Goal: Task Accomplishment & Management: Complete application form

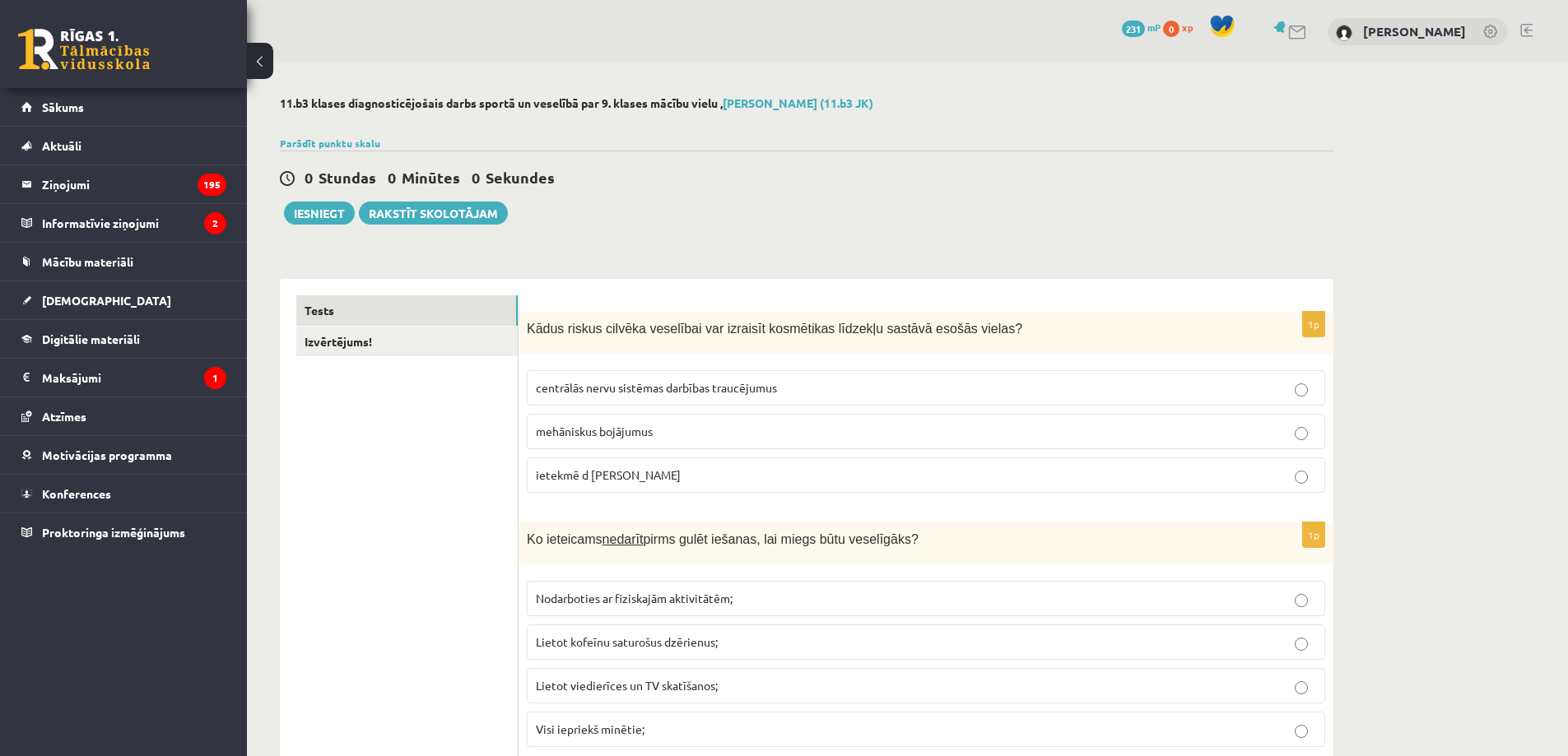
click at [84, 42] on link at bounding box center [84, 49] width 132 height 41
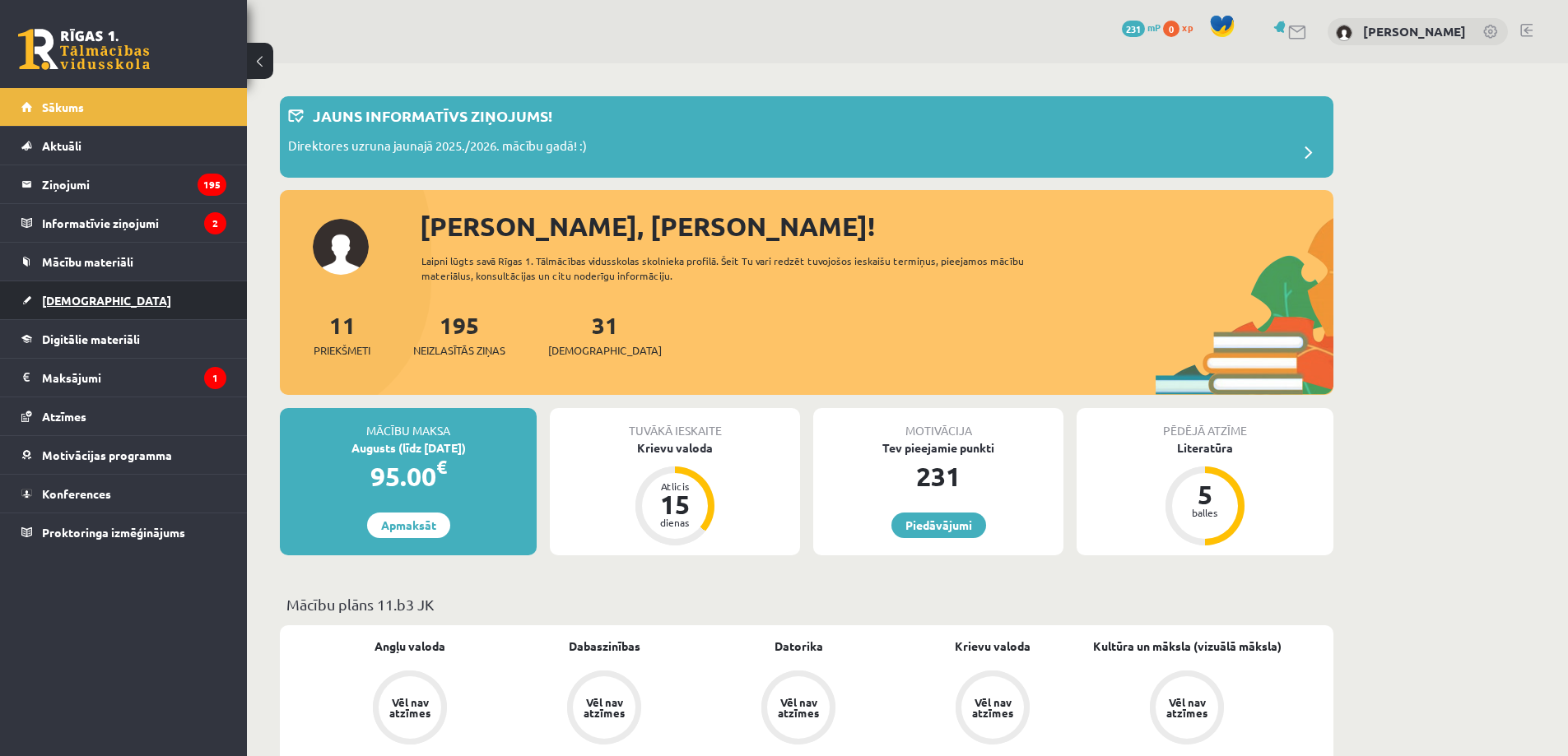
click at [115, 303] on link "[DEMOGRAPHIC_DATA]" at bounding box center [124, 300] width 205 height 38
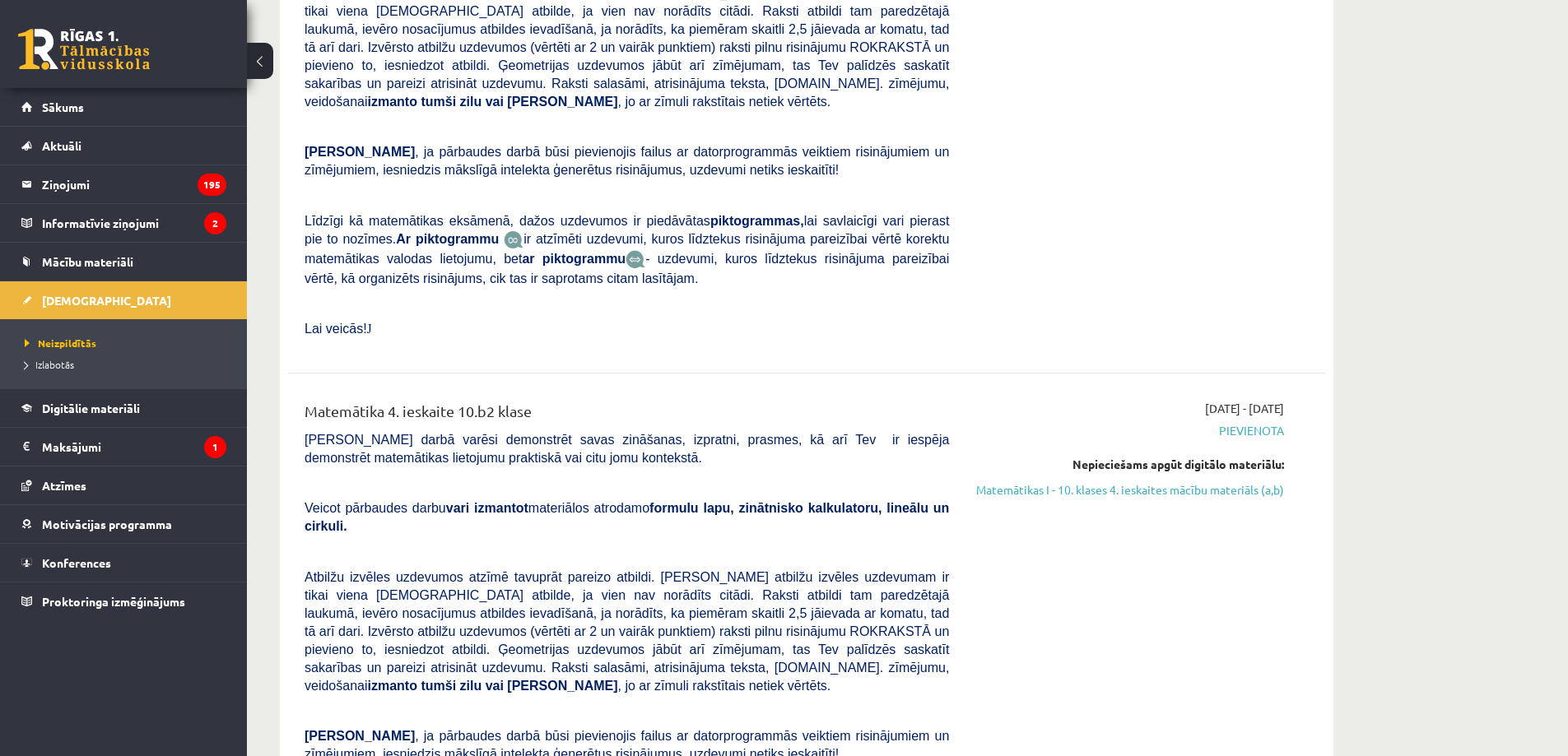
scroll to position [6913, 0]
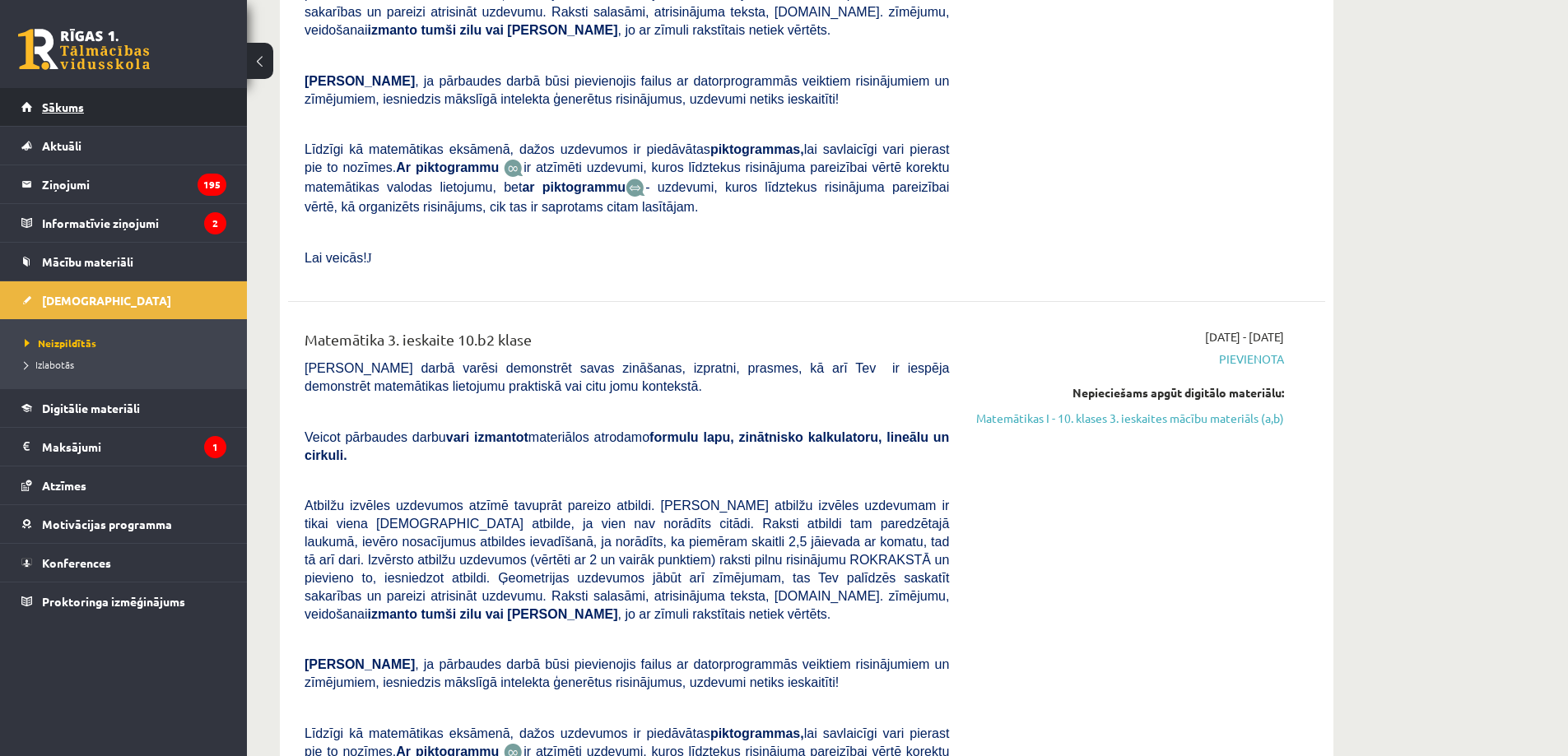
click at [123, 107] on link "Sākums" at bounding box center [124, 107] width 205 height 38
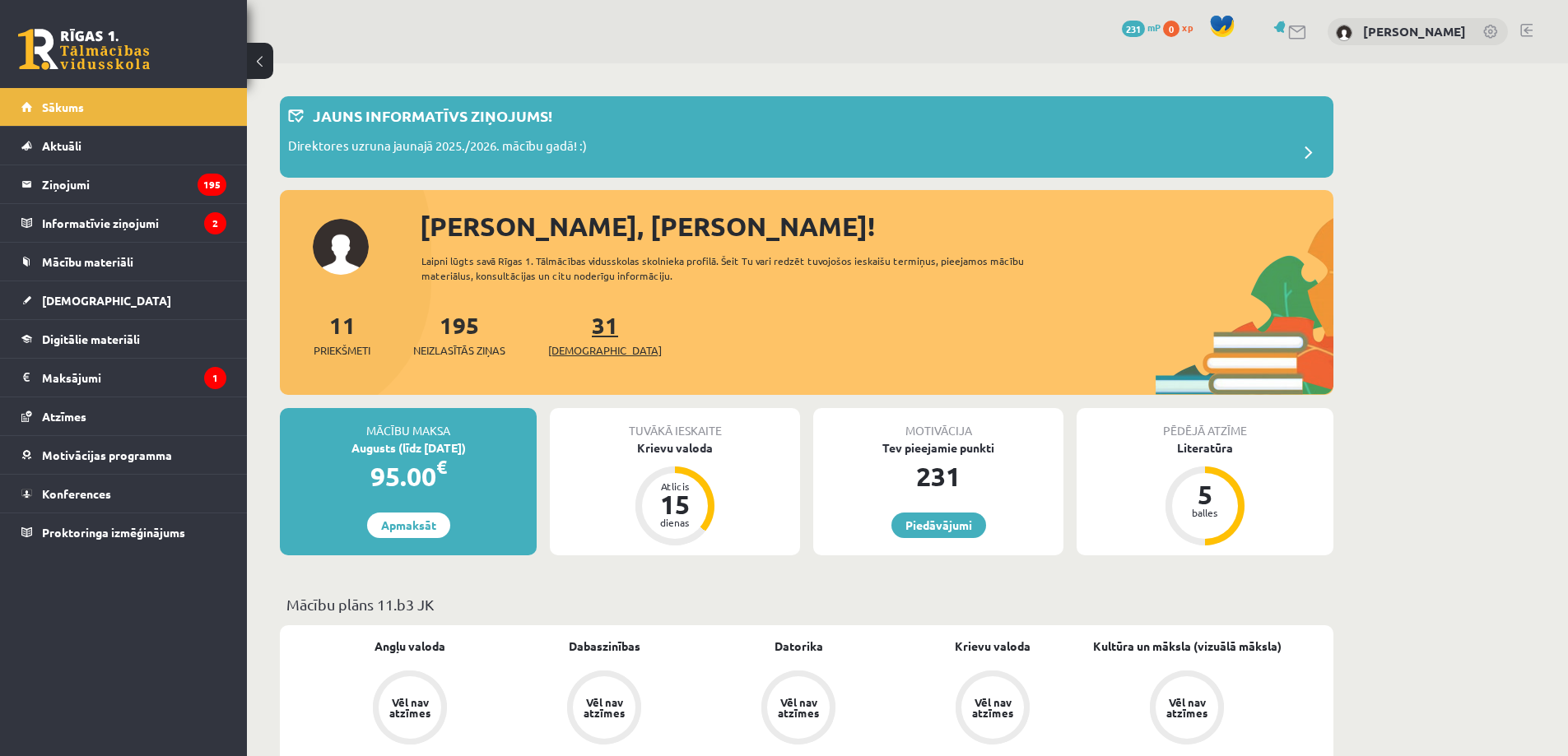
click at [569, 325] on link "31 Ieskaites" at bounding box center [605, 334] width 114 height 49
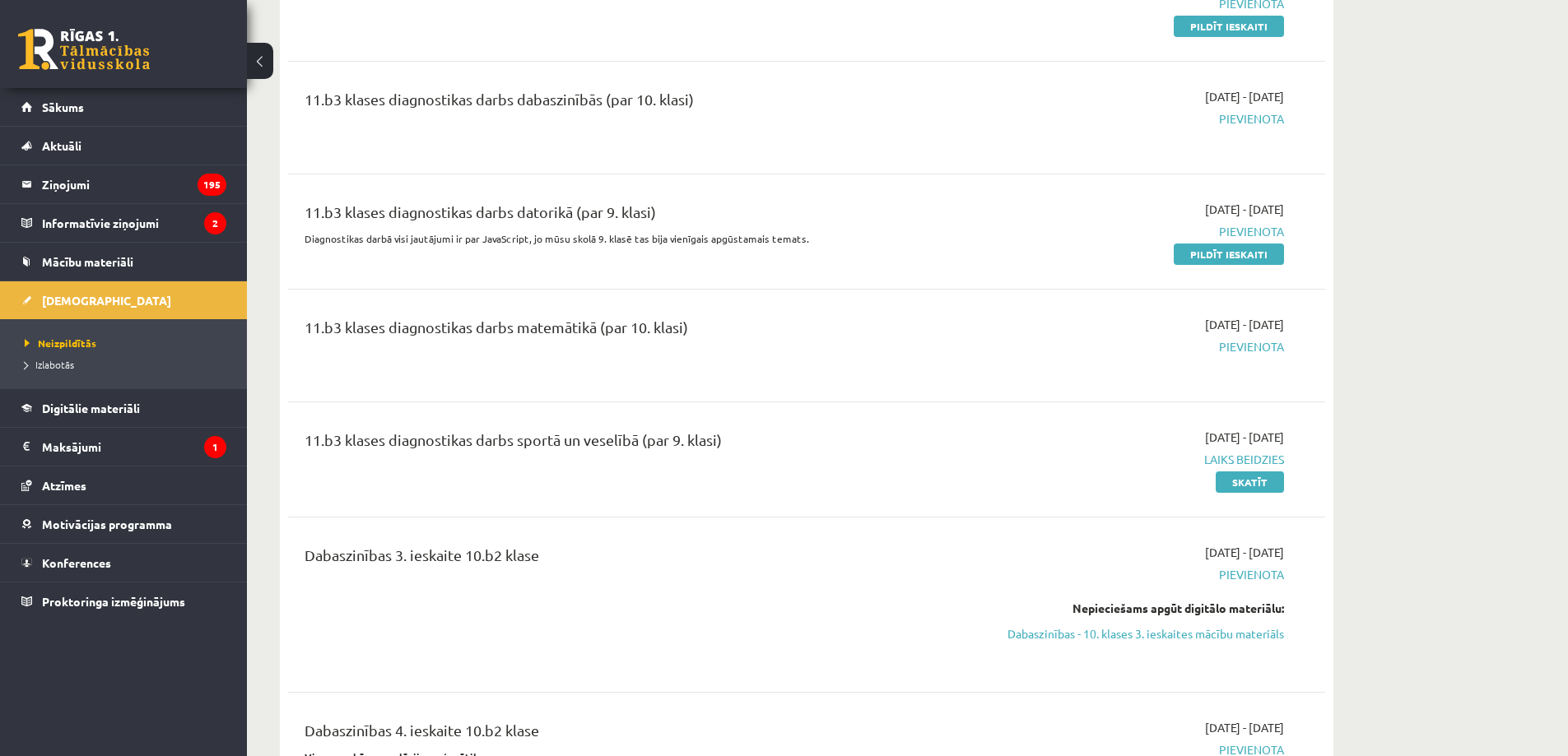
scroll to position [2112, 0]
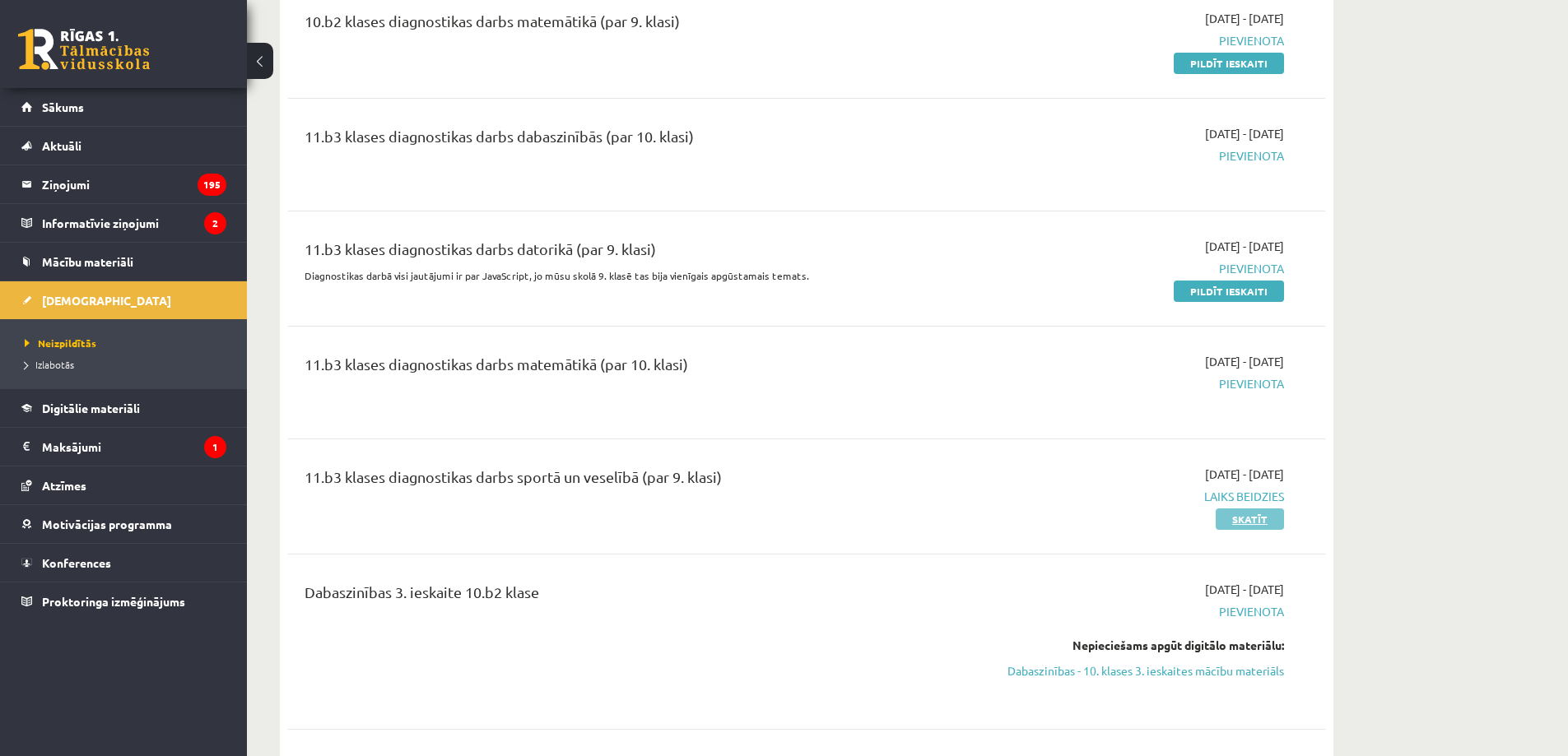
click at [1254, 517] on link "Skatīt" at bounding box center [1250, 519] width 68 height 21
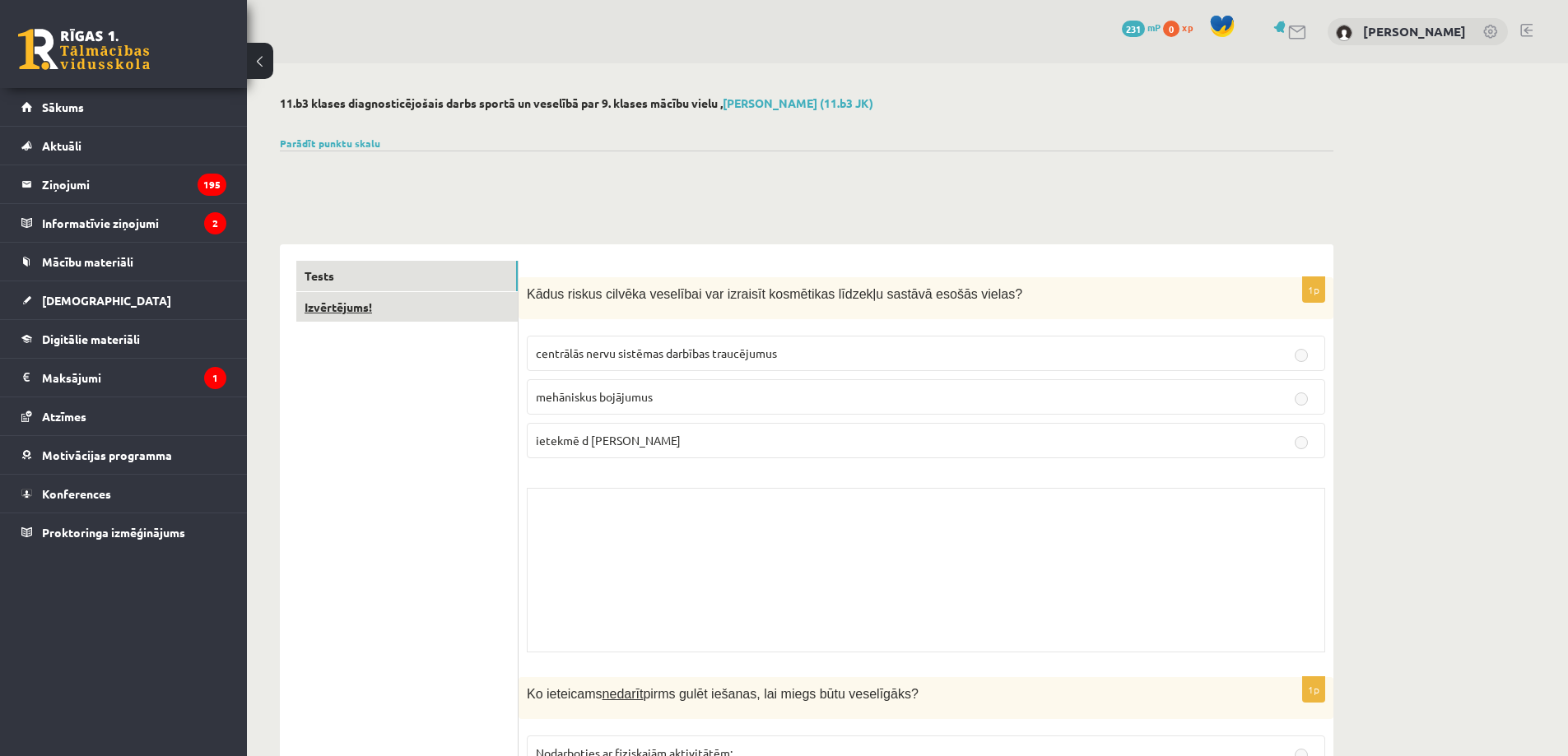
click at [468, 313] on link "Izvērtējums!" at bounding box center [406, 307] width 221 height 30
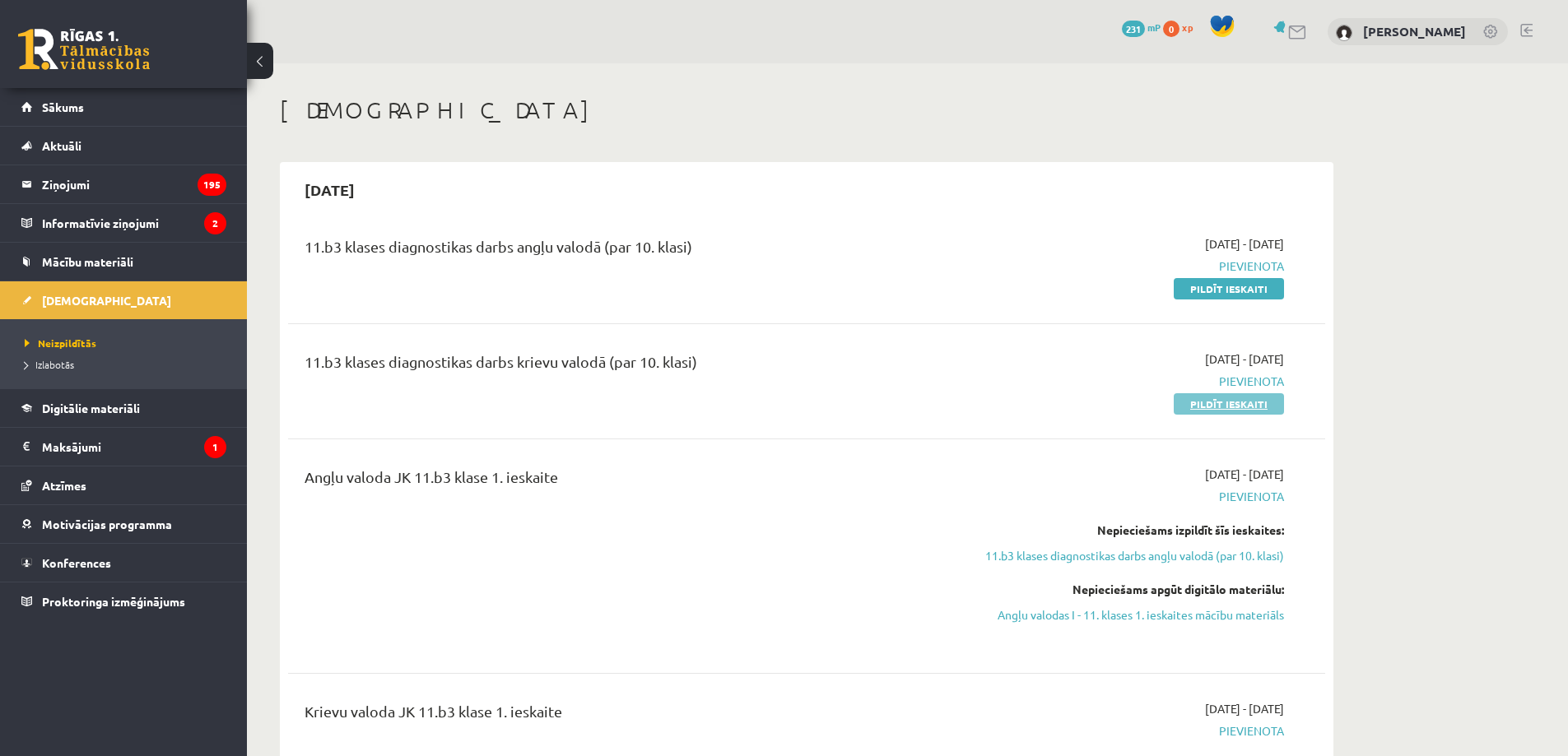
click at [1206, 407] on link "Pildīt ieskaiti" at bounding box center [1228, 404] width 110 height 21
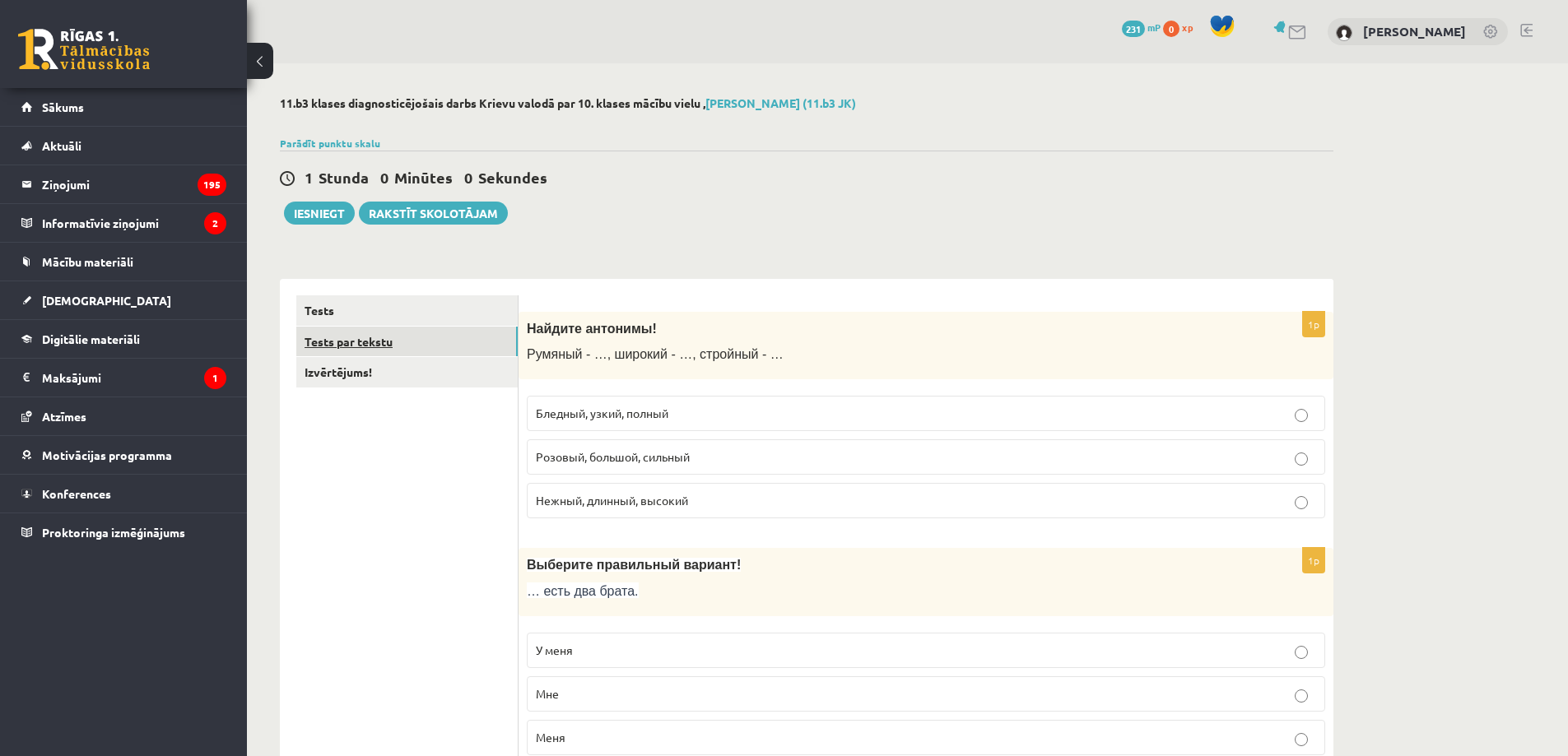
click at [408, 348] on link "Tests par tekstu" at bounding box center [406, 342] width 221 height 30
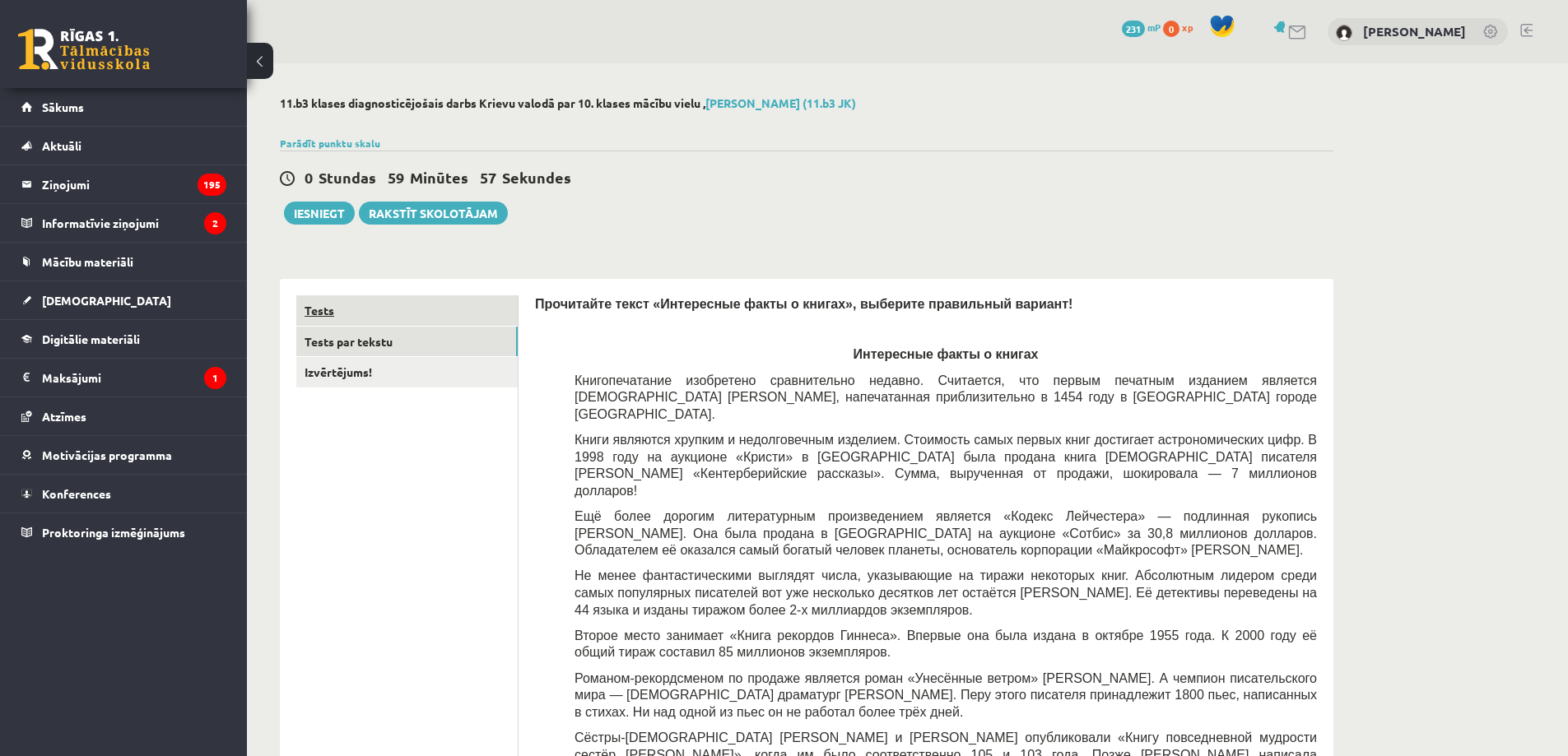
click at [414, 315] on link "Tests" at bounding box center [406, 310] width 221 height 30
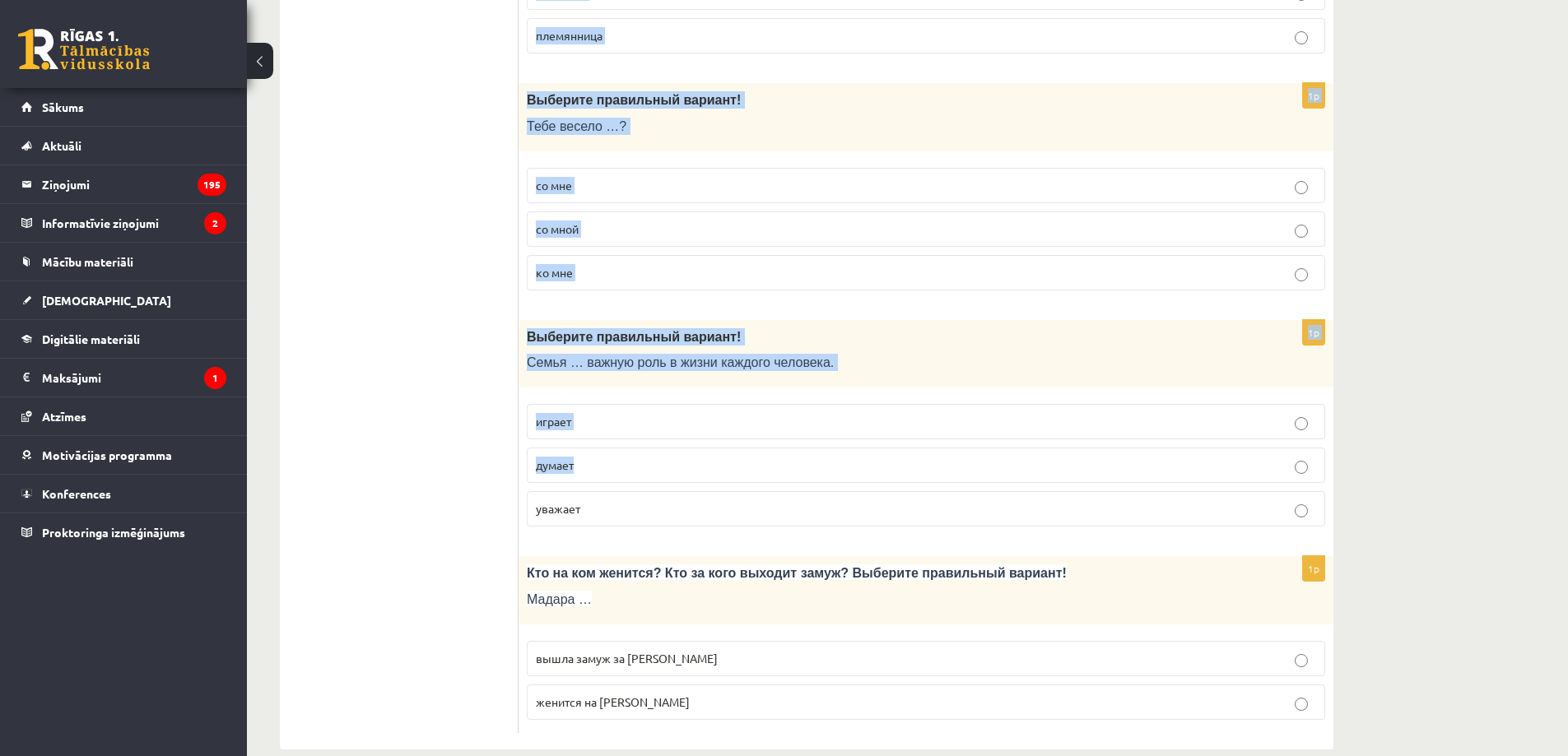
scroll to position [5181, 0]
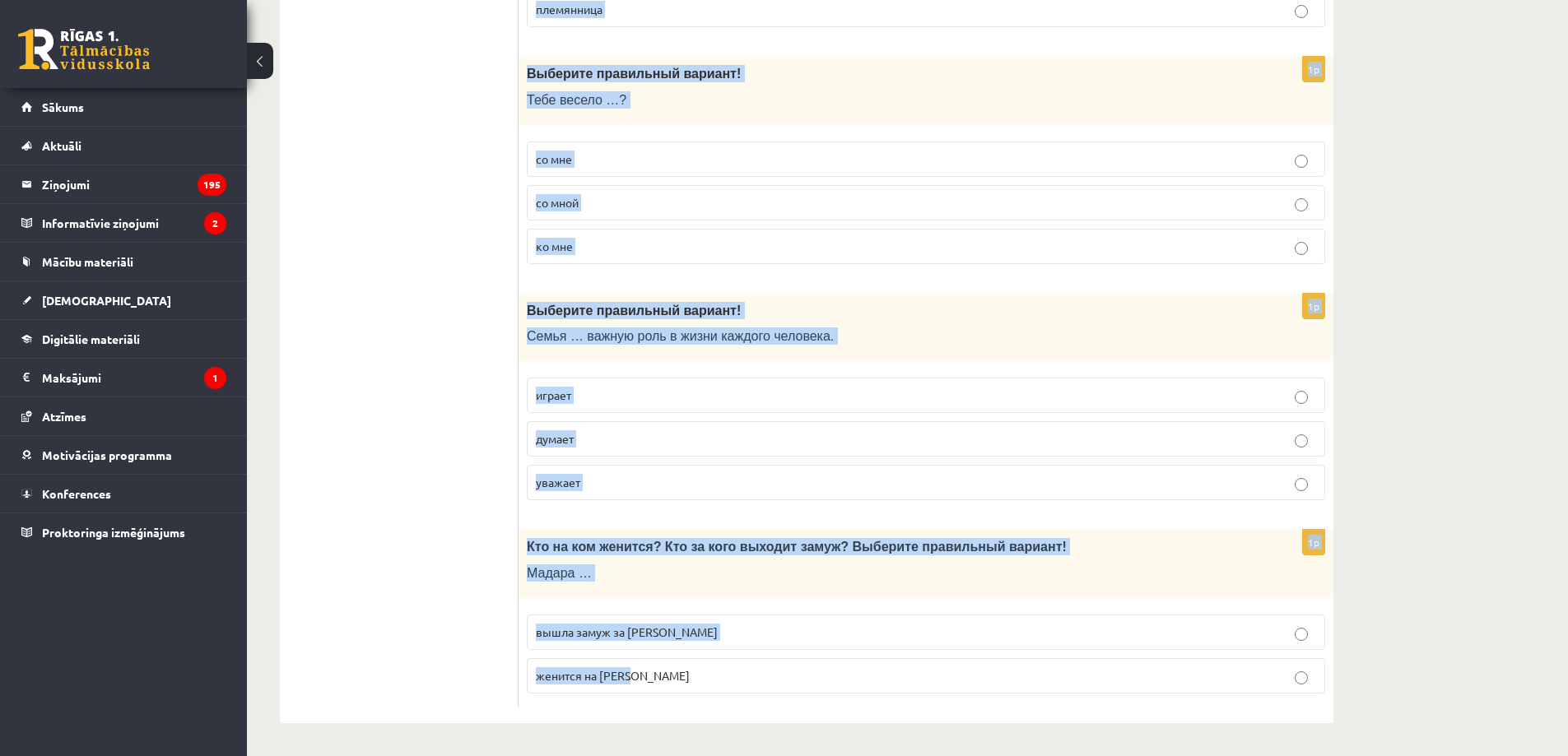
drag, startPoint x: 527, startPoint y: 326, endPoint x: 684, endPoint y: 664, distance: 372.7
copy form "Найдите антонимы! Румяный - …, широкий - …, стройный - … Бледный, узкий, полный…"
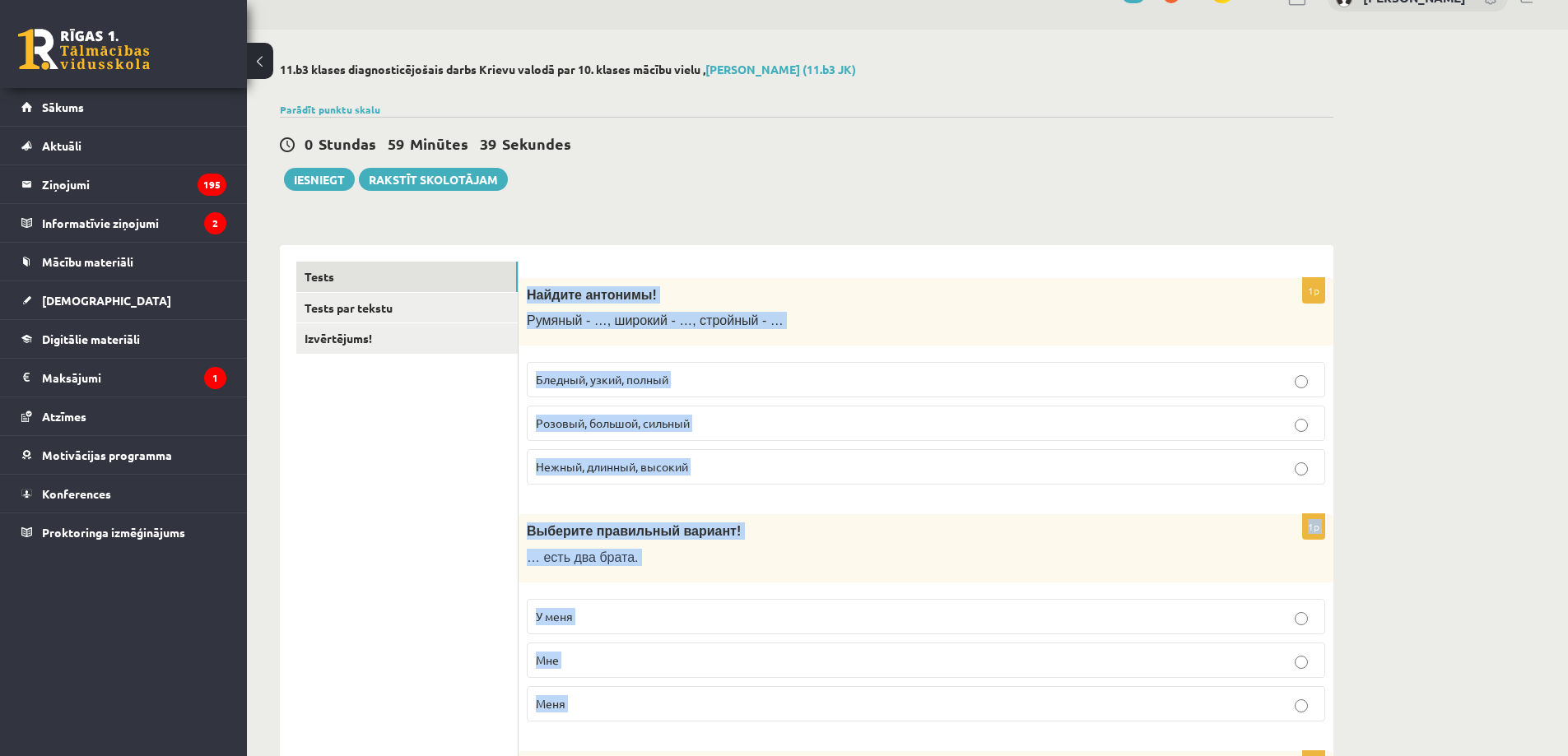
scroll to position [0, 0]
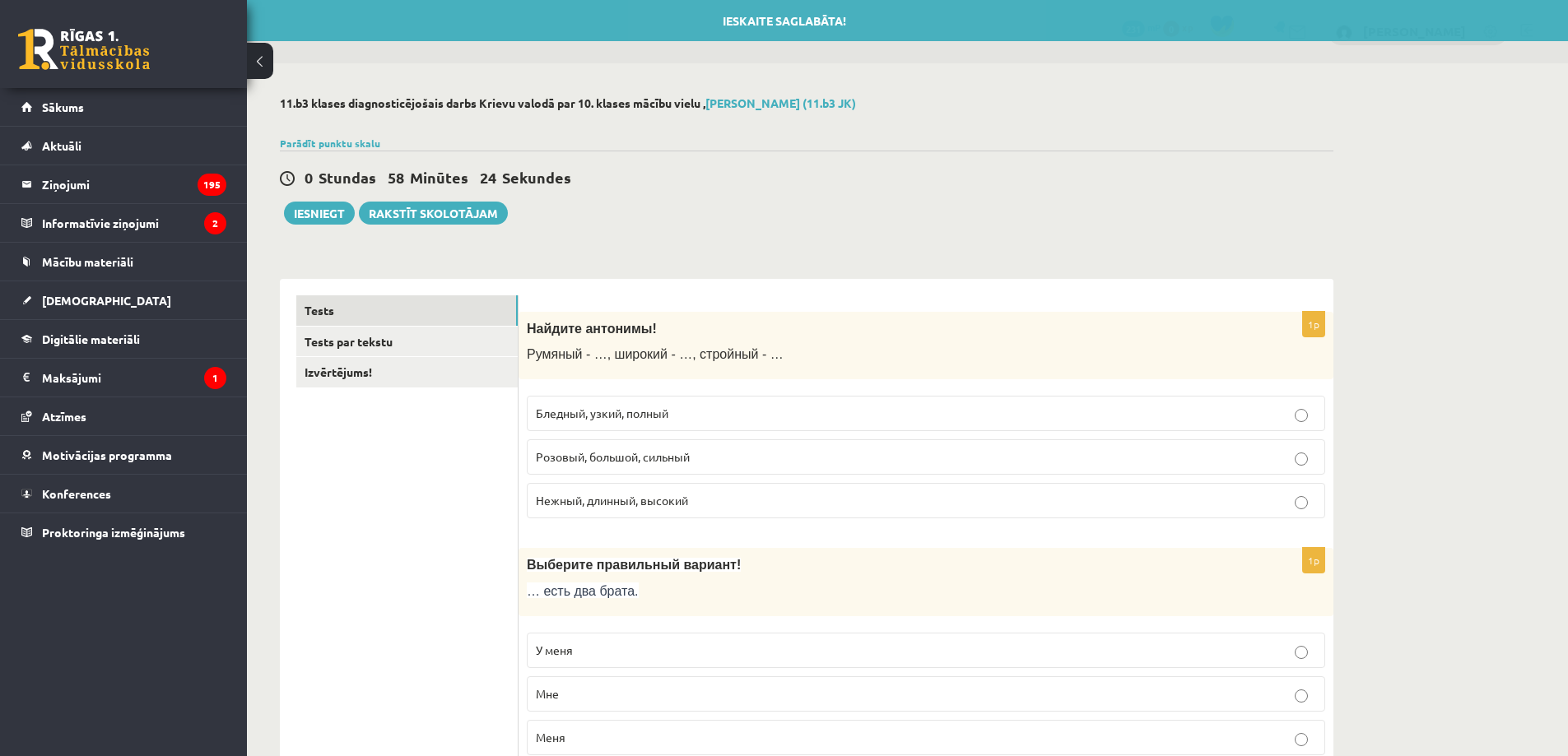
click at [719, 411] on p "Бледный, узкий, полный" at bounding box center [925, 413] width 780 height 17
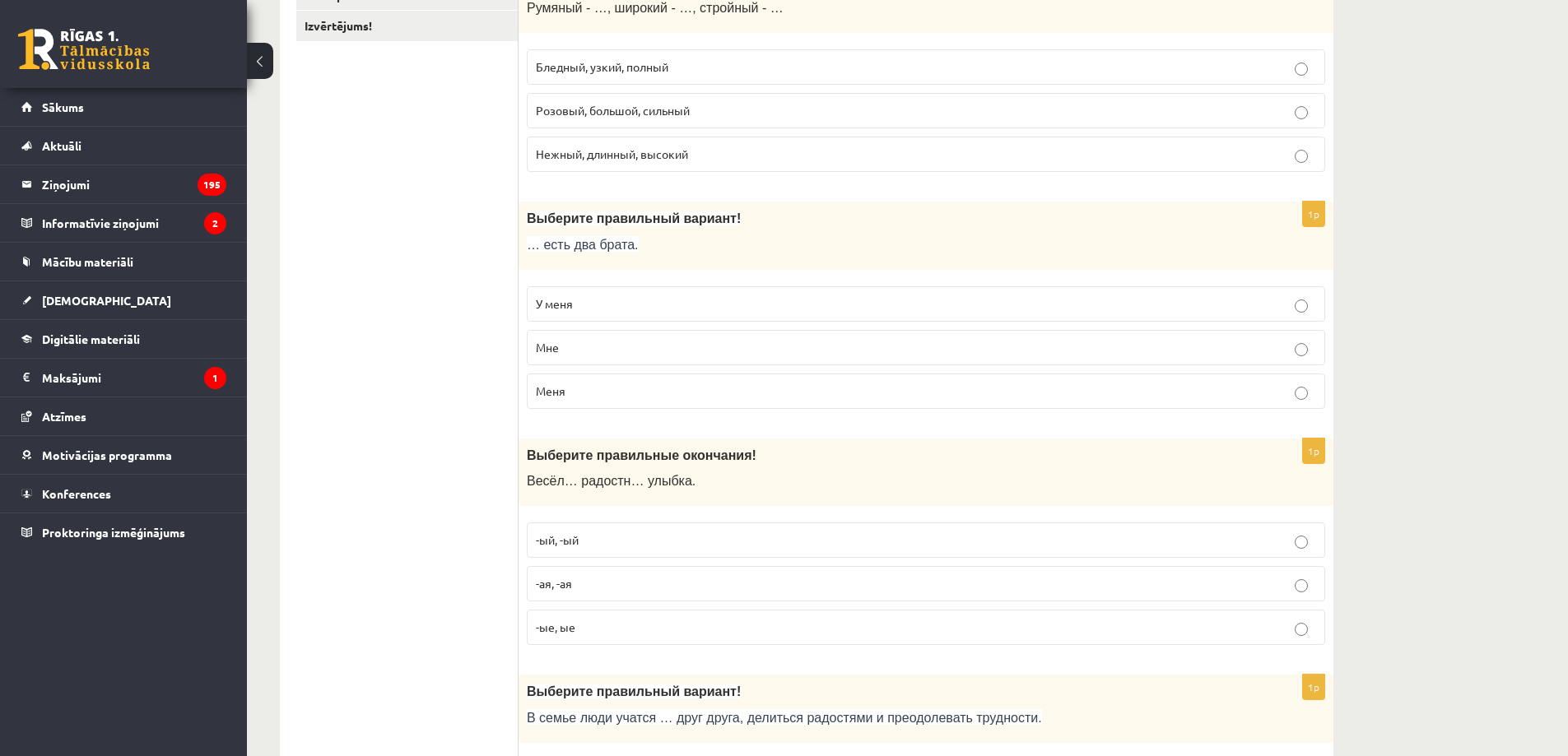
scroll to position [384, 0]
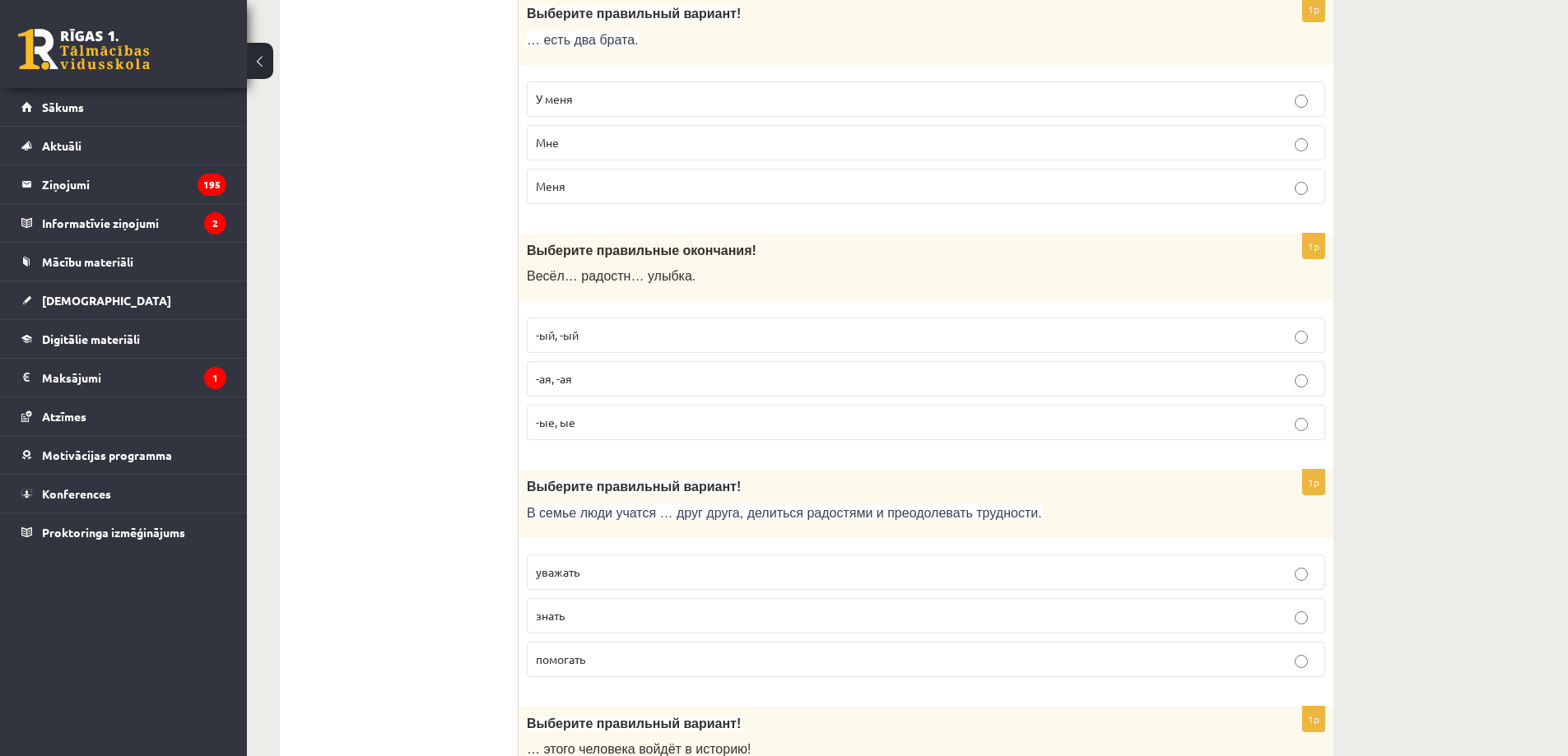
scroll to position [531, 0]
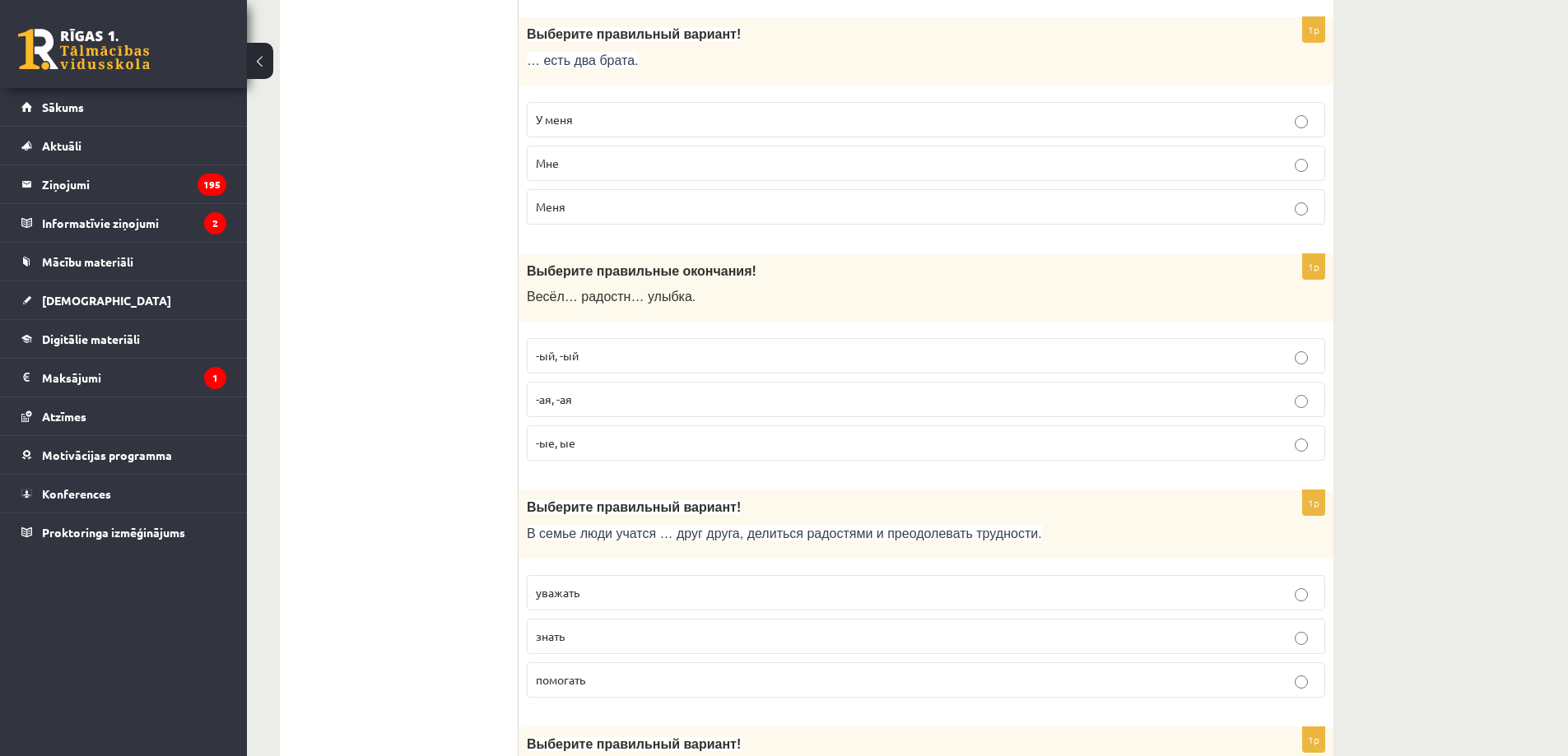
click at [600, 121] on p "У меня" at bounding box center [925, 119] width 780 height 17
click at [617, 403] on p "-ая, -ая" at bounding box center [925, 399] width 780 height 17
click at [604, 594] on p "уважать" at bounding box center [925, 592] width 780 height 17
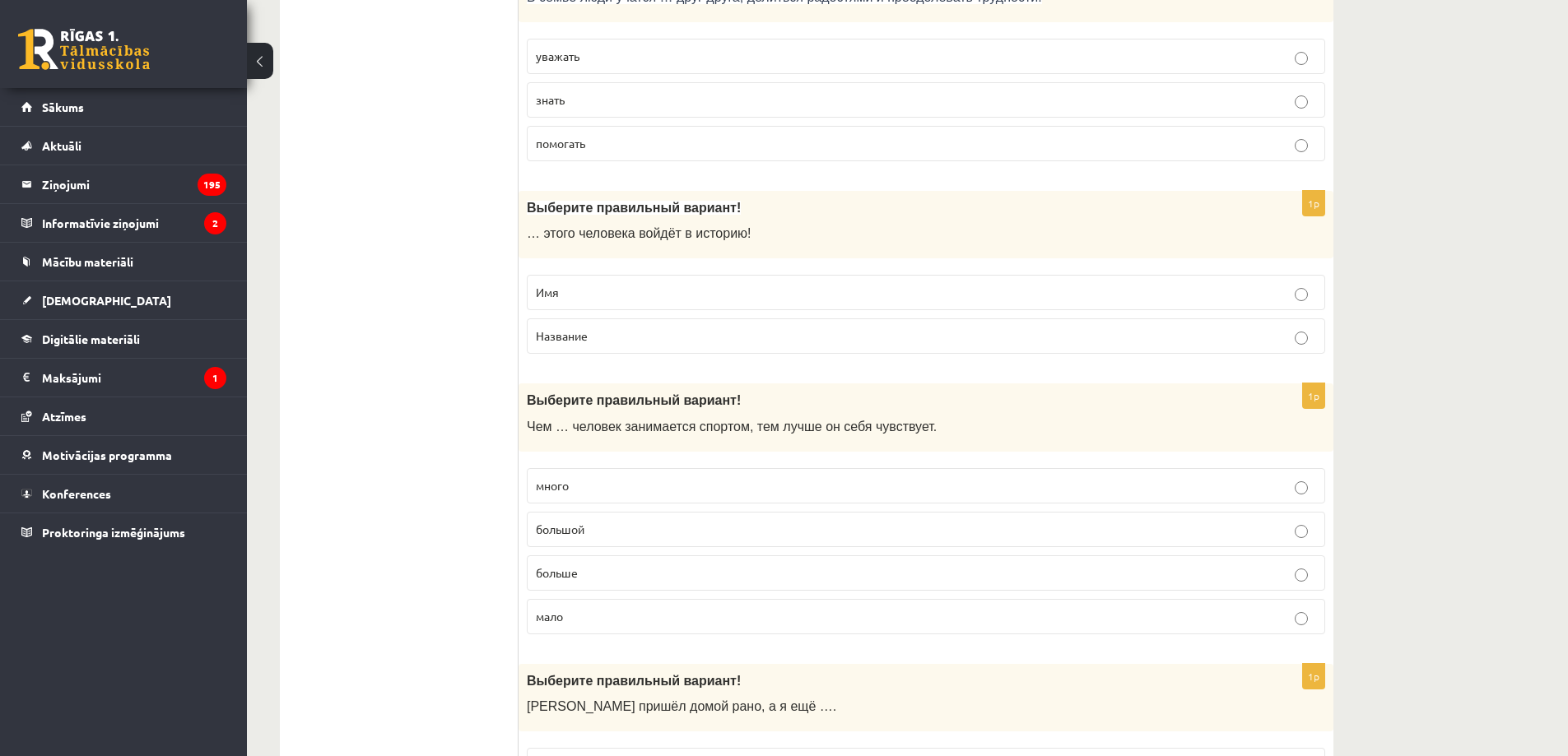
scroll to position [1107, 0]
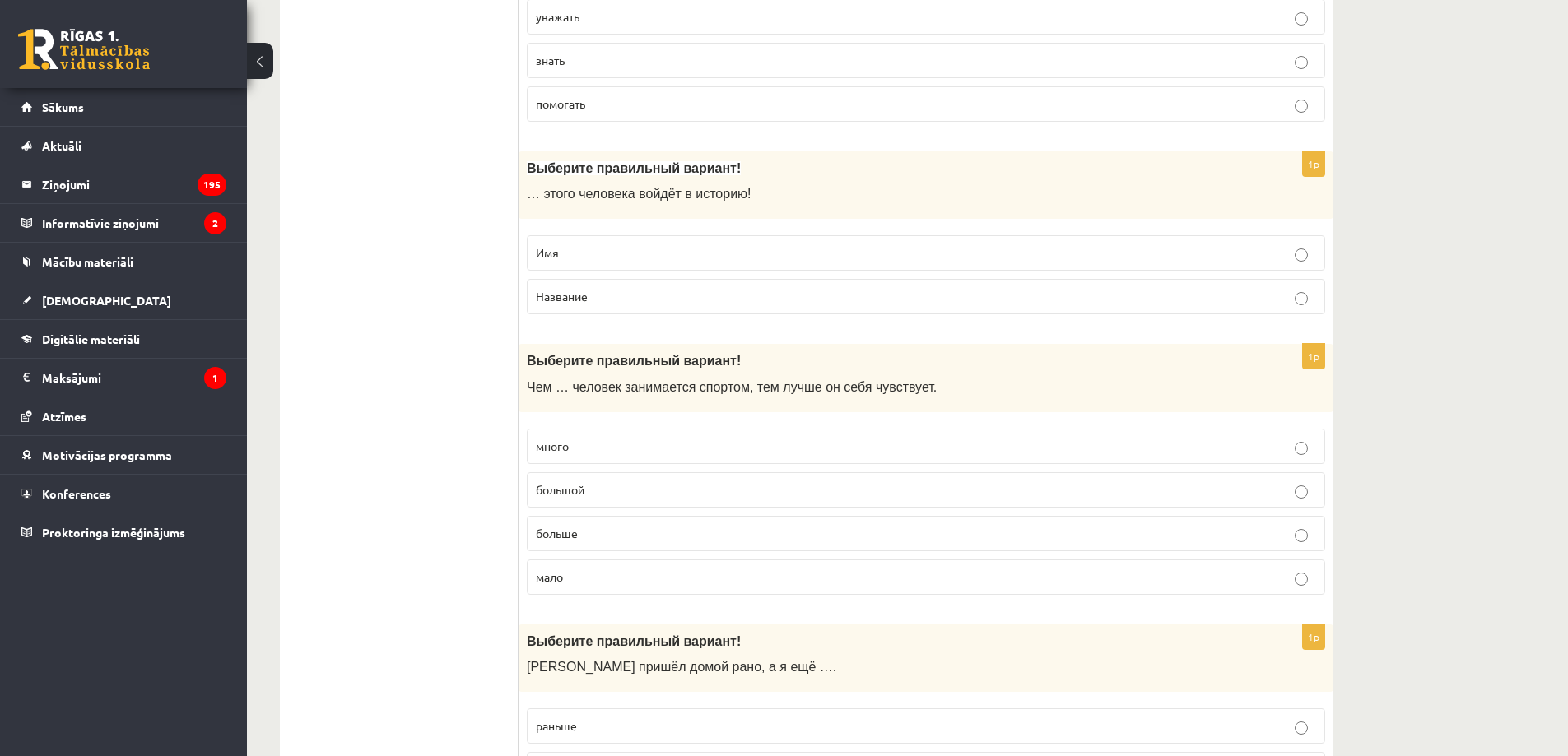
click at [639, 254] on p "Имя" at bounding box center [925, 253] width 780 height 17
click at [595, 536] on p "больше" at bounding box center [925, 533] width 780 height 17
click at [574, 728] on span "раньше" at bounding box center [556, 726] width 41 height 15
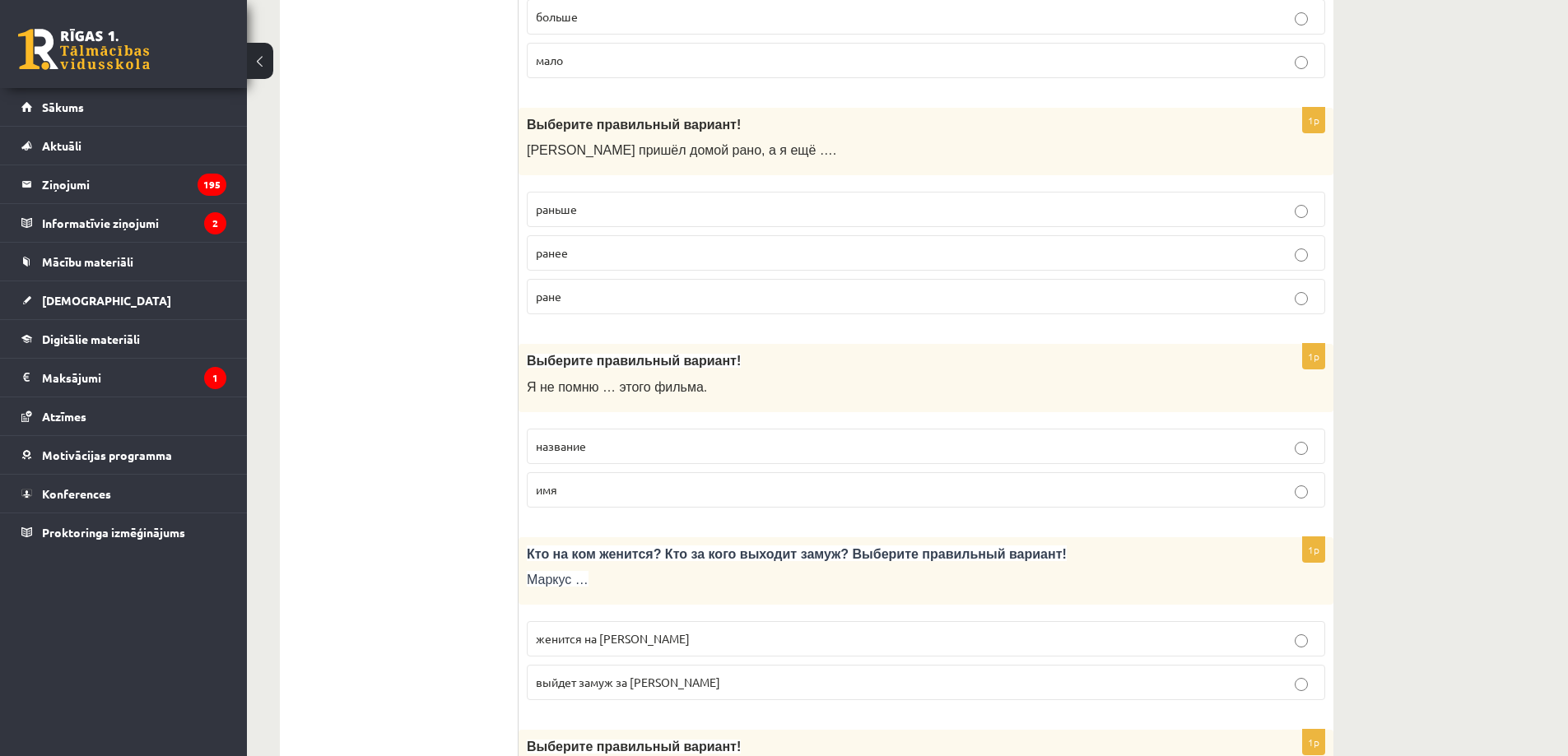
scroll to position [1683, 0]
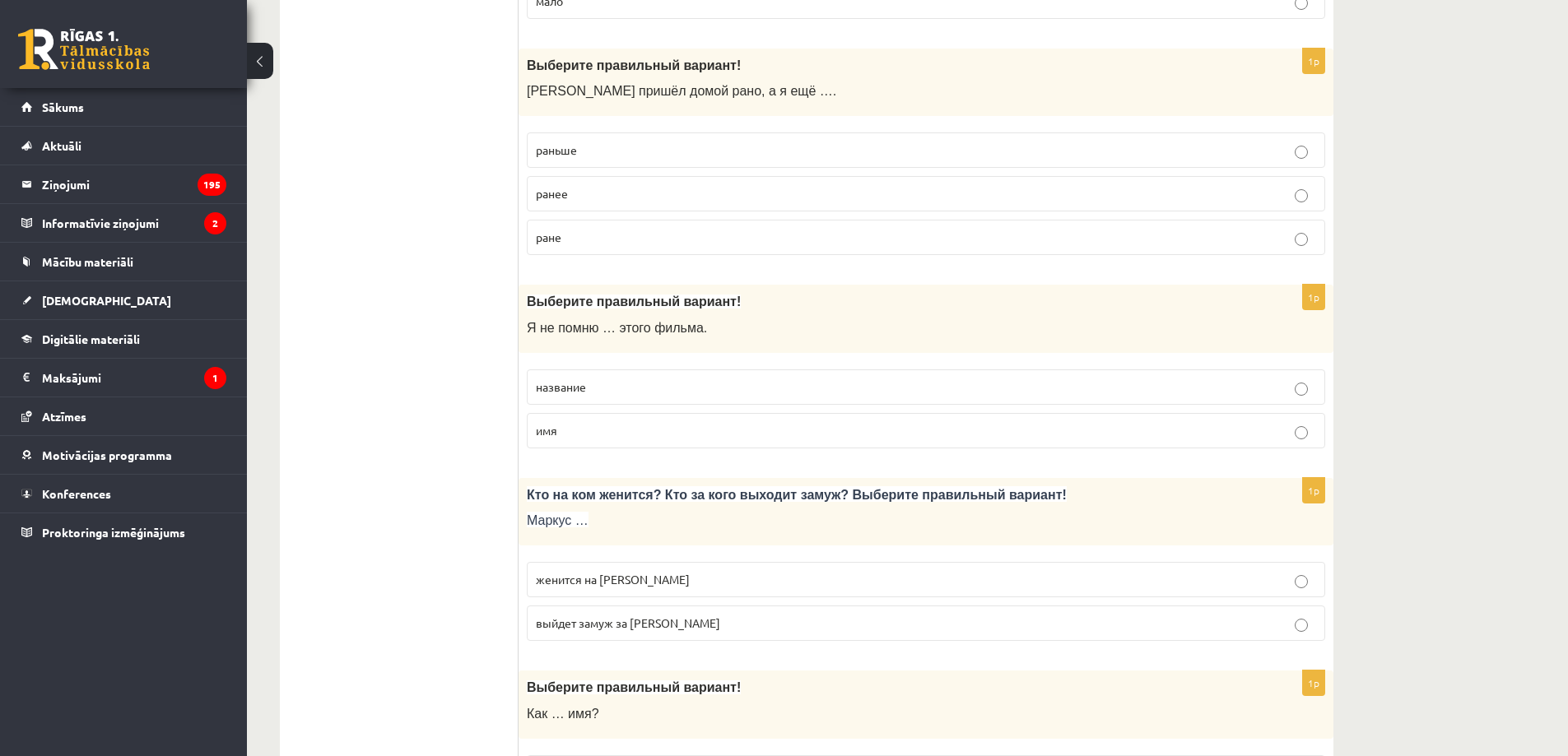
click at [590, 379] on p "название" at bounding box center [925, 387] width 780 height 17
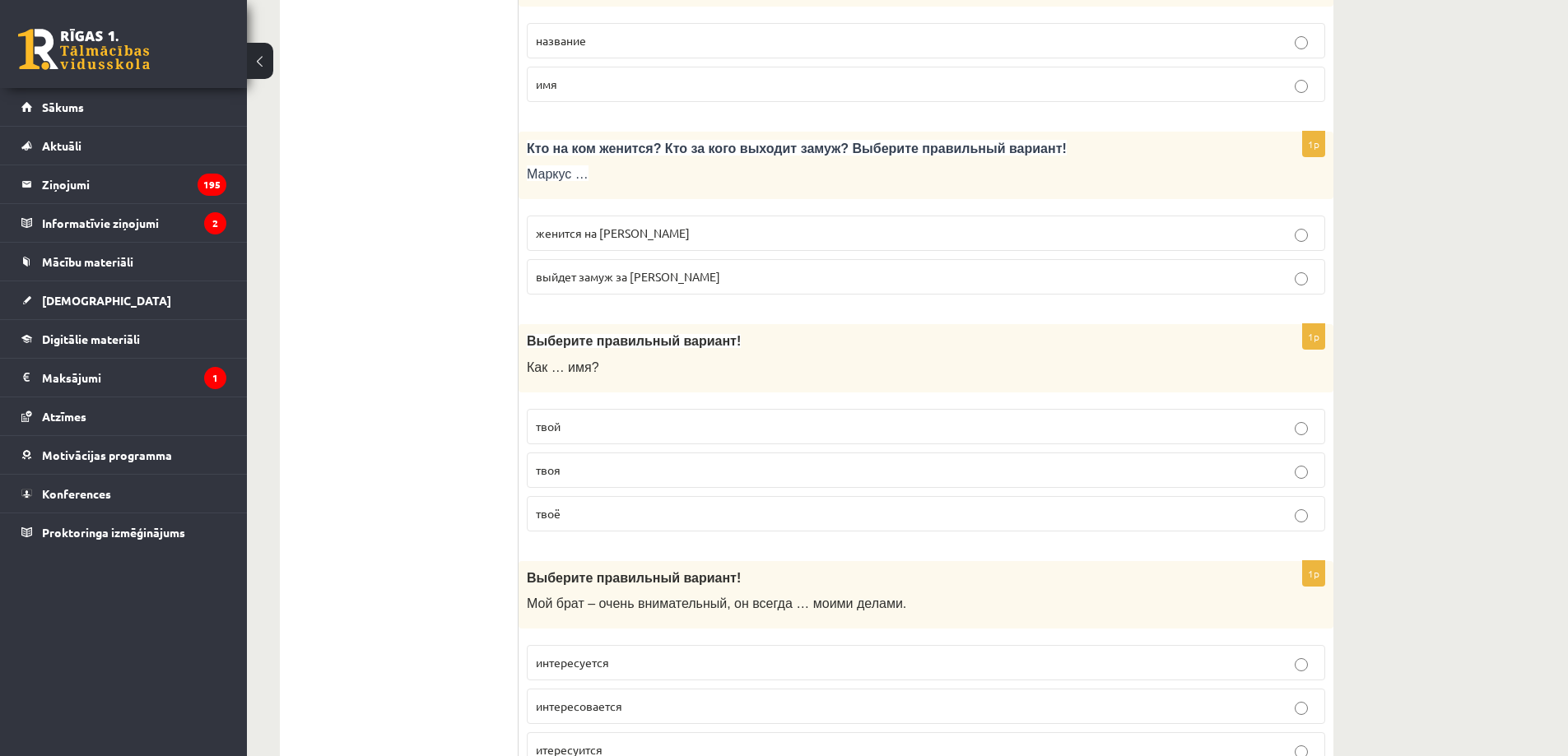
scroll to position [2067, 0]
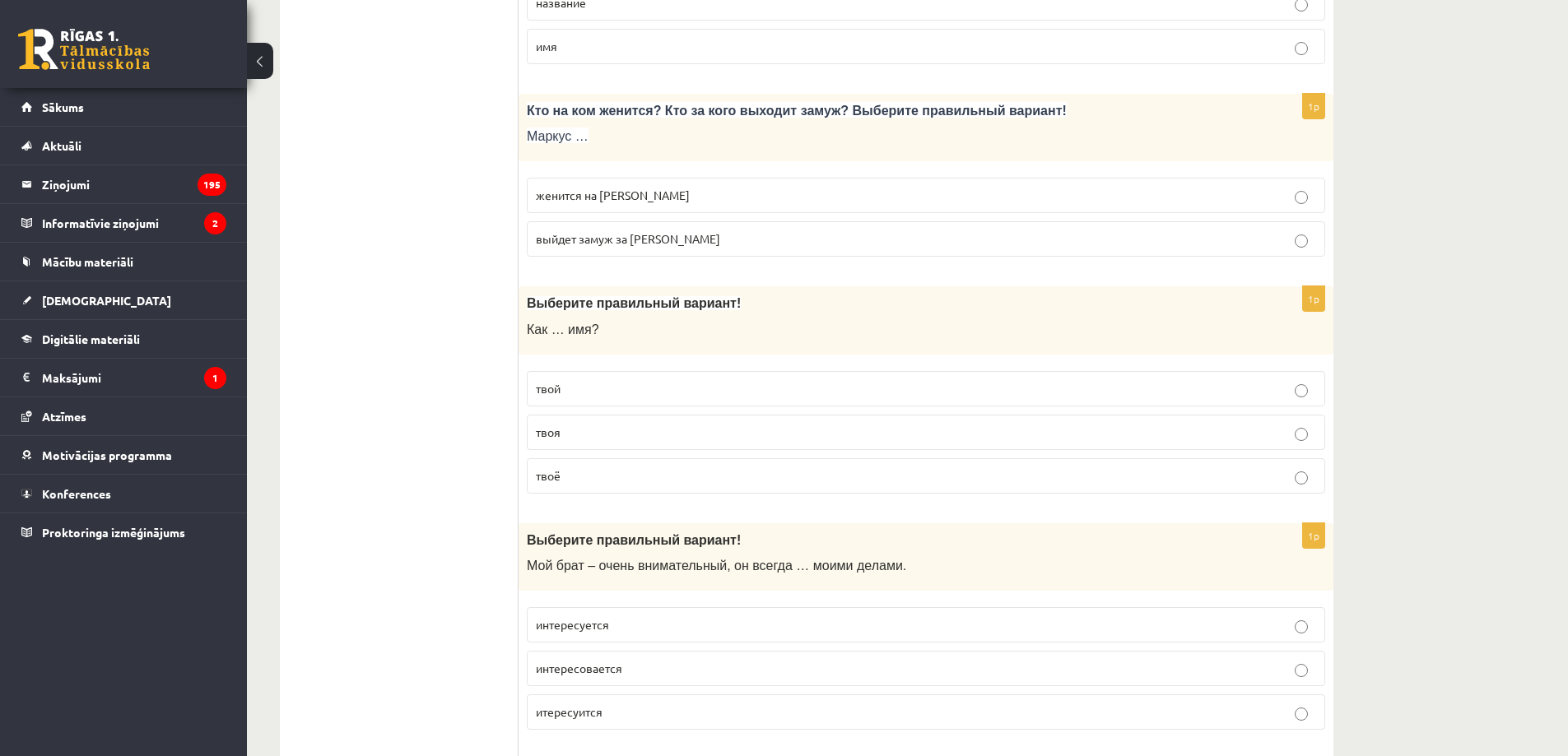
click at [695, 193] on p "женится на Агнии" at bounding box center [925, 195] width 780 height 17
click at [629, 391] on p "твой" at bounding box center [925, 388] width 780 height 17
click at [578, 478] on p "твоё" at bounding box center [925, 476] width 780 height 17
click at [660, 628] on p "интересуется" at bounding box center [925, 624] width 780 height 17
click at [599, 719] on span "итересуится" at bounding box center [568, 712] width 67 height 15
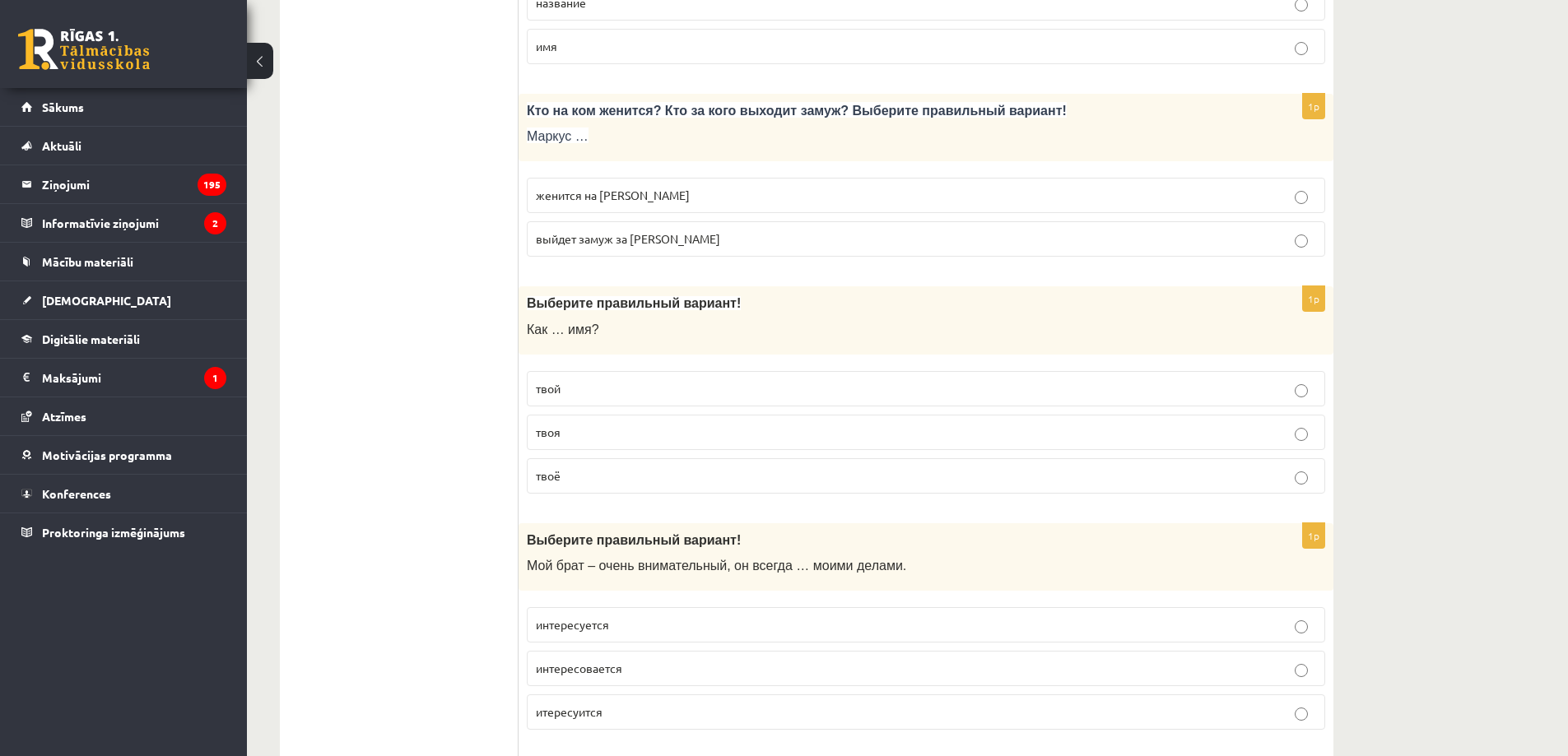
click at [578, 627] on span "интересуется" at bounding box center [572, 624] width 73 height 15
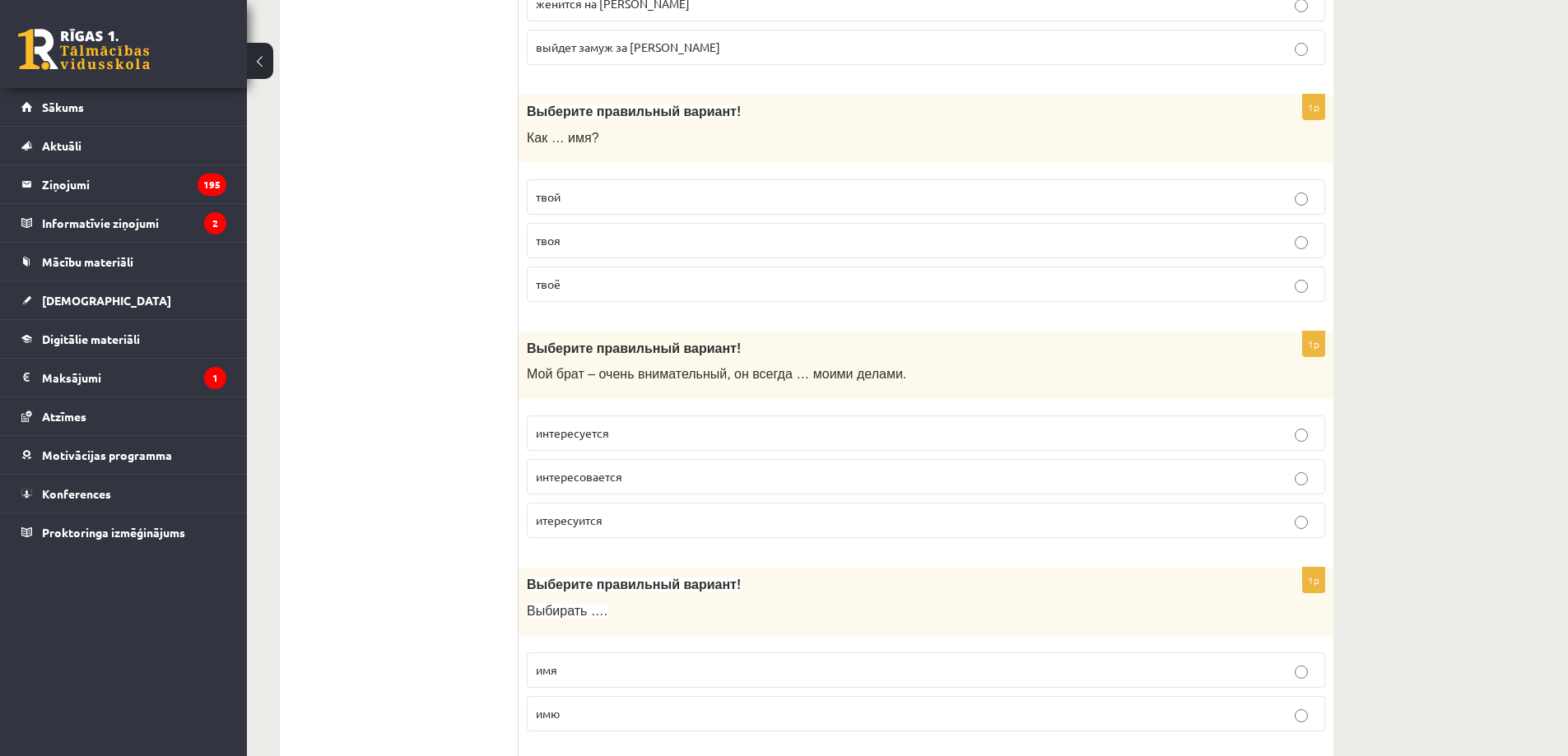
scroll to position [2451, 0]
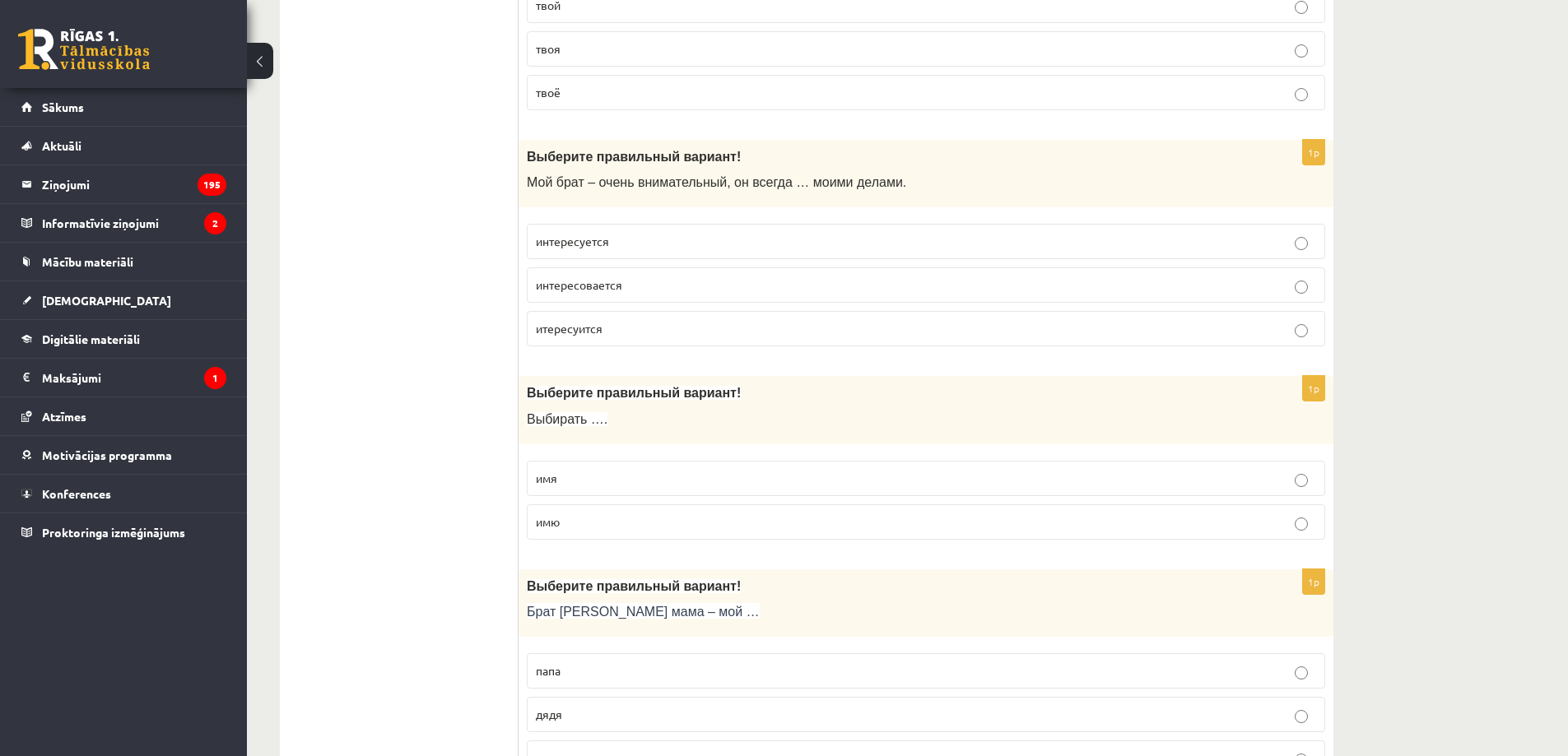
click at [609, 477] on p "имя" at bounding box center [925, 478] width 780 height 17
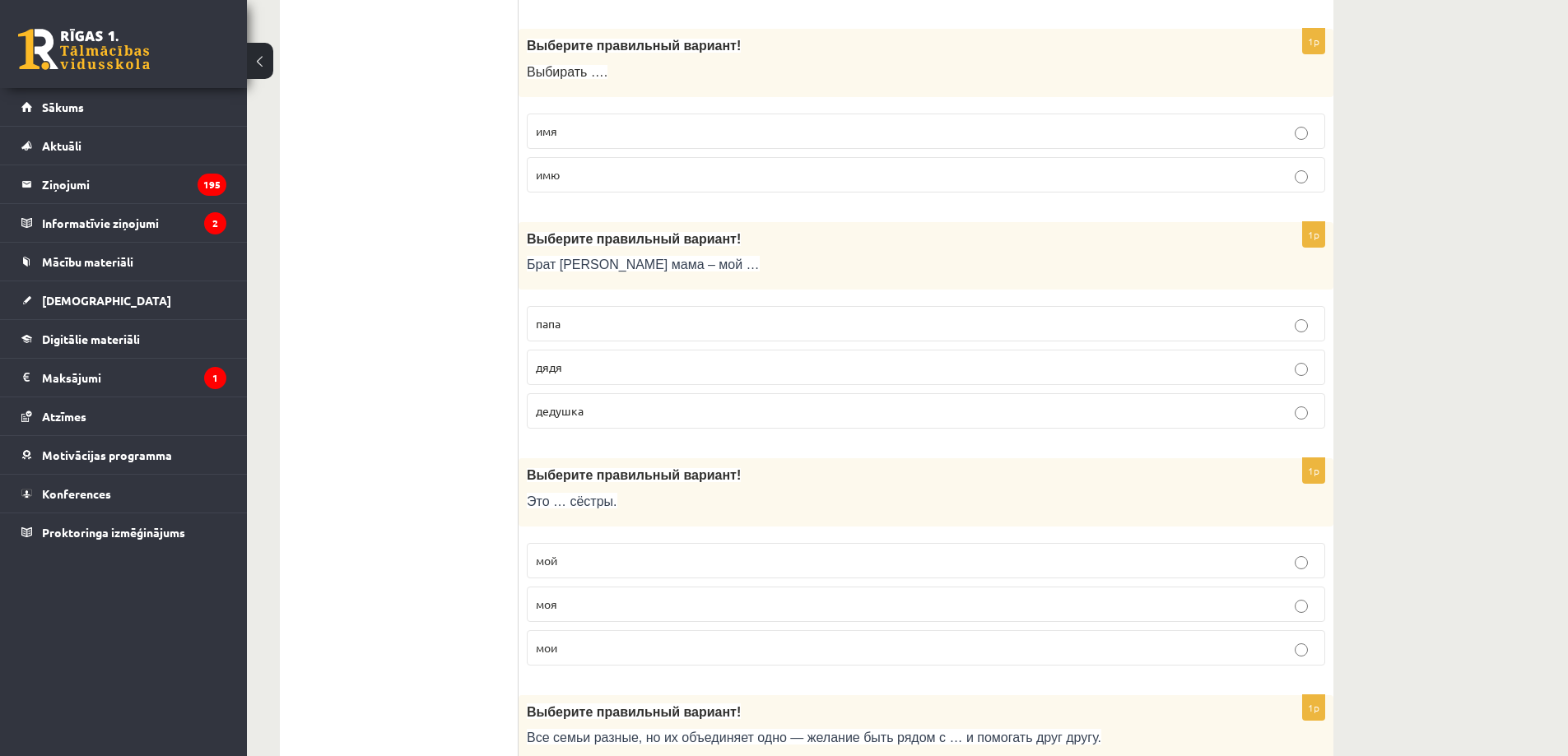
scroll to position [2835, 0]
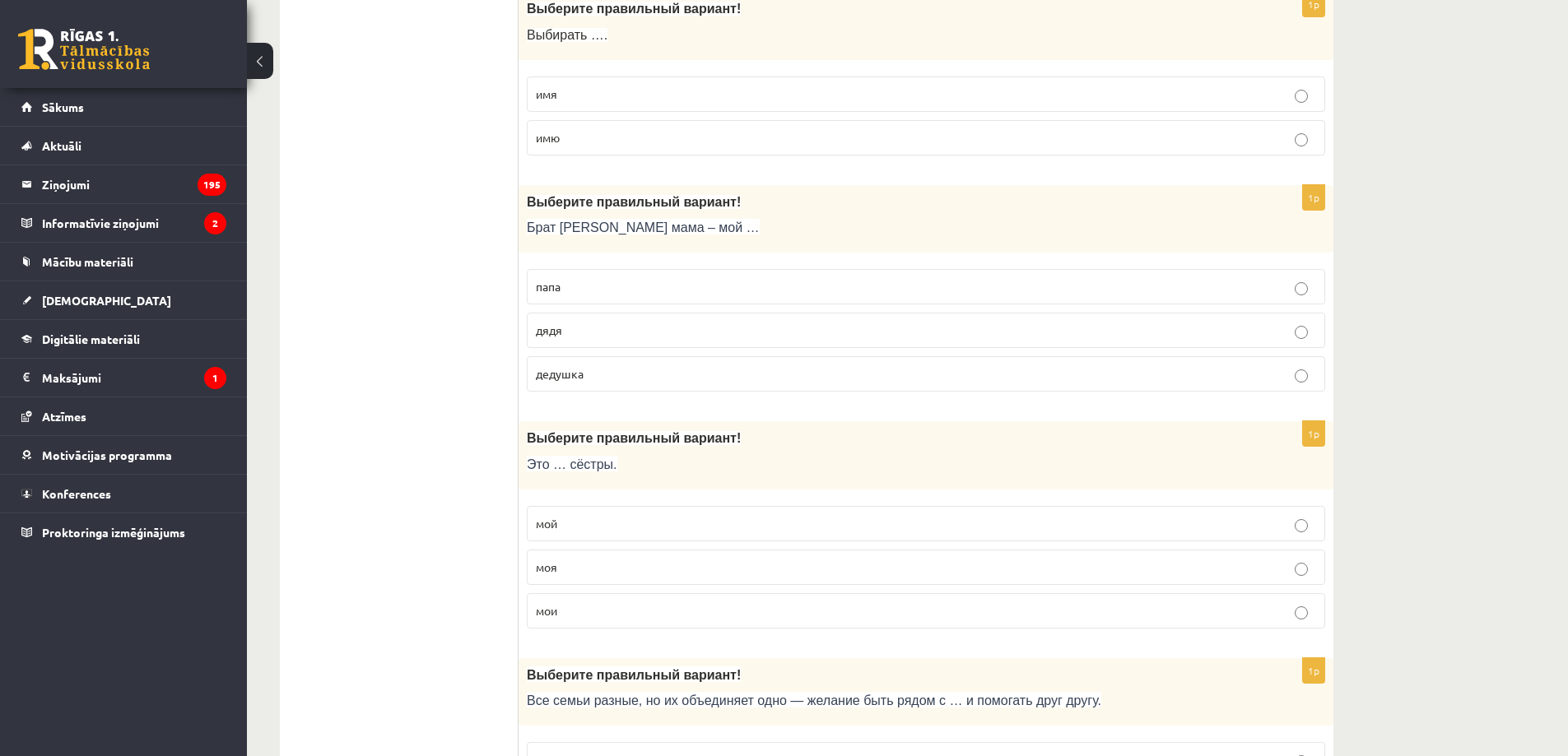
click at [633, 327] on p "дядя" at bounding box center [925, 330] width 780 height 17
click at [572, 613] on p "мои" at bounding box center [925, 610] width 780 height 17
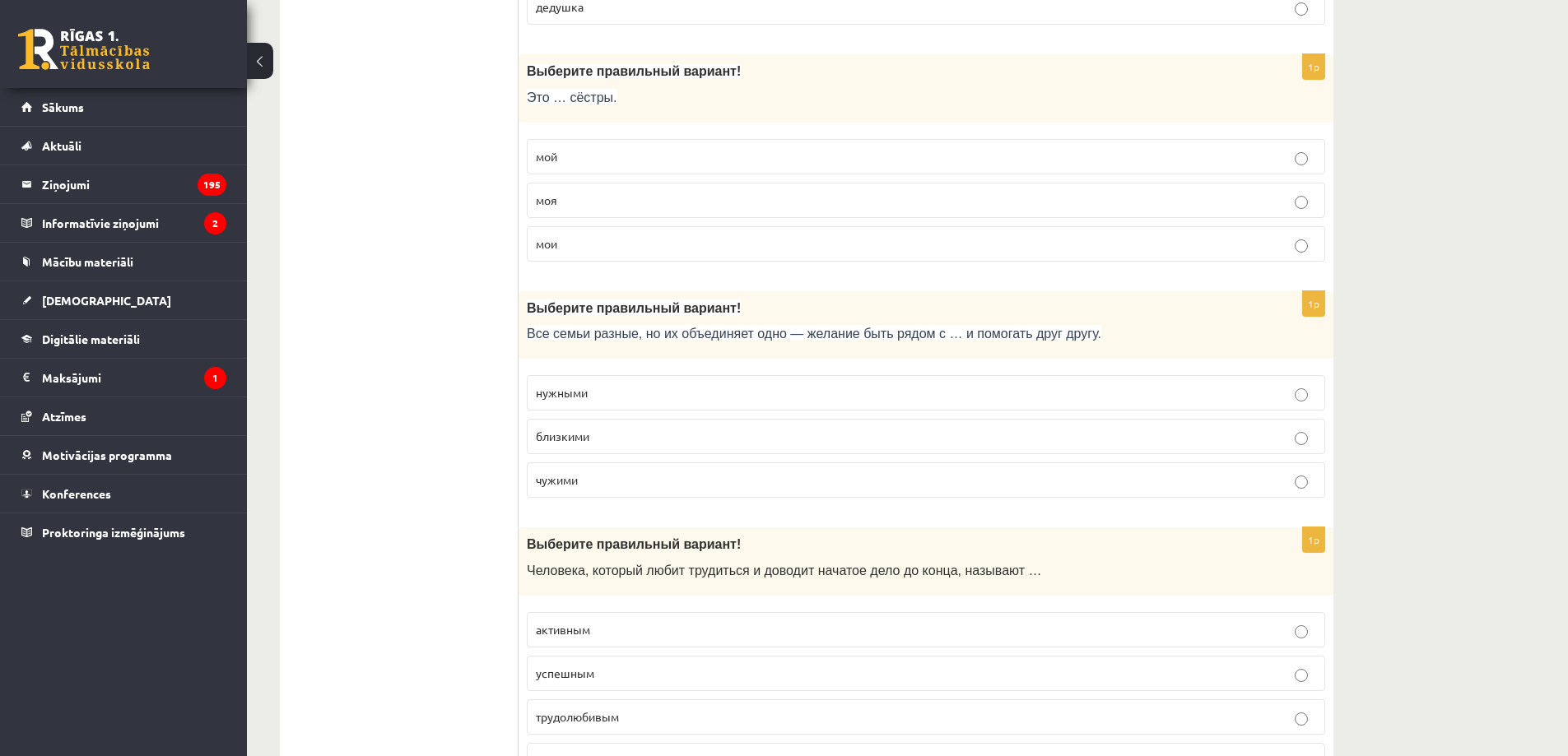
scroll to position [3411, 0]
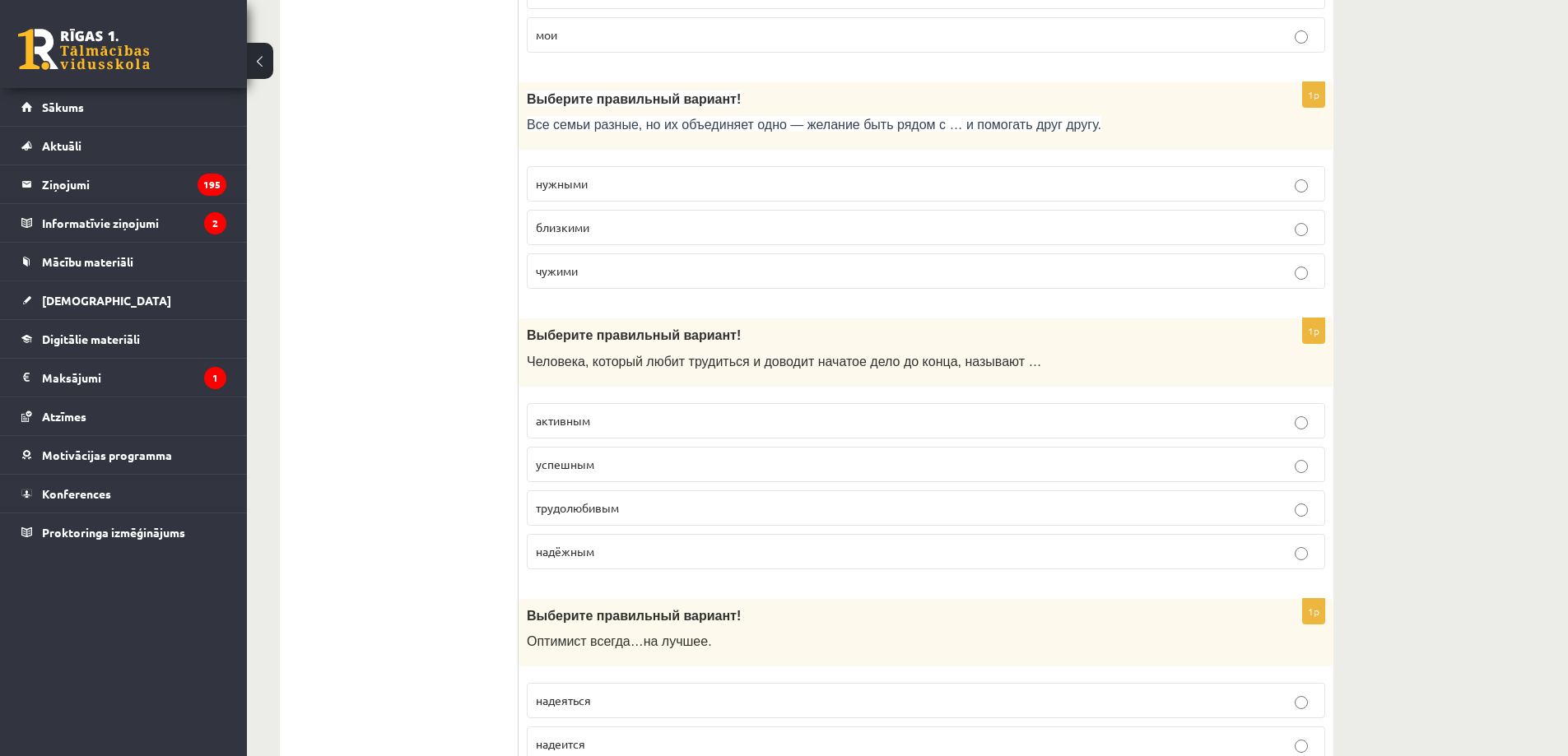
click at [597, 227] on p "близкими" at bounding box center [925, 227] width 780 height 17
click at [603, 512] on span "трудолюбивым" at bounding box center [576, 508] width 83 height 15
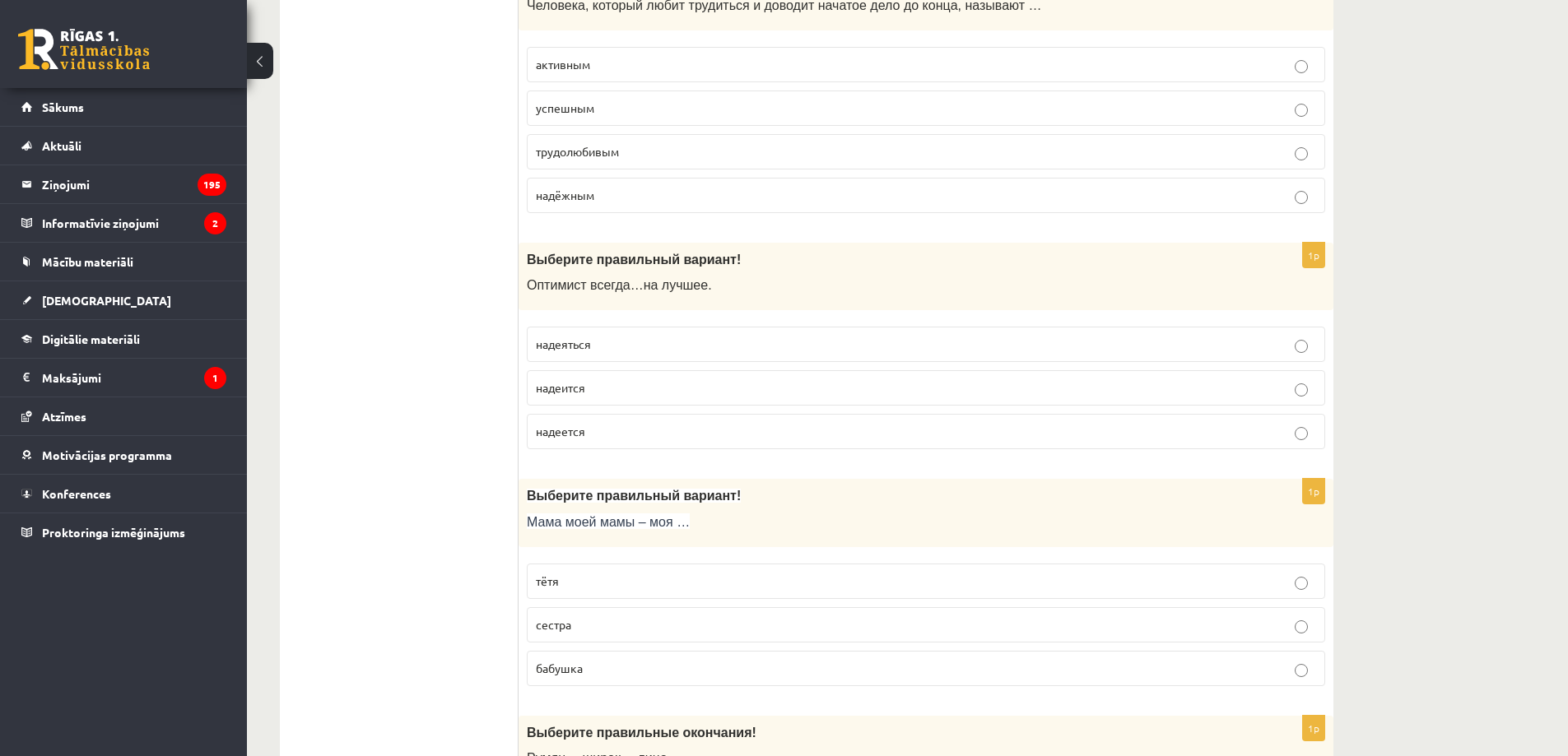
scroll to position [3795, 0]
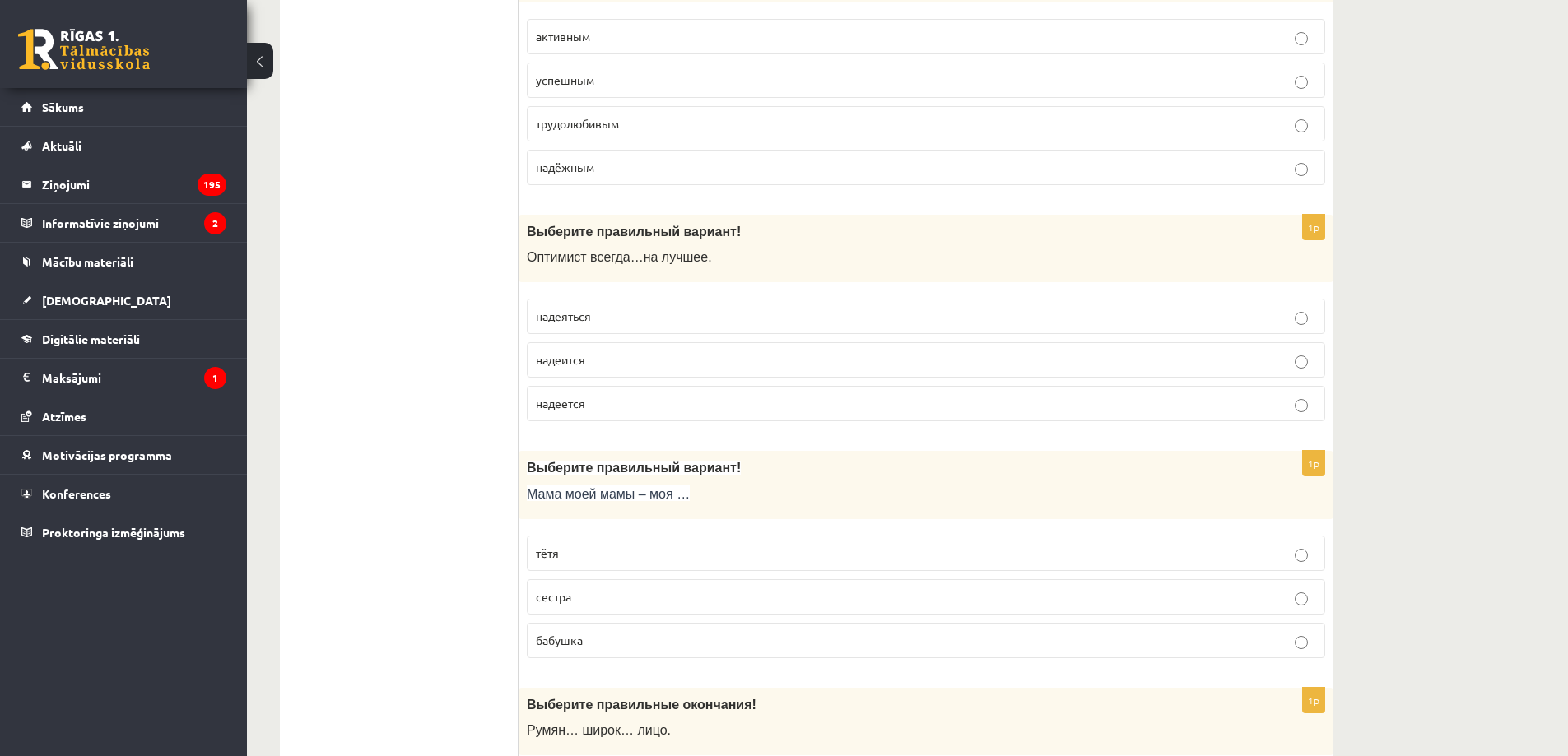
click at [609, 407] on p "надеется" at bounding box center [925, 403] width 780 height 17
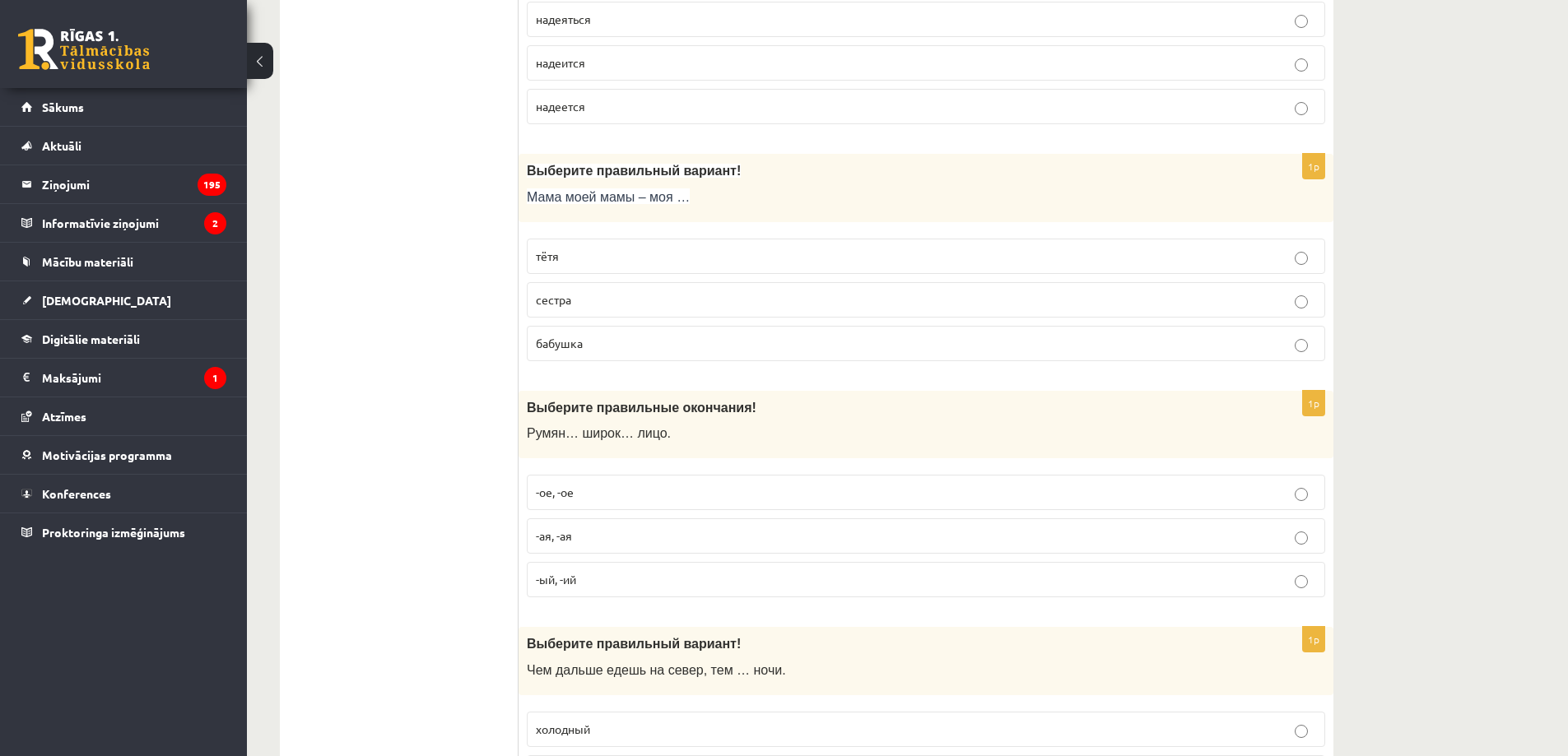
scroll to position [4179, 0]
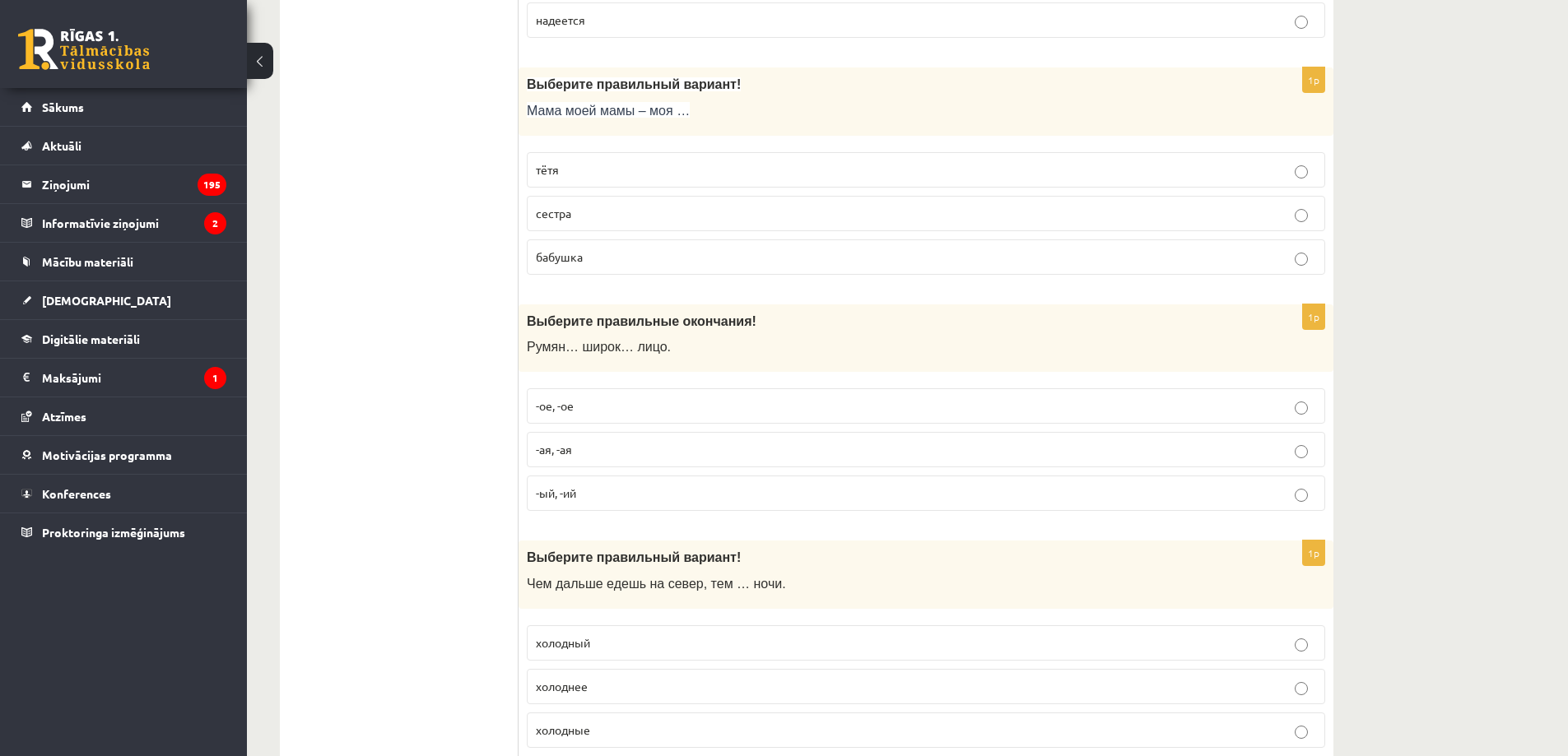
click at [603, 266] on p "бабушка" at bounding box center [925, 256] width 780 height 17
click at [623, 404] on p "-ое, -ое" at bounding box center [925, 406] width 780 height 17
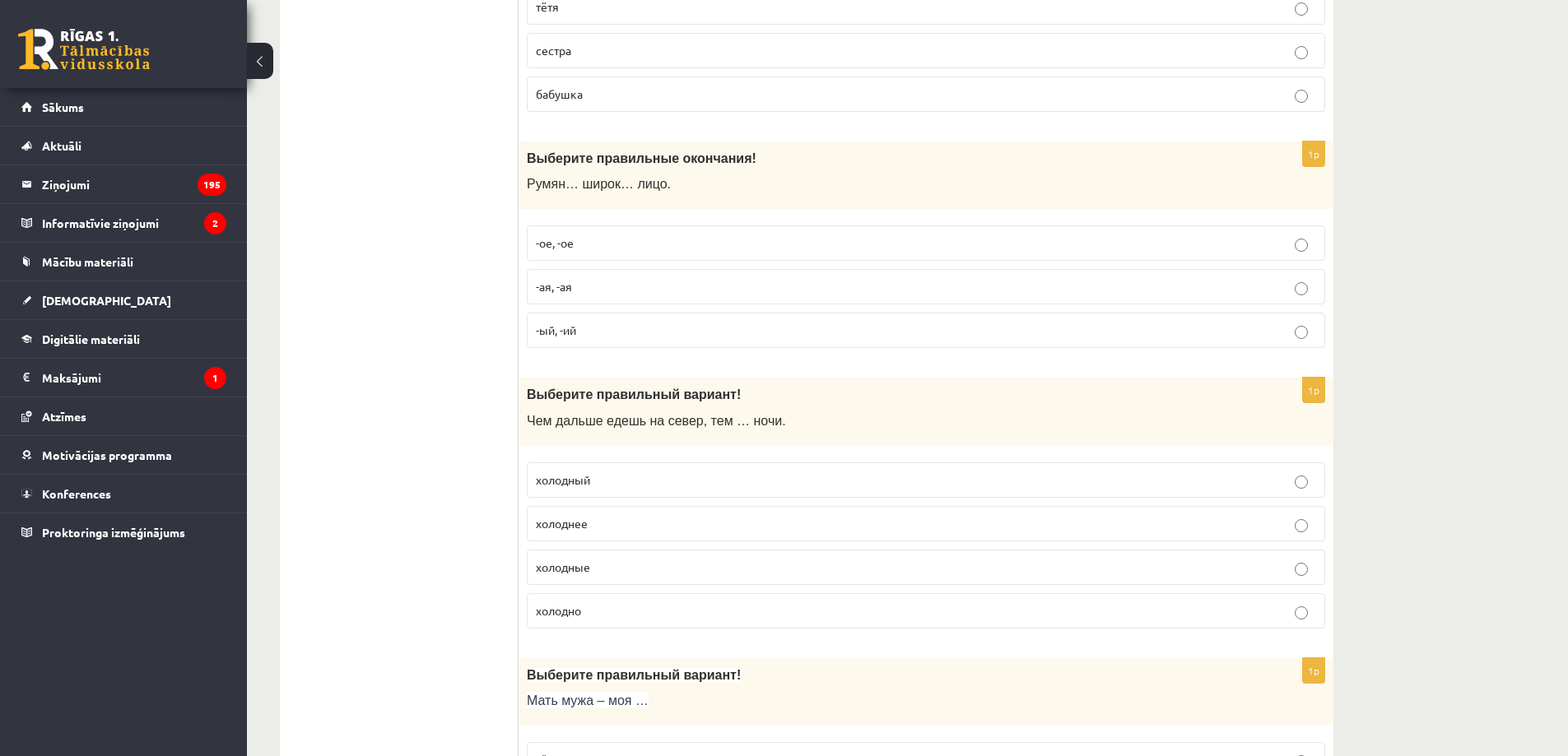
scroll to position [4371, 0]
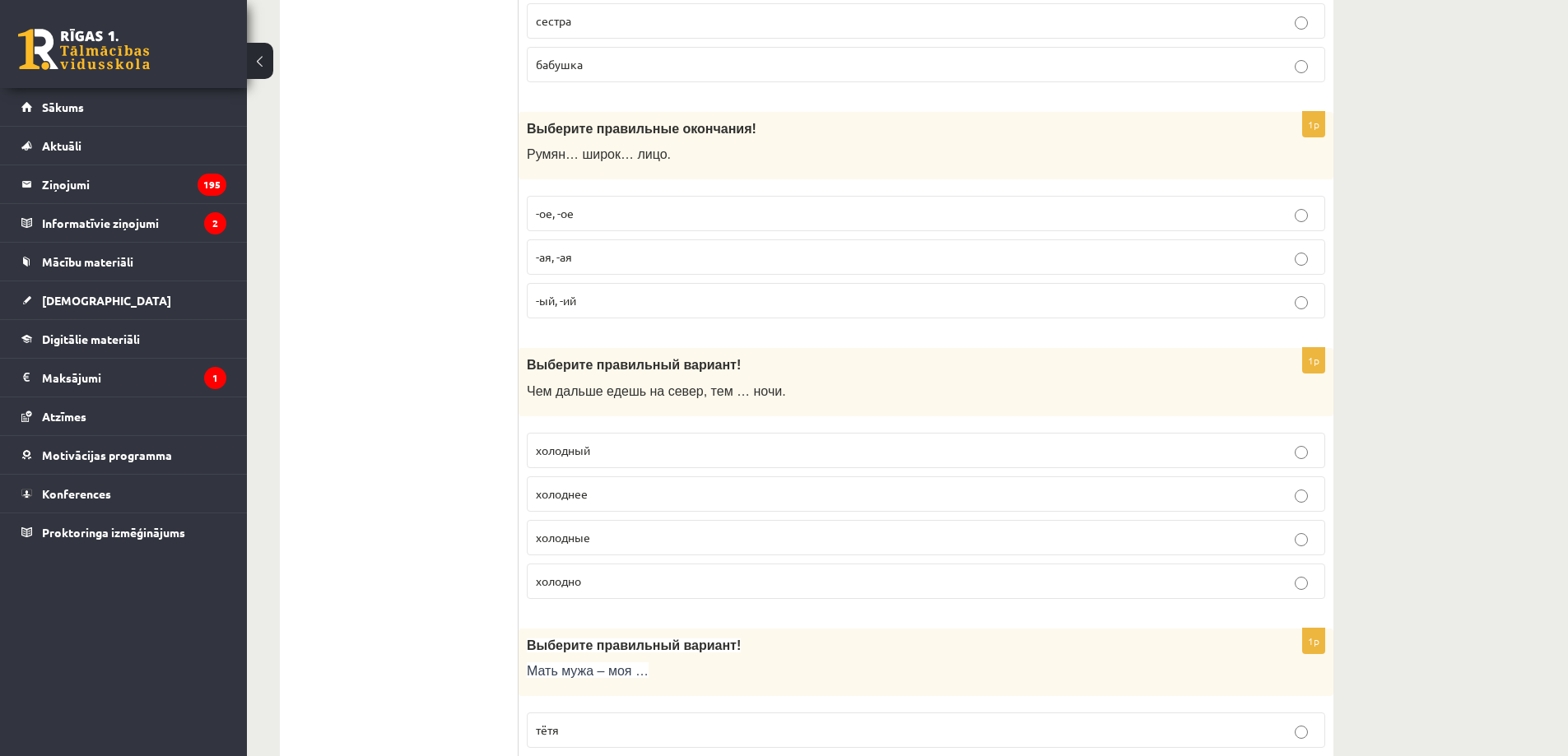
click at [597, 578] on p "холодно" at bounding box center [925, 581] width 780 height 17
click at [600, 495] on p "холоднее" at bounding box center [925, 494] width 780 height 17
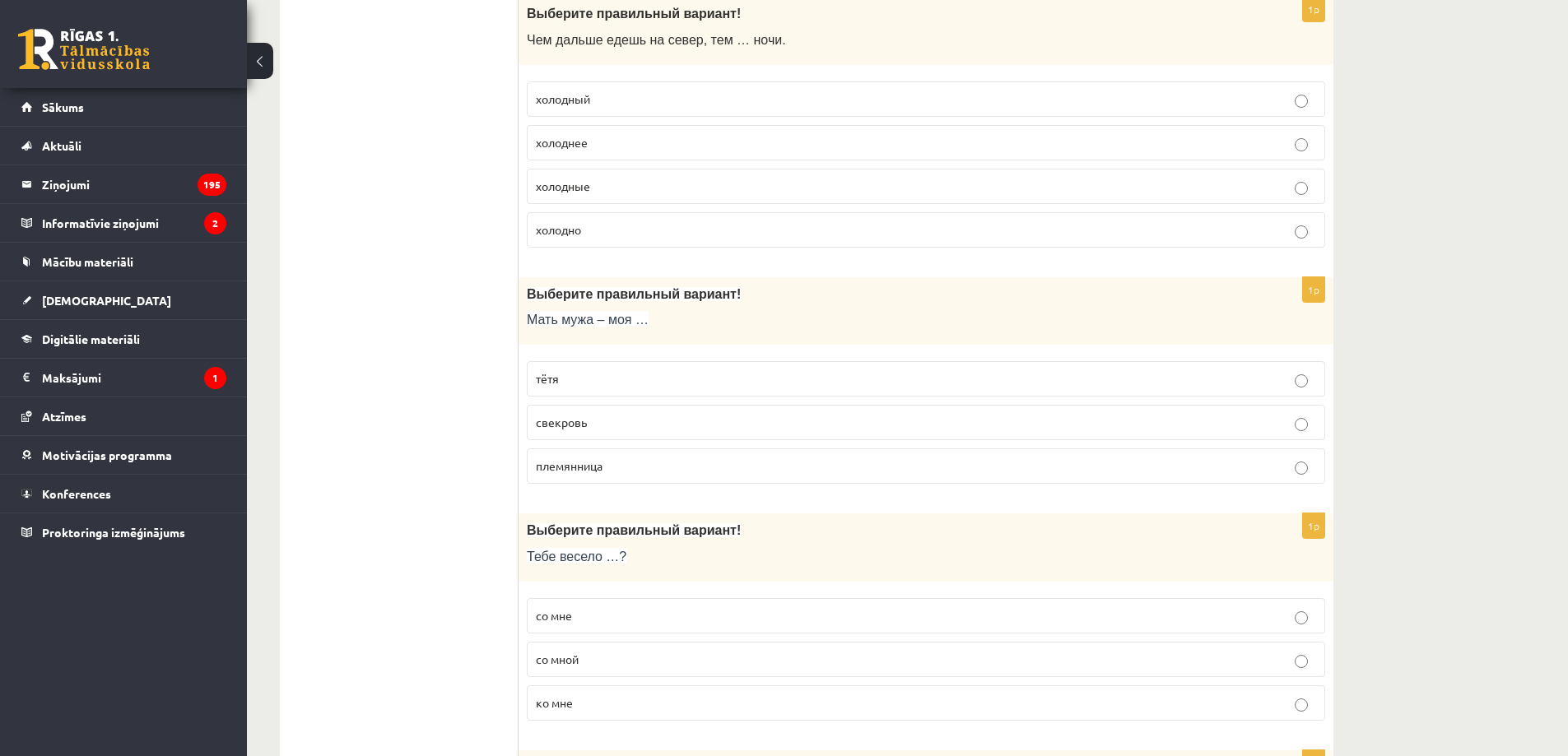
scroll to position [4755, 0]
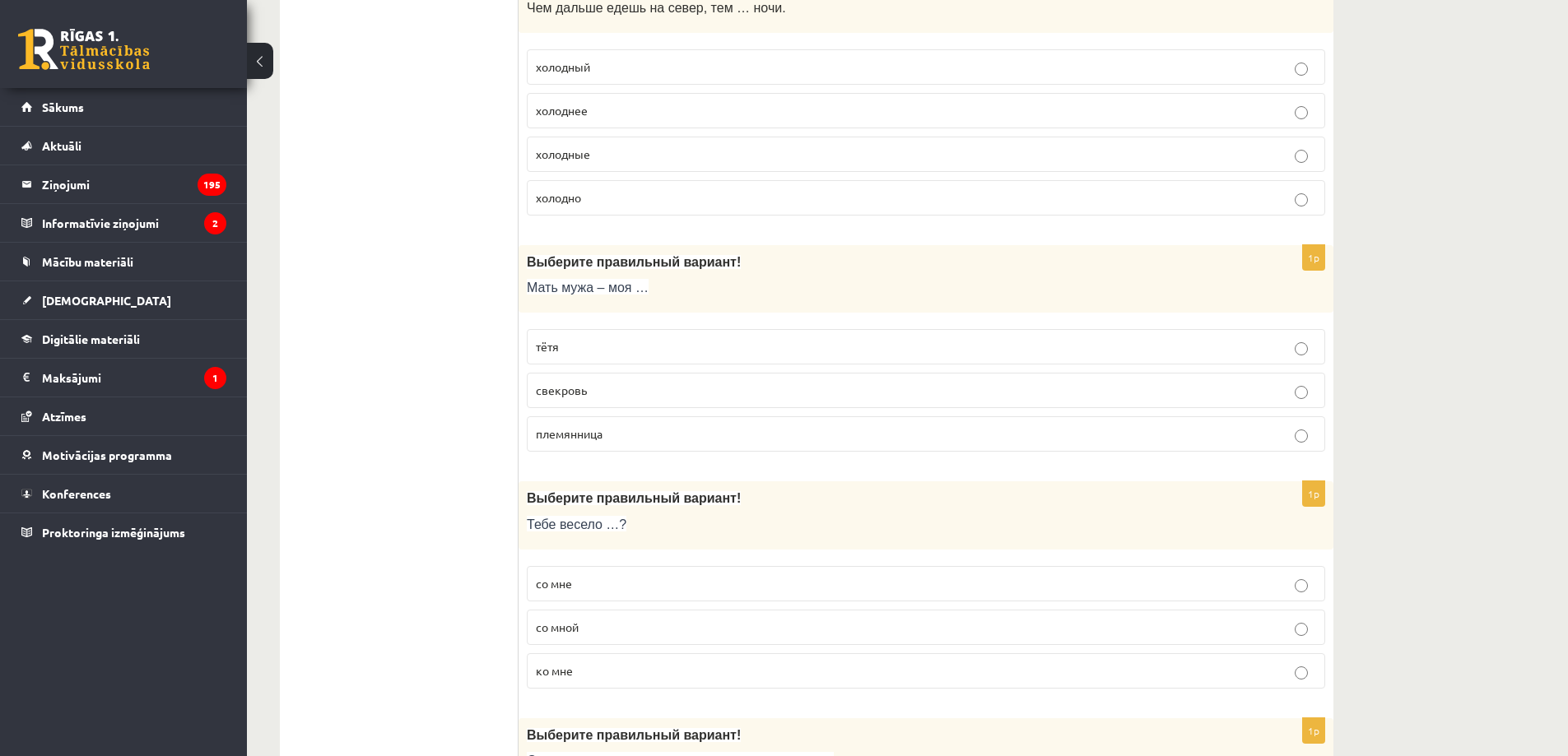
click at [612, 392] on p "свекровь" at bounding box center [925, 390] width 780 height 17
click at [591, 631] on p "со мной" at bounding box center [925, 627] width 780 height 17
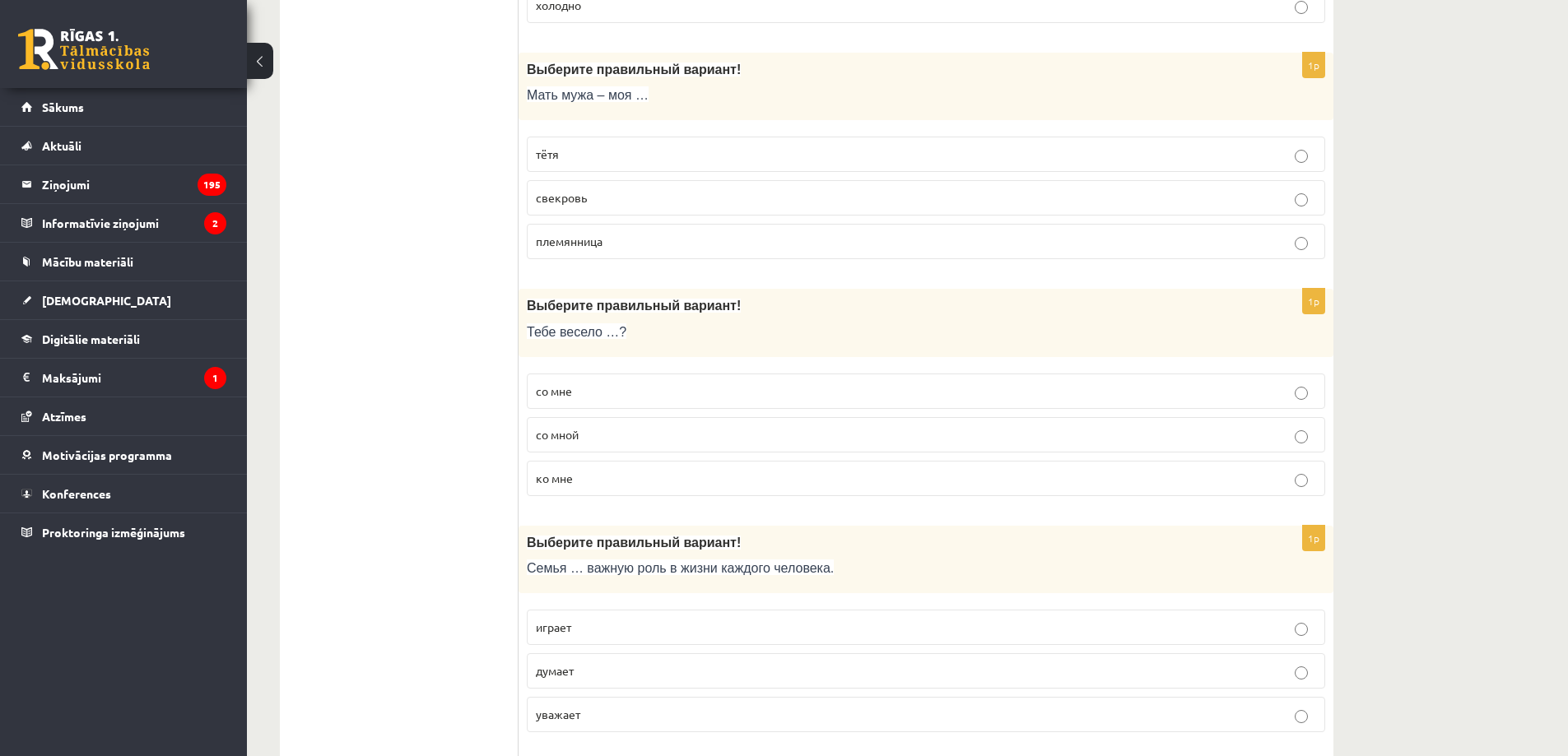
scroll to position [5139, 0]
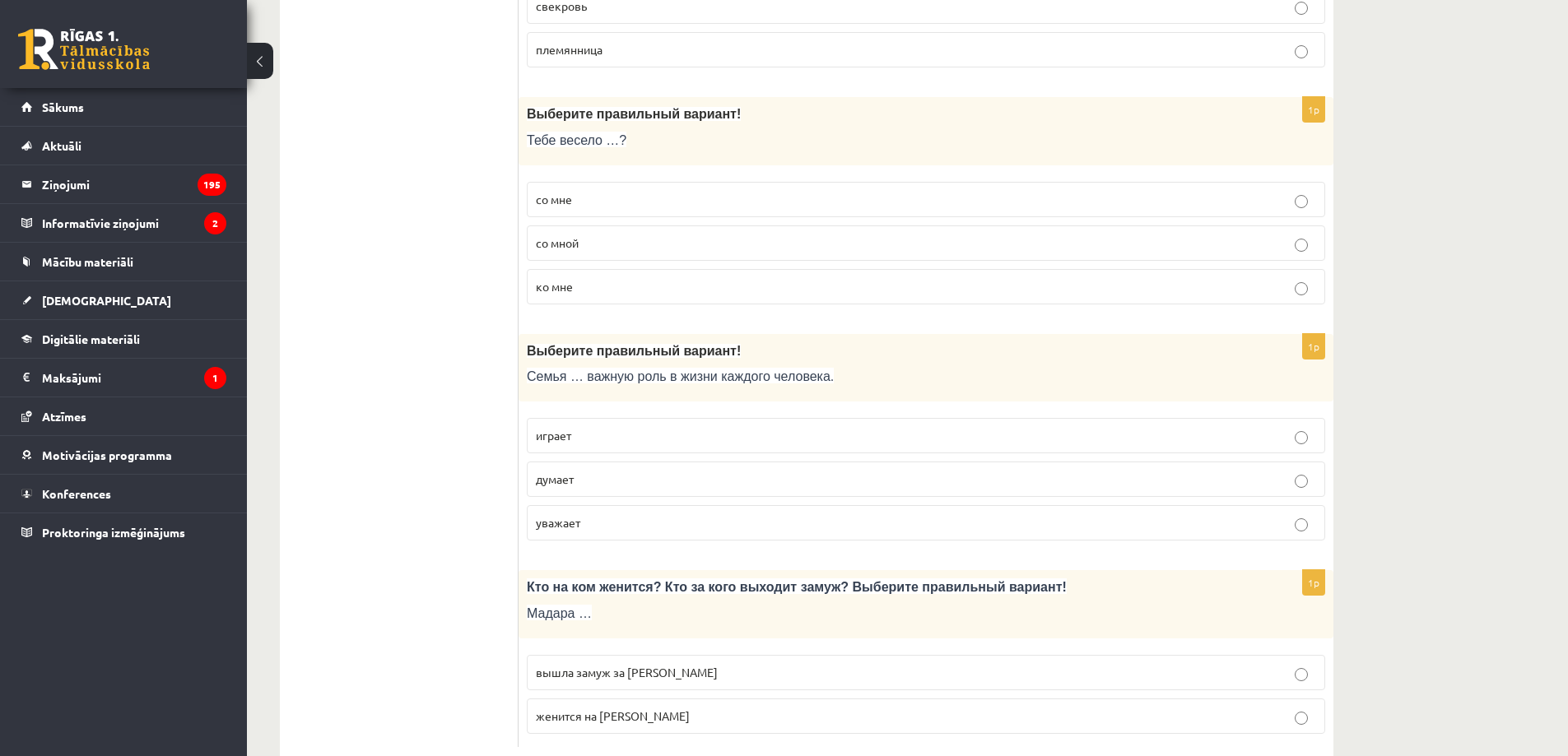
click at [609, 438] on p "играет" at bounding box center [925, 435] width 780 height 17
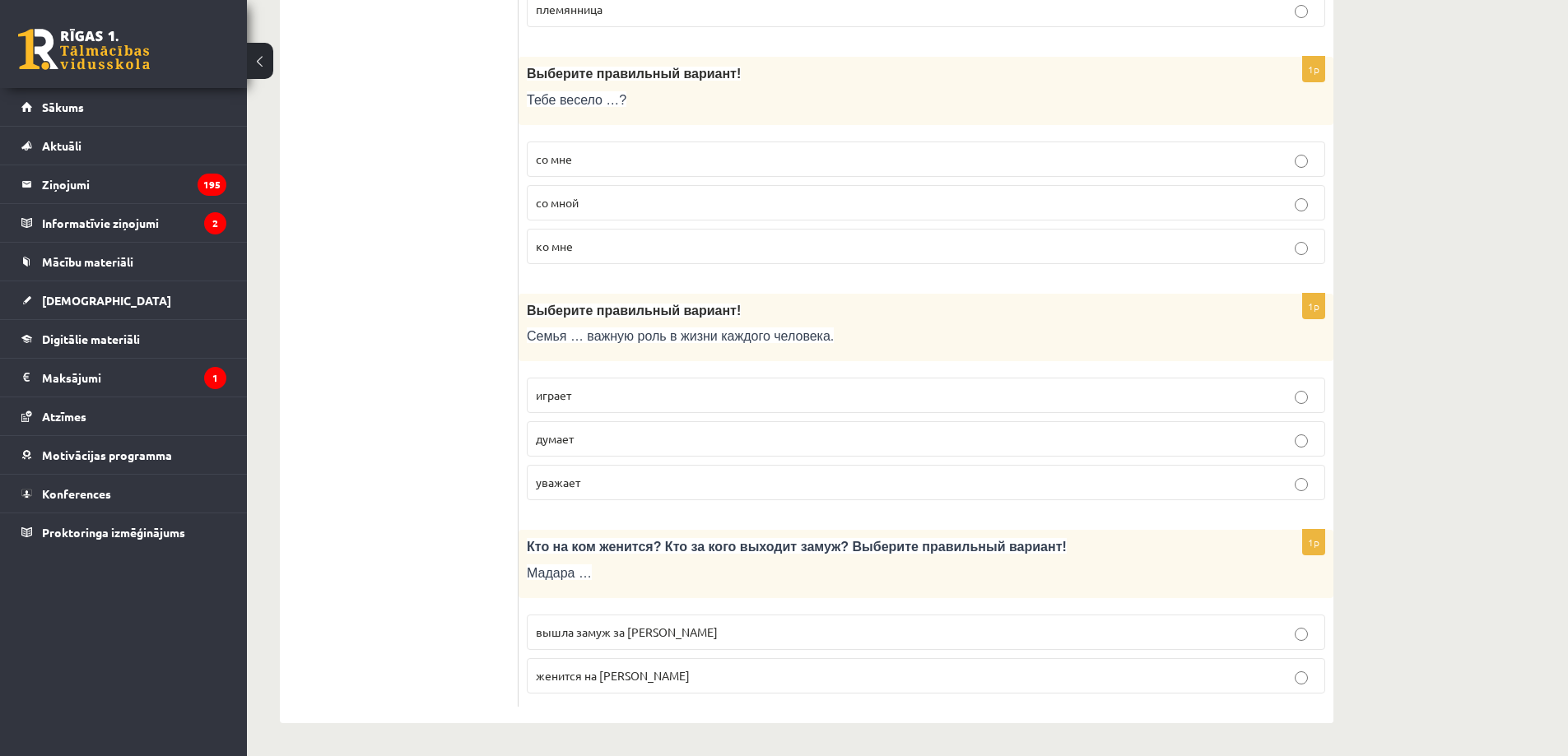
click at [682, 630] on p "вышла замуж за Марка" at bounding box center [925, 631] width 780 height 17
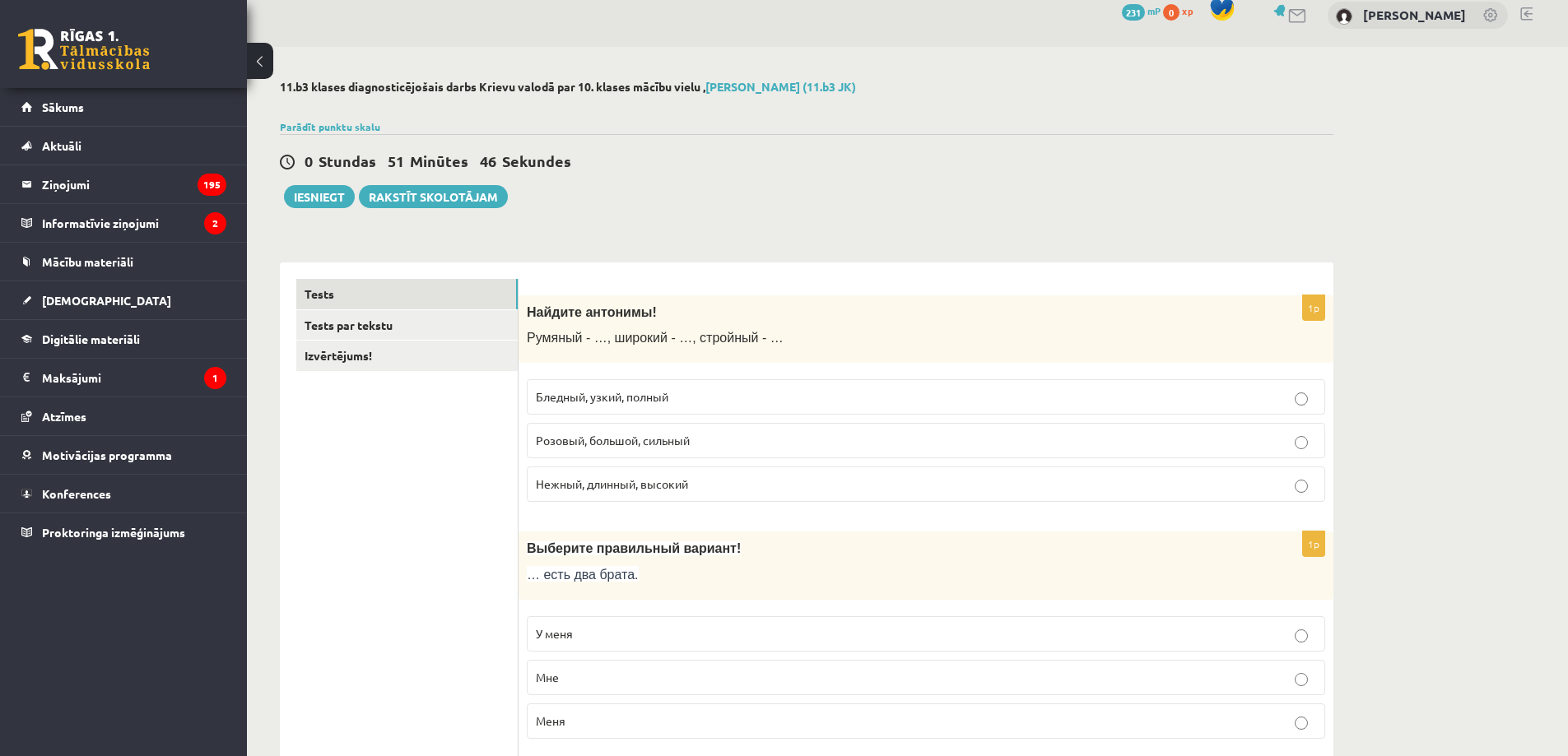
scroll to position [0, 0]
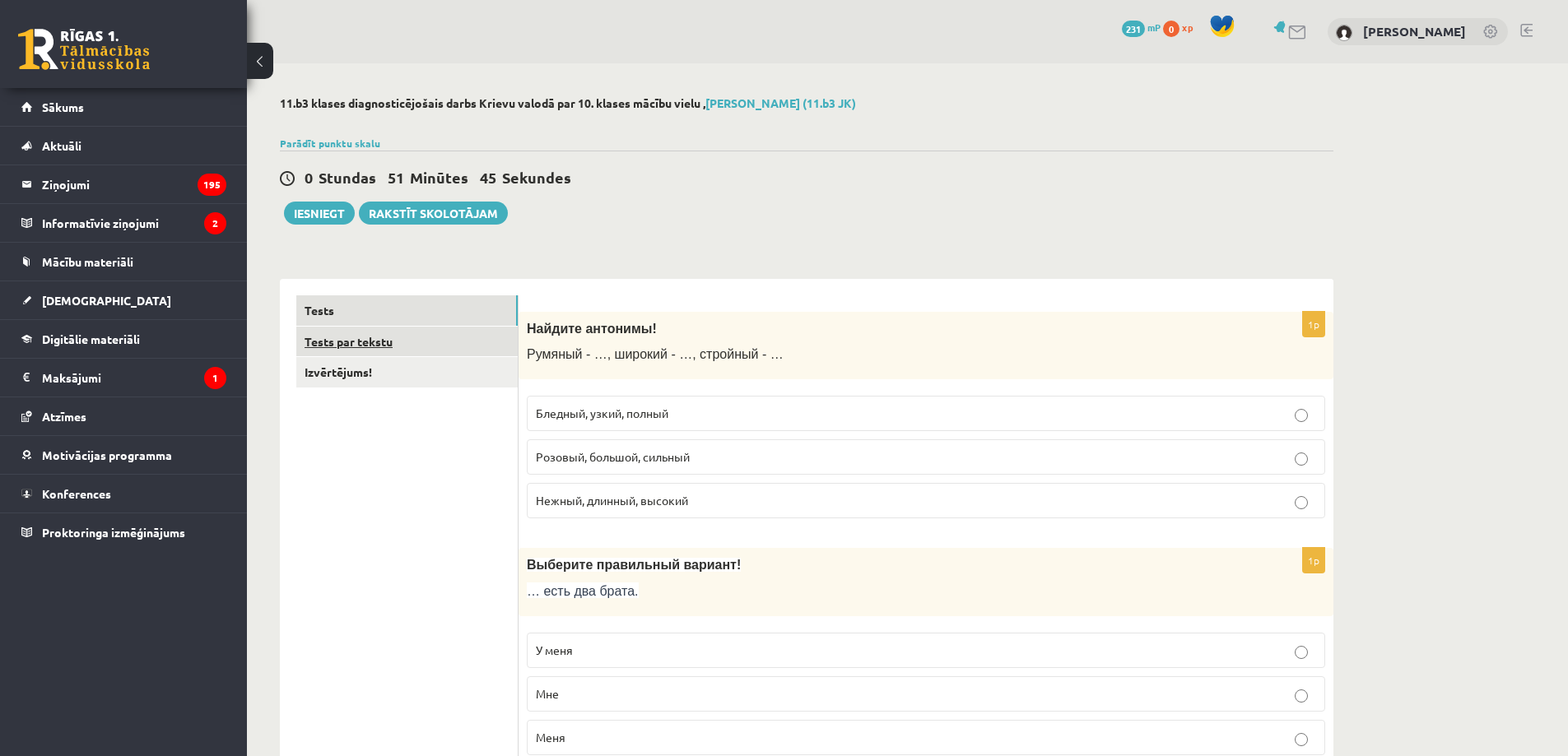
click at [434, 336] on link "Tests par tekstu" at bounding box center [406, 342] width 221 height 30
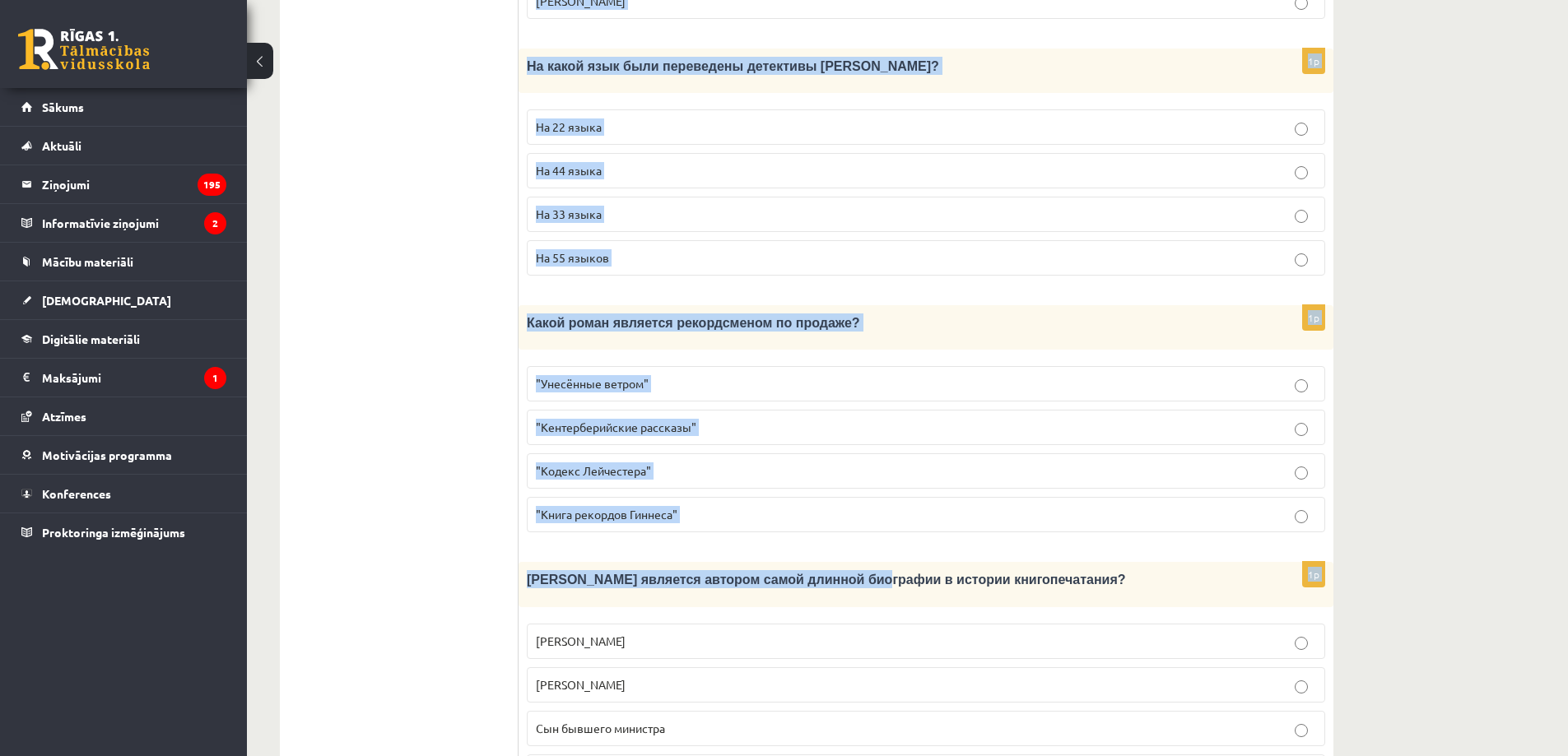
scroll to position [1437, 0]
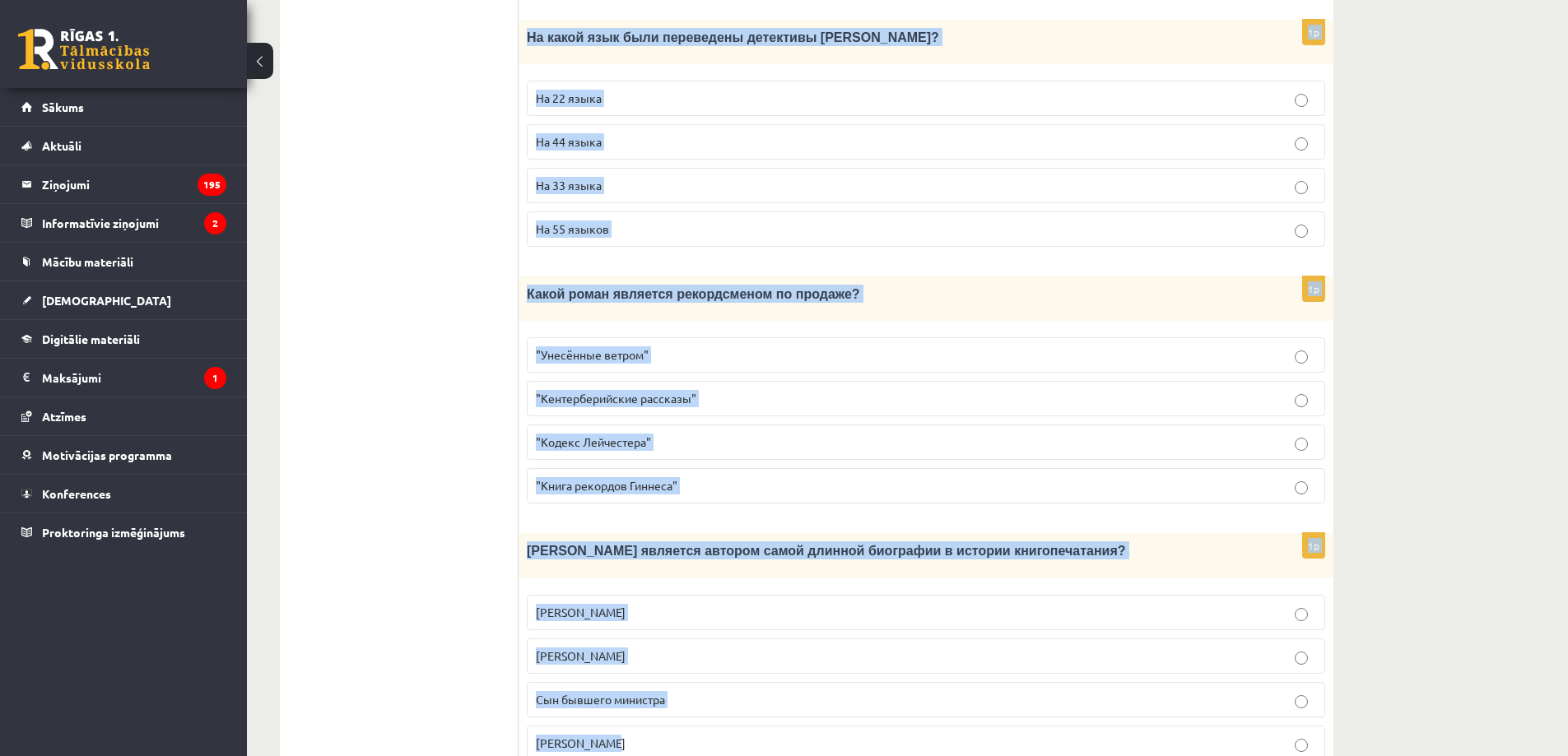
drag, startPoint x: 535, startPoint y: 301, endPoint x: 779, endPoint y: 679, distance: 449.9
copy form "Прочитайте текст «Интересные факты о книгах», выберите правильный вариант! Инте…"
click at [539, 424] on label ""Кодекс Лейчестера"" at bounding box center [926, 442] width 799 height 36
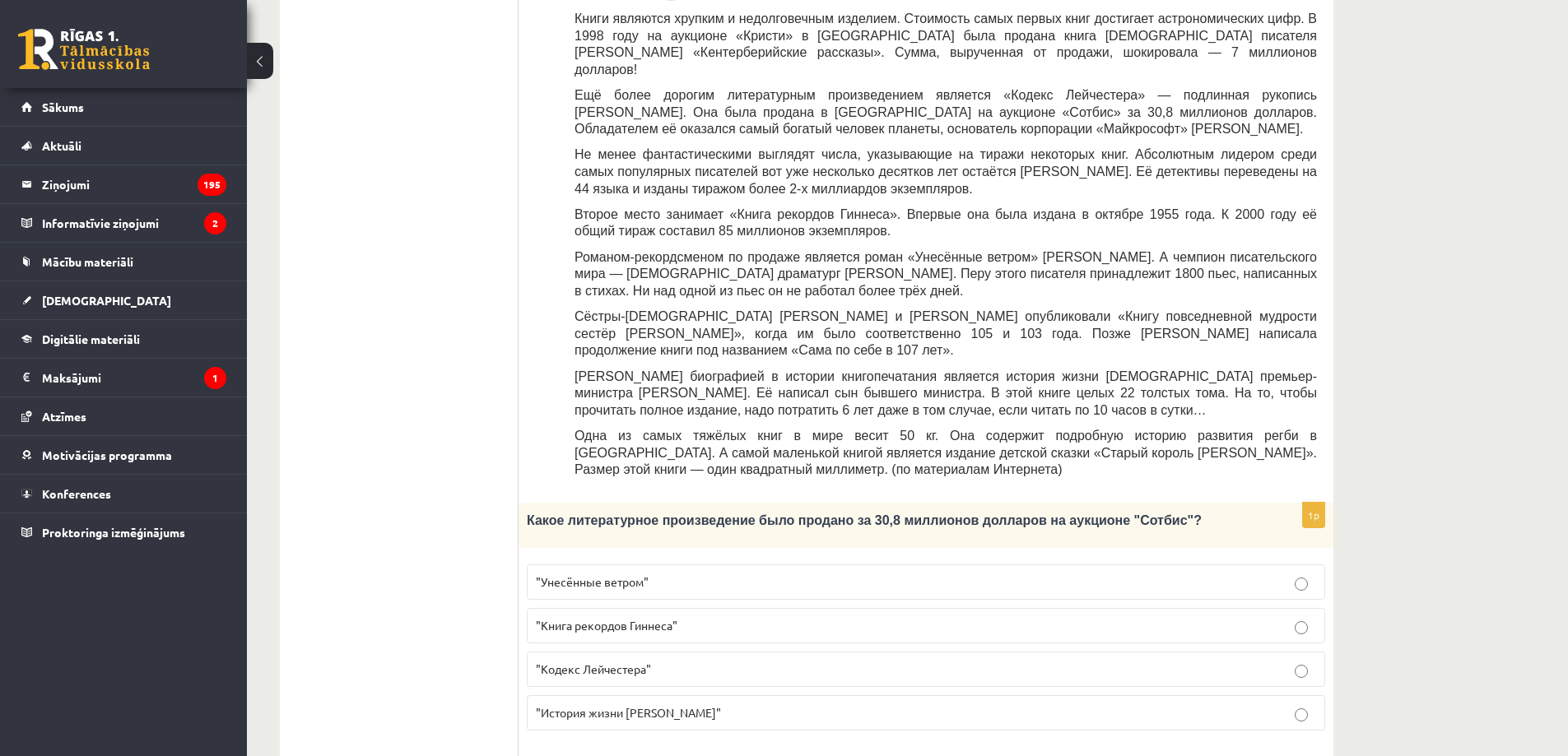
scroll to position [768, 0]
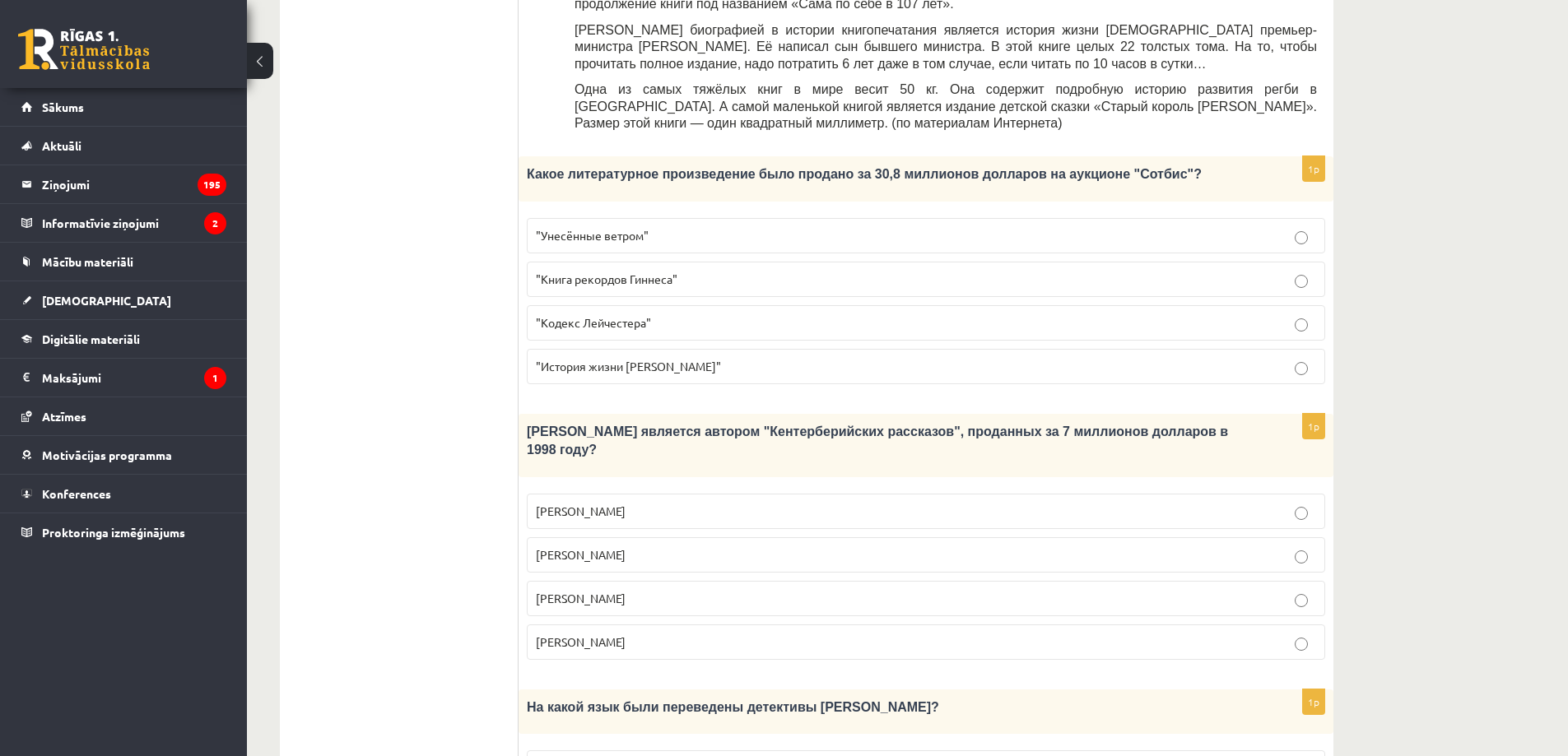
click at [676, 314] on p ""Кодекс Лейчестера"" at bounding box center [925, 322] width 780 height 17
click at [622, 590] on p "Джефри Чосер" at bounding box center [925, 598] width 780 height 17
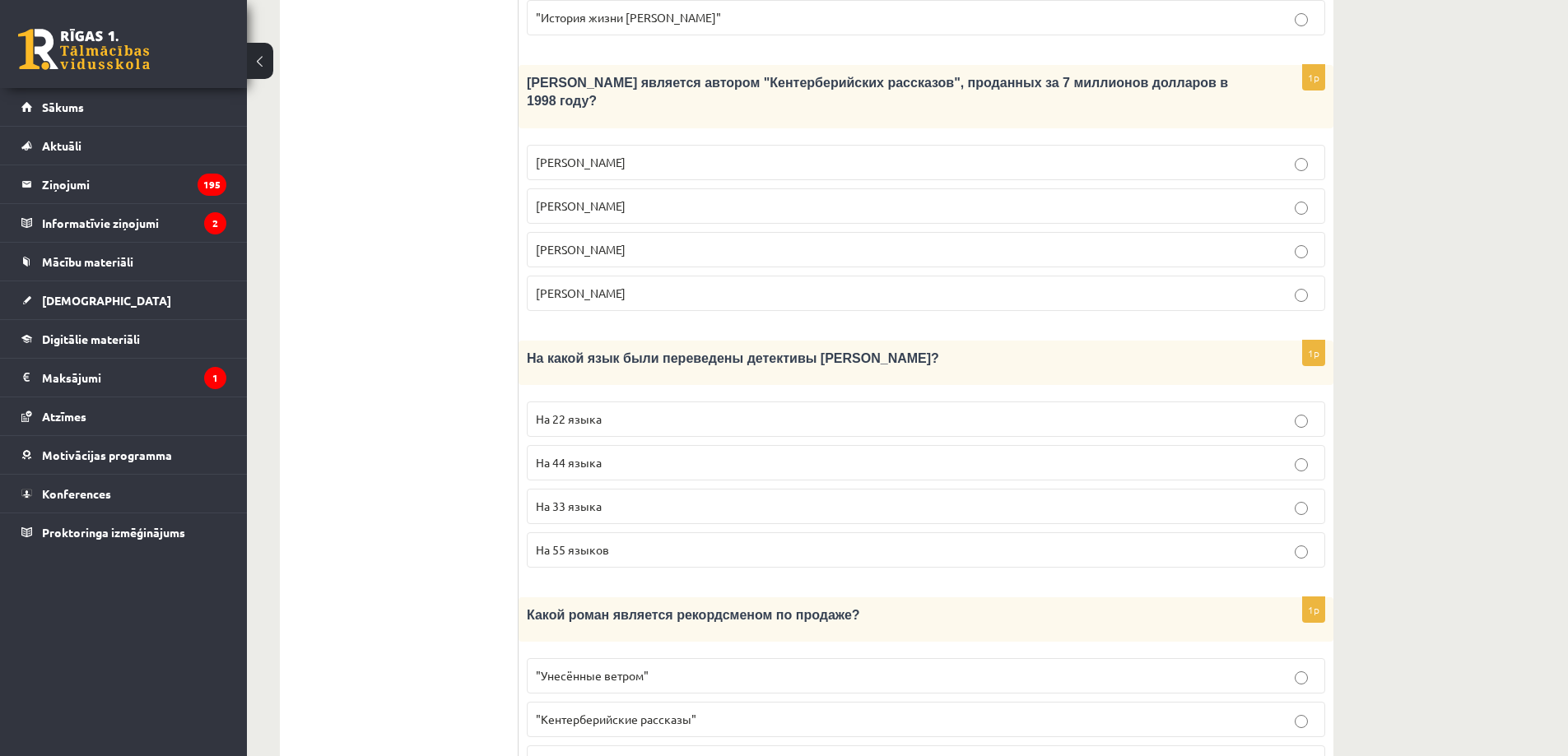
scroll to position [1152, 0]
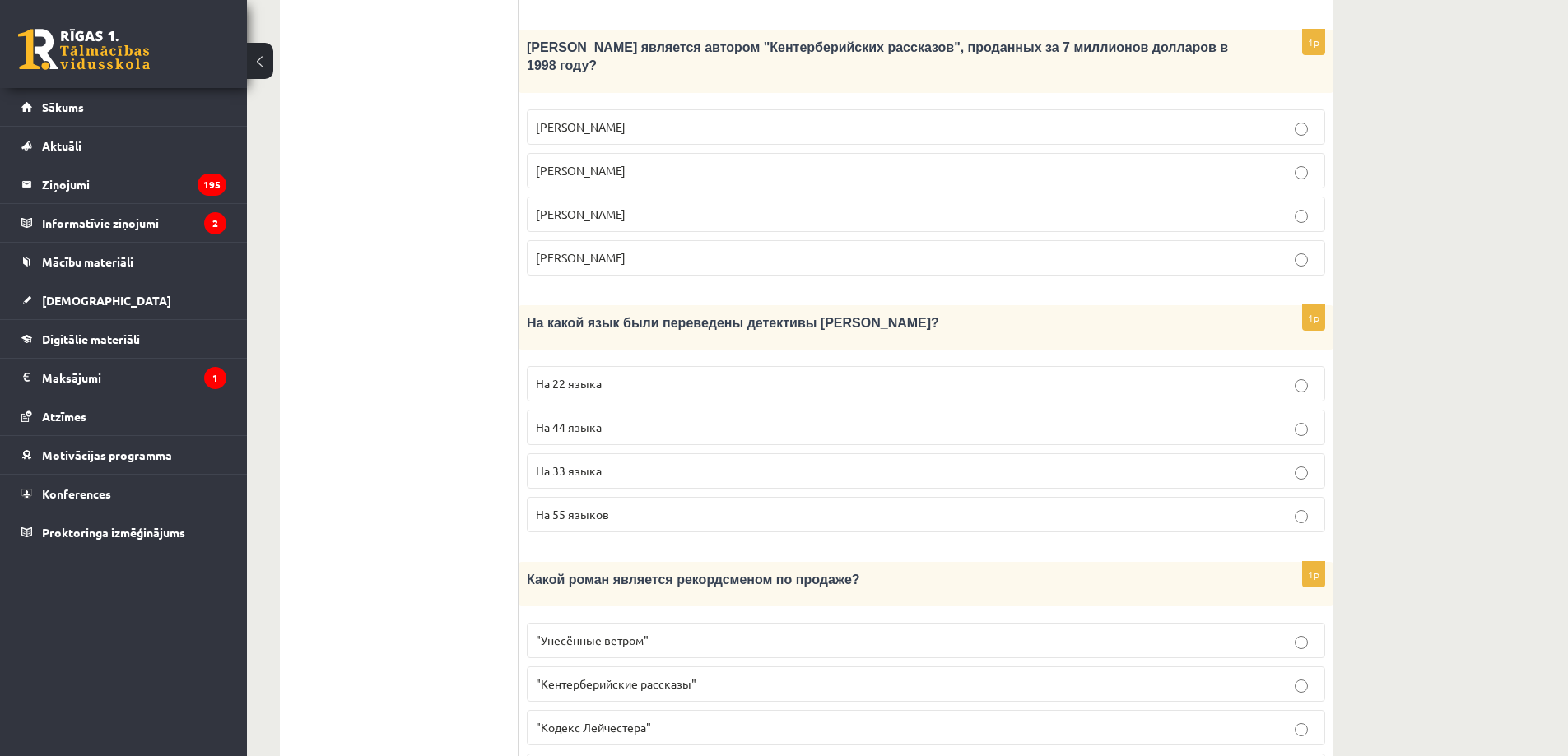
click at [591, 463] on span "На 33 языка" at bounding box center [568, 470] width 66 height 15
click at [623, 419] on p "На 44 языка" at bounding box center [925, 427] width 780 height 17
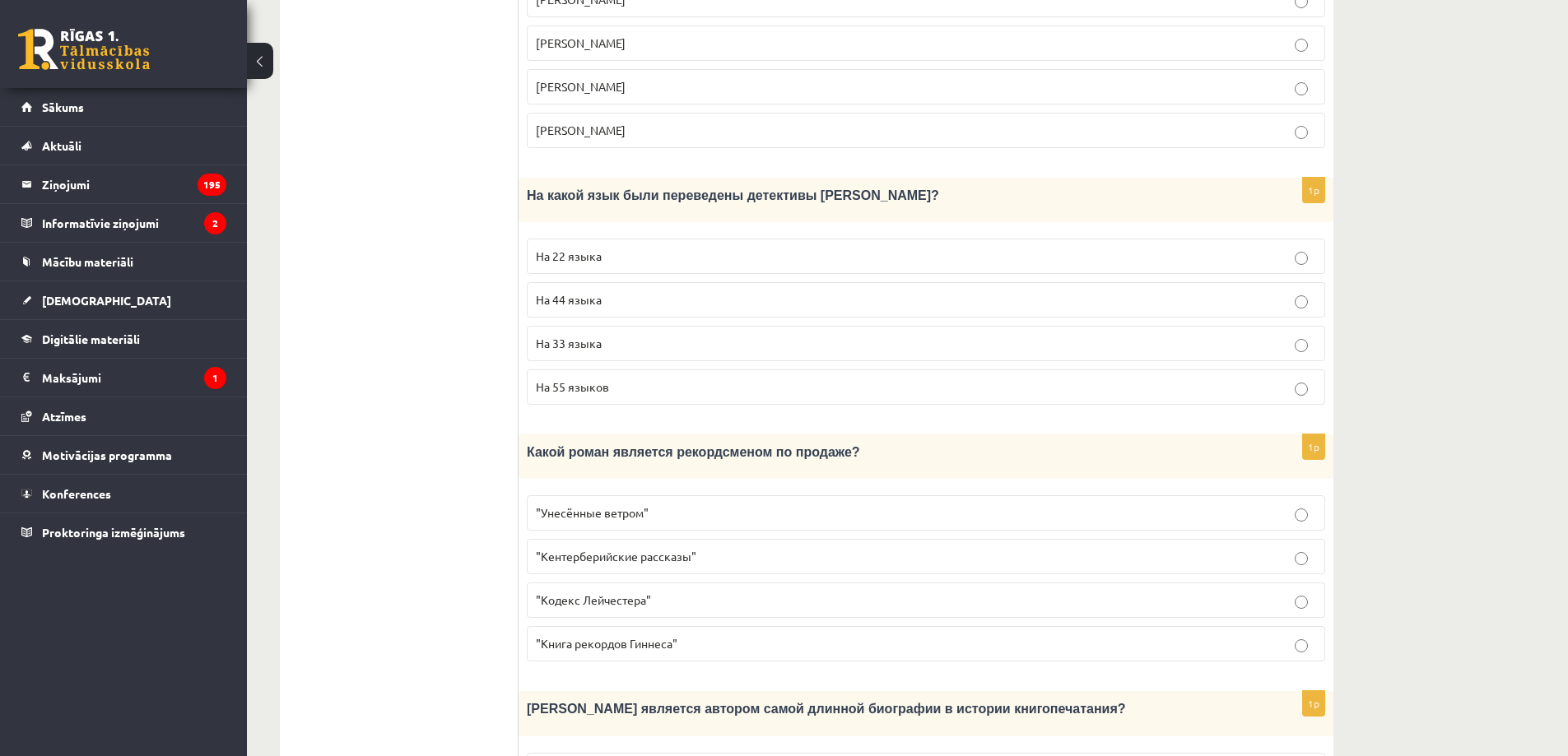
scroll to position [1437, 0]
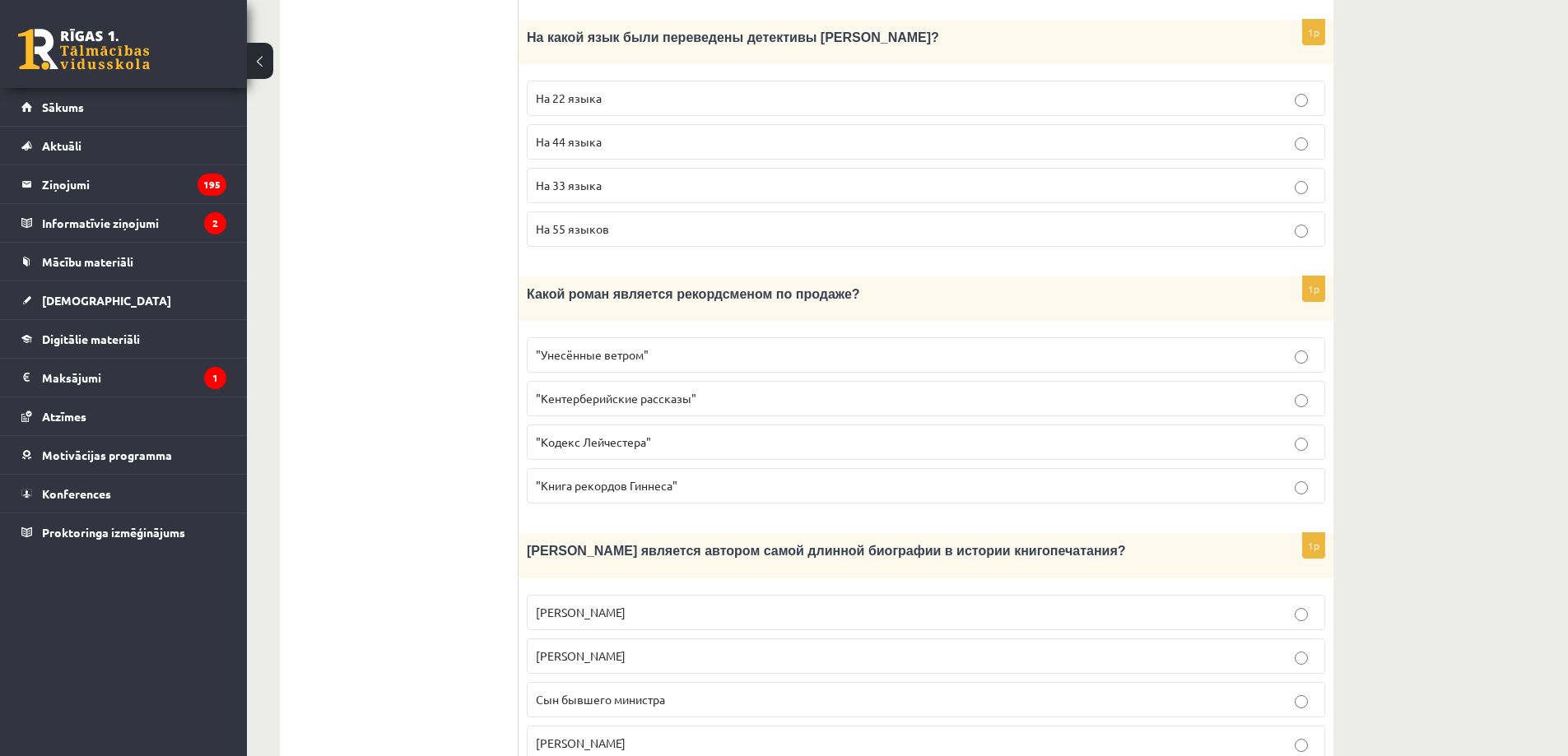
click at [718, 390] on p ""Кентерберийские рассказы"" at bounding box center [925, 398] width 780 height 17
click at [620, 692] on span "Сын бывшего министра" at bounding box center [599, 699] width 129 height 15
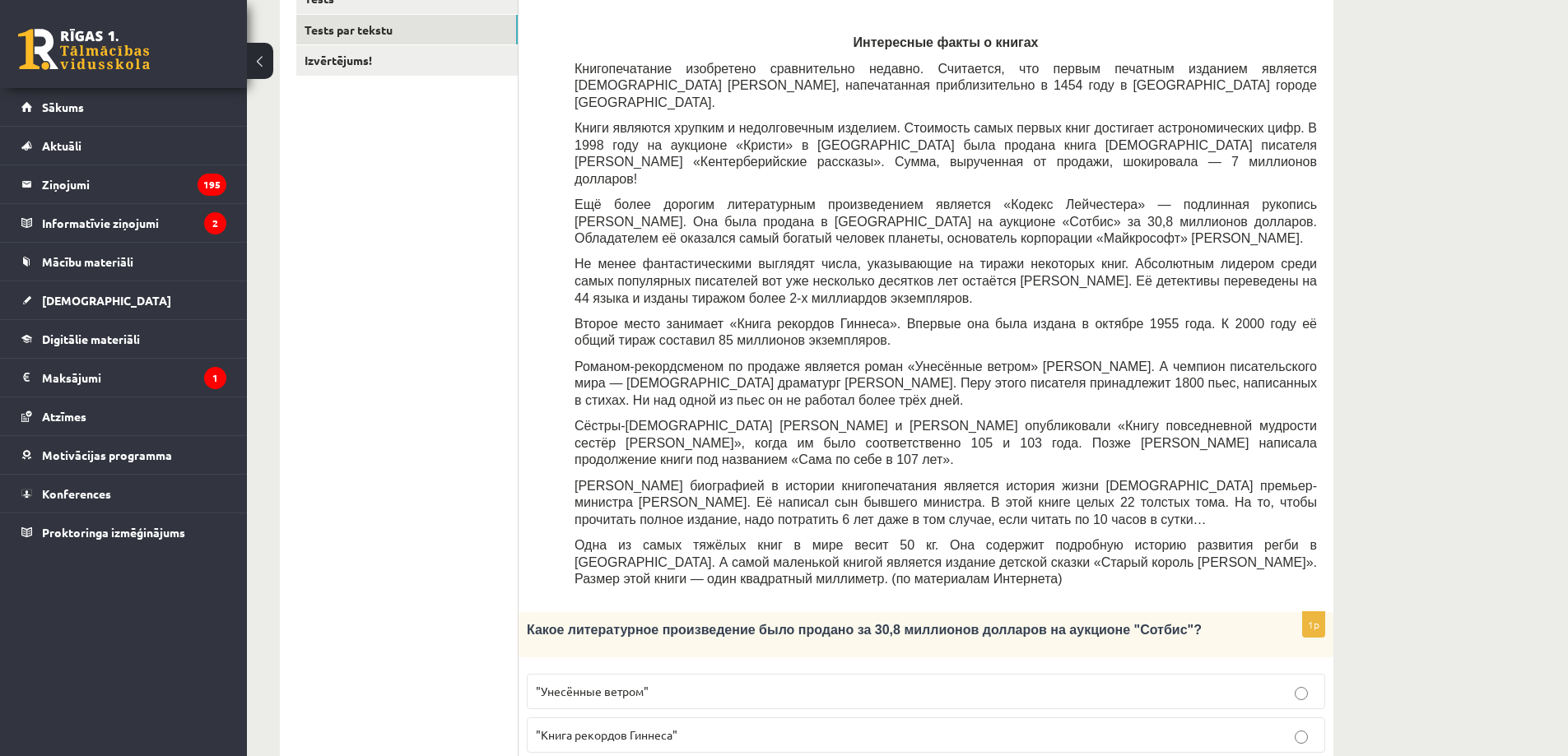
scroll to position [93, 0]
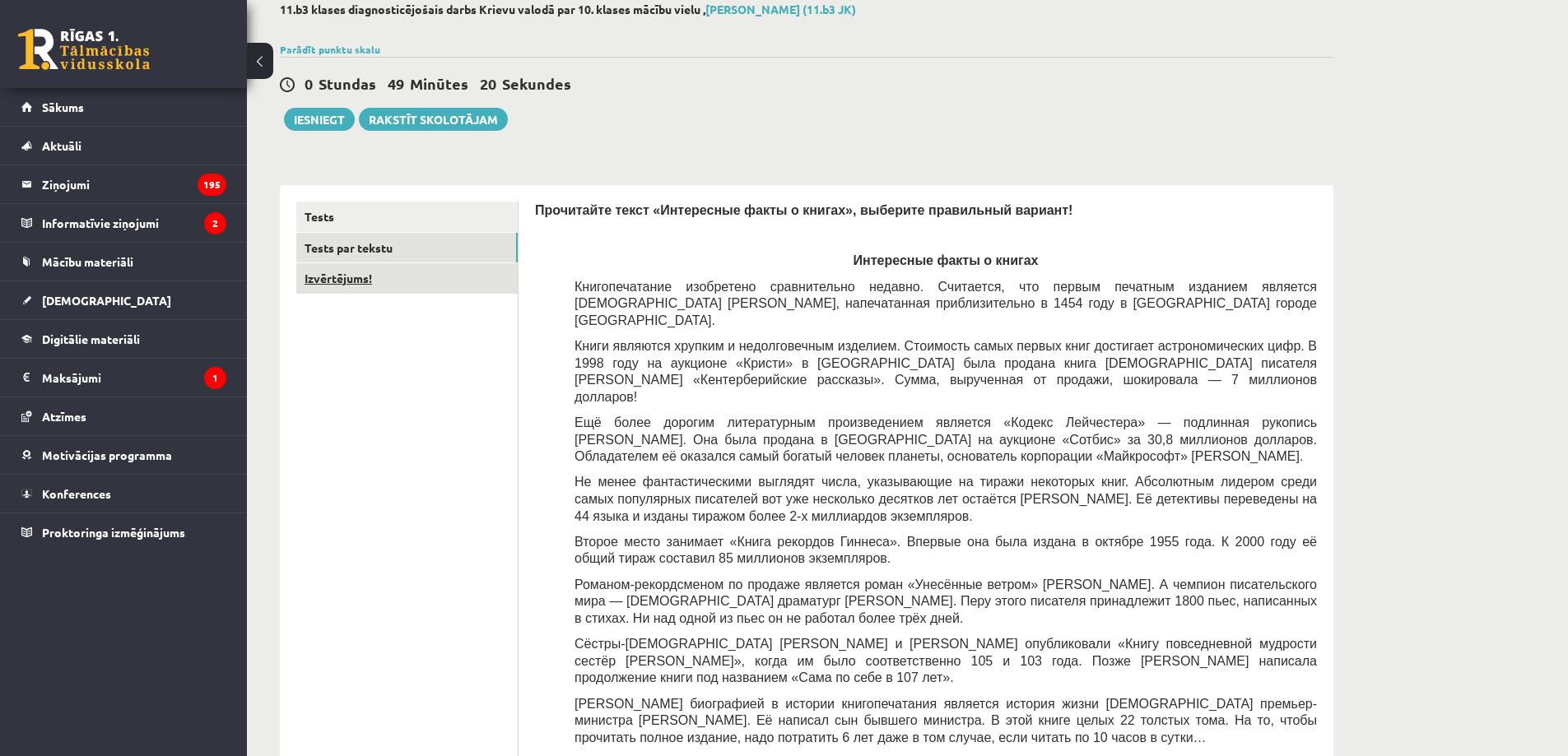
click at [425, 280] on link "Izvērtējums!" at bounding box center [406, 278] width 221 height 30
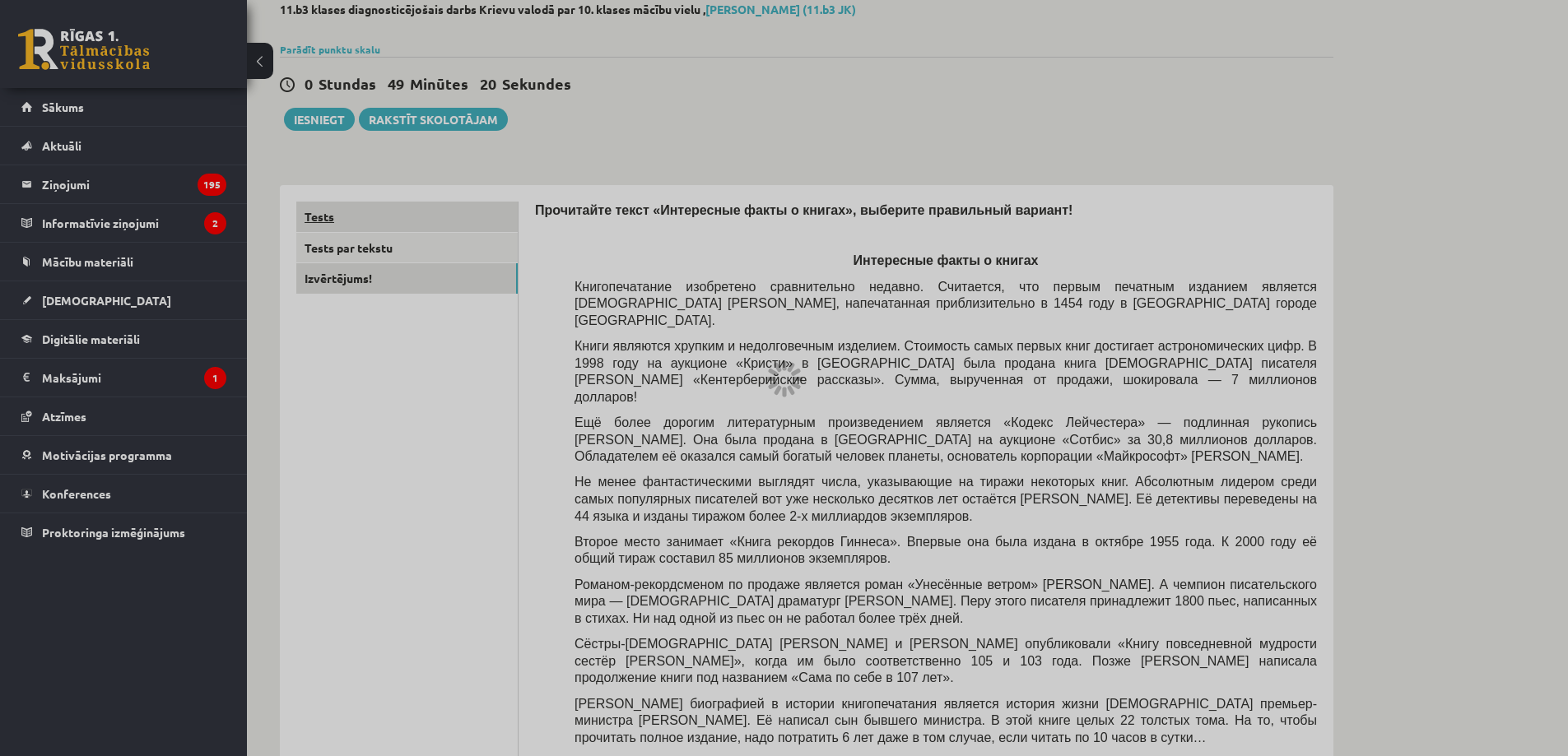
scroll to position [0, 0]
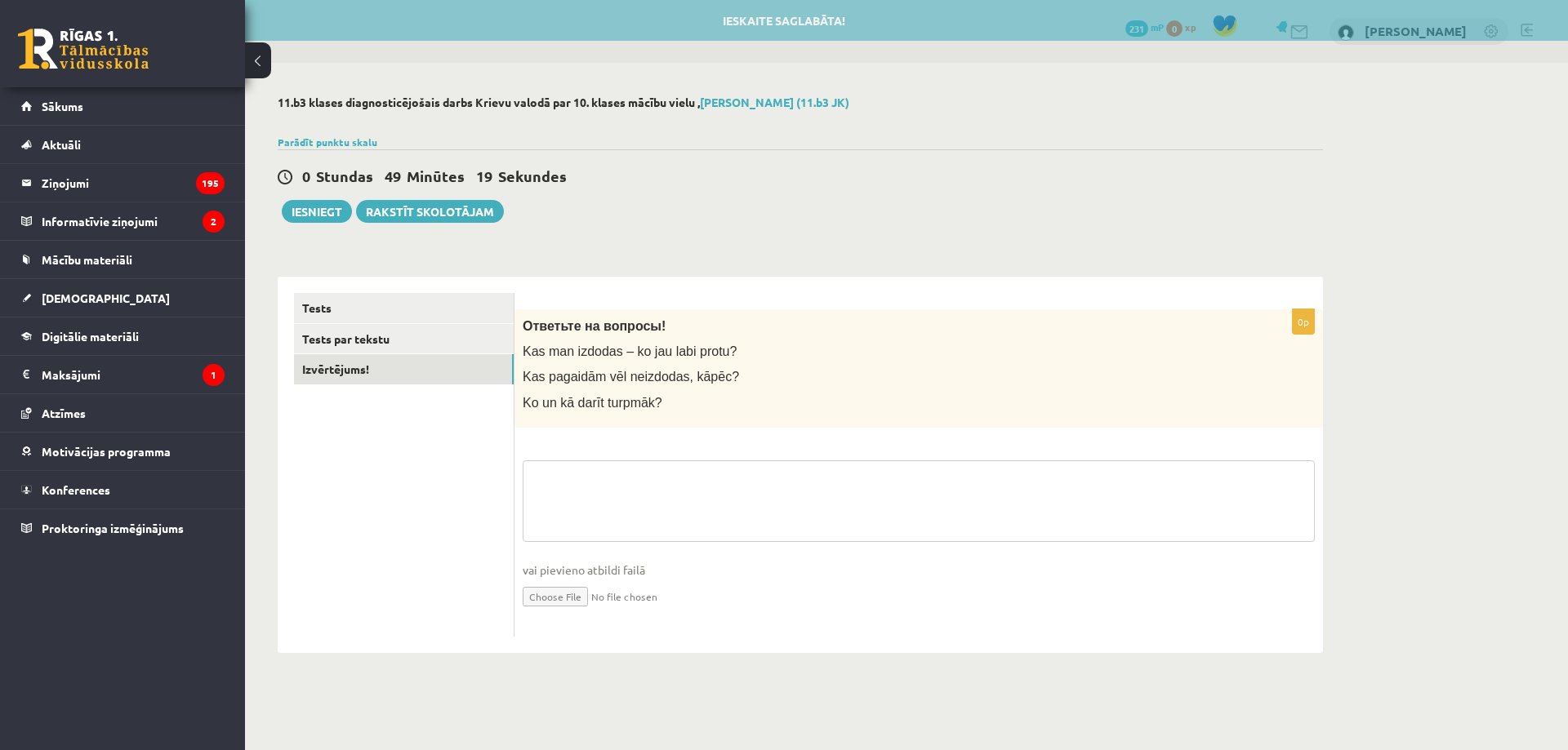
click at [651, 497] on textarea at bounding box center [919, 501] width 792 height 82
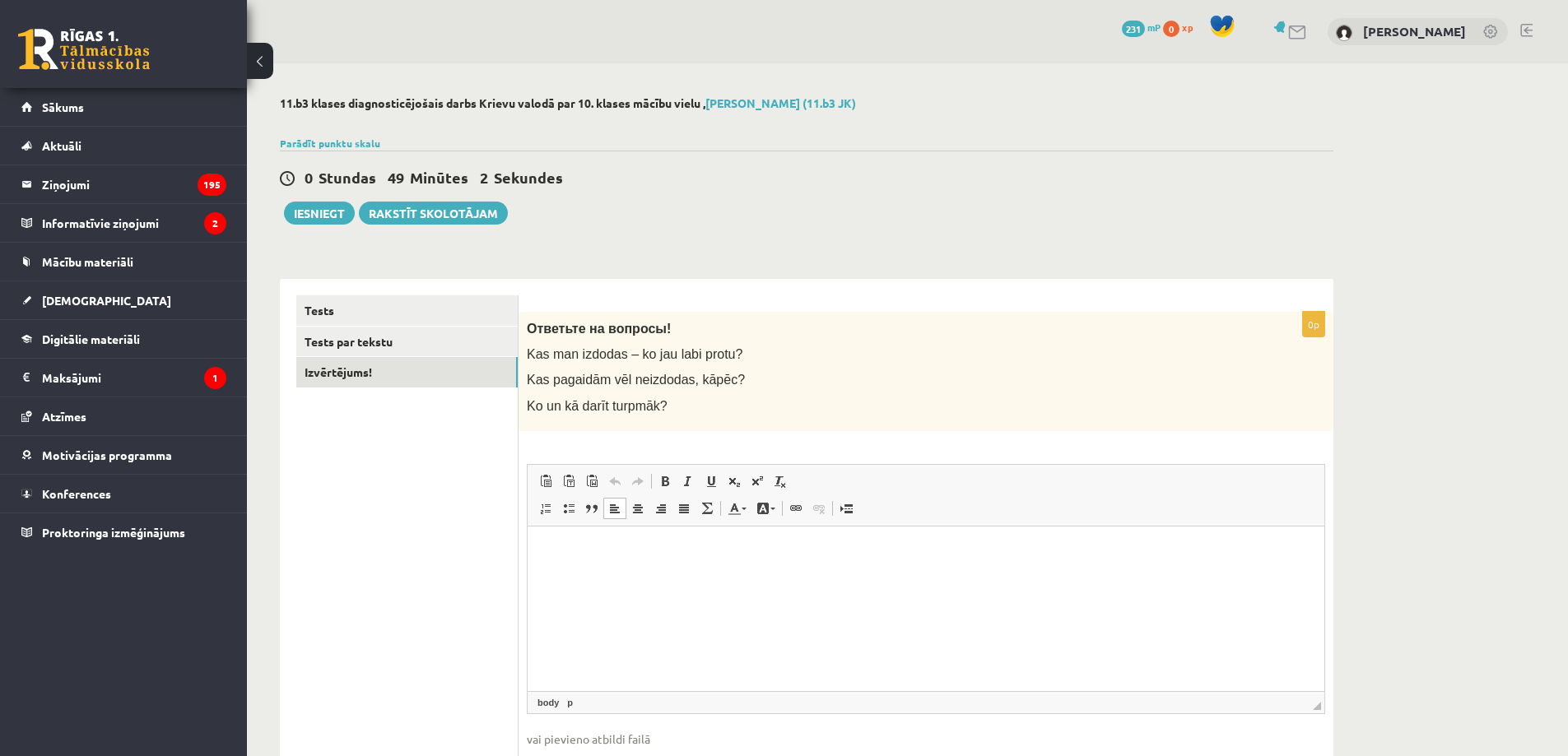
click at [633, 551] on p "Bagātinātā teksta redaktors, wiswyg-editor-user-answer-47363950426220" at bounding box center [926, 551] width 764 height 17
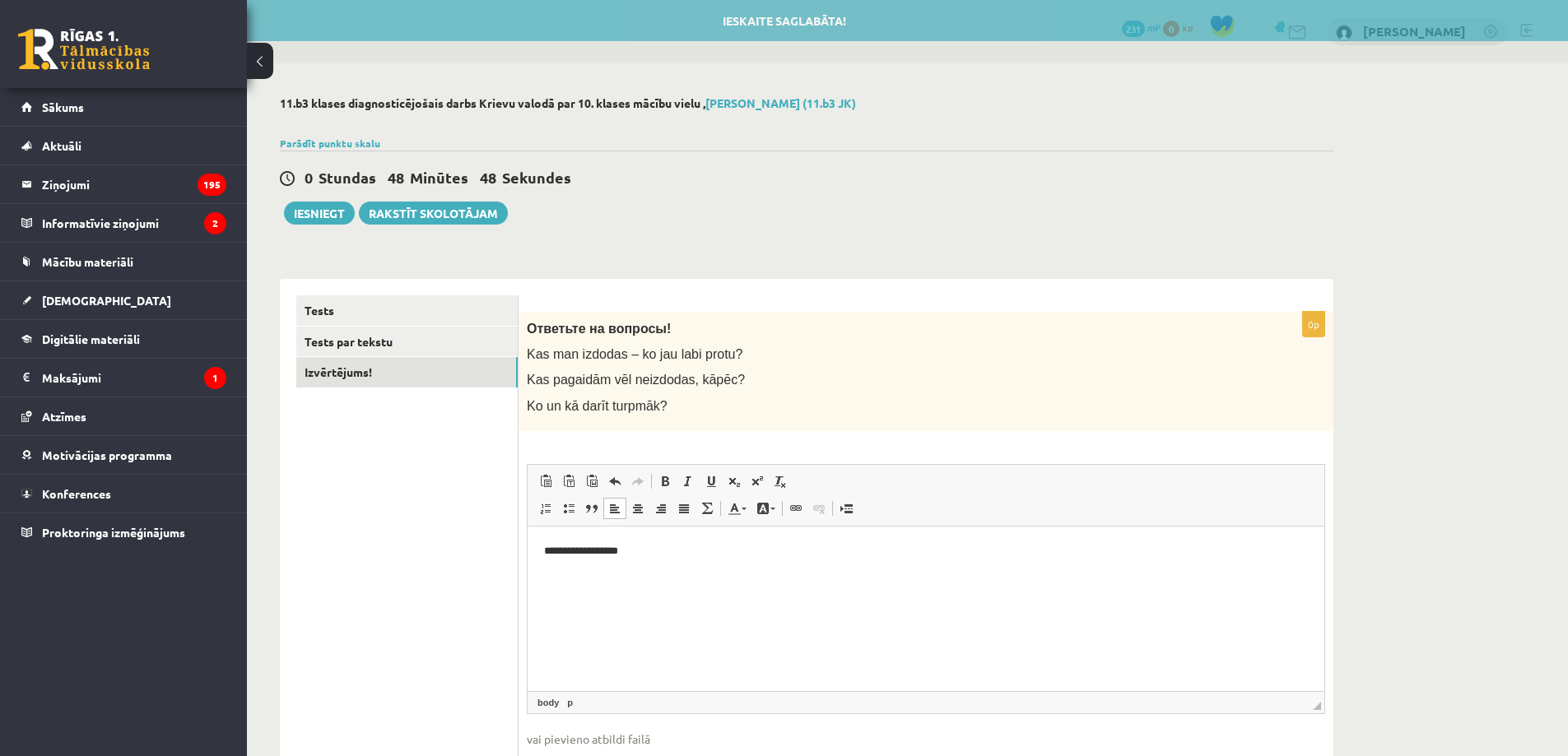
click at [664, 562] on html "**********" at bounding box center [926, 551] width 797 height 50
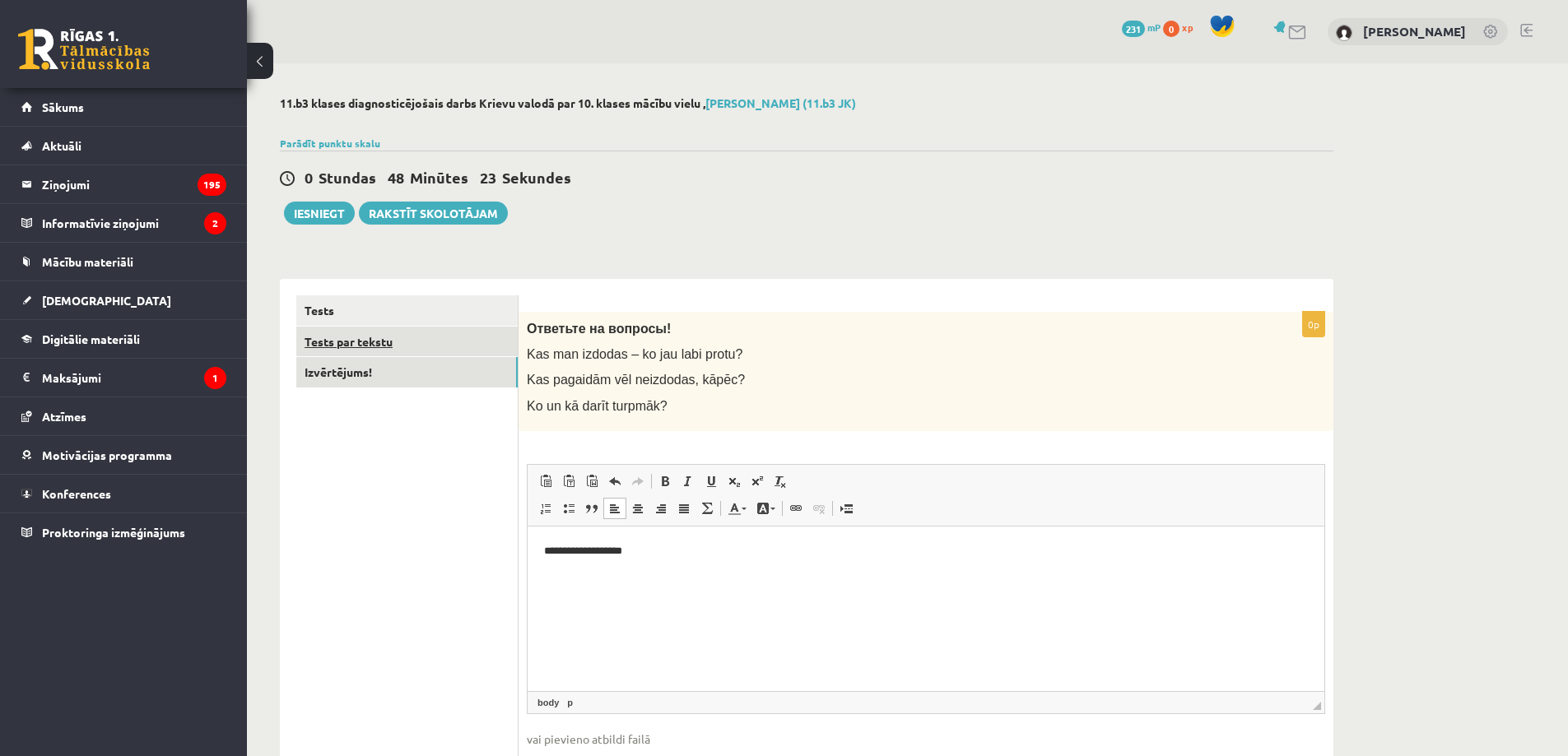
click at [430, 350] on link "Tests par tekstu" at bounding box center [406, 342] width 221 height 30
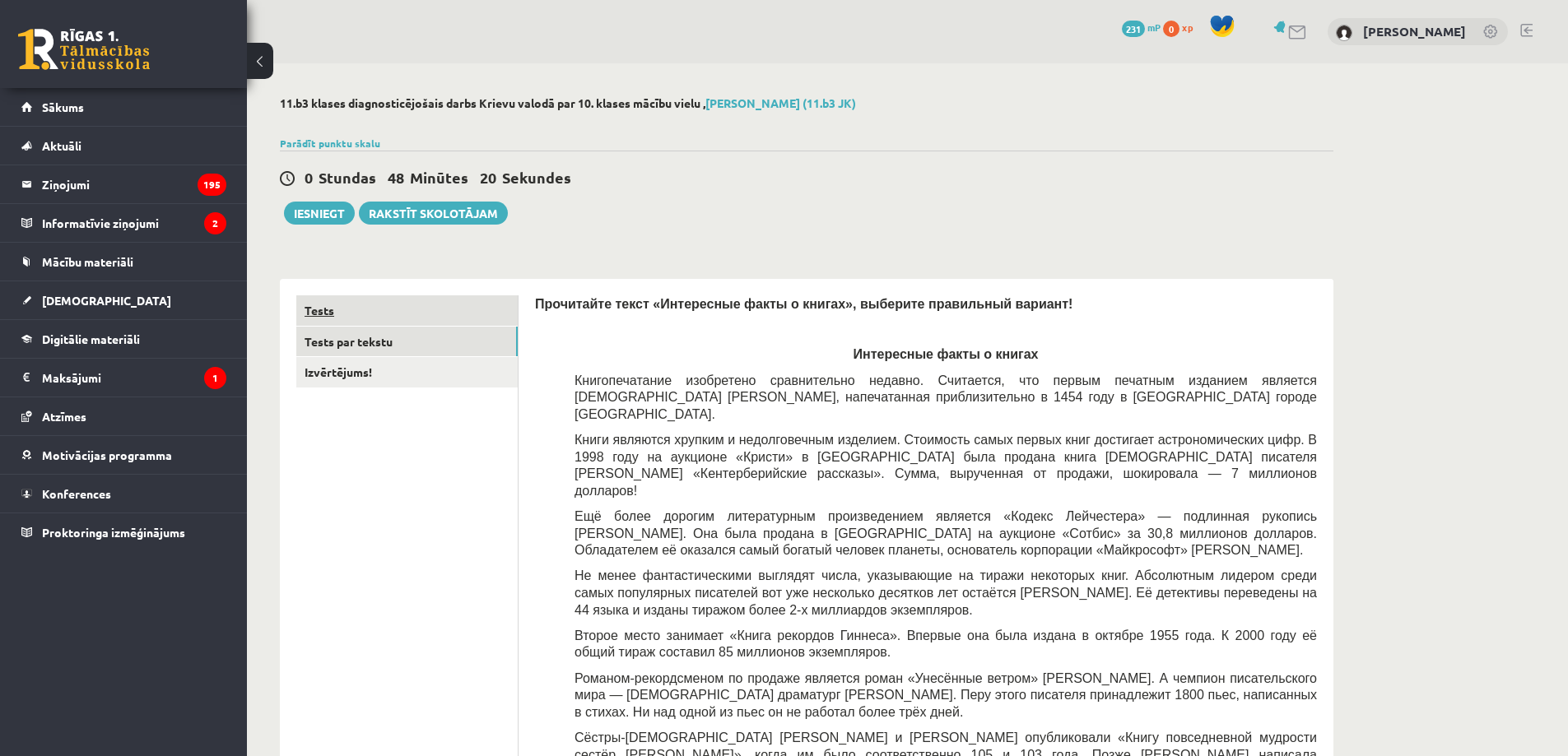
click at [482, 310] on link "Tests" at bounding box center [406, 310] width 221 height 30
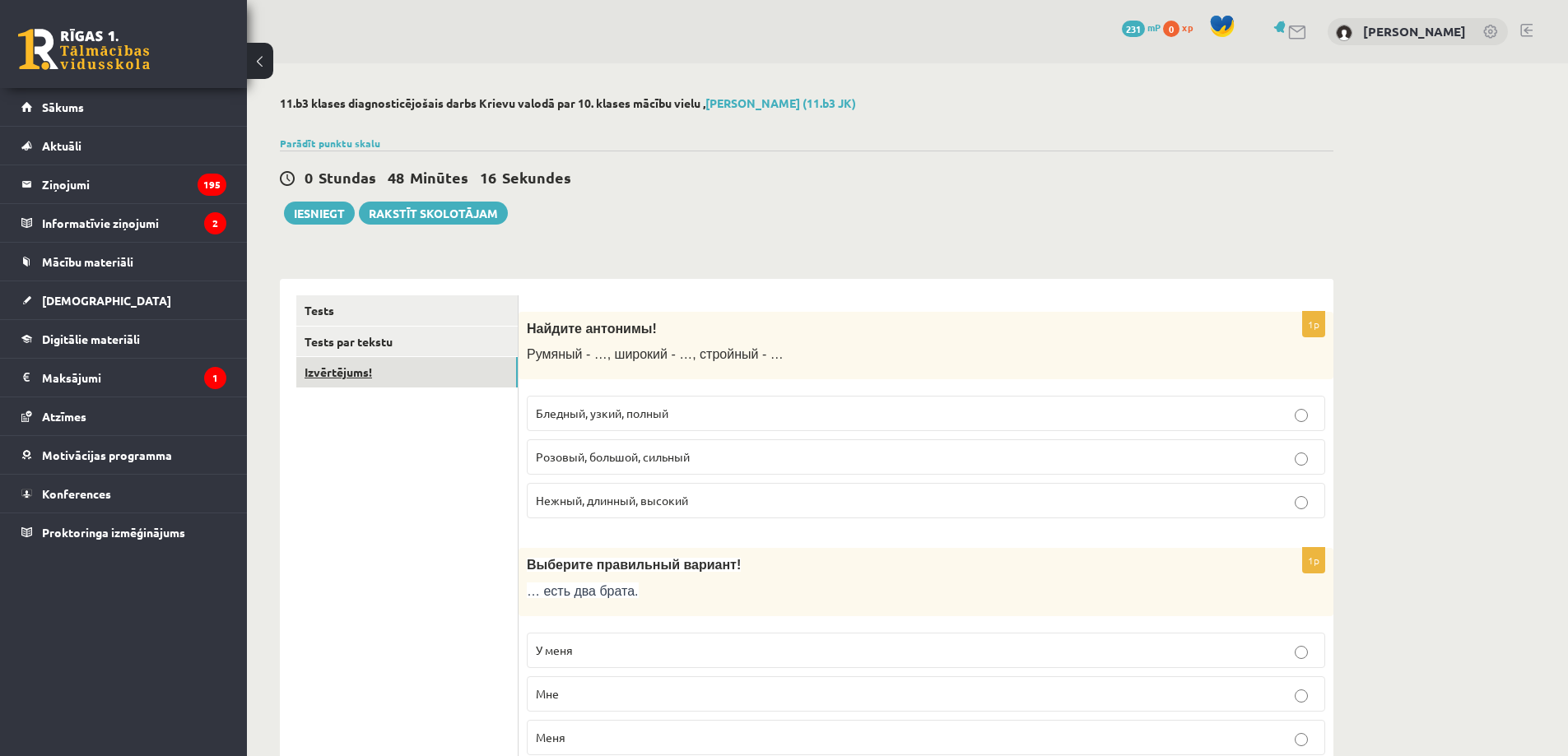
click at [412, 370] on link "Izvērtējums!" at bounding box center [406, 373] width 221 height 30
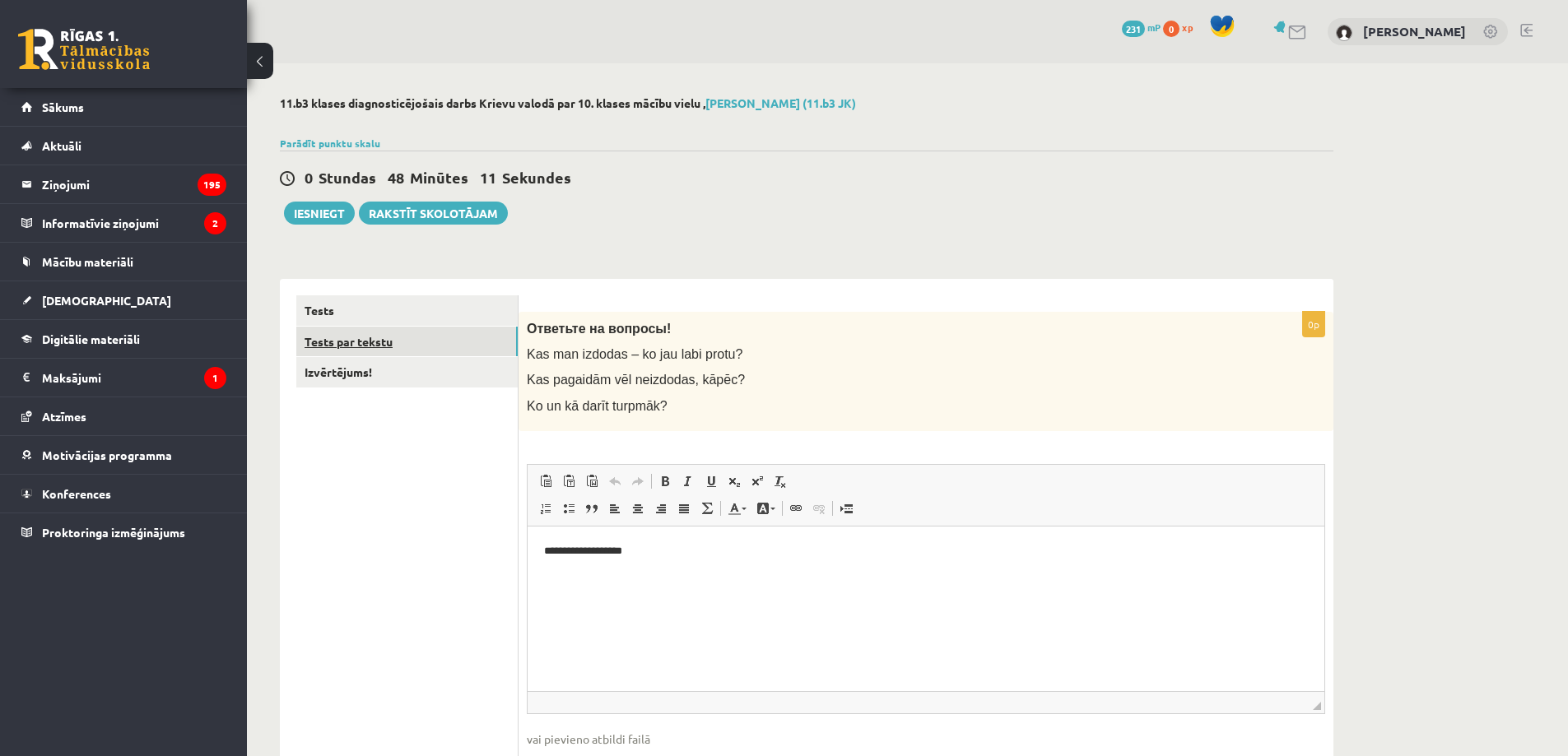
click at [448, 334] on link "Tests par tekstu" at bounding box center [406, 342] width 221 height 30
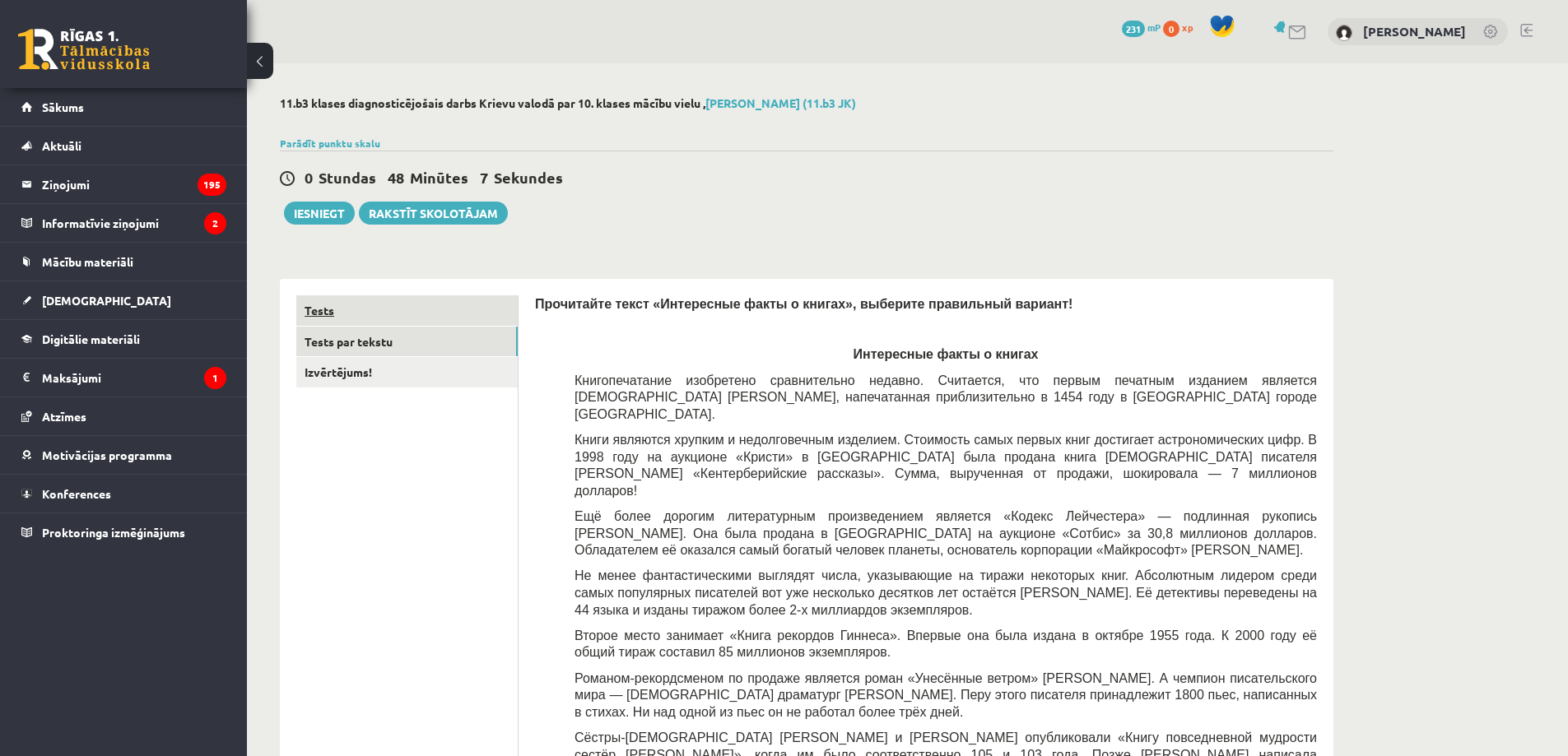
click at [414, 313] on link "Tests" at bounding box center [406, 310] width 221 height 30
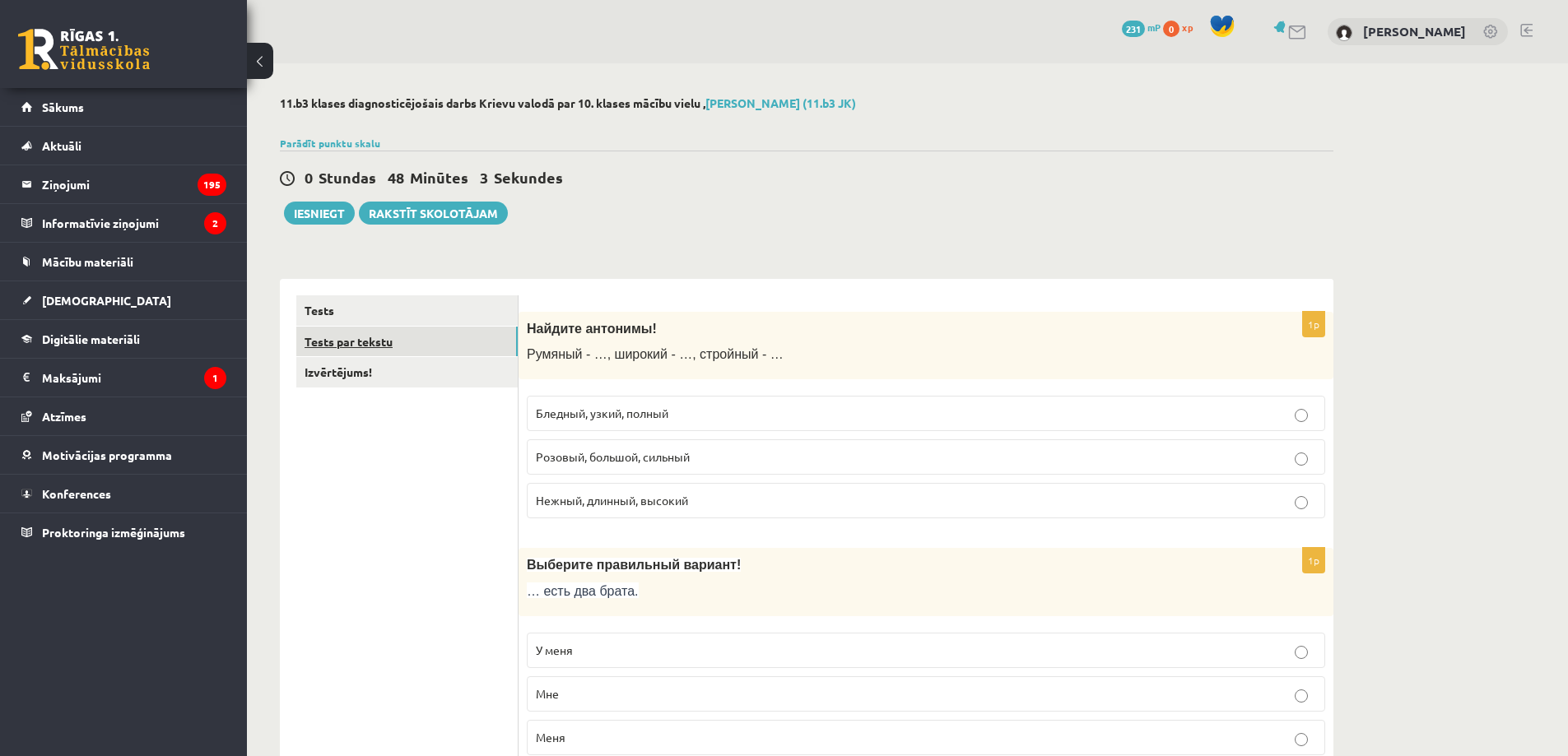
click at [419, 329] on link "Tests par tekstu" at bounding box center [406, 342] width 221 height 30
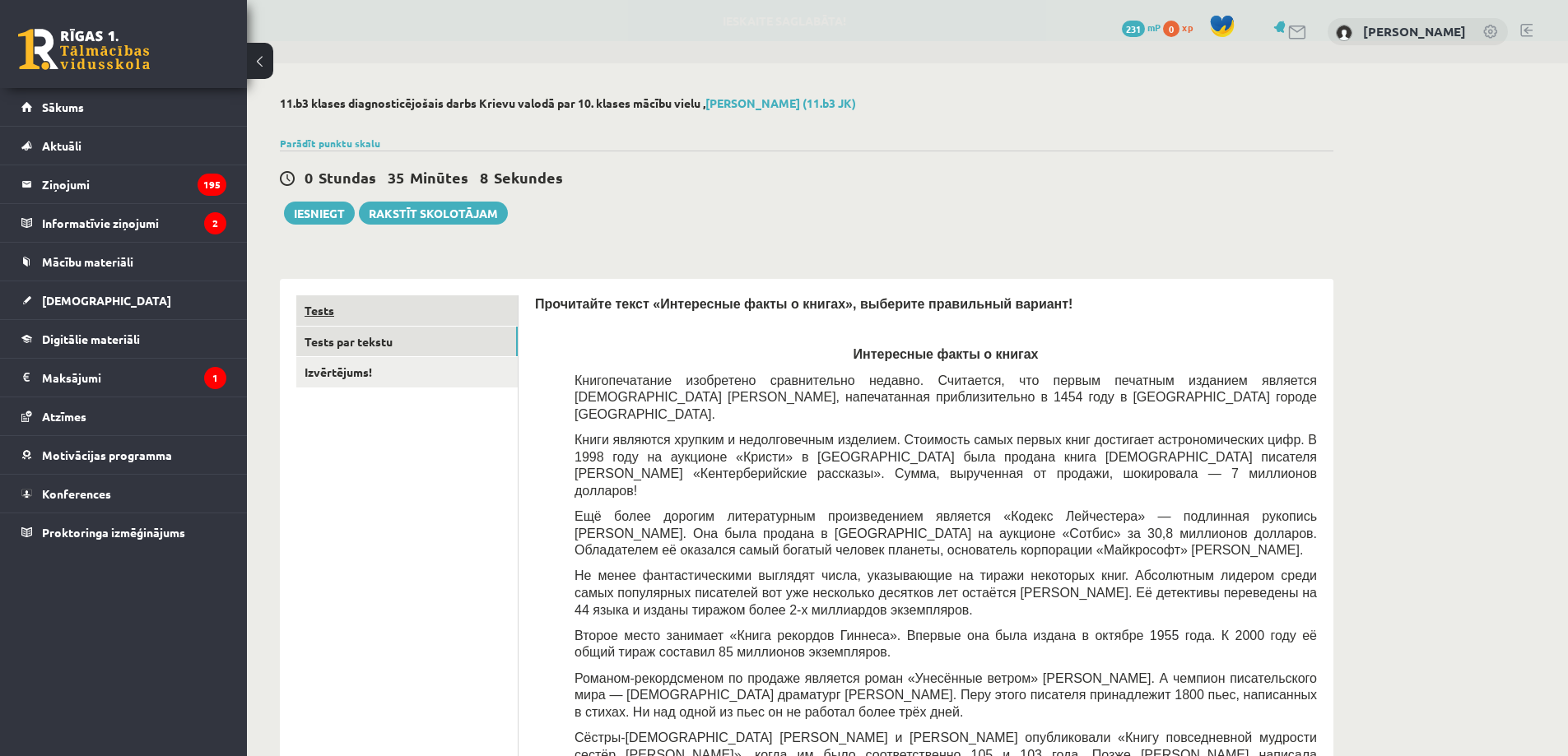
click at [365, 308] on link "Tests" at bounding box center [406, 310] width 221 height 30
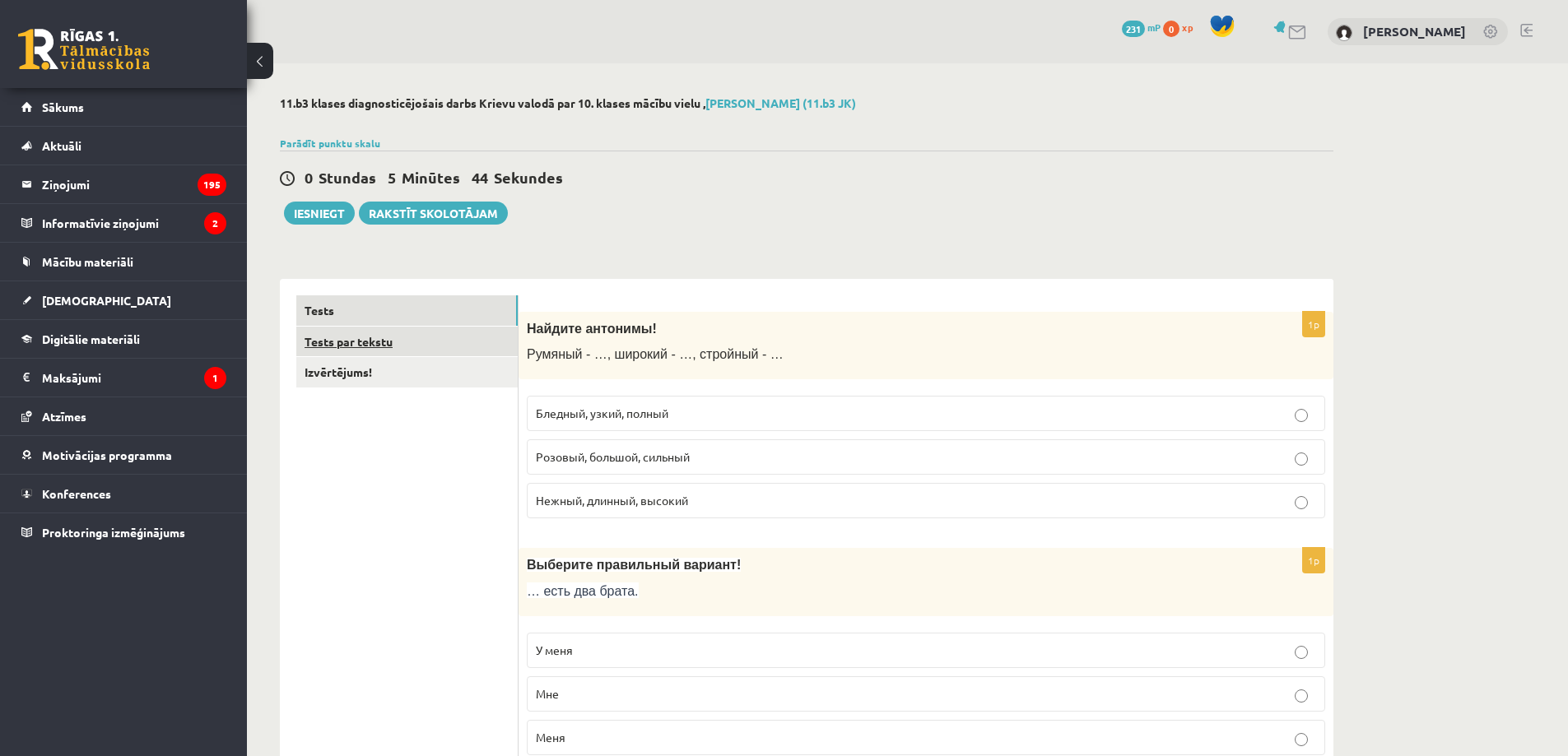
click at [447, 336] on link "Tests par tekstu" at bounding box center [406, 342] width 221 height 30
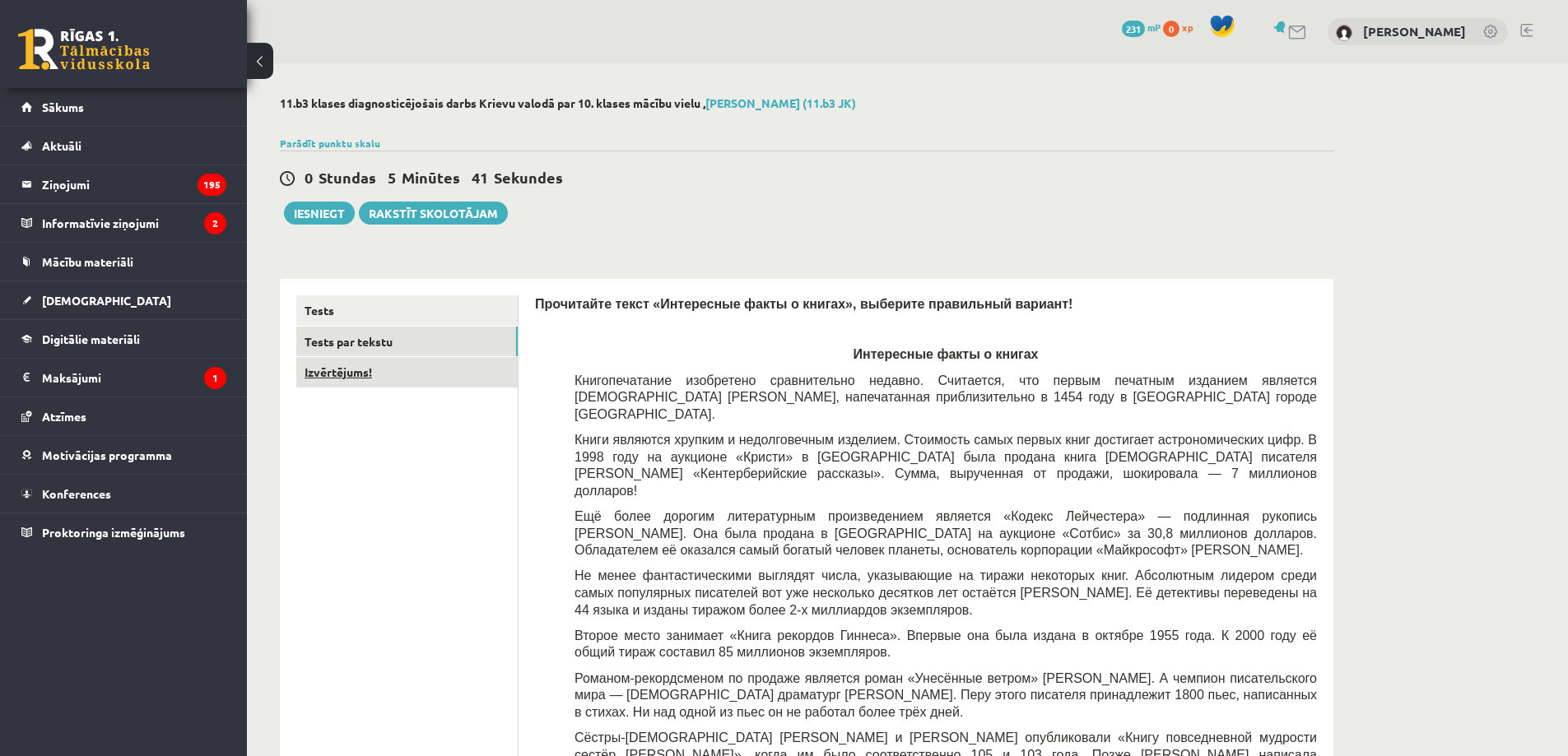
click at [384, 385] on link "Izvērtējums!" at bounding box center [406, 373] width 221 height 30
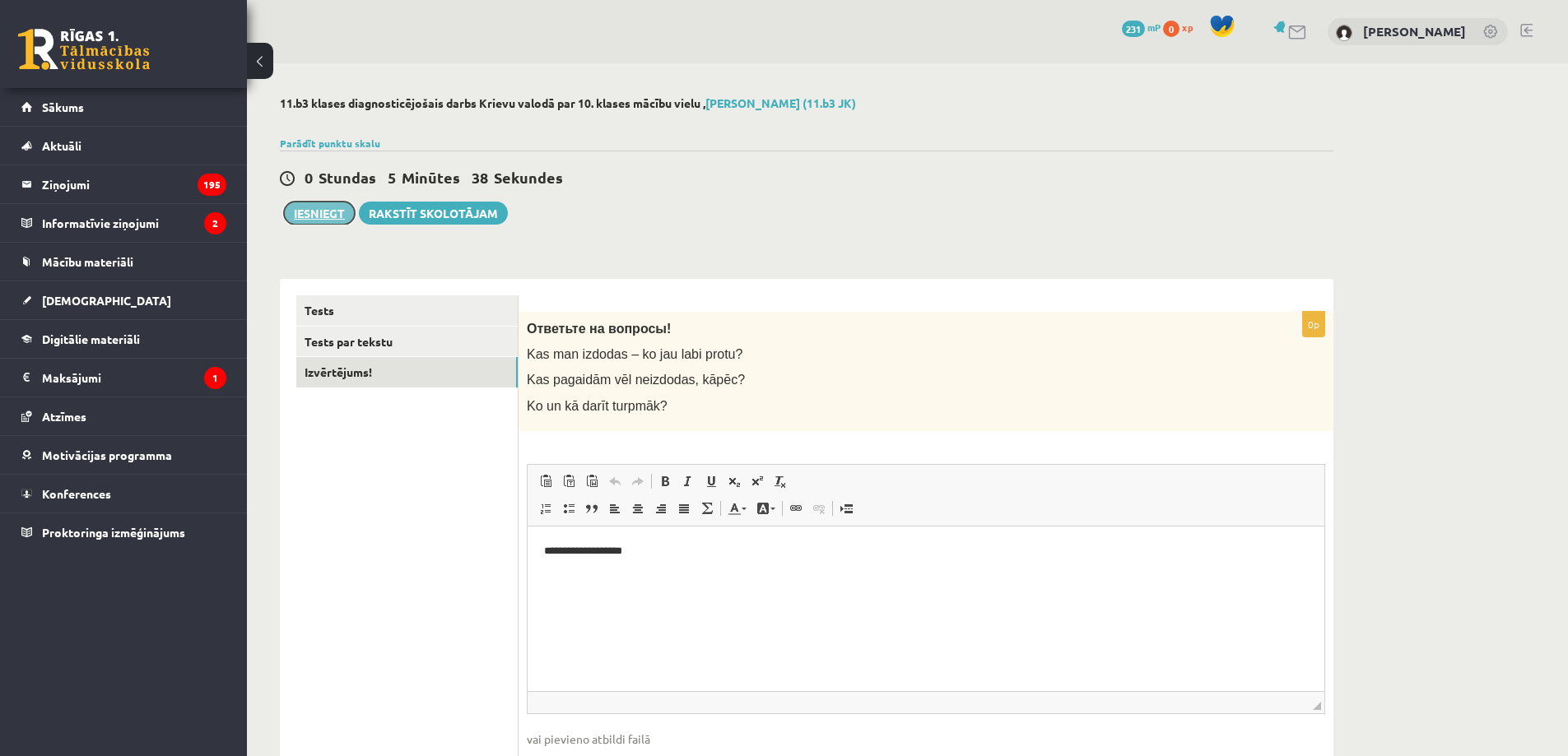
click at [329, 213] on button "Iesniegt" at bounding box center [319, 213] width 71 height 23
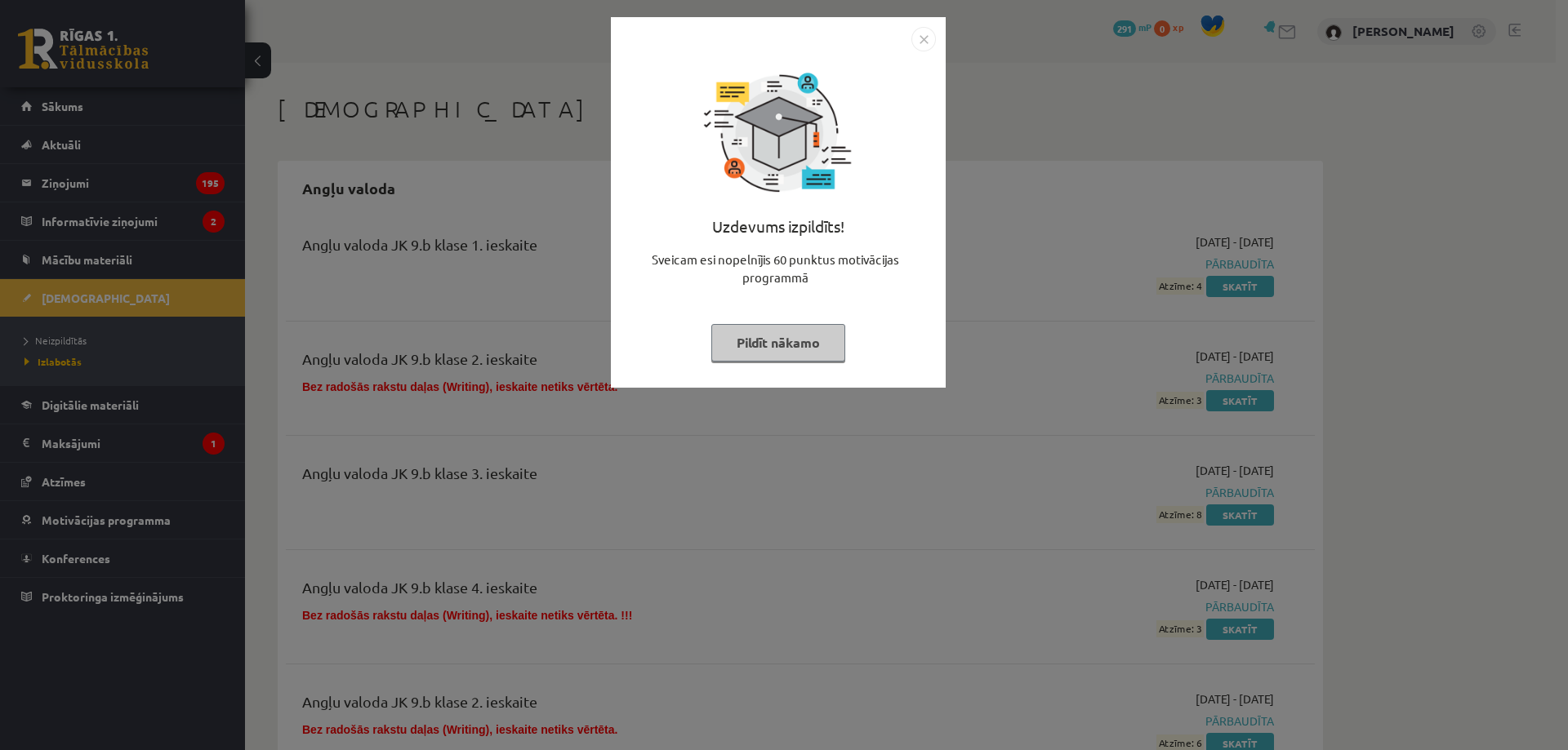
click at [916, 35] on img "Close" at bounding box center [924, 40] width 25 height 25
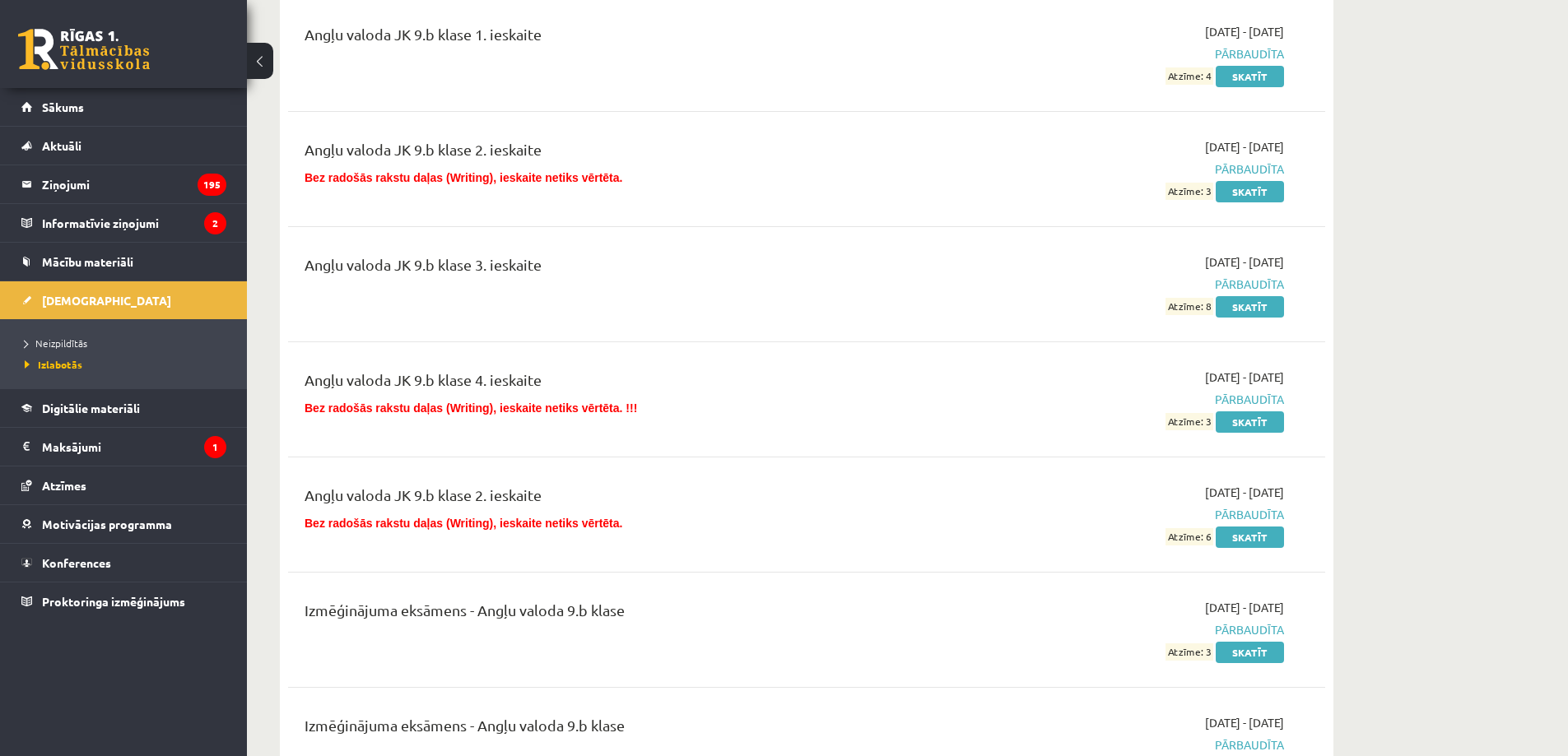
scroll to position [384, 0]
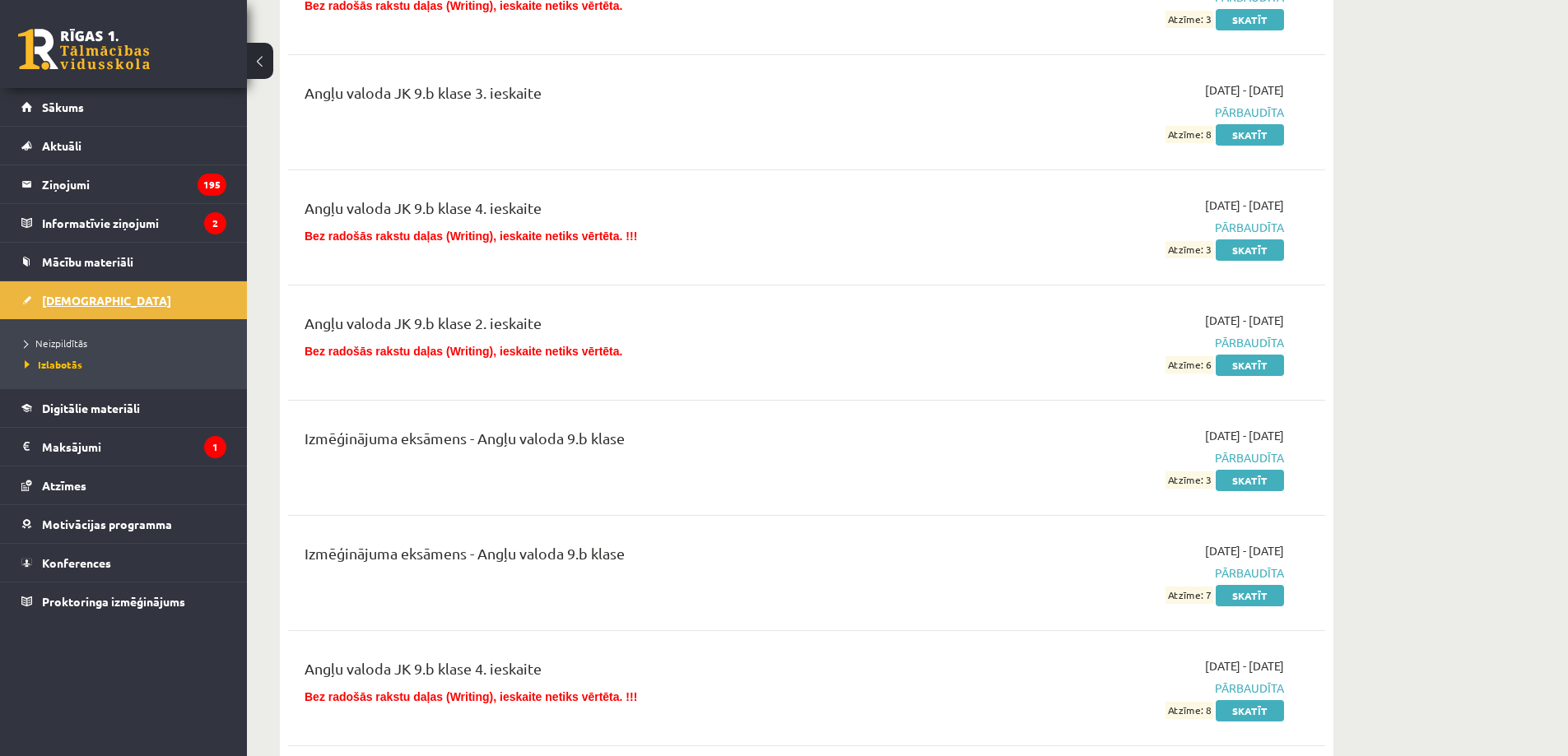
click at [72, 302] on span "[DEMOGRAPHIC_DATA]" at bounding box center [106, 300] width 129 height 15
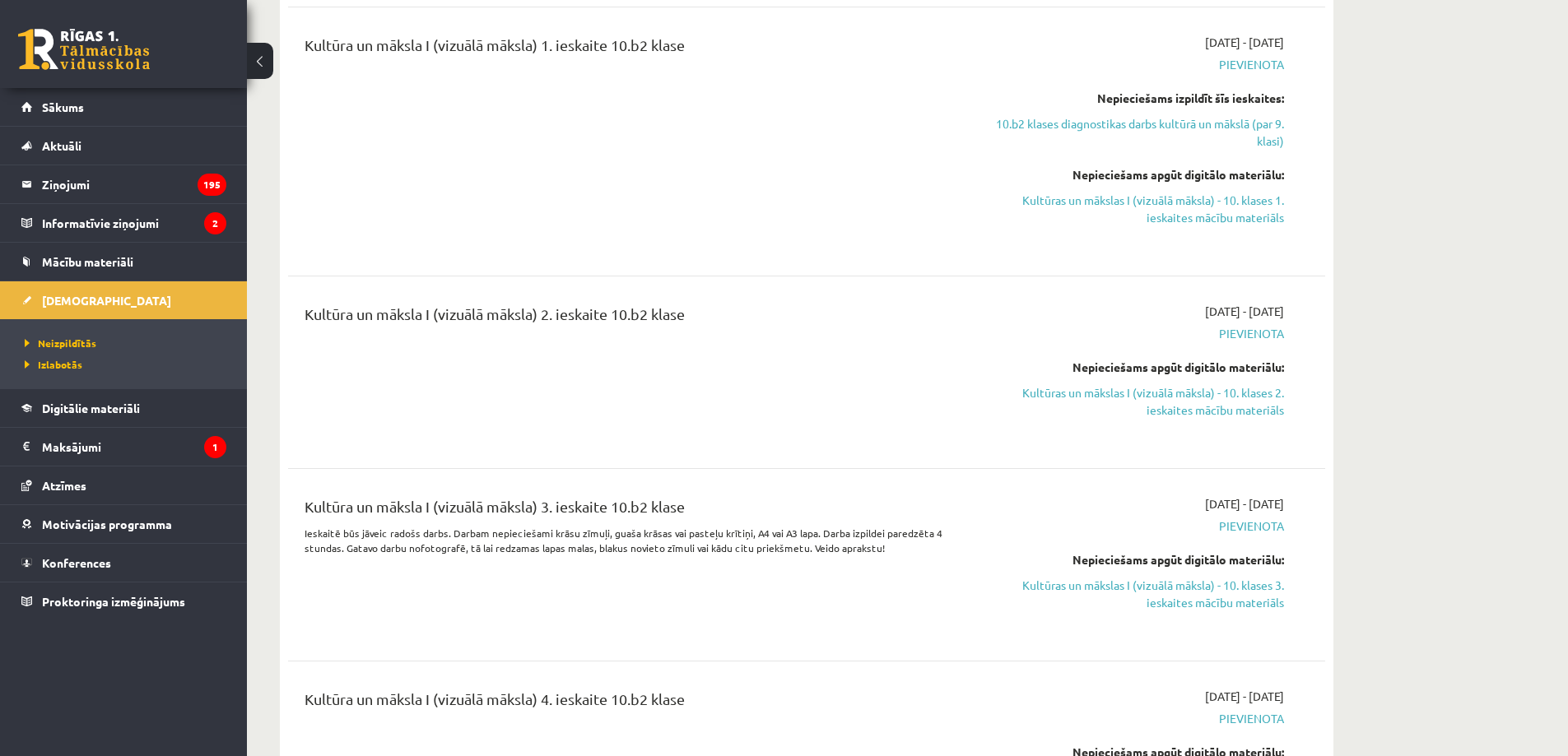
scroll to position [6337, 0]
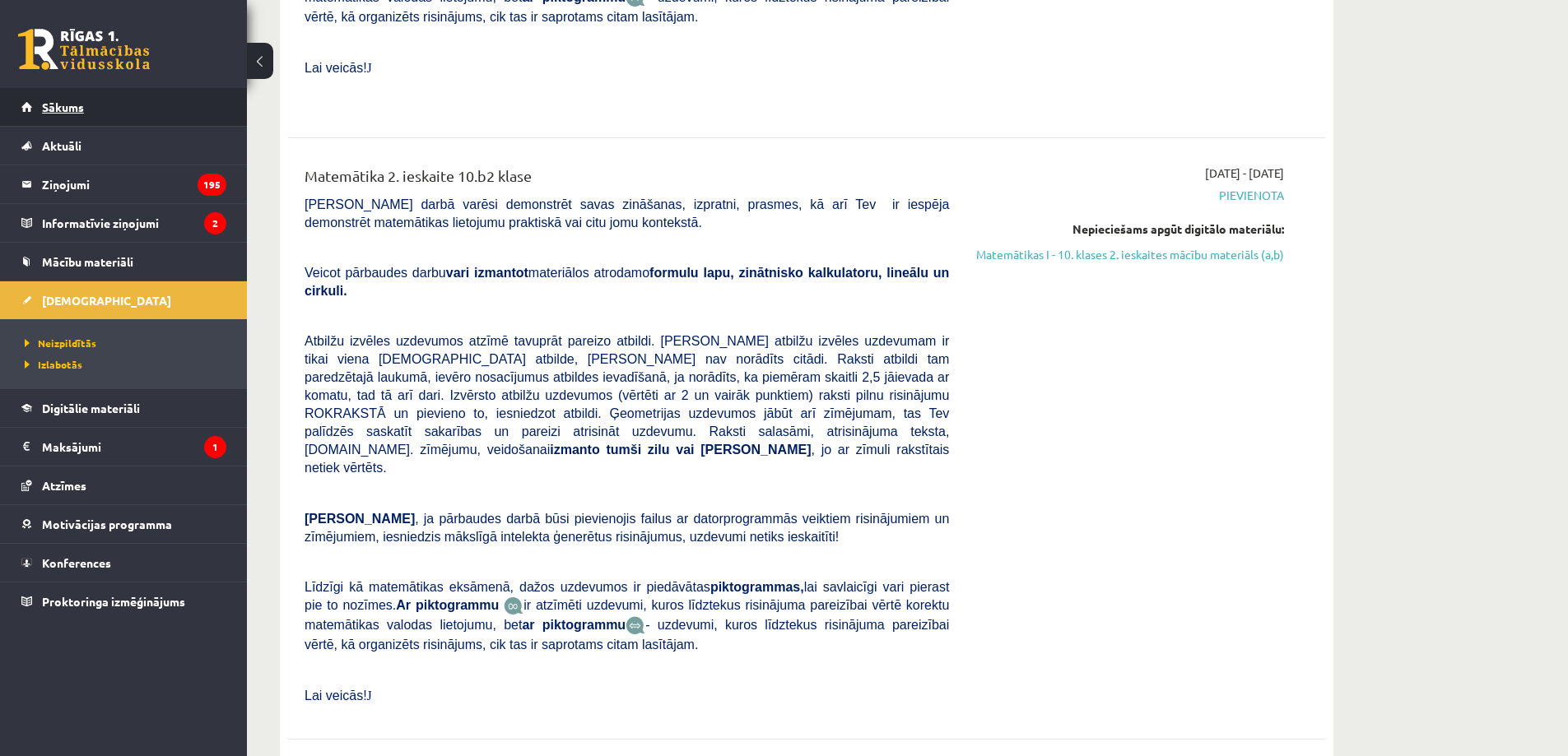
click at [109, 106] on link "Sākums" at bounding box center [124, 107] width 205 height 38
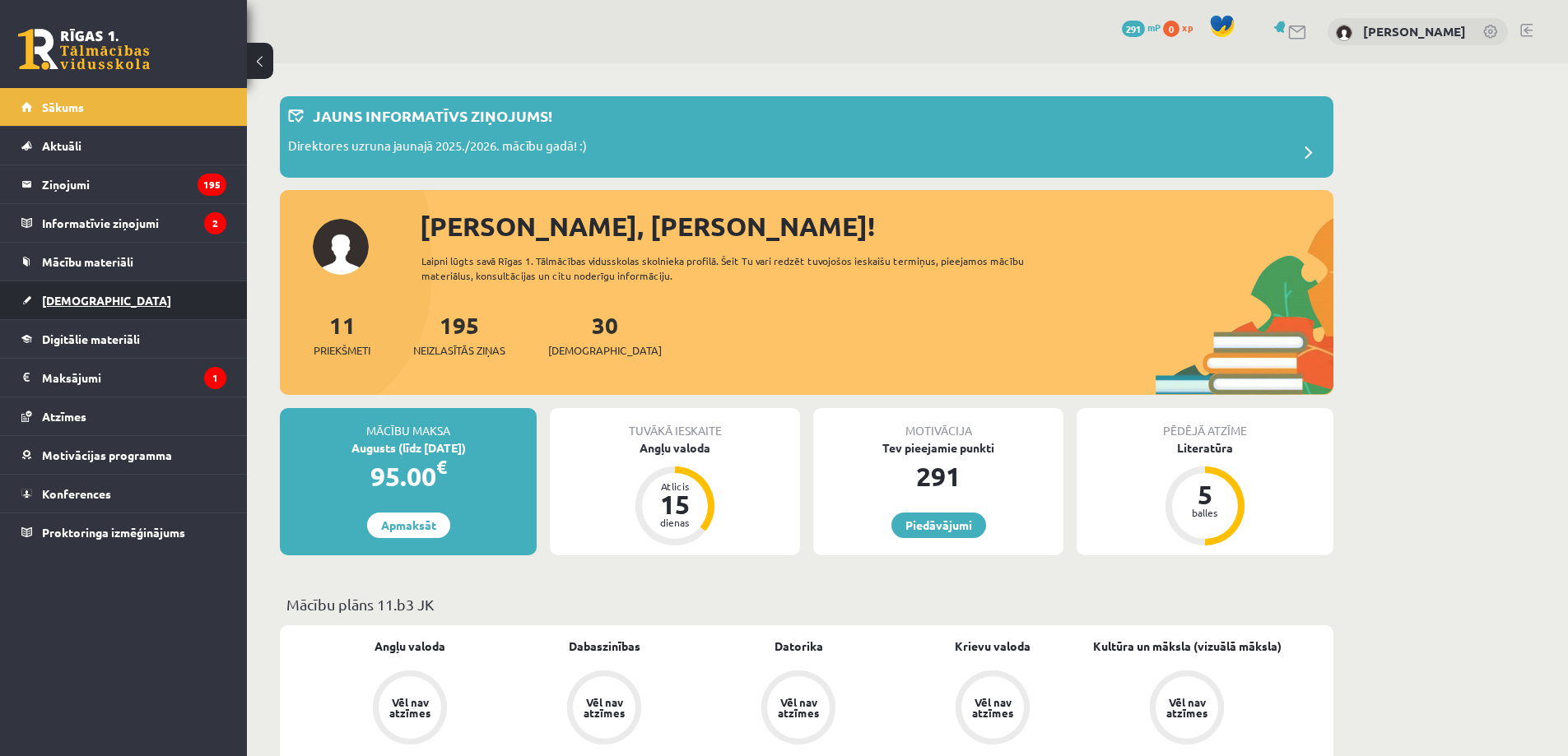
click at [76, 299] on span "[DEMOGRAPHIC_DATA]" at bounding box center [106, 300] width 129 height 15
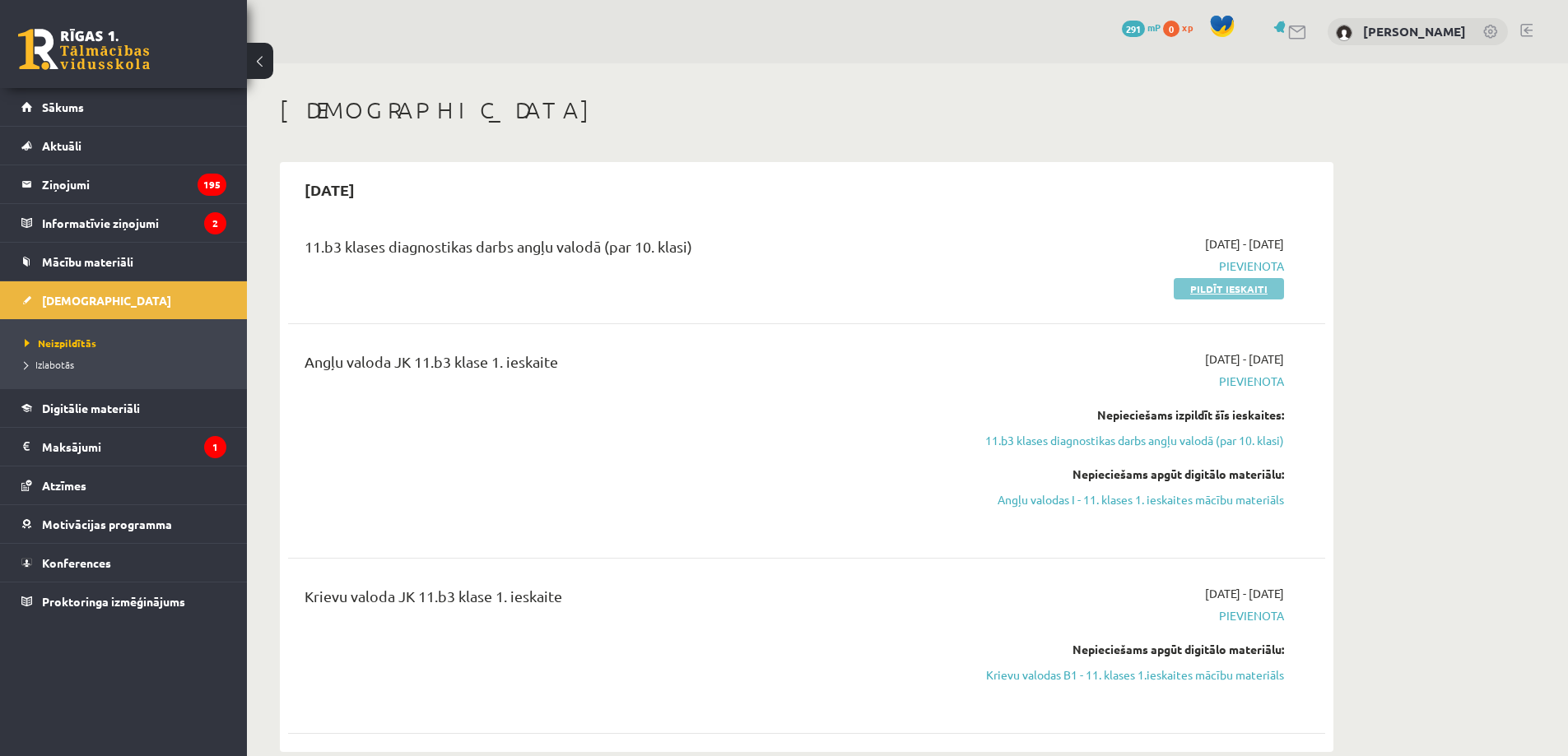
drag, startPoint x: 1189, startPoint y: 292, endPoint x: 871, endPoint y: 60, distance: 393.6
click at [1189, 292] on link "Pildīt ieskaiti" at bounding box center [1228, 289] width 110 height 21
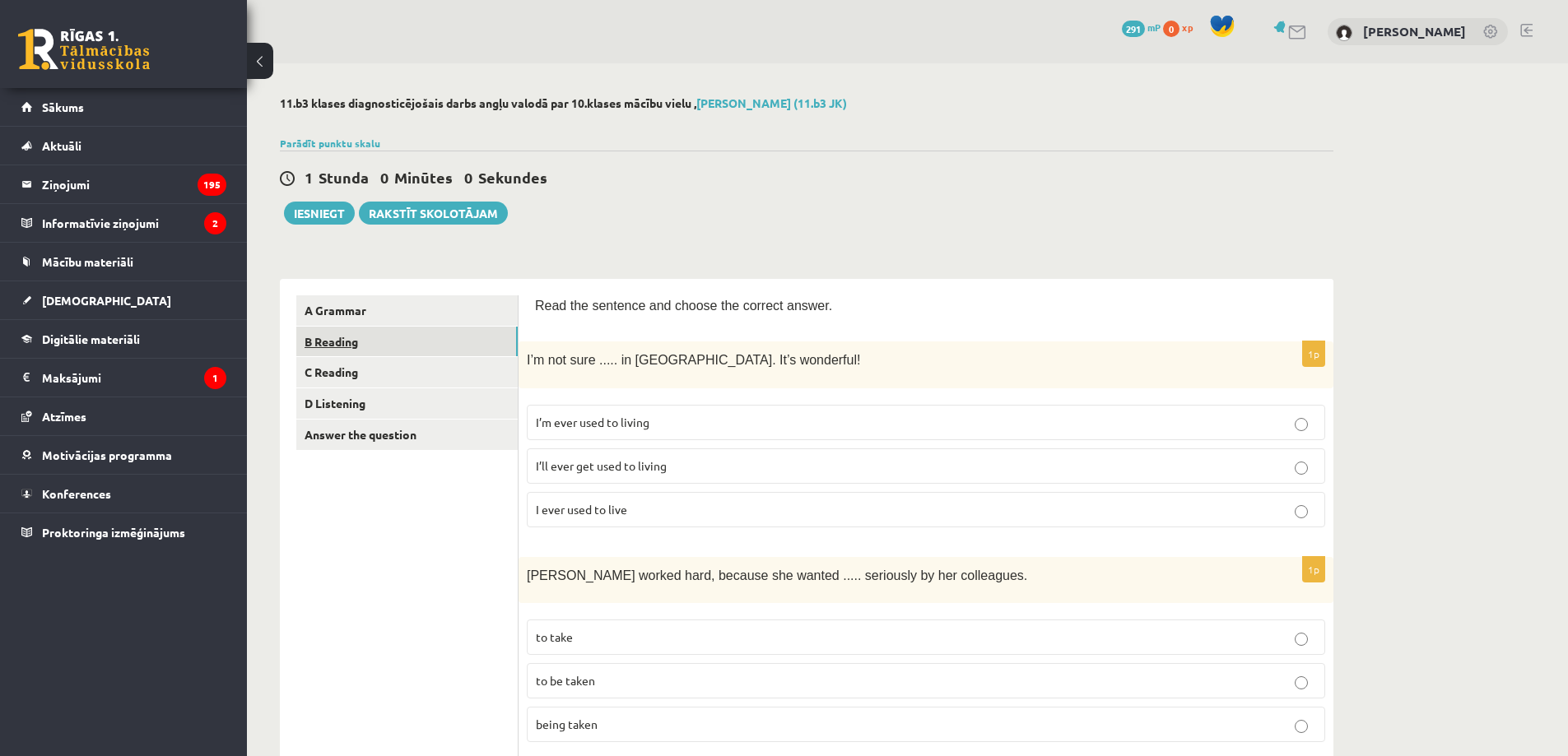
click at [386, 347] on link "B Reading" at bounding box center [406, 342] width 221 height 30
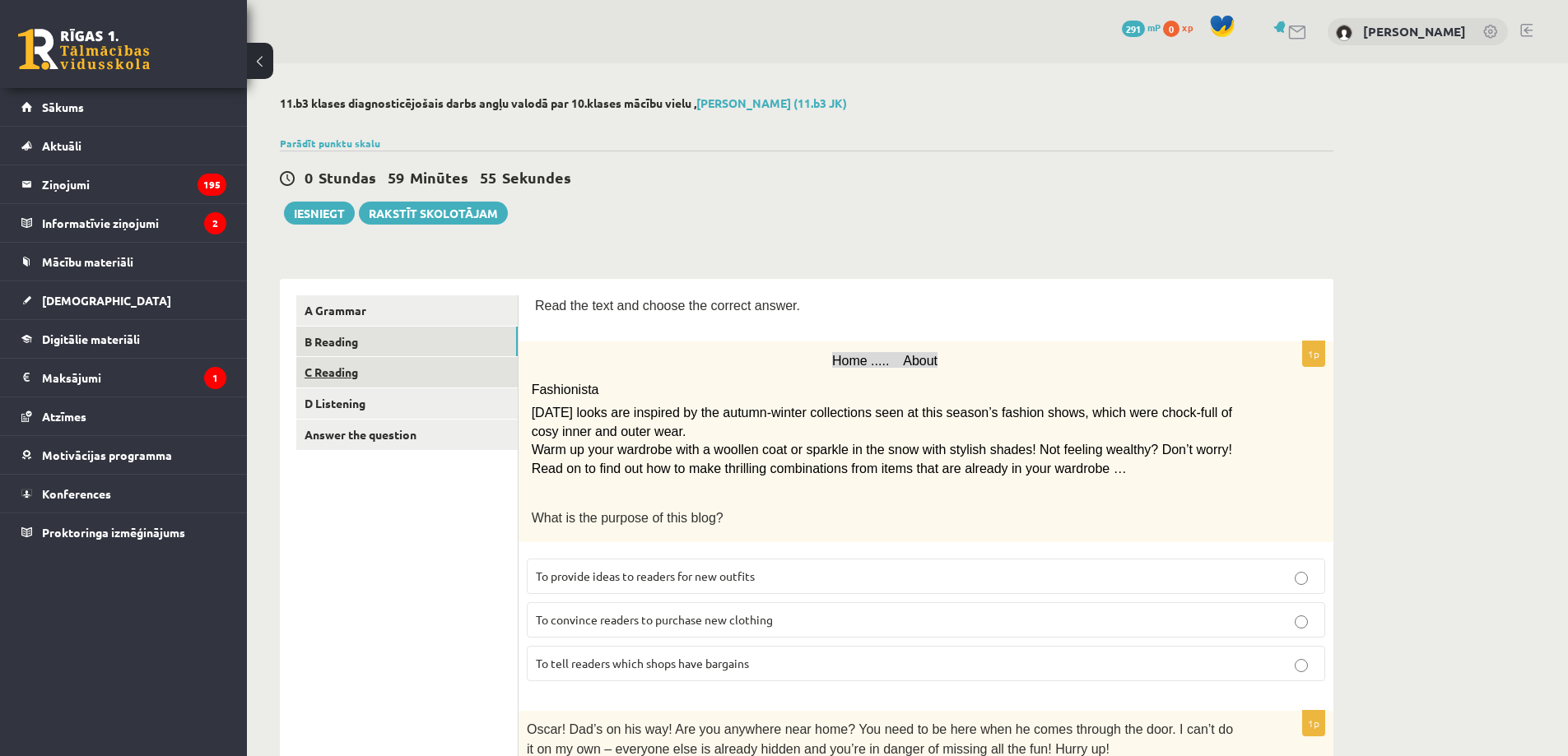
click at [431, 367] on link "C Reading" at bounding box center [406, 373] width 221 height 30
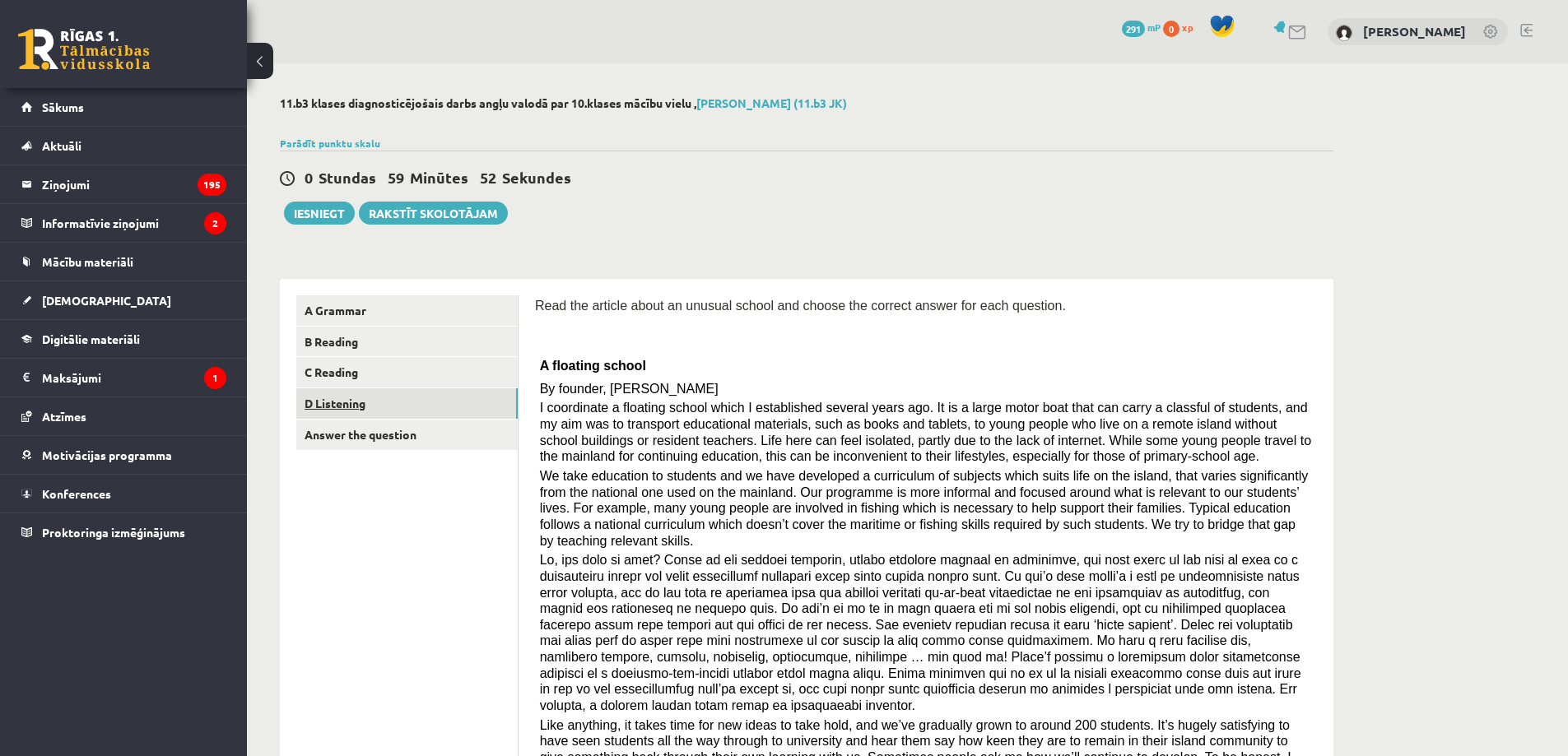
click at [433, 394] on link "D Listening" at bounding box center [406, 404] width 221 height 30
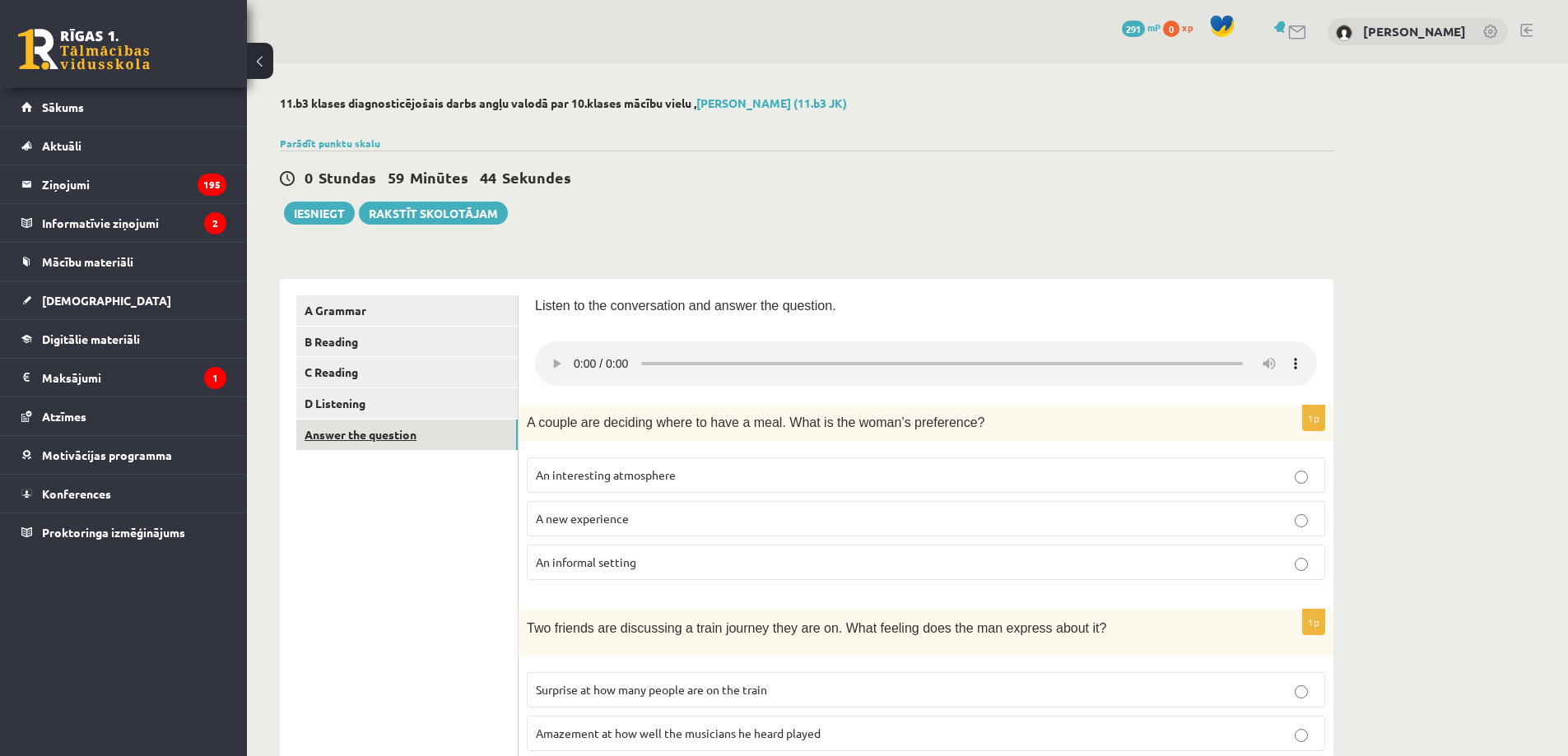
click at [423, 438] on link "Answer the question" at bounding box center [406, 435] width 221 height 30
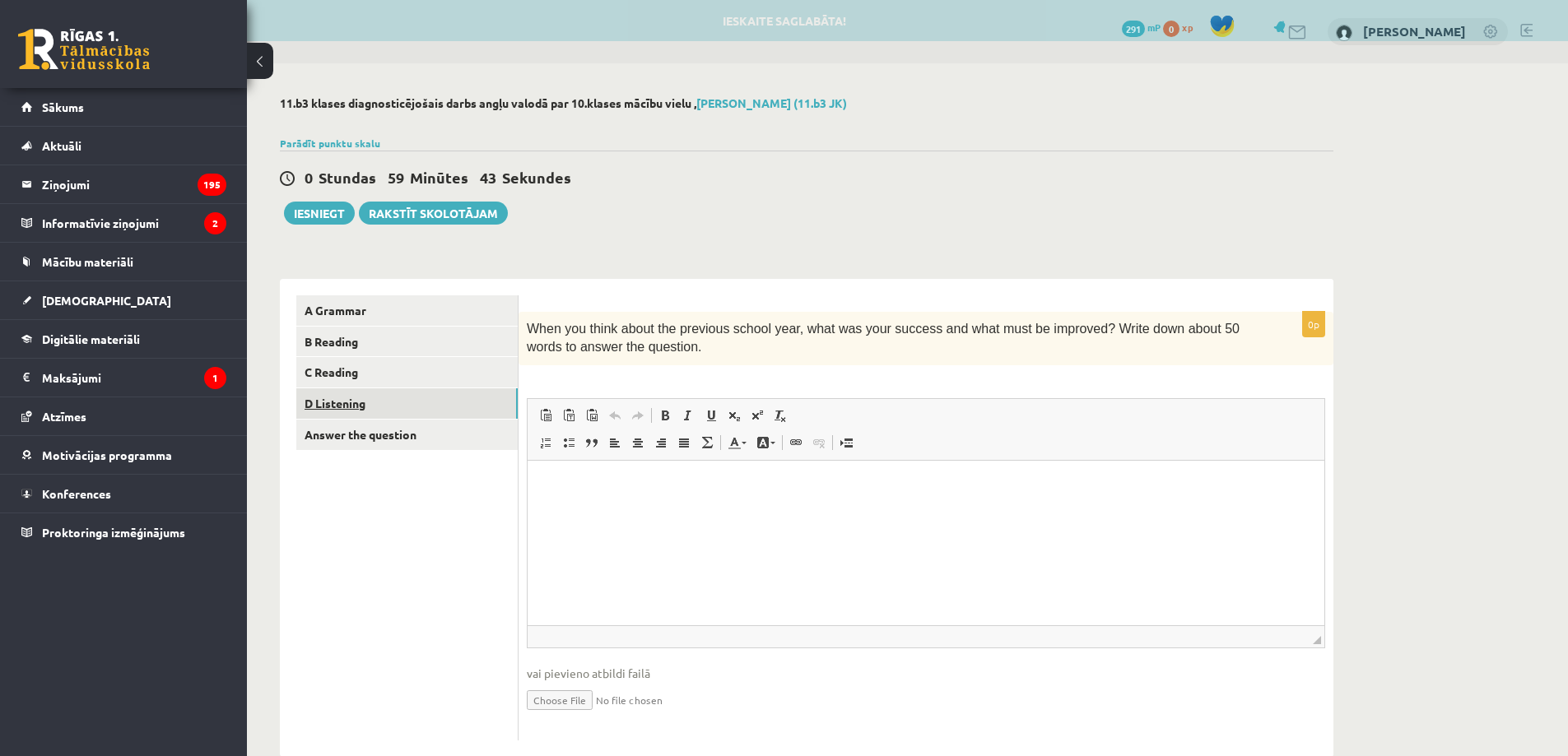
click at [442, 413] on link "D Listening" at bounding box center [406, 404] width 221 height 30
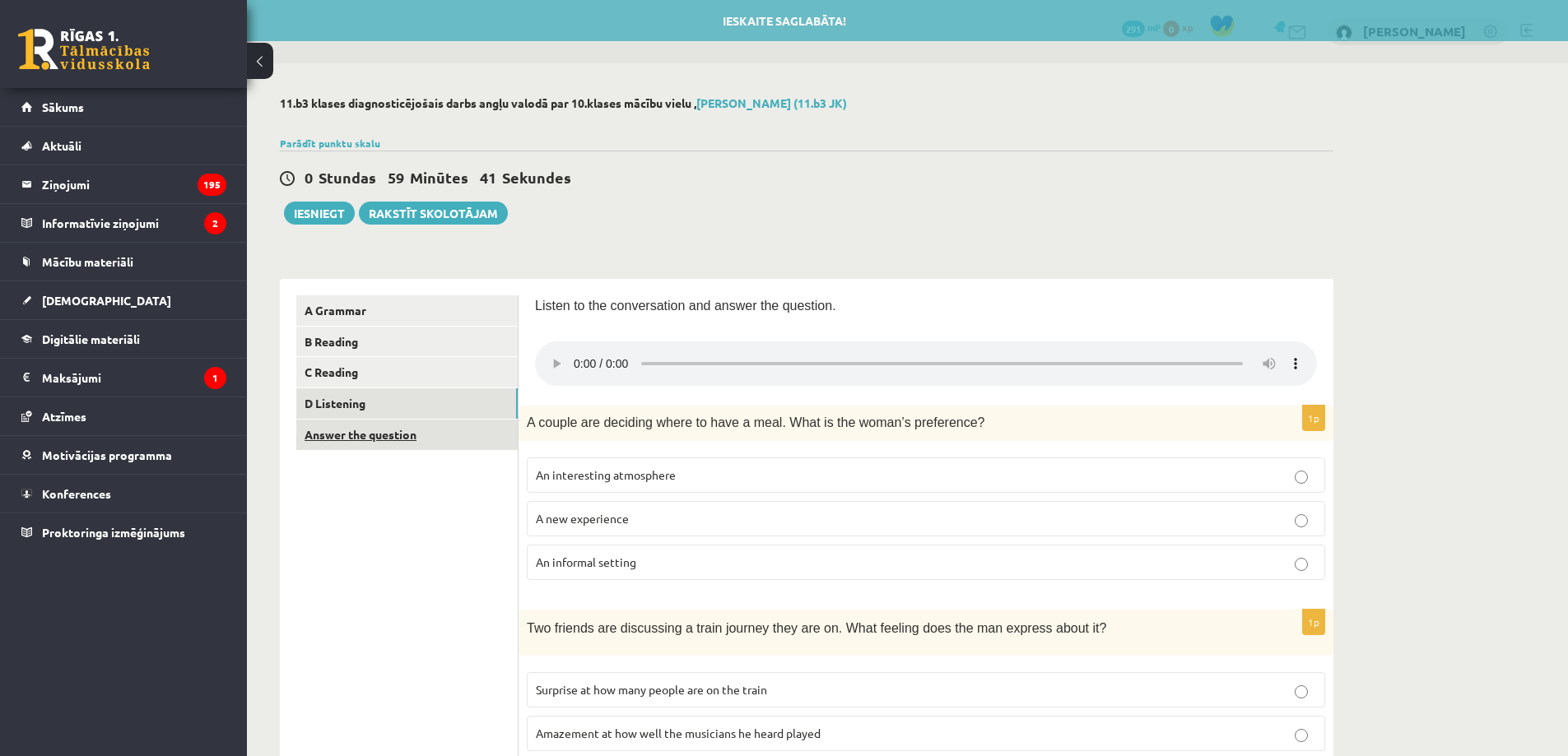
click at [479, 432] on link "Answer the question" at bounding box center [406, 435] width 221 height 30
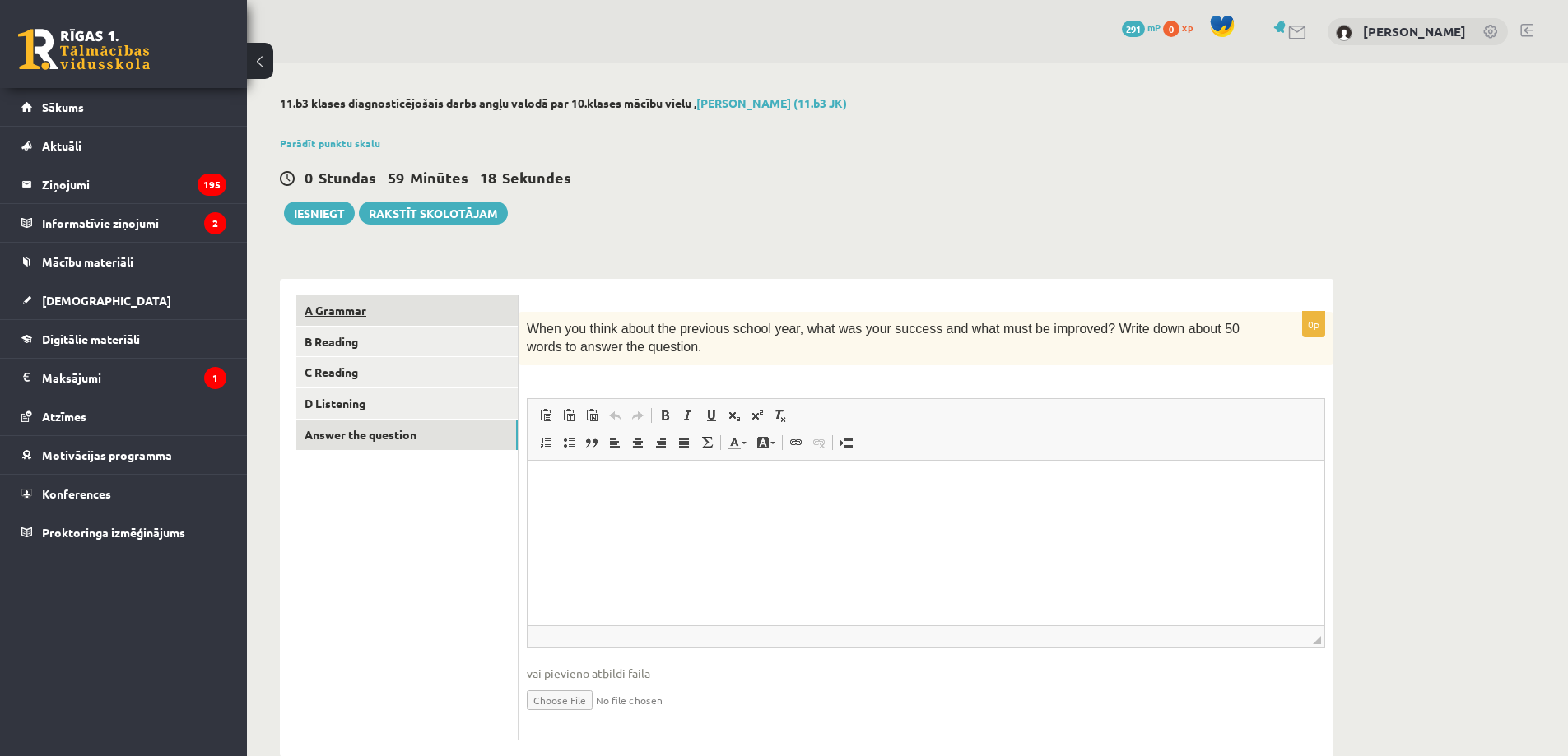
click at [355, 314] on link "A Grammar" at bounding box center [406, 310] width 221 height 30
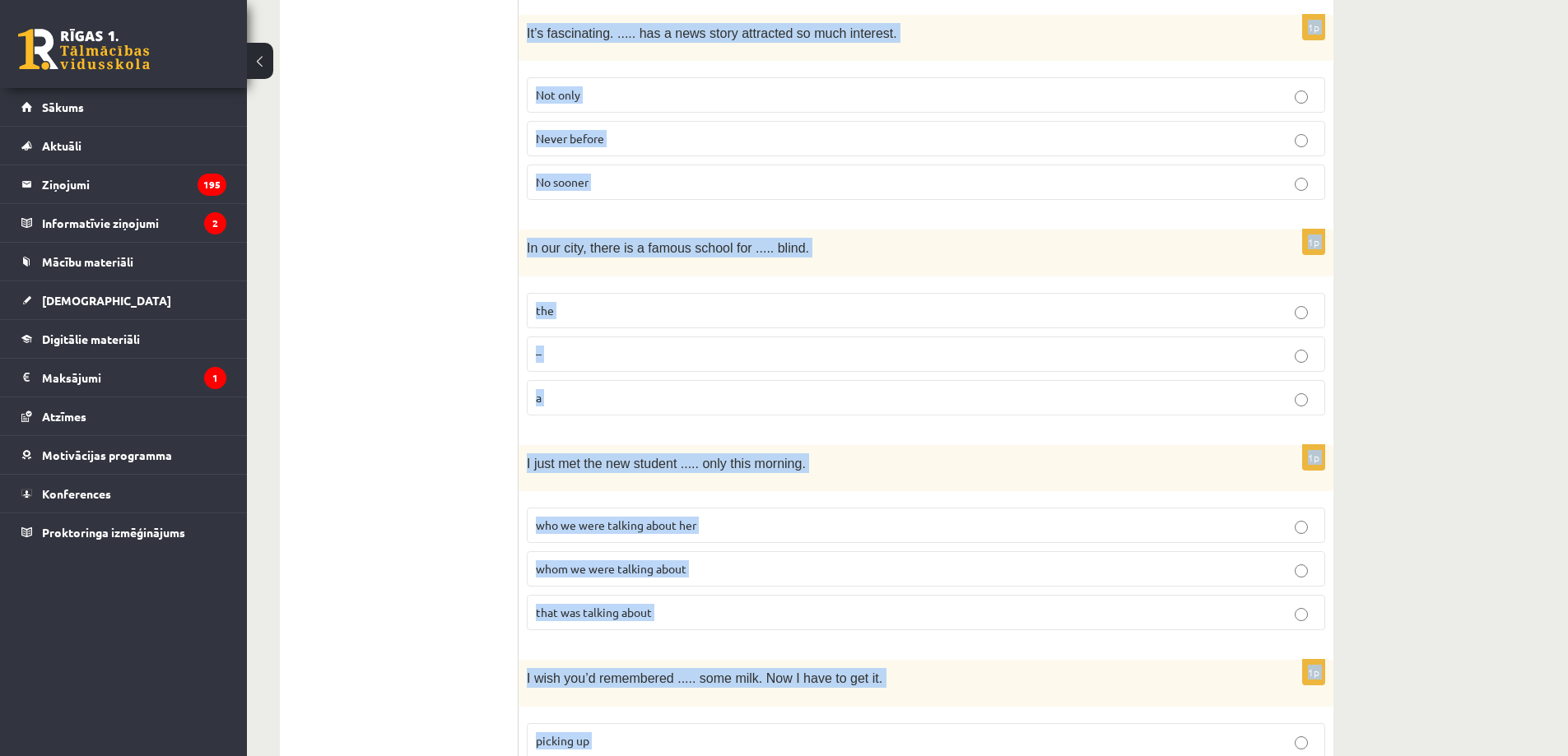
scroll to position [3965, 0]
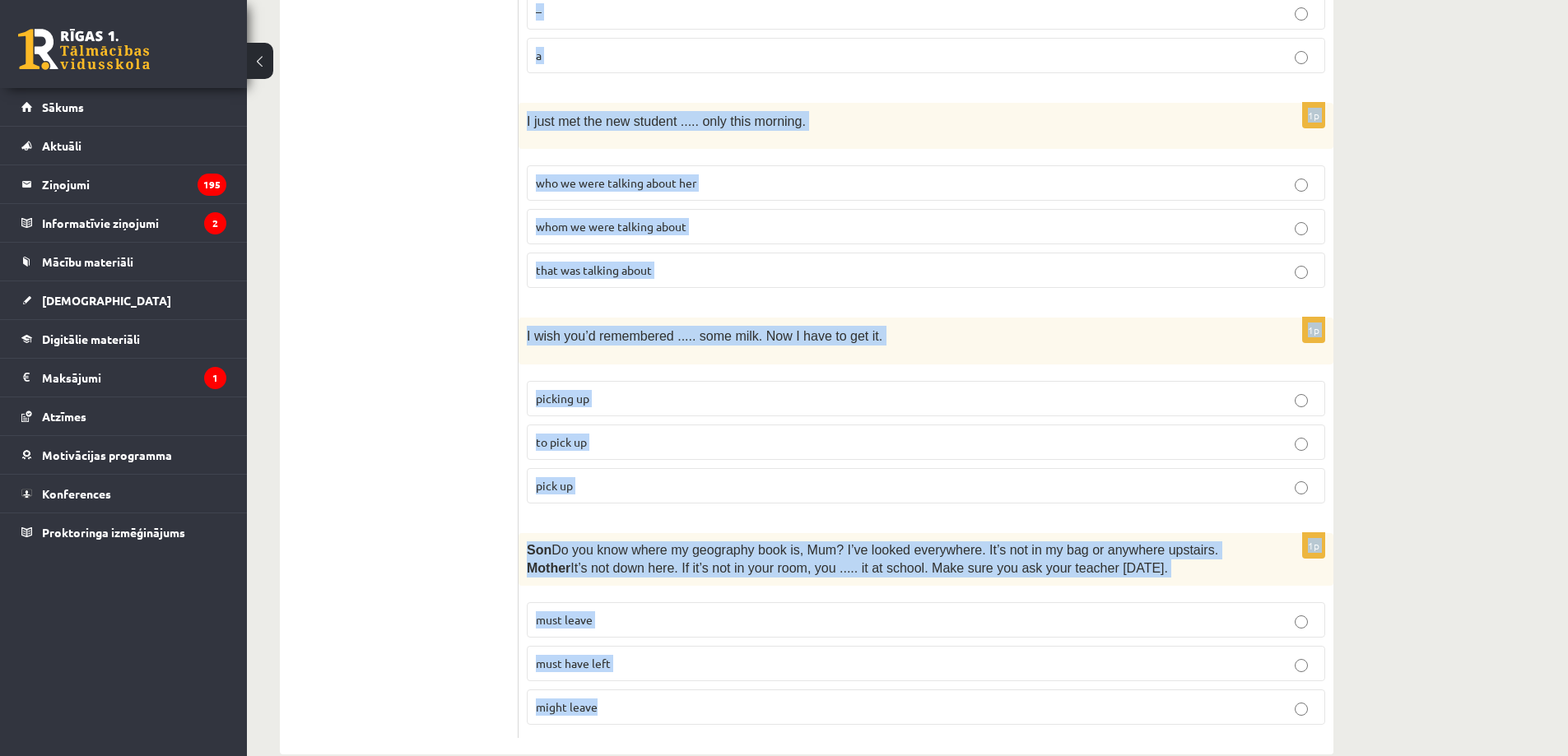
drag, startPoint x: 535, startPoint y: 307, endPoint x: 633, endPoint y: 664, distance: 370.2
copy form "Read the sentence and choose the correct answer. 1p I’m not sure ..... in Paris…"
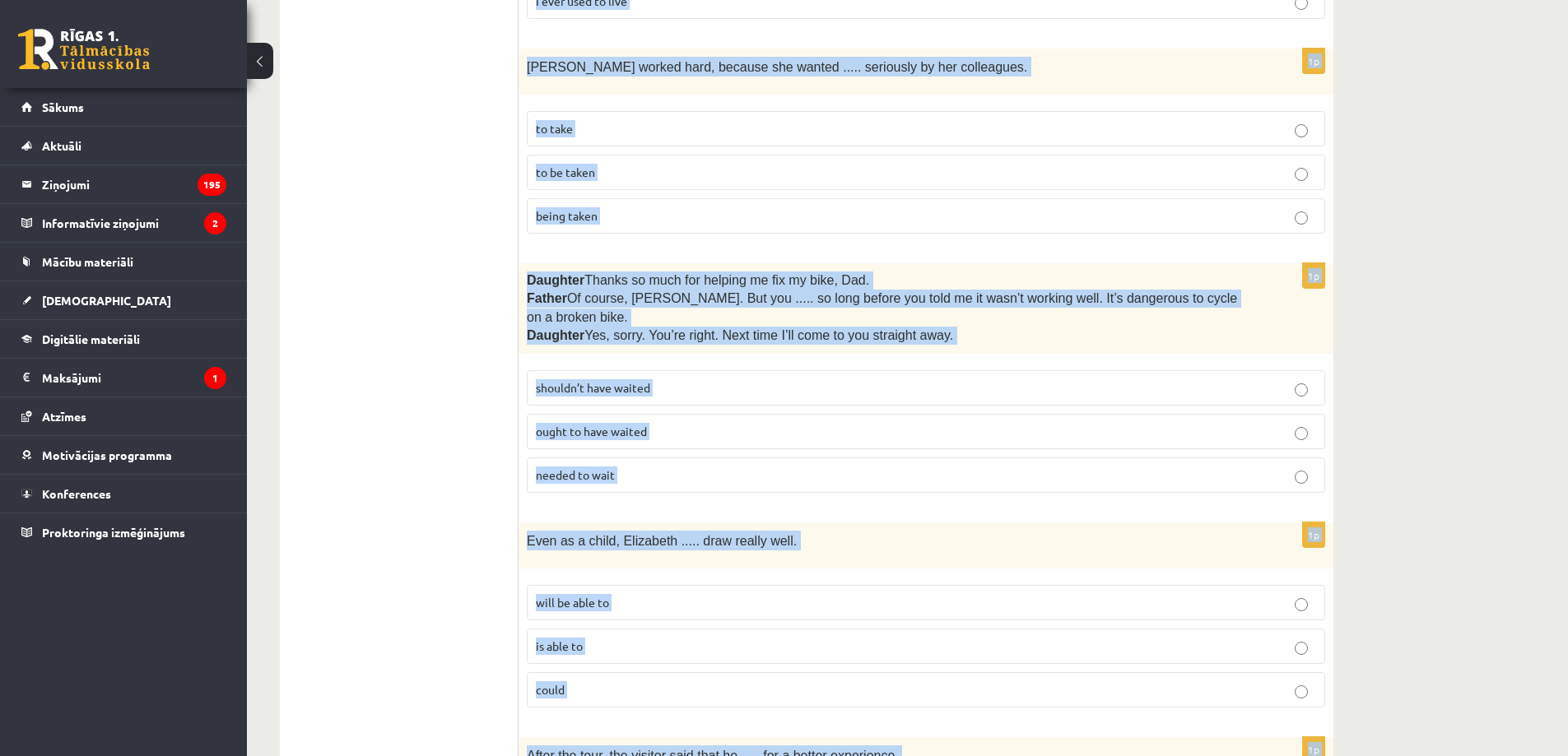
scroll to position [0, 0]
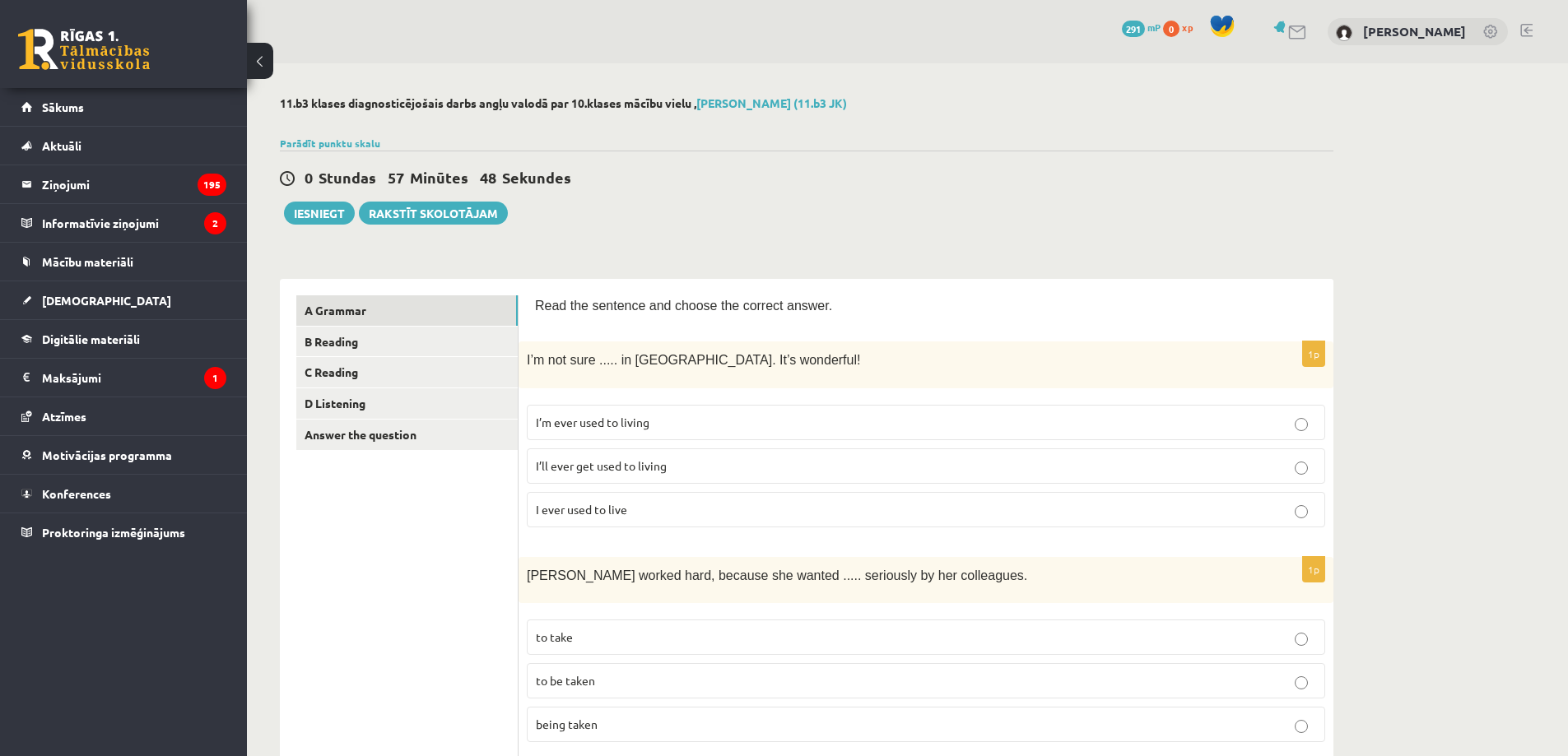
click at [668, 462] on p "I’ll ever get used to living" at bounding box center [925, 465] width 780 height 17
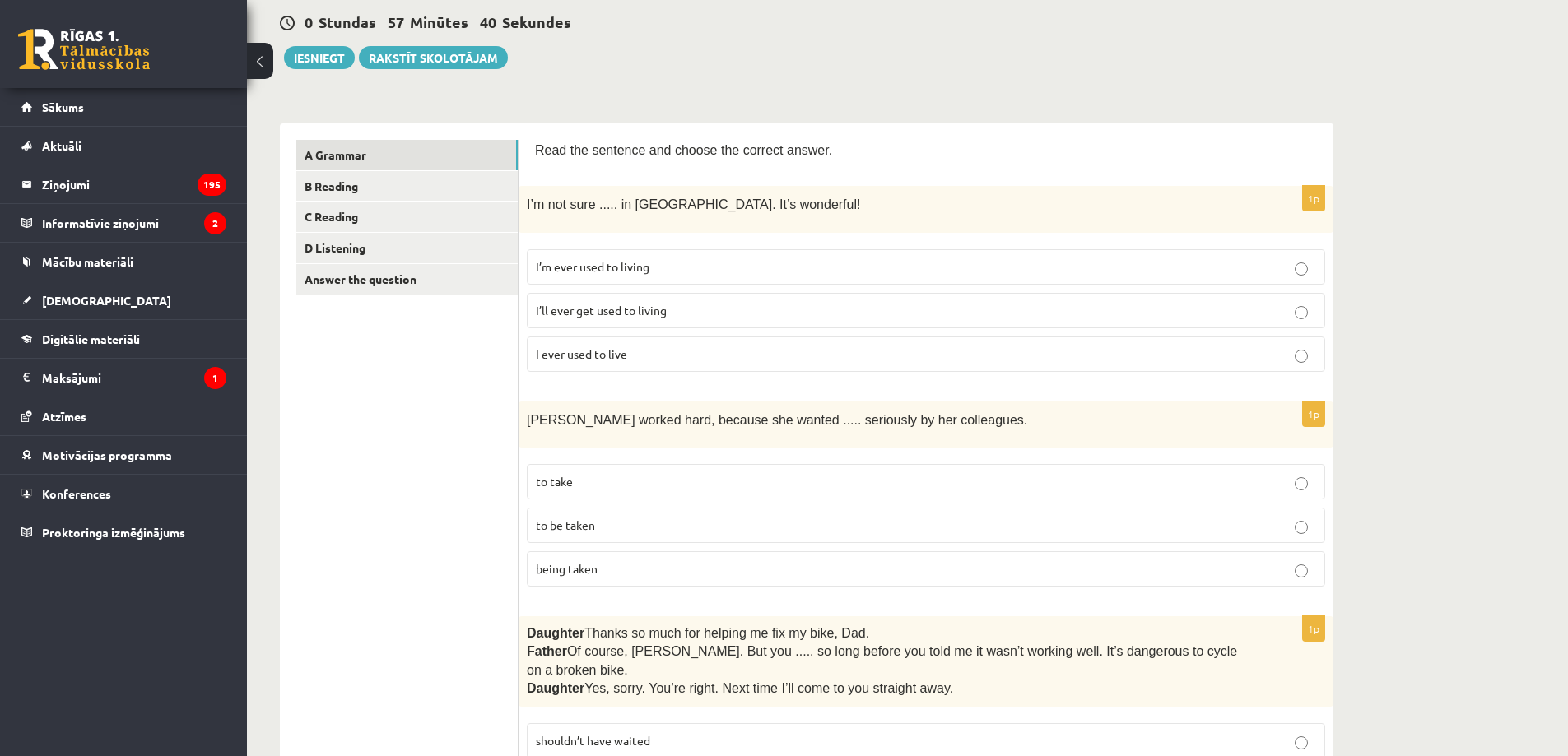
scroll to position [192, 0]
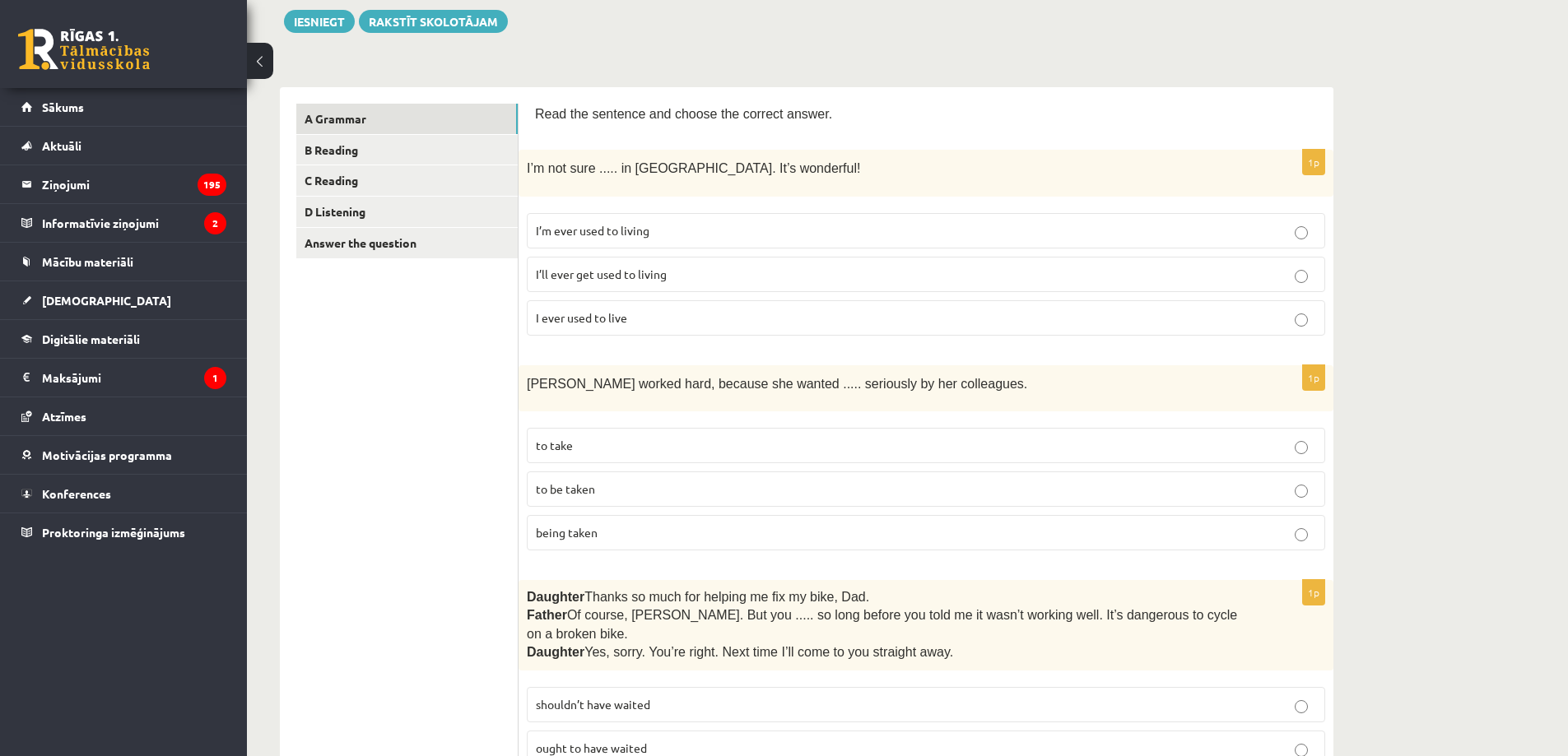
click at [599, 487] on p "to be taken" at bounding box center [925, 488] width 780 height 17
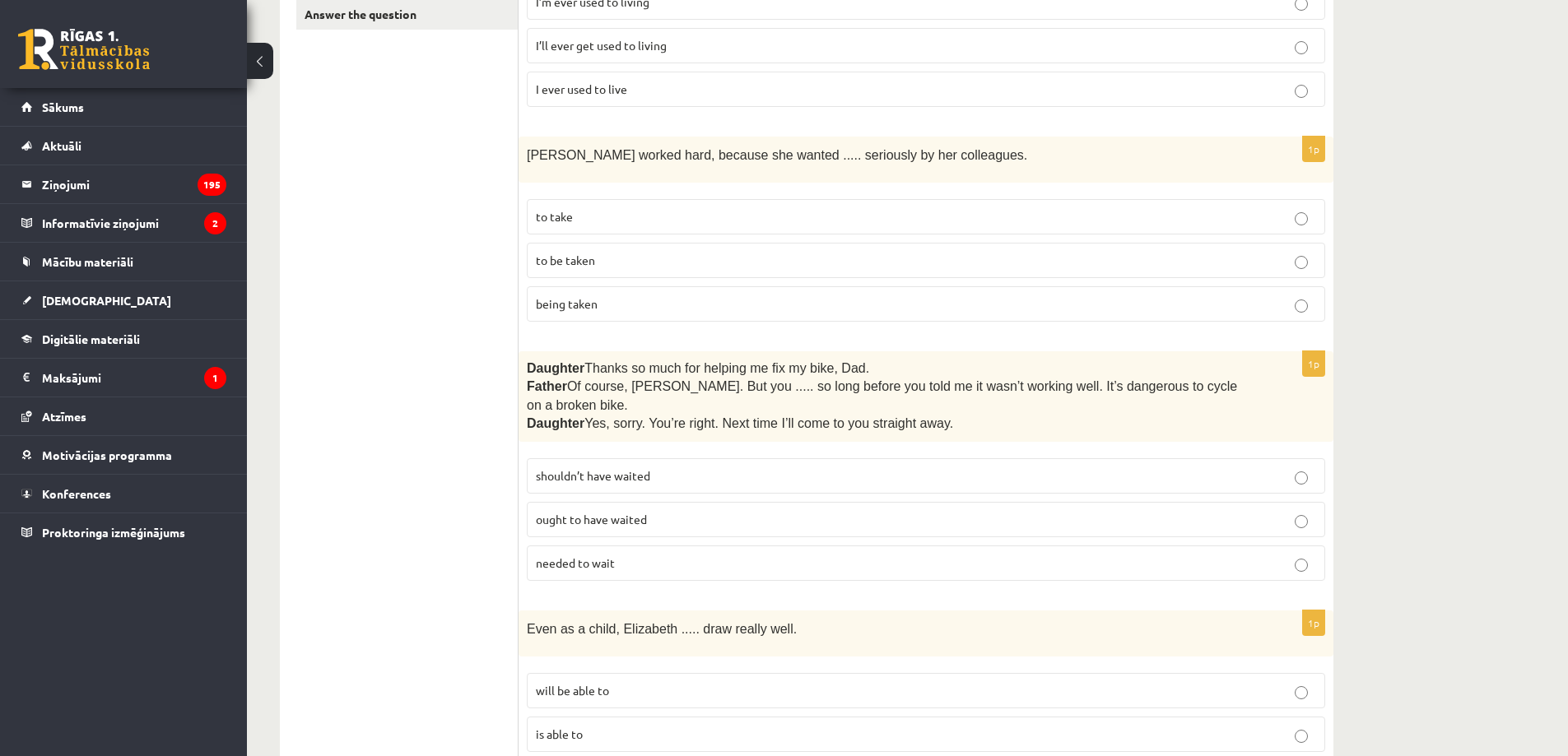
scroll to position [576, 0]
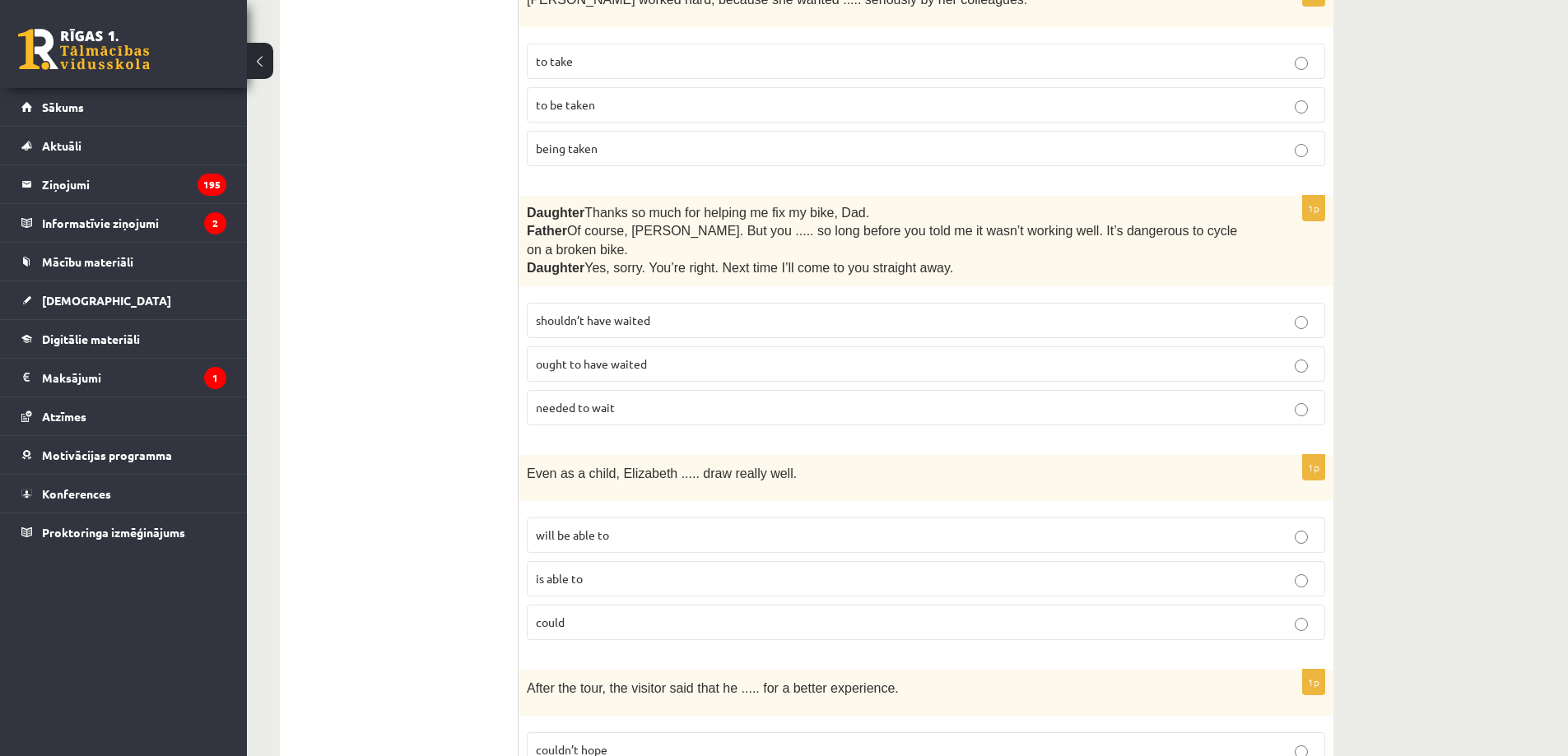
click at [666, 312] on p "shouldn’t have waited" at bounding box center [925, 320] width 780 height 17
click at [608, 570] on p "is able to" at bounding box center [925, 578] width 780 height 17
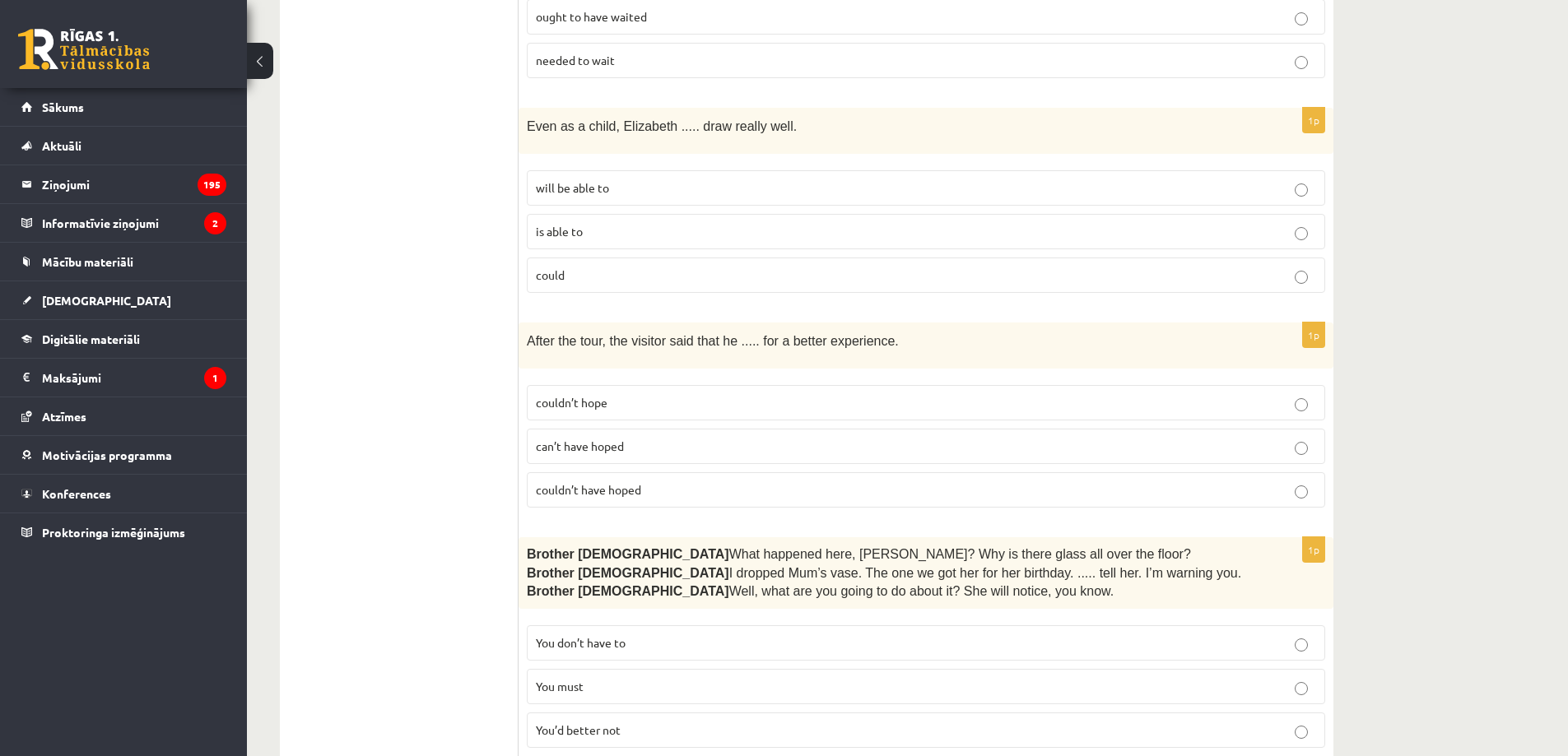
scroll to position [961, 0]
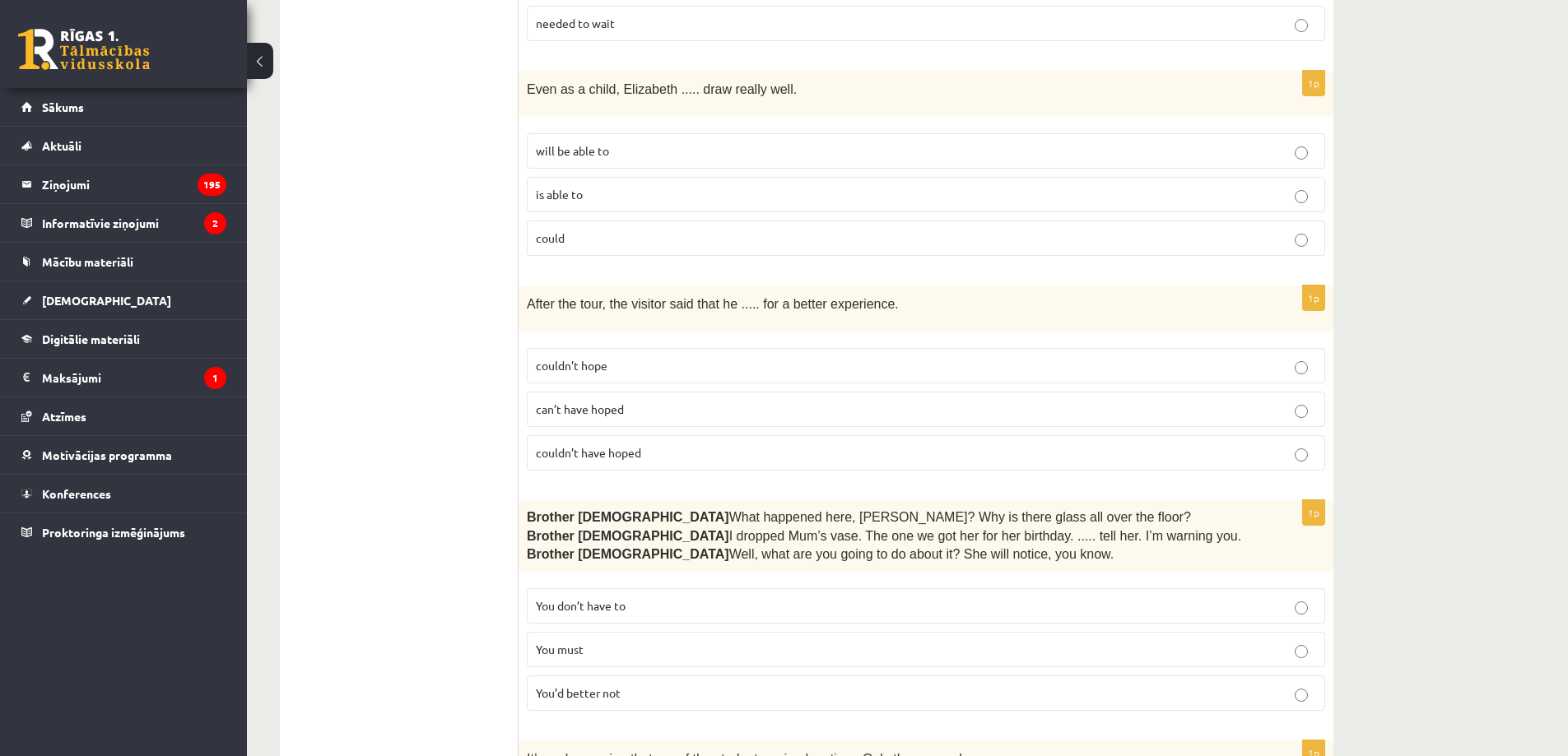
click at [615, 446] on span "couldn’t have hoped" at bounding box center [588, 453] width 105 height 15
click at [660, 445] on p "couldn’t have hoped" at bounding box center [925, 453] width 780 height 17
click at [633, 685] on p "You’d better not" at bounding box center [925, 693] width 780 height 17
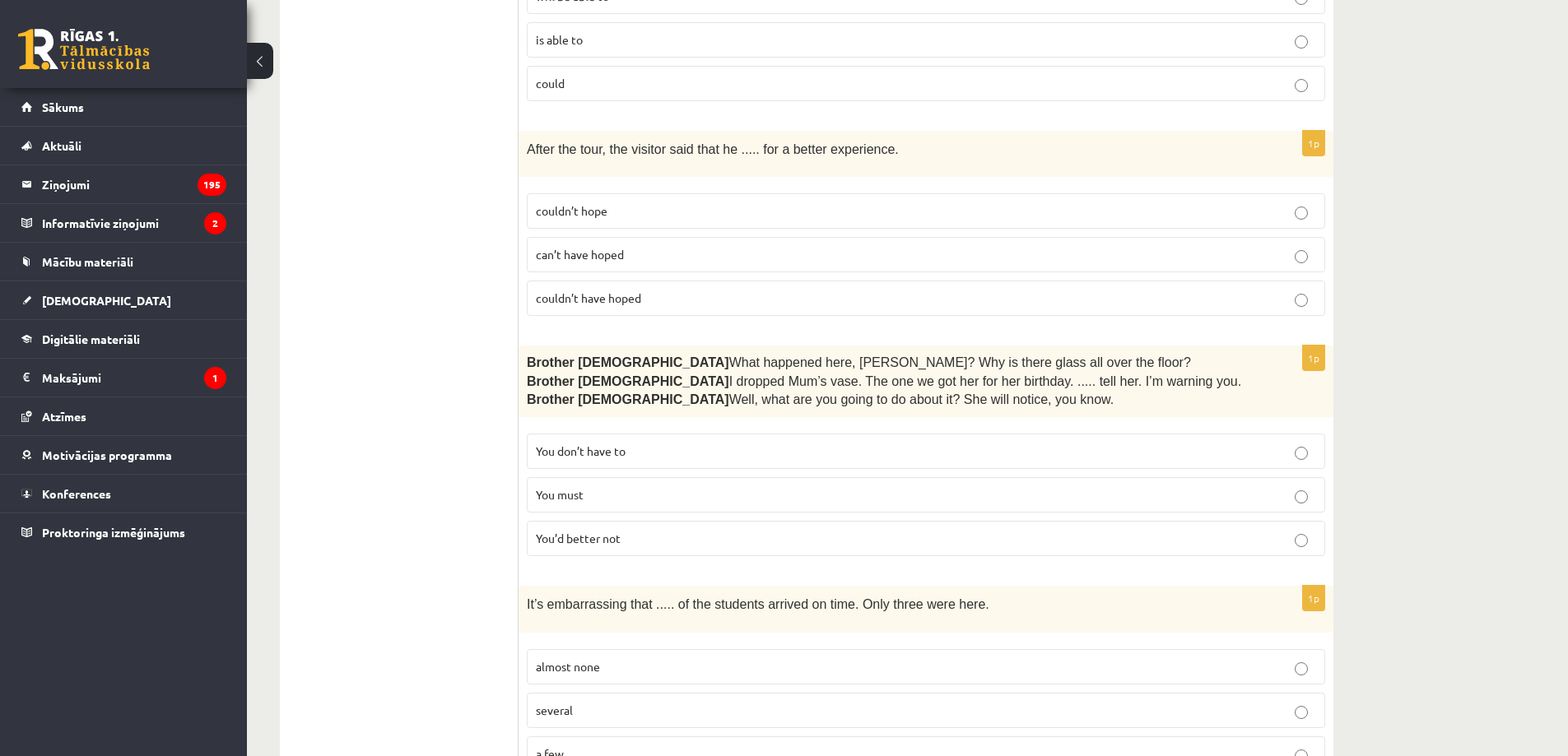
scroll to position [1152, 0]
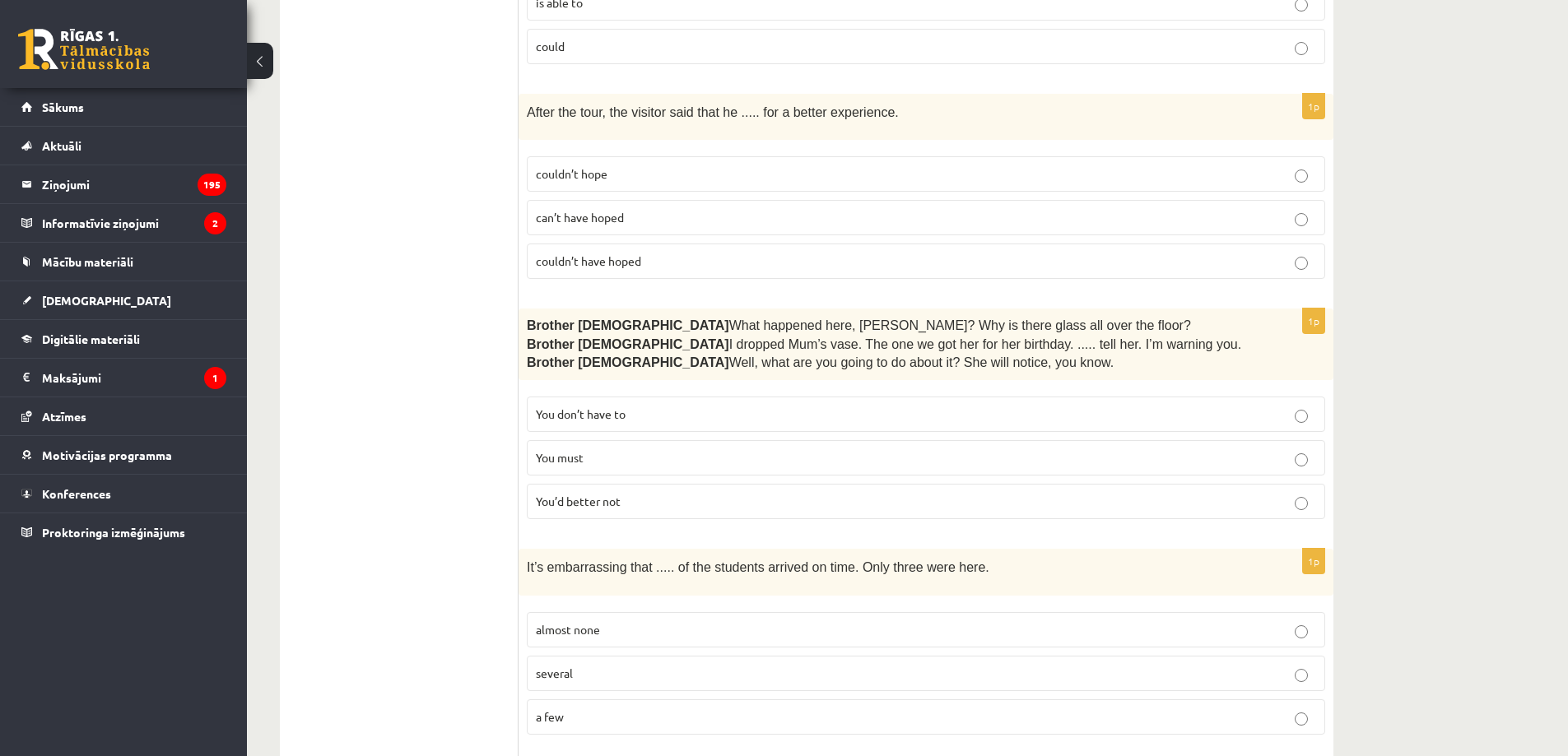
click at [626, 622] on p "almost none" at bounding box center [925, 630] width 780 height 17
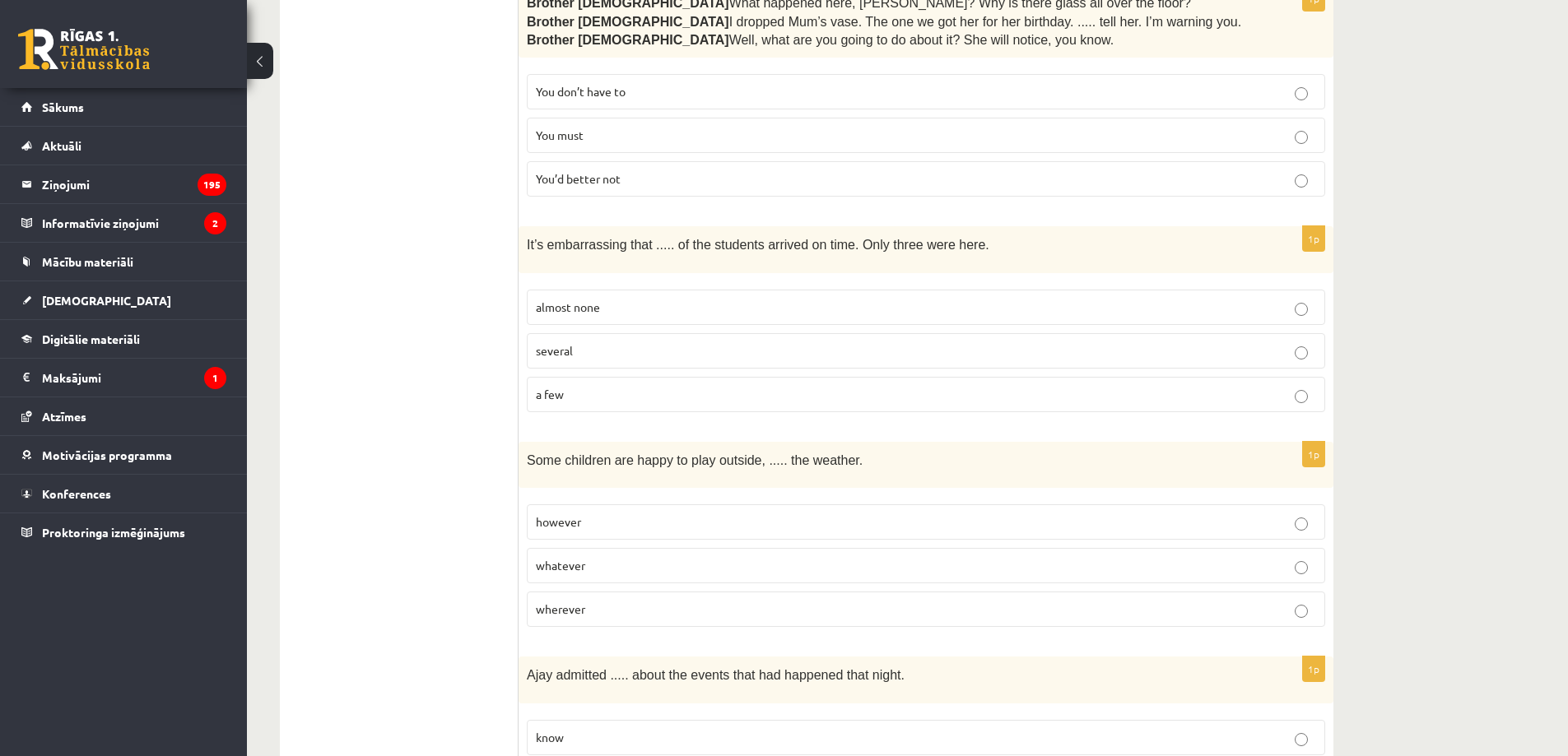
scroll to position [1537, 0]
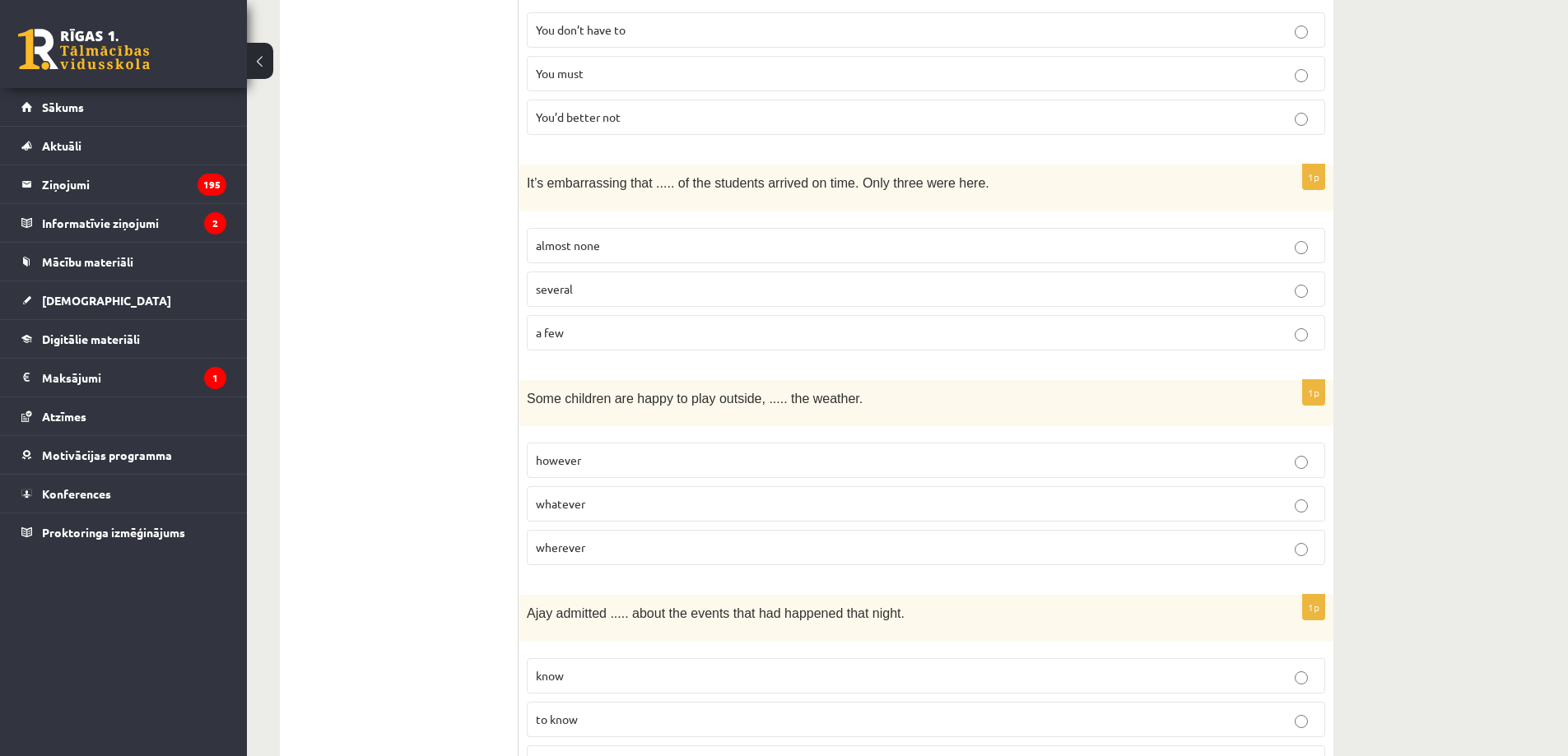
click at [596, 495] on p "whatever" at bounding box center [925, 503] width 780 height 17
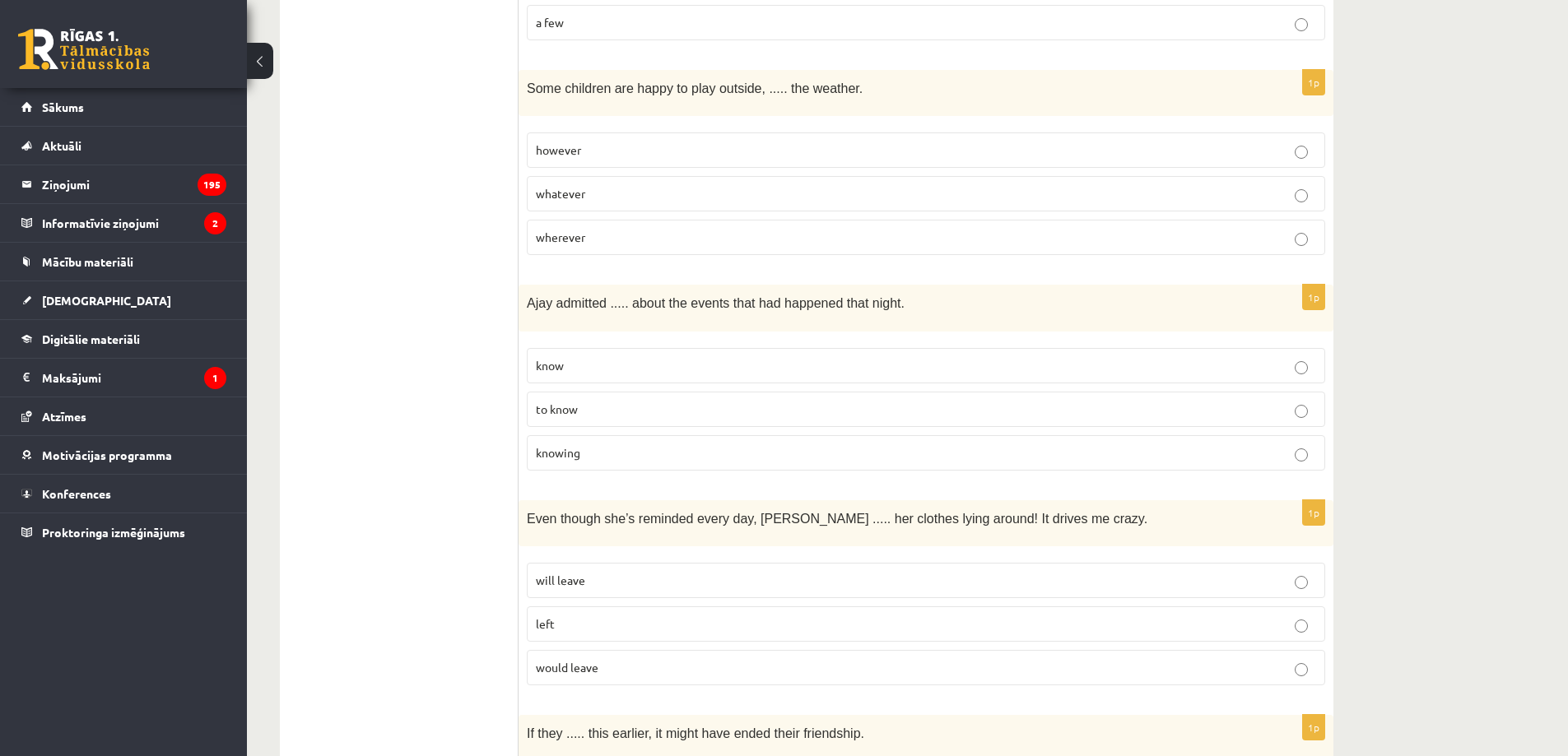
scroll to position [1920, 0]
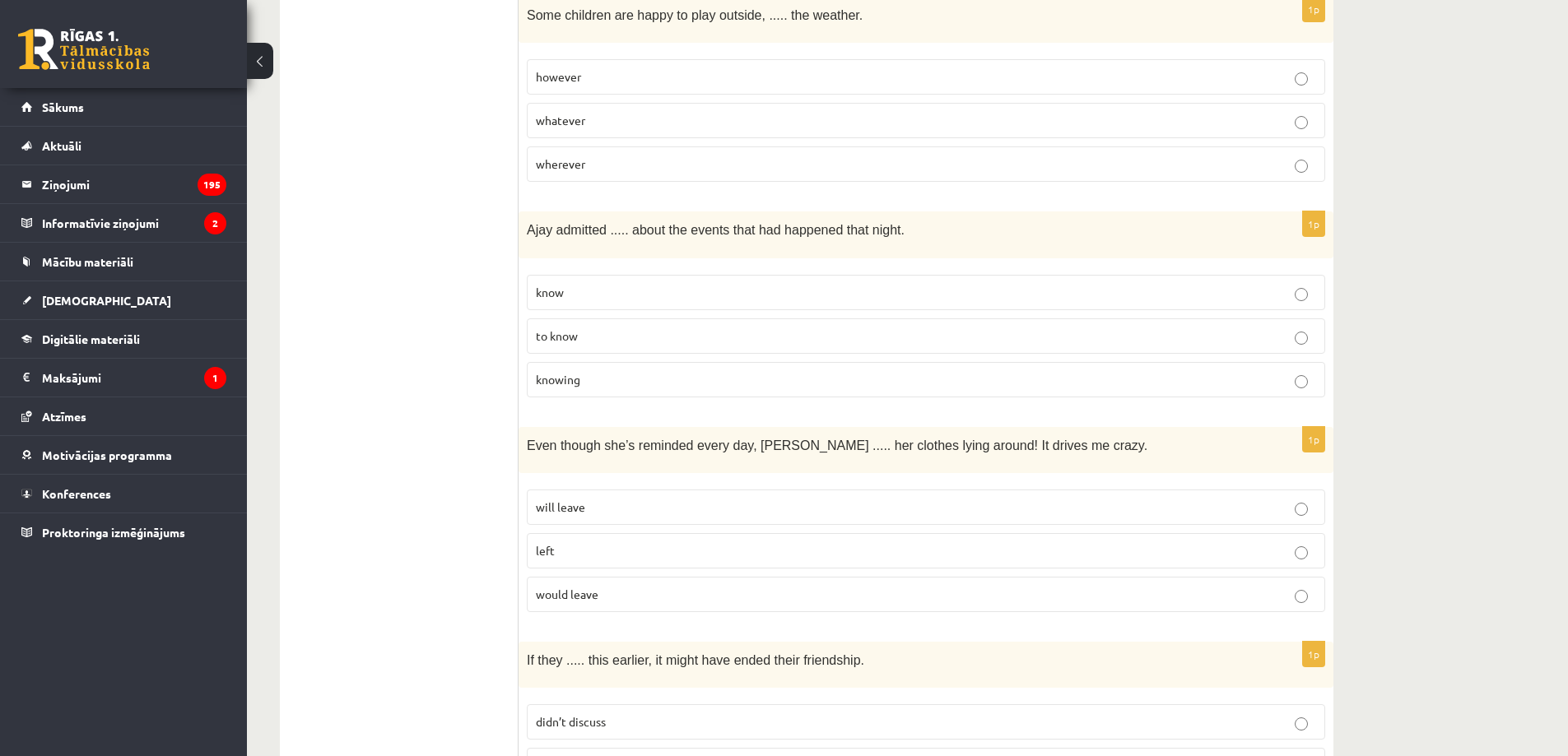
click at [583, 371] on p "knowing" at bounding box center [925, 379] width 780 height 17
click at [647, 499] on p "will leave" at bounding box center [925, 507] width 780 height 17
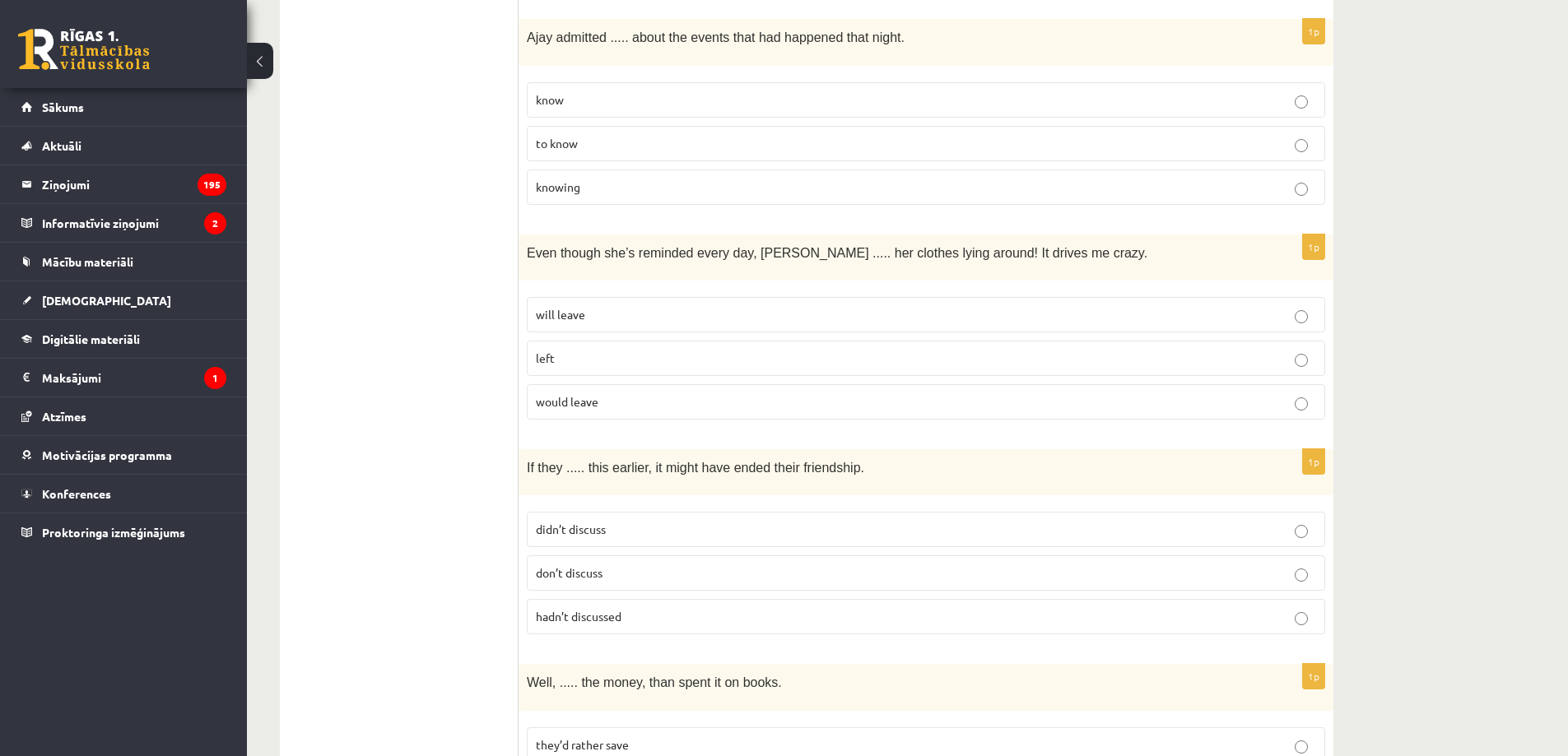
click at [611, 609] on span "hadn’t discussed" at bounding box center [578, 616] width 85 height 15
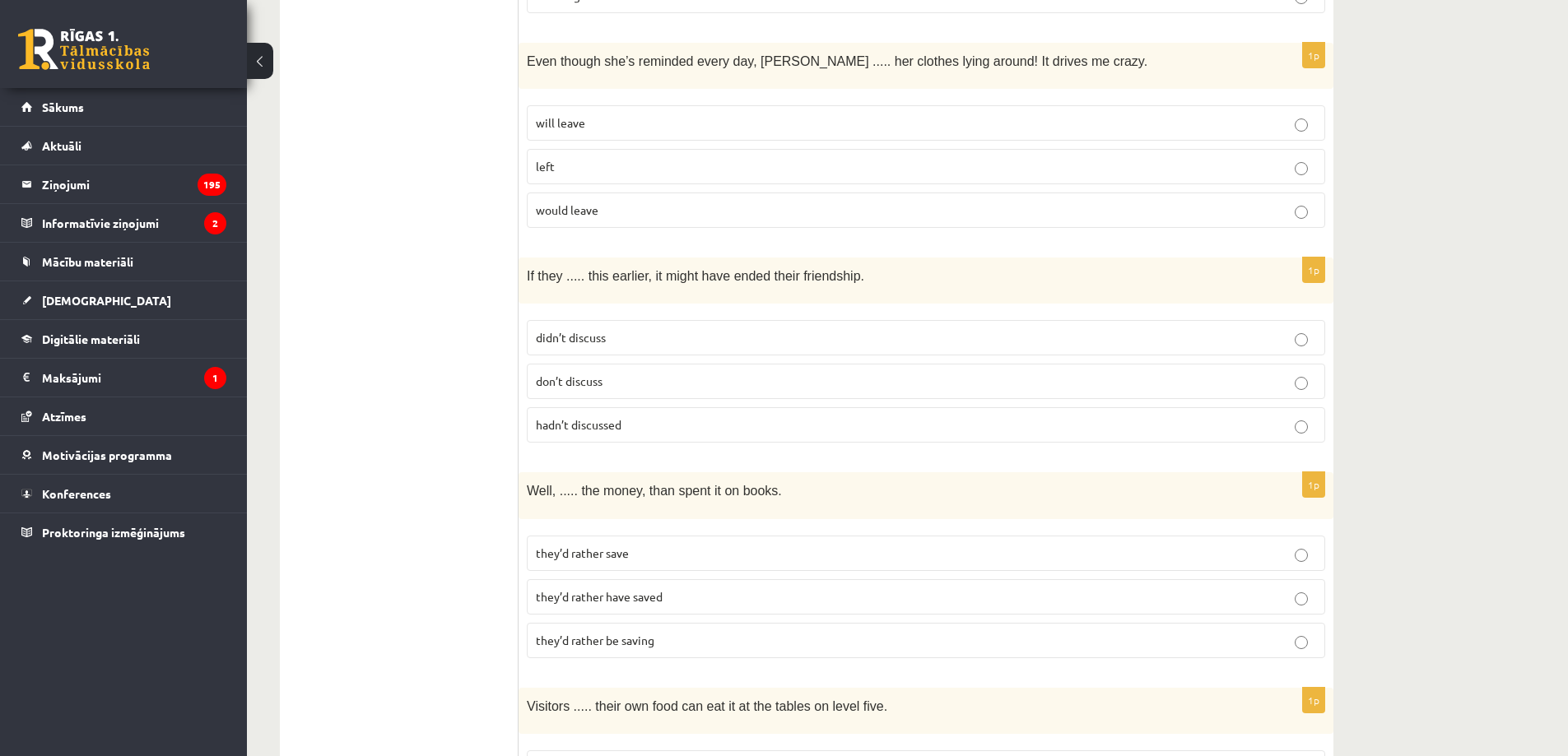
scroll to position [2496, 0]
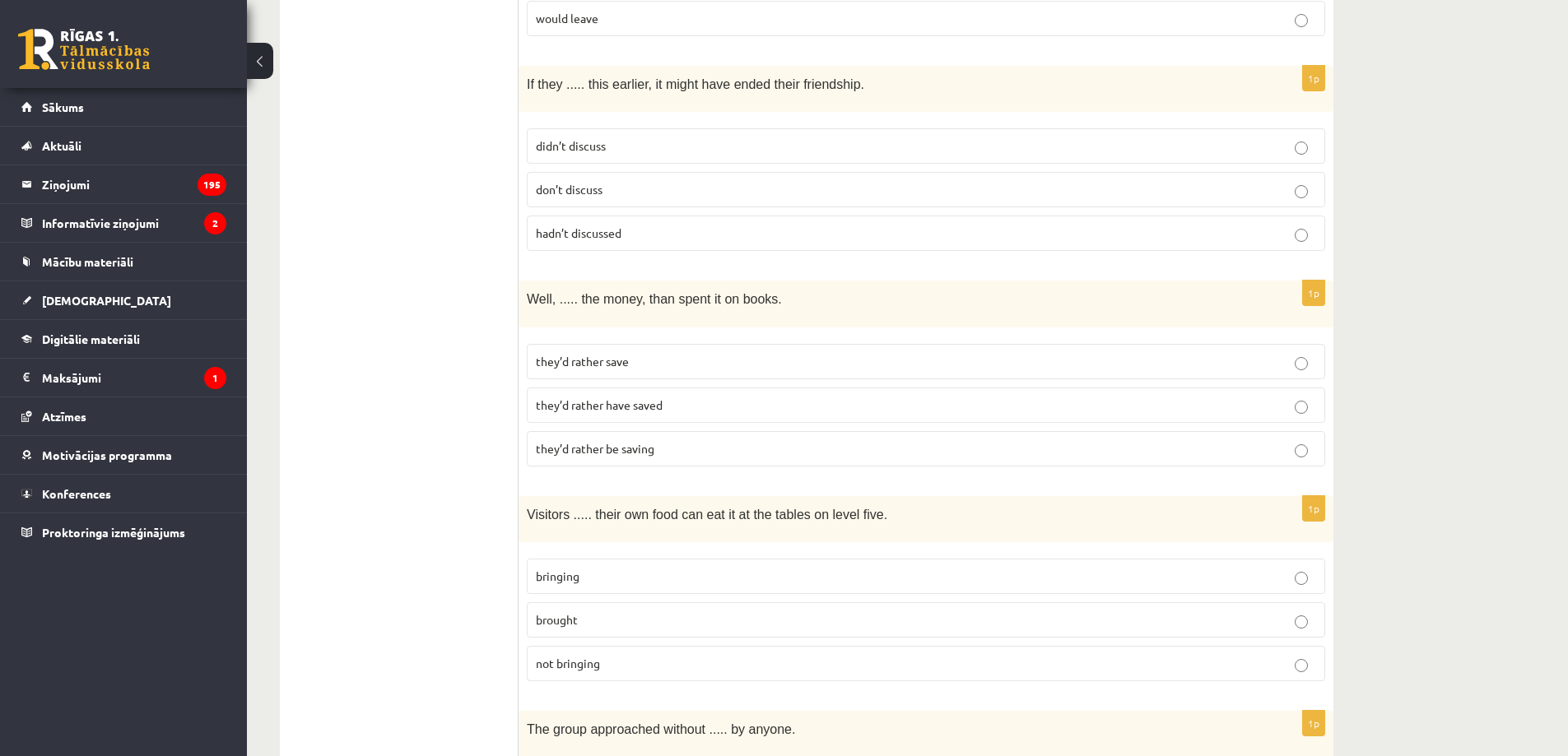
click at [689, 397] on p "they’d rather have saved" at bounding box center [925, 405] width 780 height 17
click at [629, 567] on p "bringing" at bounding box center [925, 575] width 780 height 17
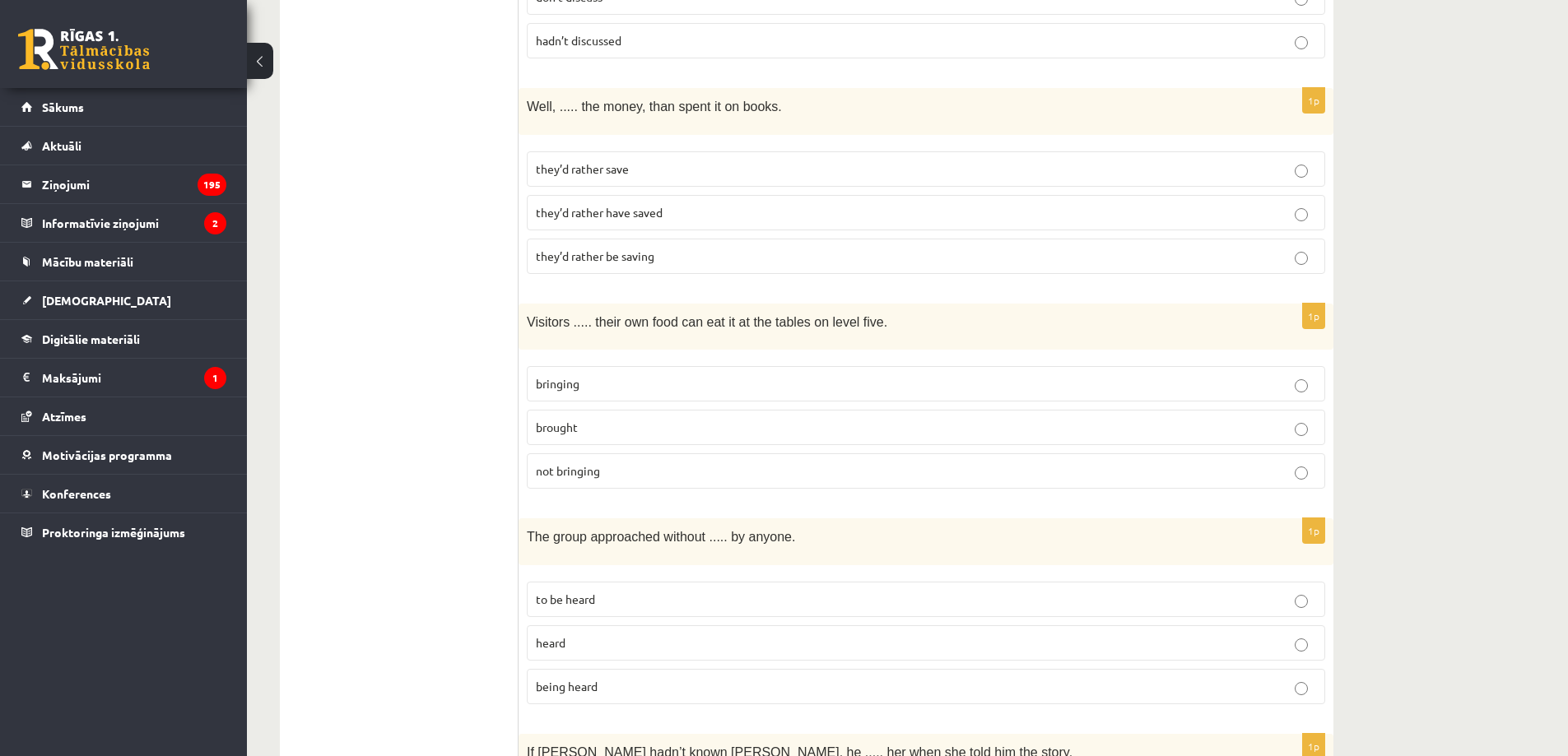
scroll to position [2881, 0]
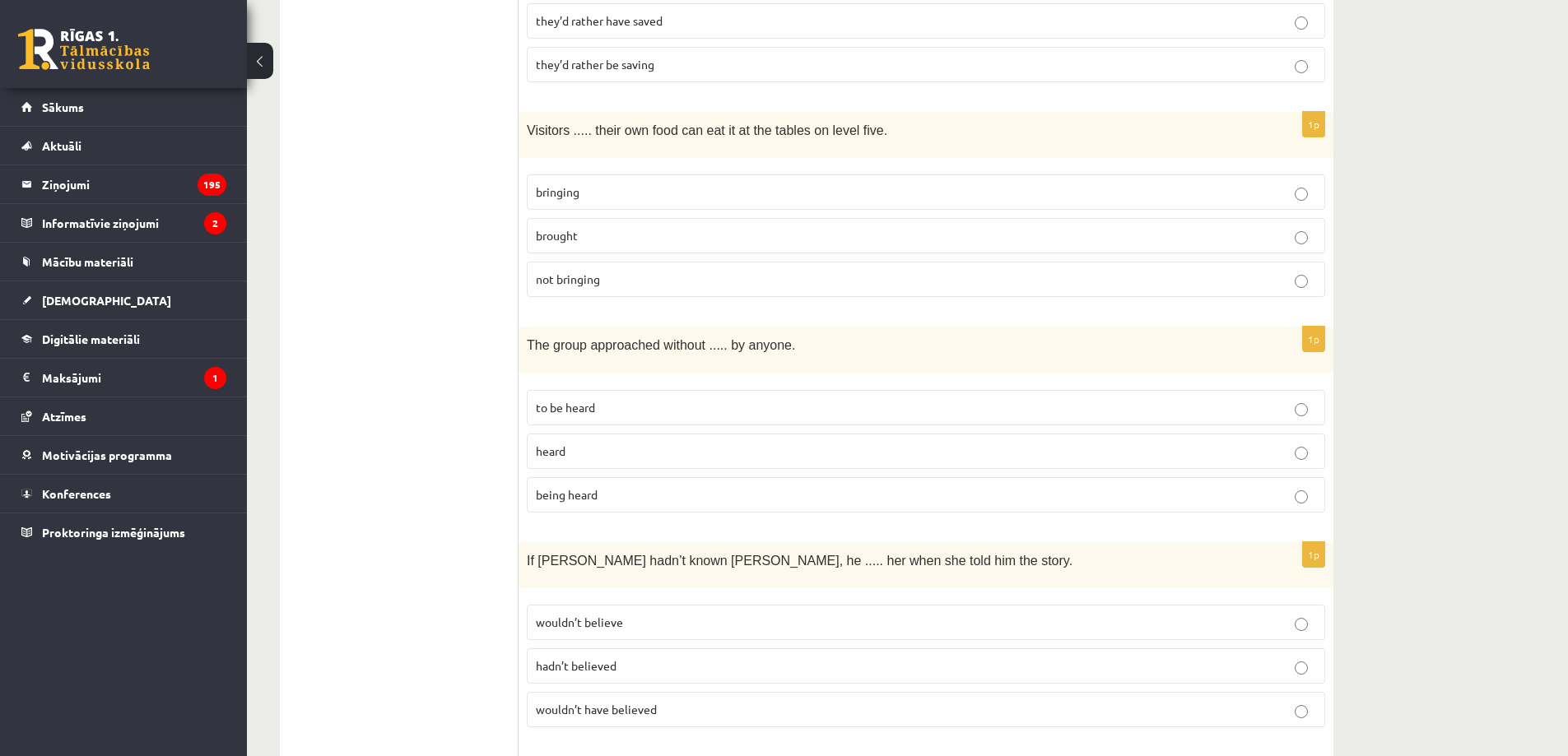
click at [576, 487] on span "being heard" at bounding box center [566, 495] width 61 height 15
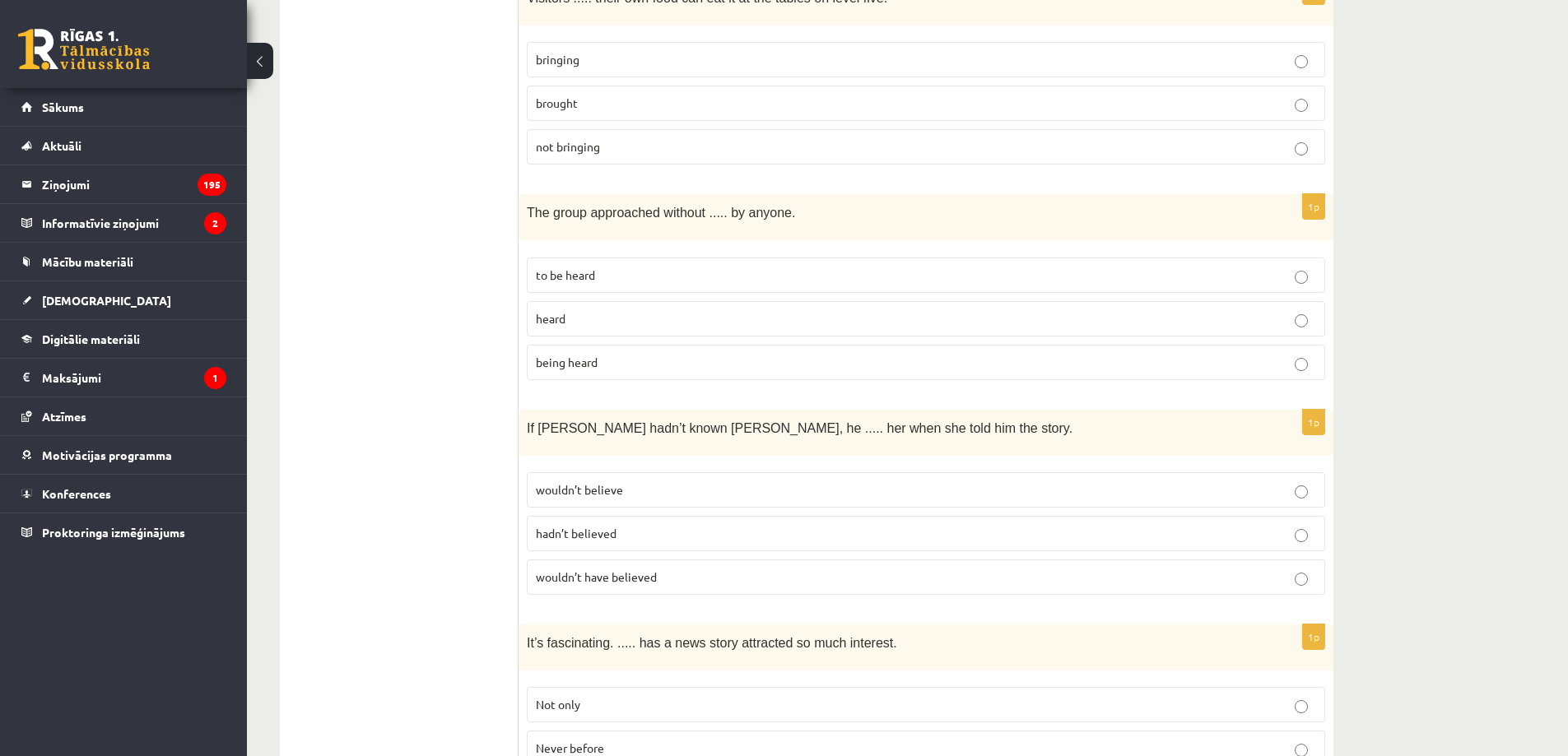
scroll to position [3072, 0]
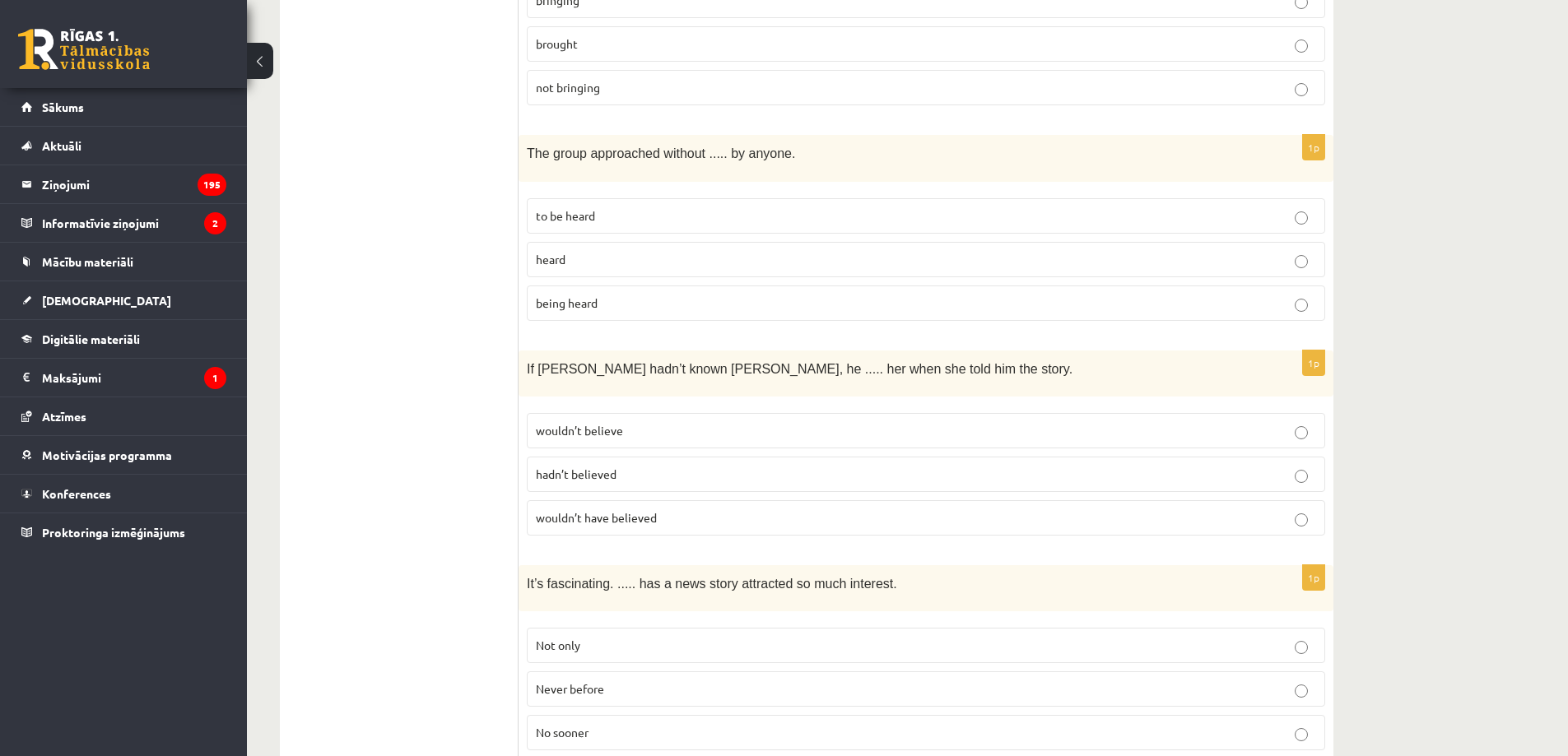
click at [593, 510] on p "wouldn’t have believed" at bounding box center [925, 518] width 780 height 17
click at [609, 680] on p "Never before" at bounding box center [925, 688] width 780 height 17
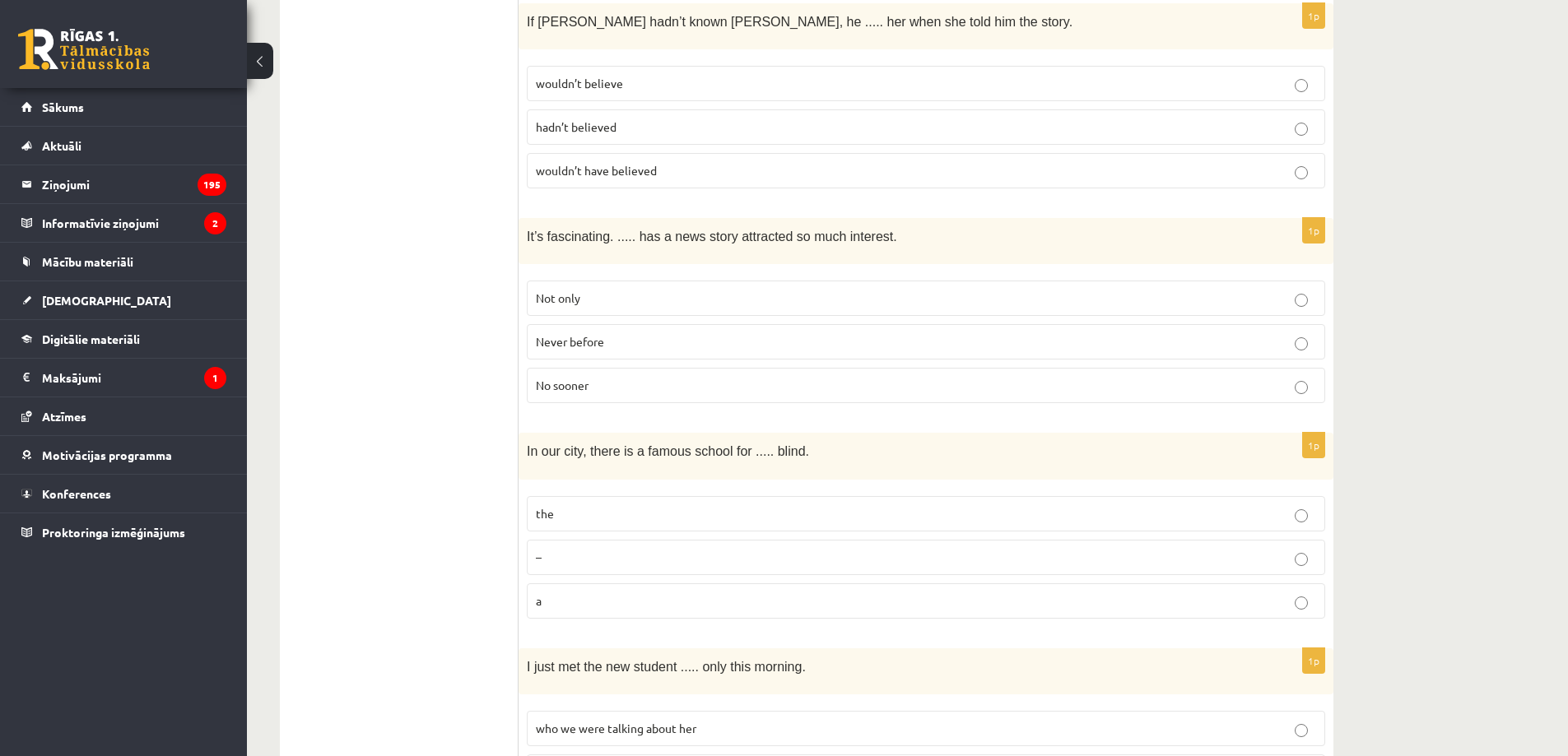
scroll to position [3456, 0]
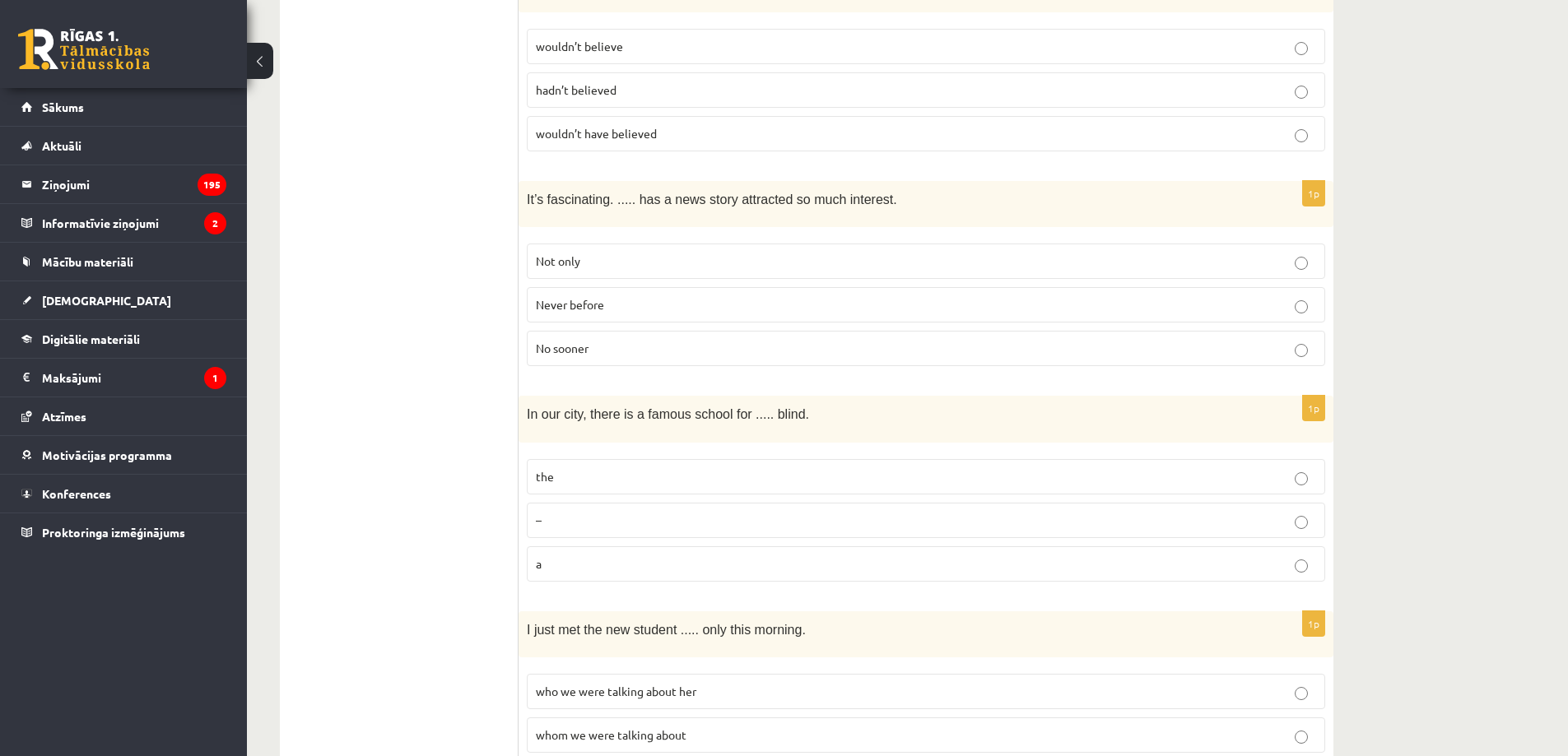
click at [534, 546] on label "a" at bounding box center [926, 564] width 799 height 36
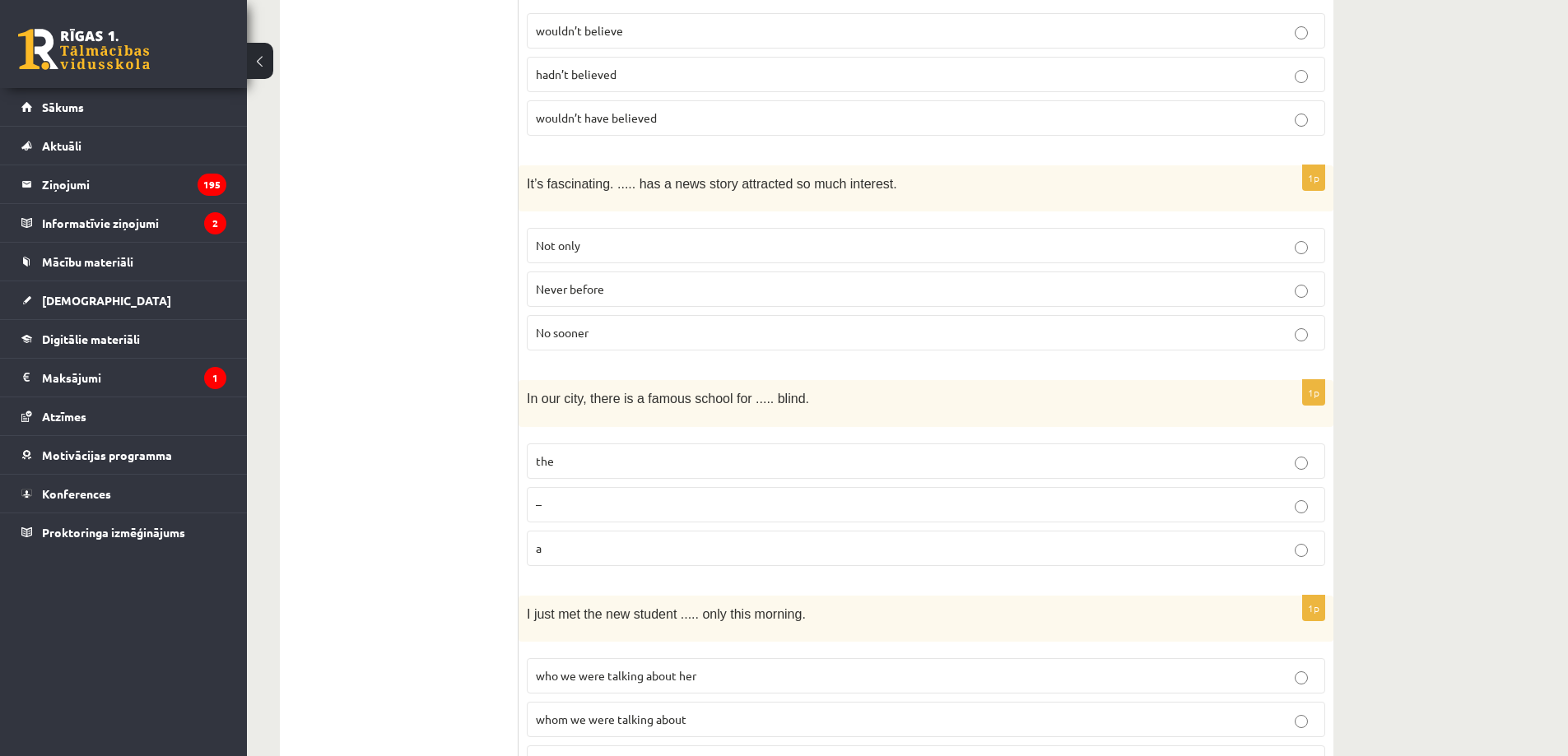
scroll to position [3648, 0]
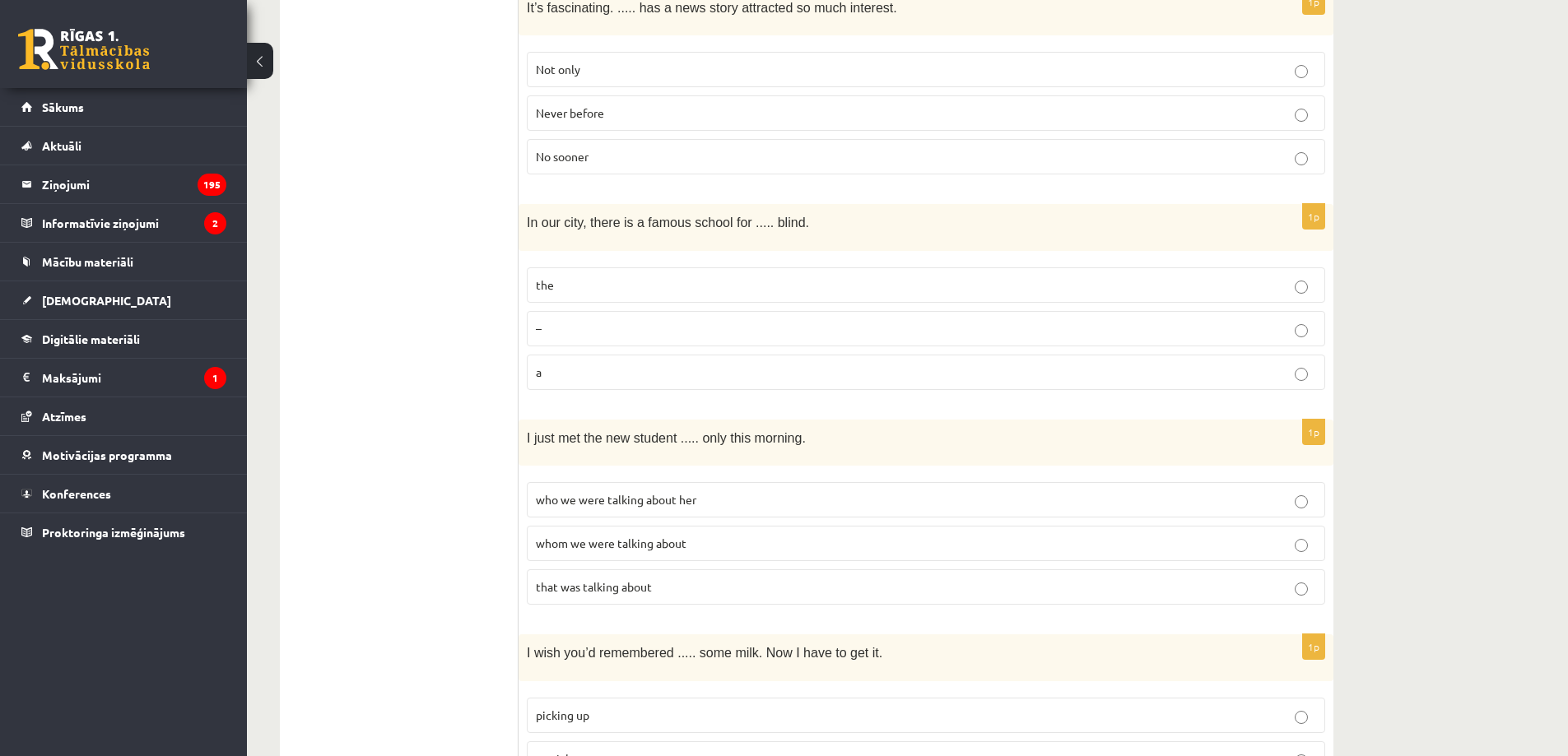
click at [633, 535] on span "whom we were talking about" at bounding box center [610, 543] width 150 height 15
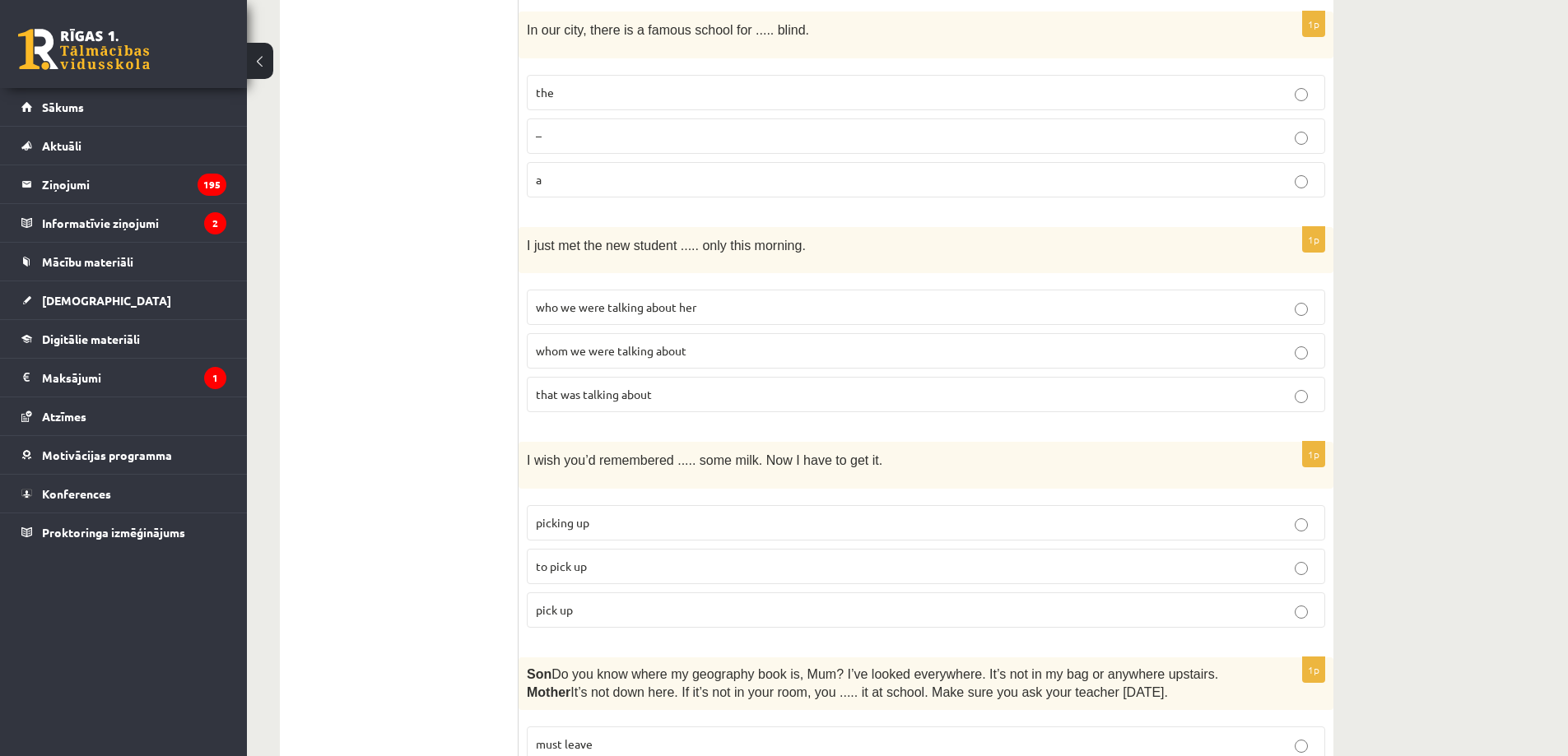
click at [615, 558] on p "to pick up" at bounding box center [925, 566] width 780 height 17
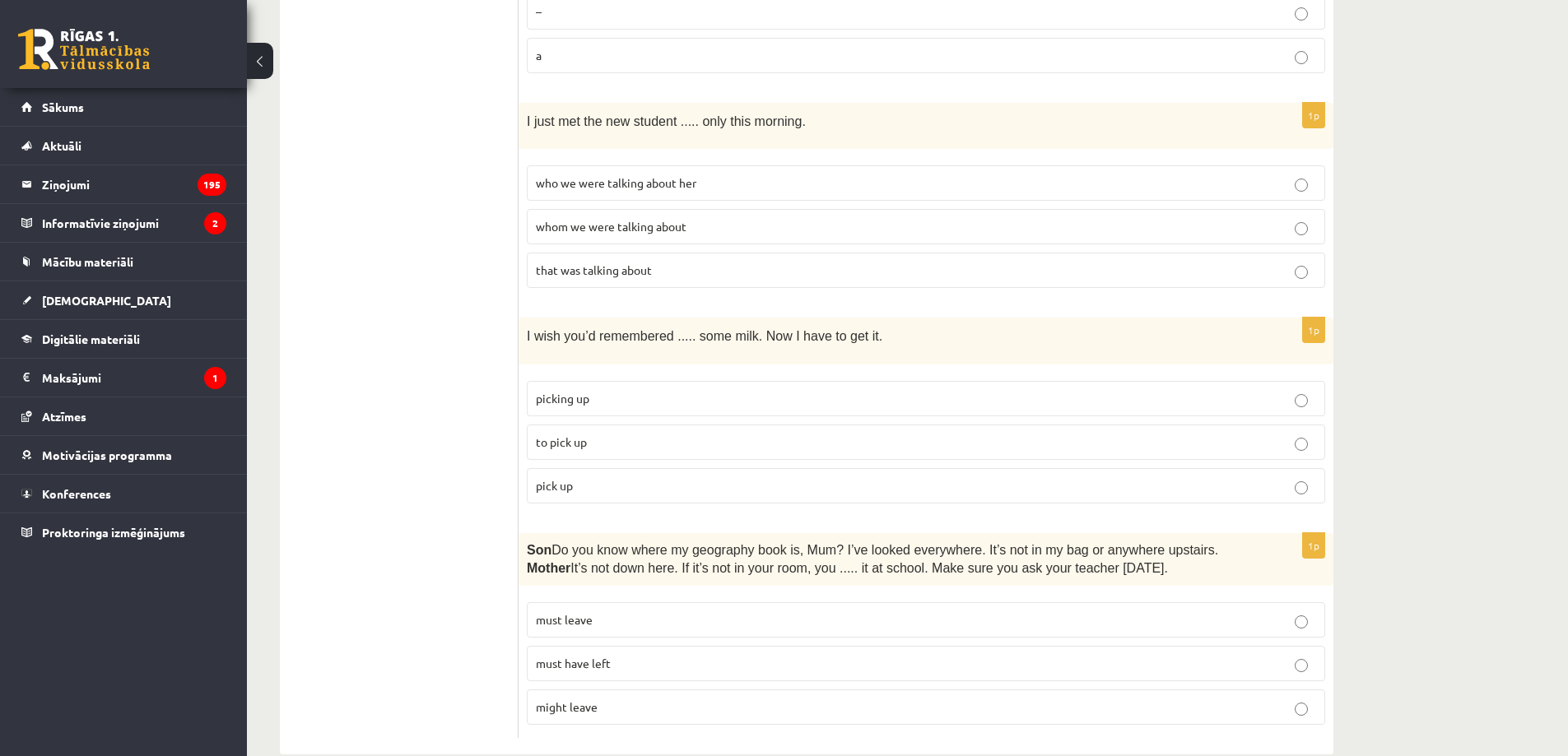
click at [623, 655] on p "must have left" at bounding box center [925, 664] width 780 height 17
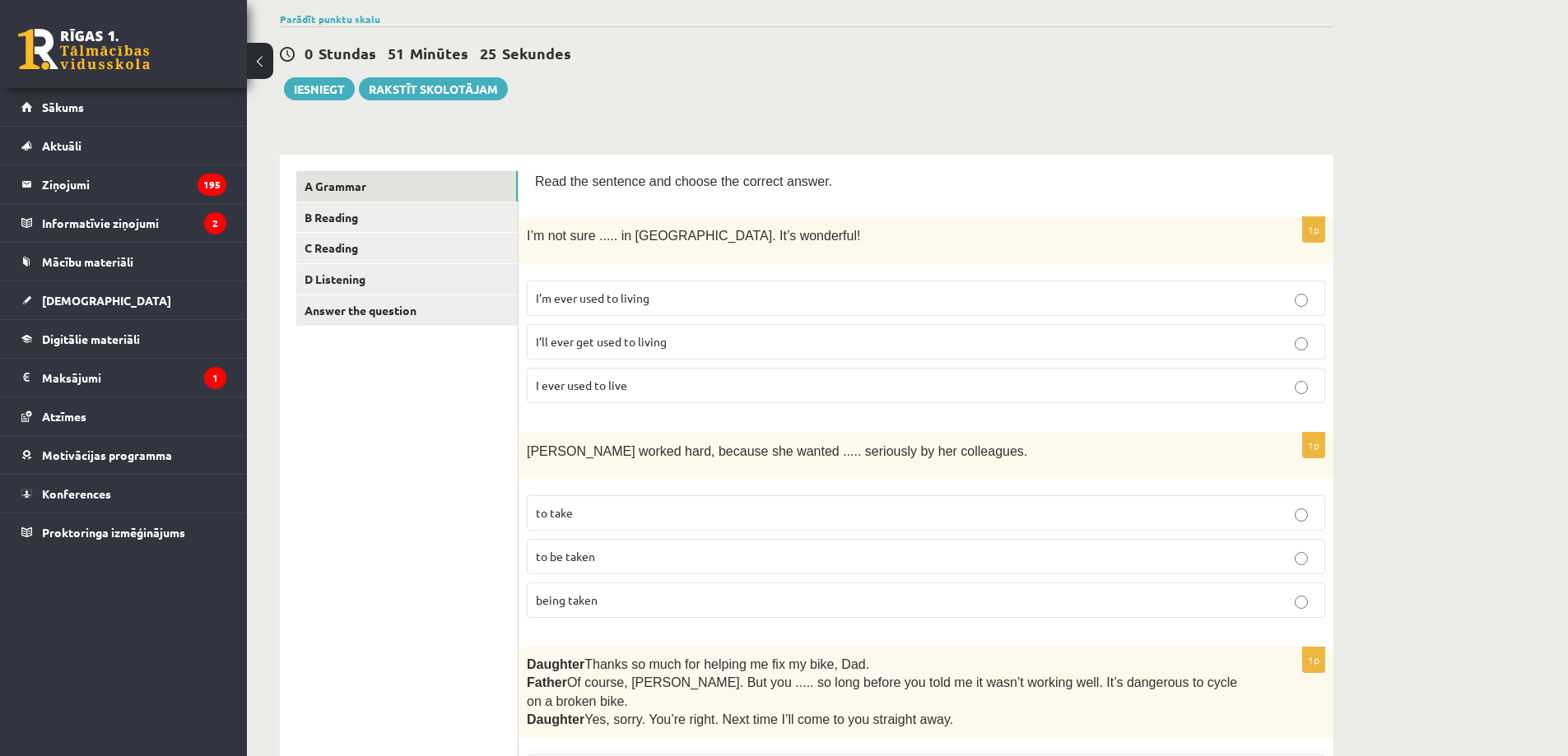
scroll to position [0, 0]
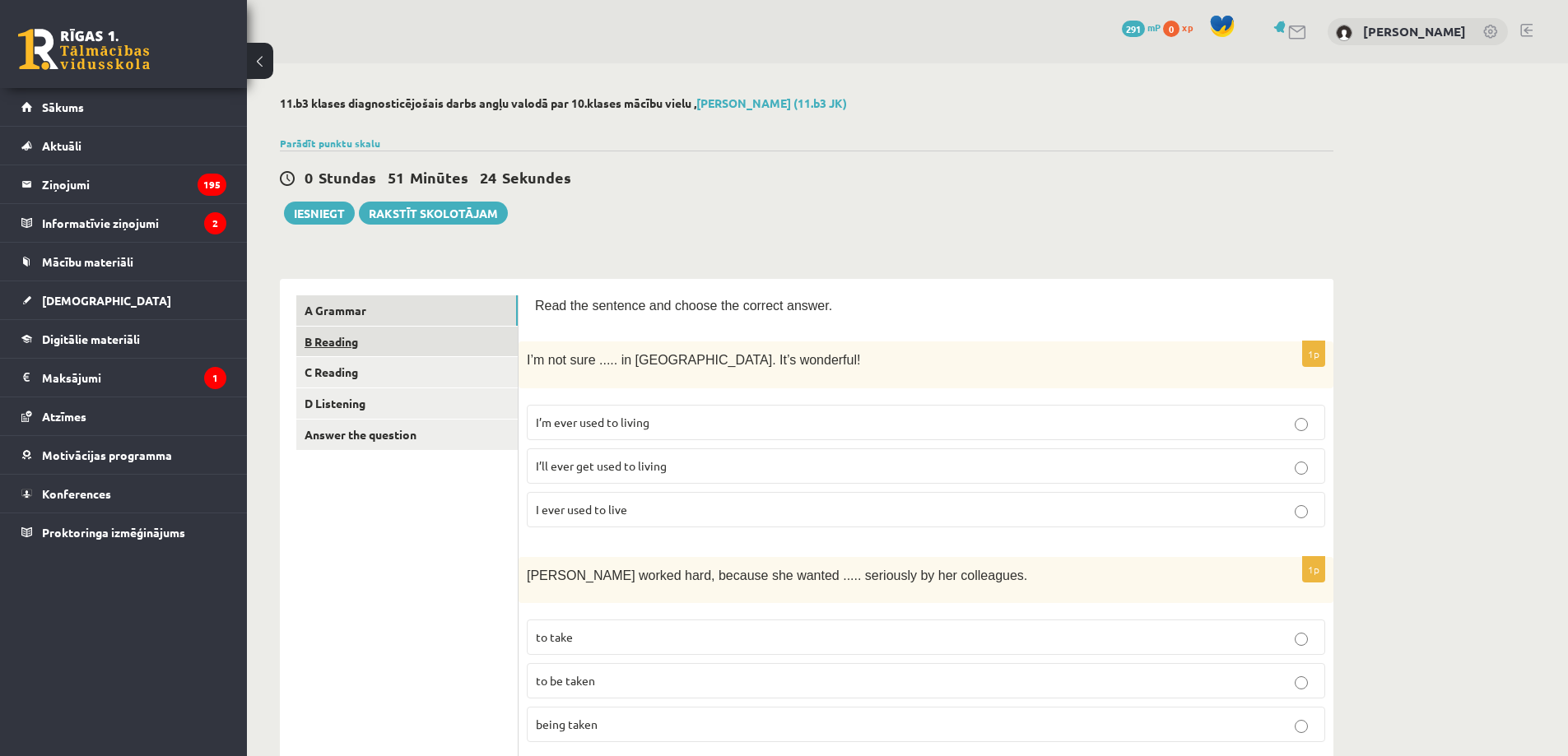
click at [462, 342] on link "B Reading" at bounding box center [406, 342] width 221 height 30
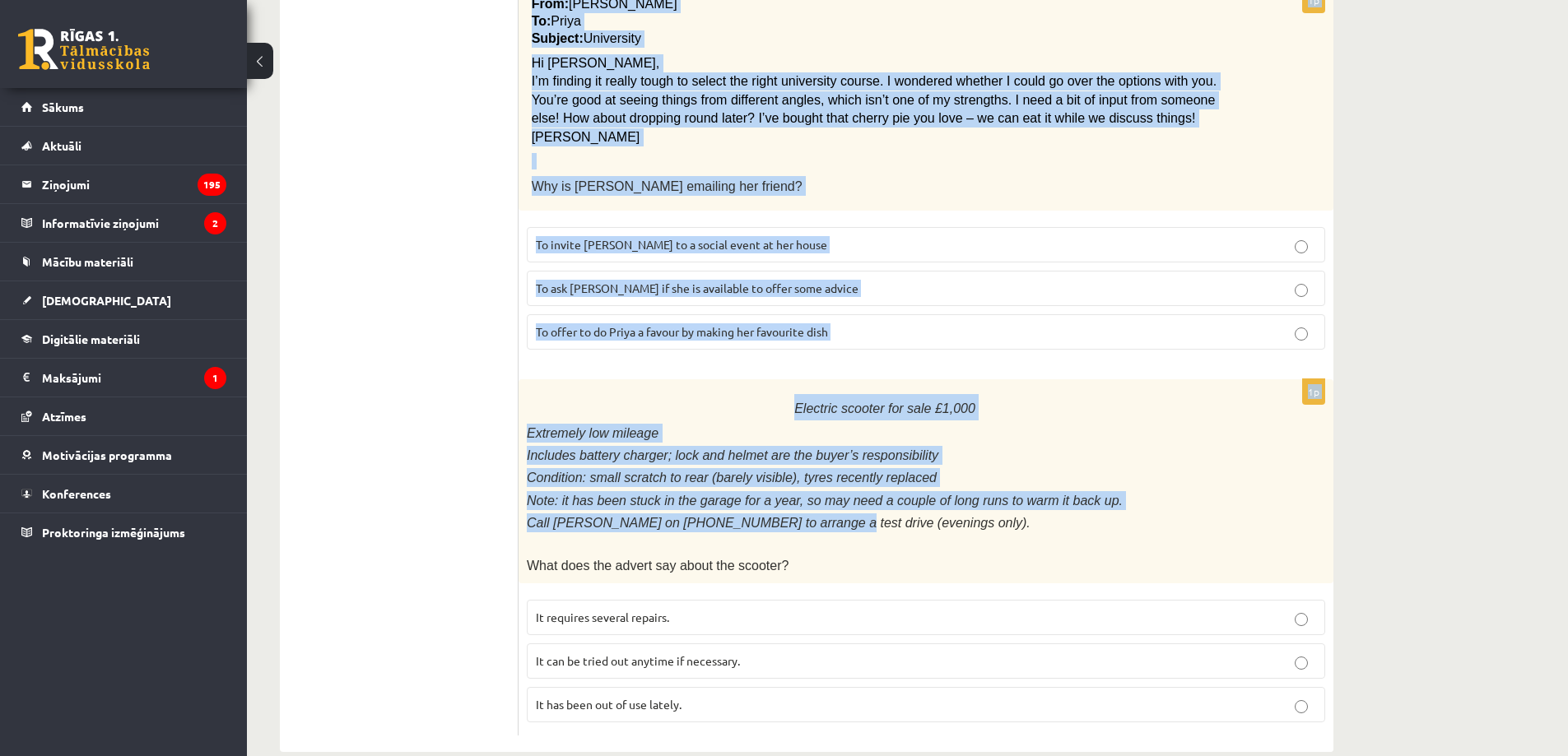
scroll to position [1761, 0]
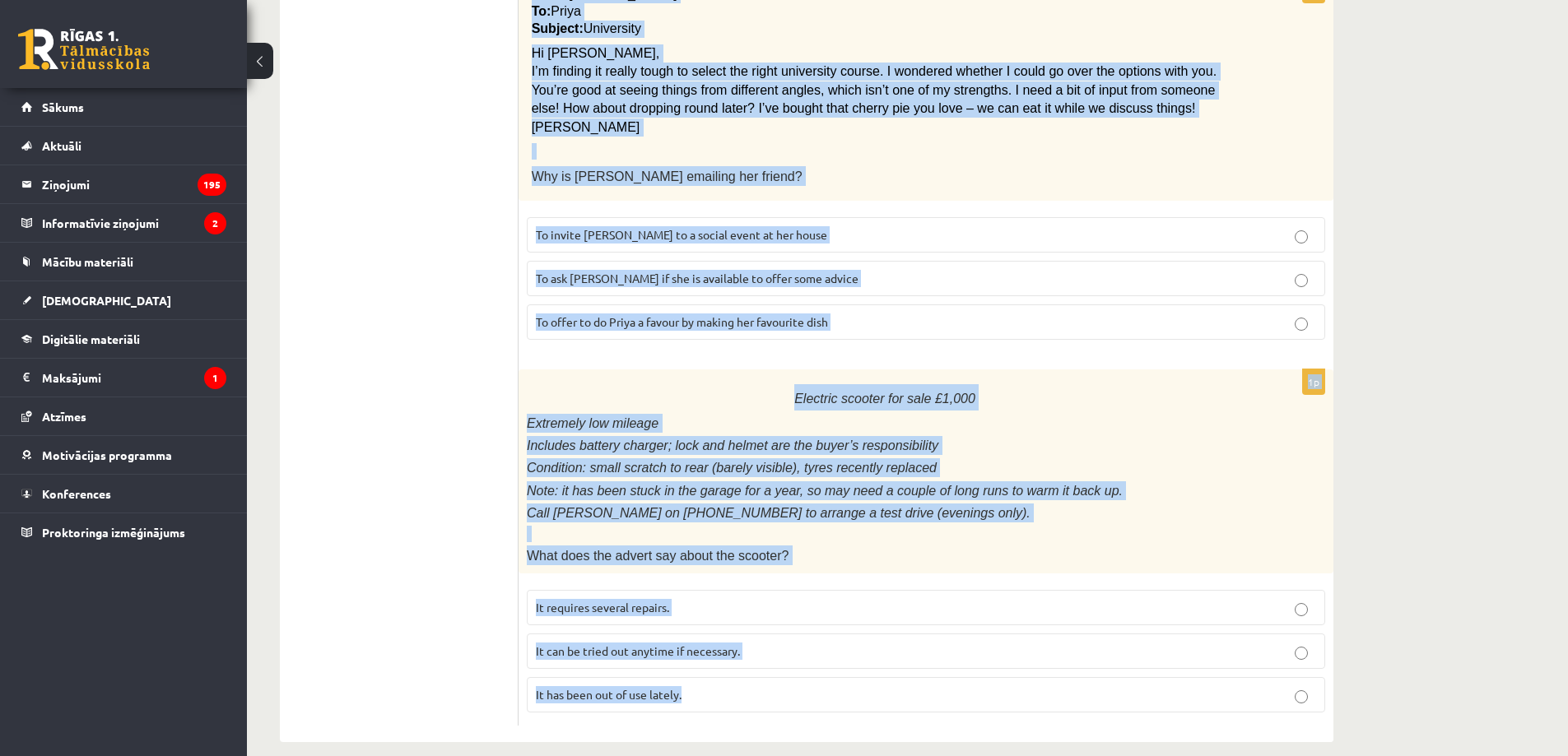
drag, startPoint x: 537, startPoint y: 305, endPoint x: 731, endPoint y: 673, distance: 416.0
copy form "Read the text and choose the correct answer. 1p Home ..... About Fashionista To…"
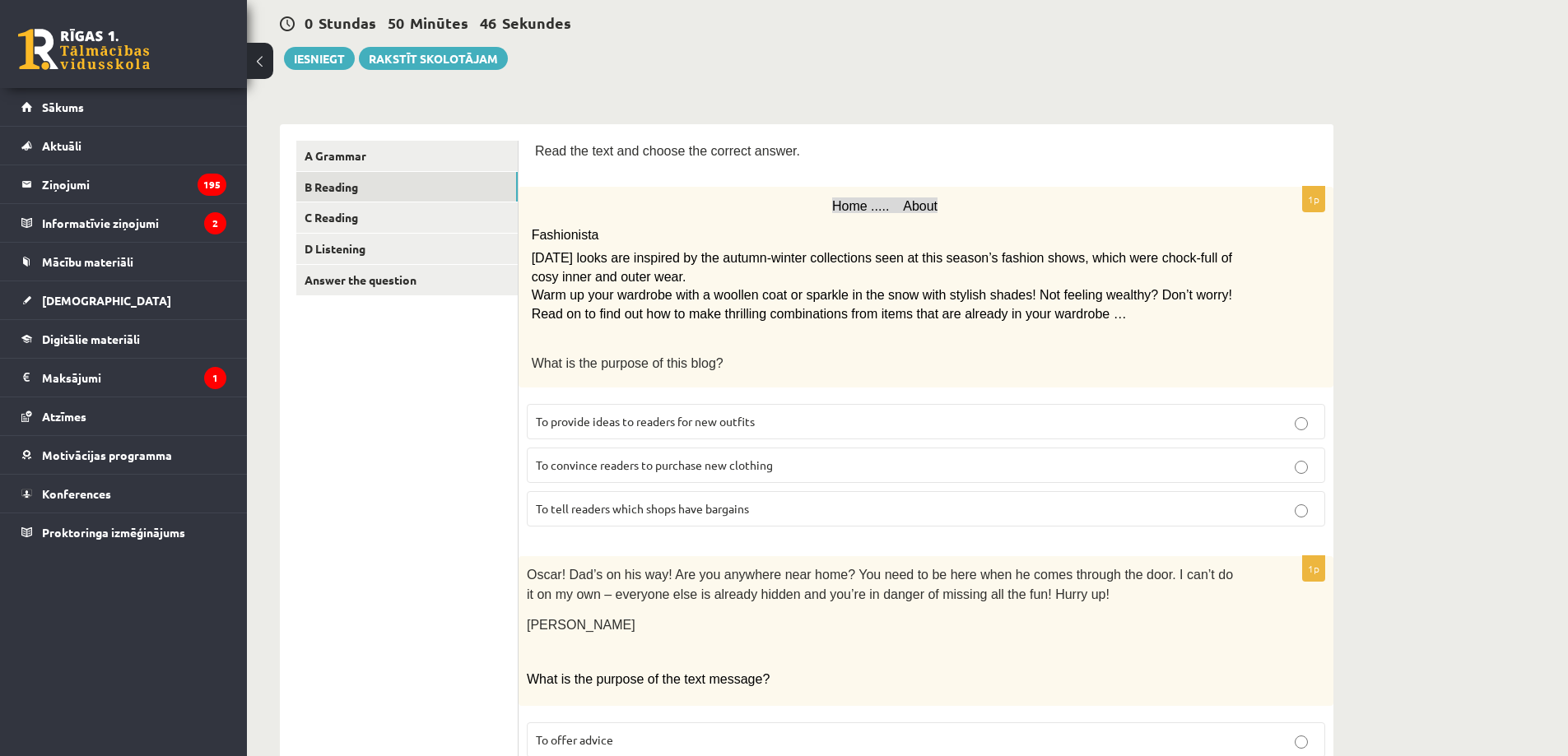
scroll to position [192, 0]
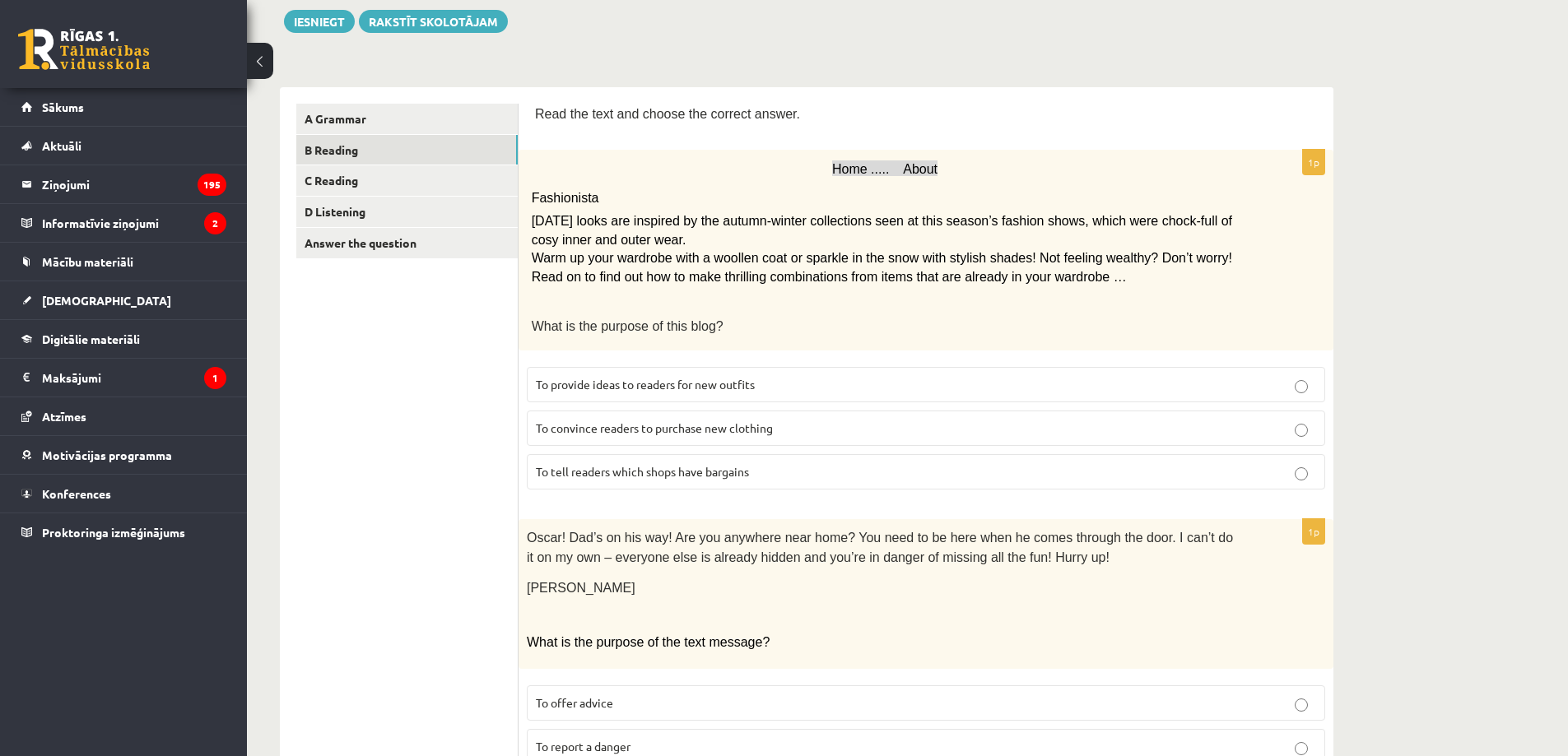
click at [803, 381] on p "To provide ideas to readers for new outfits" at bounding box center [925, 384] width 780 height 17
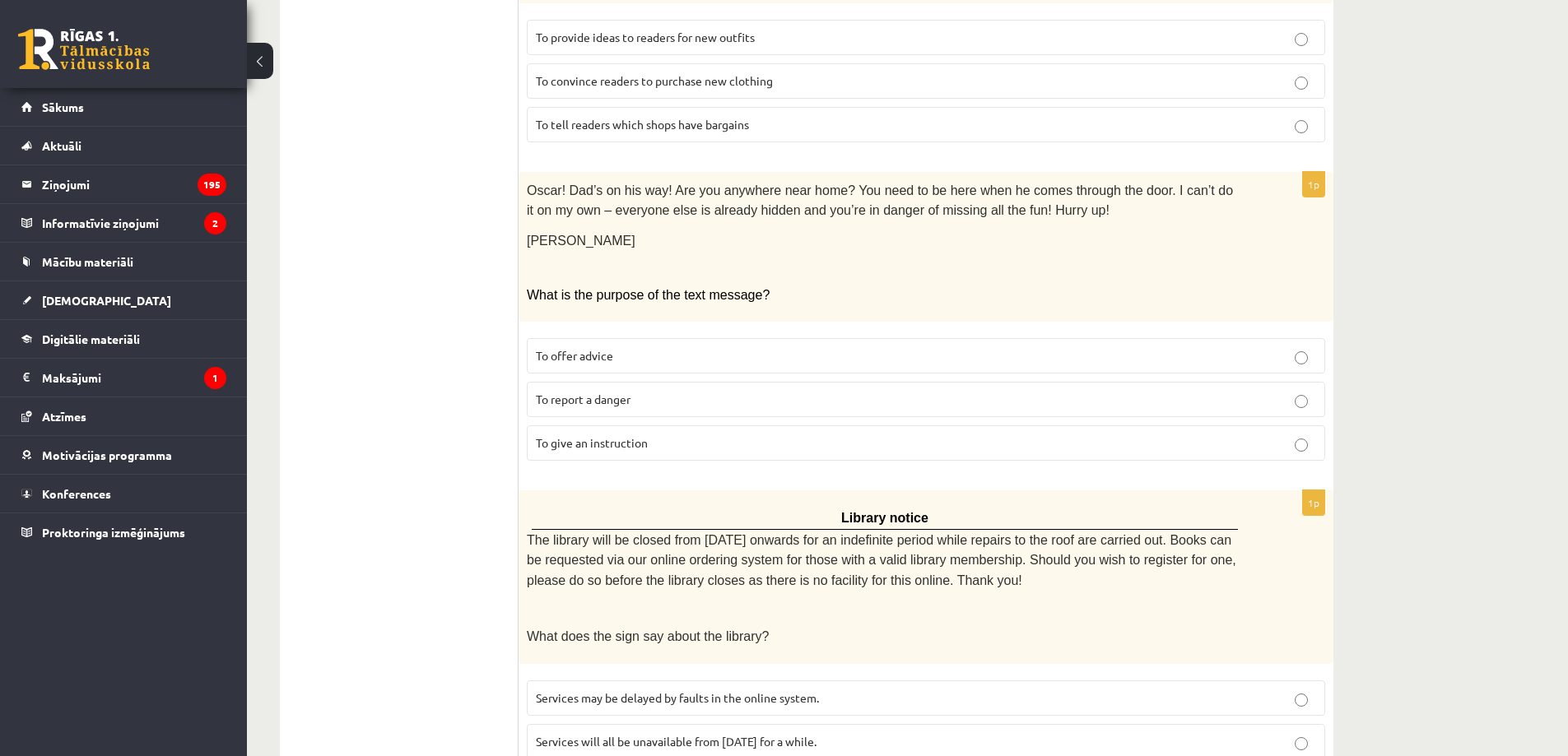
scroll to position [576, 0]
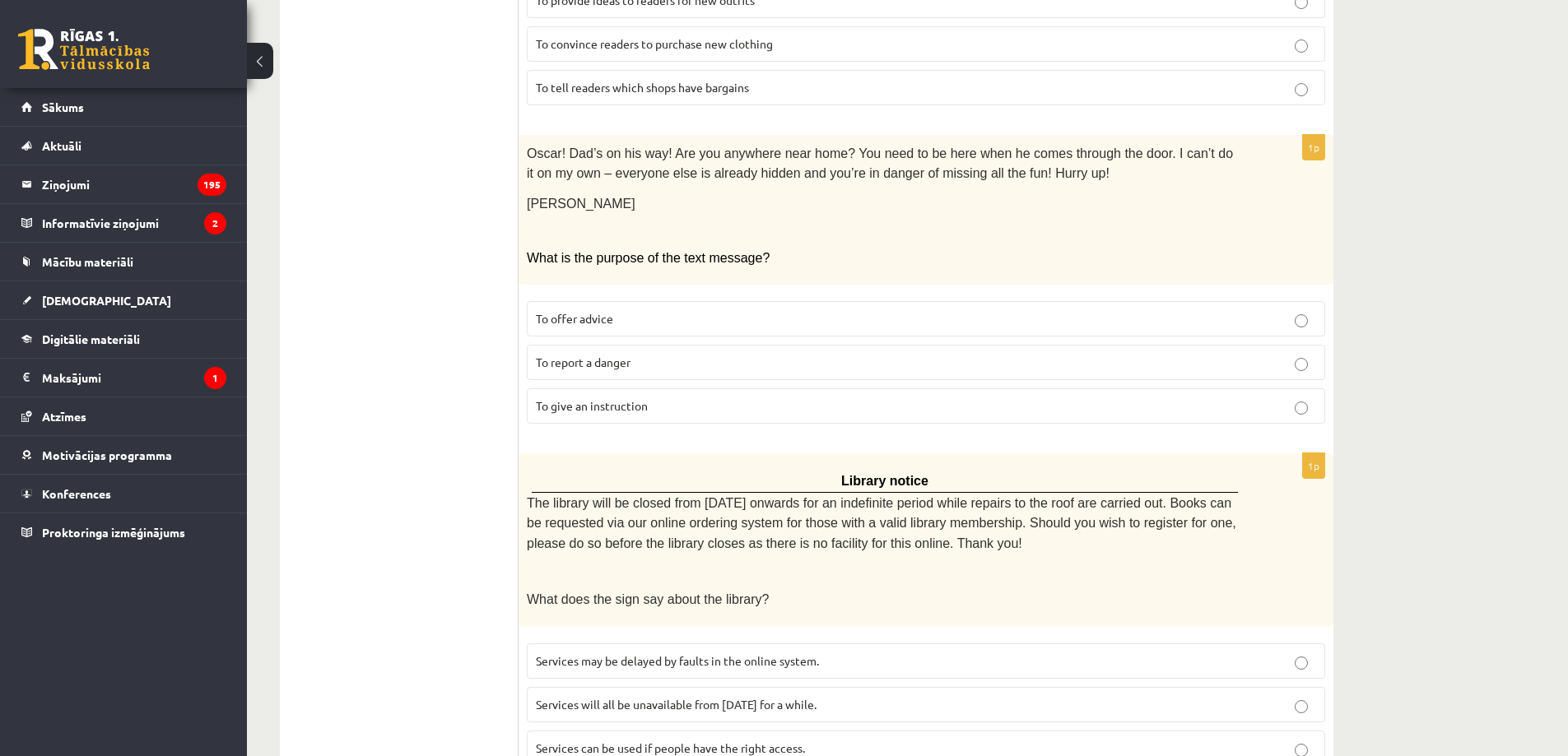
click at [631, 398] on span "To give an instruction" at bounding box center [591, 406] width 112 height 15
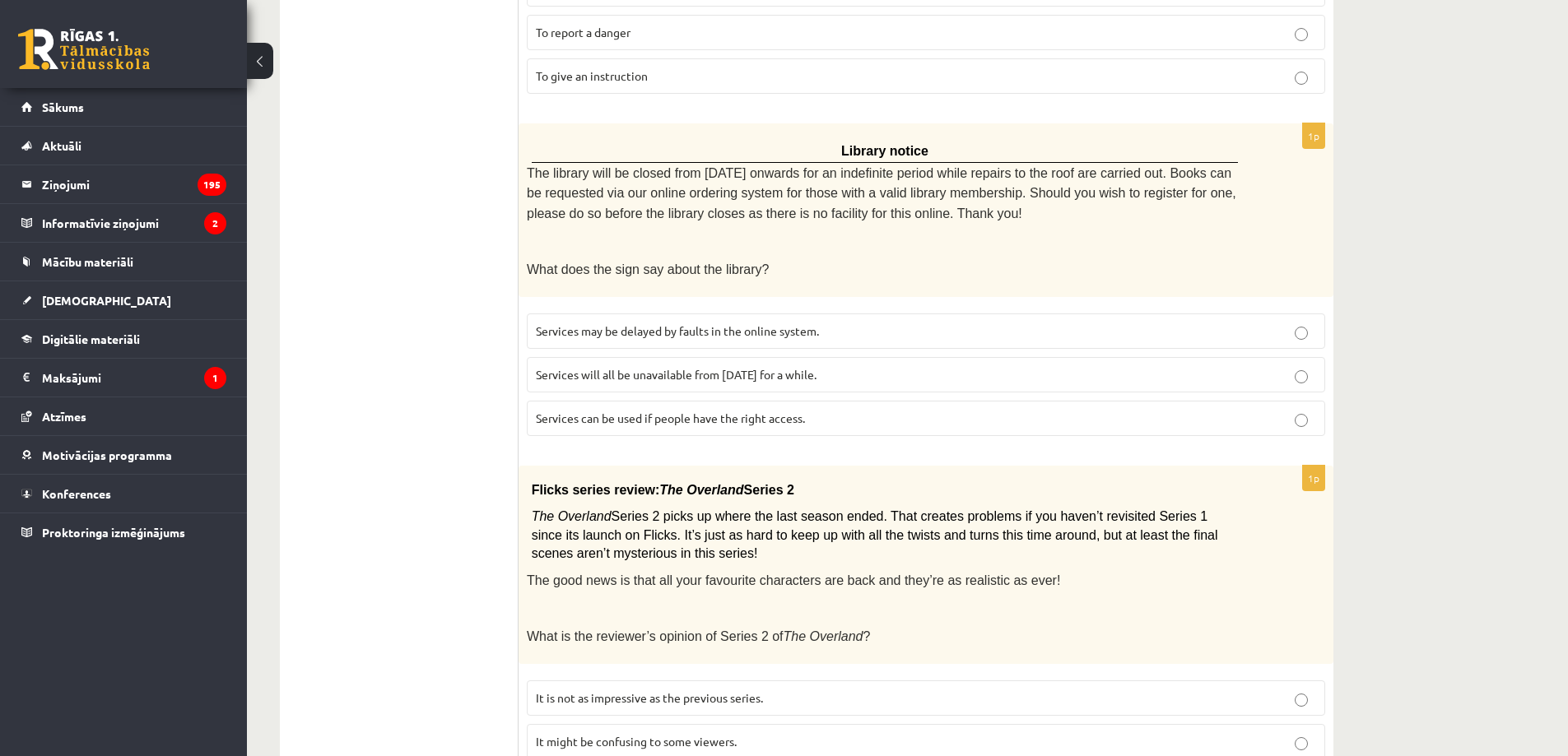
scroll to position [961, 0]
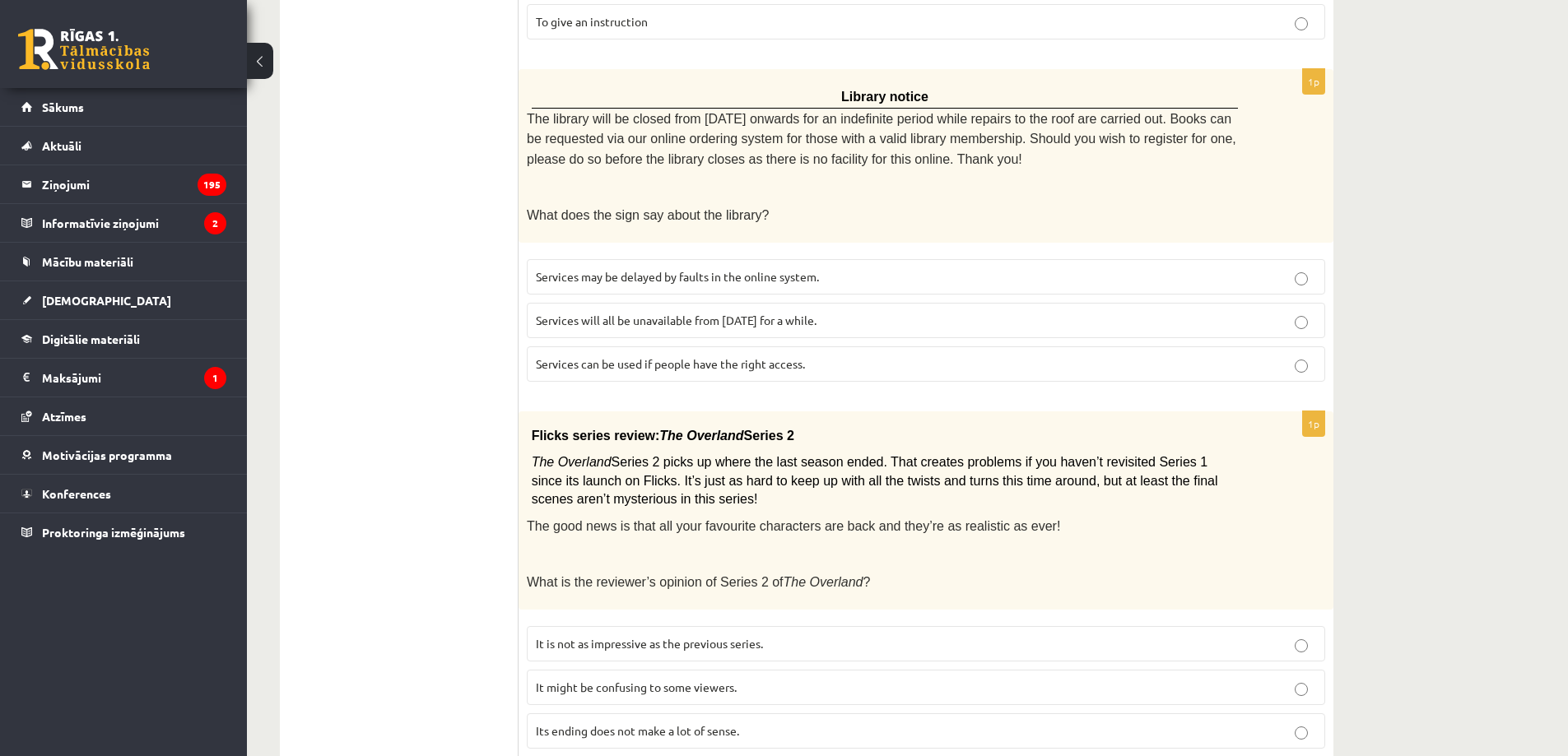
click at [799, 357] on span "Services can be used if people have the right access." at bounding box center [670, 364] width 269 height 15
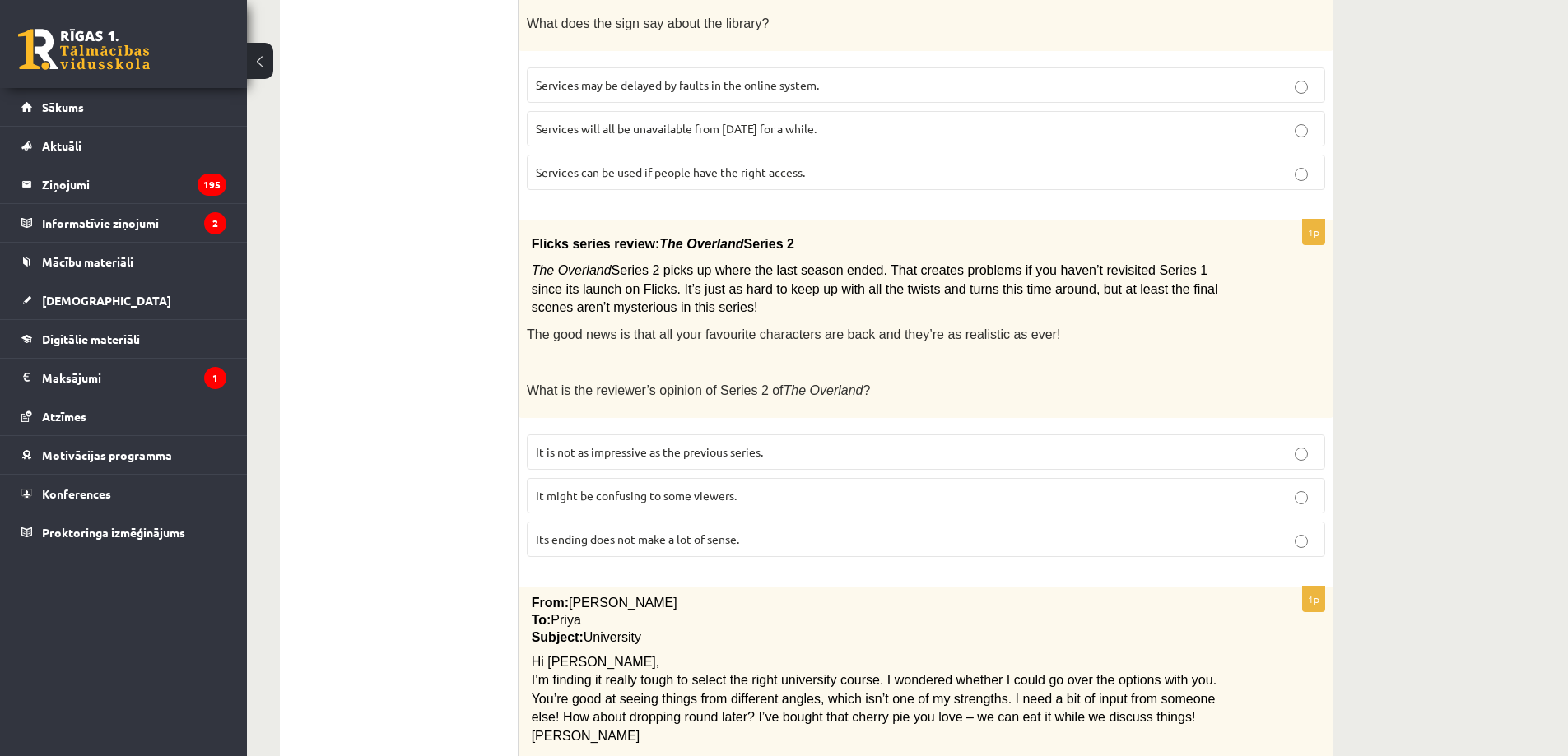
click at [730, 488] on span "It might be confusing to some viewers." at bounding box center [636, 495] width 201 height 15
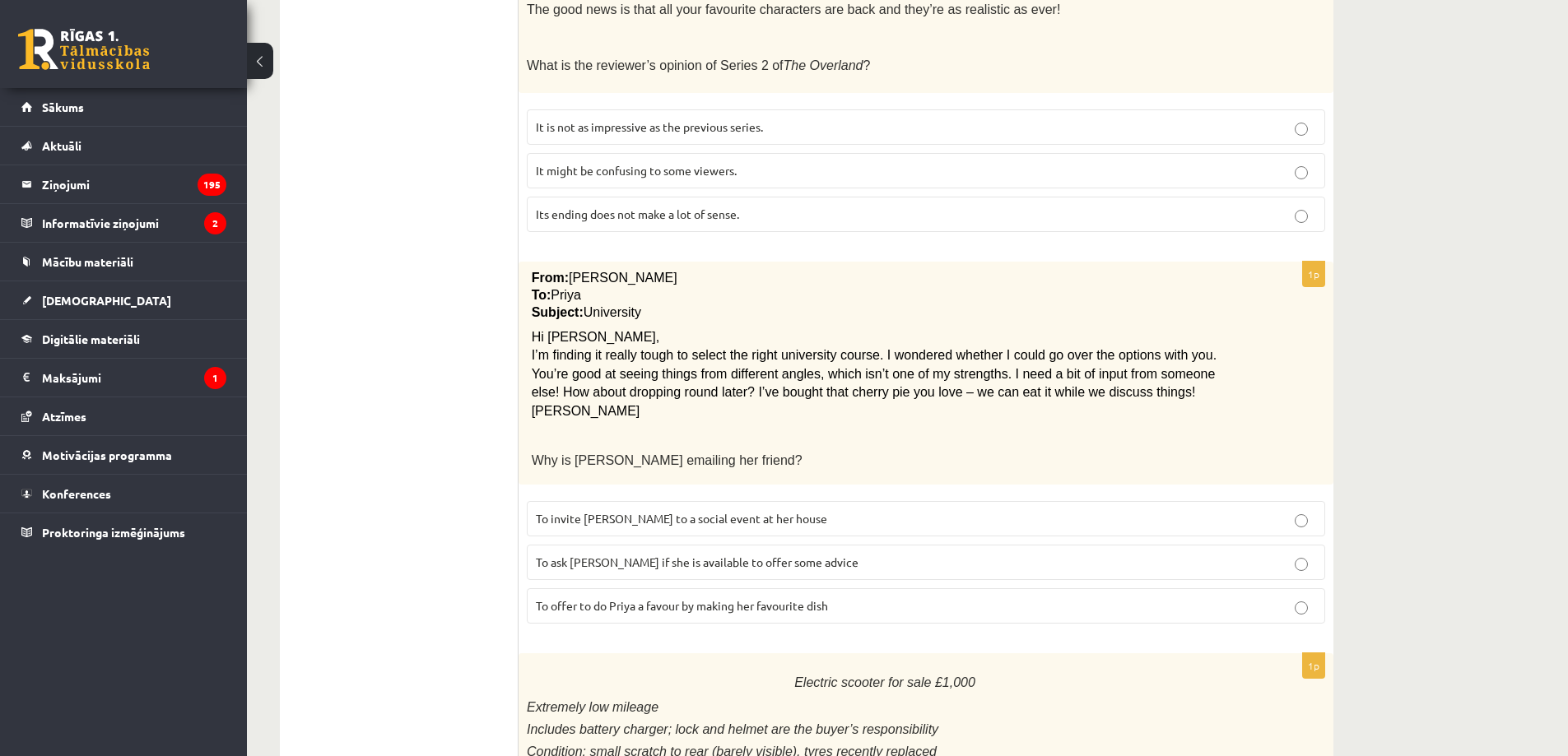
scroll to position [1537, 0]
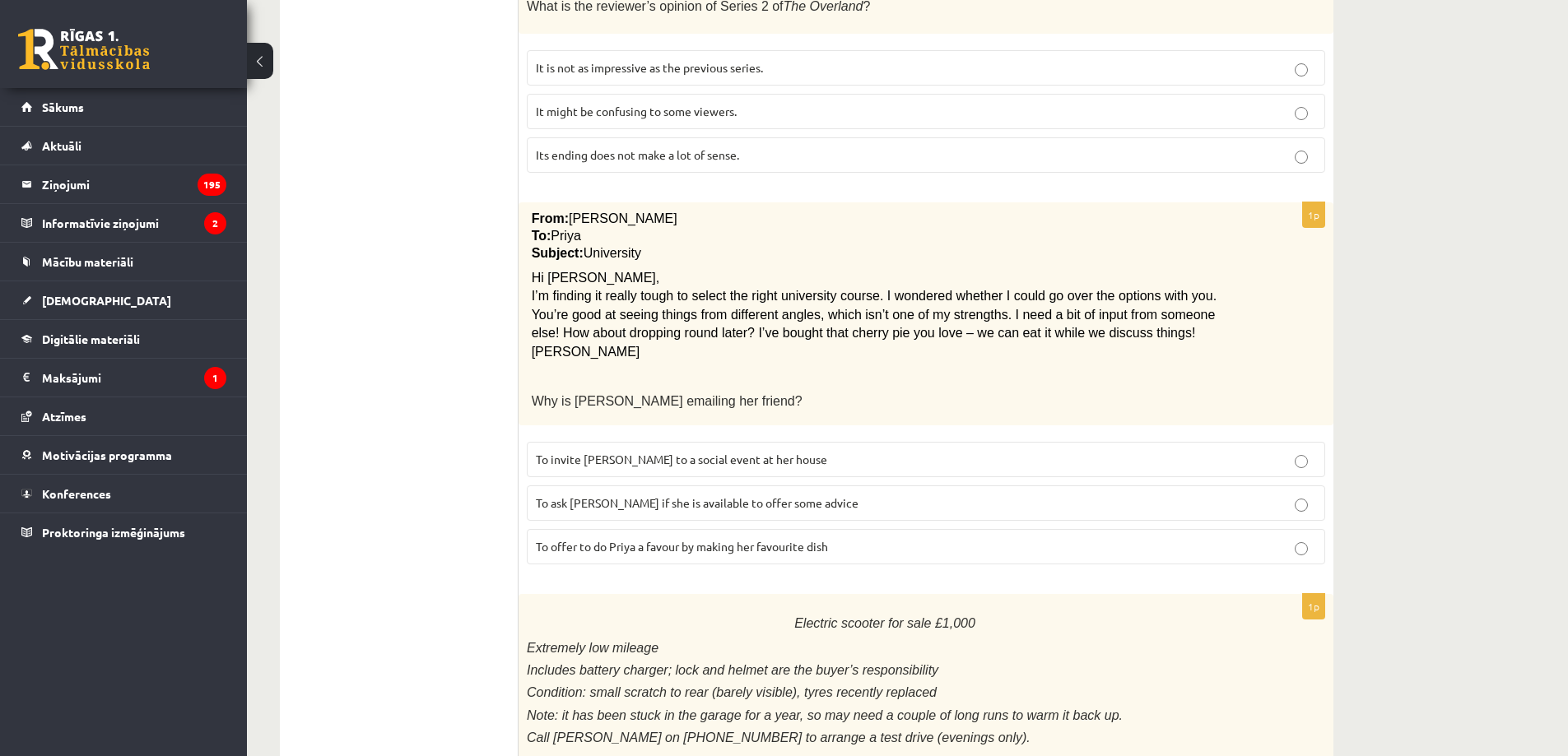
click at [815, 495] on p "To ask Priya if she is available to offer some advice" at bounding box center [925, 503] width 780 height 17
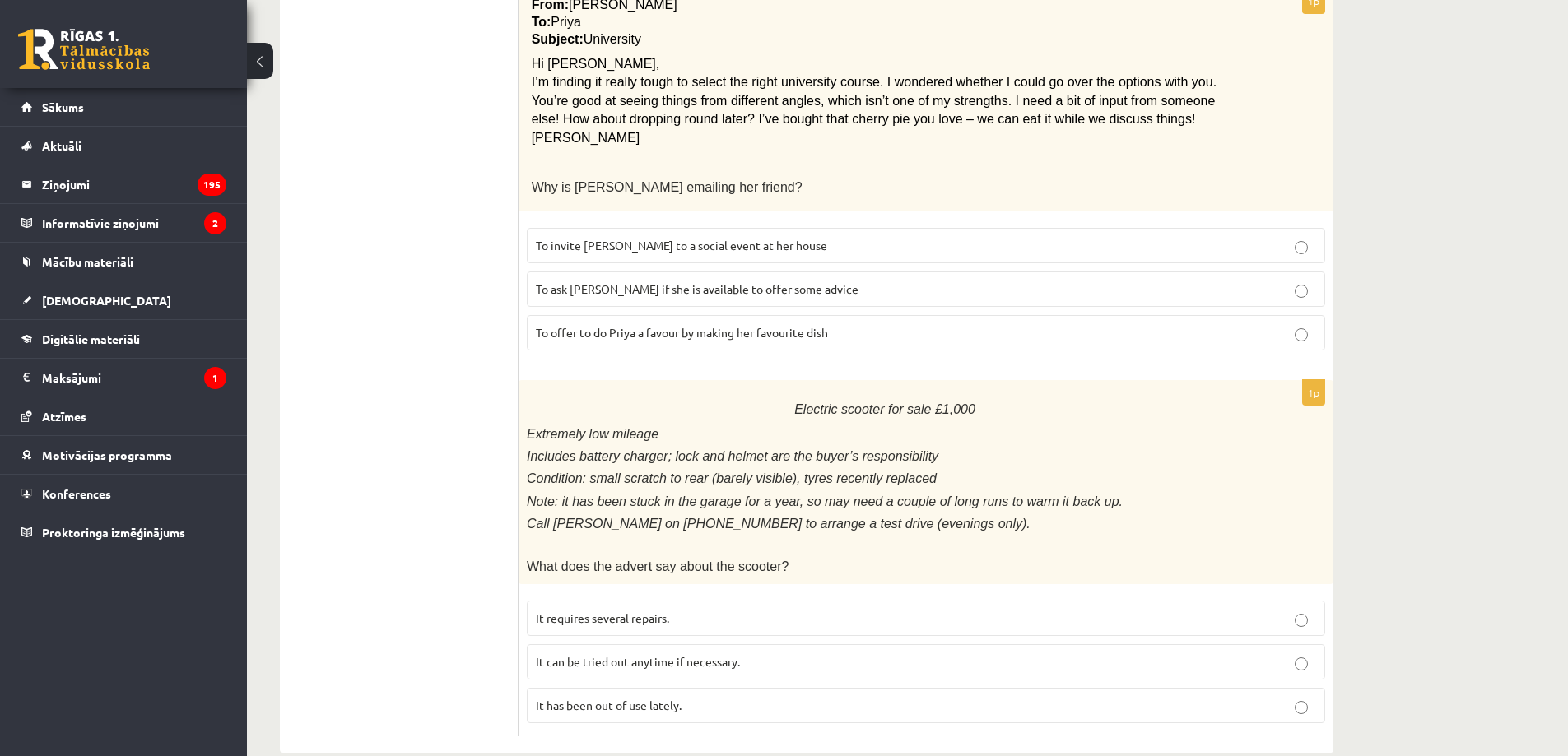
scroll to position [1761, 0]
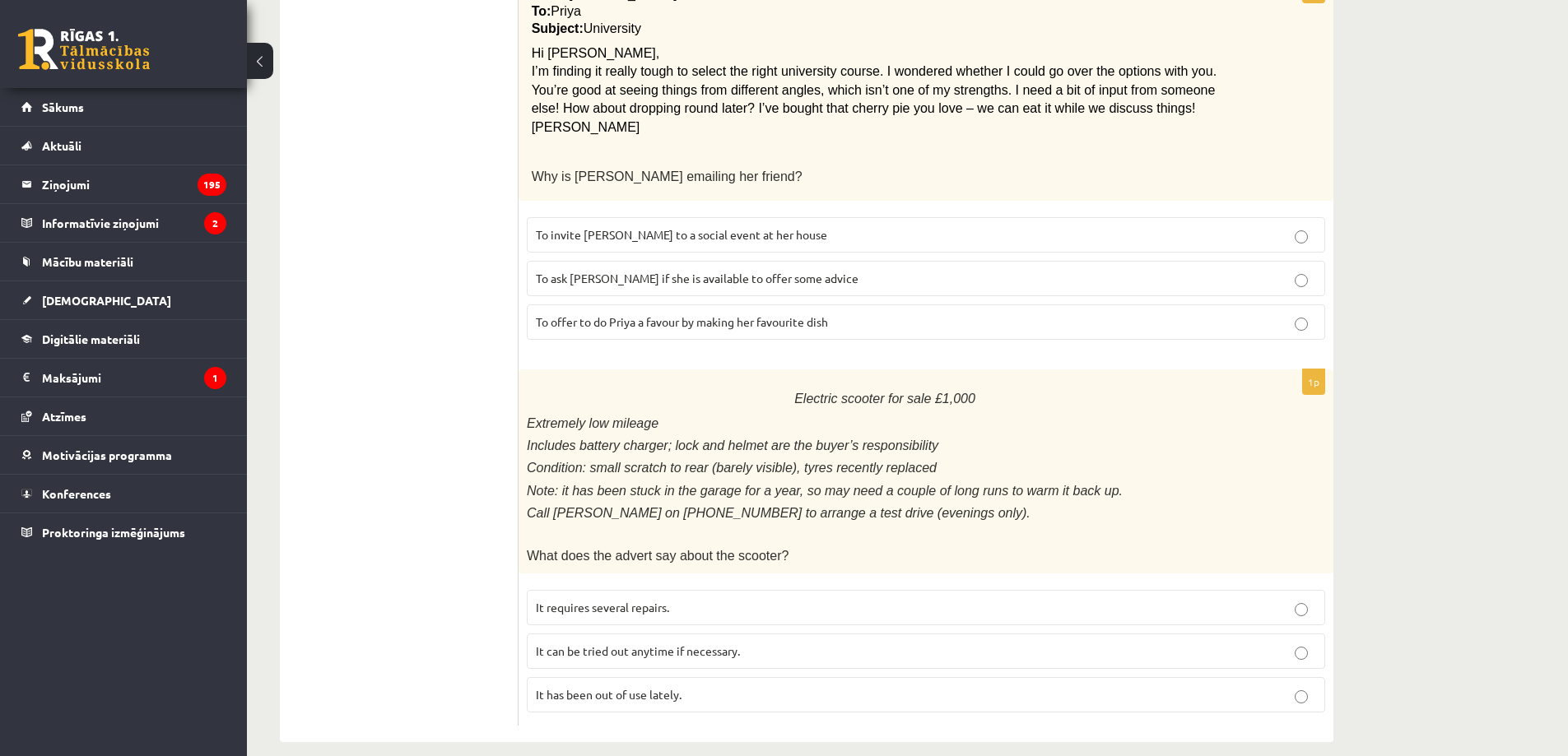
click at [721, 687] on p "It has been out of use lately." at bounding box center [925, 695] width 780 height 17
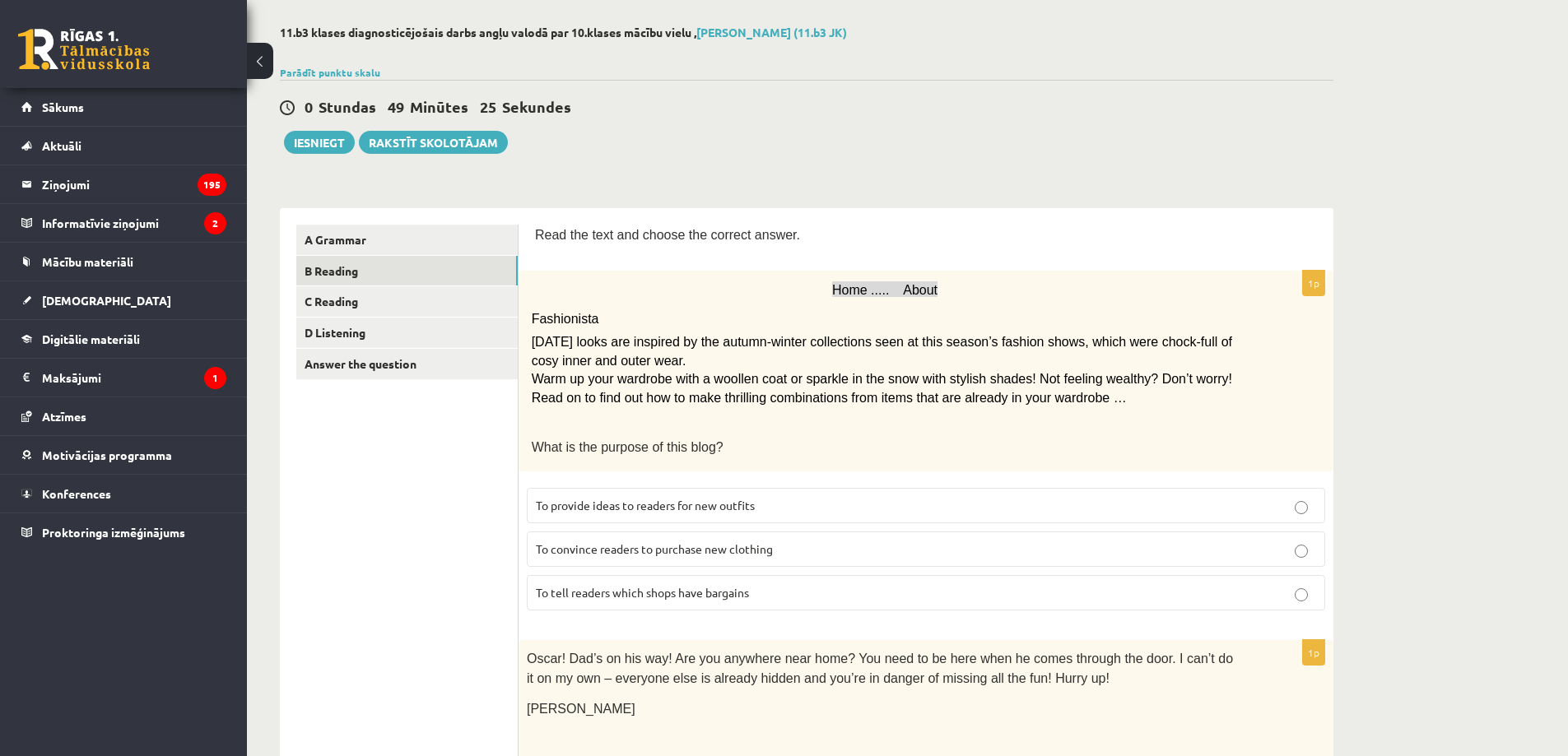
scroll to position [0, 0]
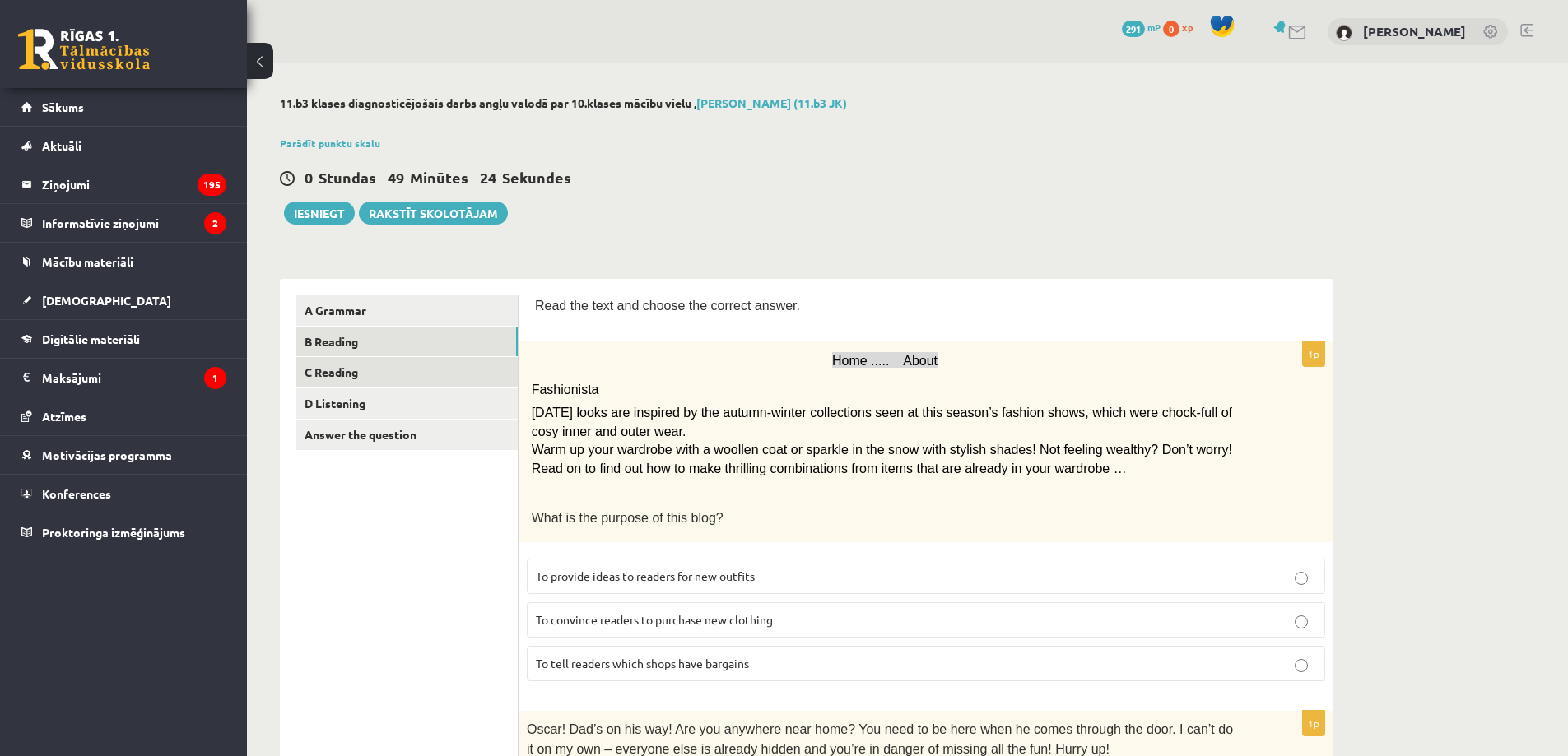
click at [422, 373] on link "C Reading" at bounding box center [406, 373] width 221 height 30
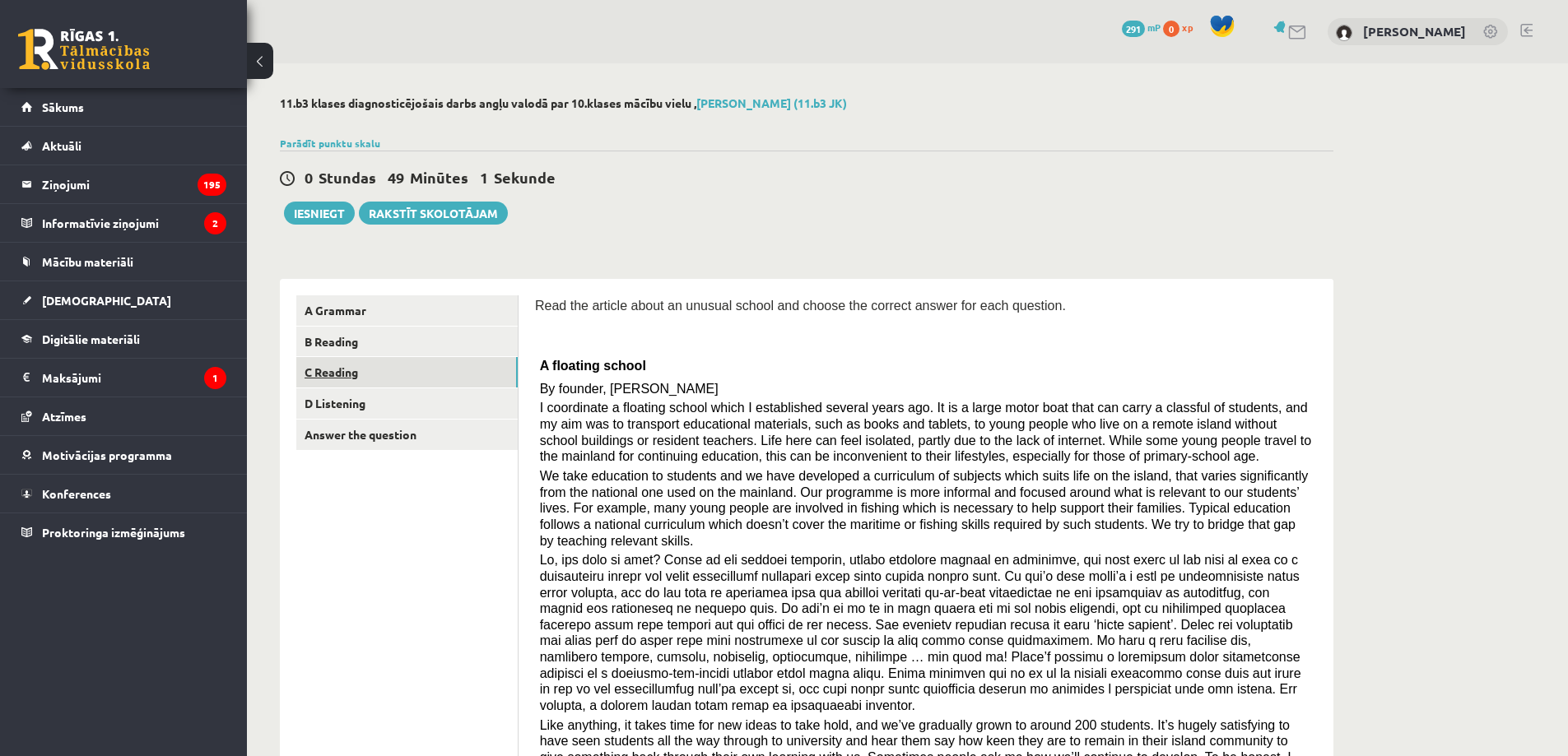
click at [478, 358] on link "C Reading" at bounding box center [406, 373] width 221 height 30
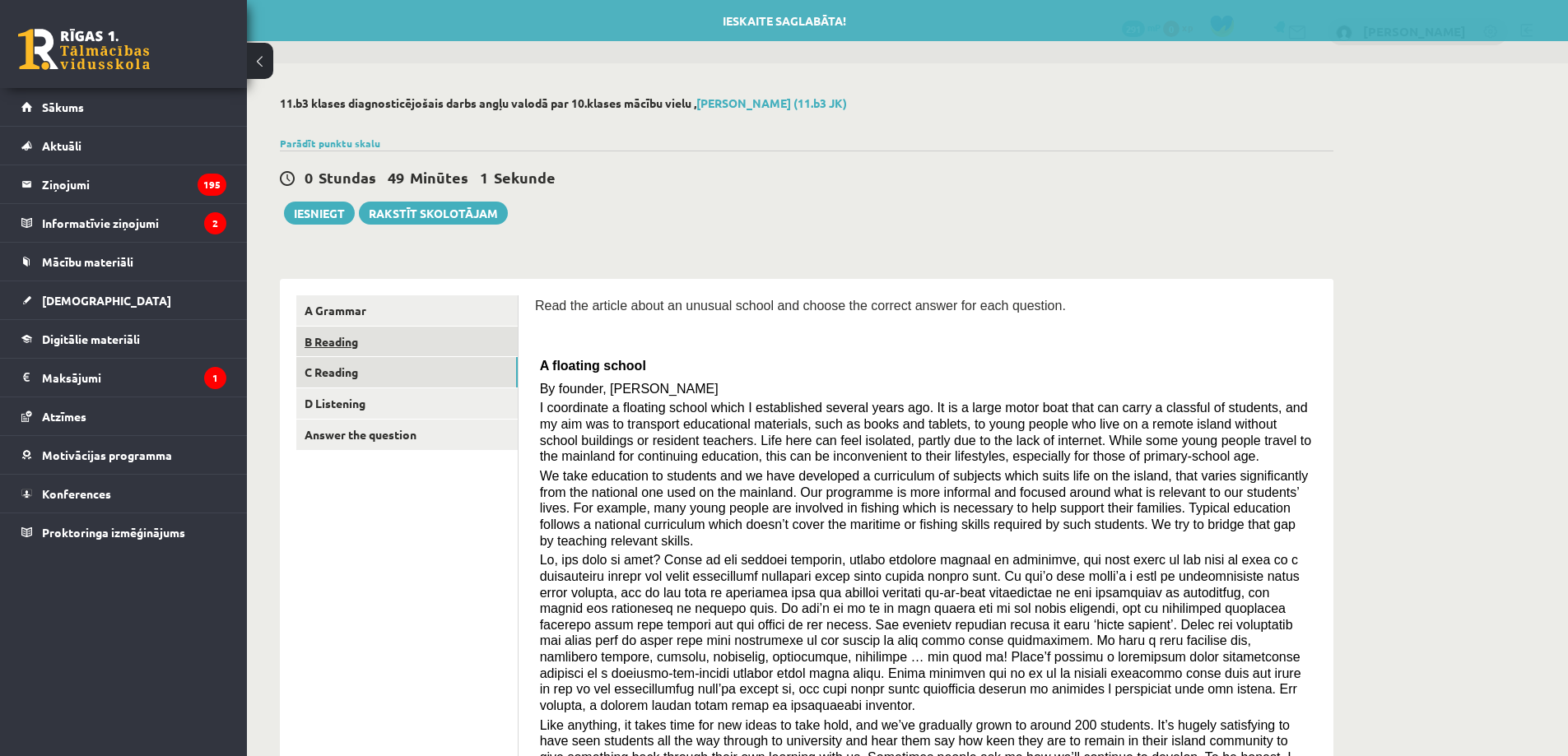
click at [478, 342] on link "B Reading" at bounding box center [406, 342] width 221 height 30
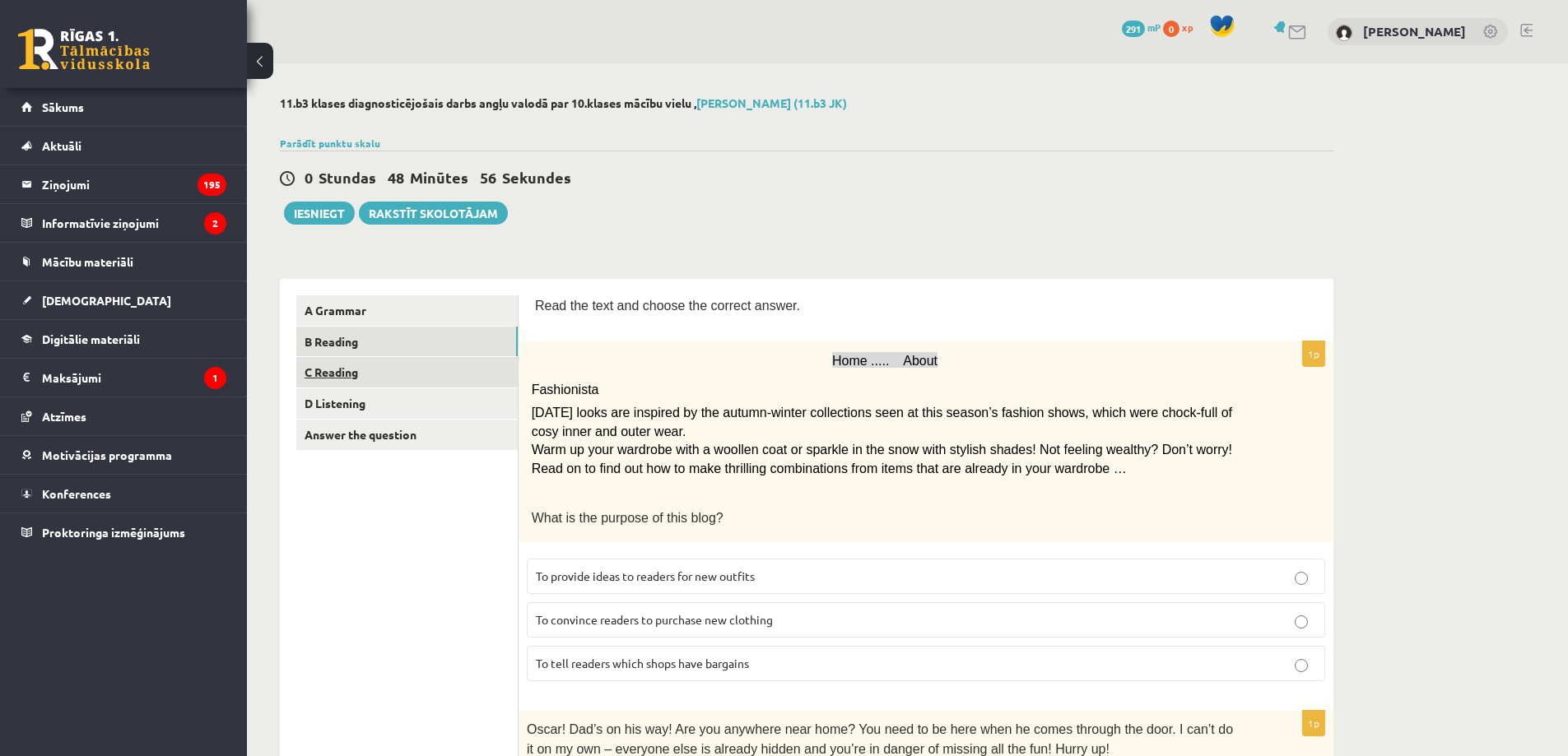
click at [400, 375] on link "C Reading" at bounding box center [406, 373] width 221 height 30
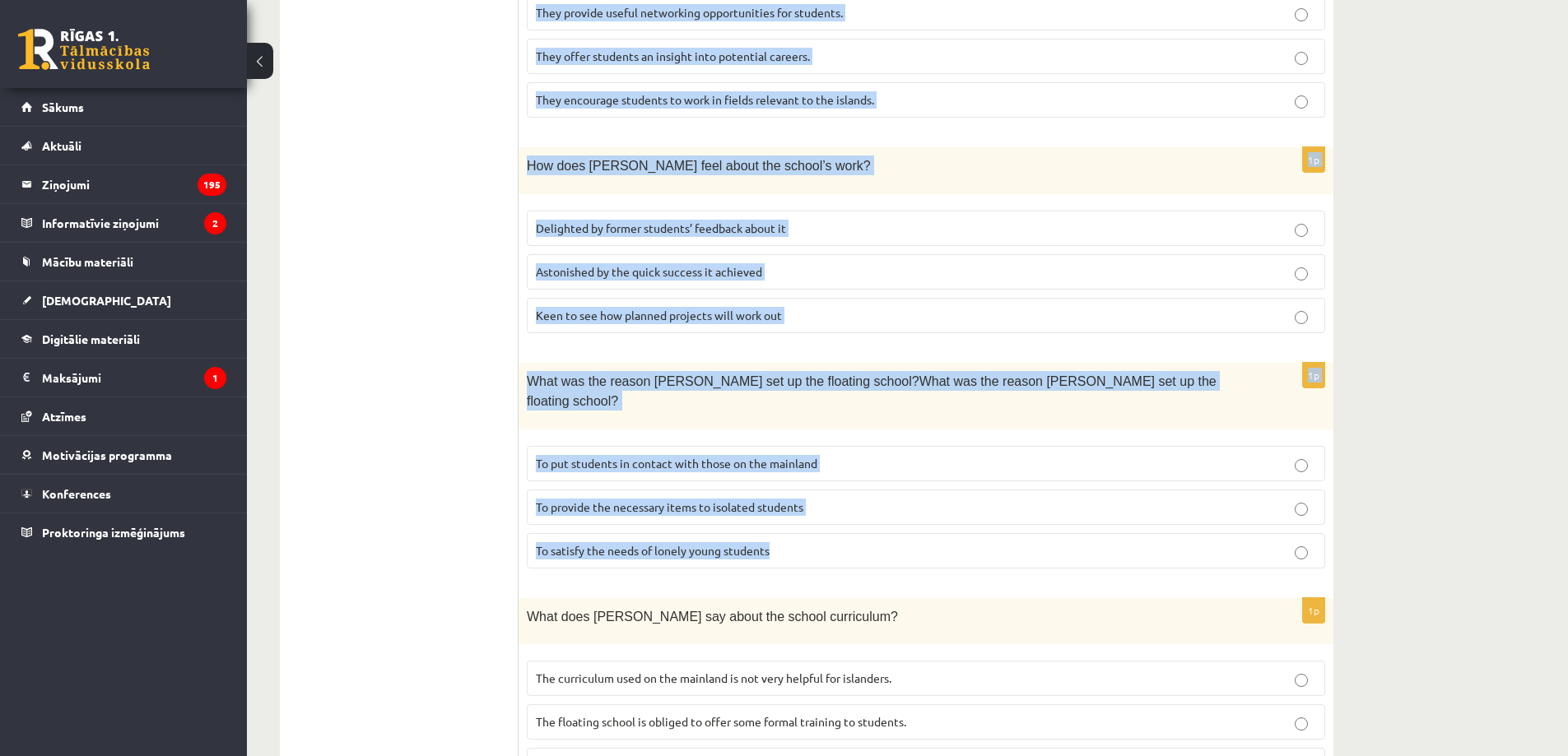
scroll to position [1400, 0]
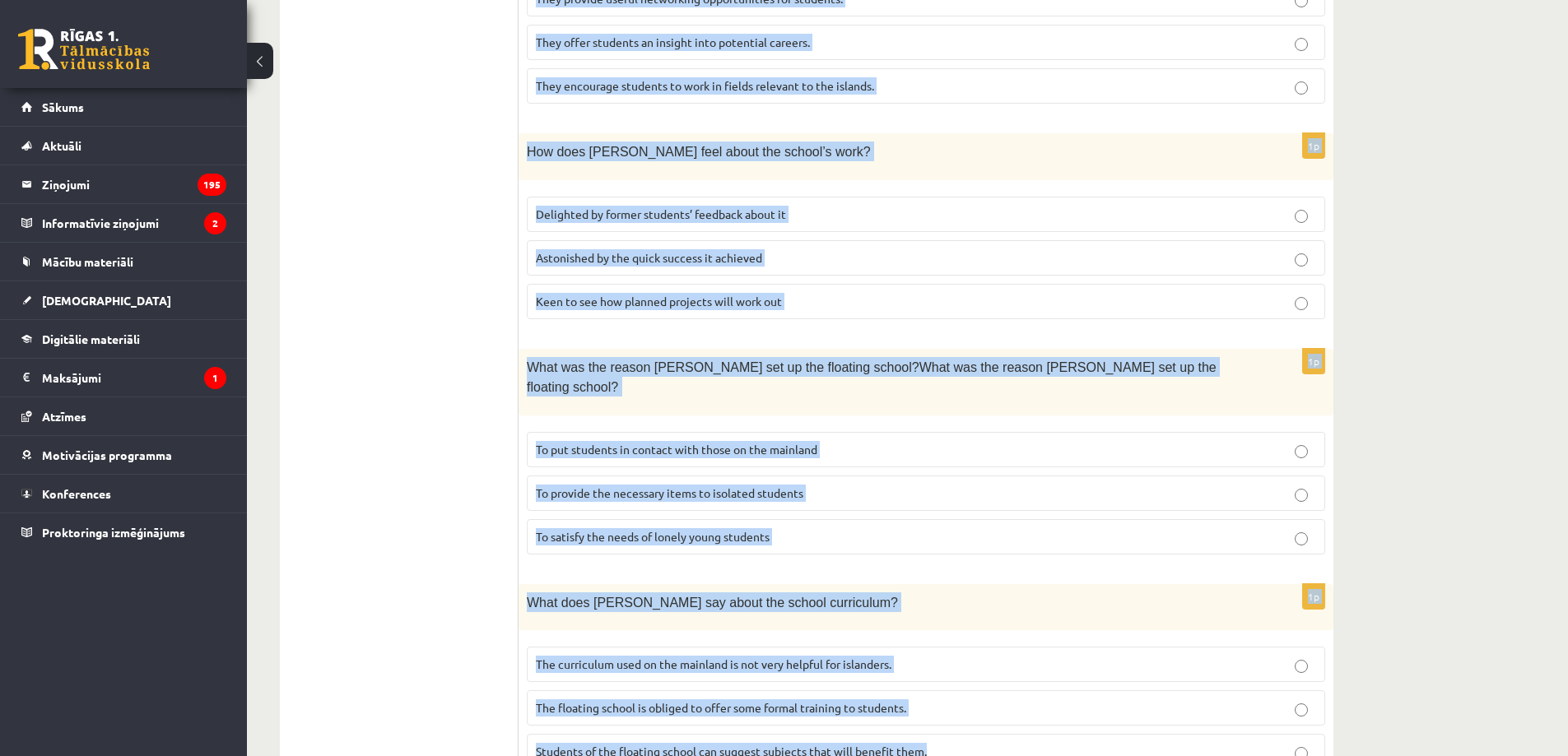
drag, startPoint x: 535, startPoint y: 303, endPoint x: 949, endPoint y: 682, distance: 561.3
copy form "Read the article about an unusual school and choose the correct answer for each…"
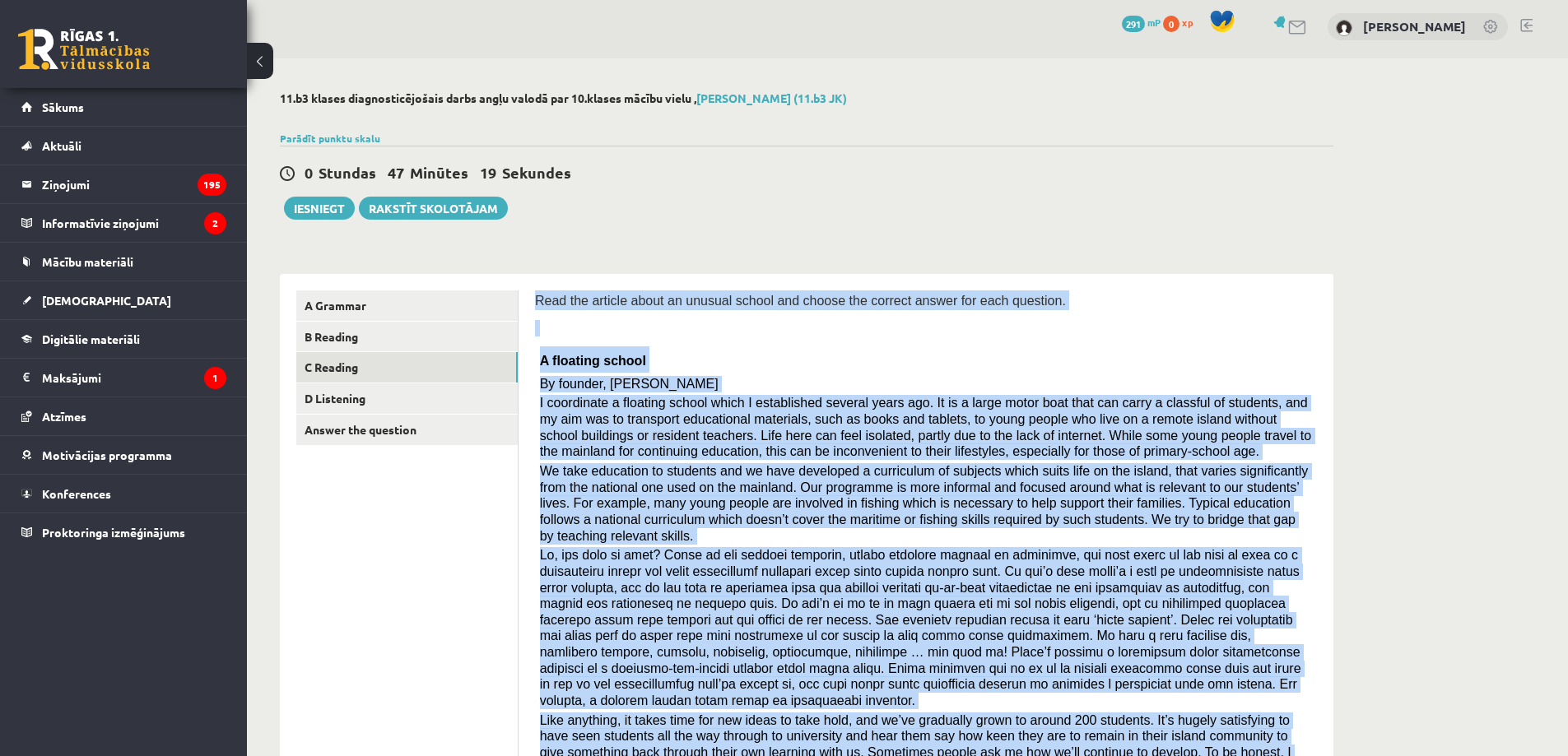
scroll to position [0, 0]
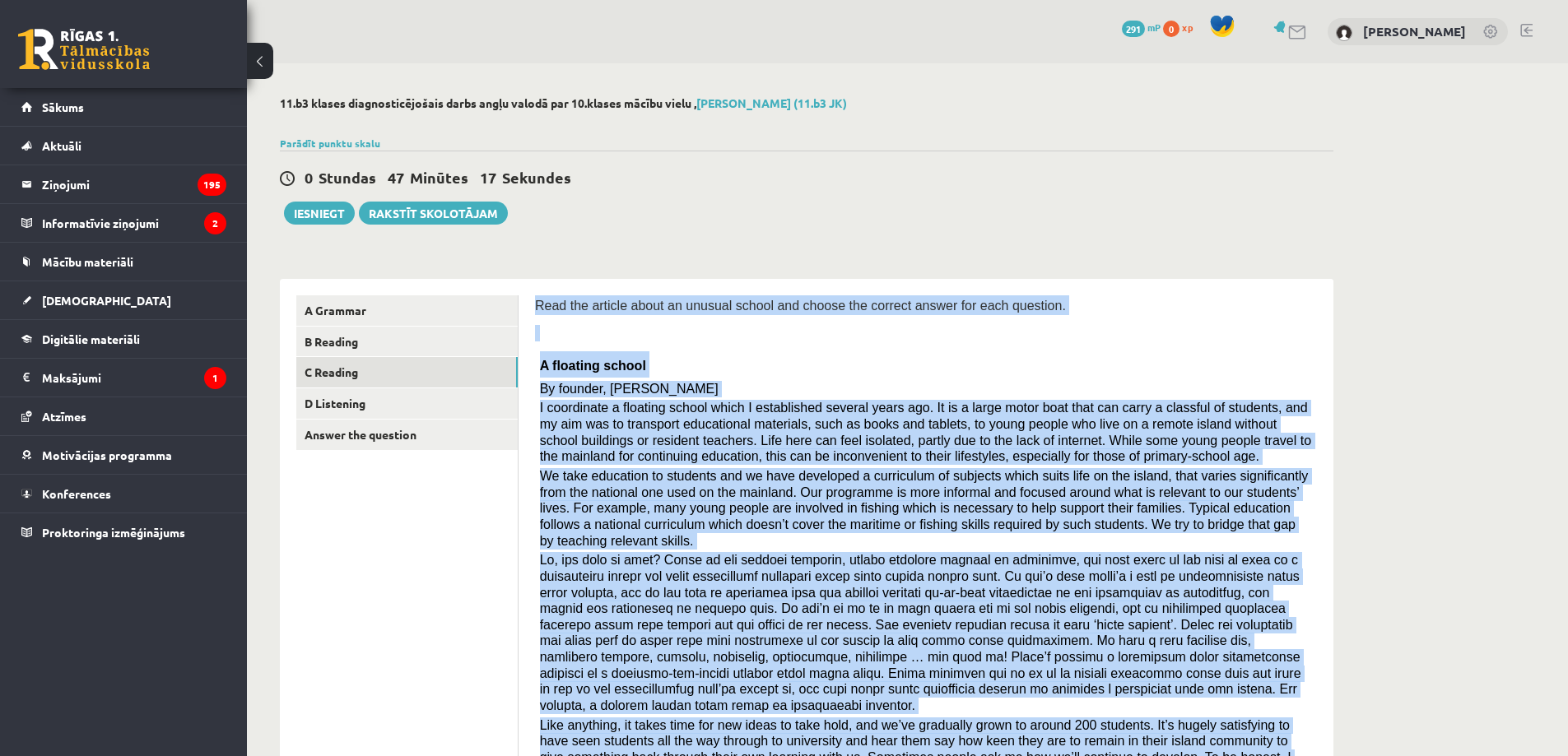
copy form "Read the article about an unusual school and choose the correct answer for each…"
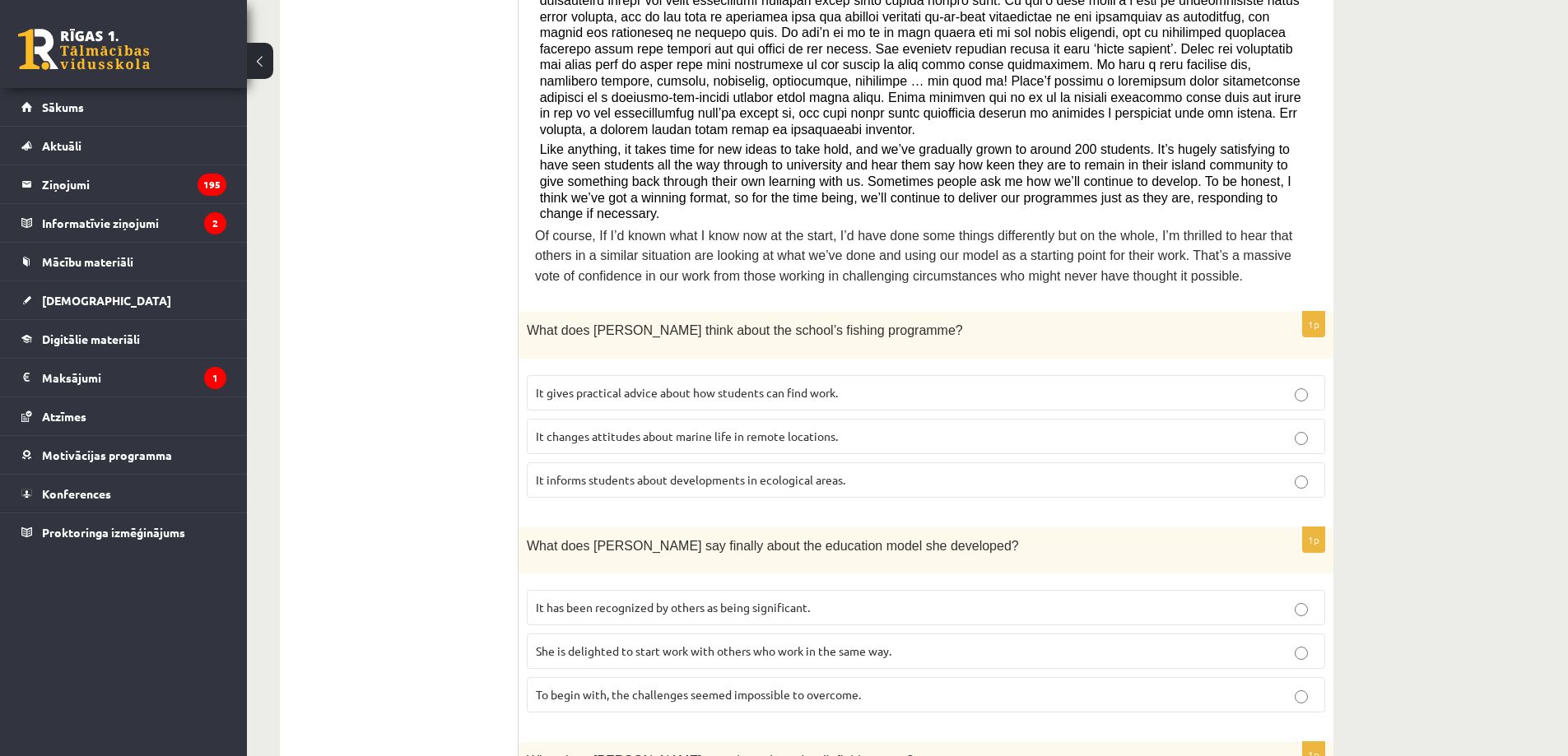
click at [888, 471] on p "It informs students about developments in ecological areas." at bounding box center [925, 479] width 780 height 17
click at [877, 590] on label "It has been recognized by others as being significant." at bounding box center [926, 607] width 799 height 36
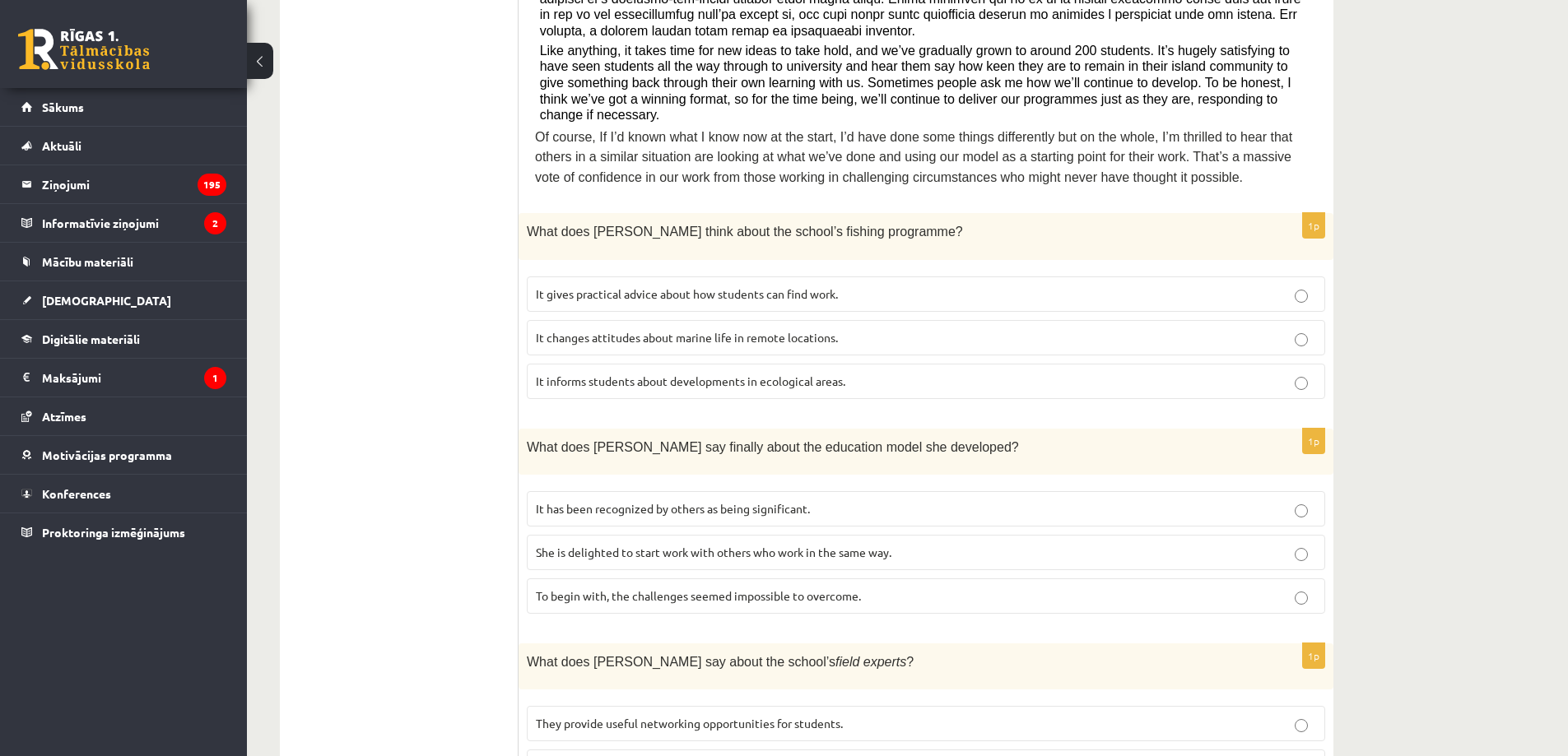
scroll to position [768, 0]
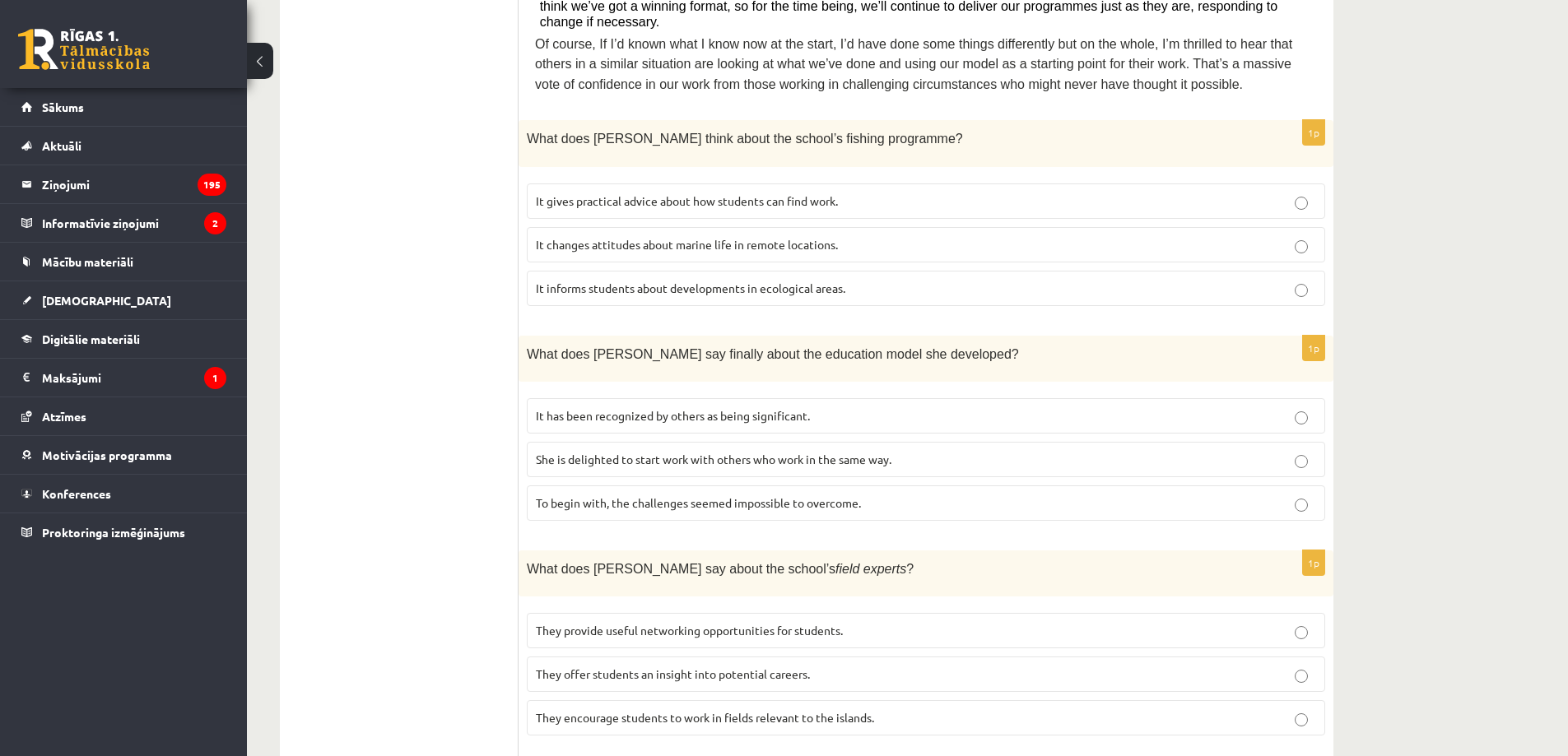
click at [876, 623] on p "They provide useful networking opportunities for students." at bounding box center [925, 631] width 780 height 17
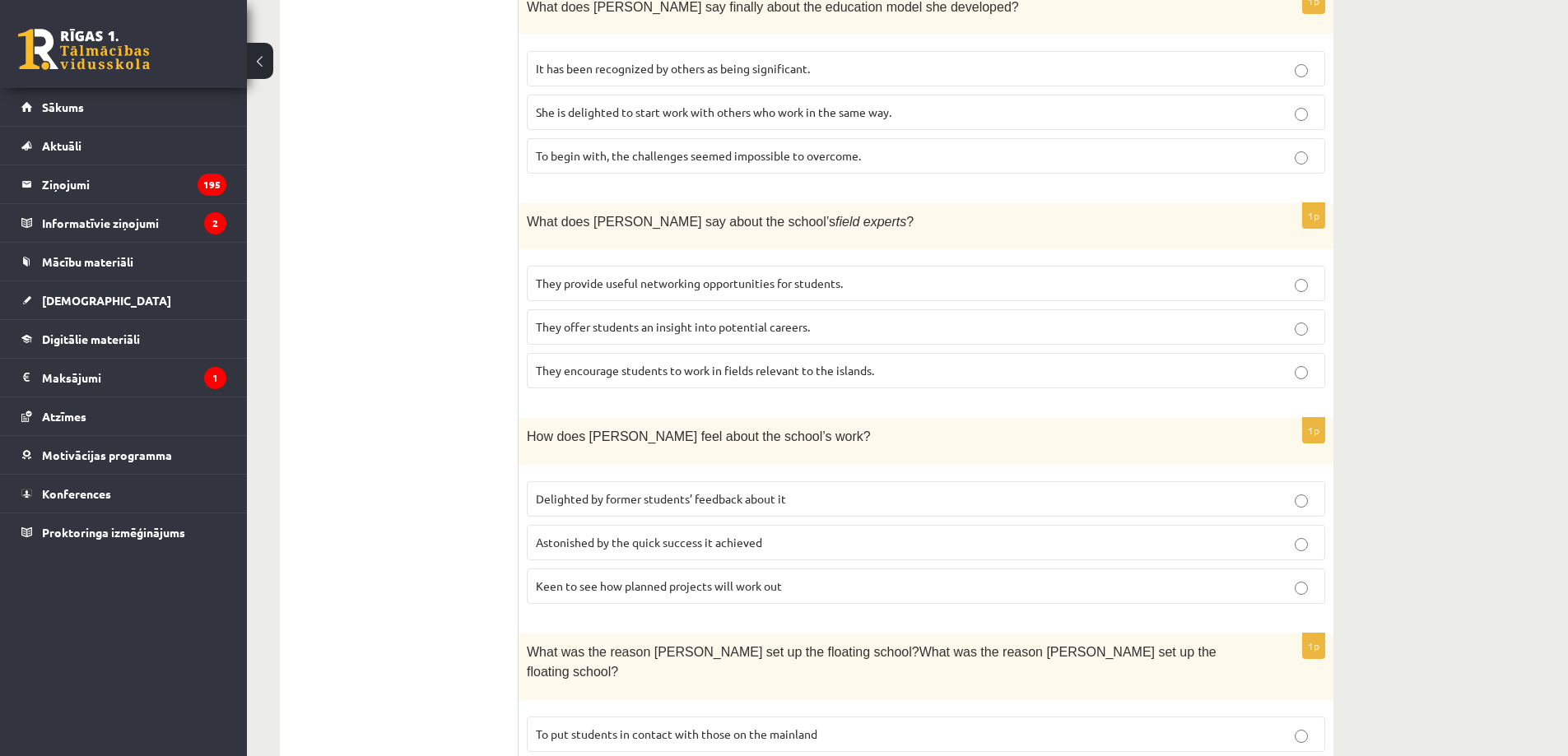
scroll to position [1152, 0]
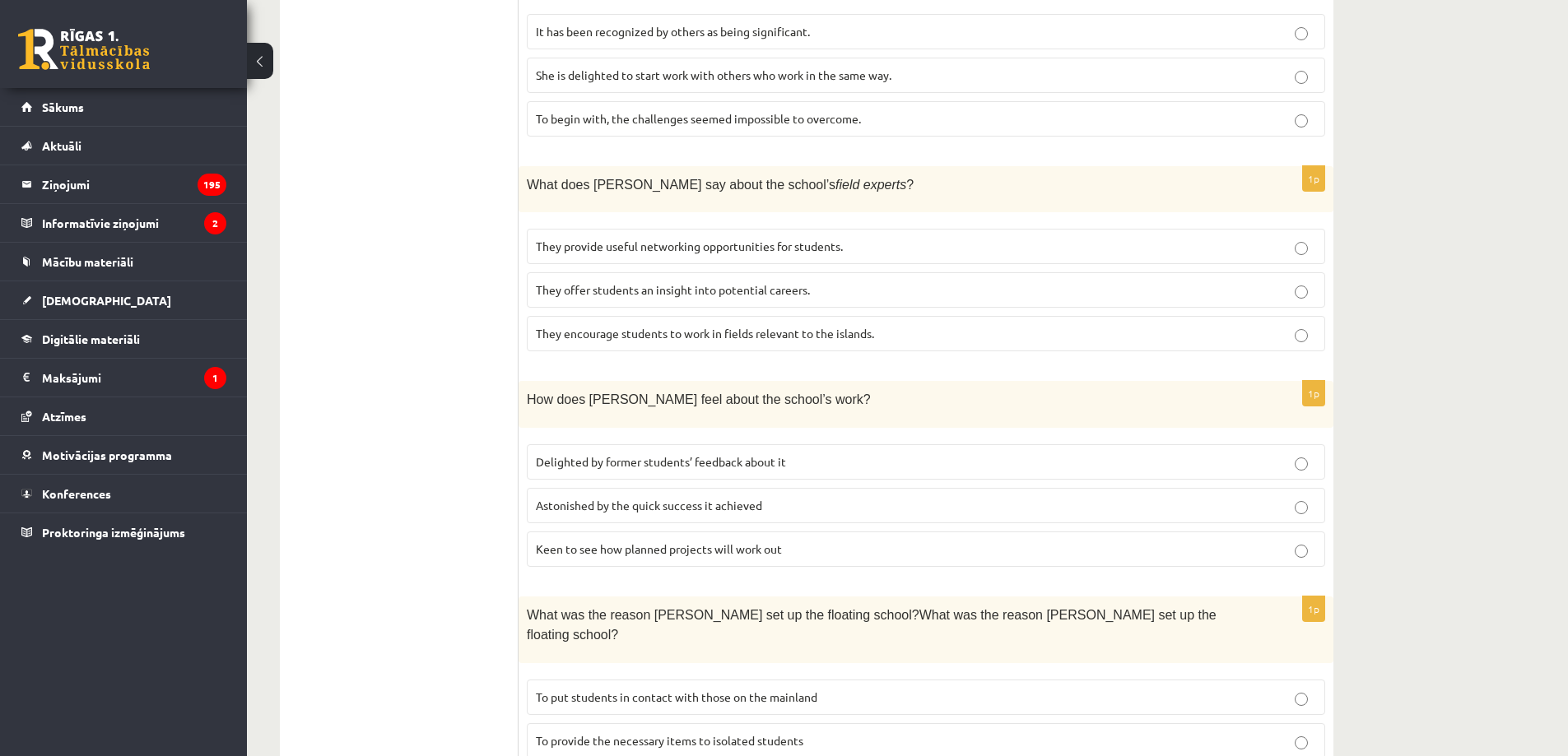
click at [808, 454] on p "Delighted by former students’ feedback about it" at bounding box center [925, 462] width 780 height 17
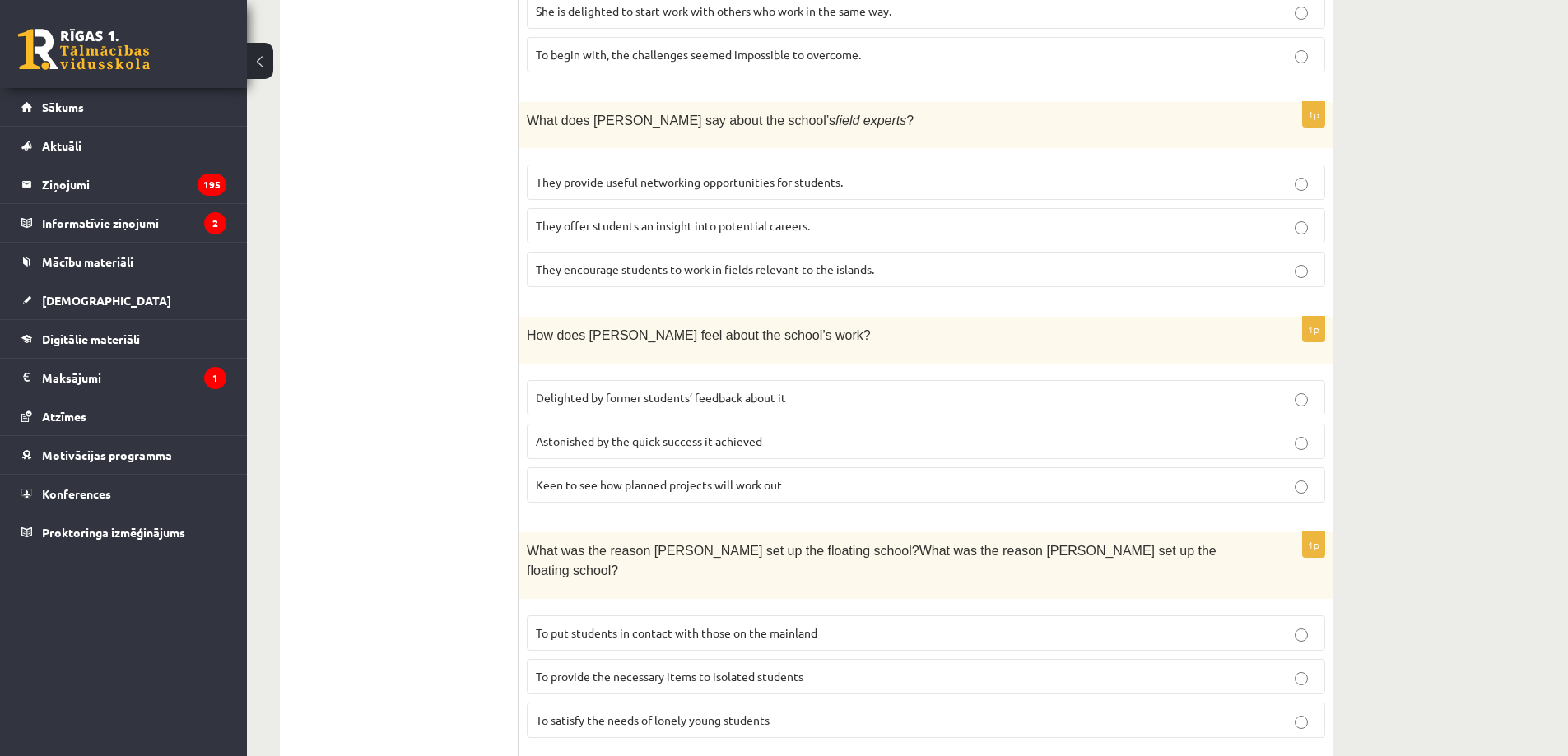
scroll to position [1344, 0]
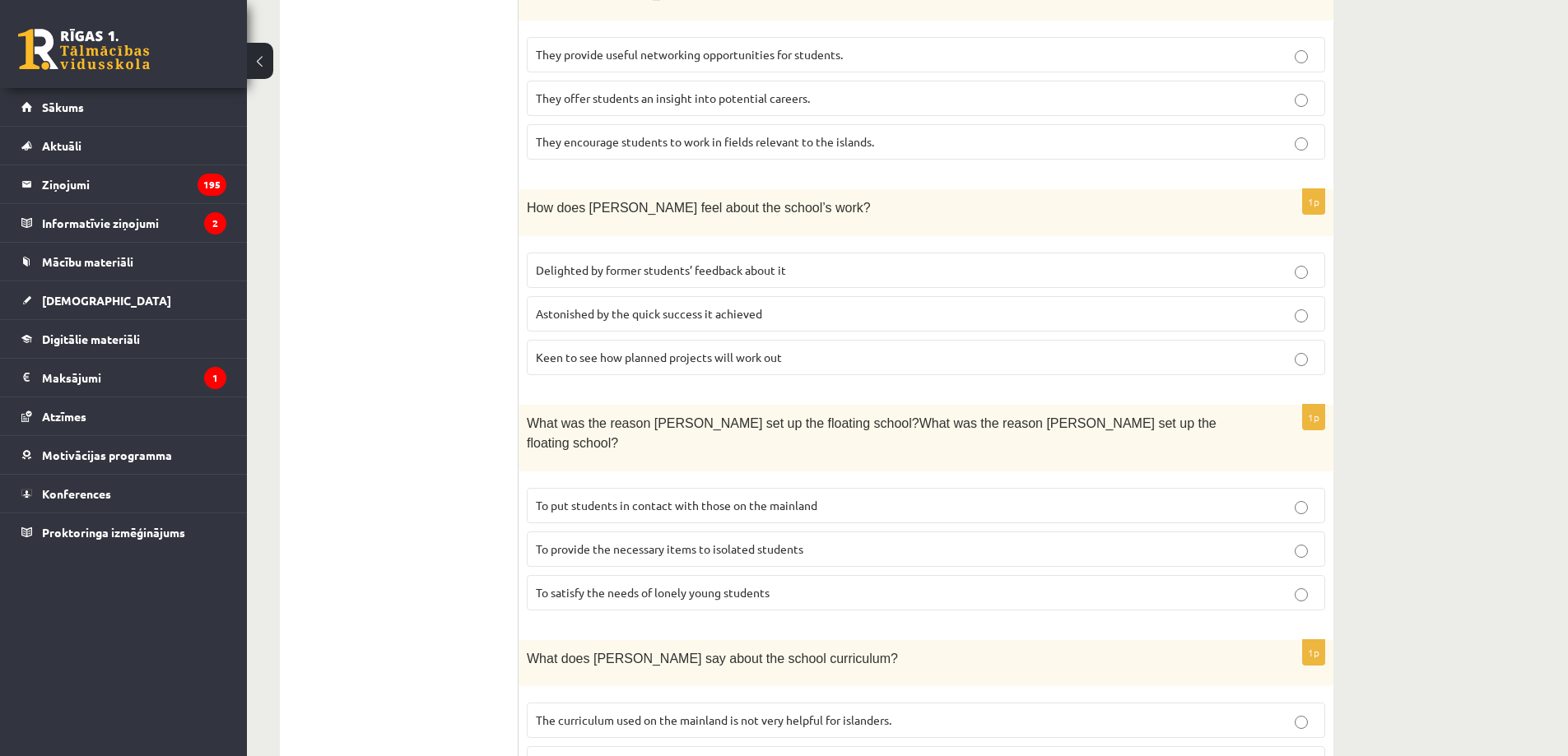
click at [837, 541] on p "To provide the necessary items to isolated students" at bounding box center [925, 549] width 780 height 17
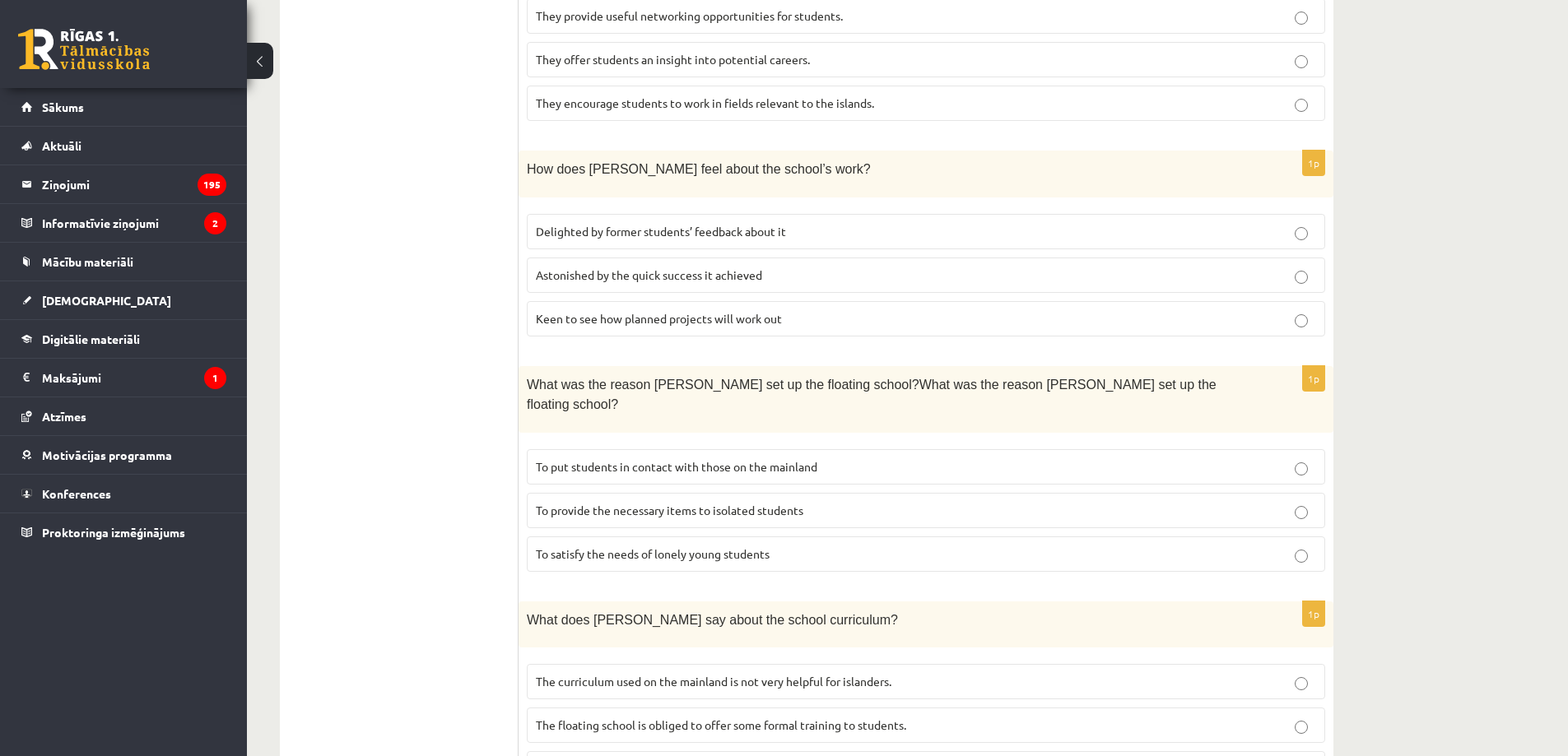
scroll to position [1400, 0]
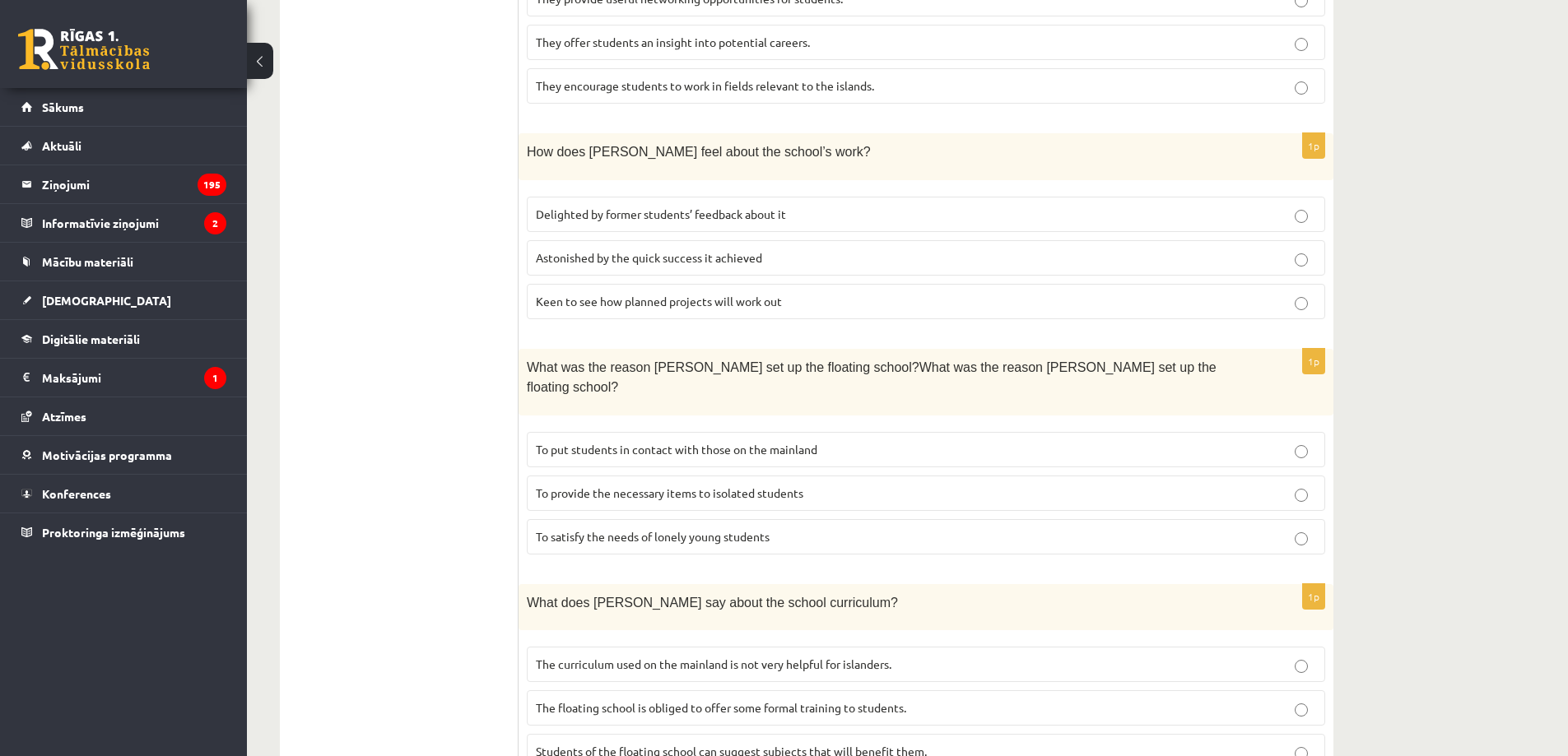
click at [941, 655] on p "The curriculum used on the mainland is not very helpful for islanders." at bounding box center [925, 664] width 780 height 17
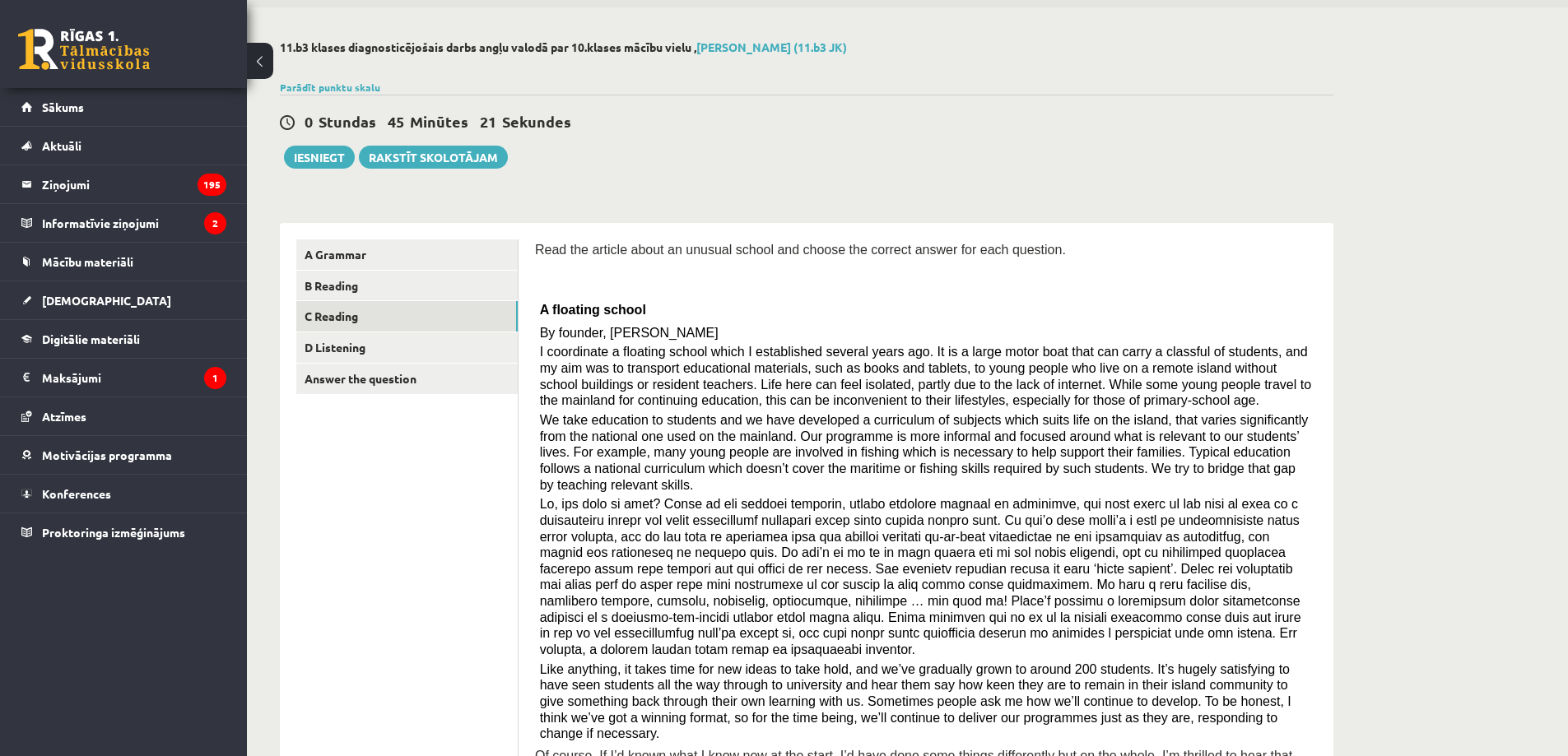
scroll to position [0, 0]
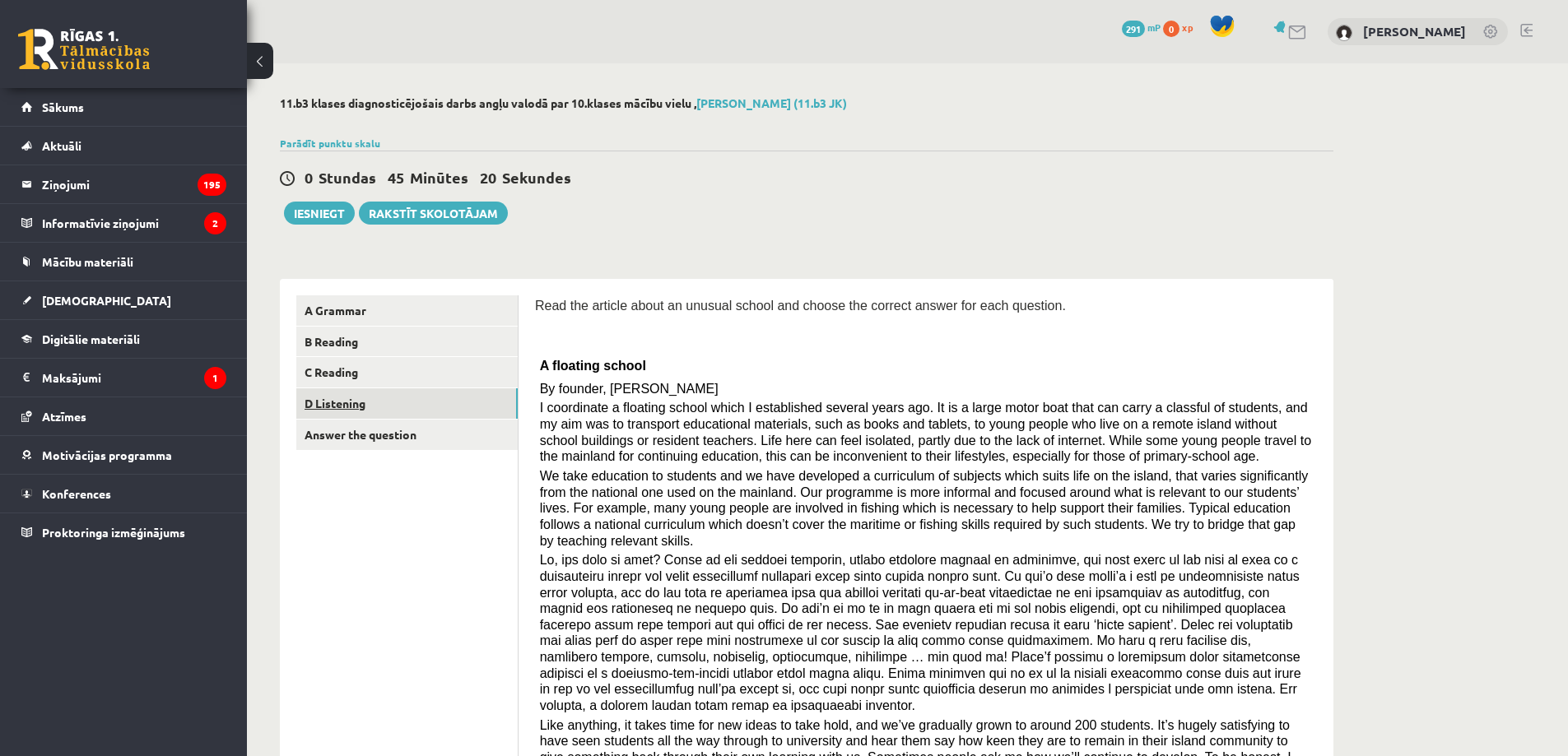
click at [425, 407] on link "D Listening" at bounding box center [406, 404] width 221 height 30
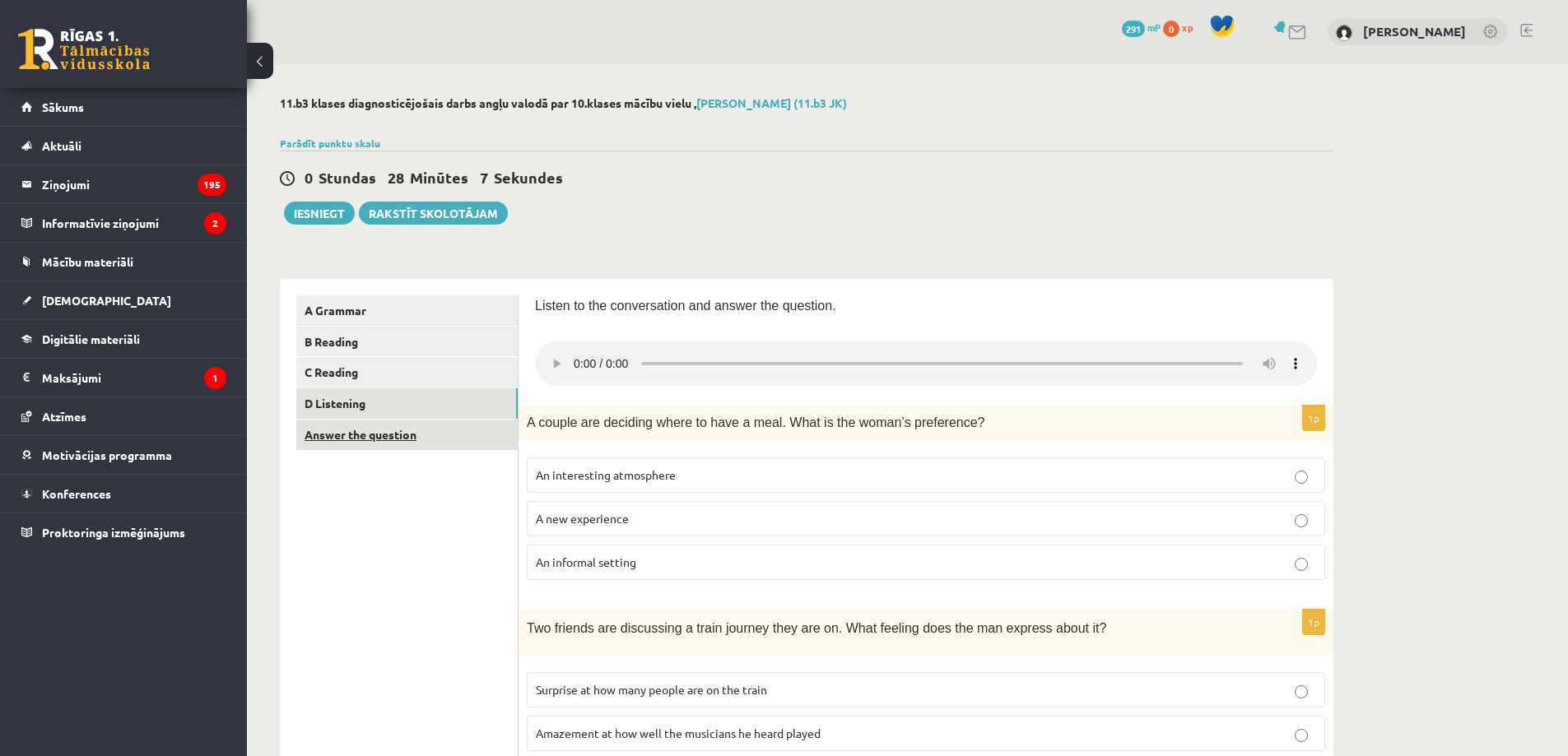
click at [395, 436] on link "Answer the question" at bounding box center [406, 435] width 221 height 30
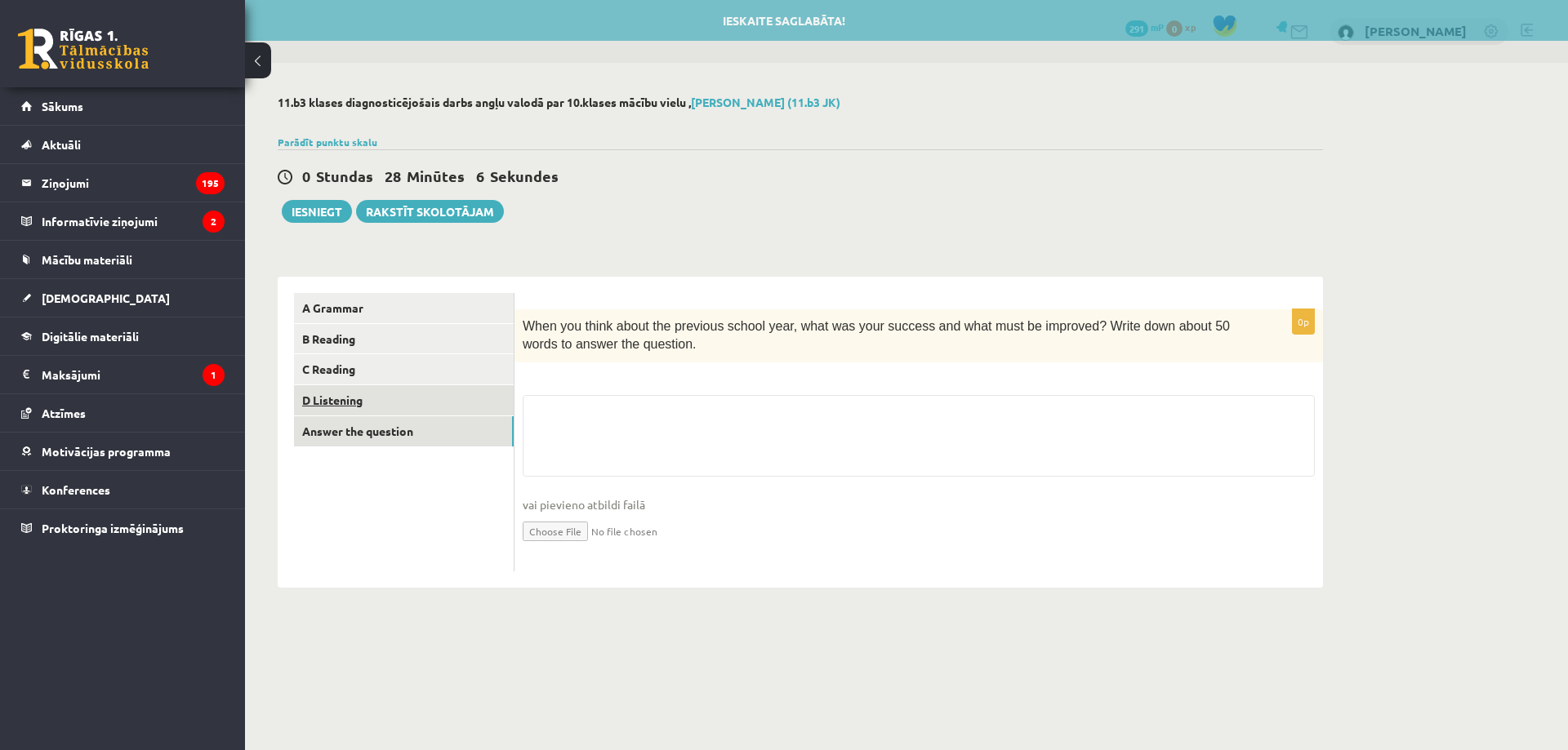
click at [438, 399] on link "D Listening" at bounding box center [403, 401] width 220 height 30
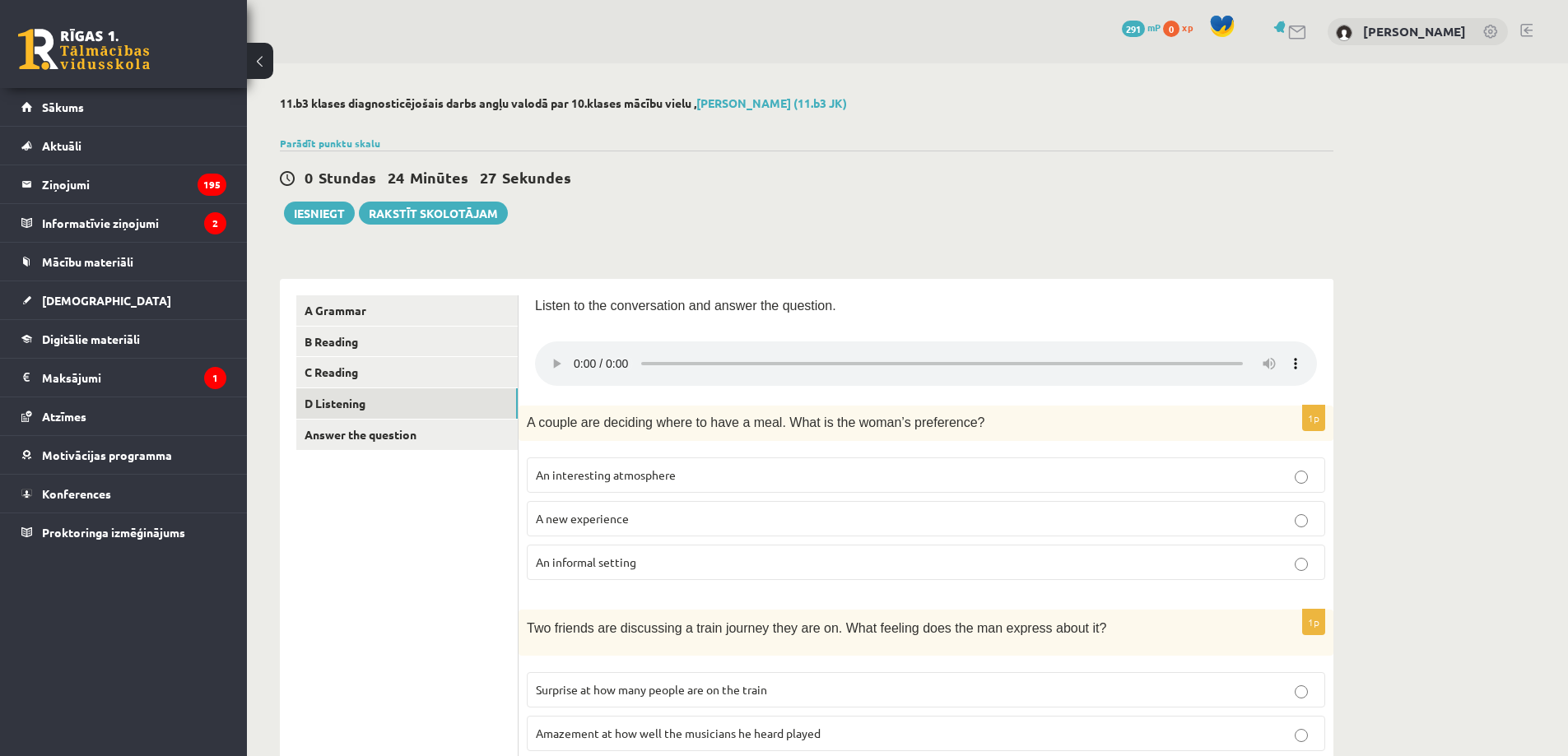
click at [528, 425] on span "A couple are deciding where to have a meal. What is the woman’s preference?" at bounding box center [755, 422] width 457 height 14
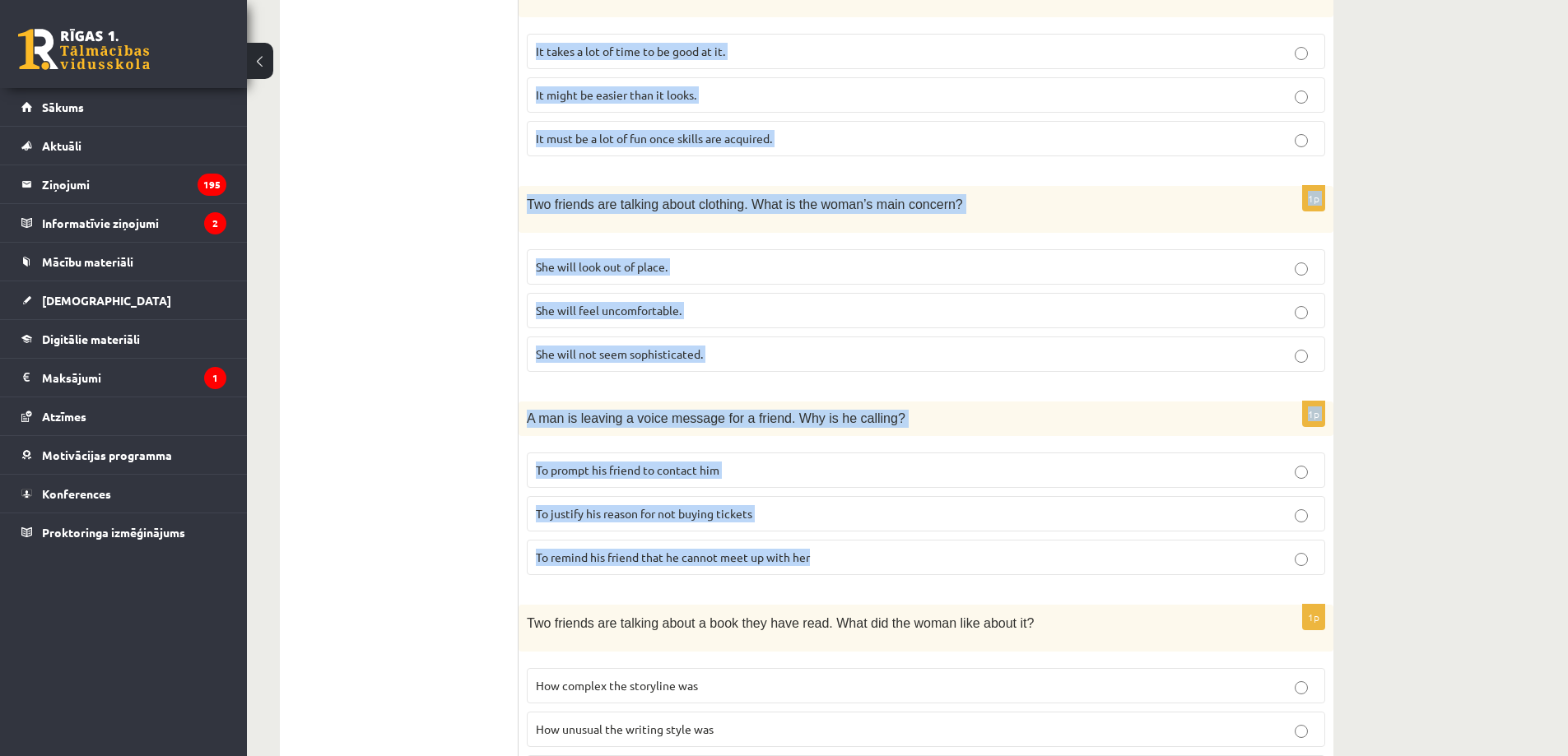
scroll to position [949, 0]
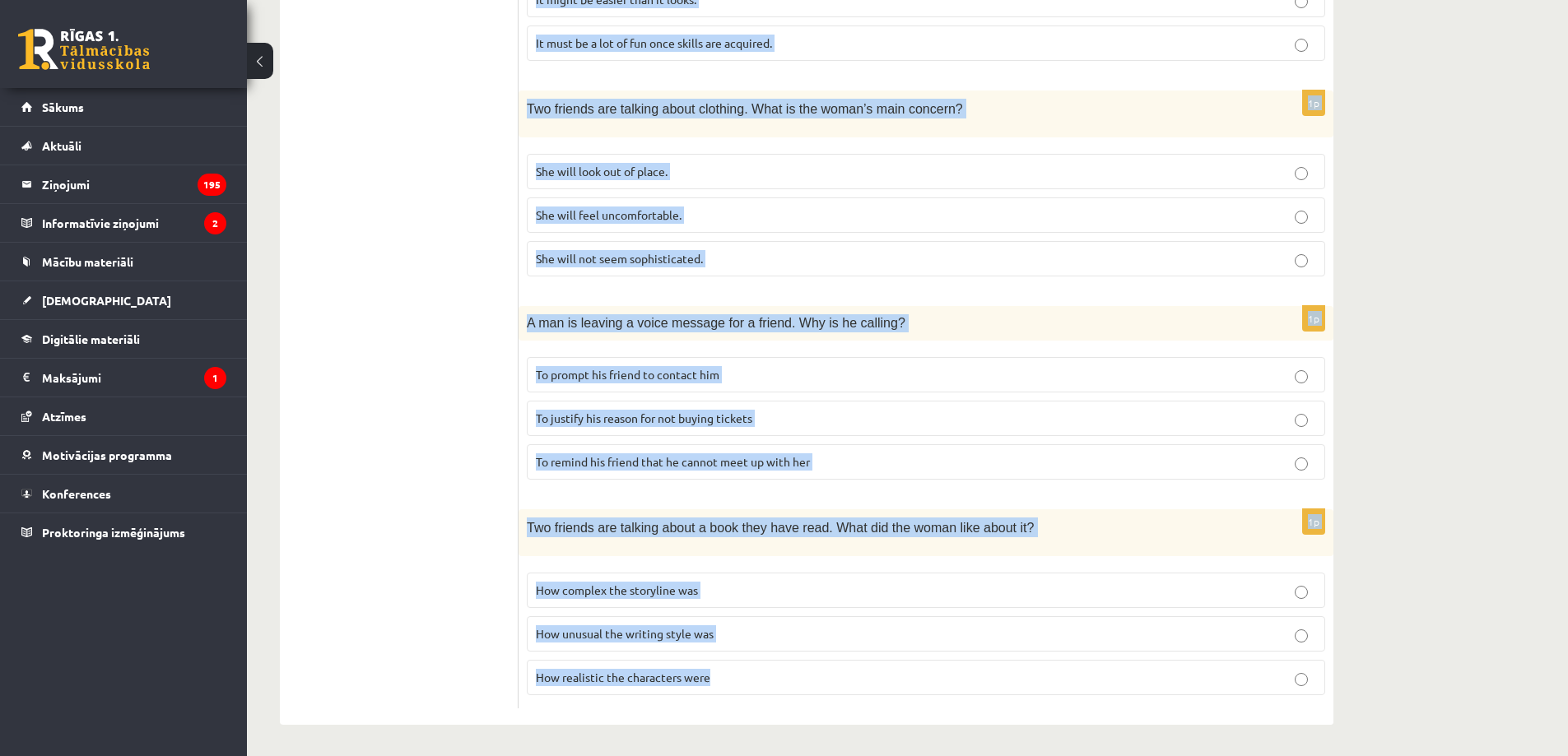
drag, startPoint x: 535, startPoint y: 304, endPoint x: 846, endPoint y: 666, distance: 477.2
click at [846, 666] on div "Listen to the conversation and answer the question. 1p A couple are deciding wh…" at bounding box center [926, 28] width 815 height 1395
copy form "Listen to the conversation and answer the question. 1p A couple are deciding wh…"
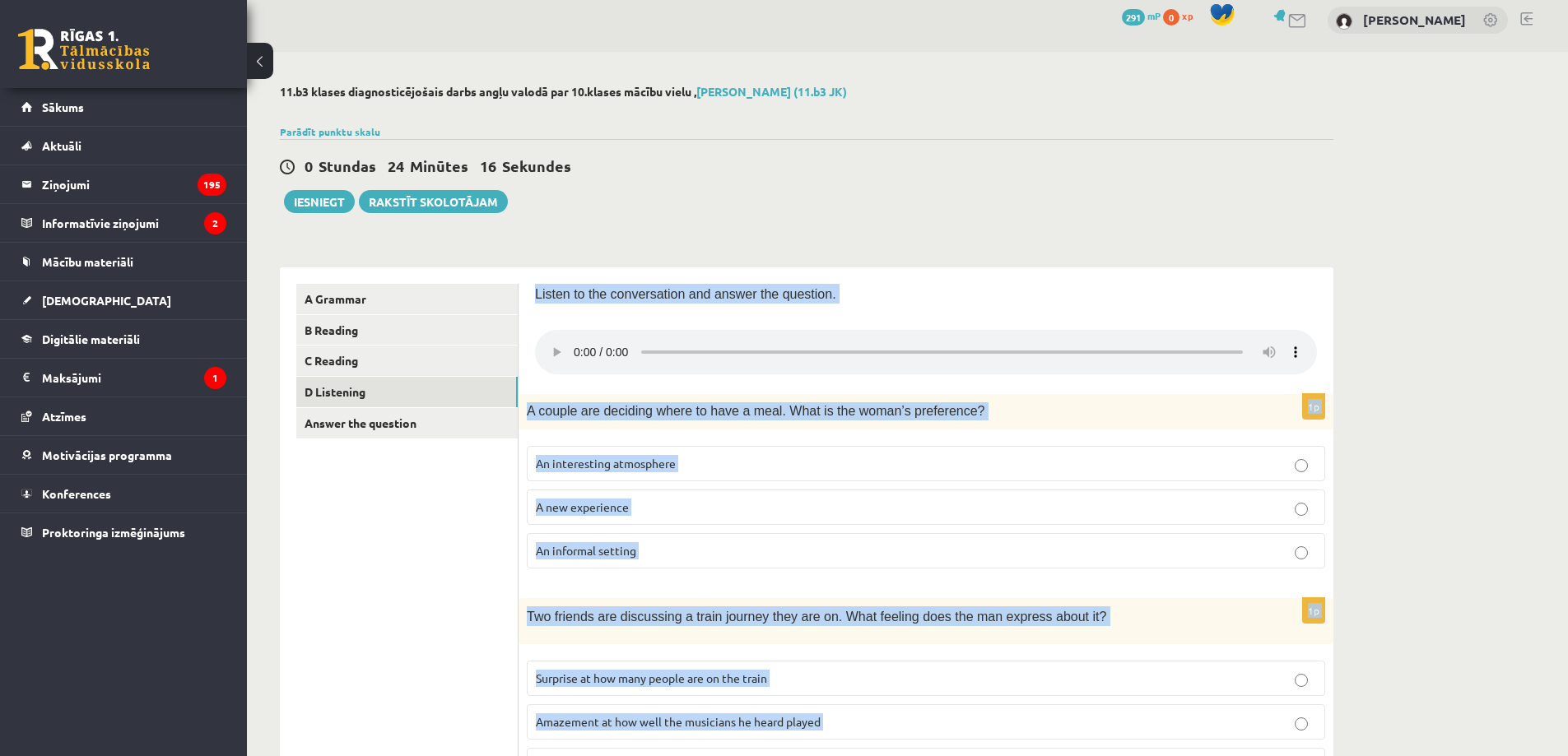
scroll to position [0, 0]
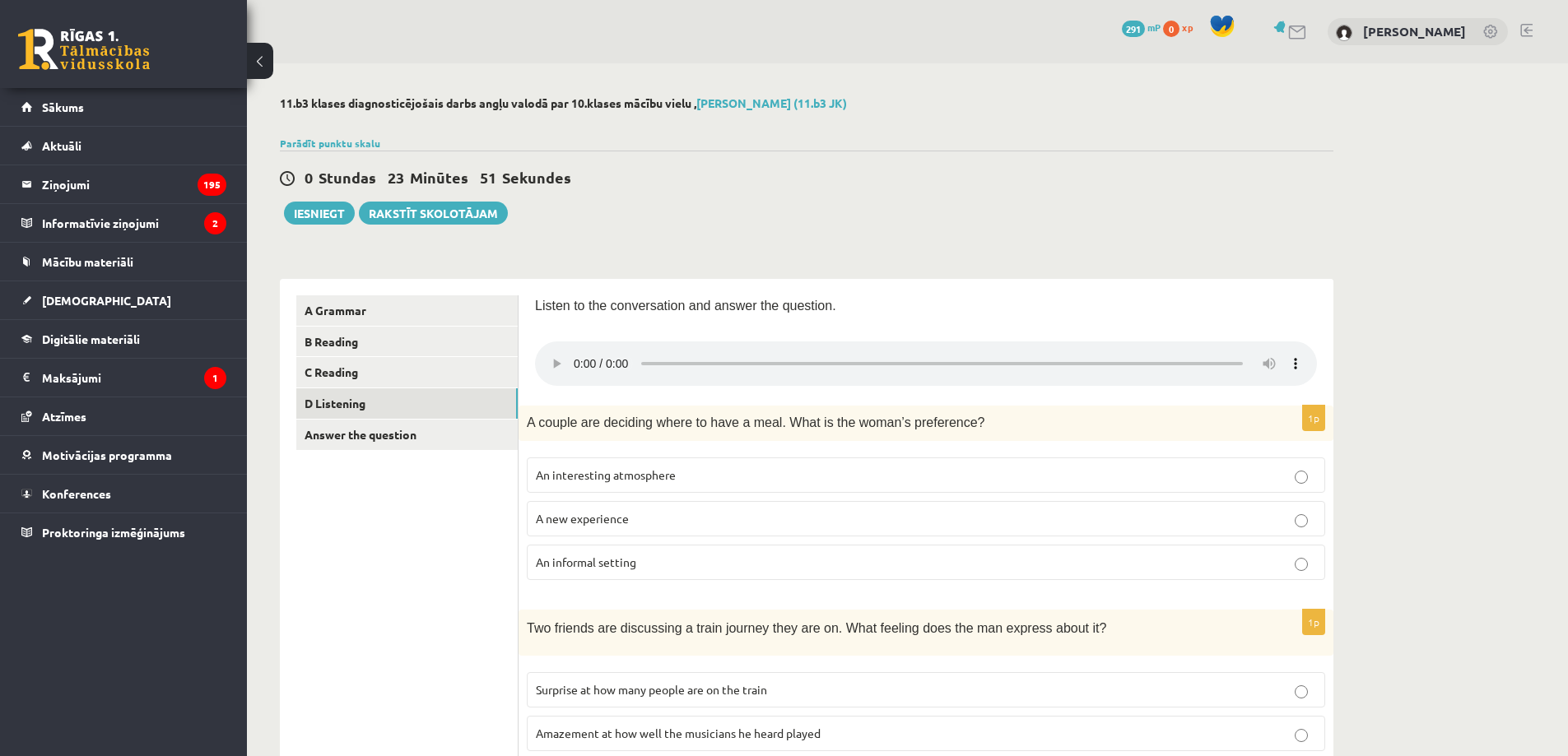
click at [672, 479] on span "An interesting atmosphere" at bounding box center [605, 475] width 140 height 15
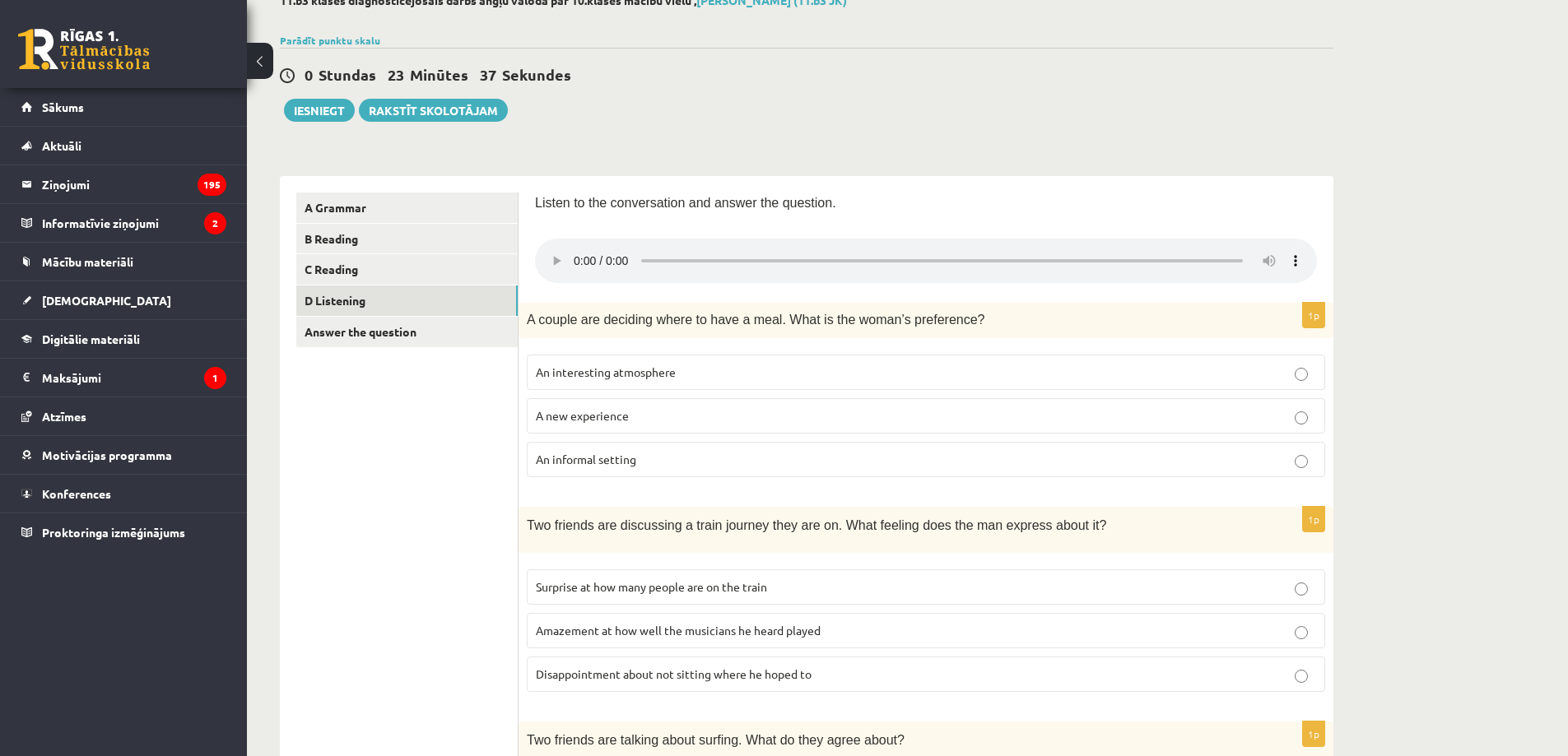
scroll to position [192, 0]
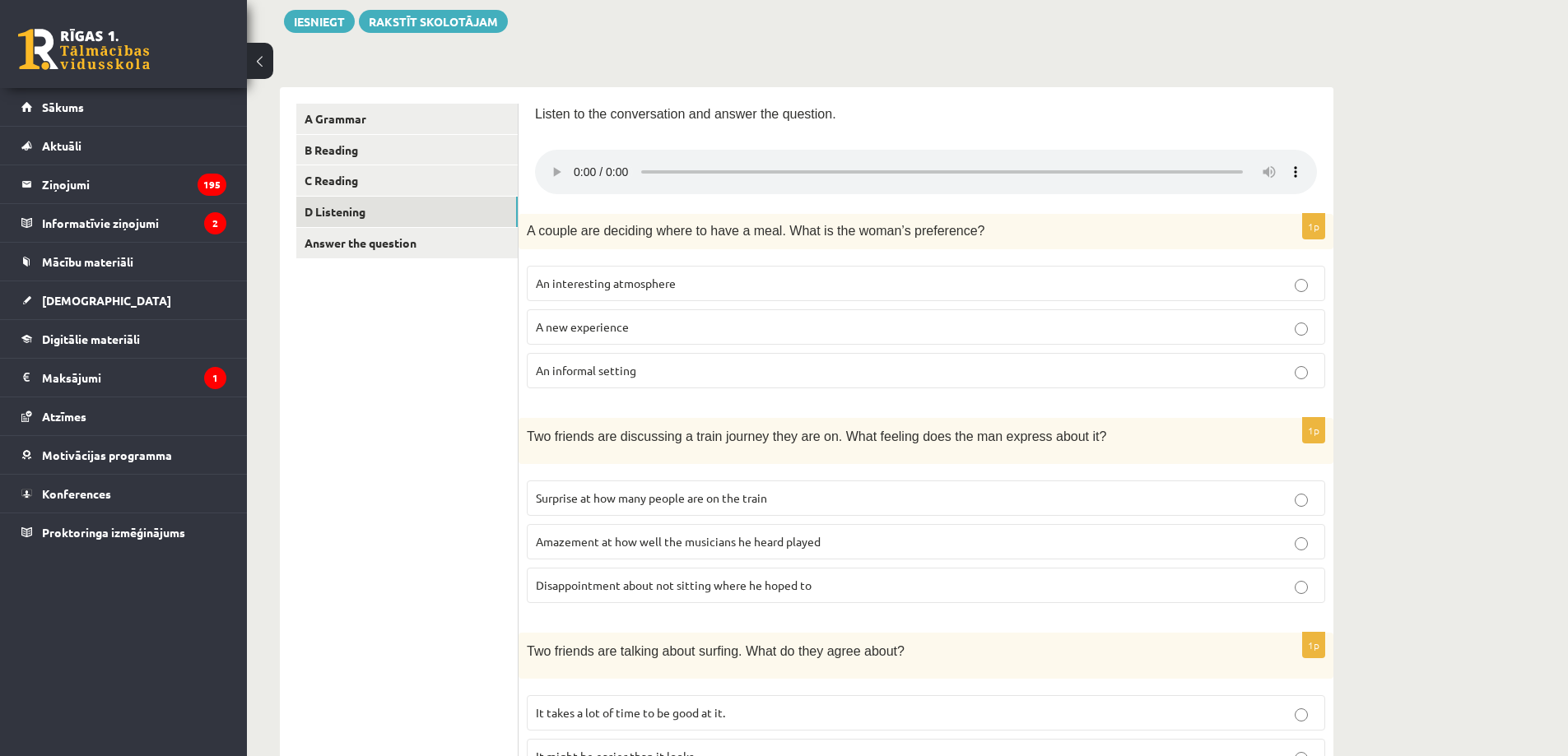
click at [741, 583] on span "Disappointment about not sitting where he hoped to" at bounding box center [673, 585] width 276 height 15
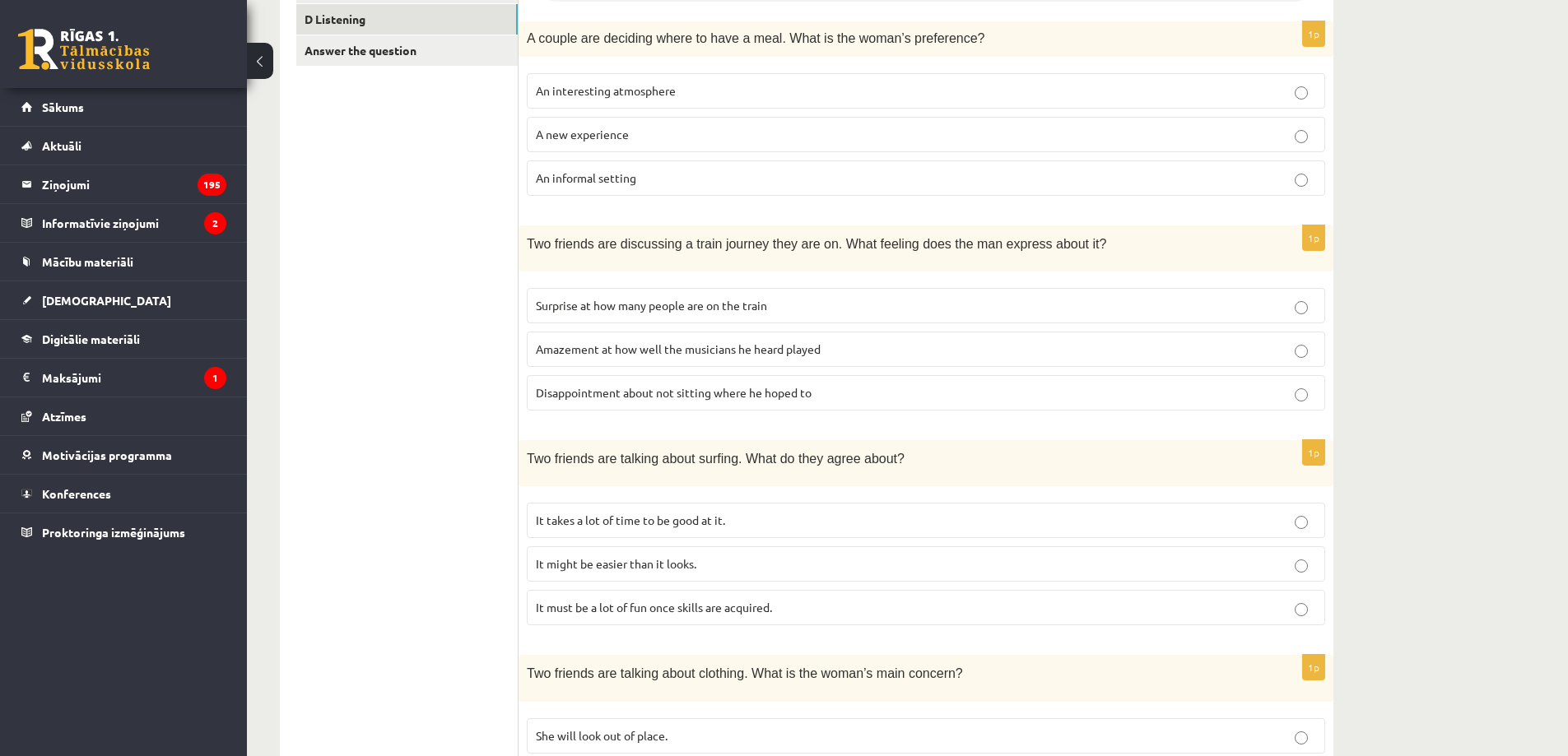
scroll to position [576, 0]
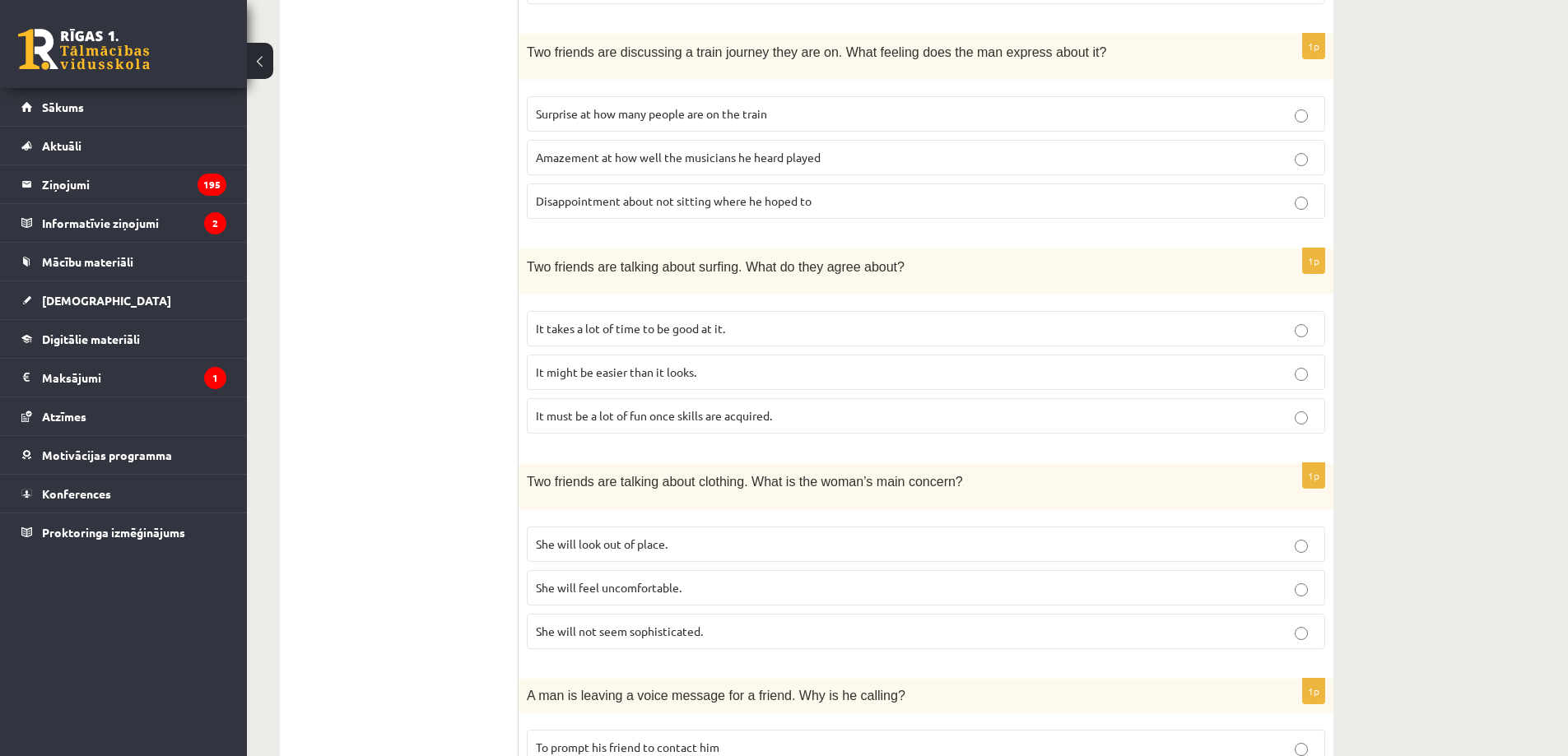
click at [736, 326] on p "It takes a lot of time to be good at it." at bounding box center [925, 328] width 780 height 17
click at [689, 539] on p "She will look out of place." at bounding box center [925, 543] width 780 height 17
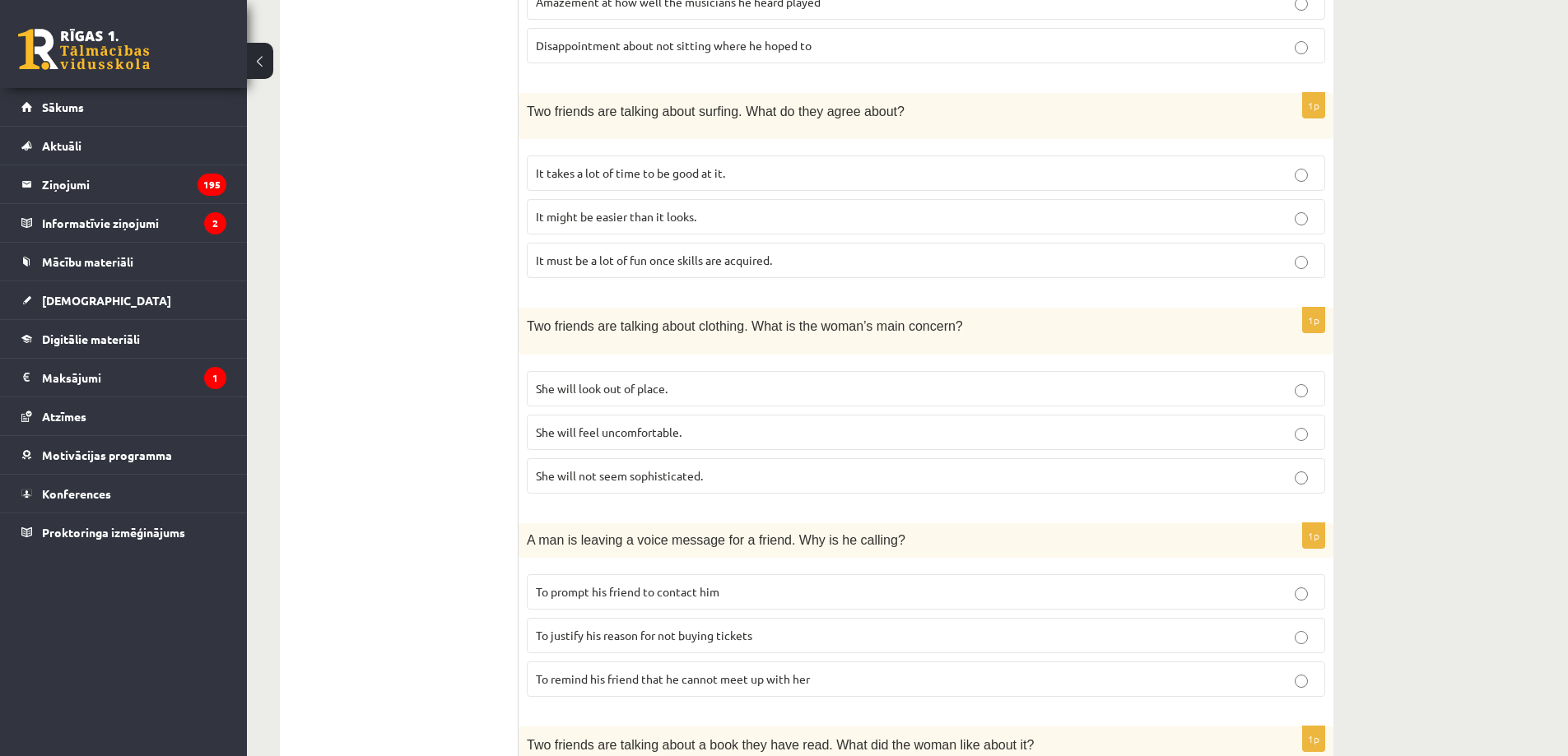
scroll to position [768, 0]
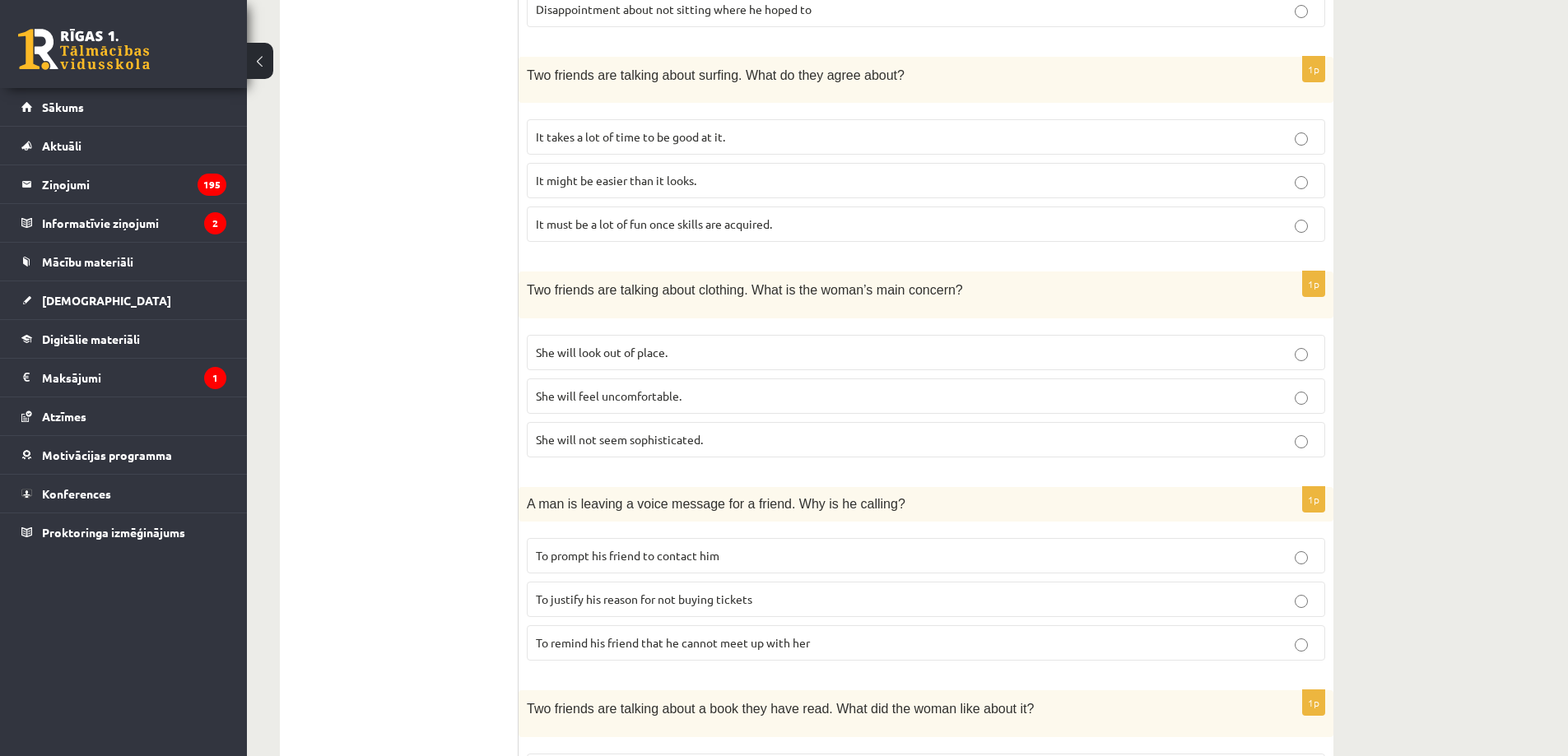
click at [741, 551] on p "To prompt his friend to contact him" at bounding box center [925, 555] width 780 height 17
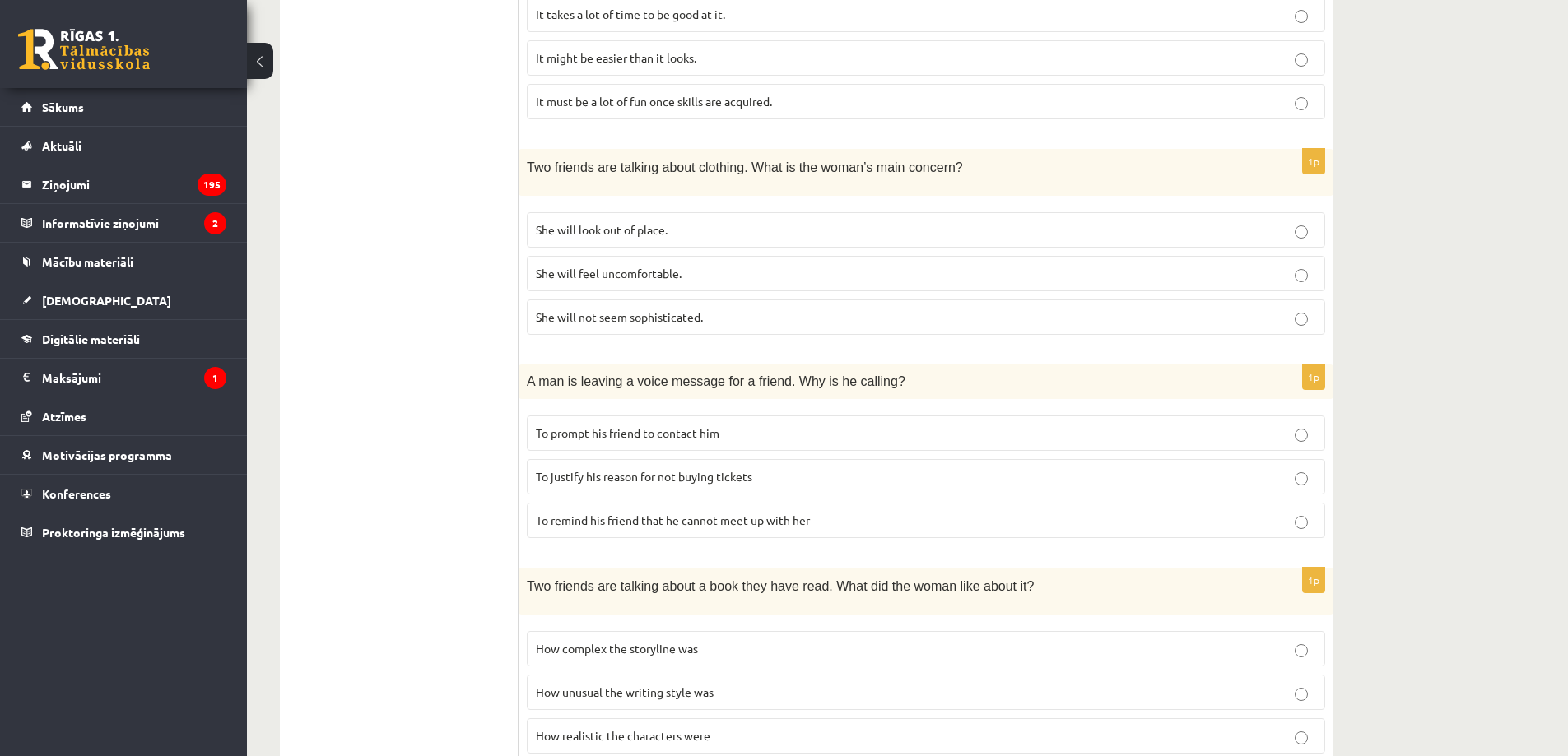
scroll to position [949, 0]
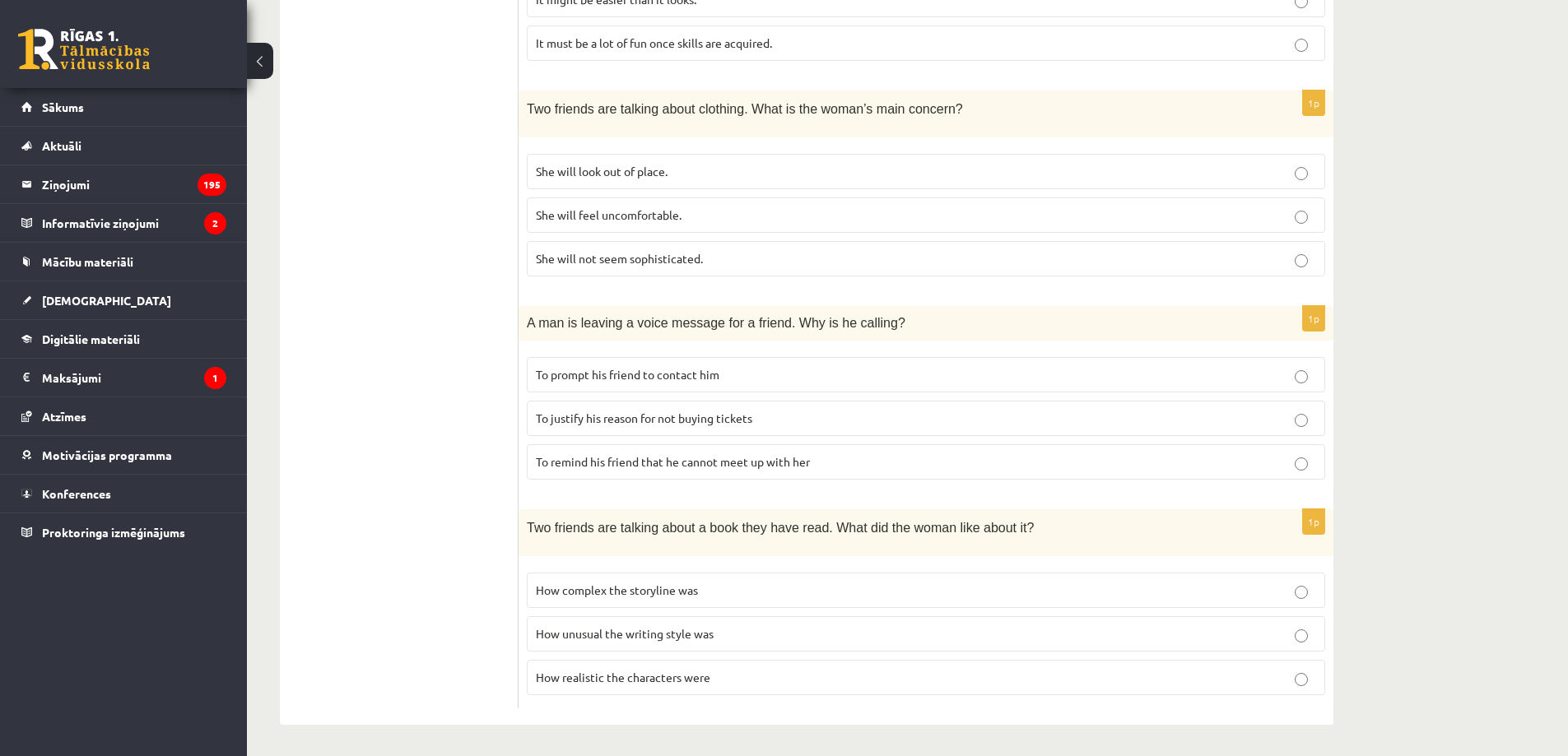
click at [697, 676] on span "How realistic the characters were" at bounding box center [623, 677] width 174 height 15
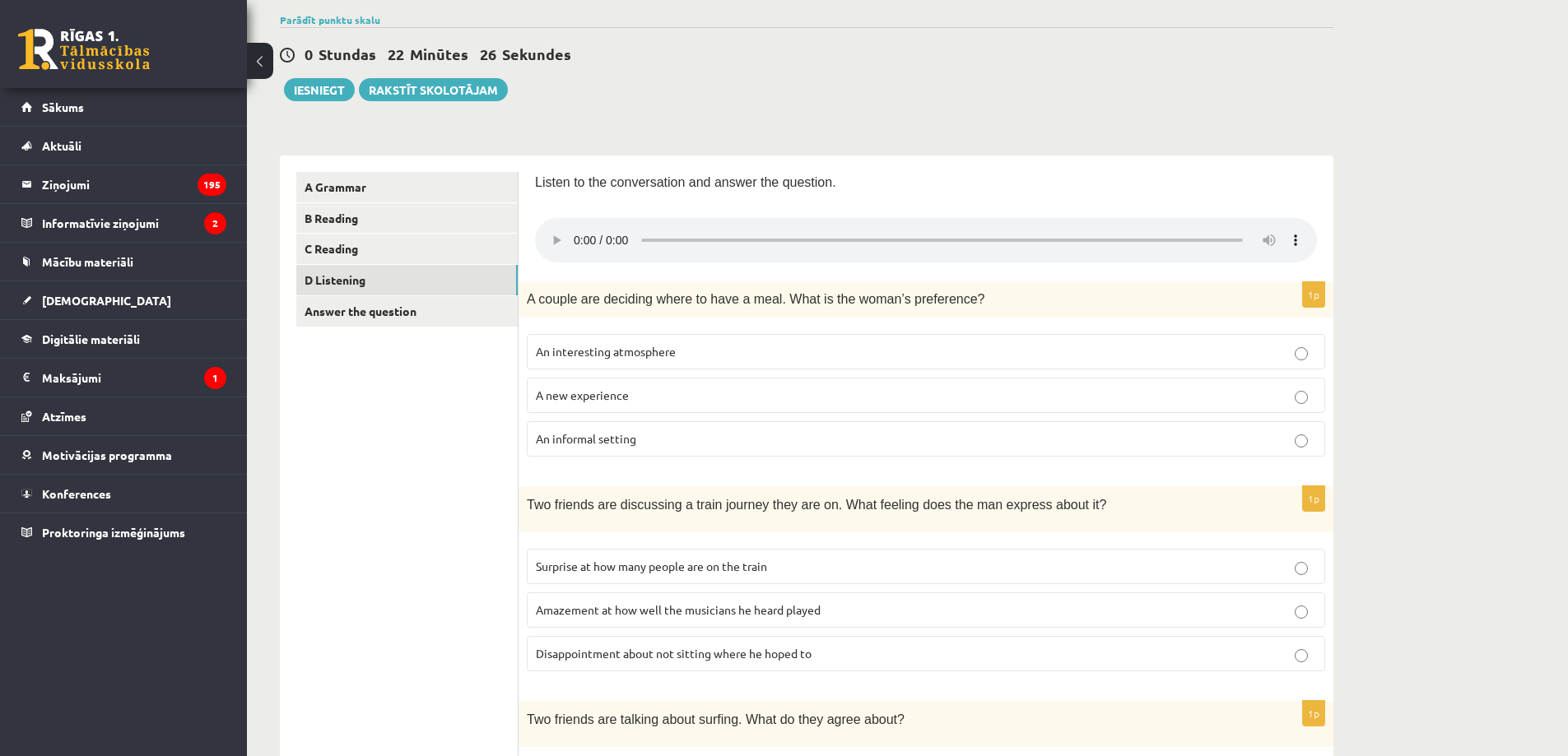
scroll to position [0, 0]
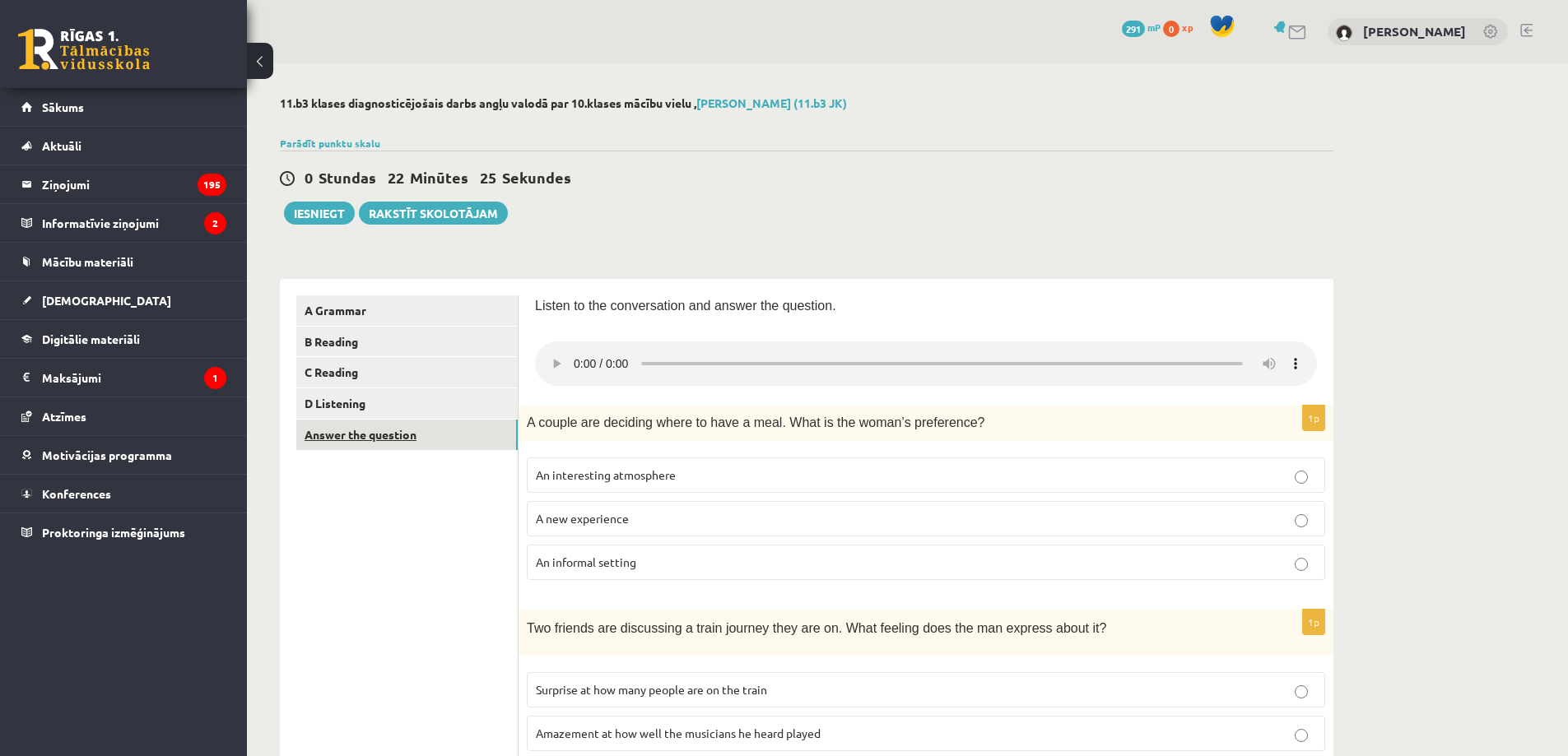
click at [370, 434] on link "Answer the question" at bounding box center [406, 435] width 221 height 30
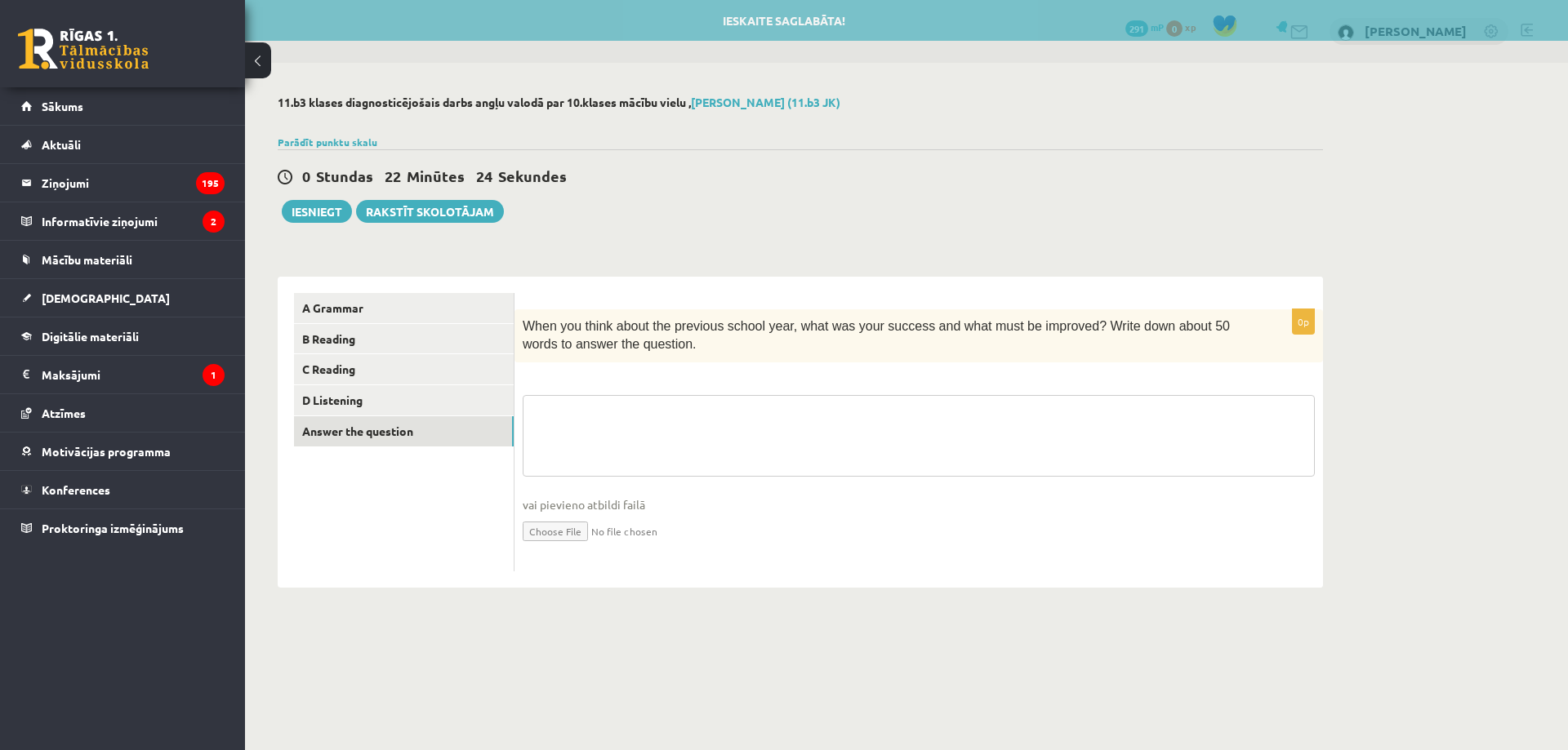
click at [658, 431] on textarea at bounding box center [919, 436] width 792 height 82
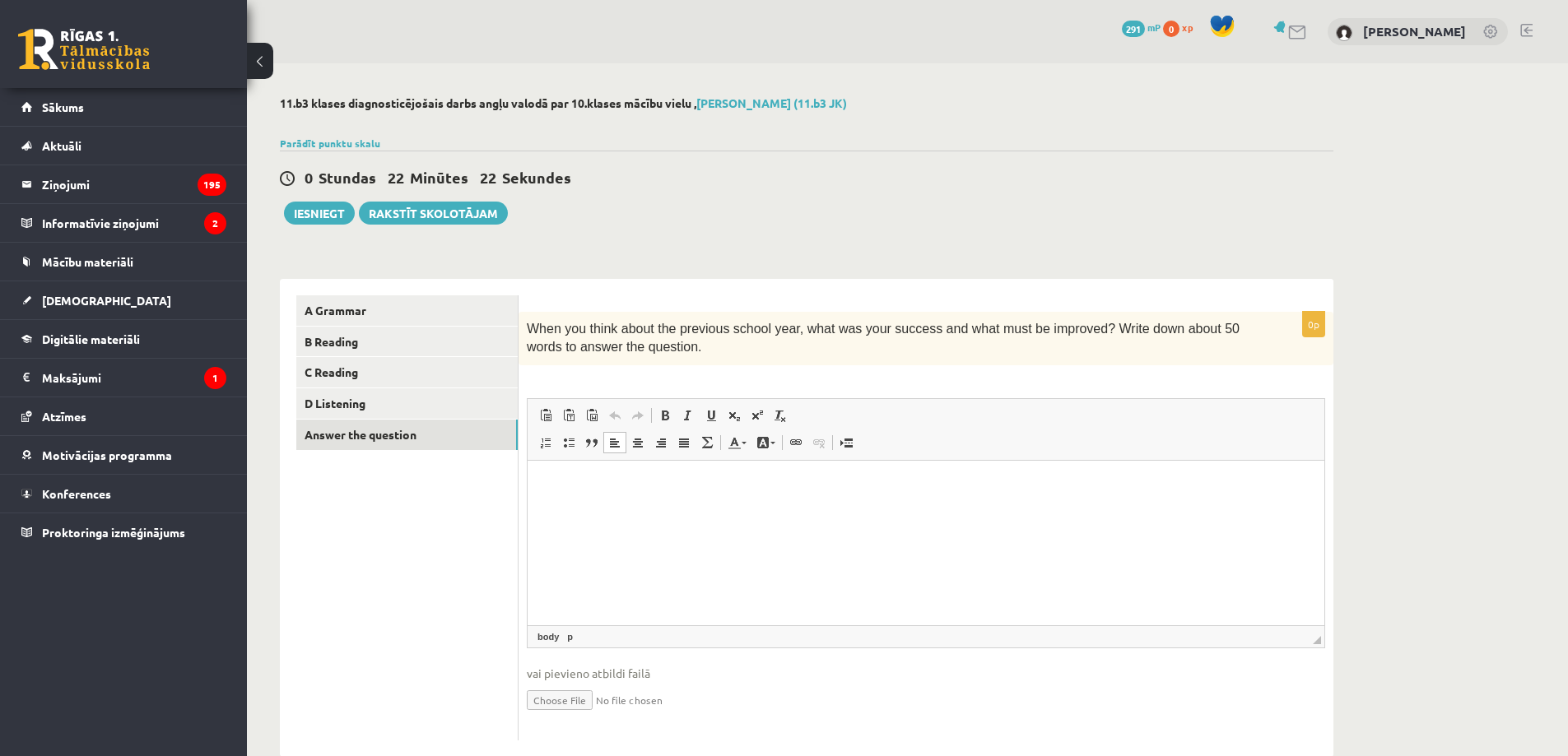
click at [567, 490] on p "Bagātinātā teksta redaktors, wiswyg-editor-user-answer-47363830945960" at bounding box center [926, 485] width 764 height 17
click at [544, 468] on html at bounding box center [926, 485] width 797 height 50
drag, startPoint x: 545, startPoint y: 475, endPoint x: 580, endPoint y: 530, distance: 65.2
click at [580, 511] on html at bounding box center [926, 485] width 797 height 50
click at [383, 399] on link "D Listening" at bounding box center [406, 404] width 221 height 30
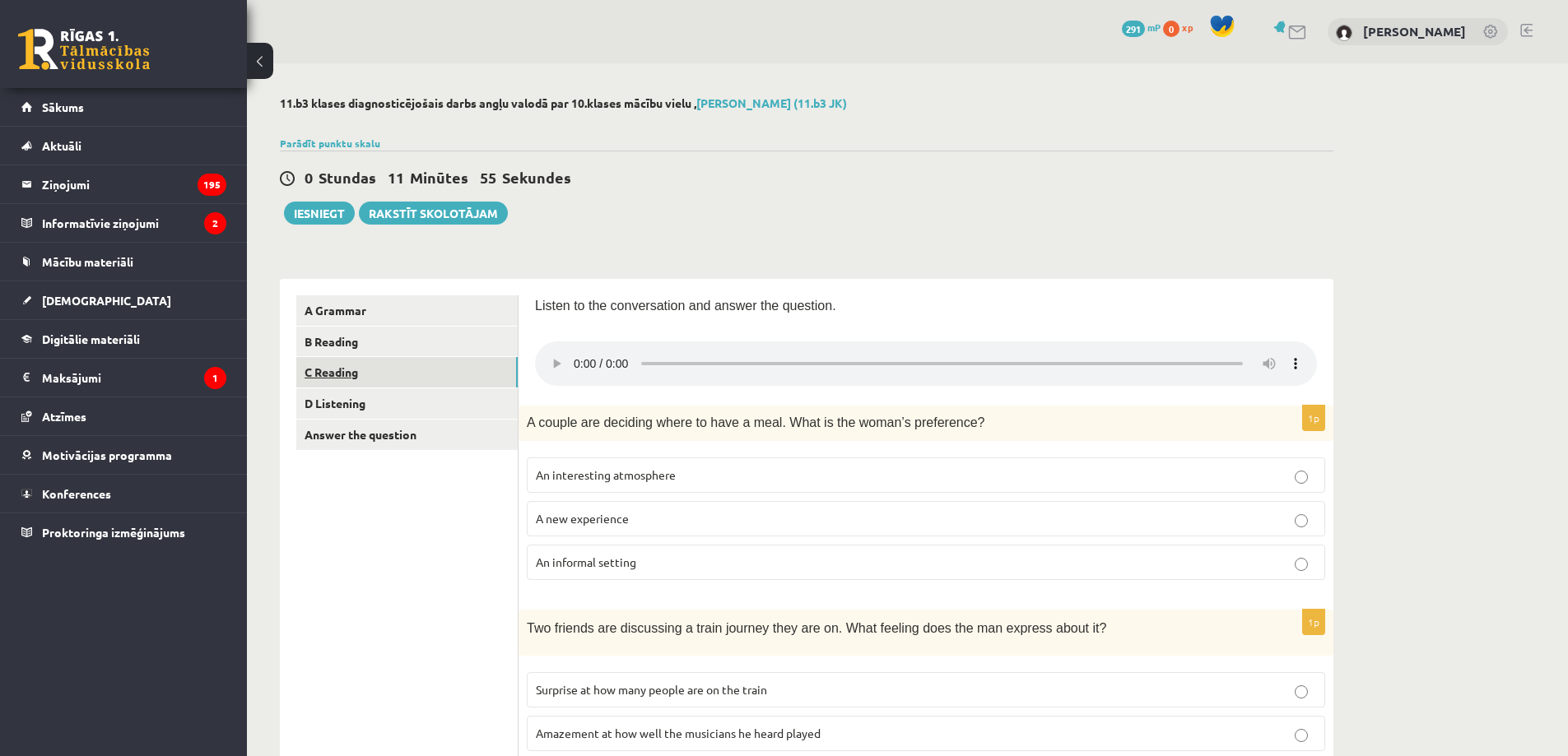
click at [422, 380] on link "C Reading" at bounding box center [406, 373] width 221 height 30
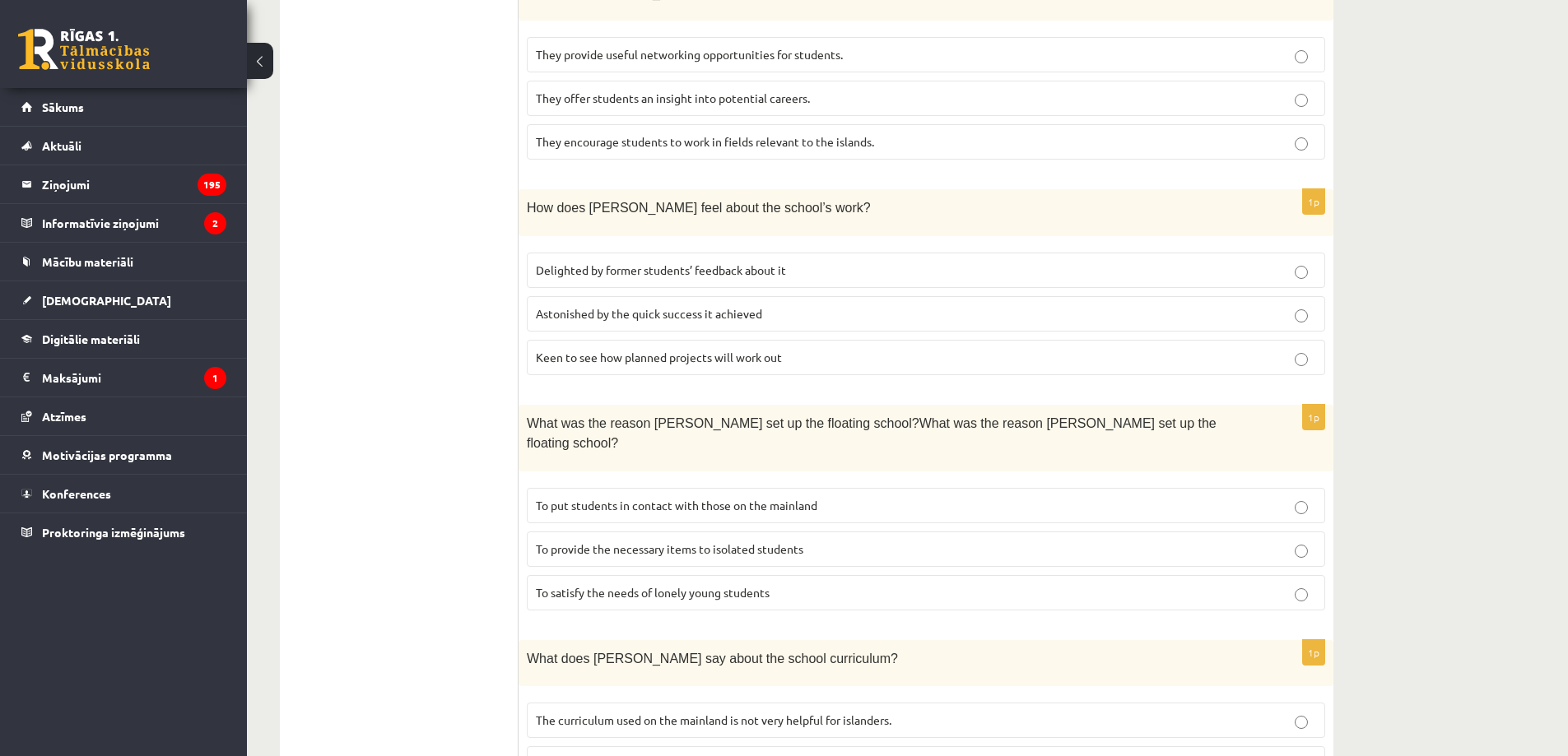
scroll to position [1400, 0]
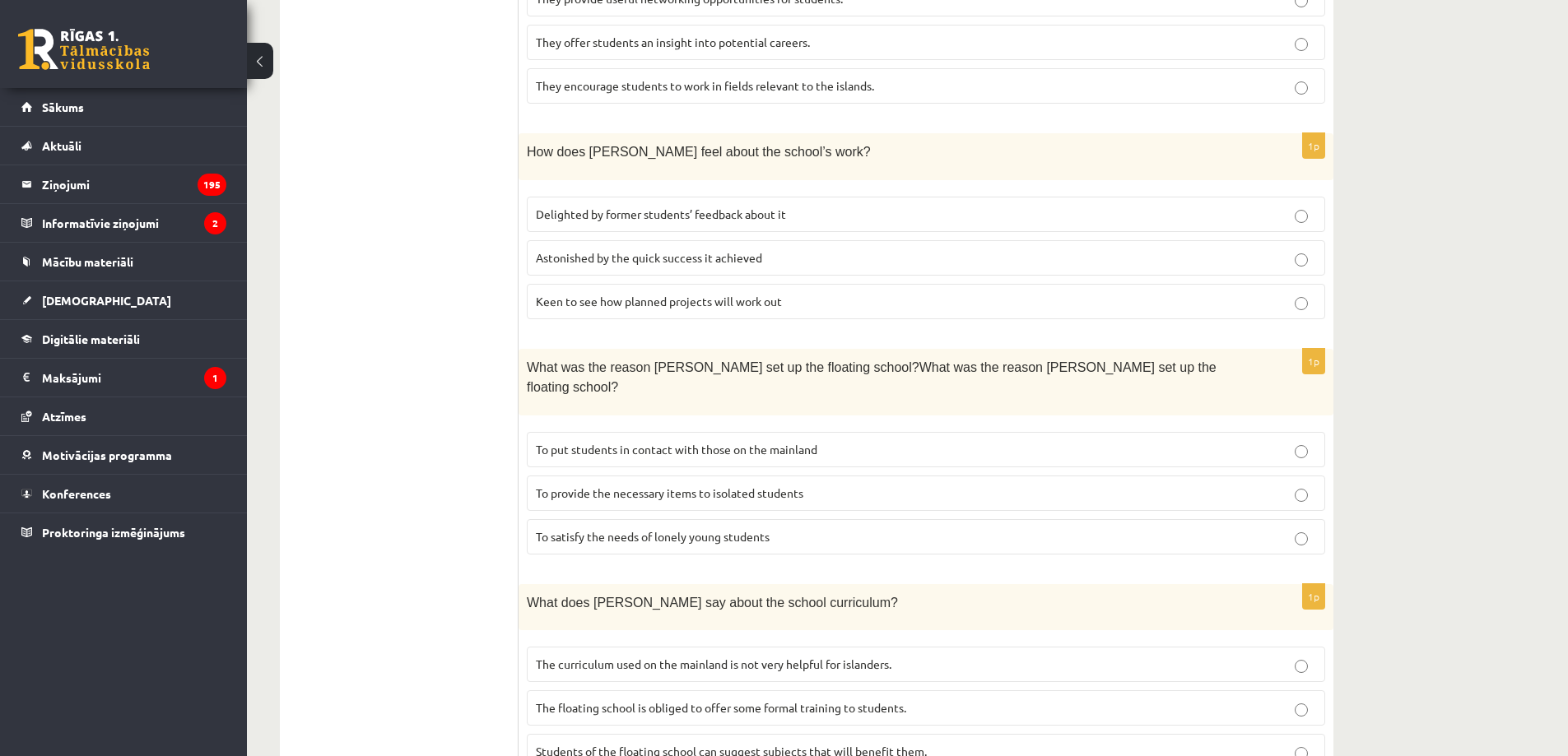
drag, startPoint x: 370, startPoint y: 435, endPoint x: 459, endPoint y: 462, distance: 93.0
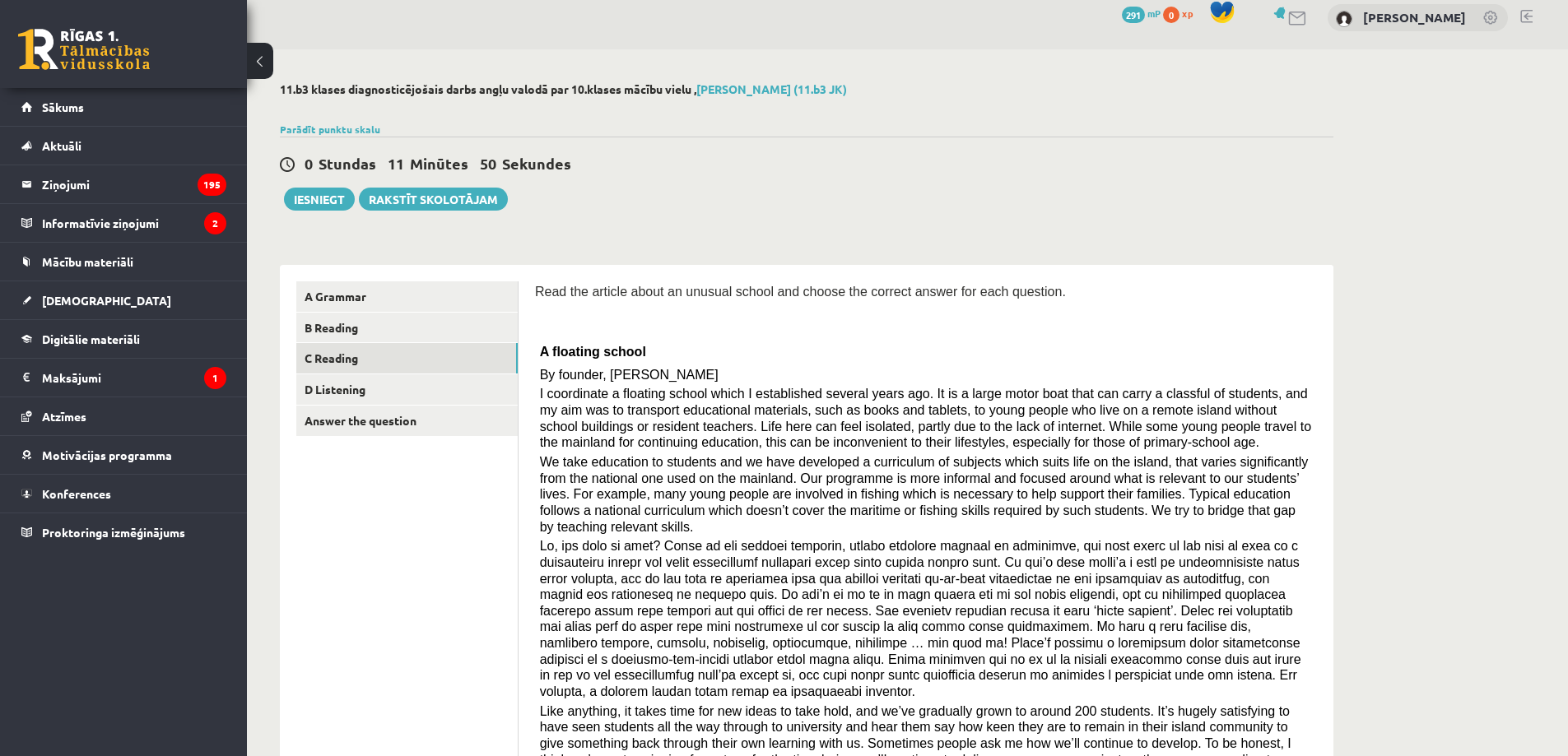
scroll to position [0, 0]
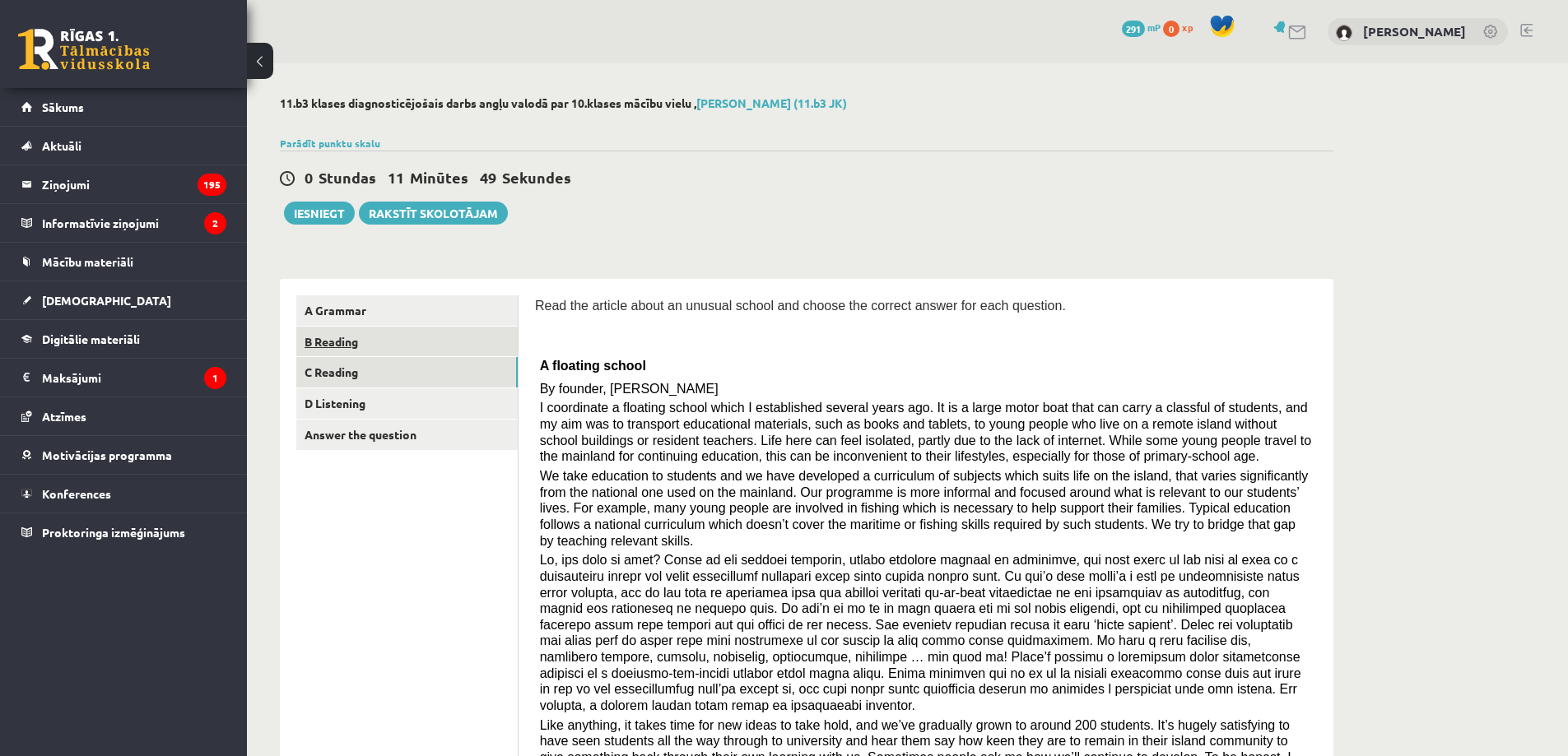
click at [419, 347] on link "B Reading" at bounding box center [406, 342] width 221 height 30
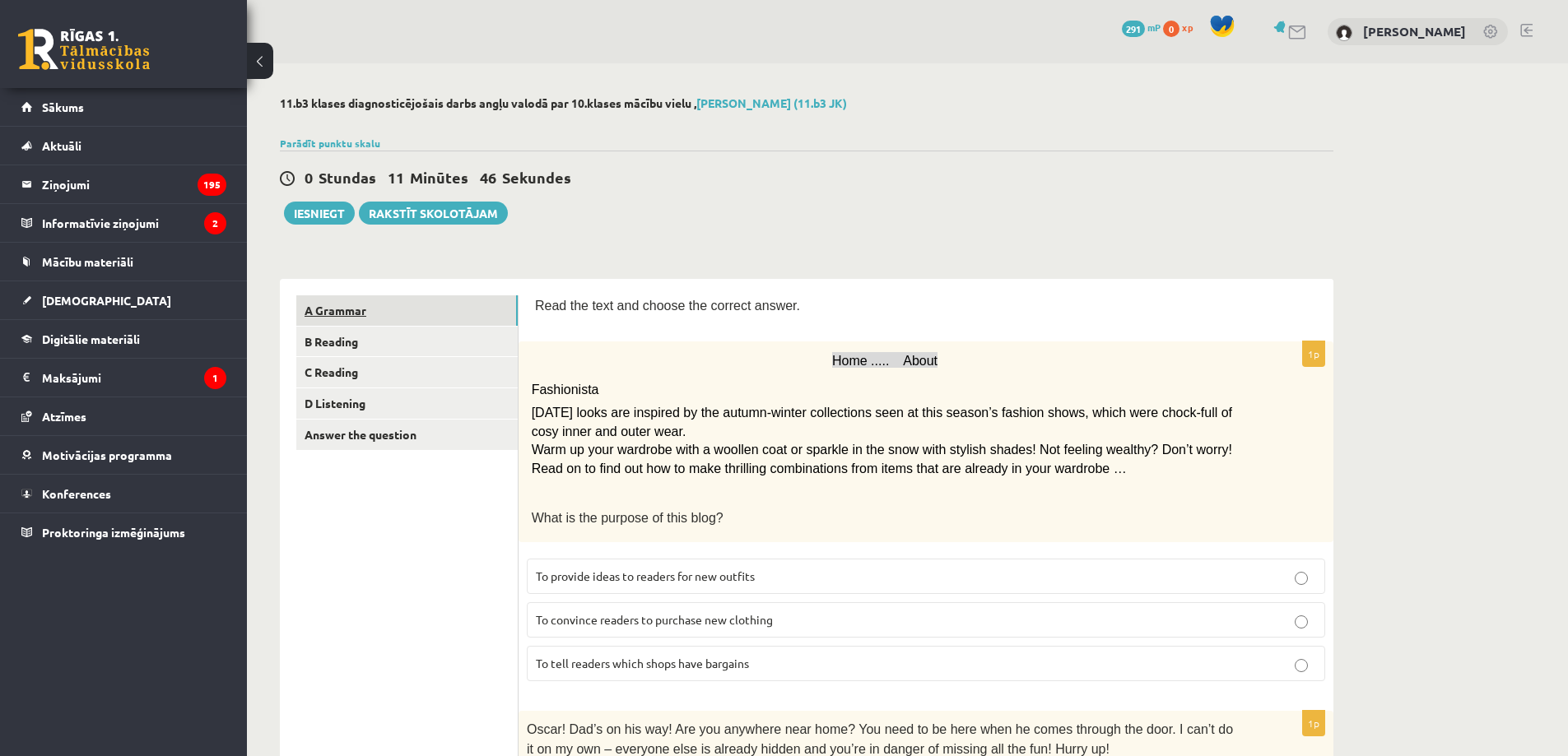
click at [446, 313] on link "A Grammar" at bounding box center [406, 310] width 221 height 30
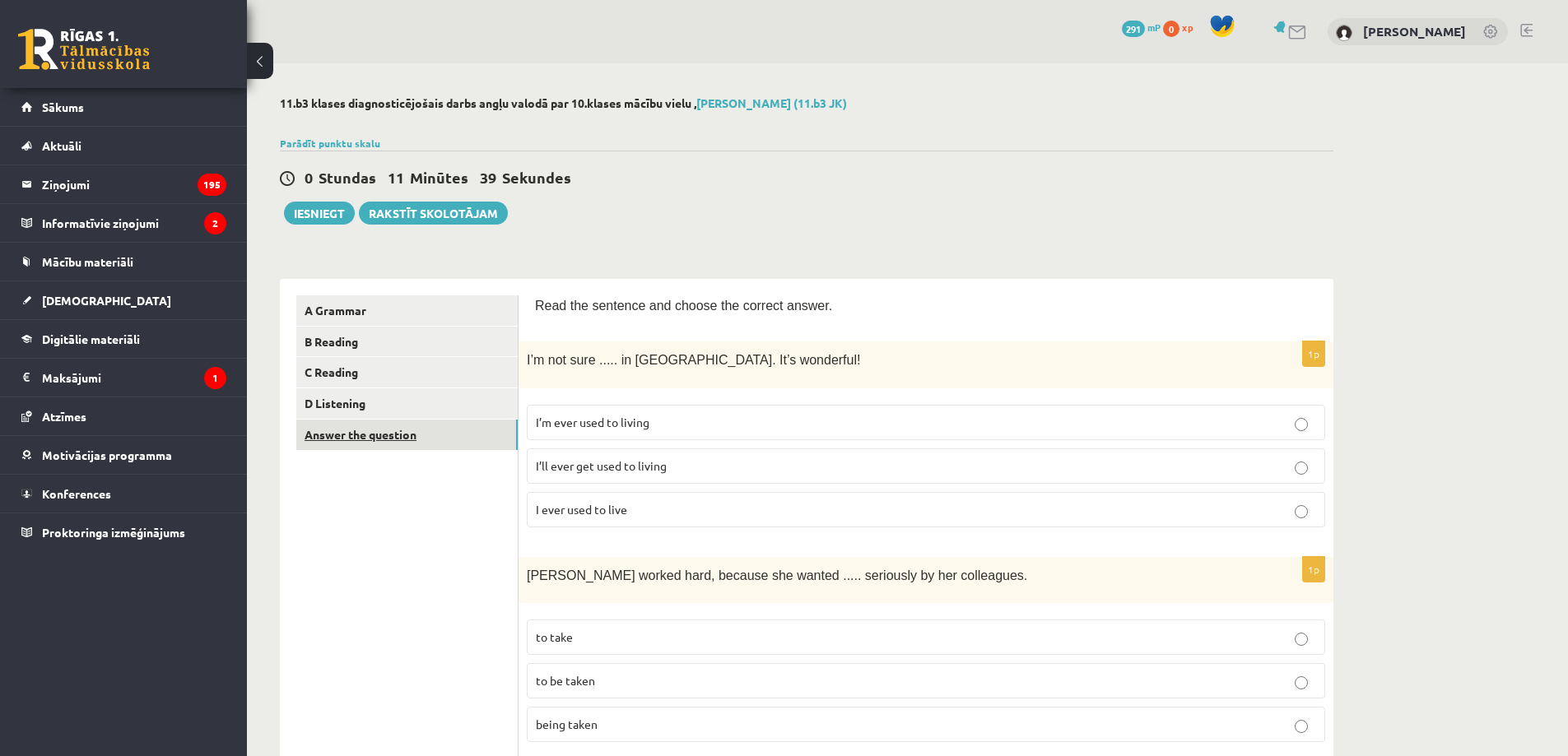
click at [371, 422] on link "Answer the question" at bounding box center [406, 435] width 221 height 30
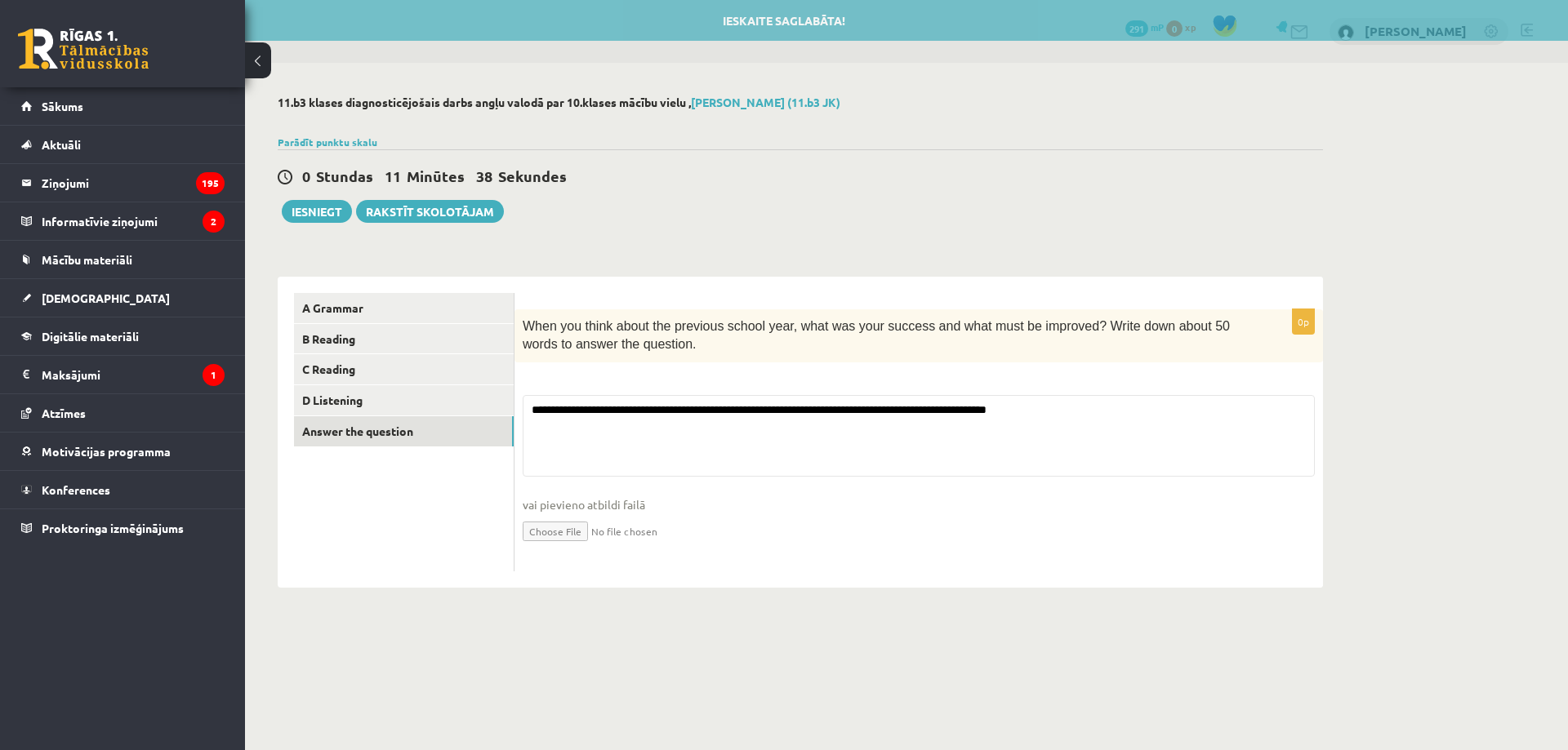
click at [289, 496] on div "A Grammar B Reading C Reading D Listening Answer the question" at bounding box center [396, 432] width 236 height 311
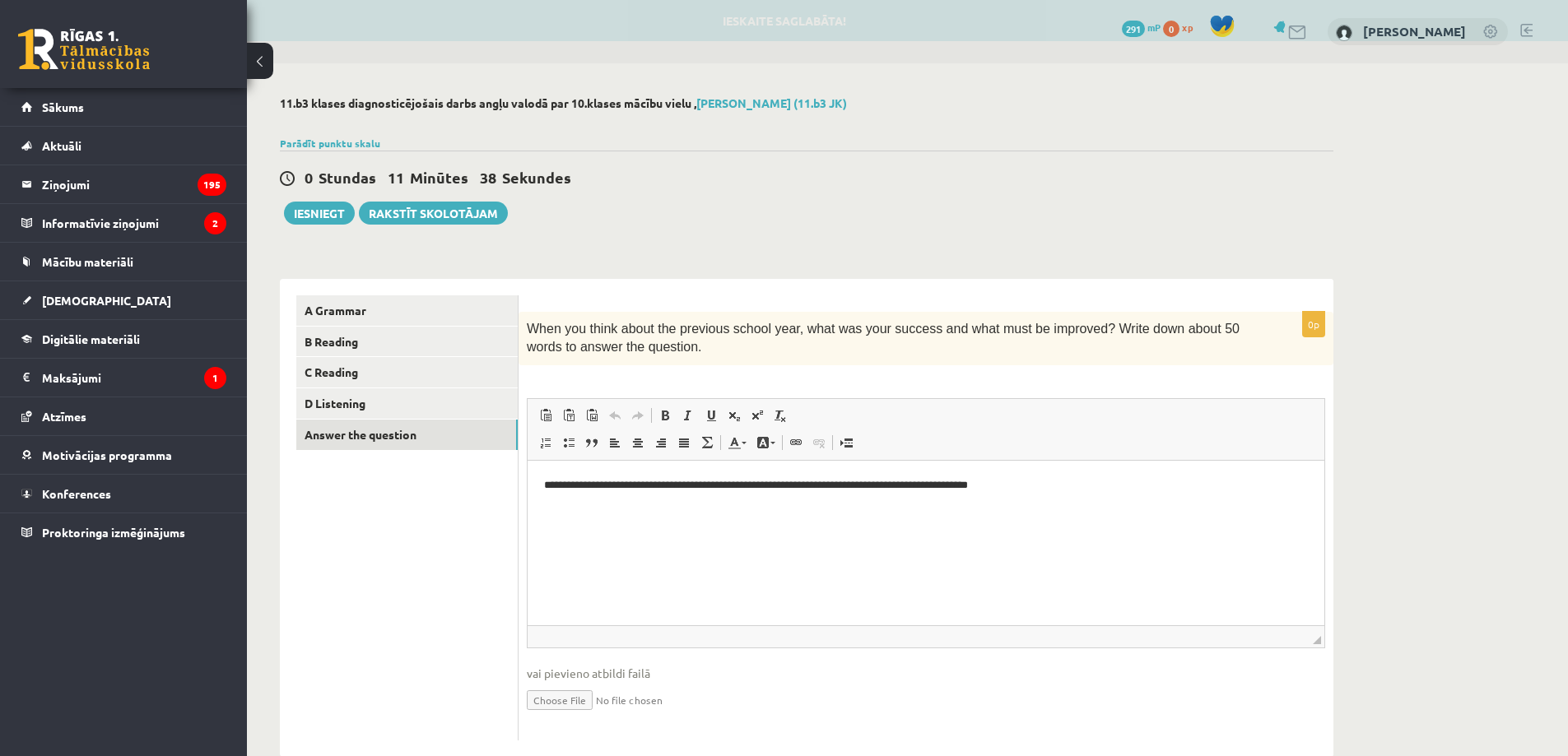
scroll to position [36, 0]
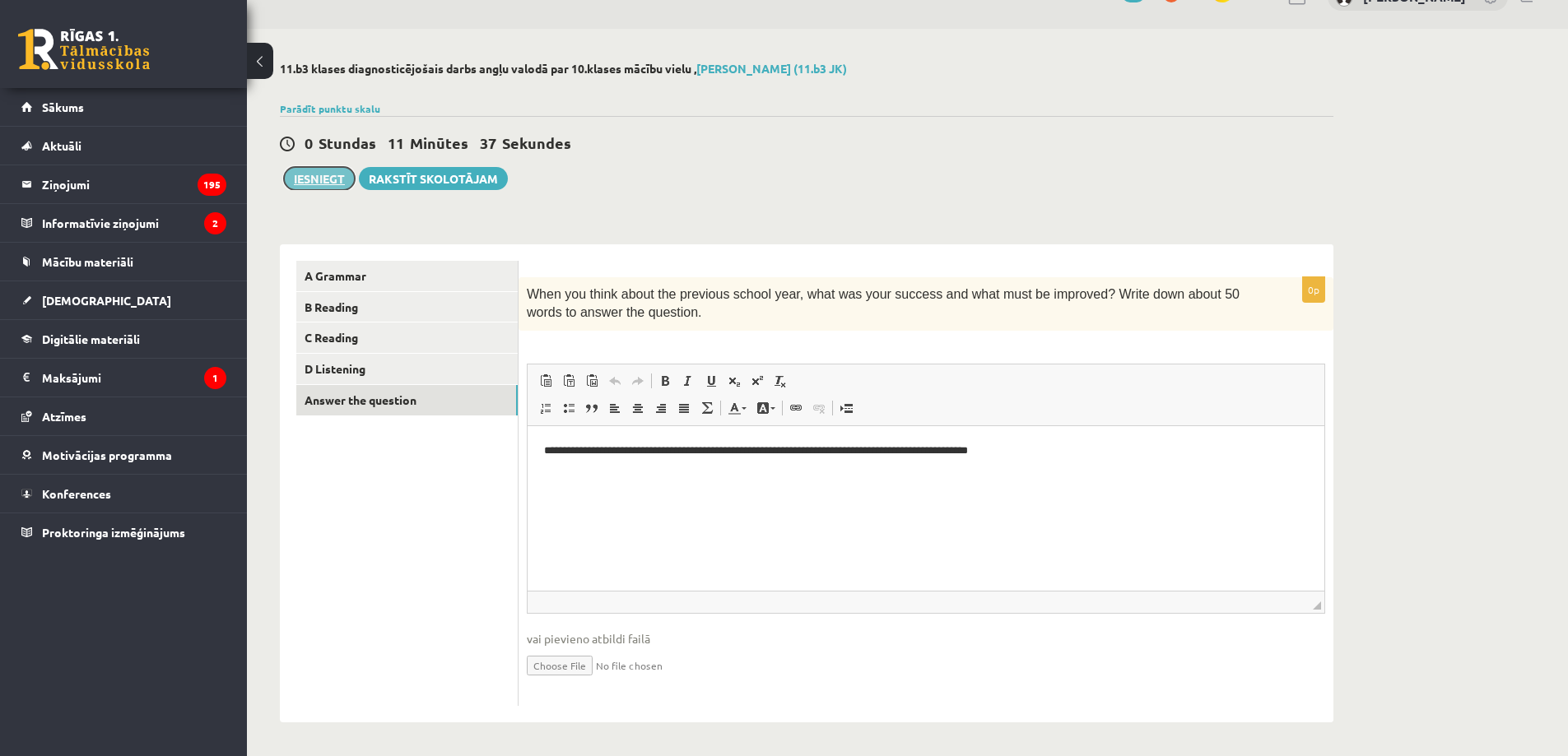
click at [326, 181] on button "Iesniegt" at bounding box center [319, 179] width 71 height 23
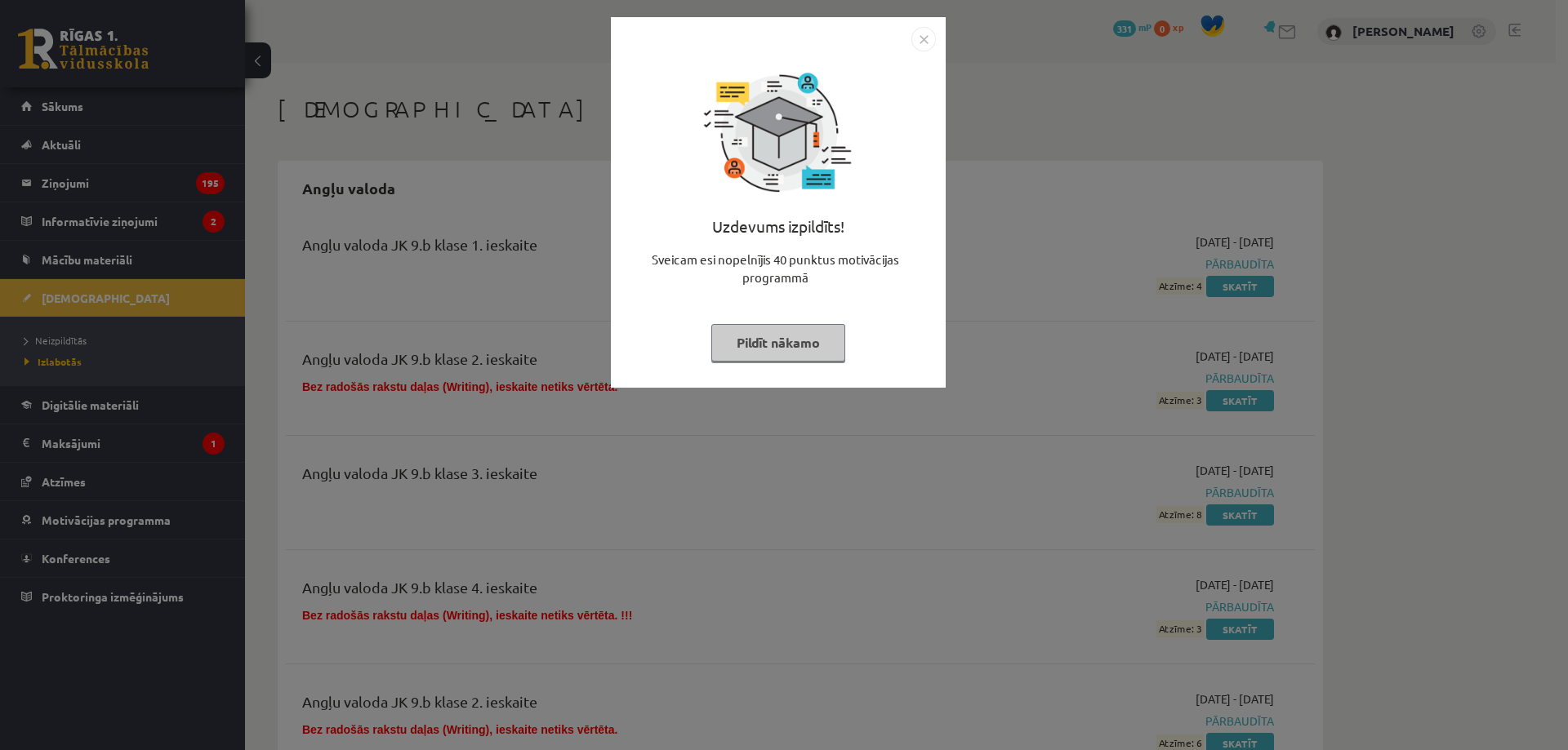
click at [926, 41] on img "Close" at bounding box center [924, 40] width 25 height 25
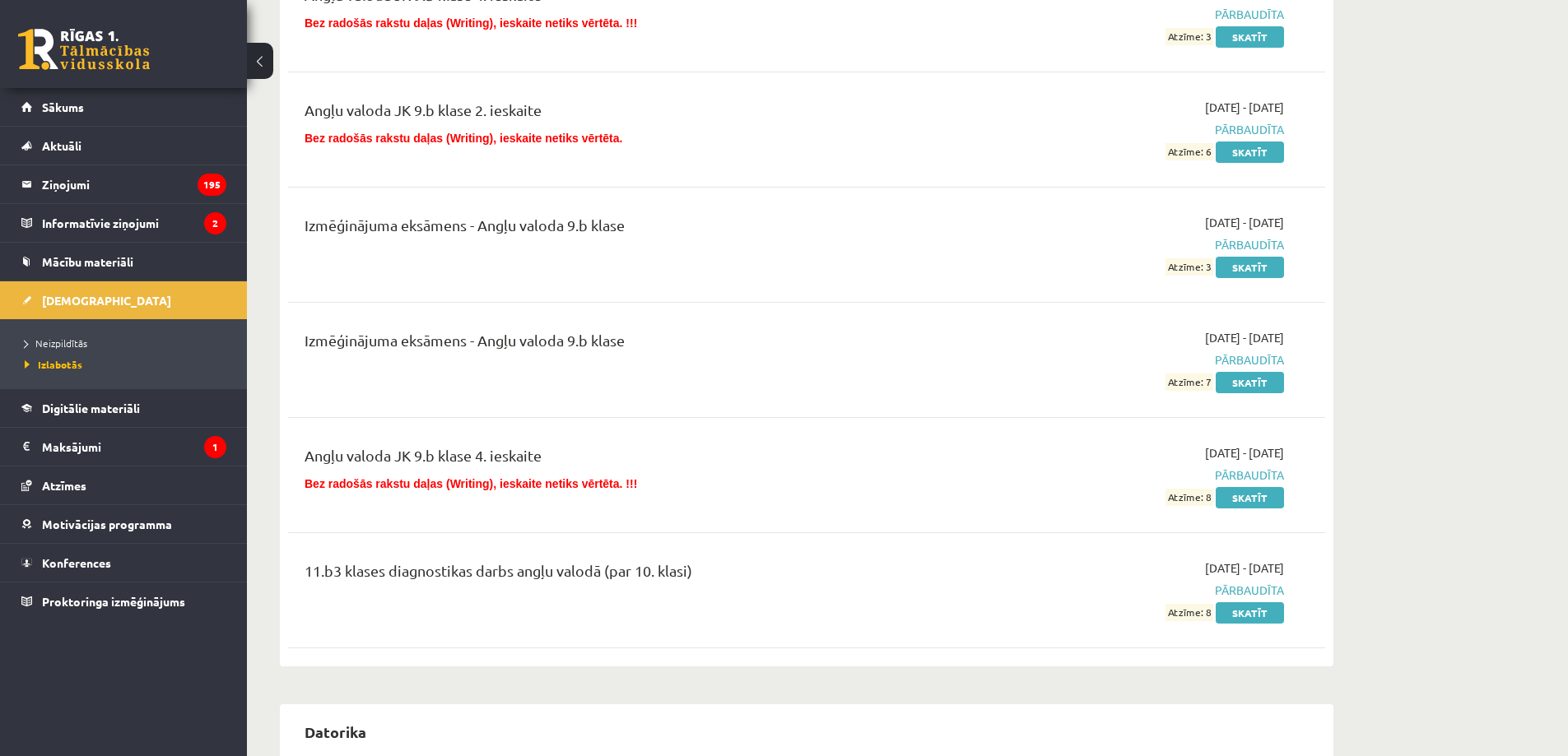
scroll to position [768, 0]
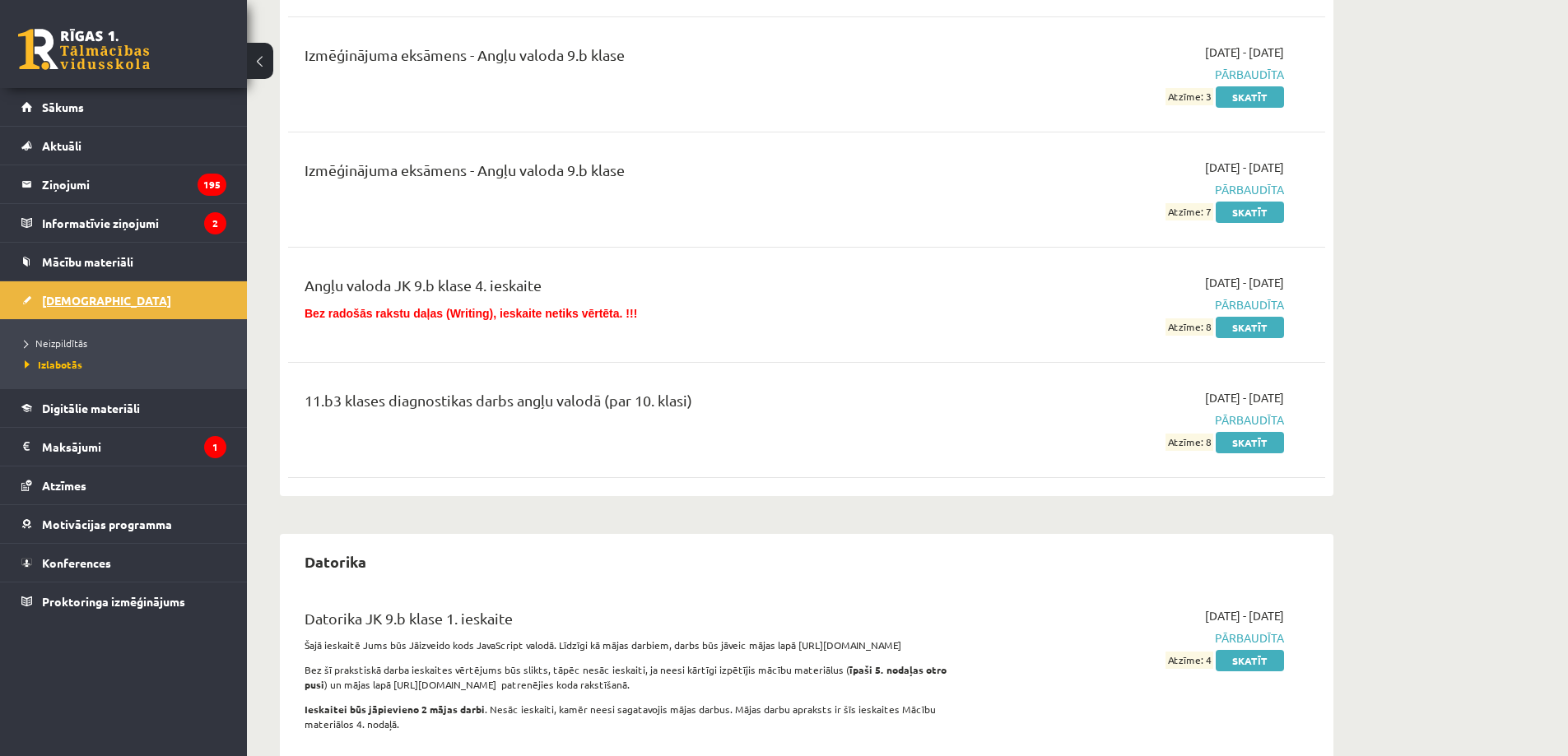
click at [74, 294] on span "[DEMOGRAPHIC_DATA]" at bounding box center [106, 300] width 129 height 15
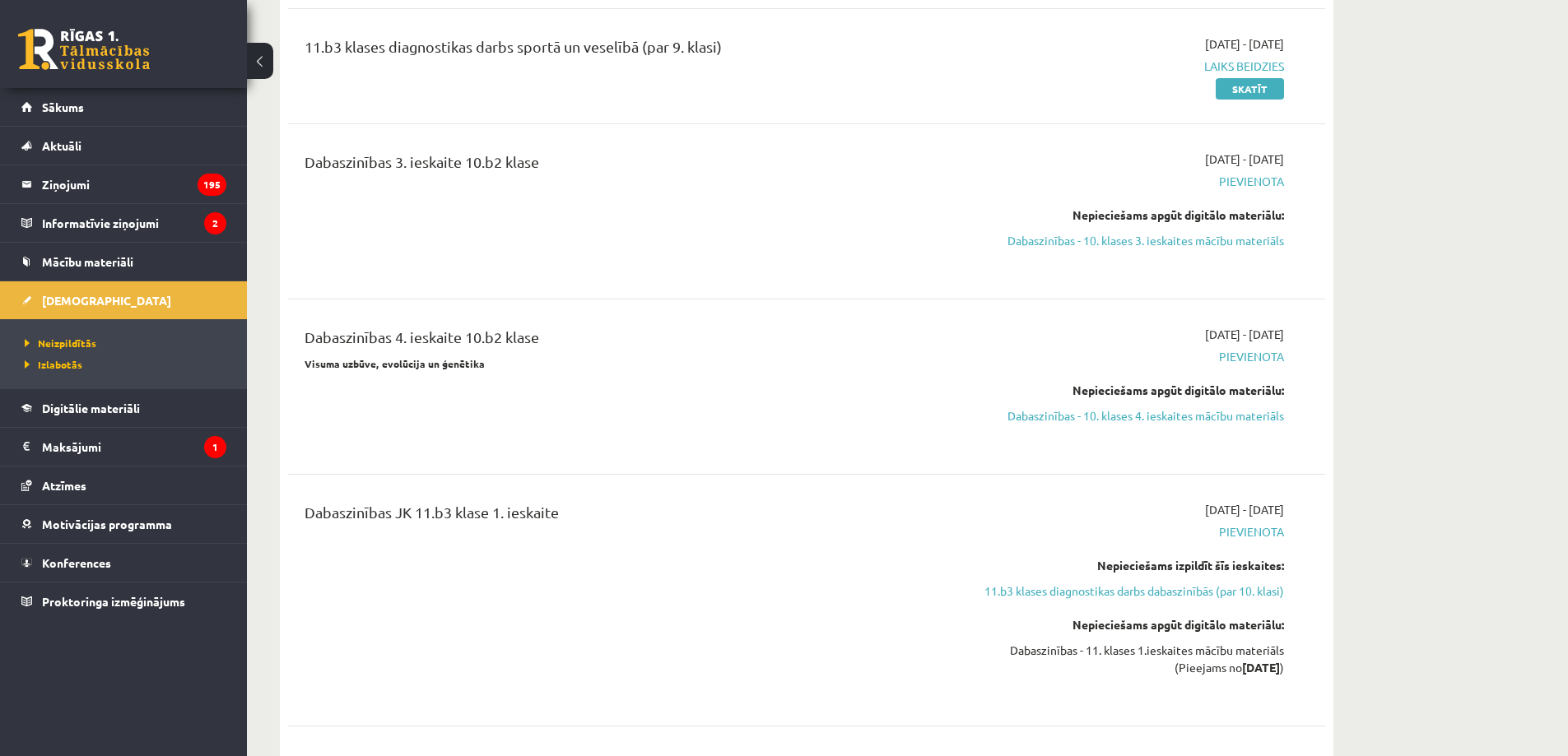
scroll to position [2112, 0]
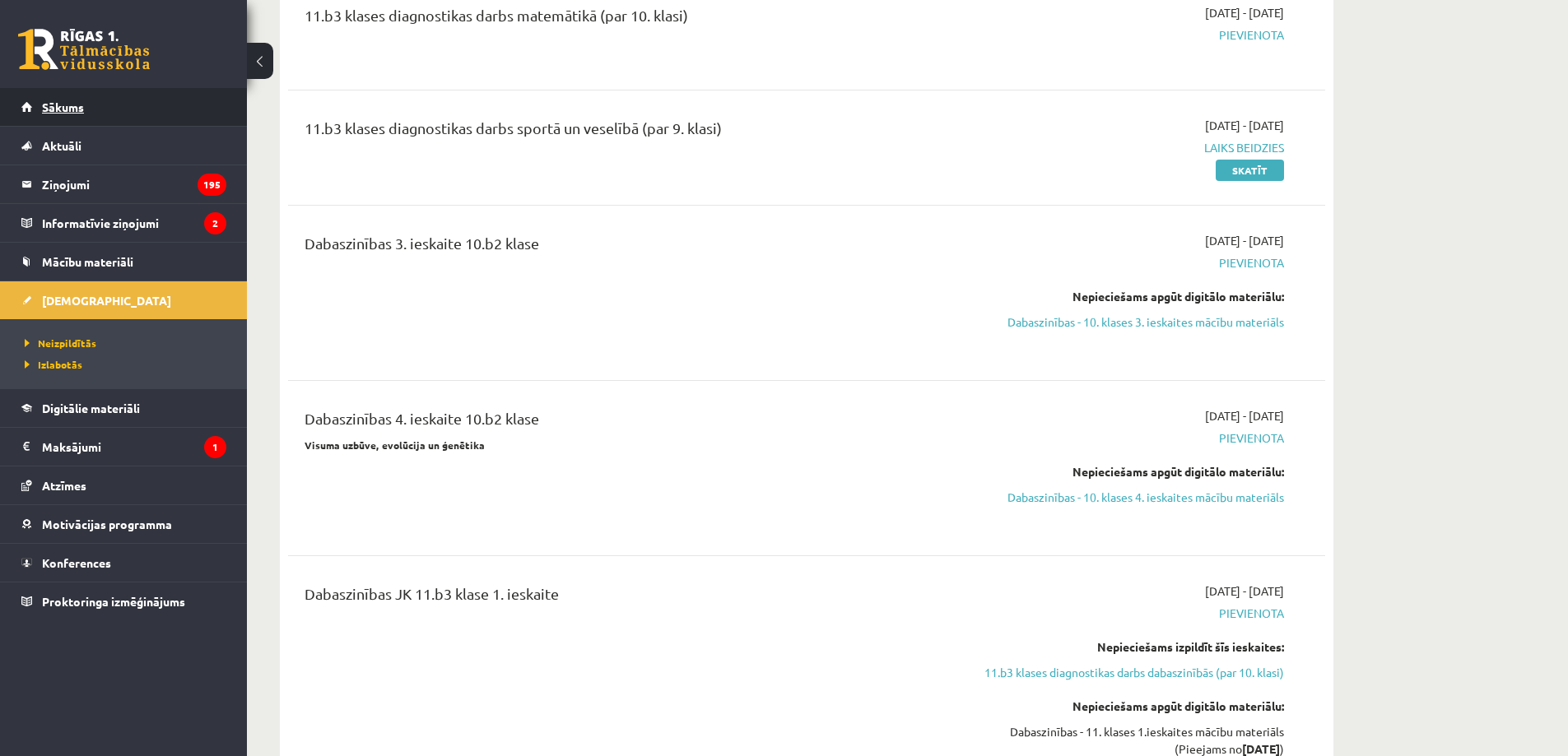
click at [83, 110] on span "Sākums" at bounding box center [62, 107] width 42 height 15
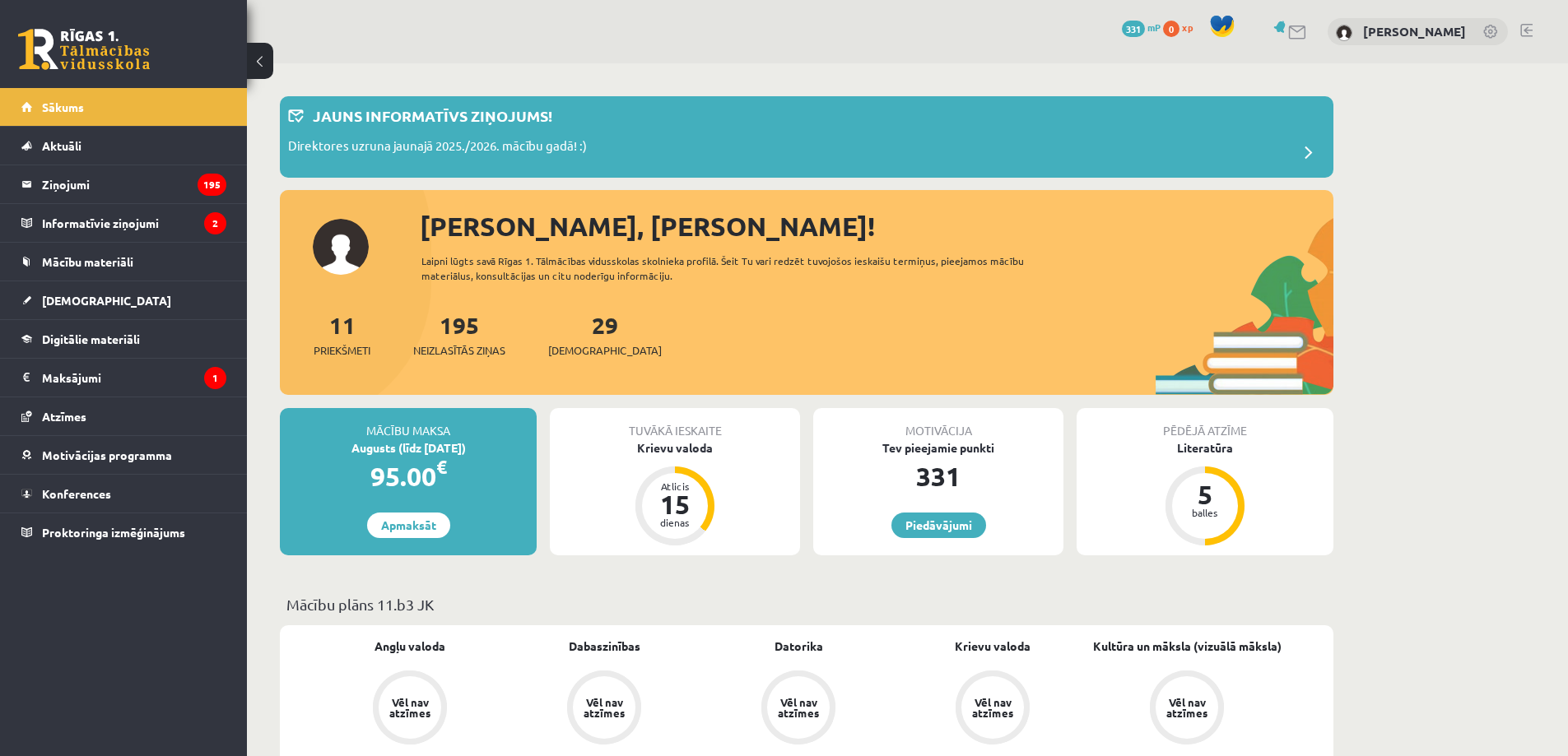
click at [488, 345] on span "Neizlasītās ziņas" at bounding box center [459, 350] width 92 height 17
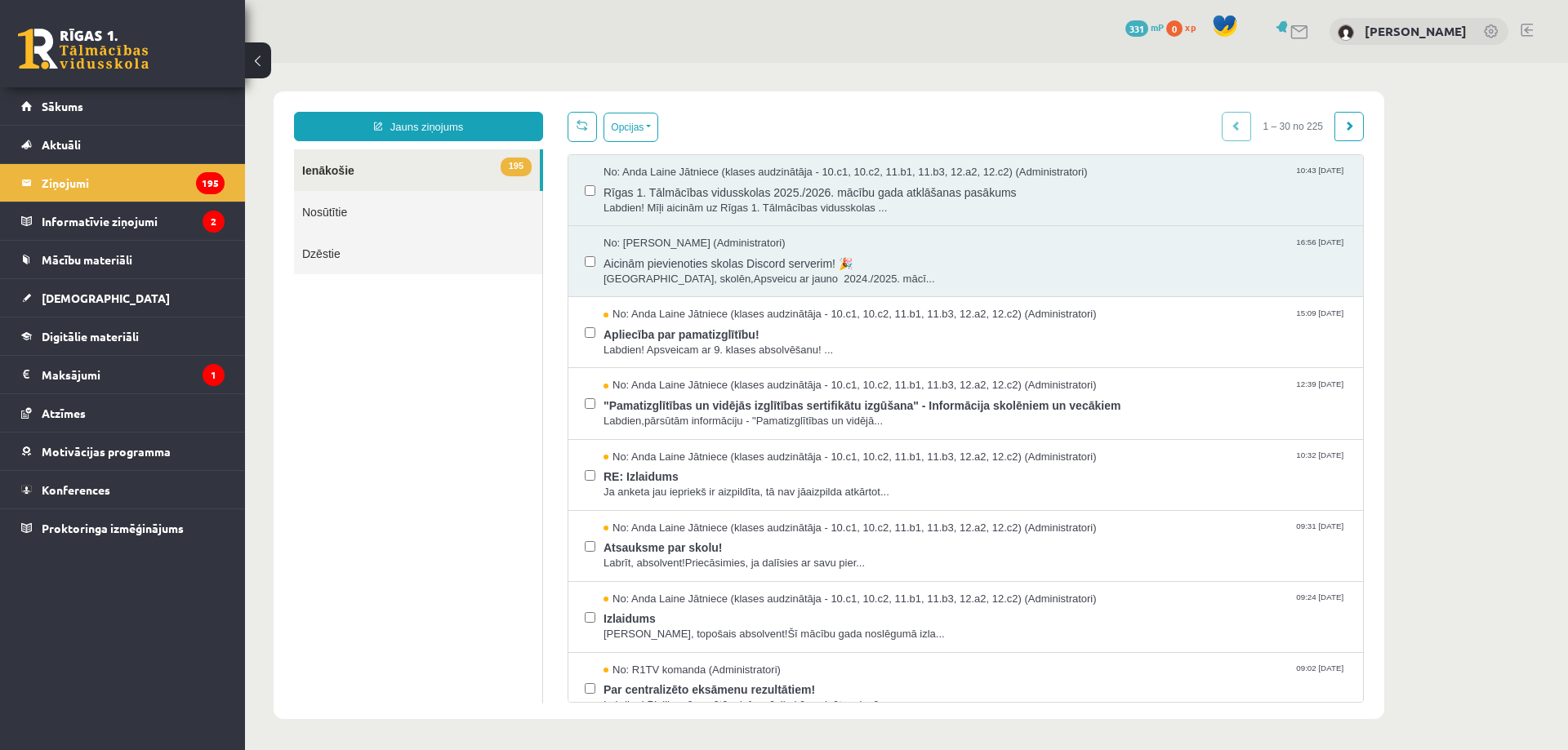
click at [1134, 27] on span "331" at bounding box center [1137, 28] width 23 height 17
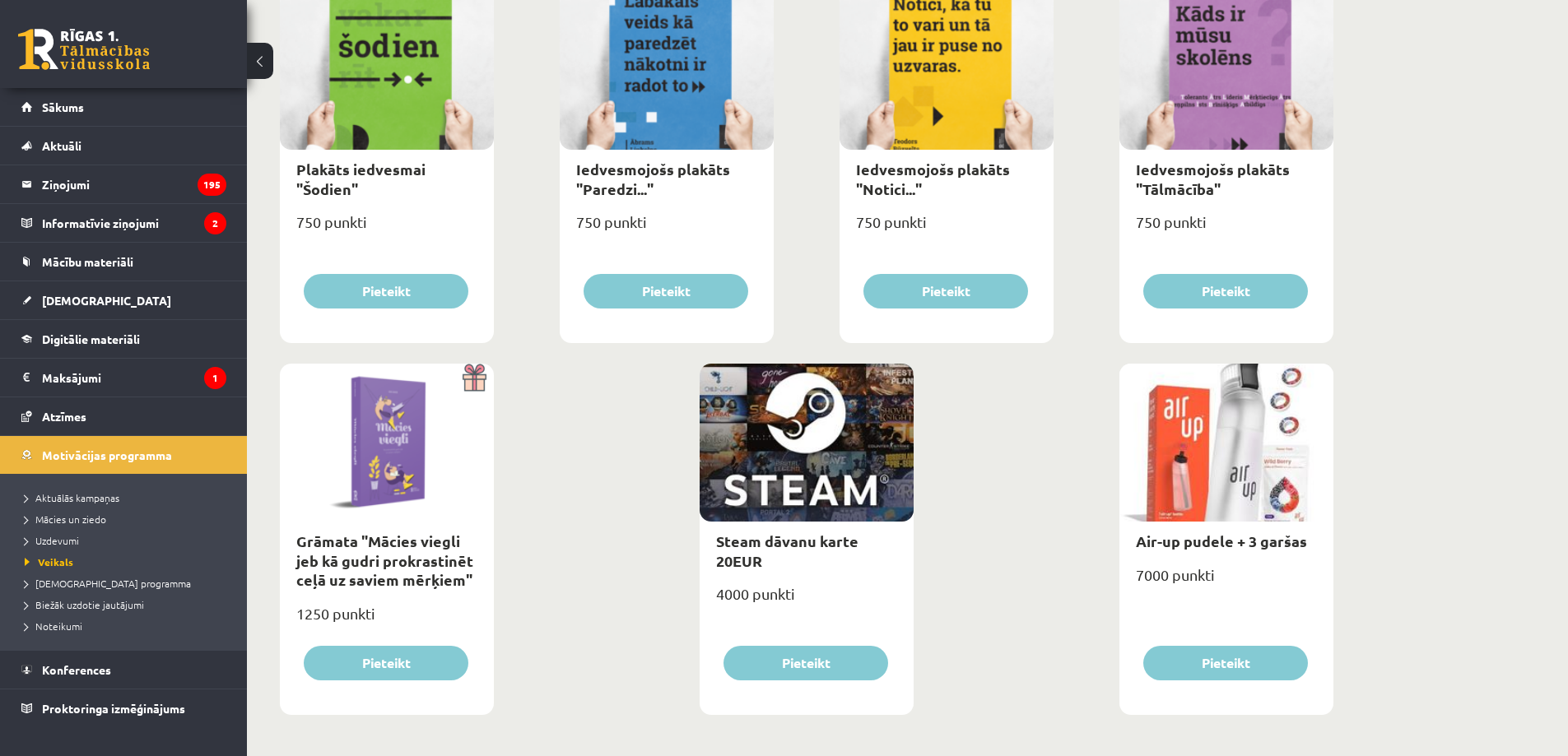
scroll to position [1772, 0]
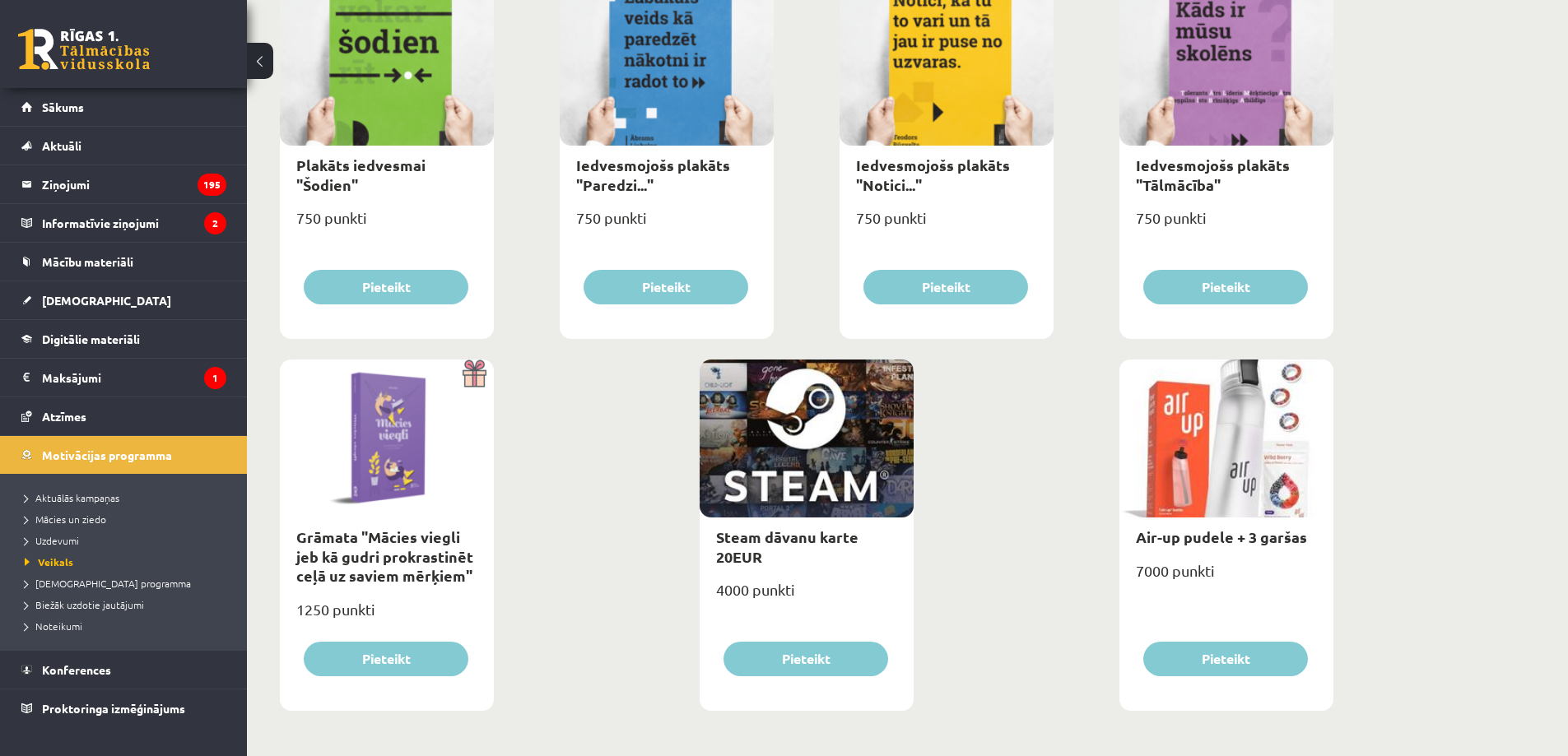
click at [840, 475] on div at bounding box center [806, 438] width 214 height 158
click at [790, 535] on link "Steam dāvanu karte 20EUR" at bounding box center [787, 546] width 142 height 38
type input "*"
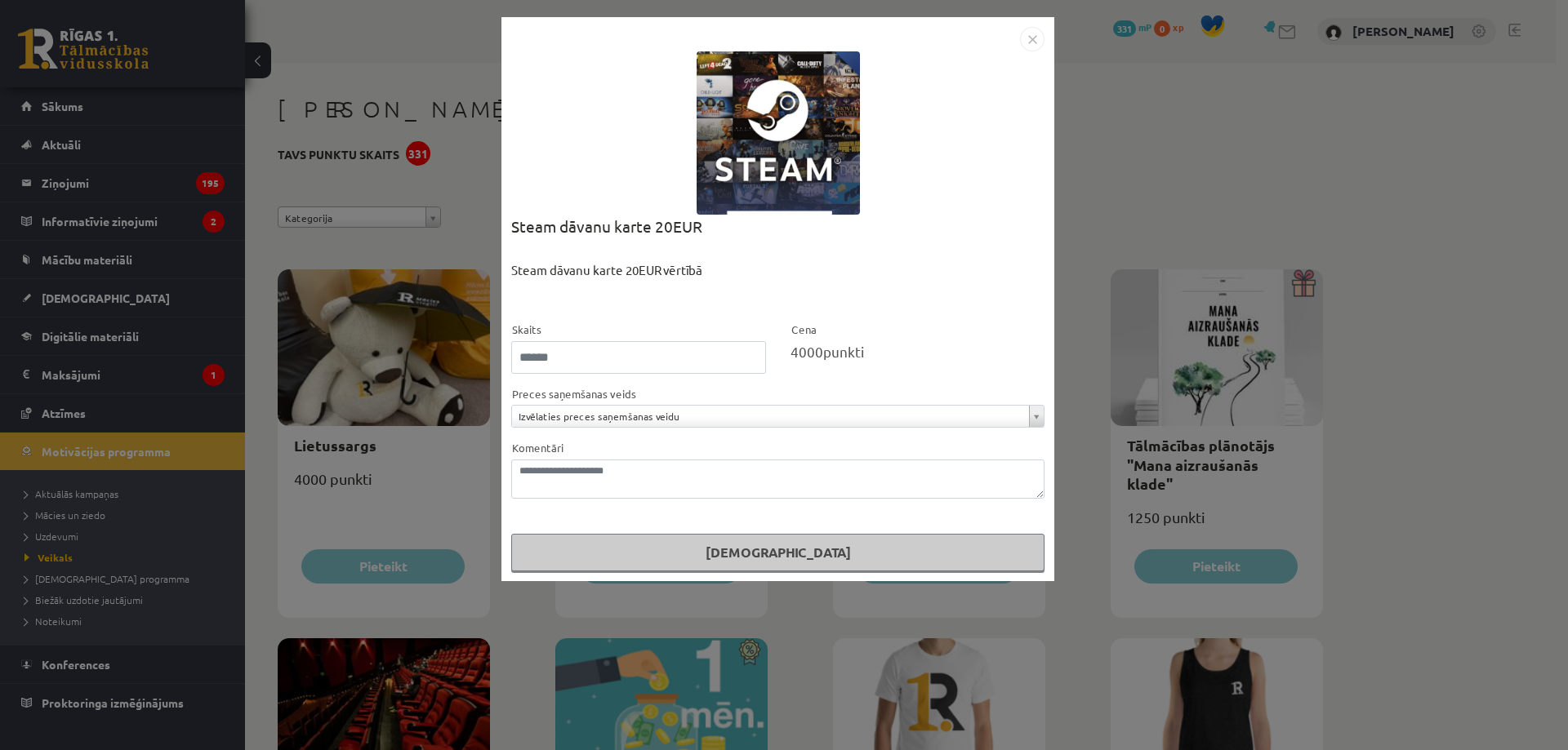
click at [919, 289] on div "Steam dāvanu karte 20EUR vērtībā" at bounding box center [777, 291] width 533 height 60
click at [1039, 36] on img "Close" at bounding box center [1032, 40] width 25 height 25
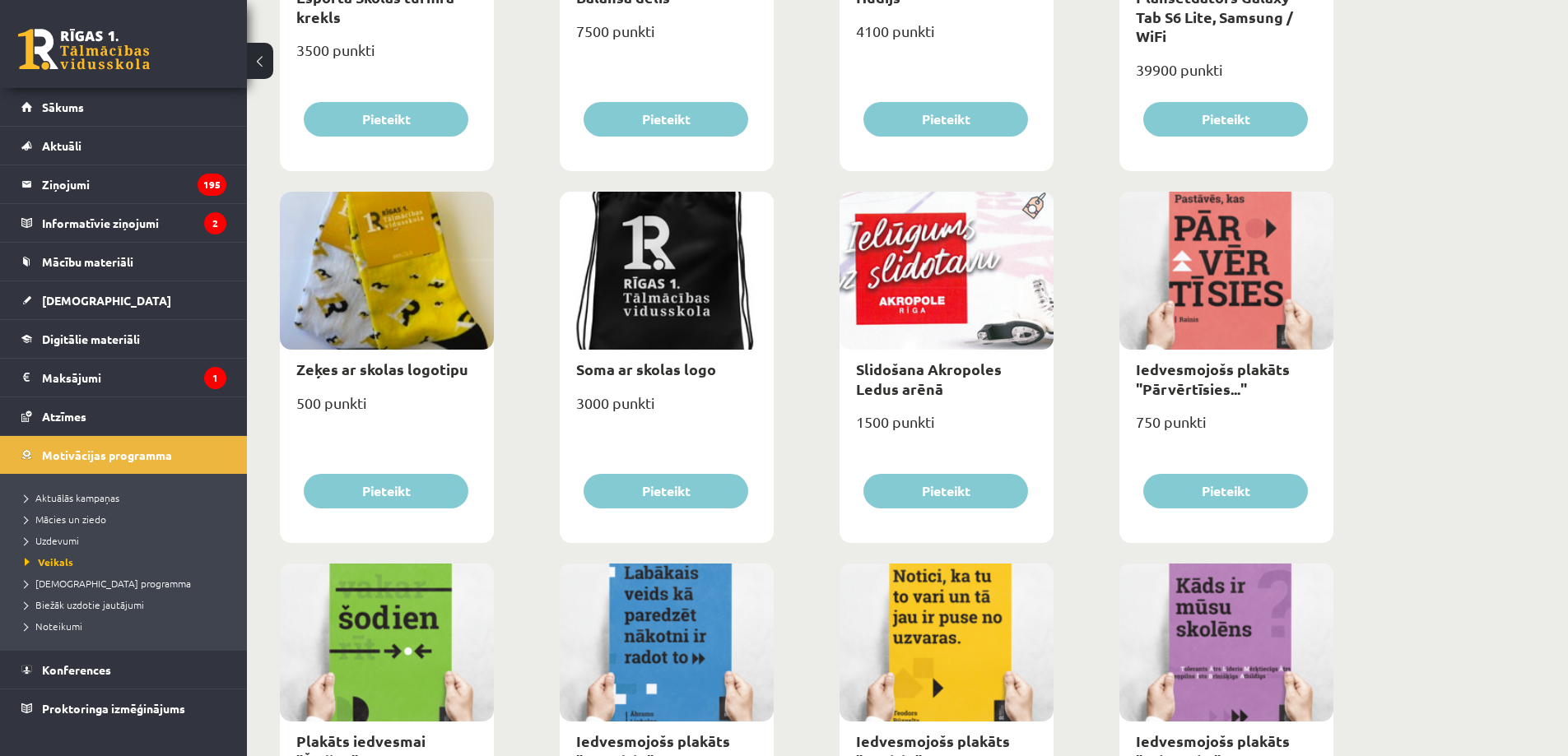
scroll to position [1772, 0]
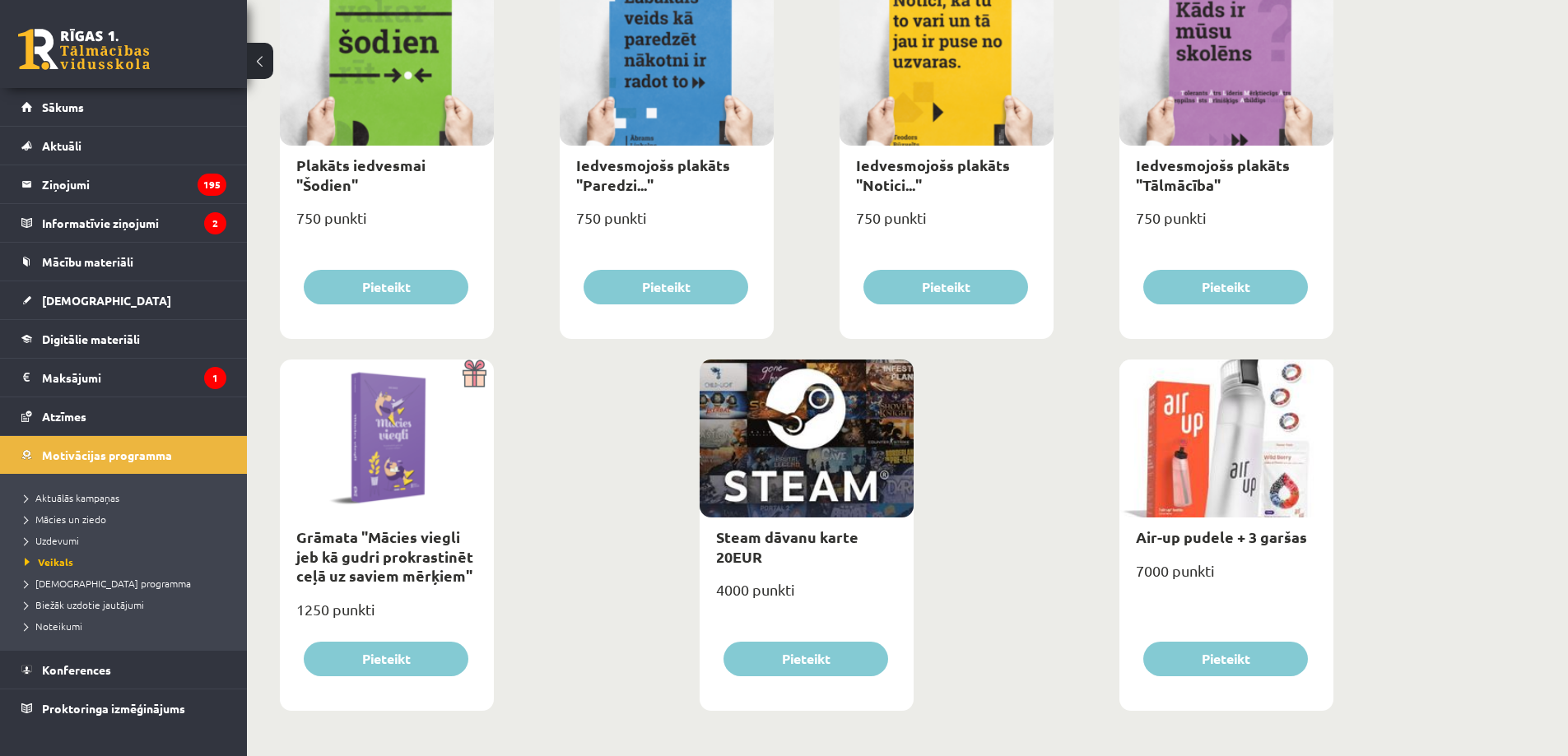
click at [799, 514] on div at bounding box center [806, 438] width 214 height 158
click at [787, 537] on link "Steam dāvanu karte 20EUR" at bounding box center [787, 546] width 142 height 38
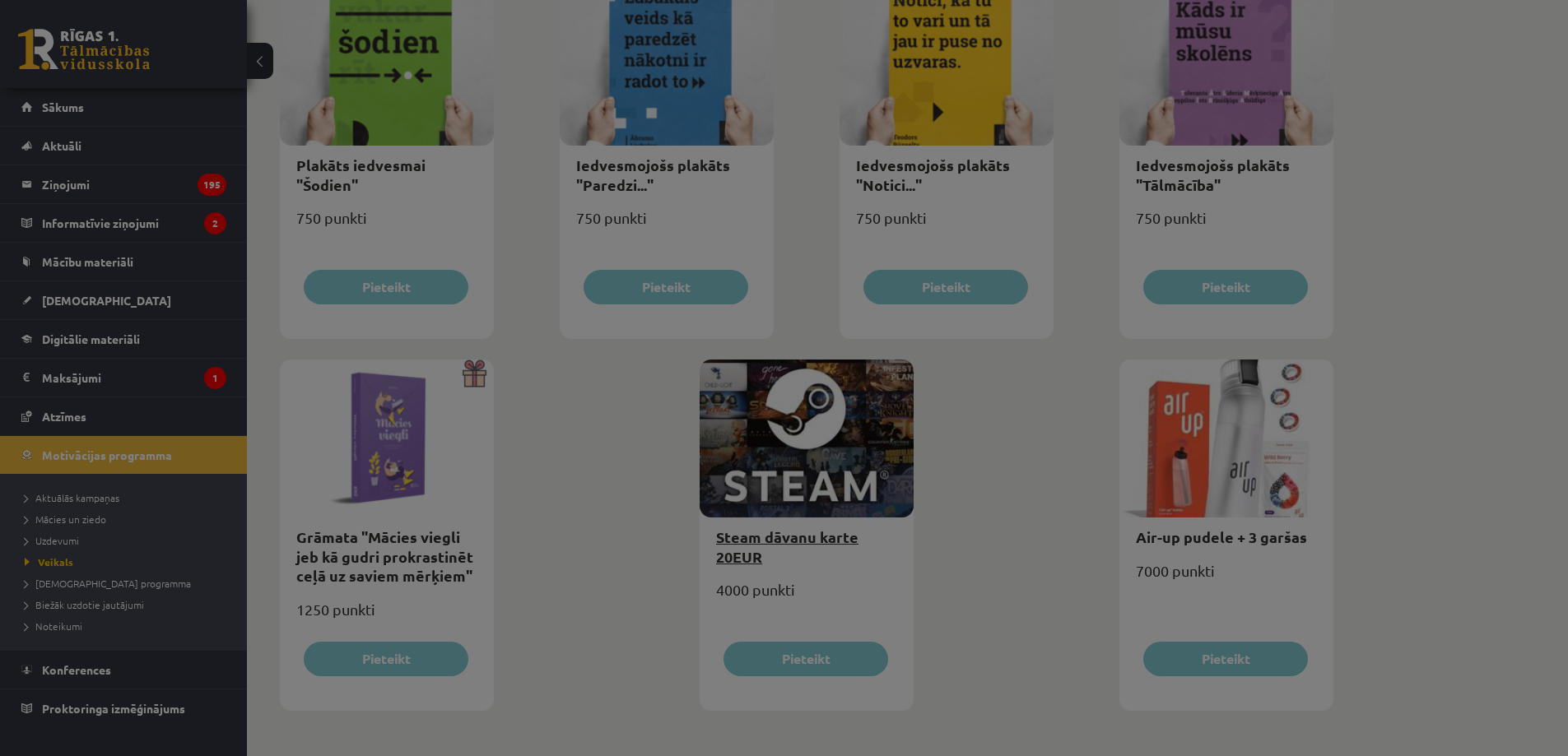
scroll to position [0, 0]
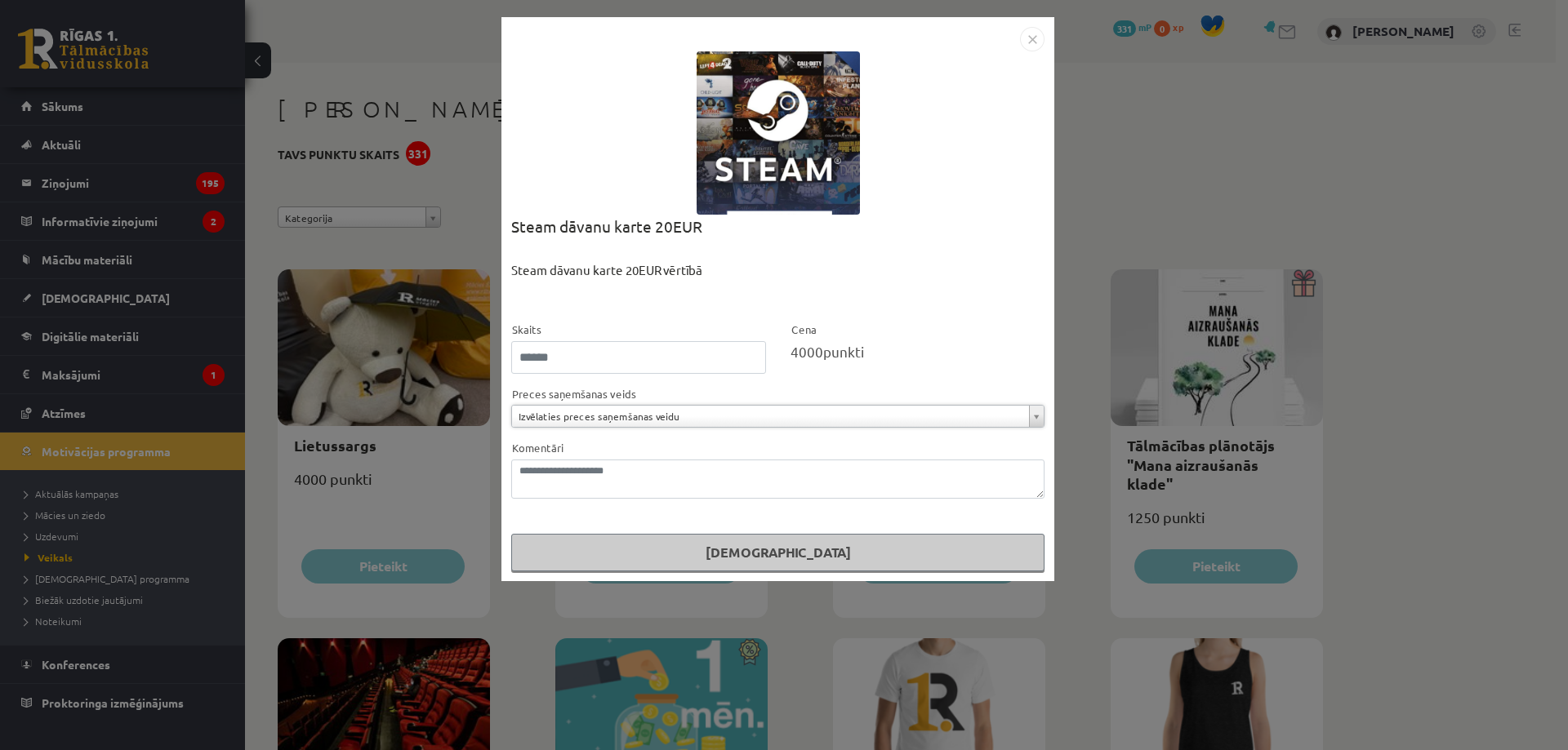
click at [1042, 29] on img "Close" at bounding box center [1032, 40] width 25 height 25
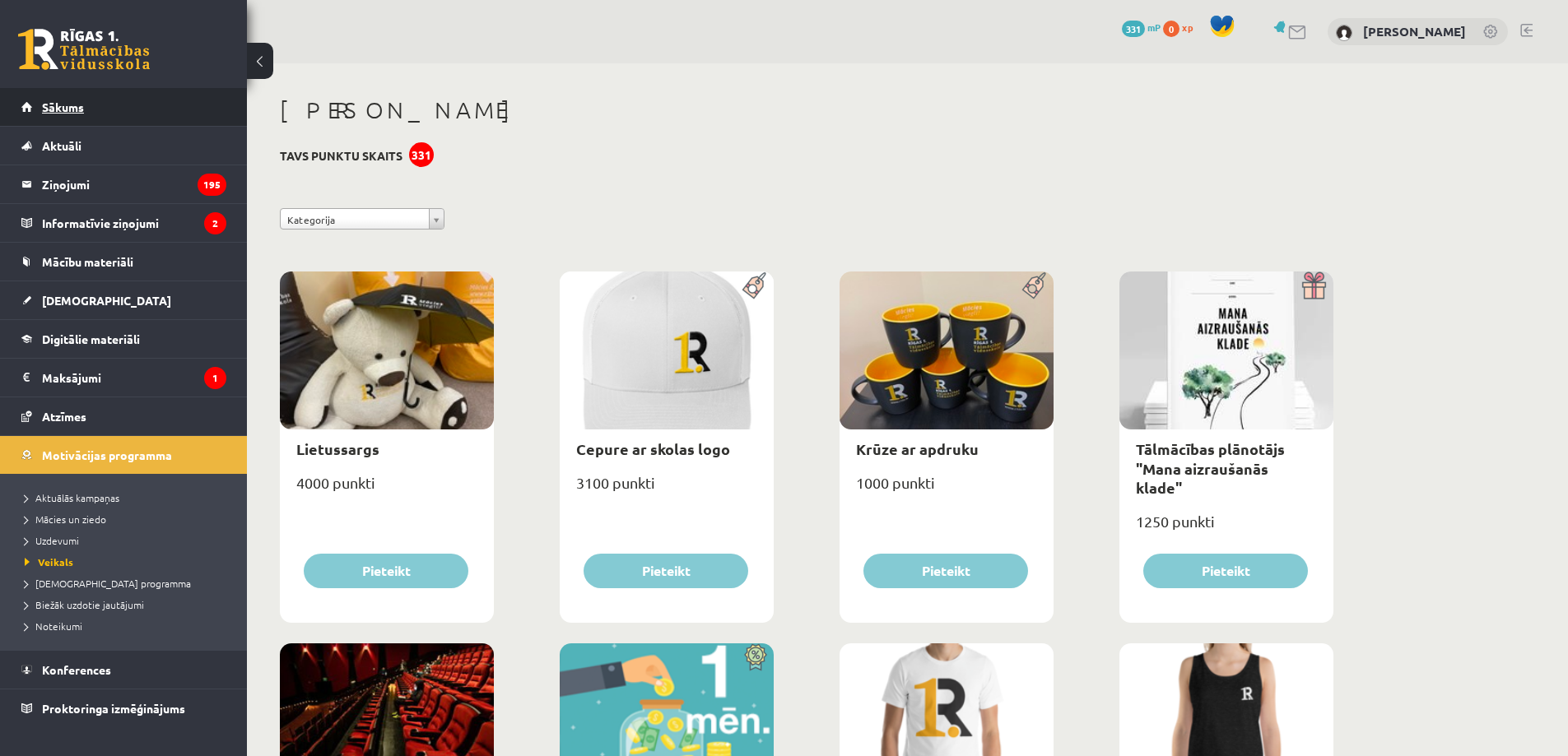
click at [66, 109] on span "Sākums" at bounding box center [62, 107] width 42 height 15
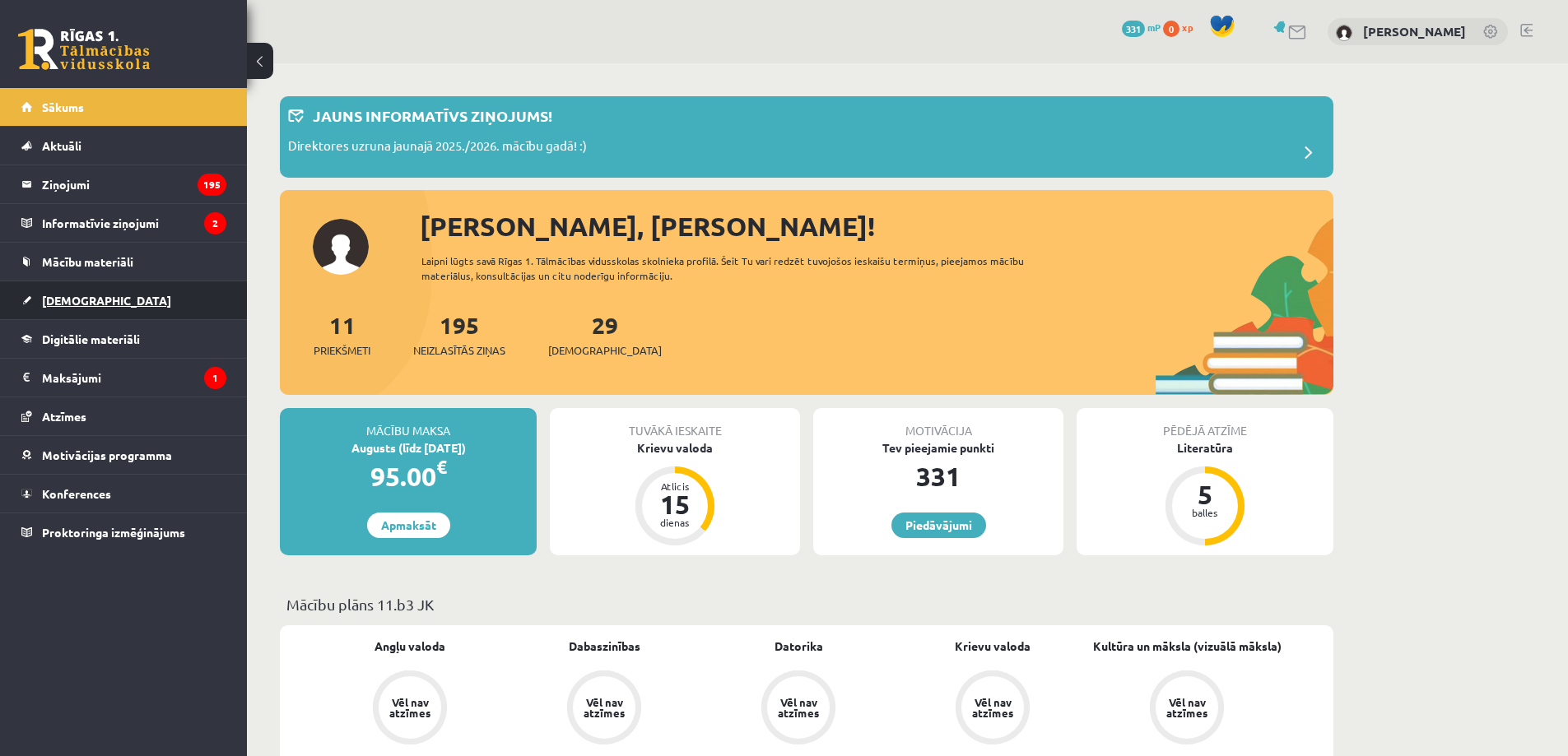
click at [98, 302] on link "[DEMOGRAPHIC_DATA]" at bounding box center [124, 300] width 205 height 38
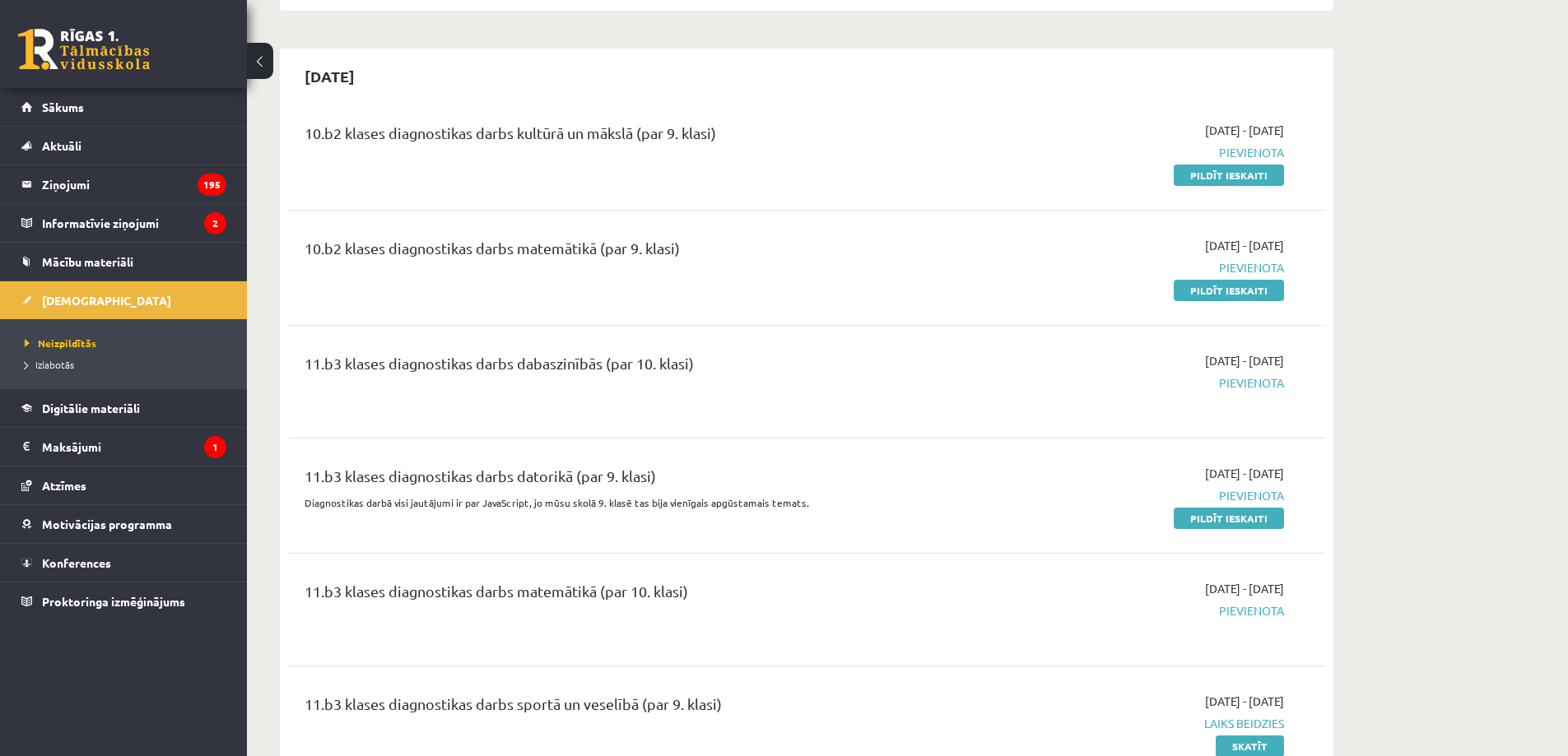
scroll to position [1344, 0]
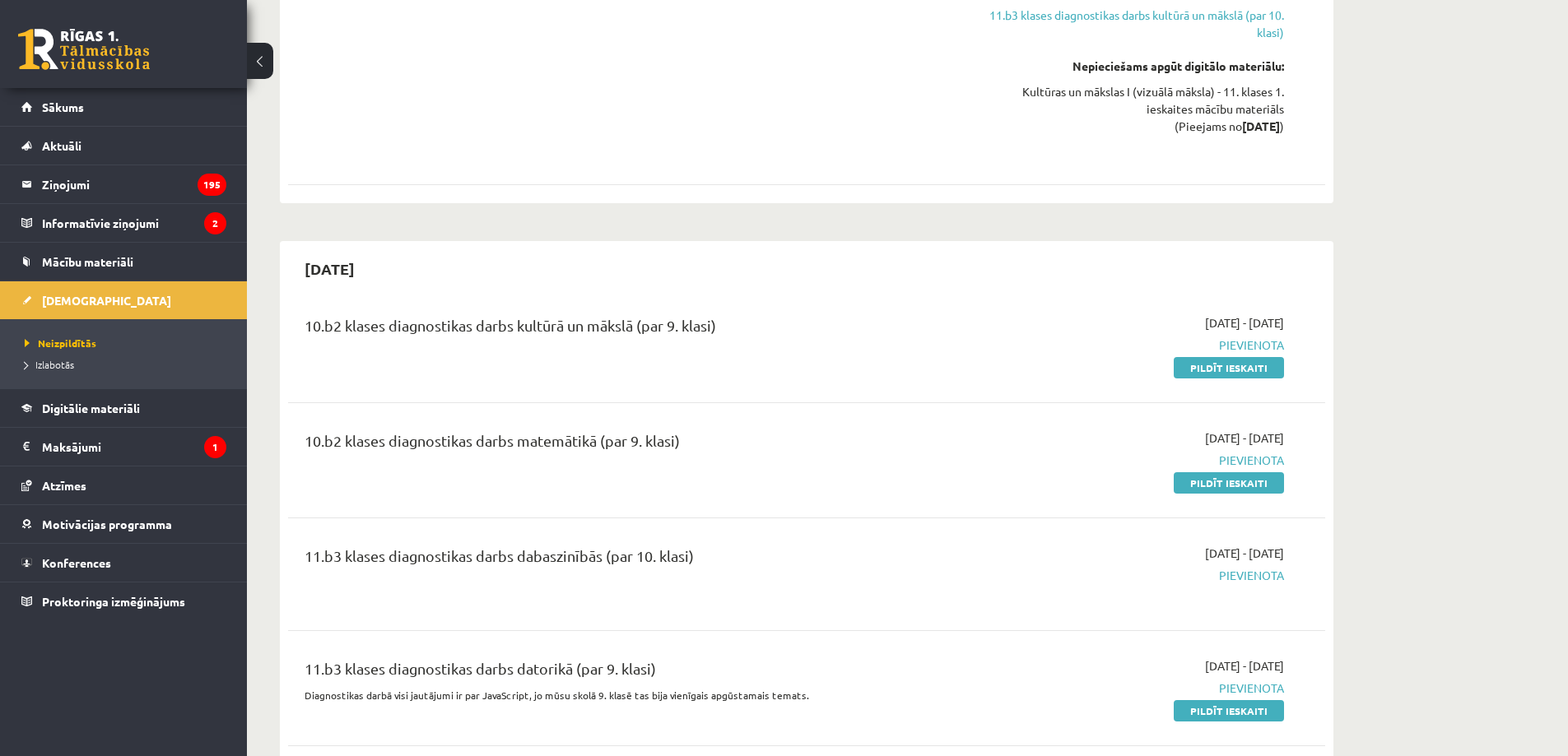
click at [1266, 369] on link "Pildīt ieskaiti" at bounding box center [1228, 368] width 110 height 21
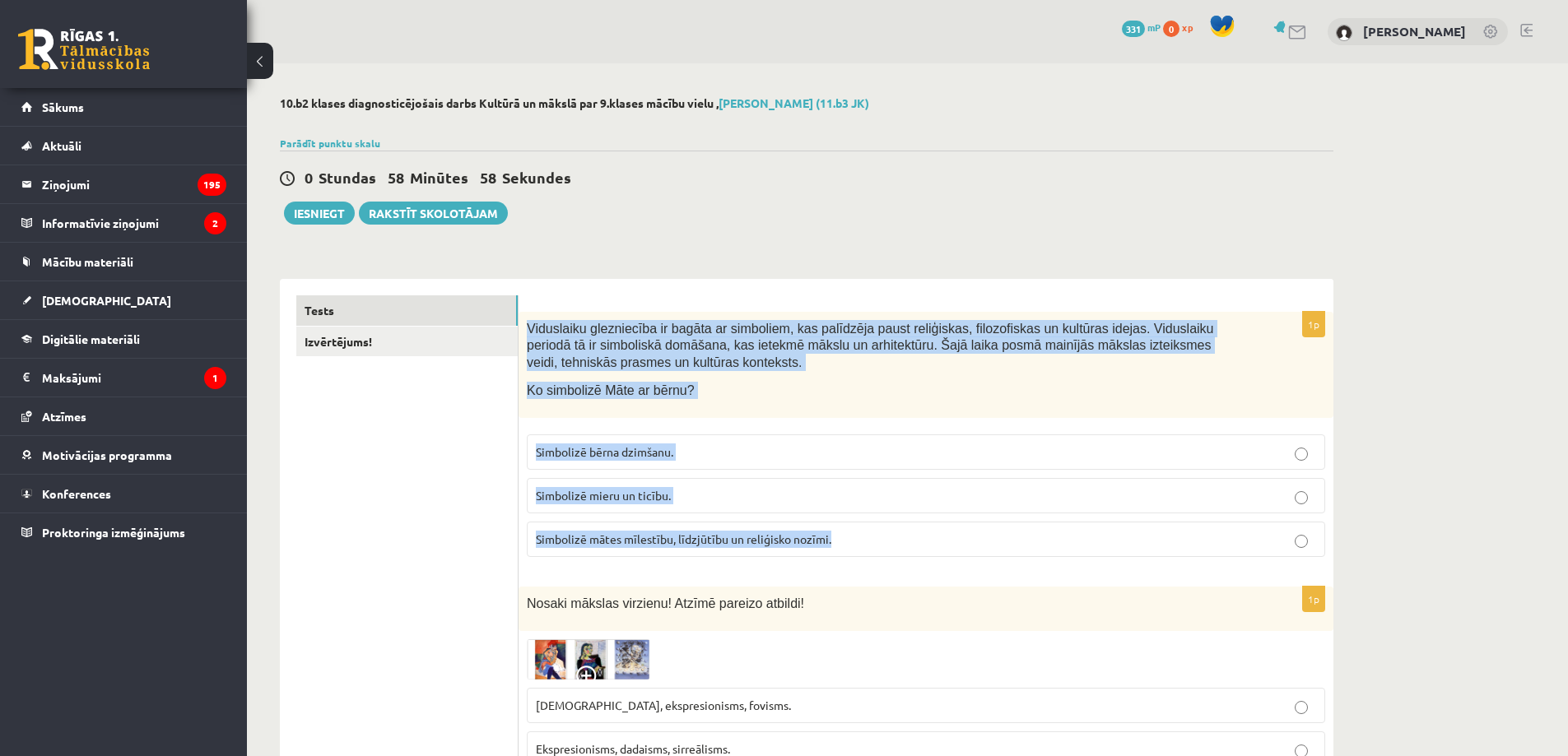
drag, startPoint x: 527, startPoint y: 326, endPoint x: 851, endPoint y: 542, distance: 389.4
click at [851, 542] on div "1p Viduslaiku glezniecība ir bagāta ar simboliem, kas palīdzēja paust reliģiska…" at bounding box center [926, 441] width 815 height 259
copy div "Viduslaiku glezniecība ir bagāta ar simboliem, kas palīdzēja paust reliģiskas, …"
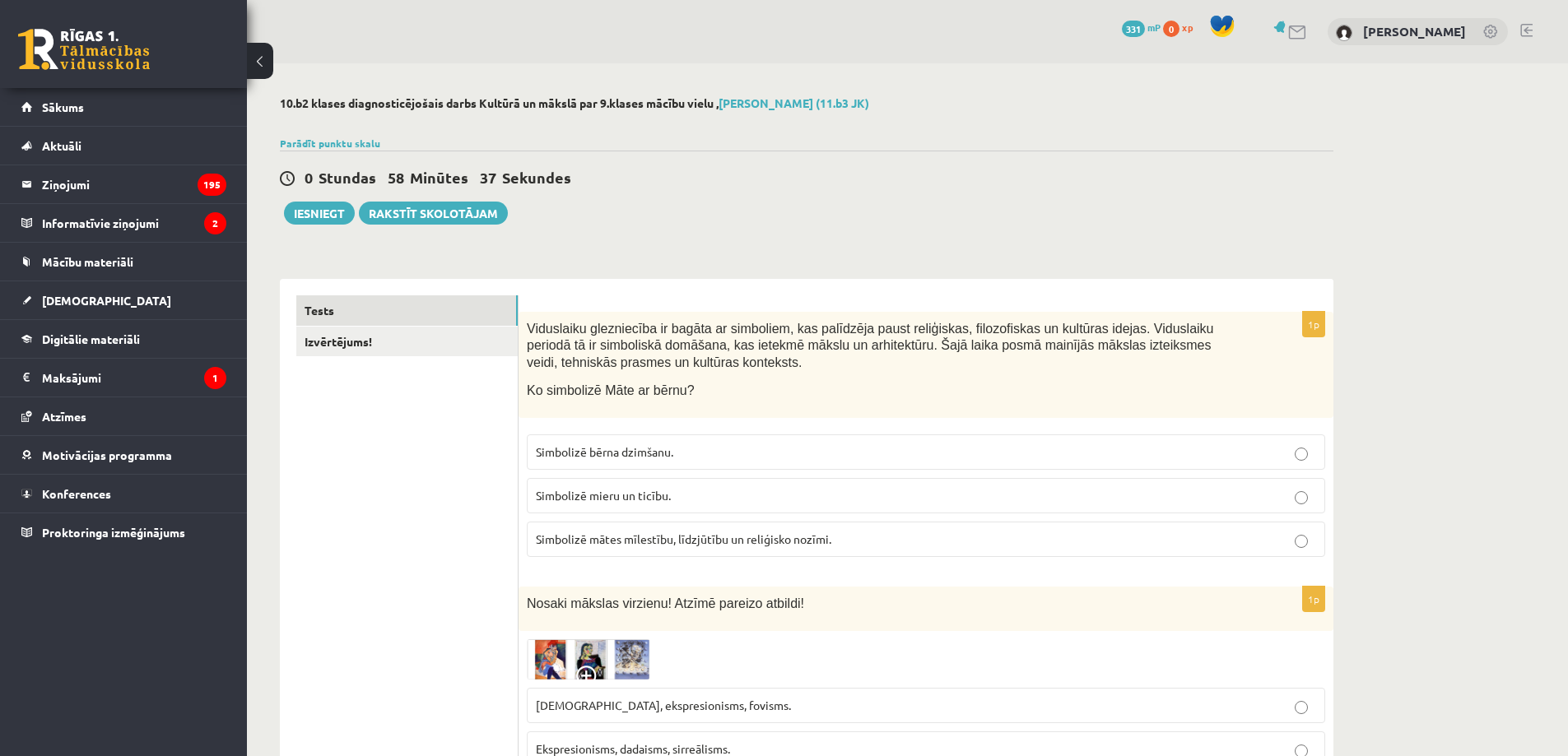
click at [711, 544] on span "Simbolizē mātes mīlestību, līdzjūtību un reliģisko nozīmi." at bounding box center [683, 539] width 295 height 15
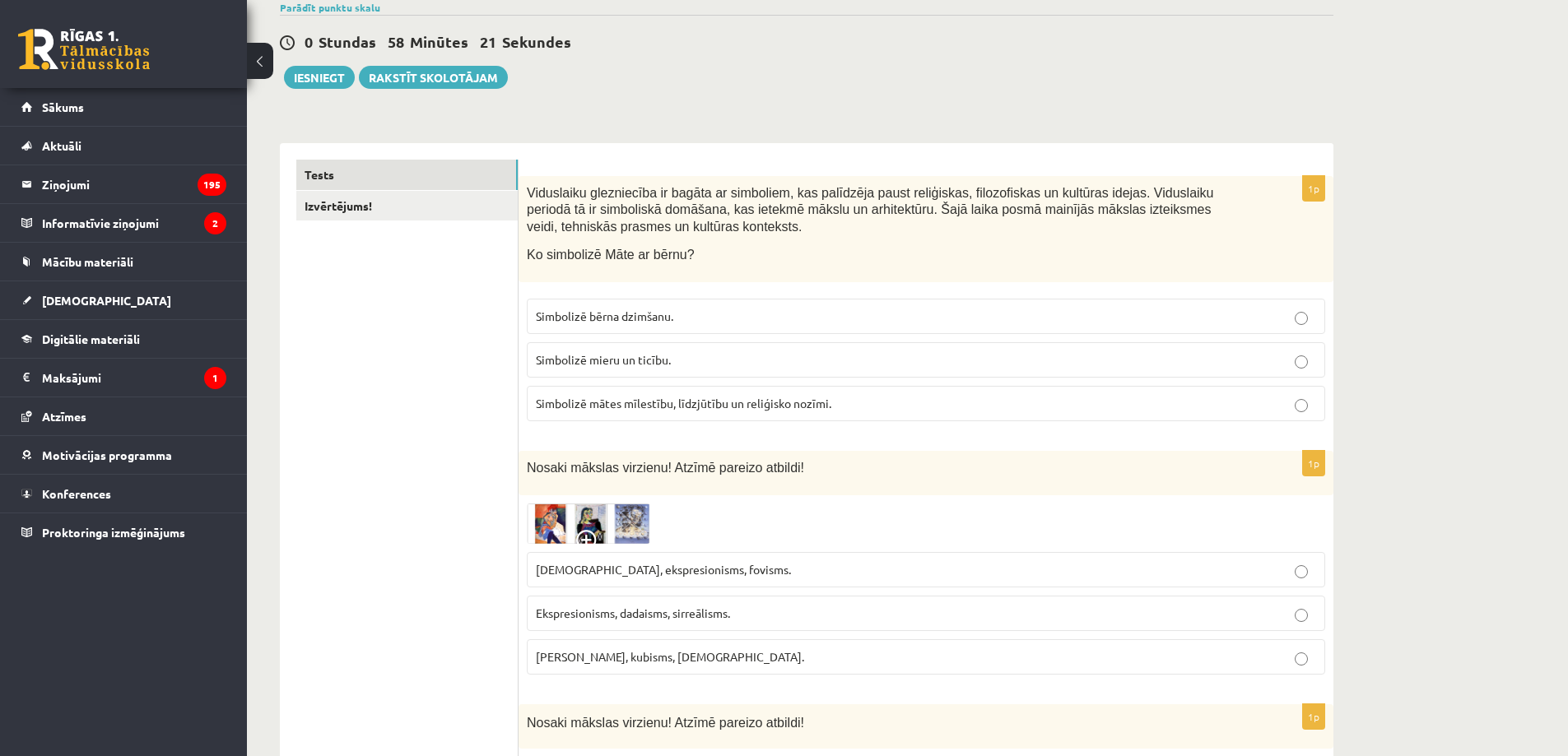
scroll to position [192, 0]
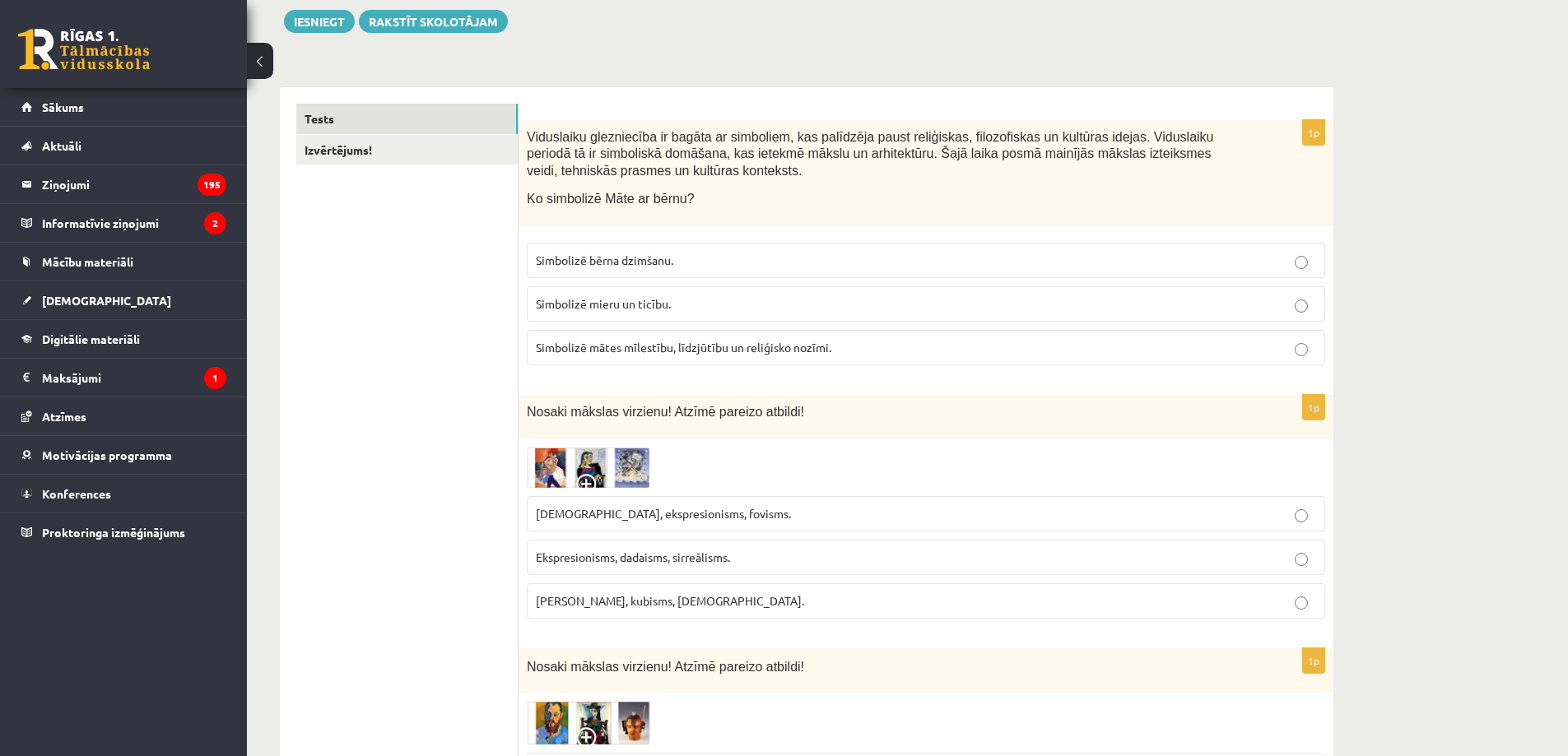
click at [593, 470] on img at bounding box center [588, 467] width 124 height 40
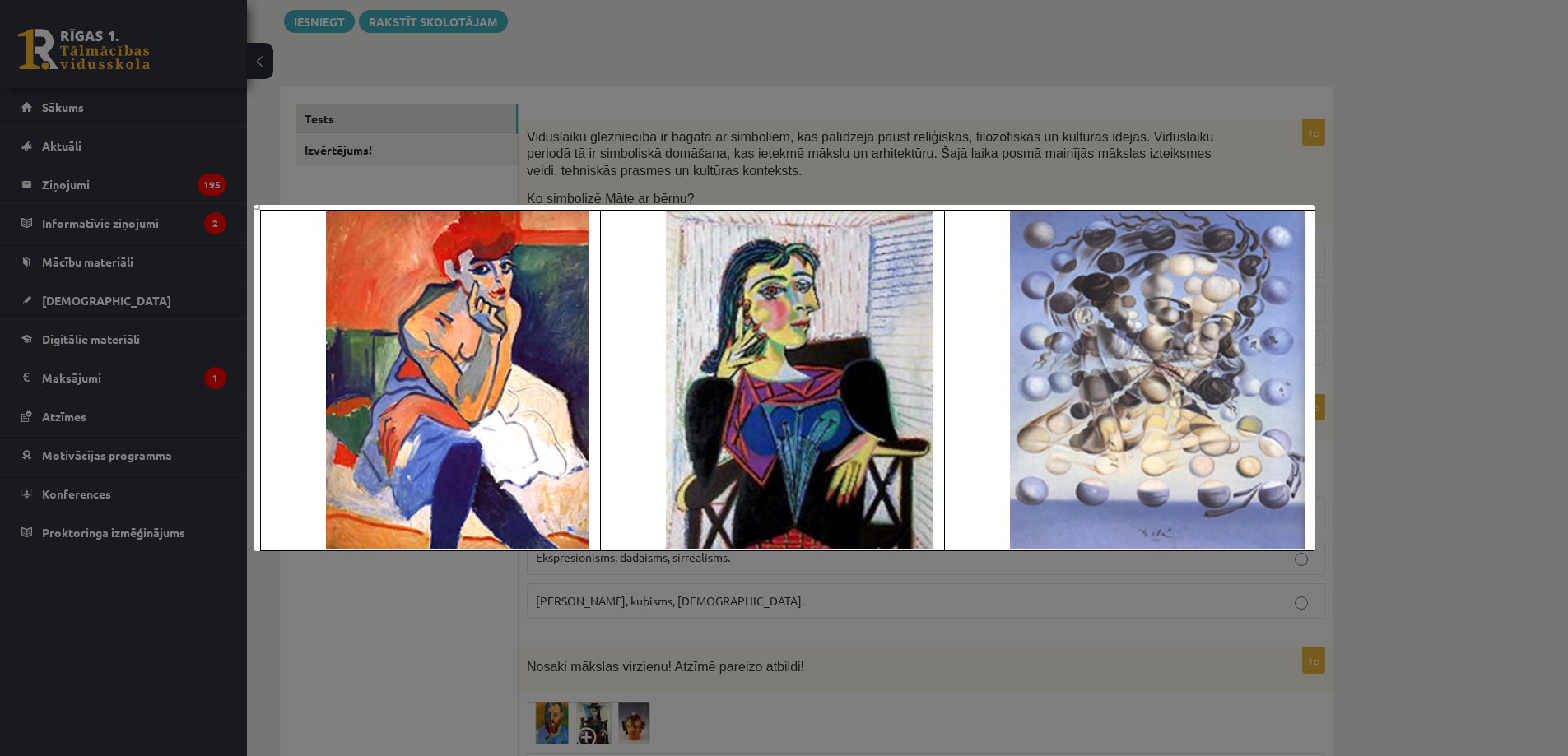
click at [1482, 511] on div at bounding box center [784, 378] width 1568 height 756
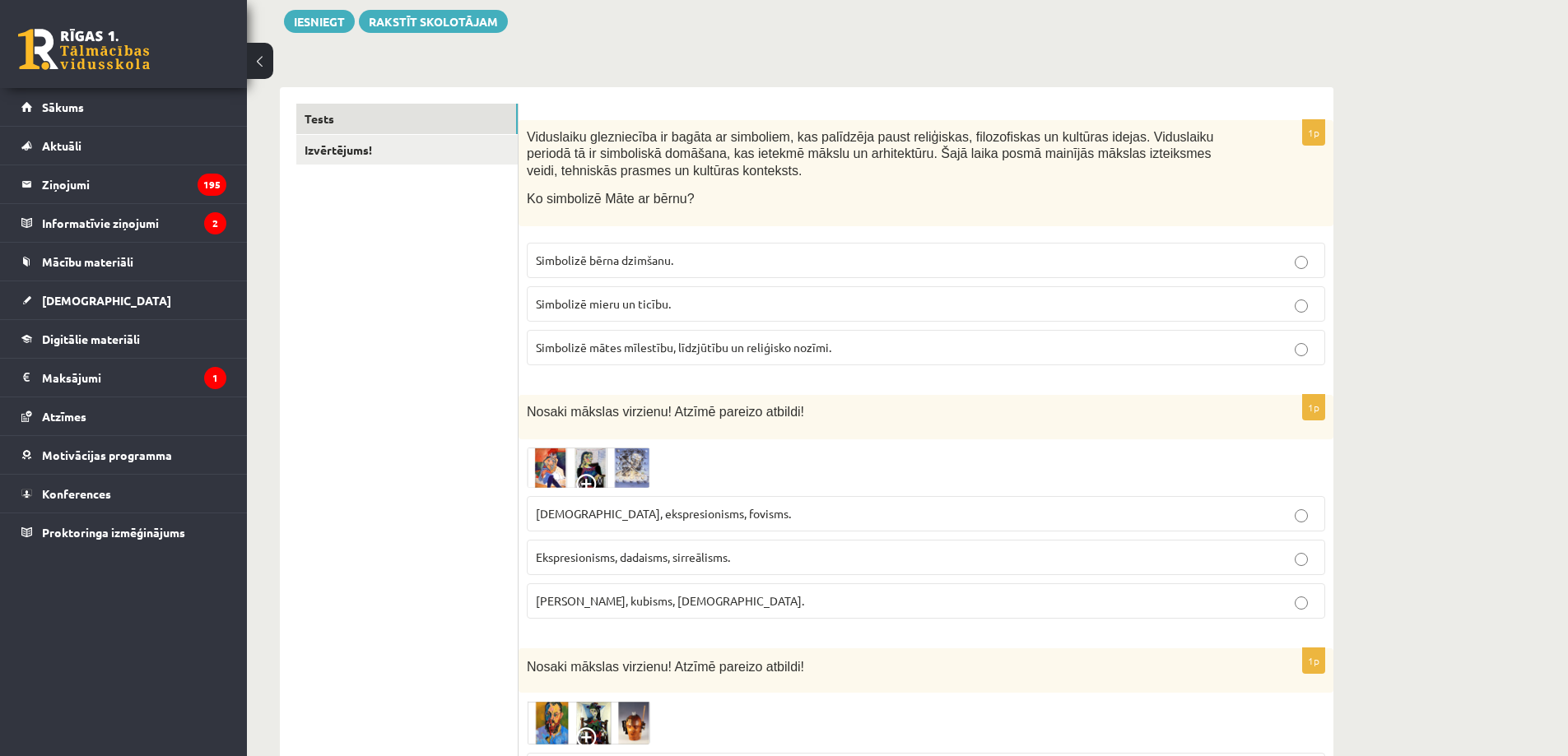
click at [601, 460] on img at bounding box center [588, 467] width 124 height 40
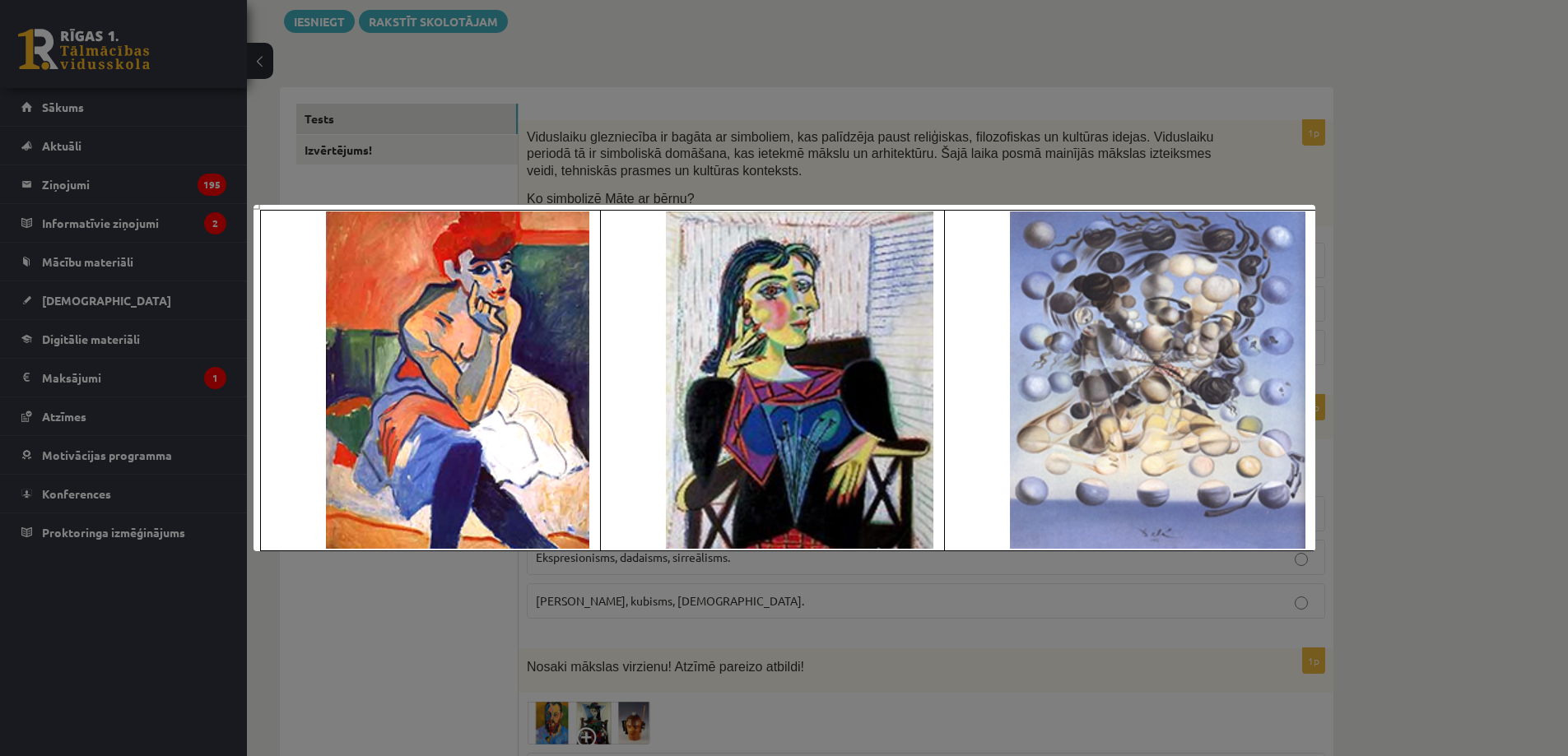
click at [1394, 431] on div at bounding box center [784, 378] width 1568 height 756
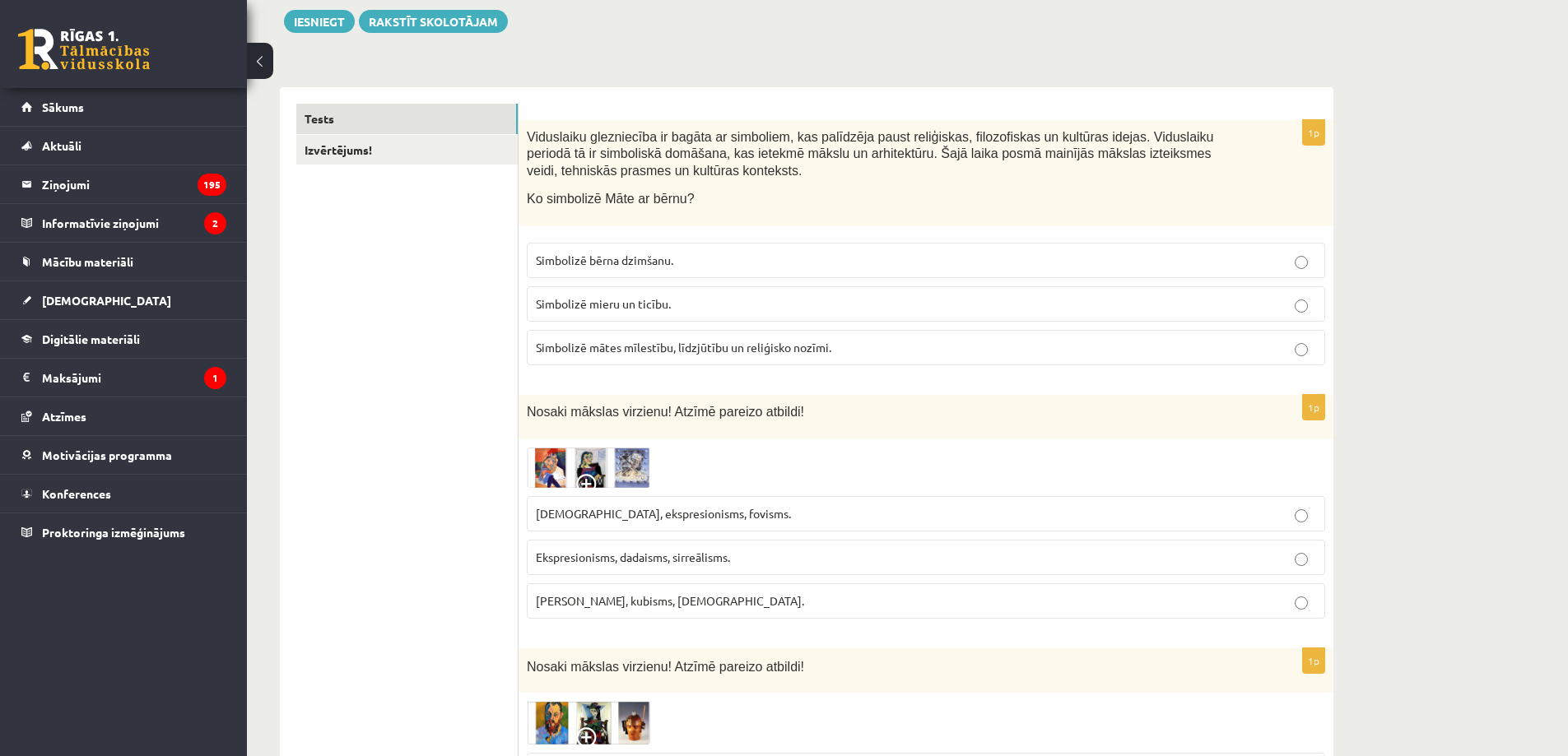
click at [644, 604] on span "Fovisms, kubisms, sirreālisms." at bounding box center [670, 600] width 269 height 15
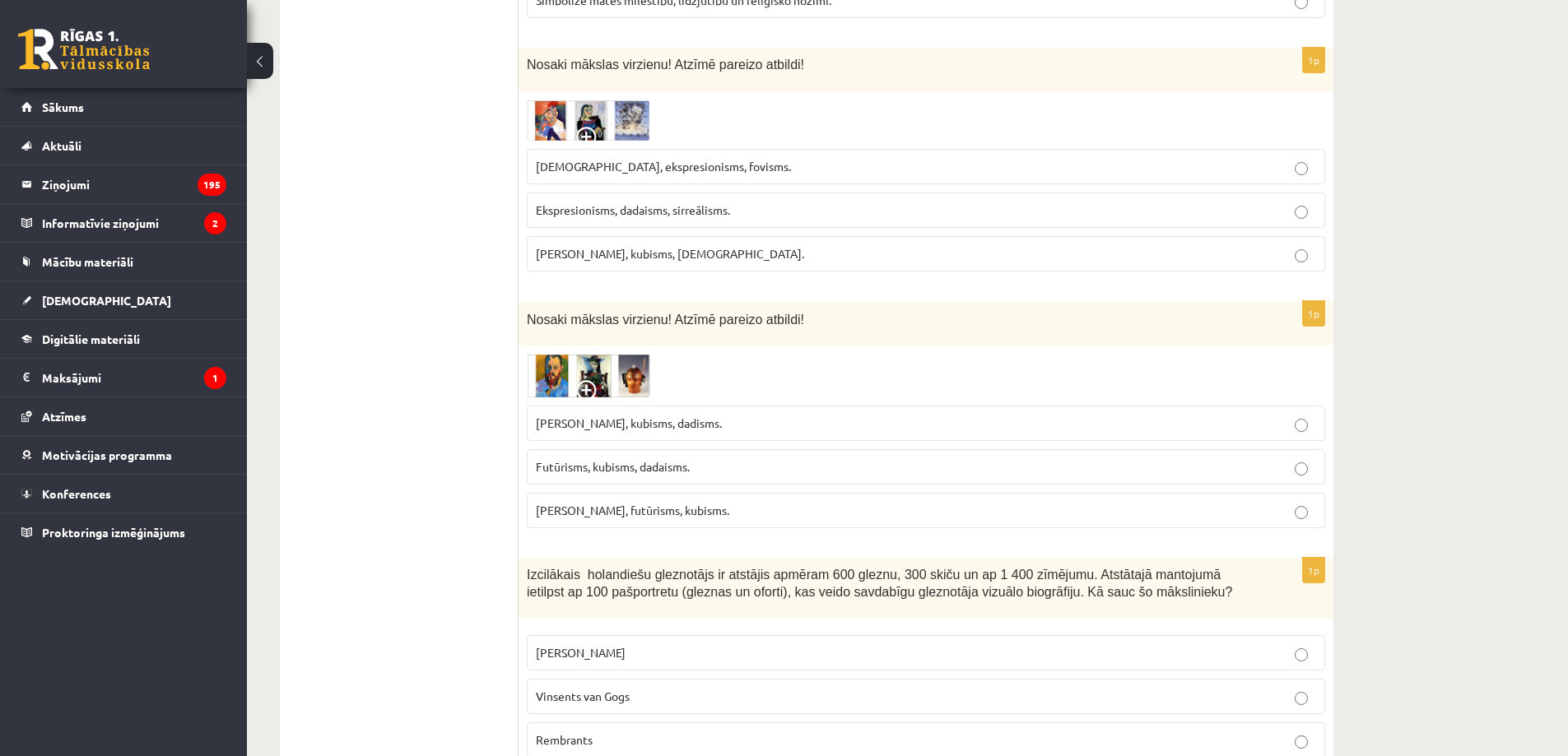
scroll to position [576, 0]
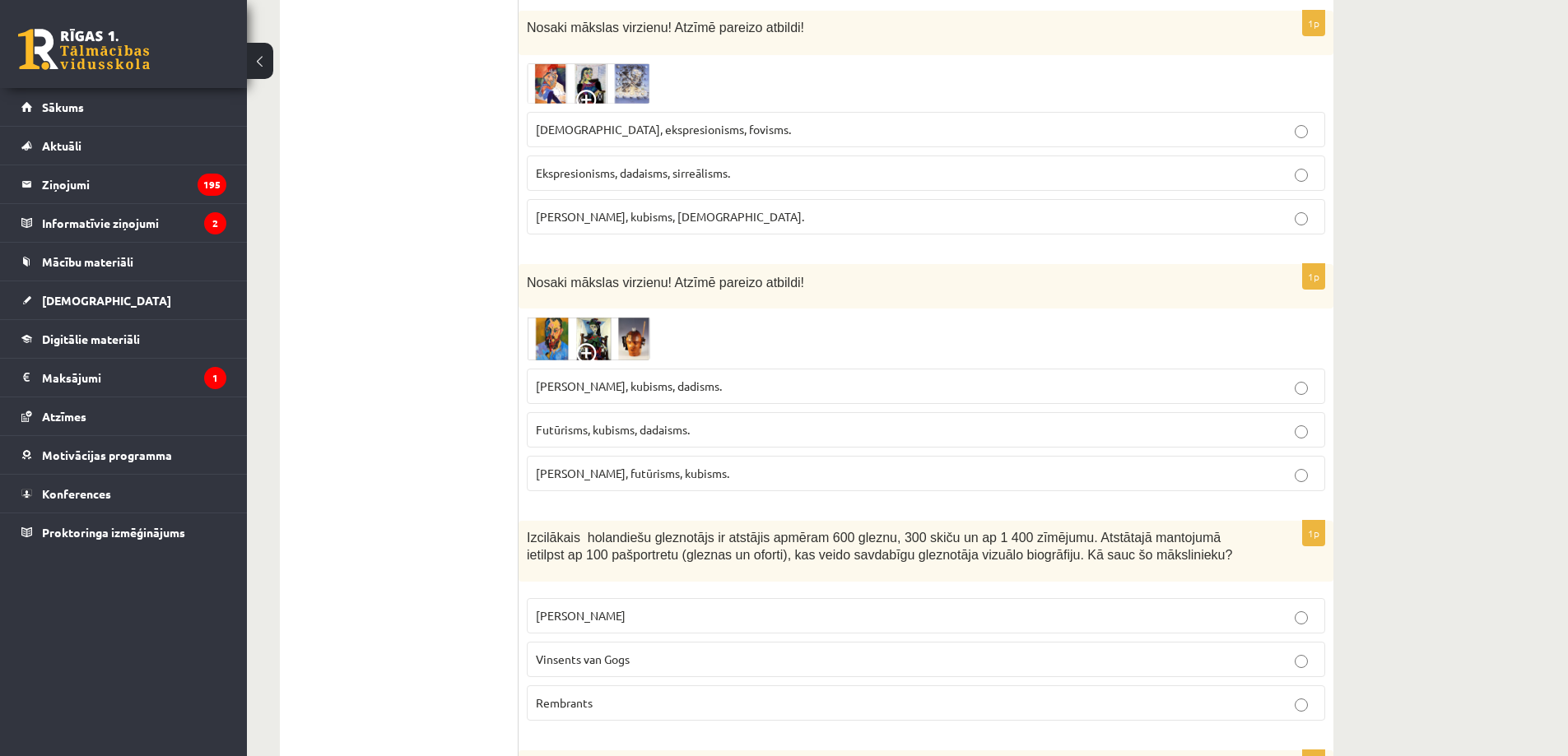
click at [593, 337] on img at bounding box center [588, 338] width 124 height 44
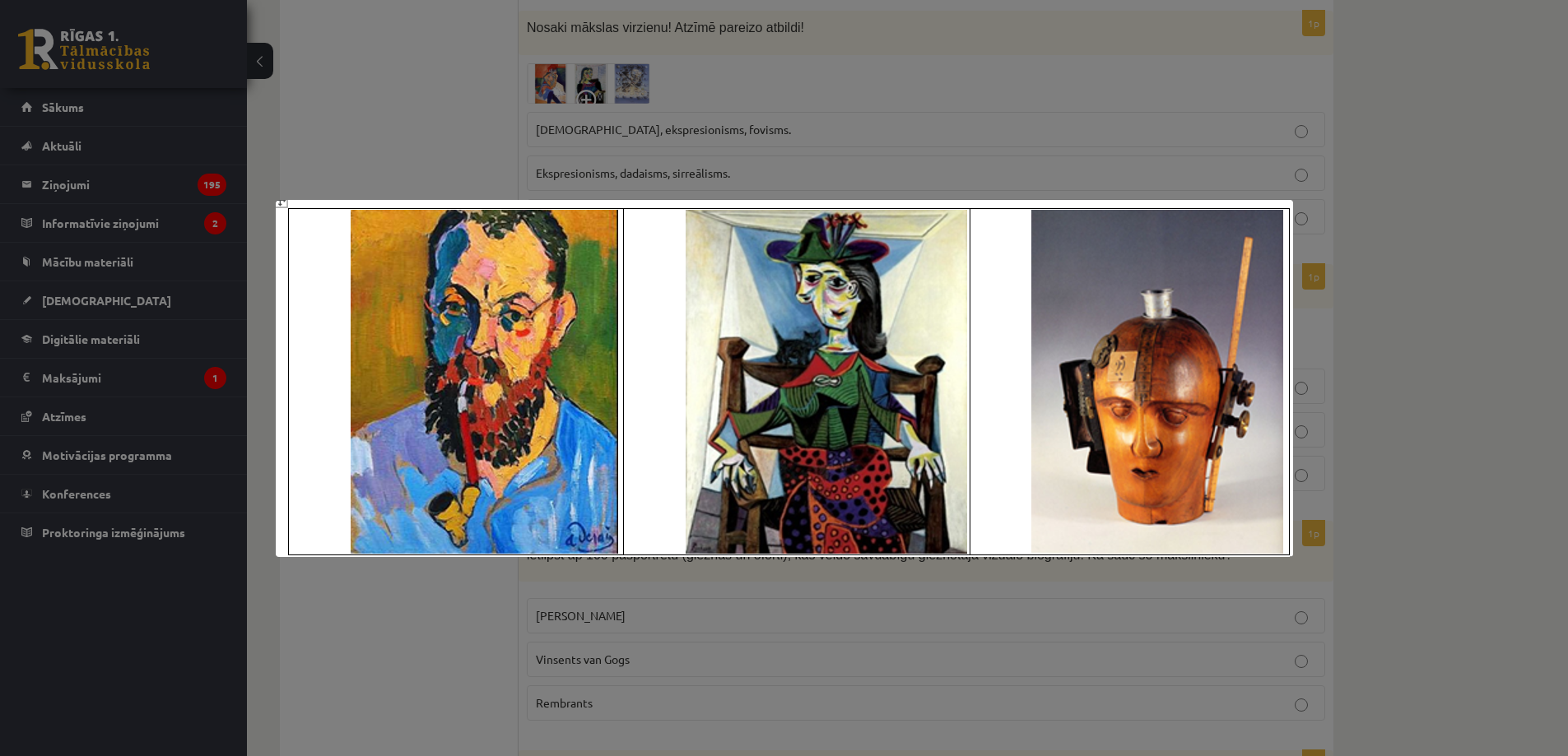
click at [1452, 388] on div at bounding box center [784, 378] width 1568 height 756
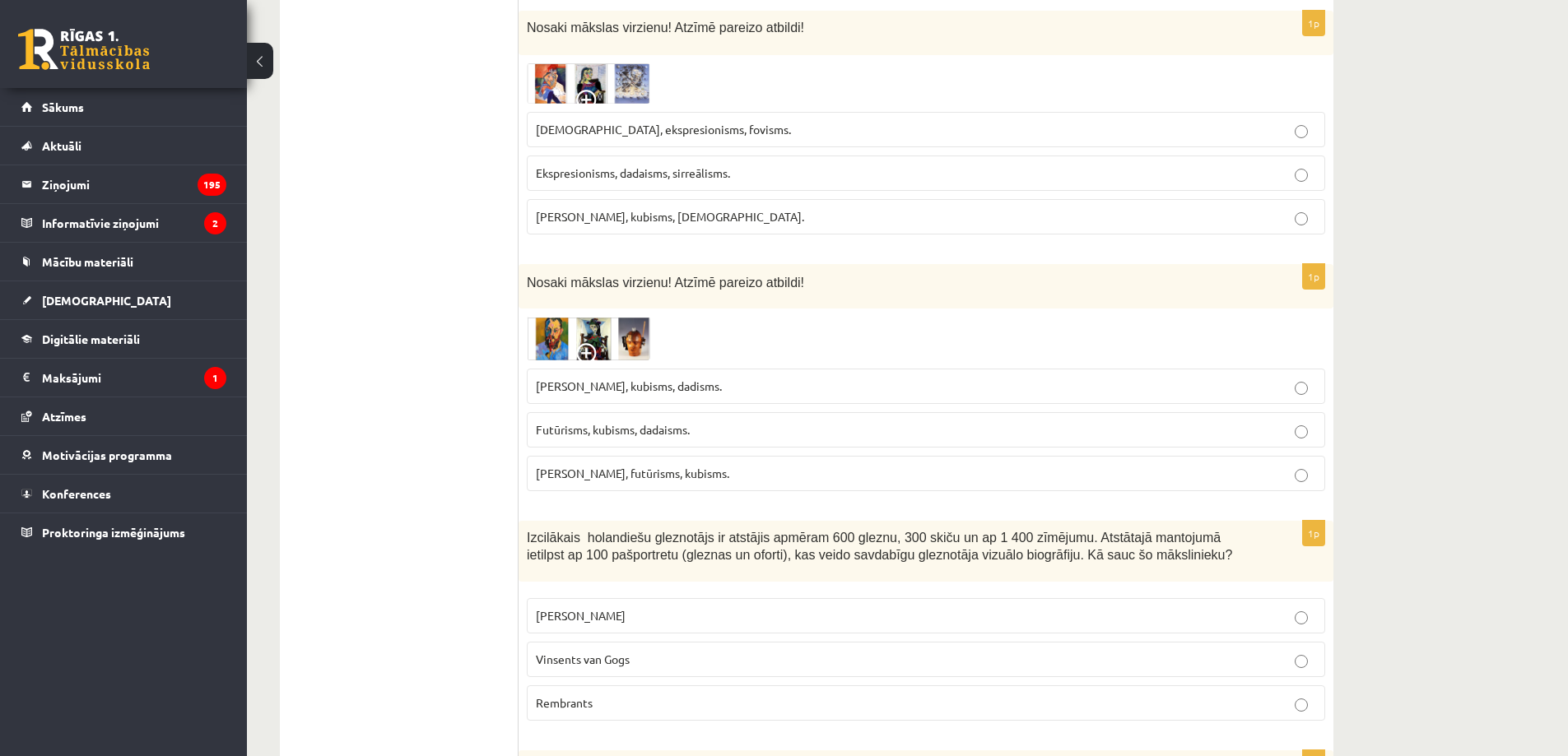
click at [699, 435] on p "Futūrisms, kubisms, dadaisms." at bounding box center [925, 430] width 780 height 17
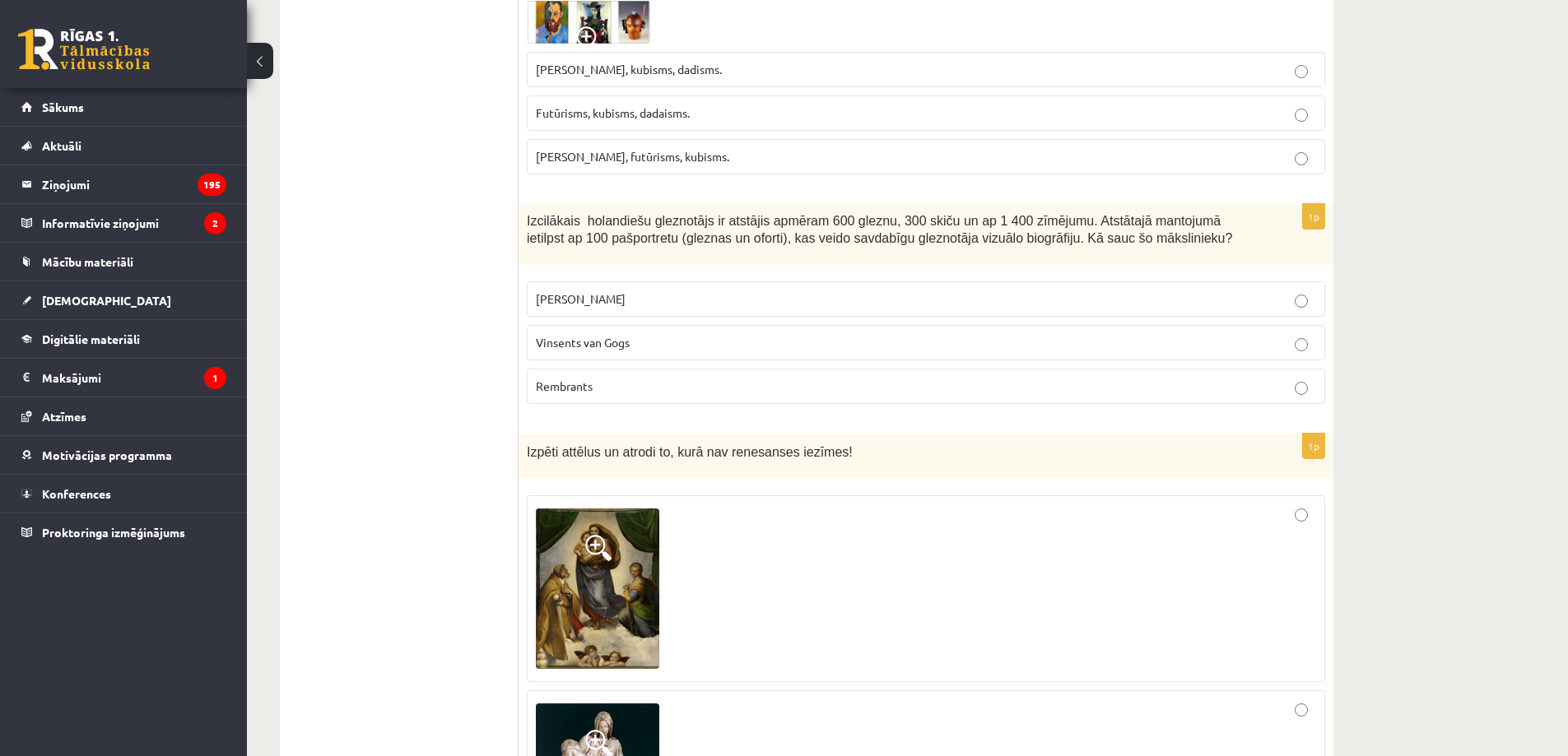
scroll to position [768, 0]
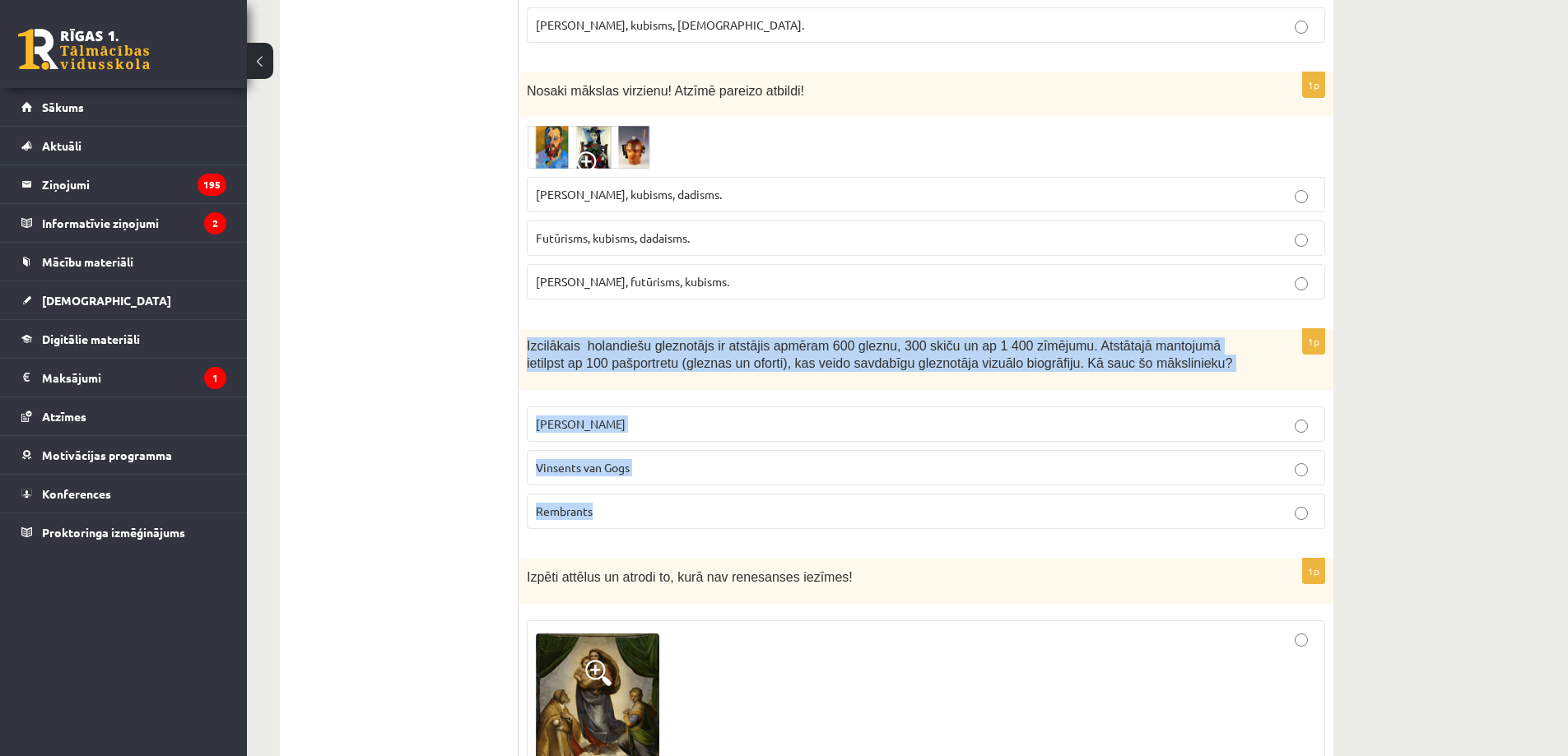
drag, startPoint x: 525, startPoint y: 342, endPoint x: 680, endPoint y: 517, distance: 233.8
click at [680, 517] on div "1p Izcilākais holandiešu gleznotājs ir atstājis apmēram 600 gleznu, 300 skiču u…" at bounding box center [926, 436] width 815 height 214
copy div "Izcilākais holandiešu gleznotājs ir atstājis apmēram 600 gleznu, 300 skiču un a…"
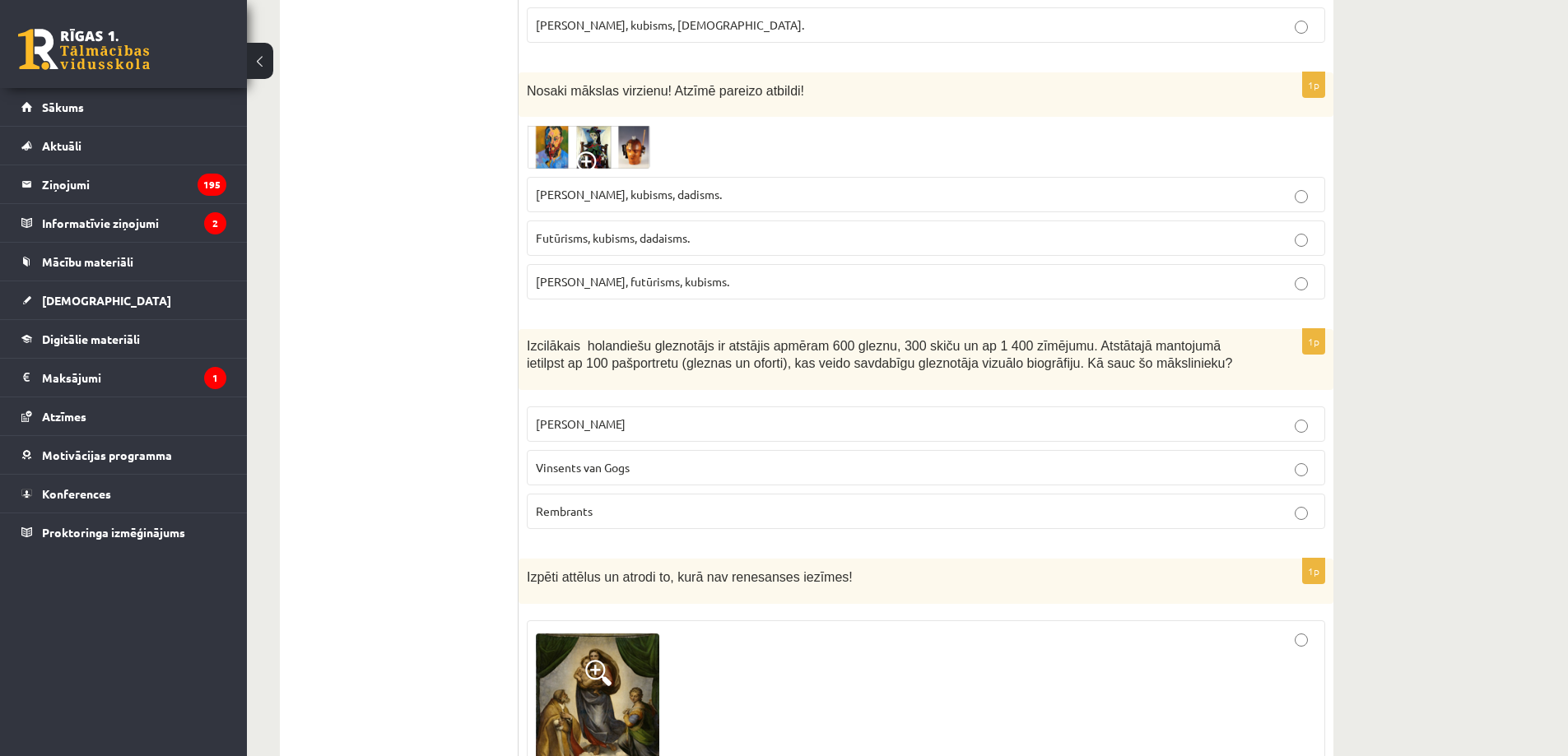
click at [606, 503] on p "Rembrants" at bounding box center [925, 511] width 780 height 17
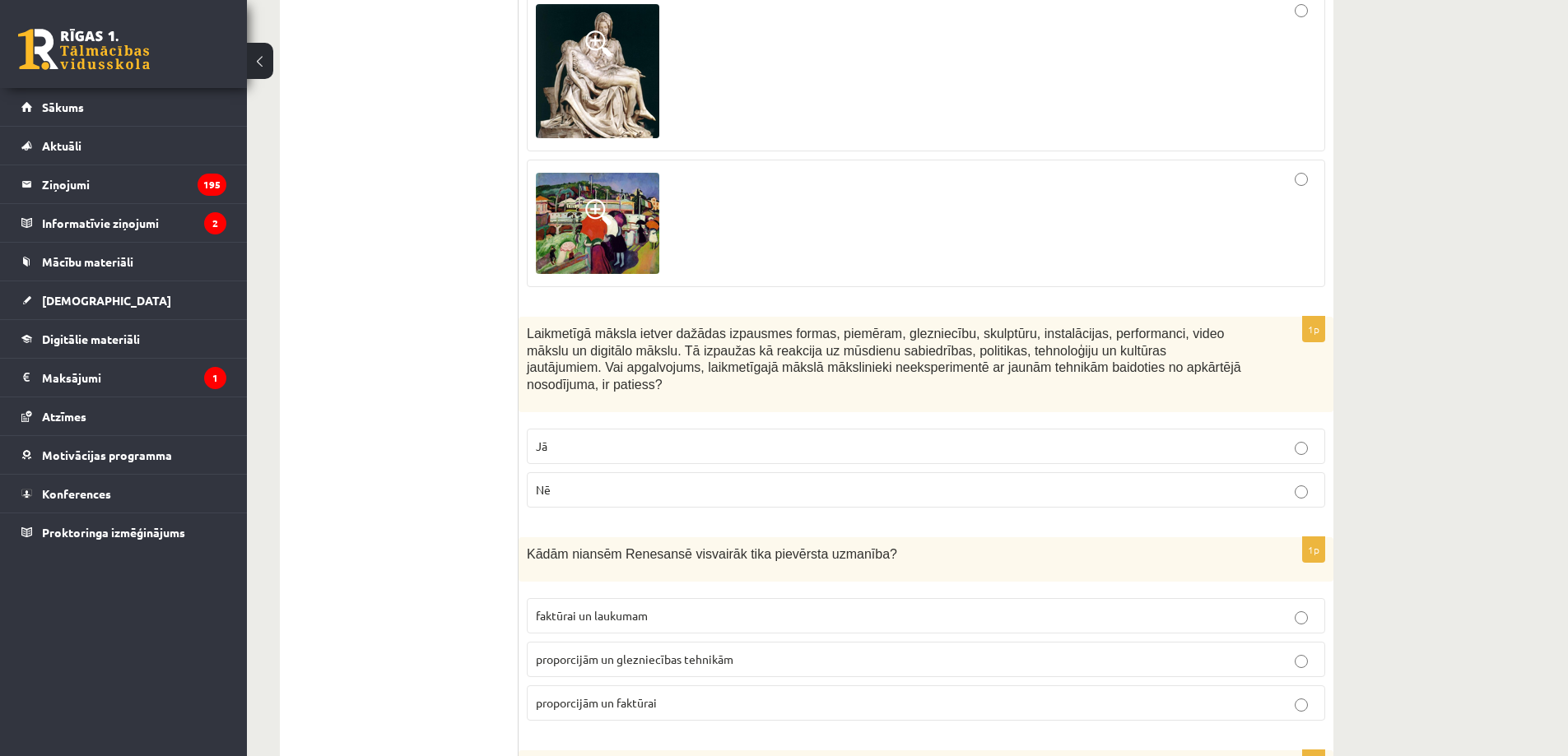
scroll to position [1728, 0]
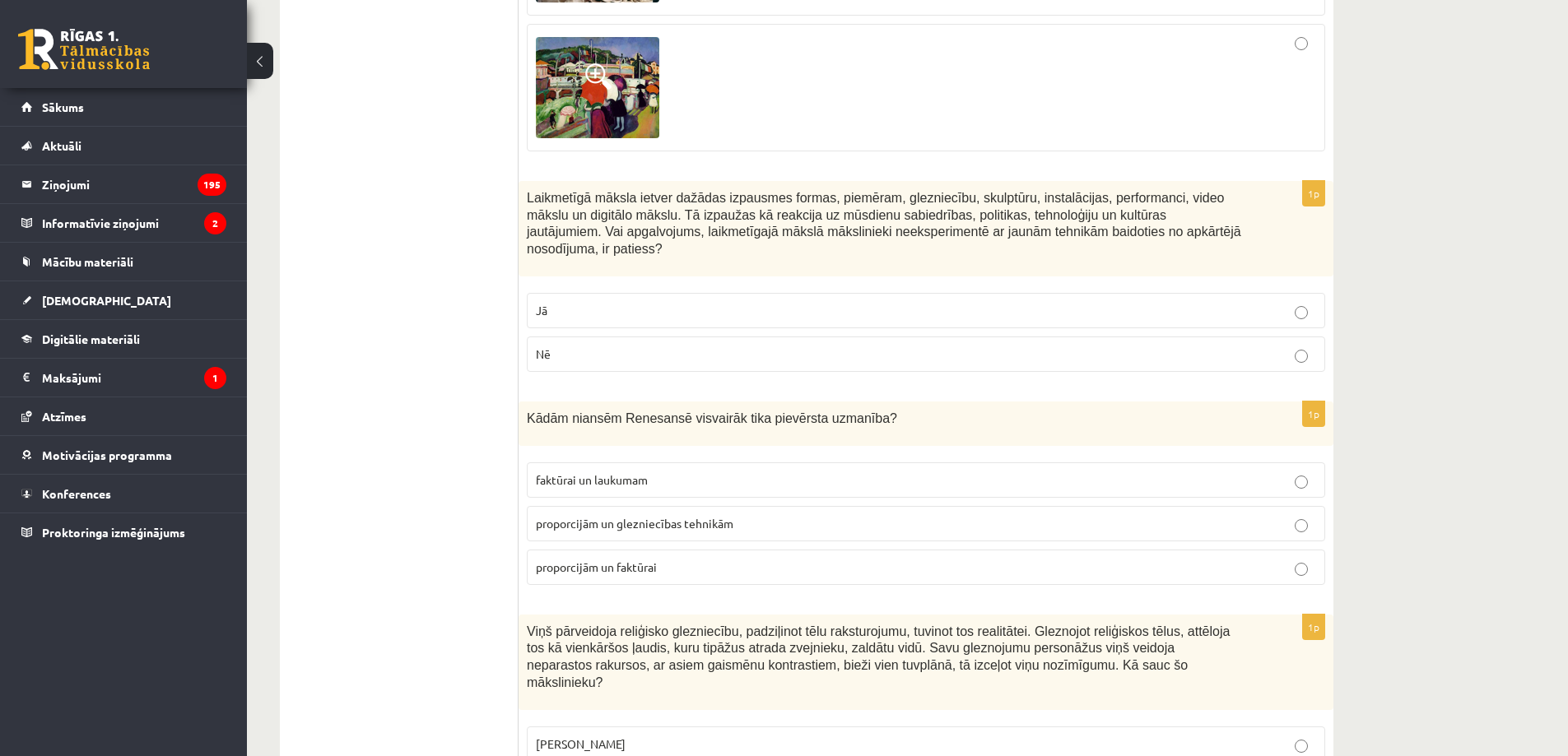
click at [644, 303] on p "Jā" at bounding box center [925, 310] width 780 height 17
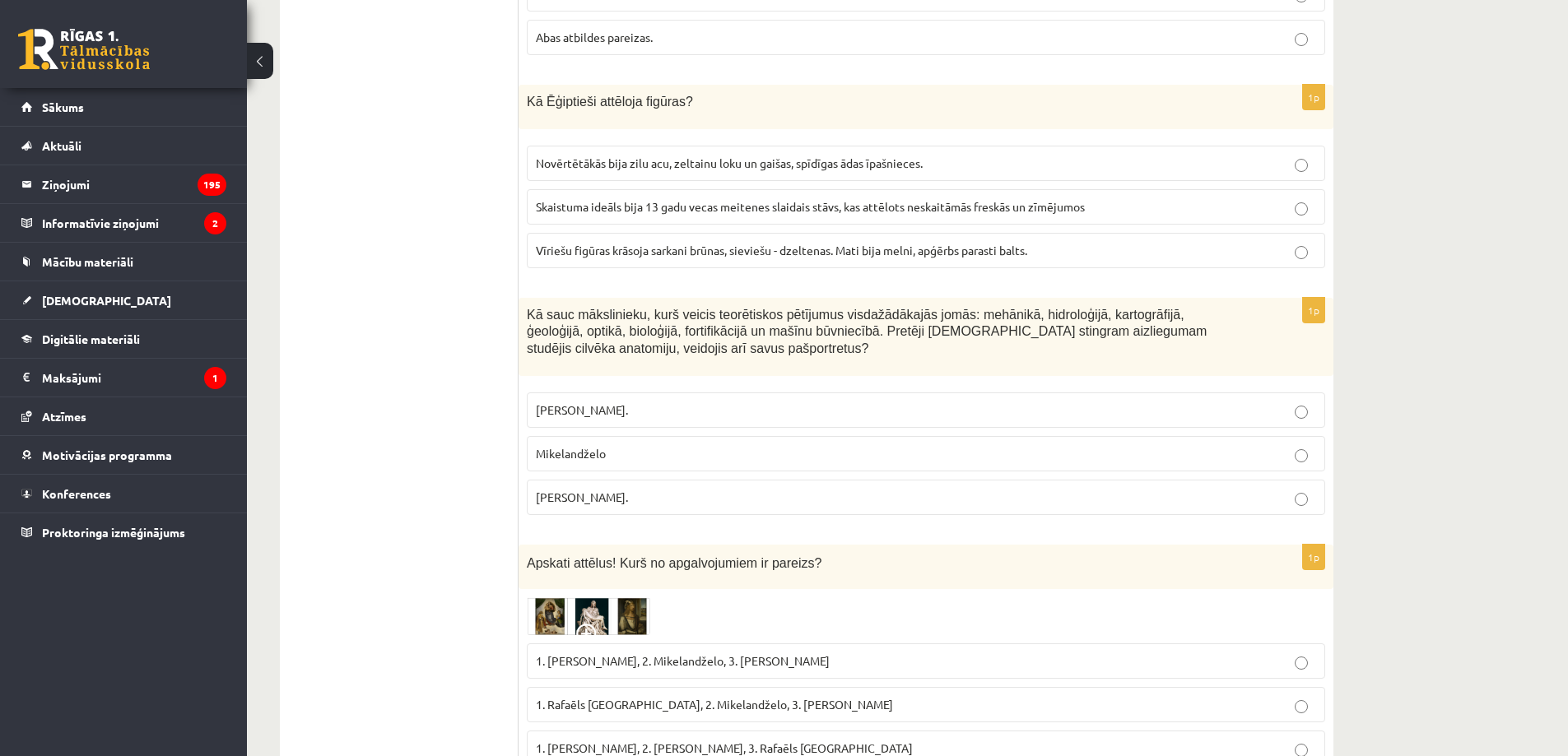
scroll to position [3072, 0]
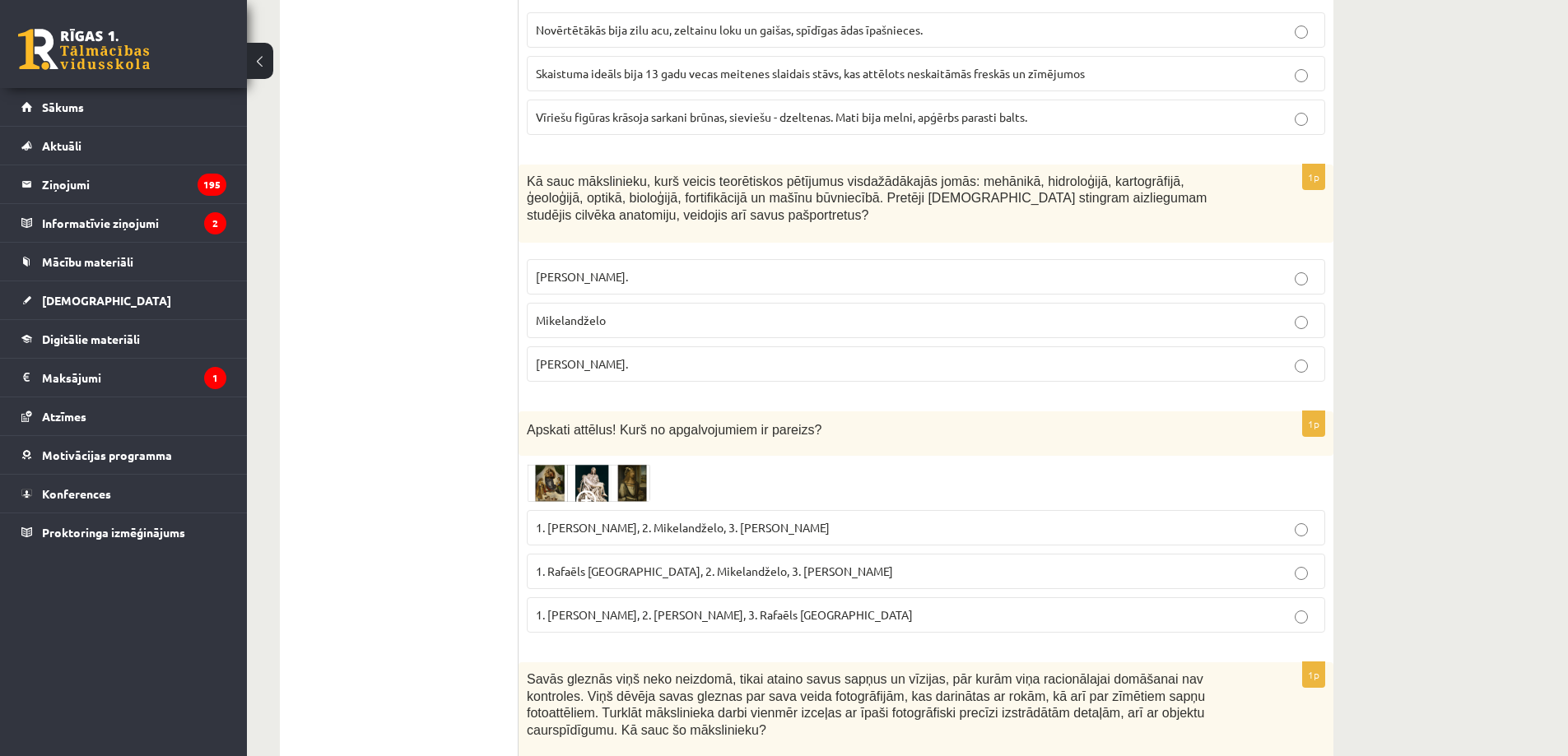
drag, startPoint x: 526, startPoint y: 401, endPoint x: 793, endPoint y: 339, distance: 274.1
copy form "Kādām niansēm Renesansē visvairāk tika pievērsta uzmanība? faktūrai un laukumam…"
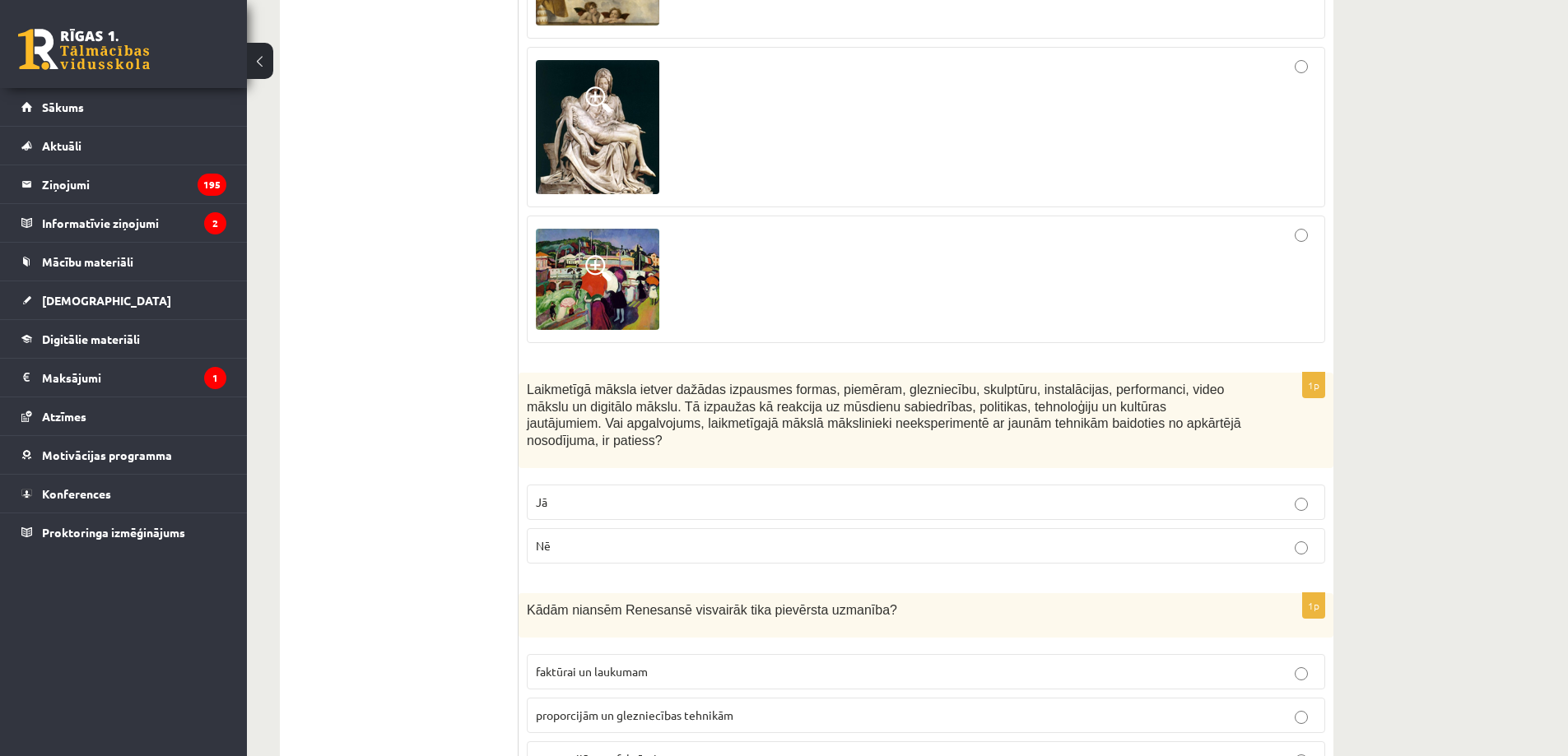
scroll to position [1728, 0]
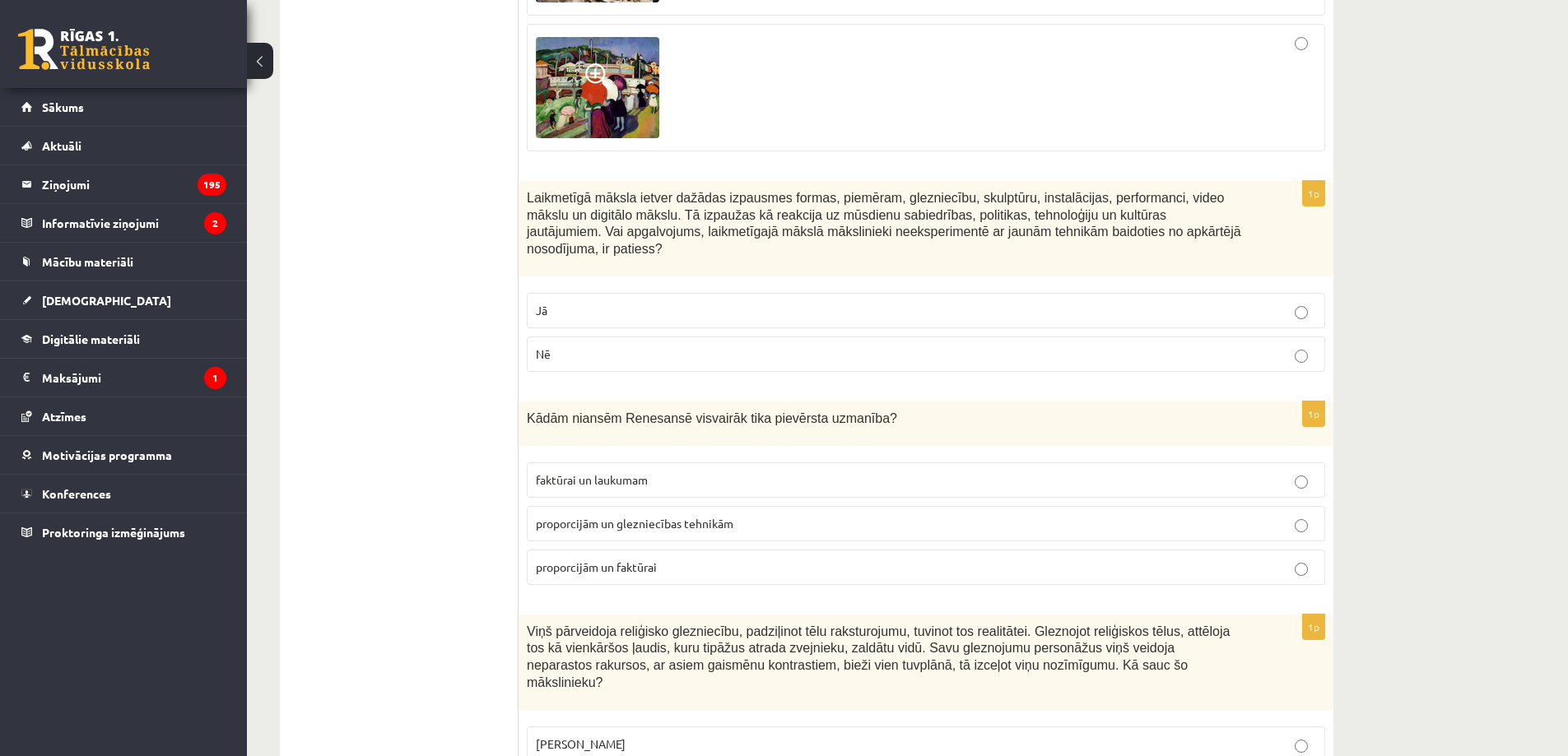
click at [681, 516] on span "proporcijām un glezniecības tehnikām" at bounding box center [634, 523] width 197 height 15
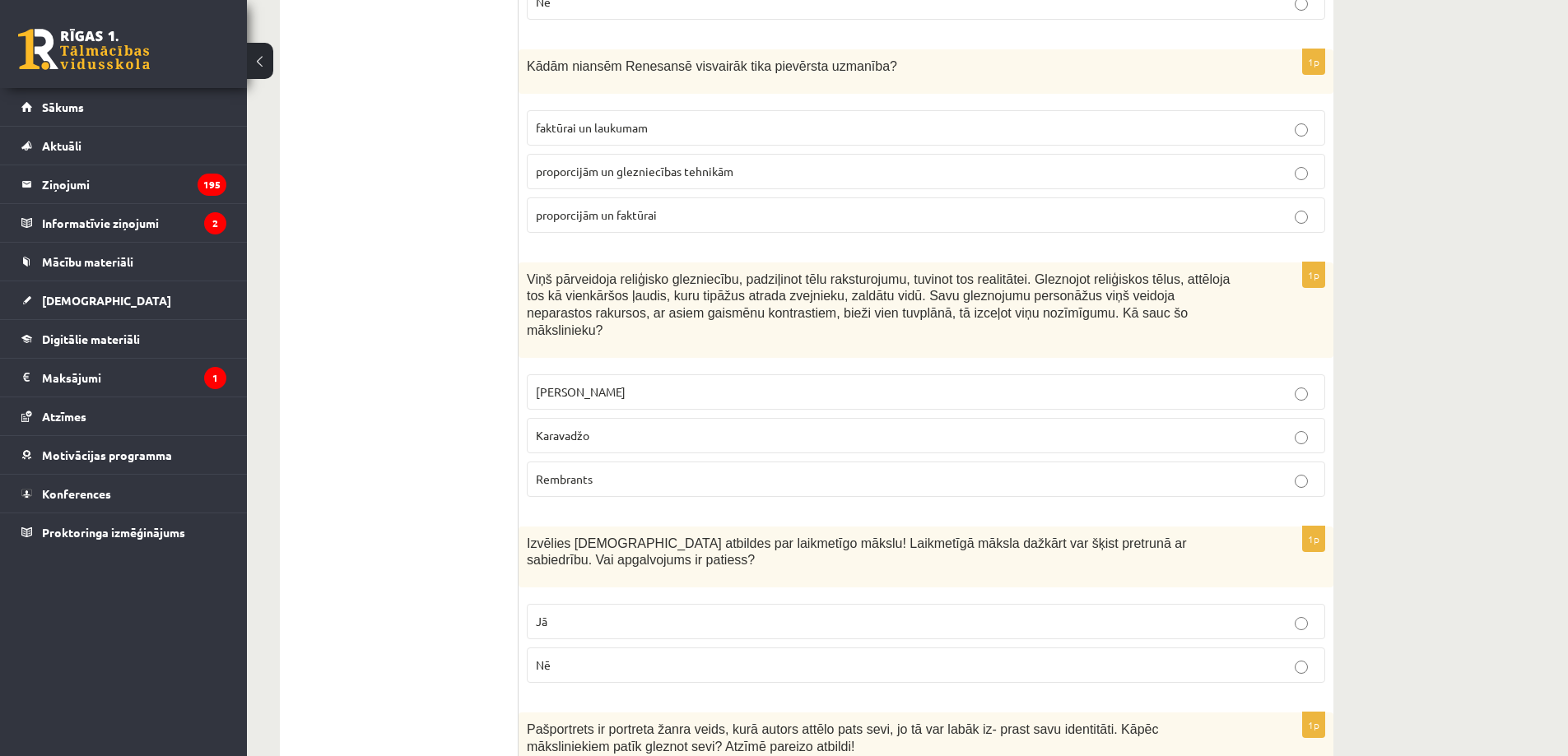
scroll to position [2112, 0]
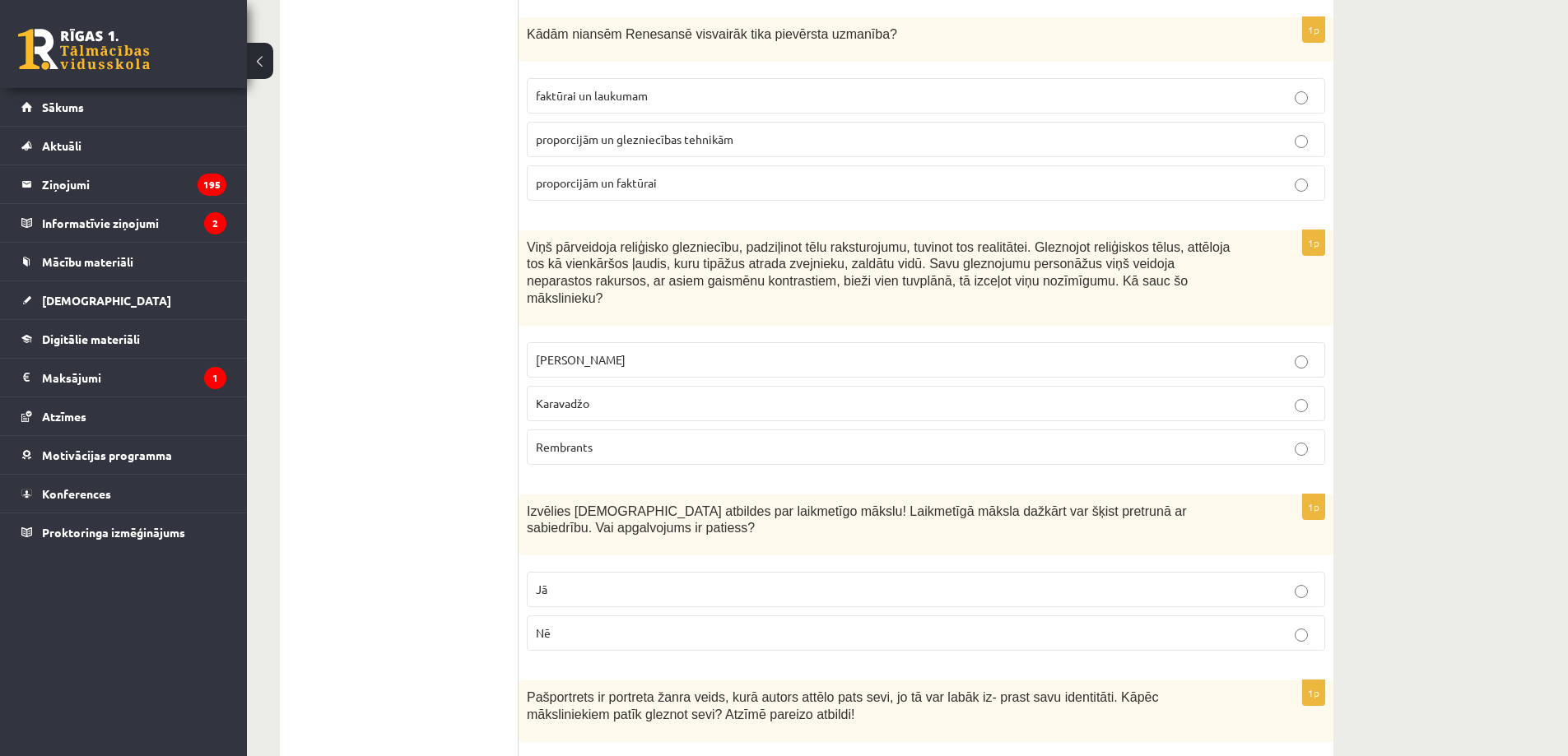
click at [635, 386] on label "Karavadžo" at bounding box center [926, 404] width 799 height 36
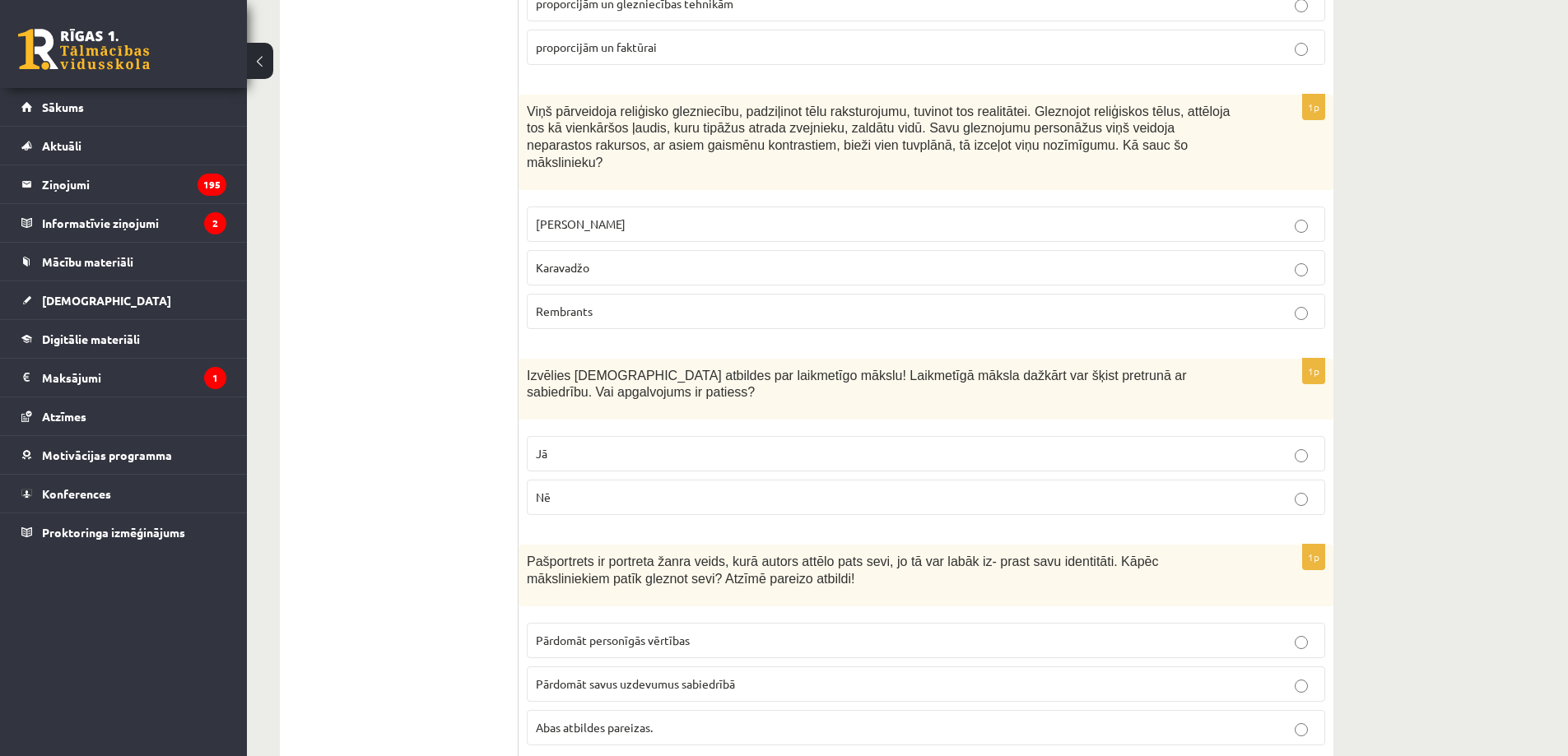
scroll to position [2304, 0]
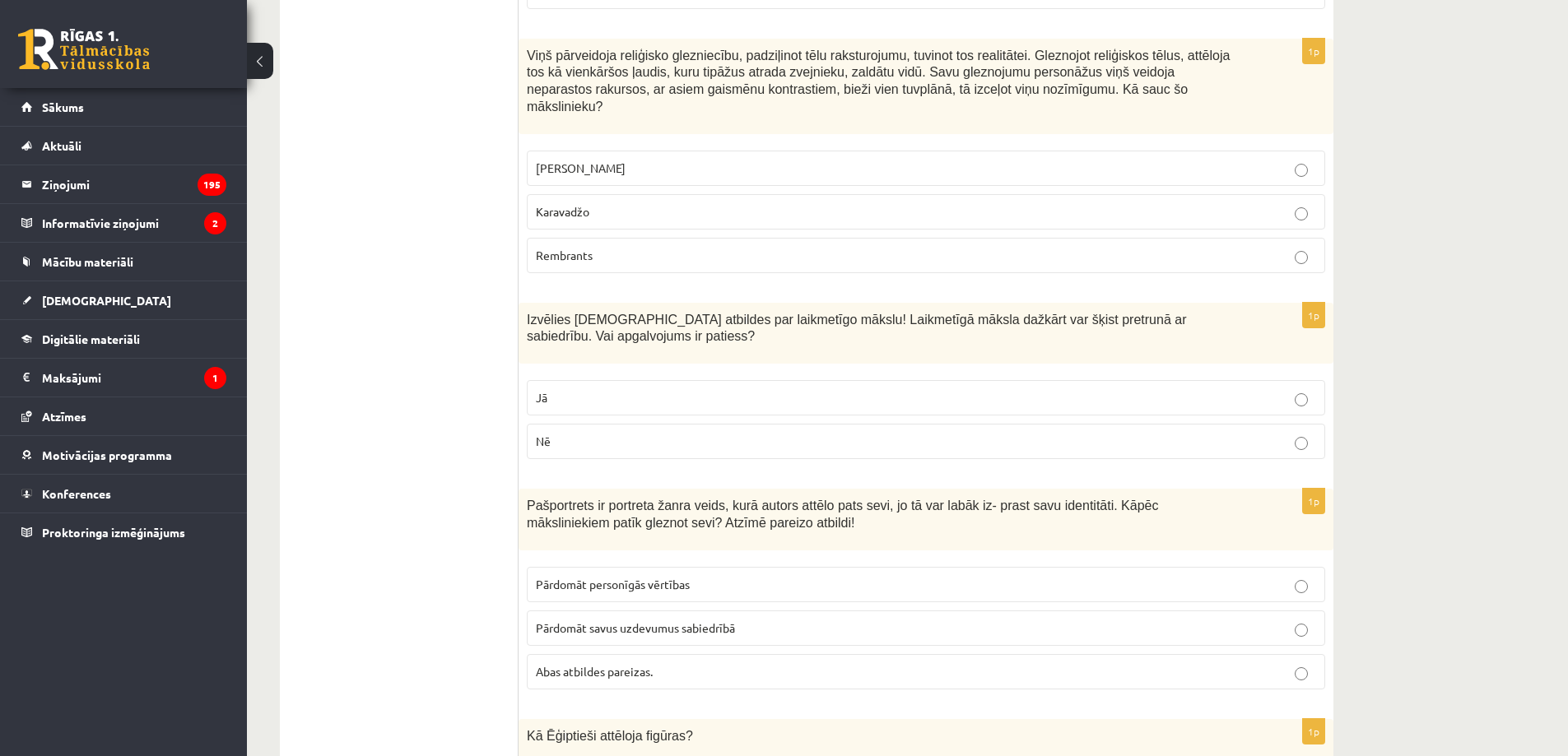
click at [576, 390] on p "Jā" at bounding box center [925, 398] width 780 height 17
click at [599, 664] on span "Abas atbildes pareizas." at bounding box center [593, 672] width 117 height 15
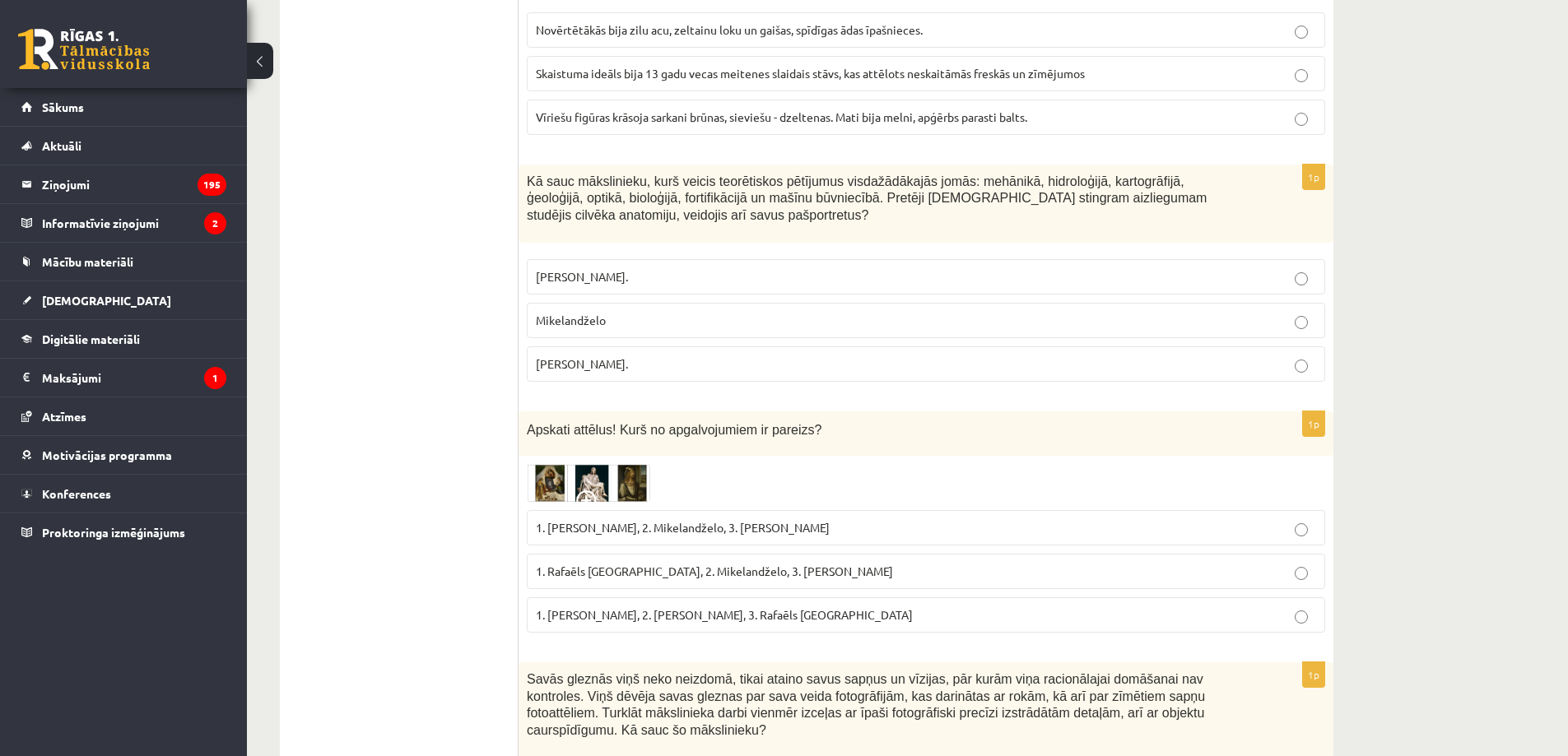
scroll to position [2881, 0]
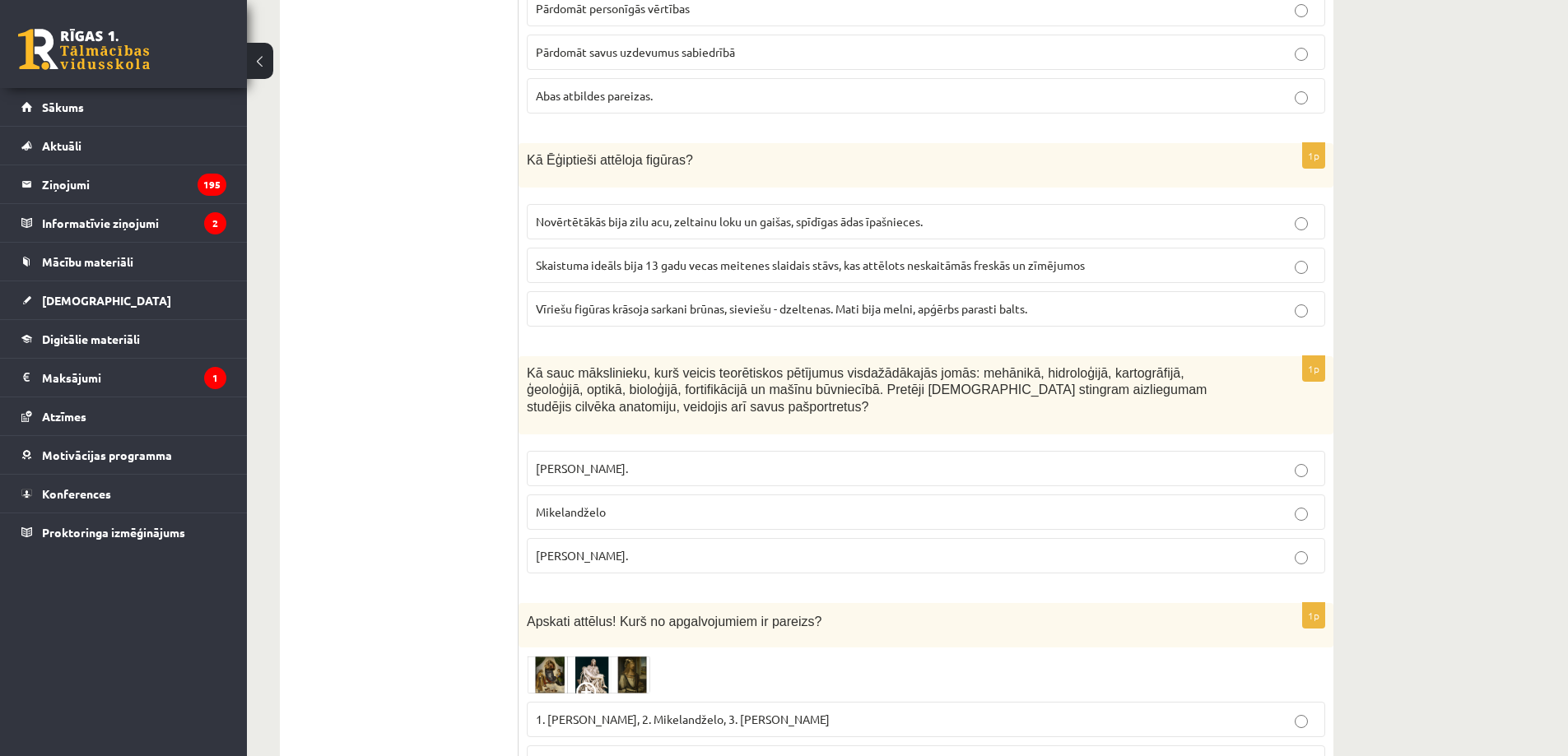
click at [620, 302] on span "Vīriešu figūras krāsoja sarkani brūnas, sieviešu - dzeltenas. Mati bija melni, …" at bounding box center [781, 309] width 491 height 15
click at [577, 548] on span "Leonardo da Vinči." at bounding box center [582, 555] width 92 height 15
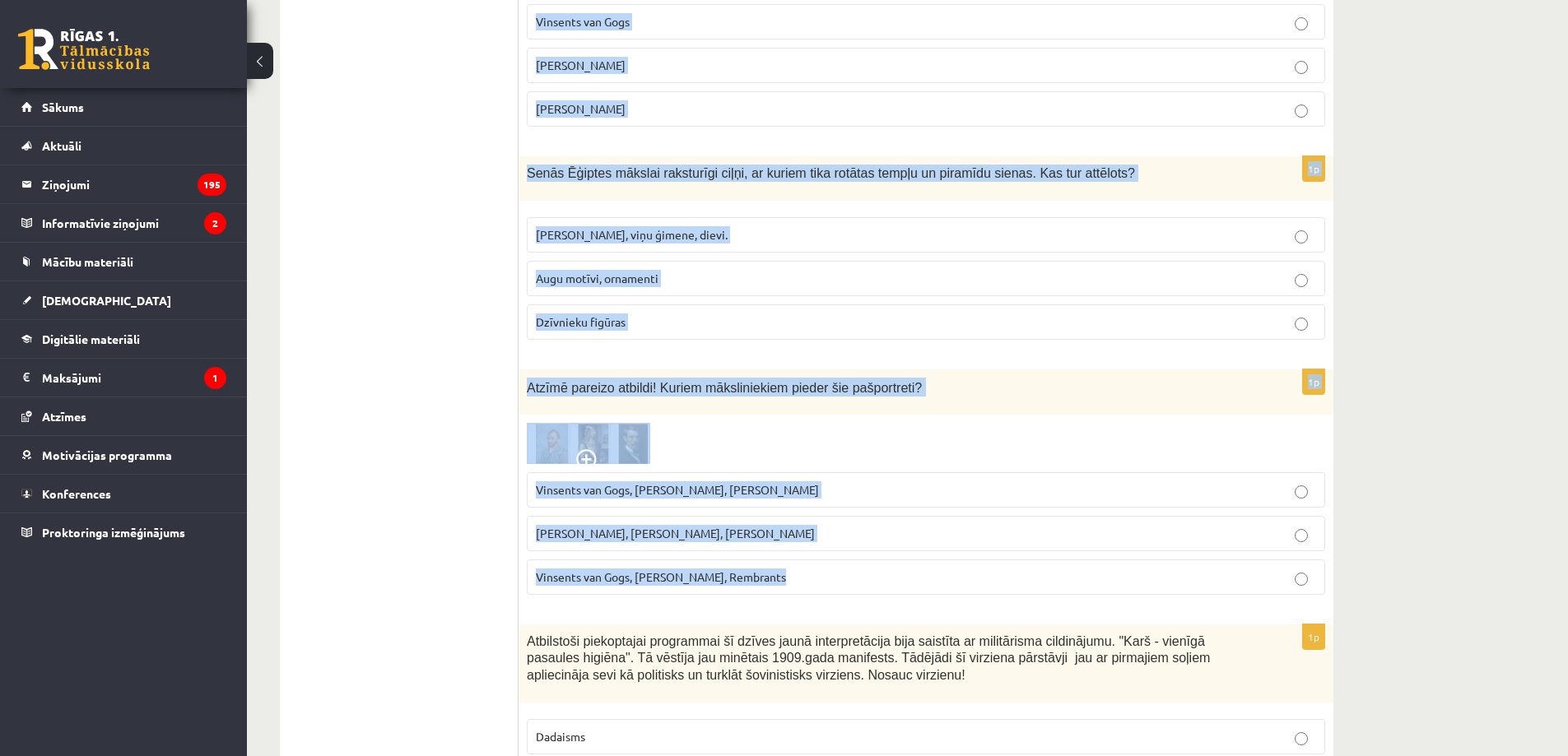
scroll to position [4136, 0]
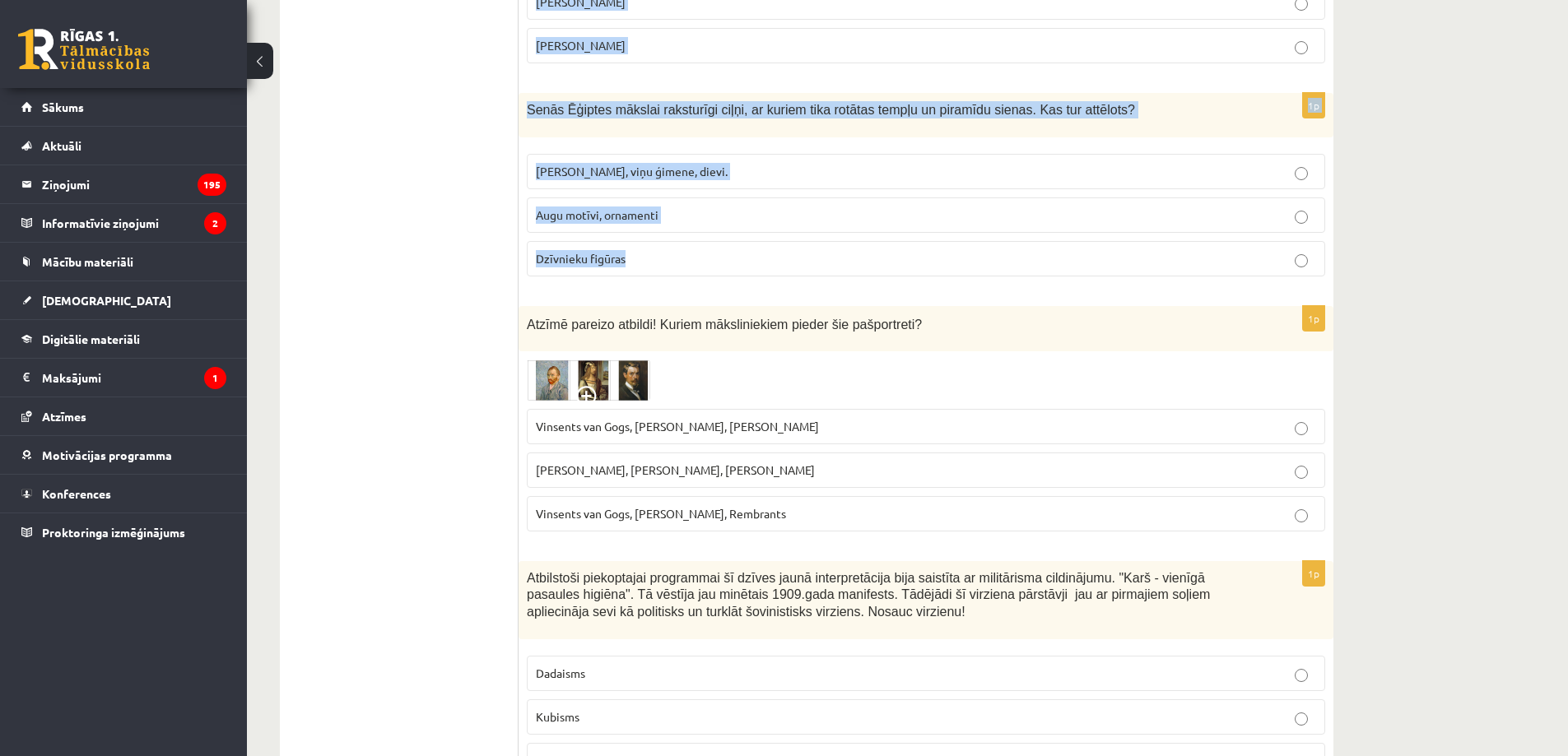
drag, startPoint x: 528, startPoint y: 350, endPoint x: 639, endPoint y: 213, distance: 176.3
click at [639, 213] on form "1p Viduslaiku glezniecība ir bagāta ar simboliem, kas palīdzēja paust reliģiska…" at bounding box center [925, 20] width 782 height 7719
copy form "Savās gleznās viņš neko neizdomā, tikai ataino savus sapņus un vīzijas, pār kur…"
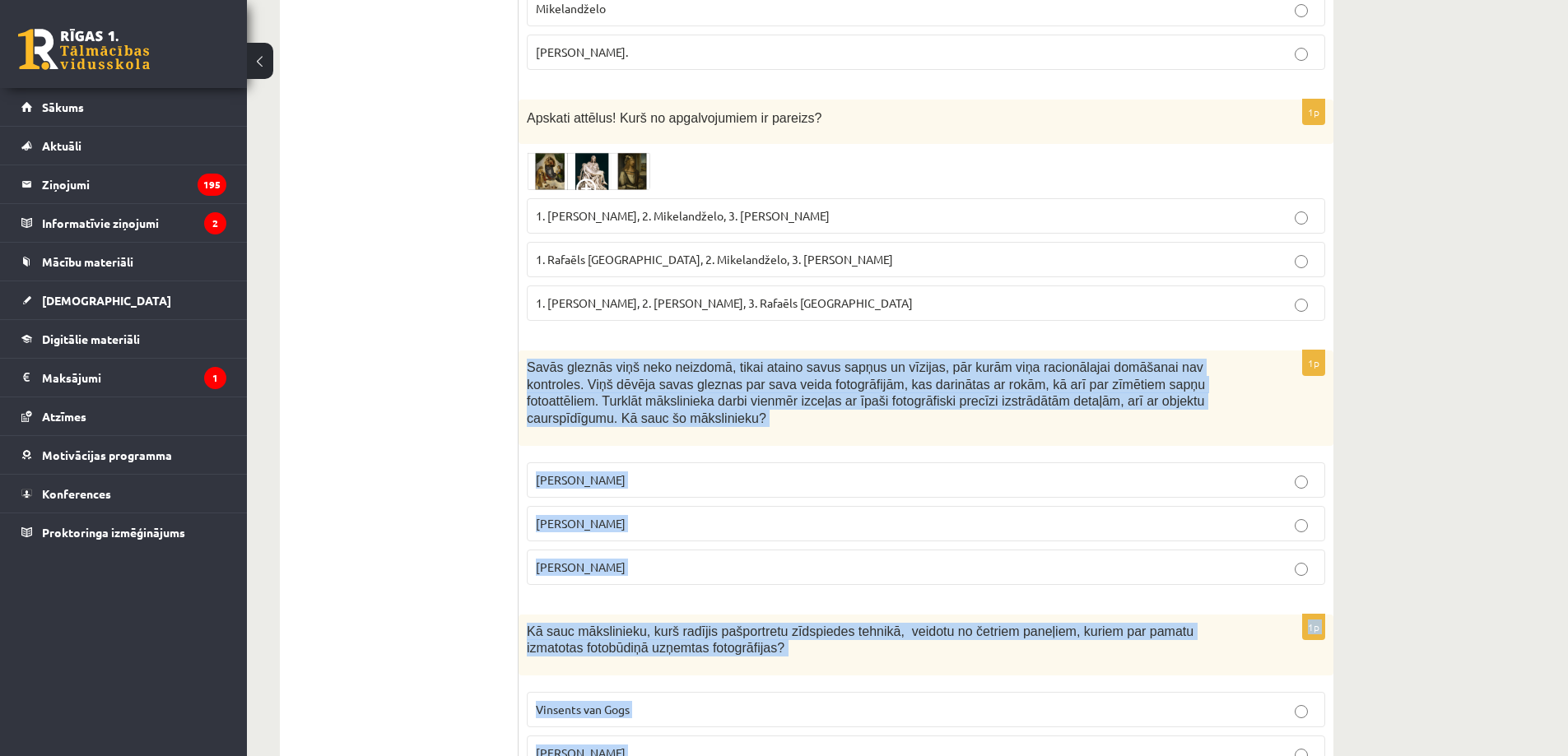
scroll to position [3175, 0]
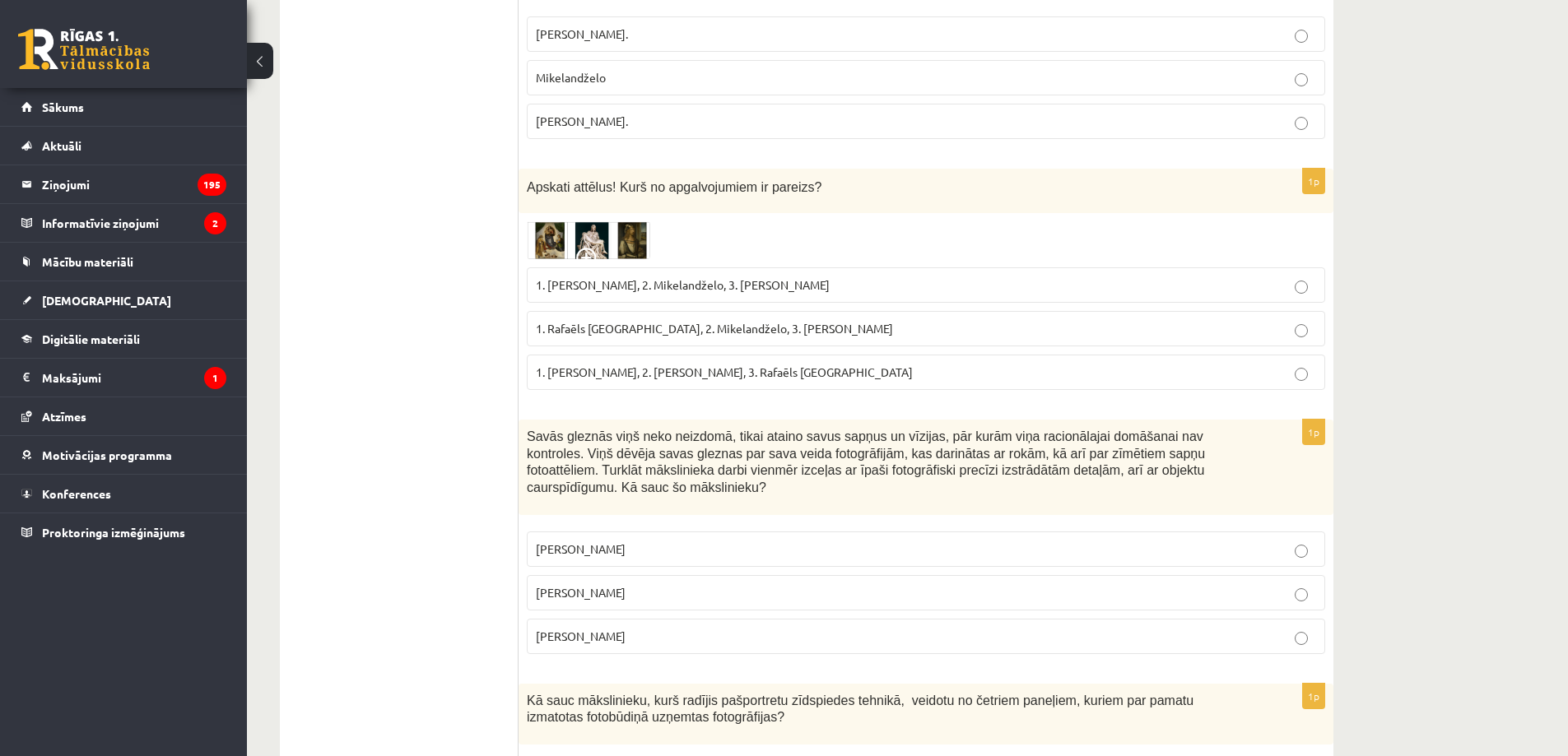
scroll to position [3366, 0]
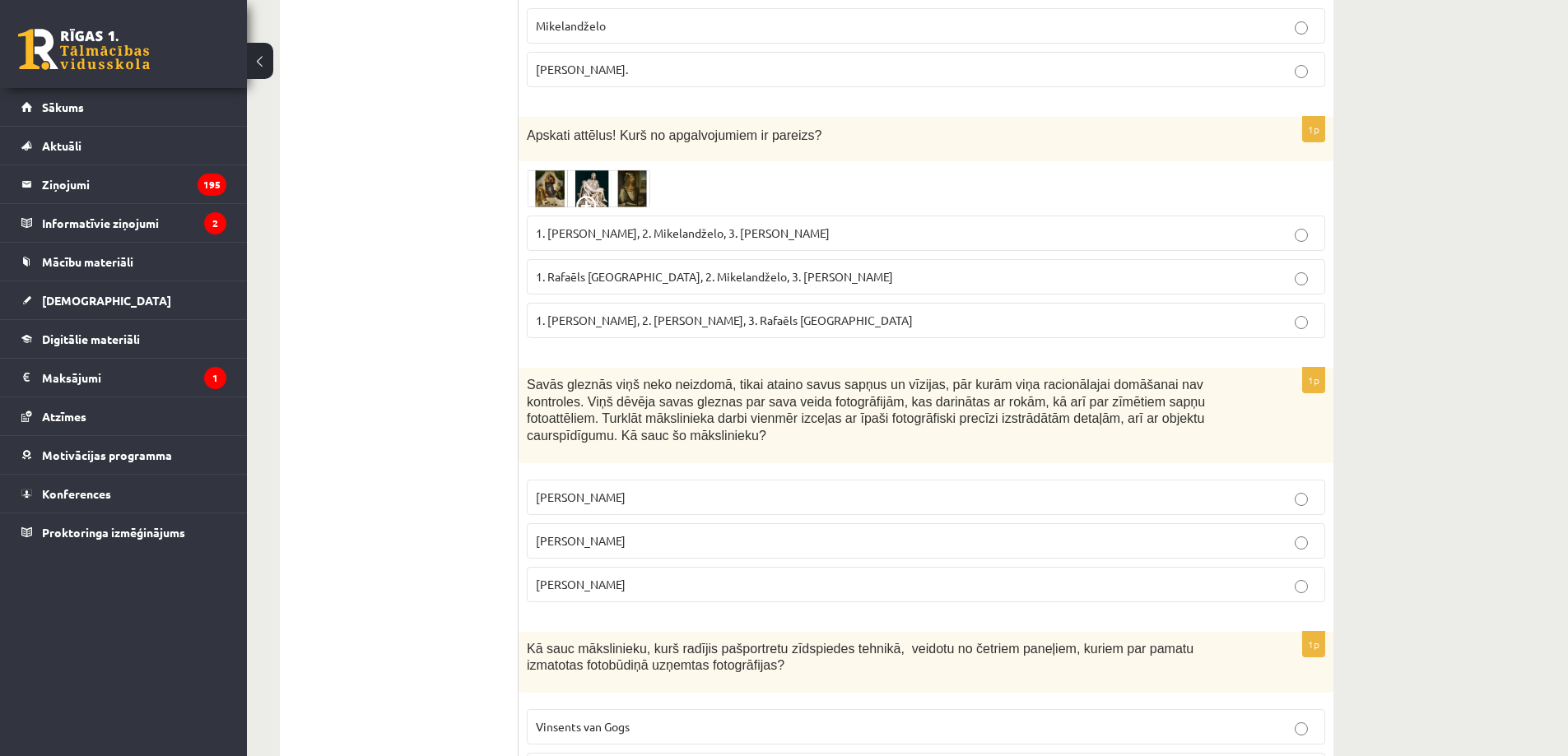
click at [621, 533] on p "Salvadors Dalī" at bounding box center [925, 541] width 780 height 17
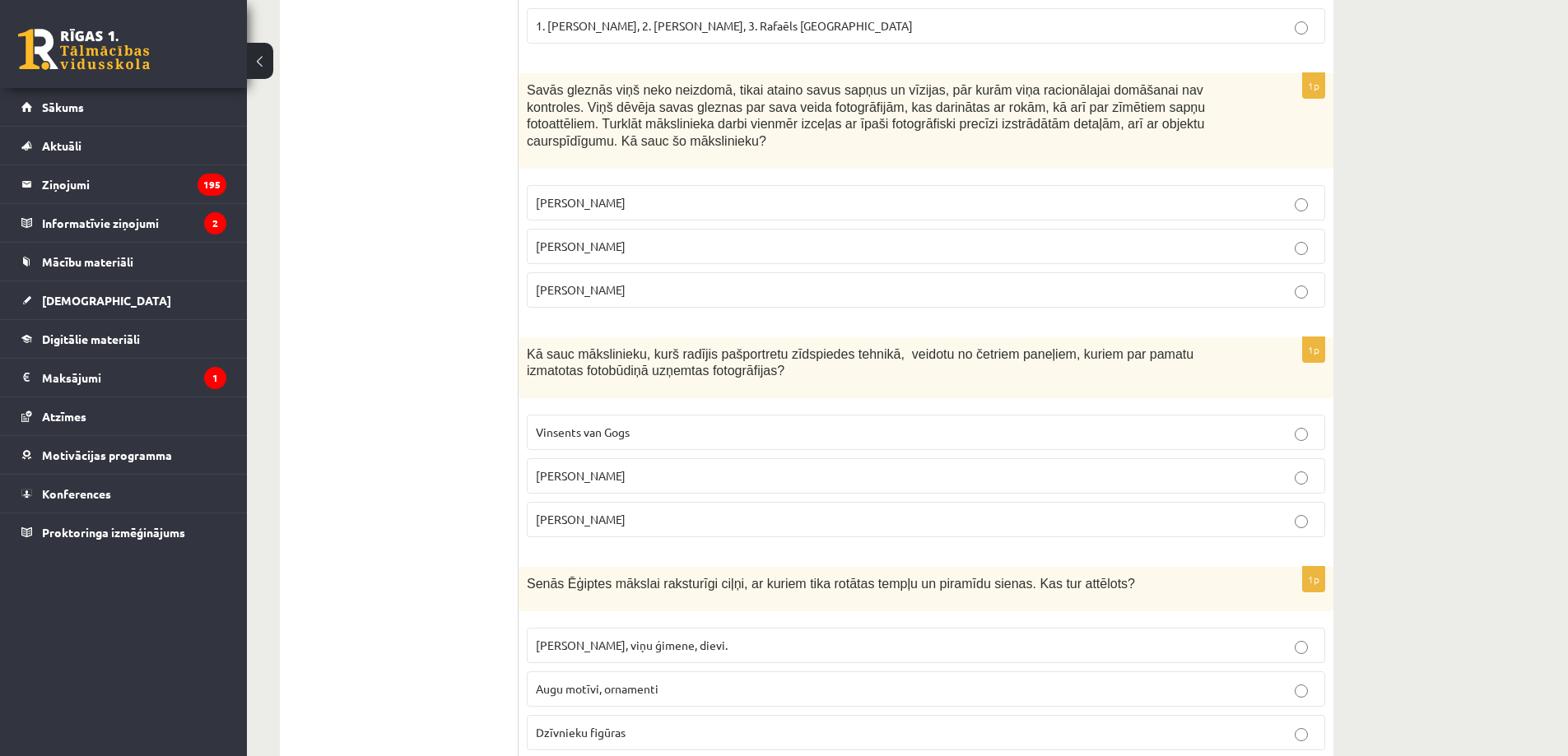
scroll to position [3751, 0]
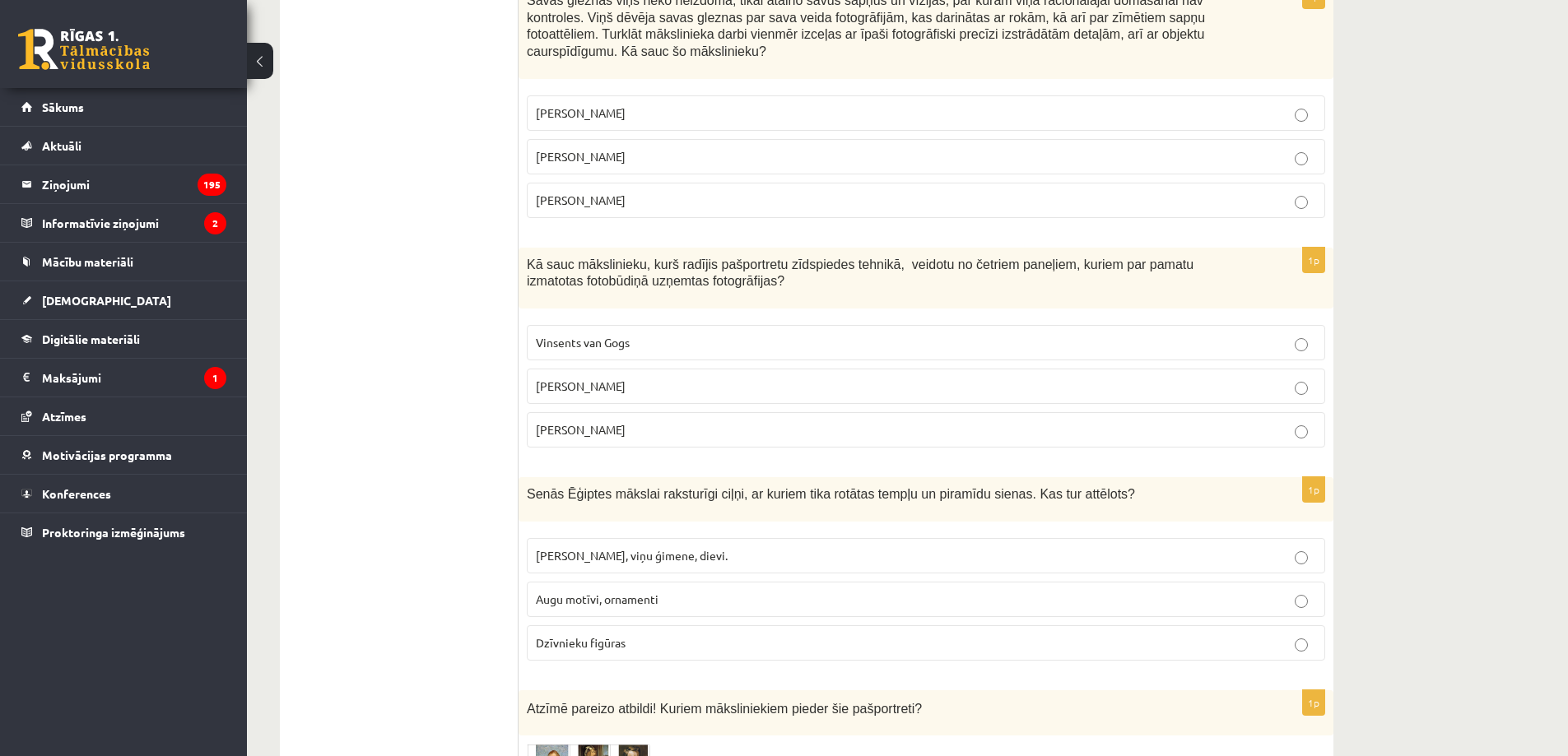
click at [627, 378] on p "Endijs Vorhols" at bounding box center [925, 386] width 780 height 17
click at [705, 547] on p "Faraoni, viņu ģimene, dievi." at bounding box center [925, 555] width 780 height 17
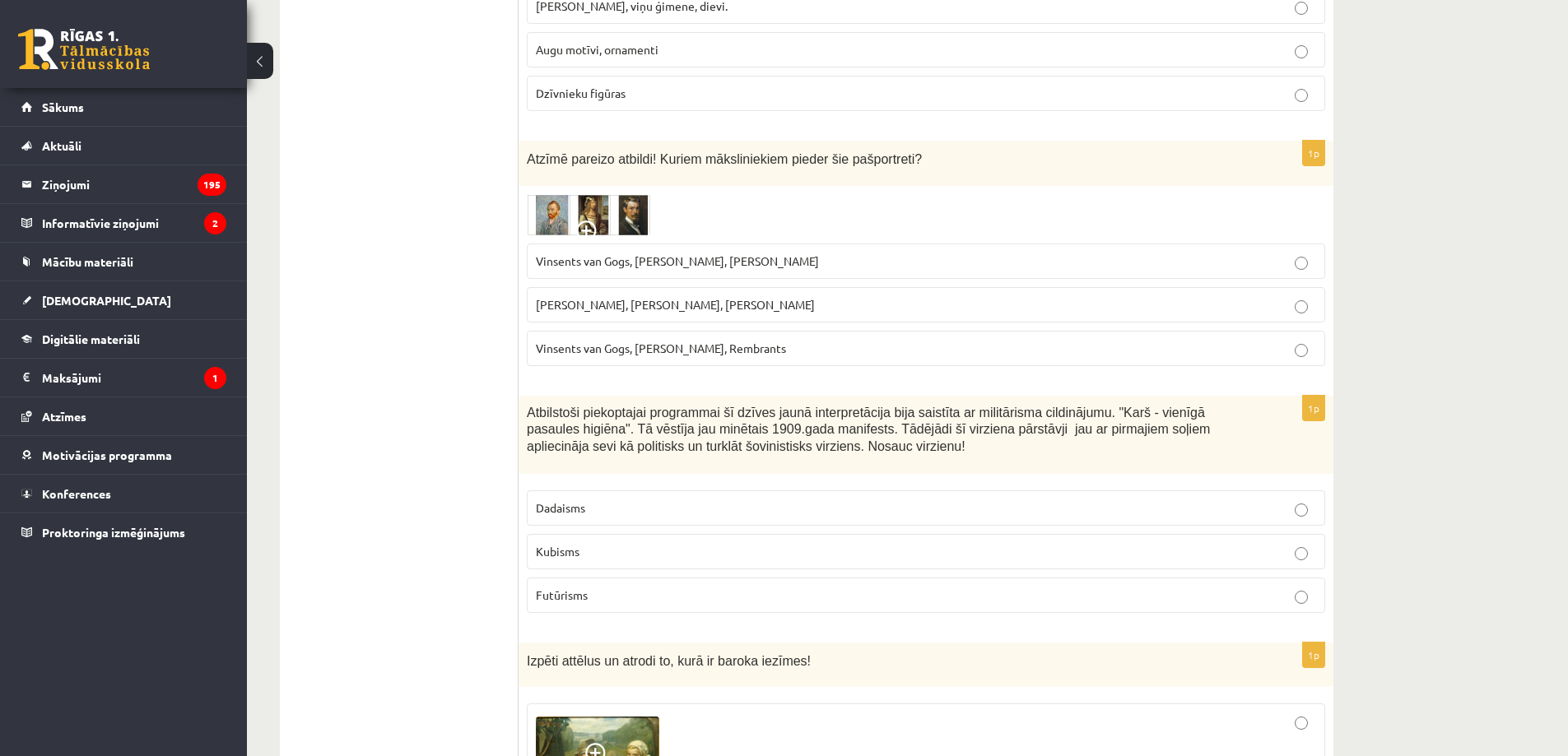
scroll to position [4327, 0]
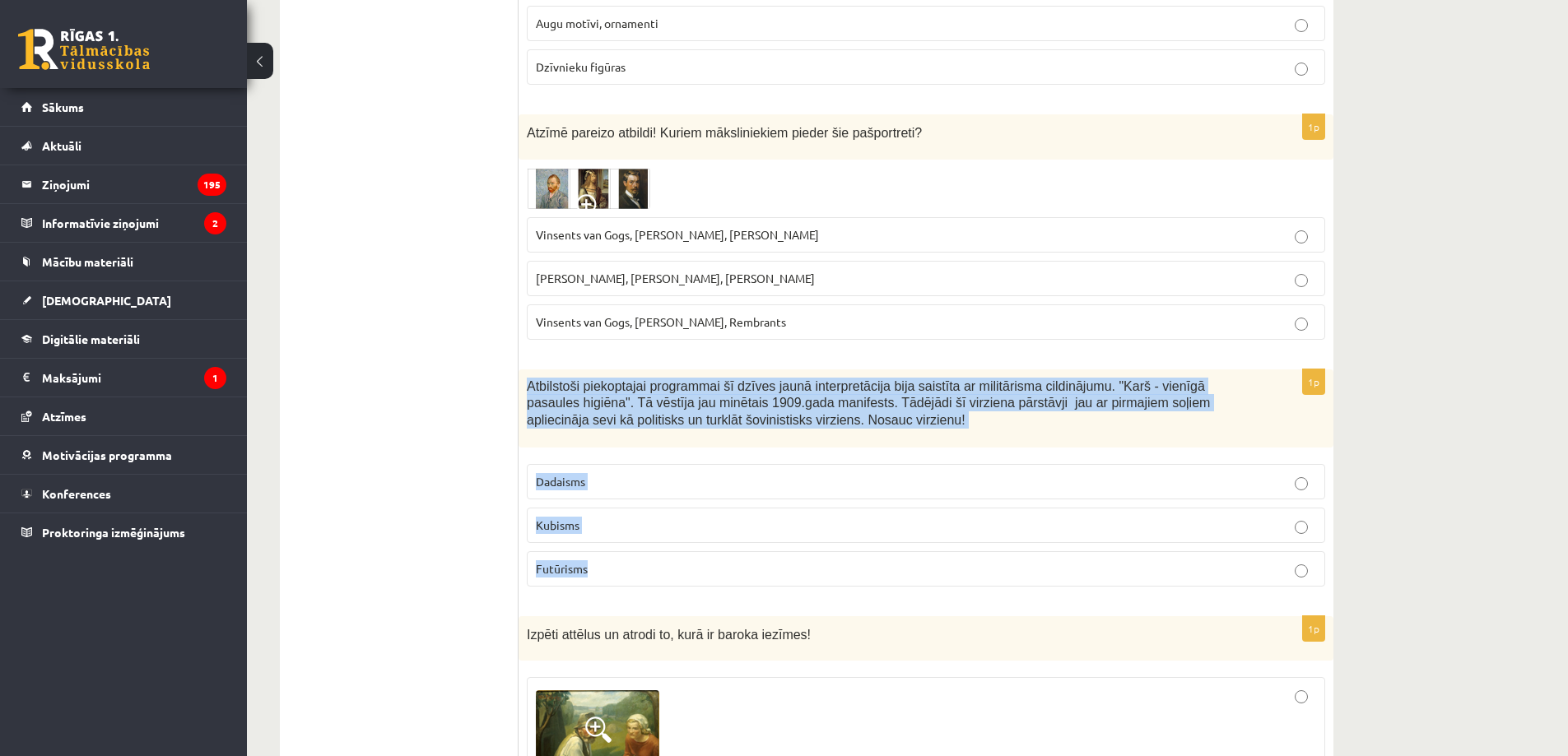
drag, startPoint x: 530, startPoint y: 332, endPoint x: 629, endPoint y: 515, distance: 208.1
click at [629, 515] on div "1p Atbilstoši piekoptajai programmai šī dzīves jaunā interpretācija bija saistī…" at bounding box center [926, 484] width 815 height 230
copy div "Atbilstoši piekoptajai programmai šī dzīves jaunā interpretācija bija saistīta …"
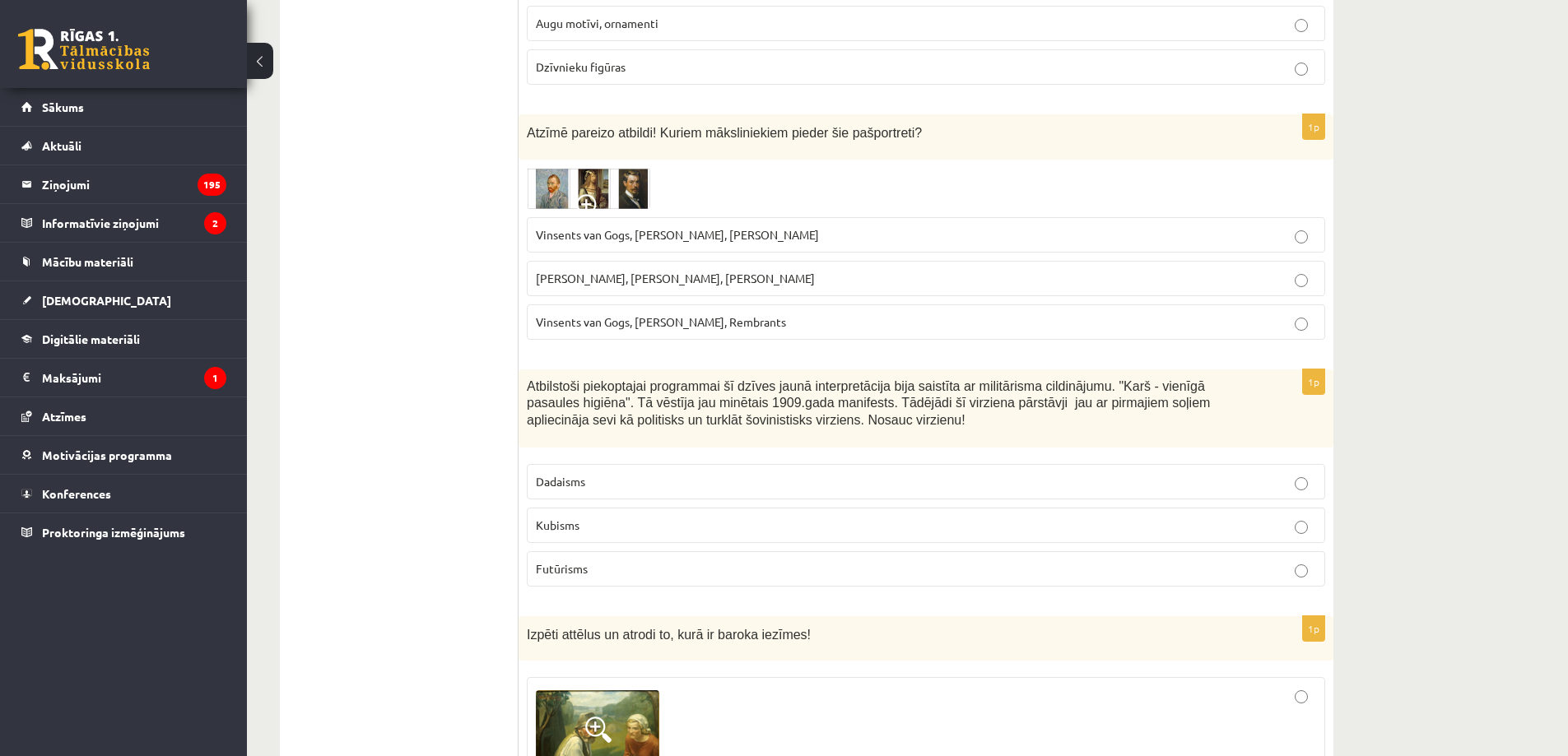
click at [596, 560] on p "Futūrisms" at bounding box center [925, 568] width 780 height 17
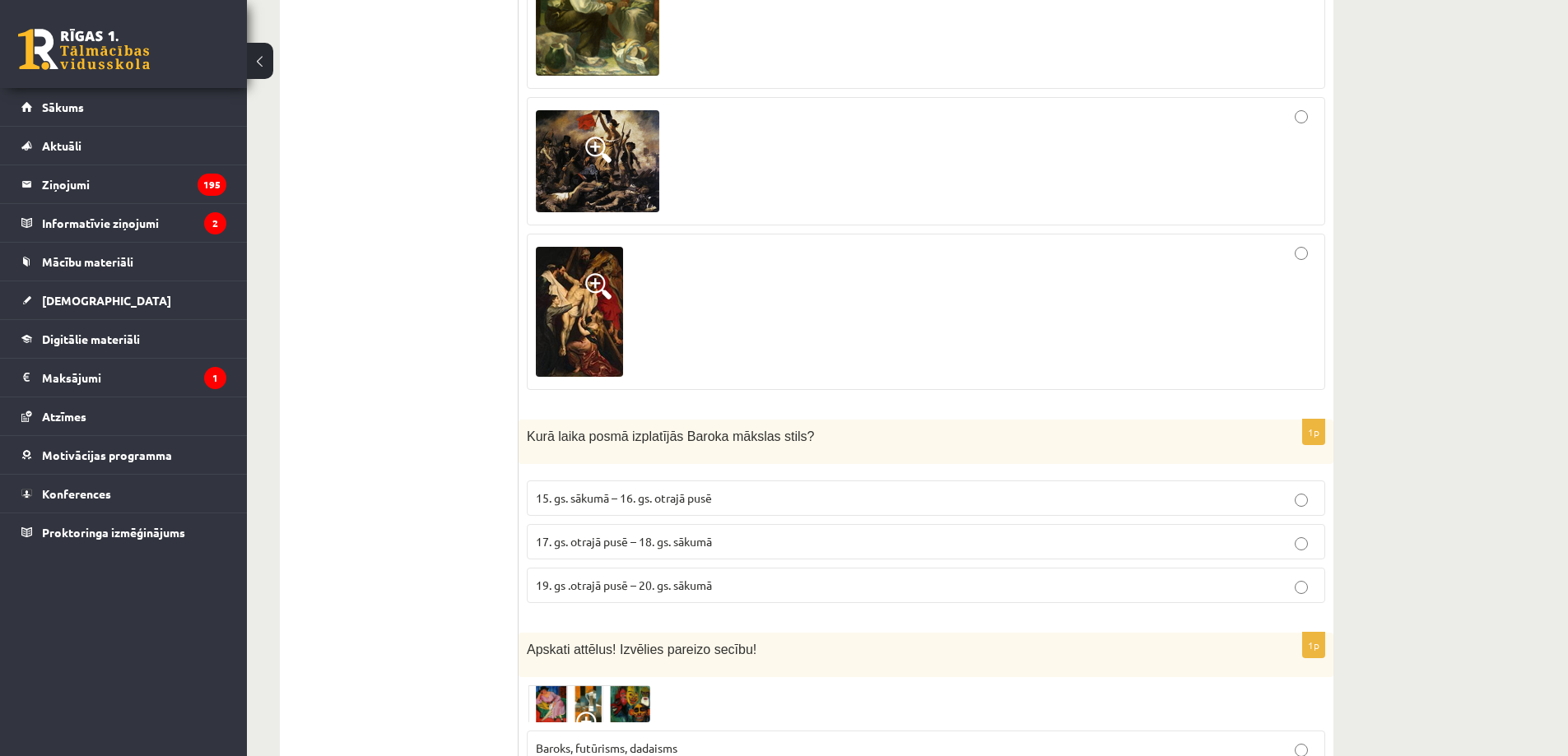
scroll to position [5288, 0]
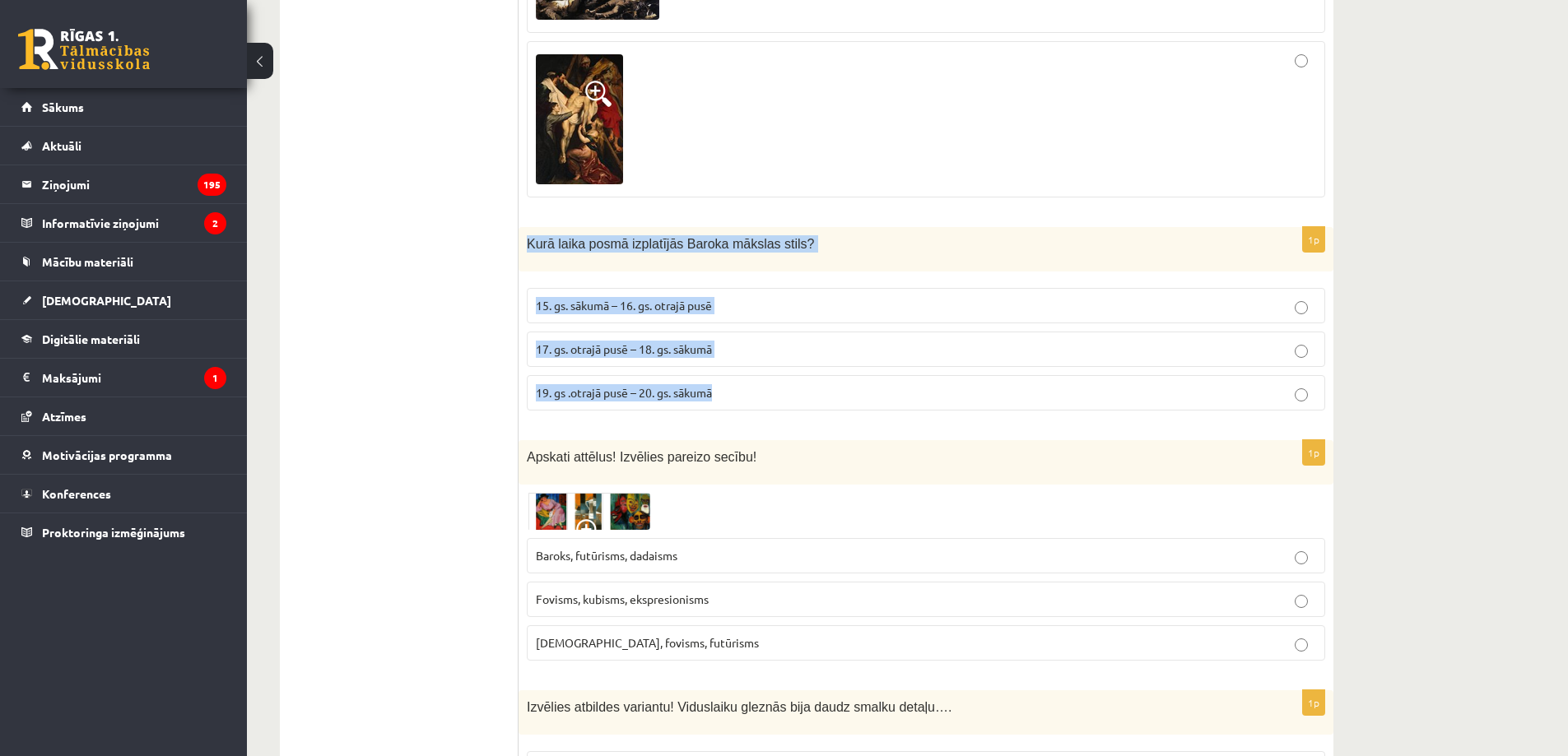
drag, startPoint x: 528, startPoint y: 191, endPoint x: 733, endPoint y: 326, distance: 245.5
click at [733, 326] on div "1p Kurā laika posmā izplatījās Baroka mākslas stils? 15. gs. sākumā – 16. gs. o…" at bounding box center [926, 325] width 815 height 197
copy div "Kurā laika posmā izplatījās Baroka mākslas stils? 15. gs. sākumā – 16. gs. otra…"
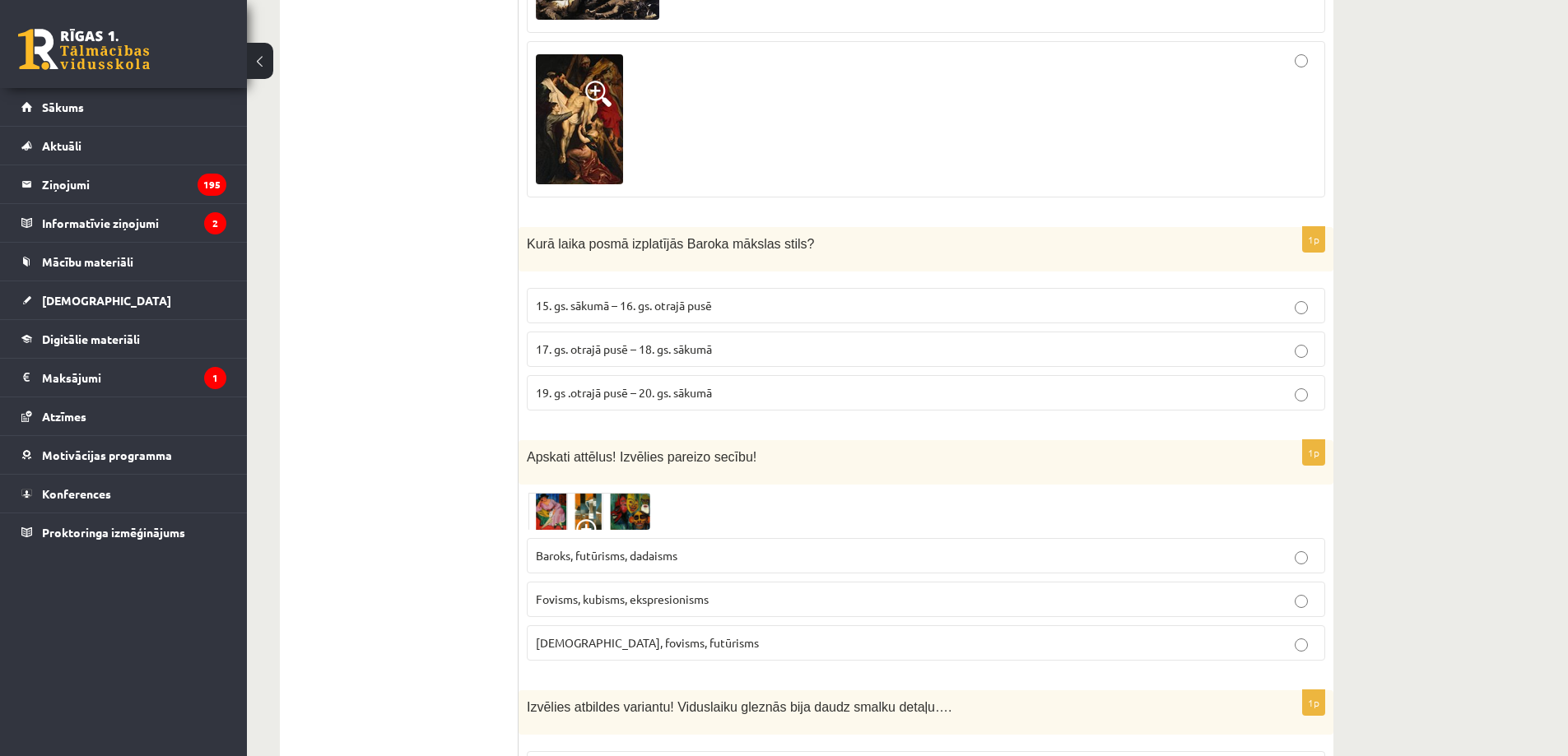
click at [725, 341] on p "17. gs. otrajā pusē – 18. gs. sākumā" at bounding box center [925, 349] width 780 height 17
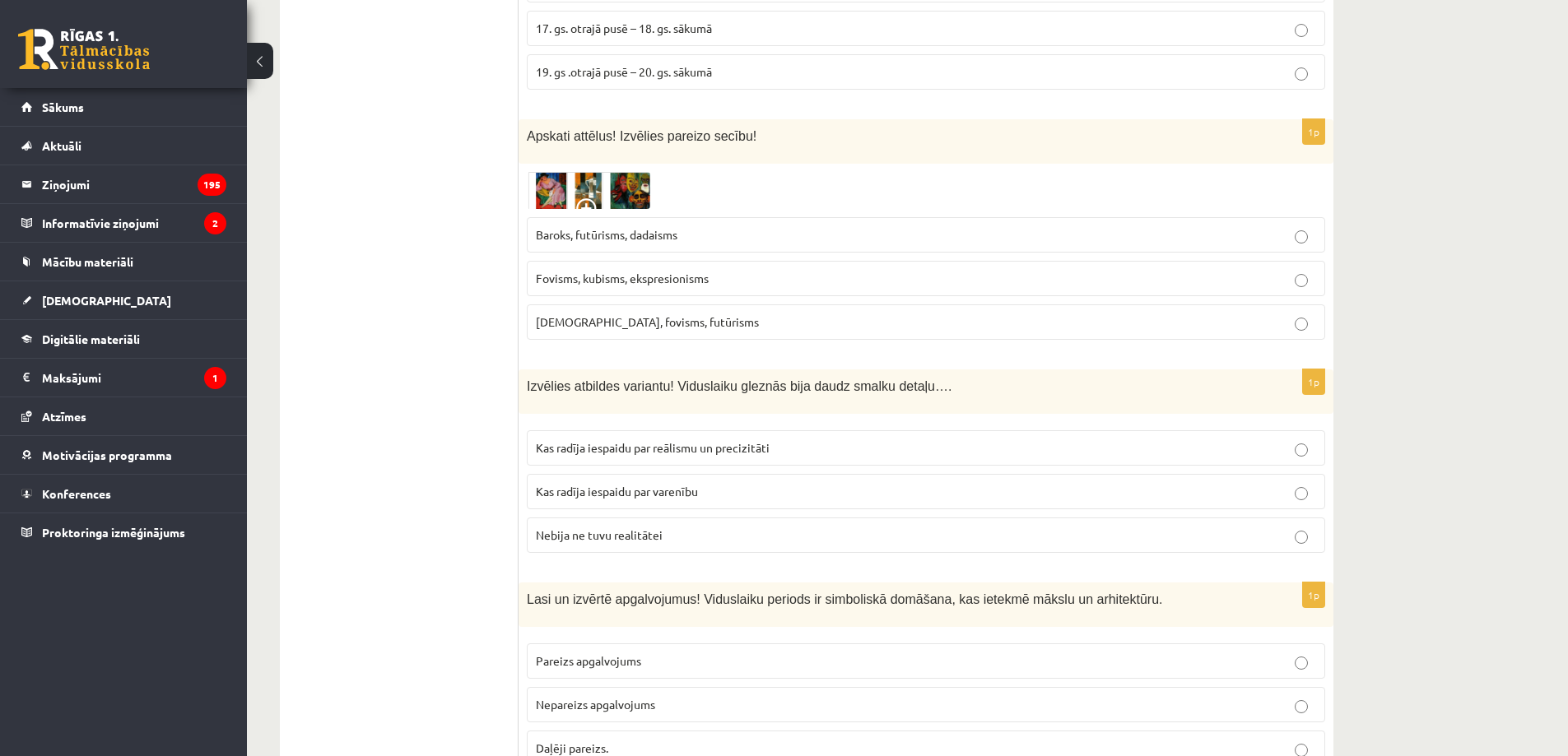
scroll to position [5671, 0]
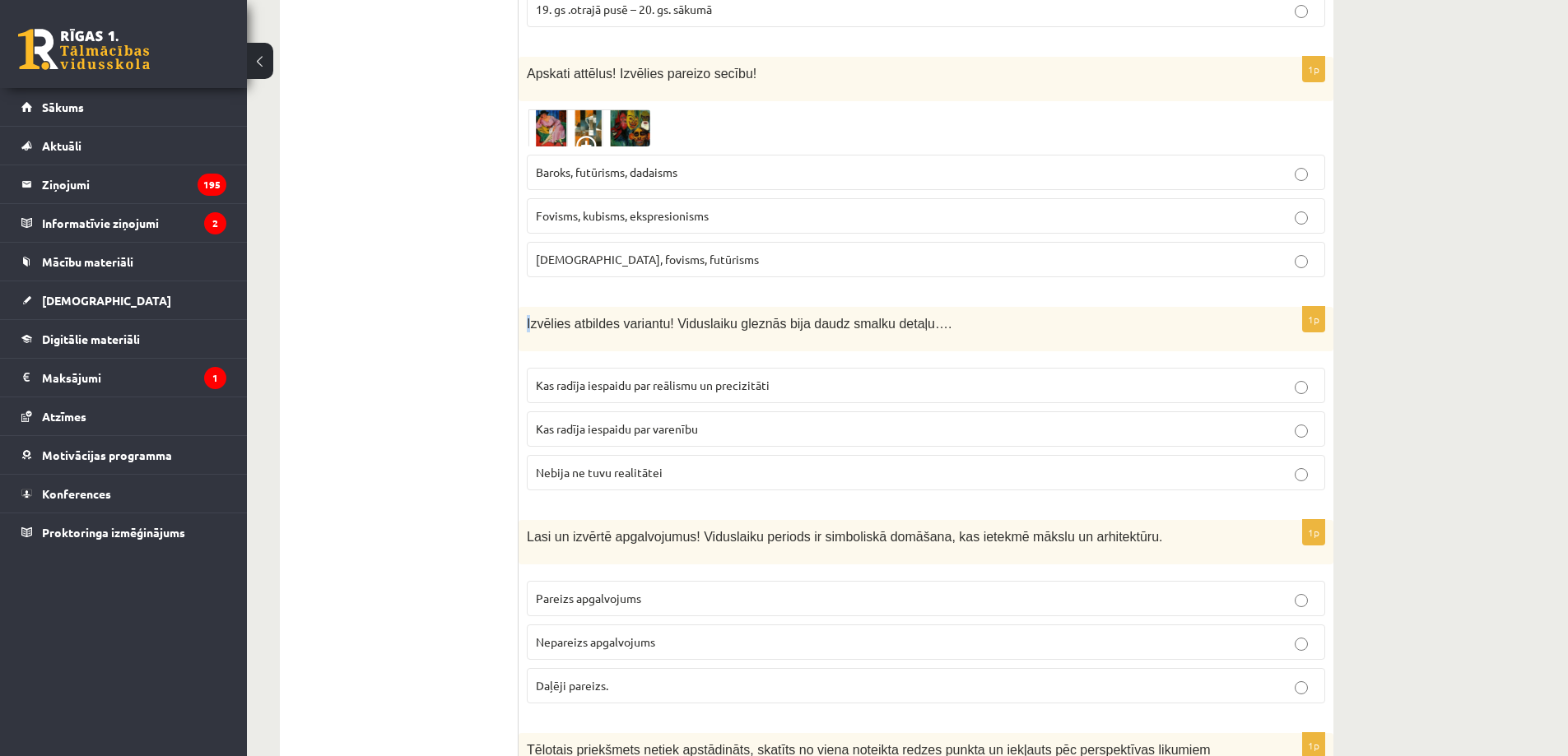
click at [531, 317] on span "Izvēlies atbildes variantu! Viduslaiku gleznās bija daudz smalku detaļu…." at bounding box center [738, 324] width 424 height 14
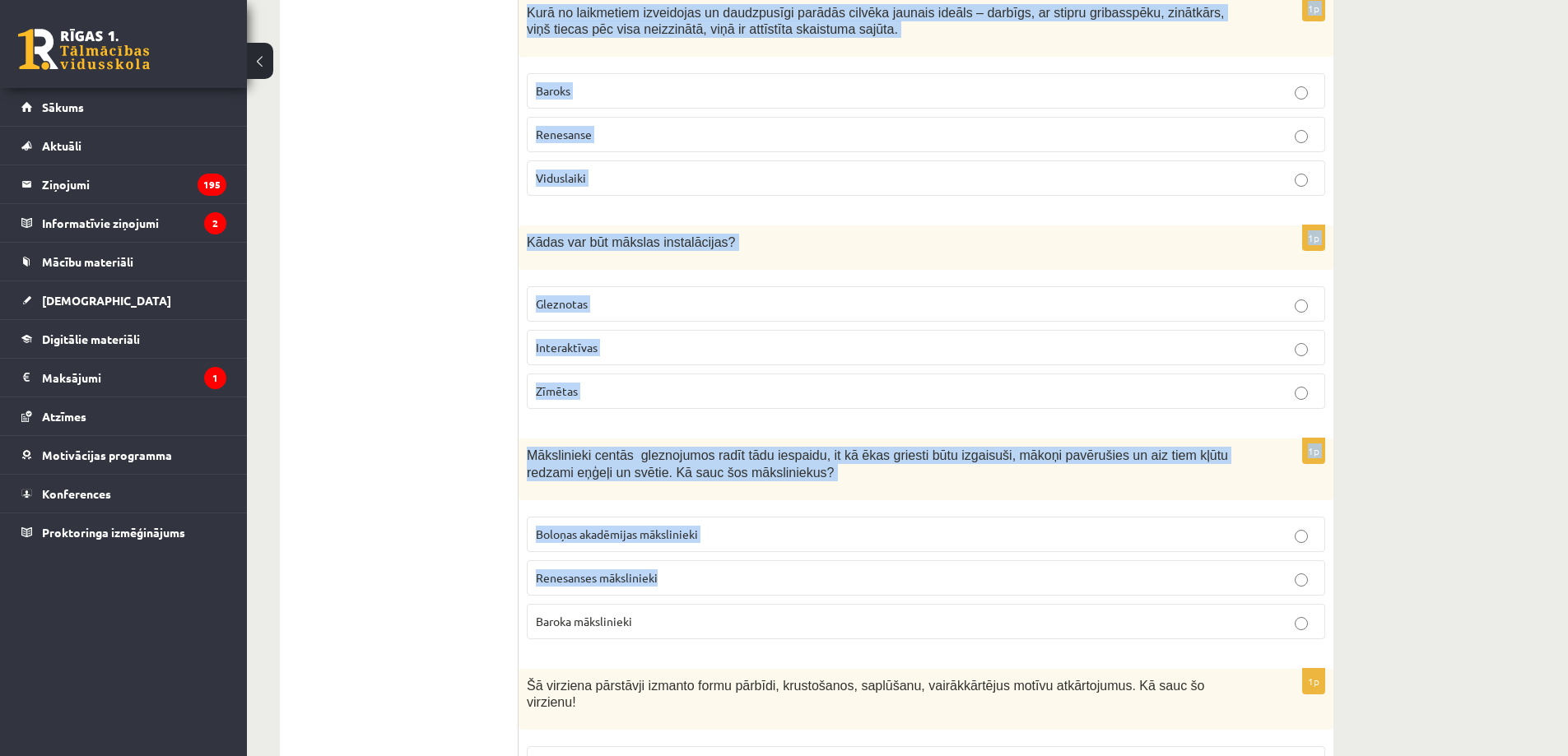
scroll to position [7208, 0]
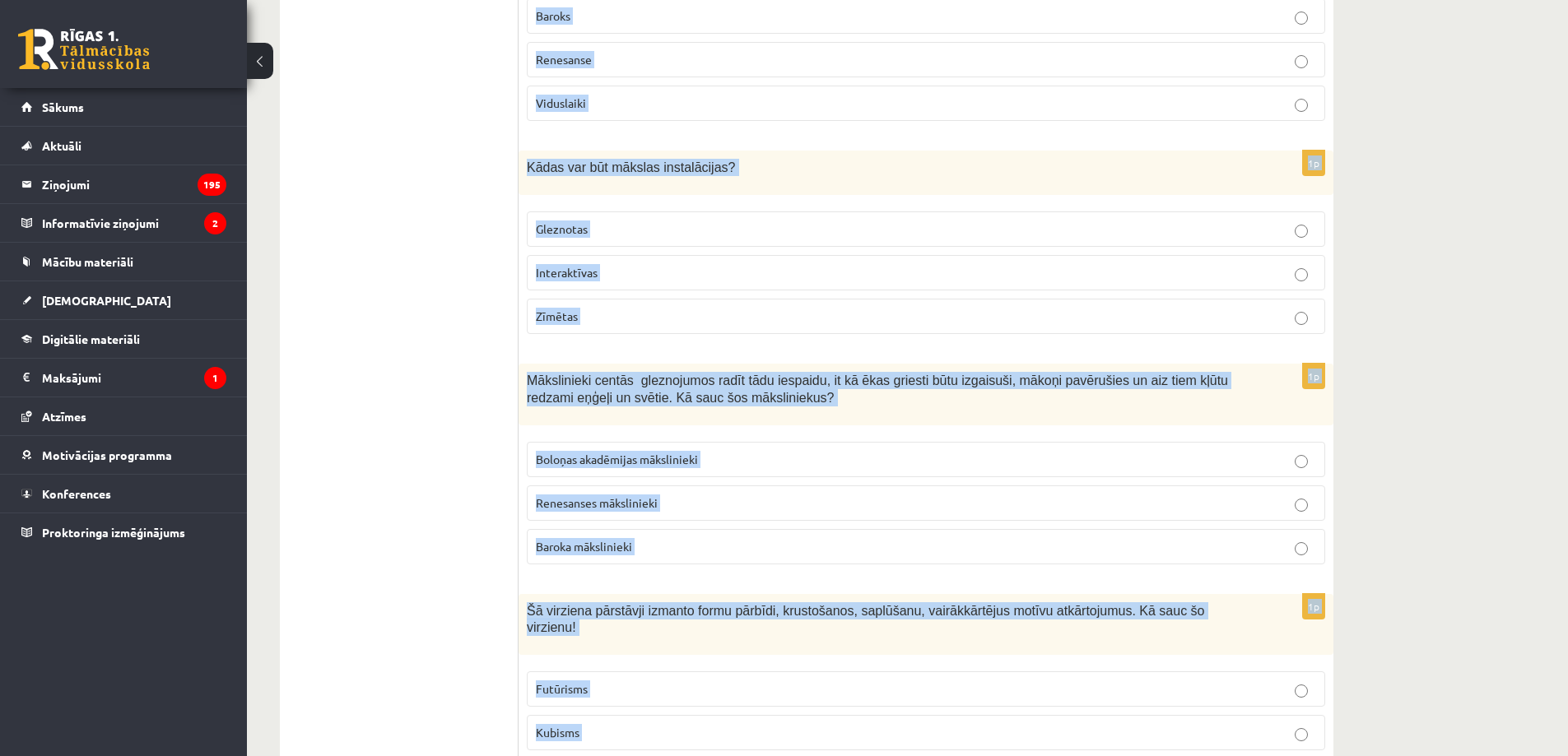
drag, startPoint x: 527, startPoint y: 274, endPoint x: 624, endPoint y: 675, distance: 412.6
copy form "Izvēlies atbildes variantu! Viduslaiku gleznās bija daudz smalku detaļu…. Kas r…"
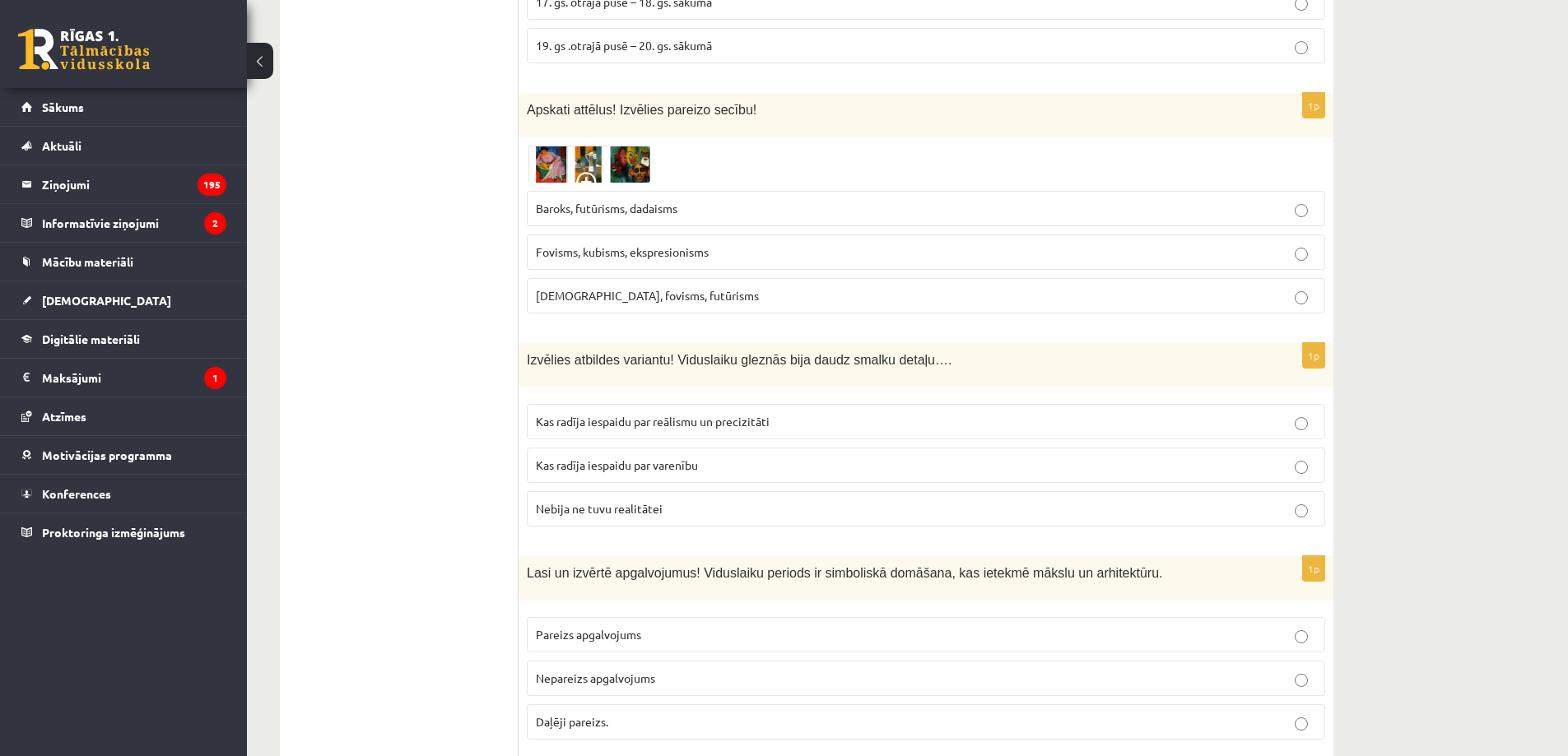
scroll to position [5671, 0]
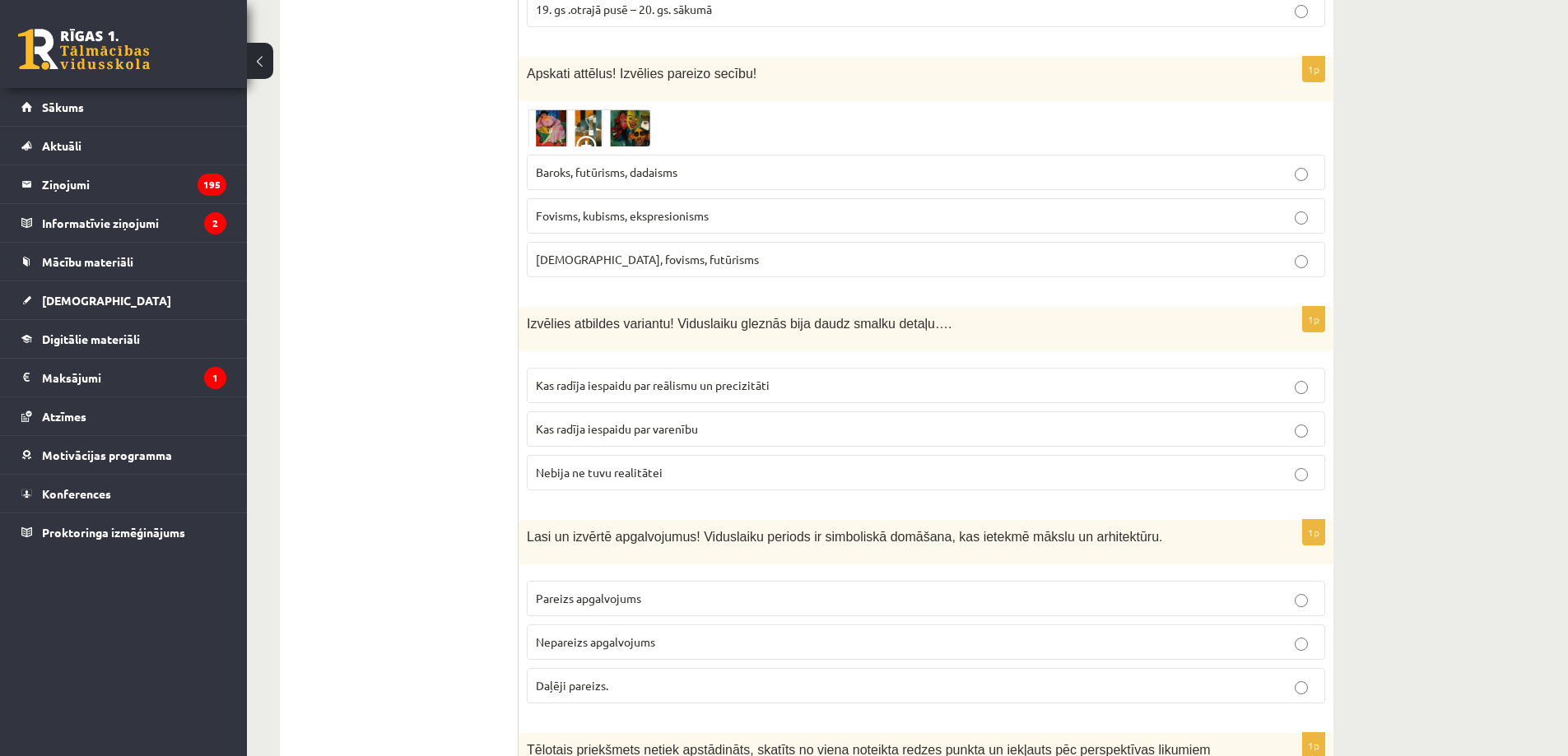
click at [574, 422] on span "Kas radīja iespaidu par varenību" at bounding box center [616, 429] width 162 height 15
click at [779, 377] on p "Kas radīja iespaidu par reālismu un precizitāti" at bounding box center [925, 385] width 780 height 17
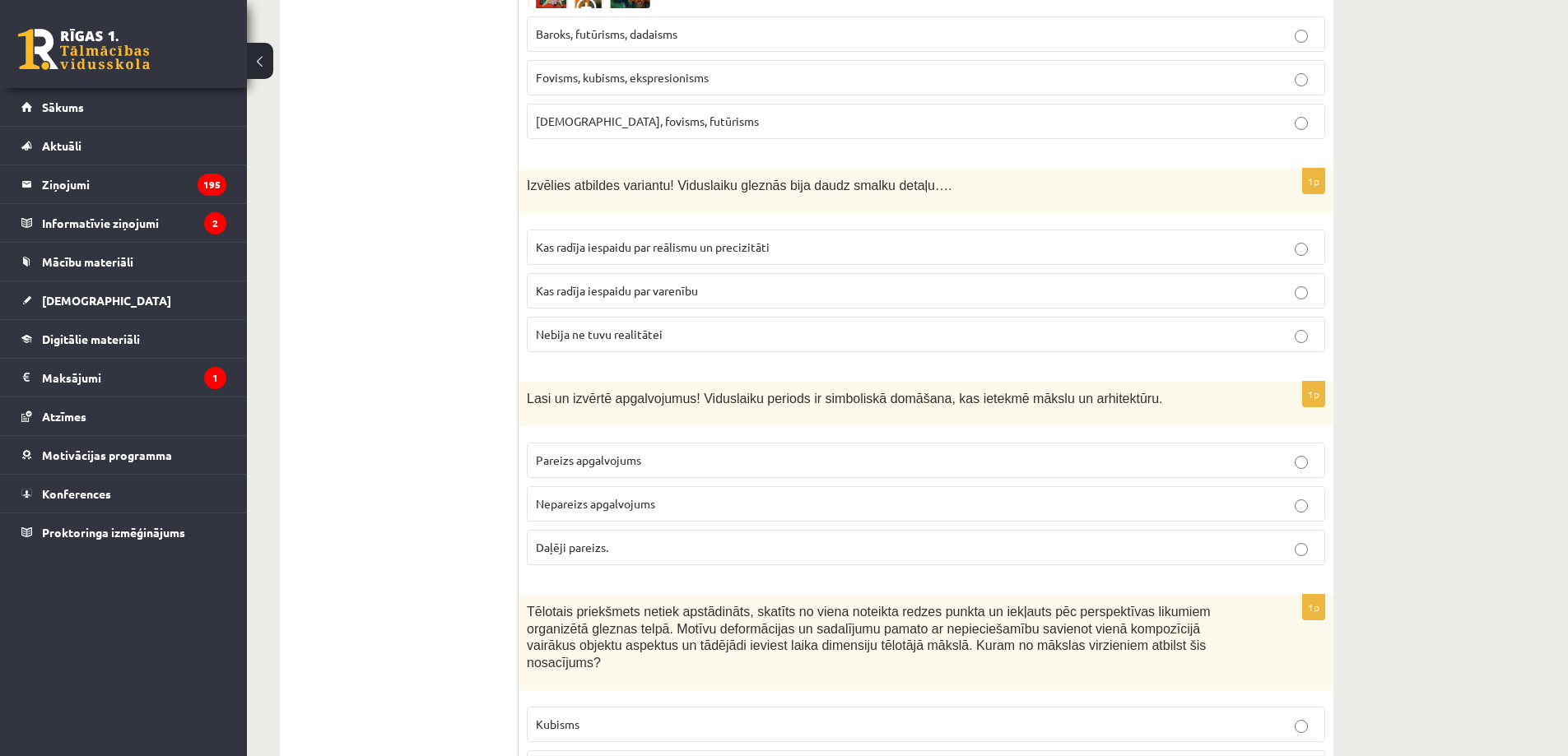
scroll to position [5864, 0]
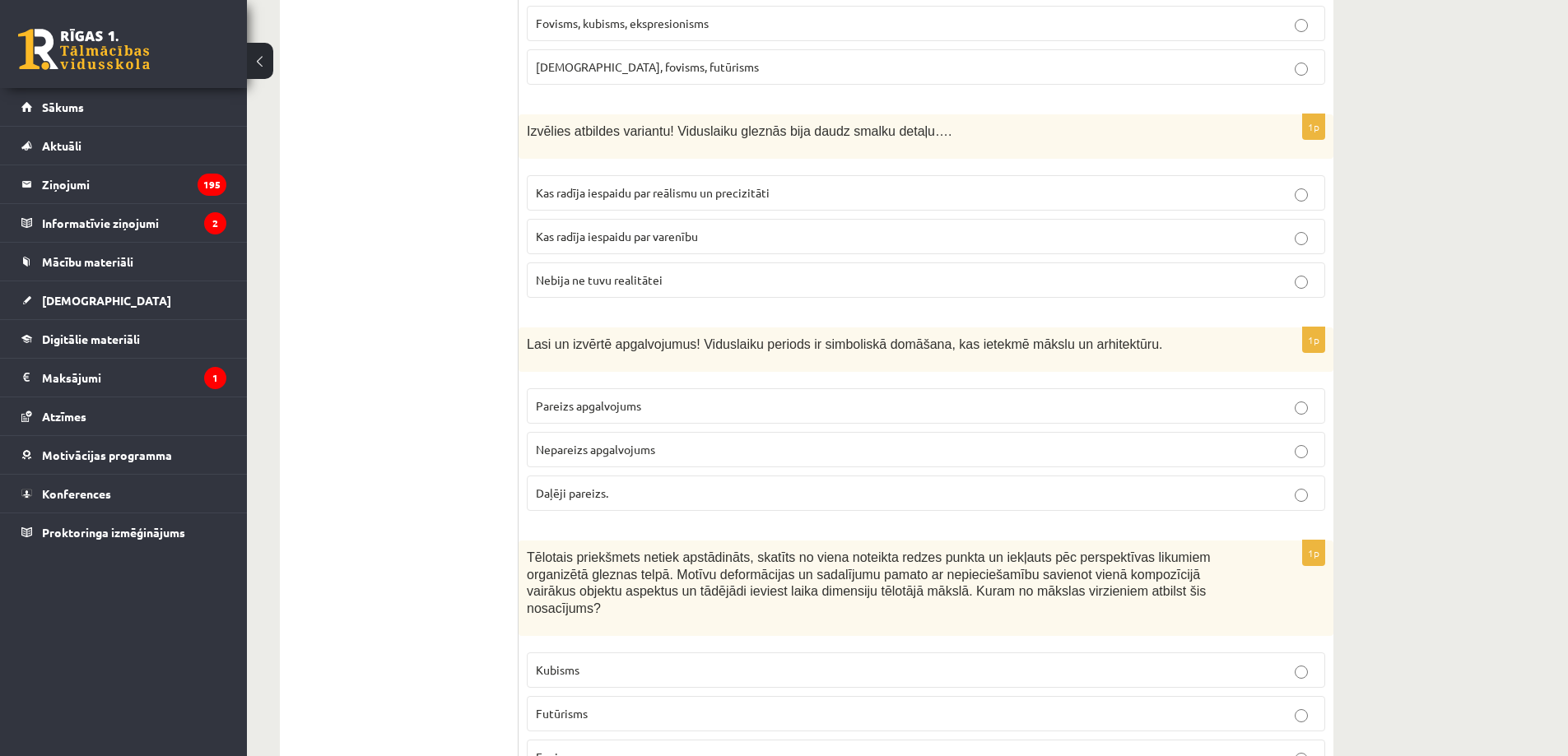
click at [635, 398] on span "Pareizs apgalvojums" at bounding box center [588, 406] width 105 height 15
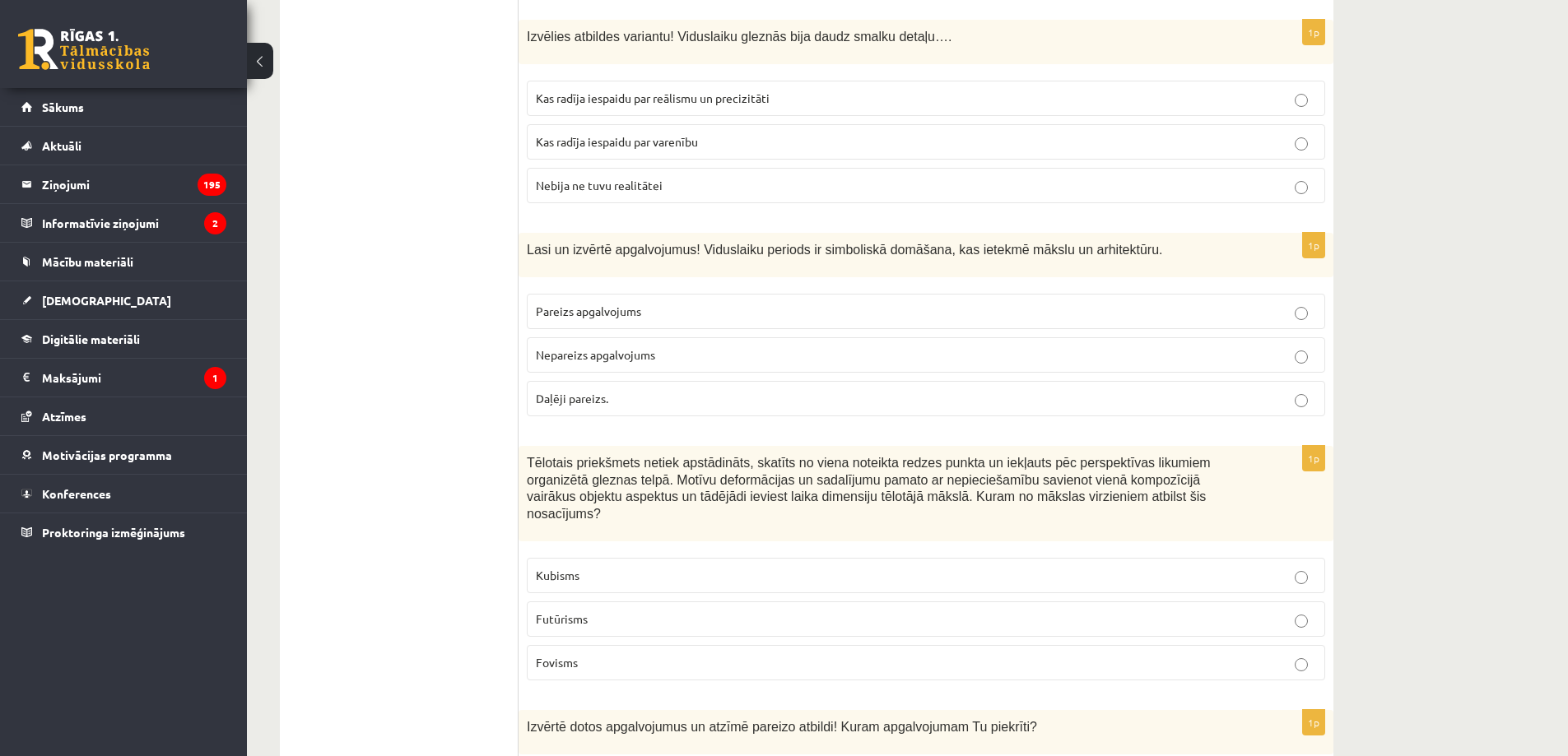
scroll to position [6055, 0]
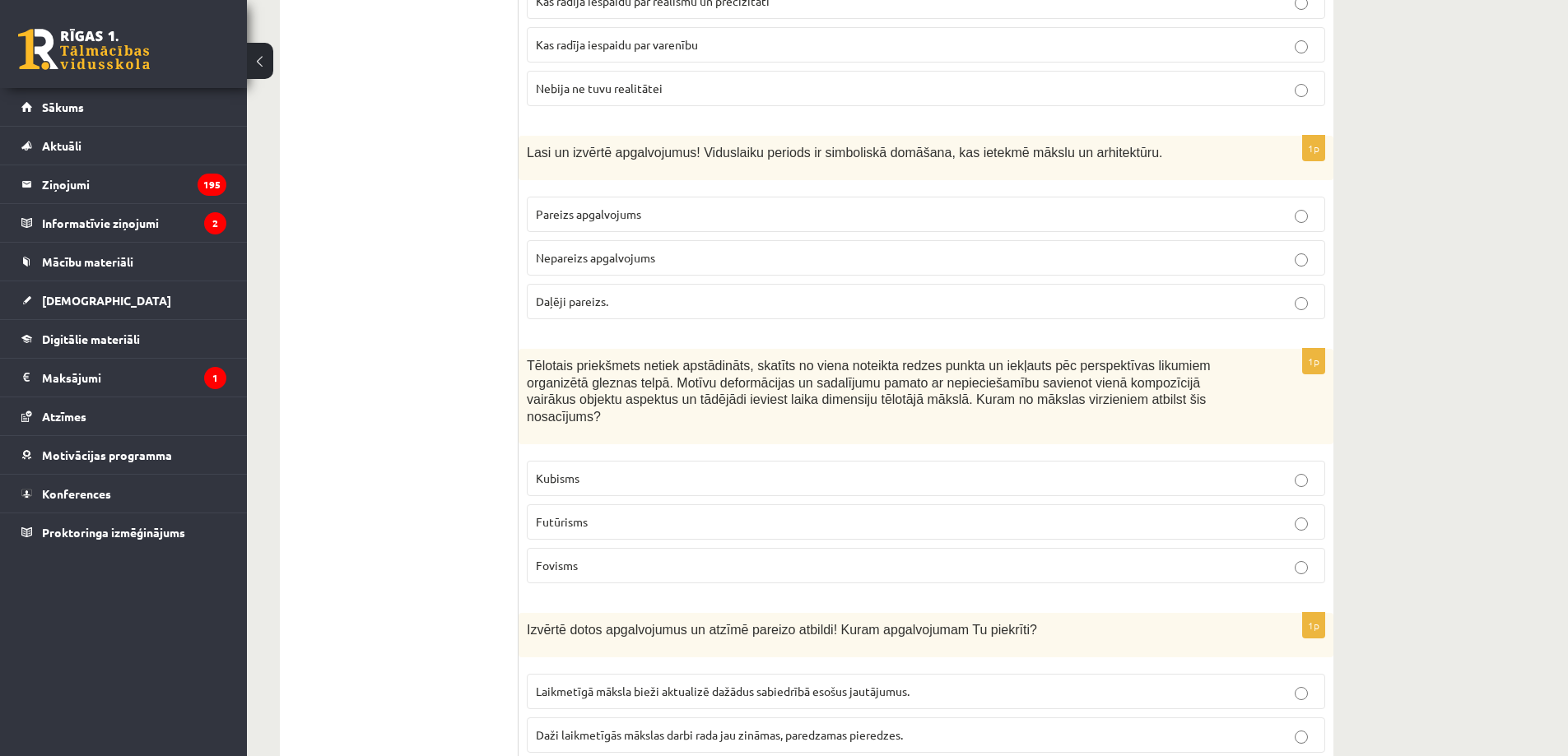
click at [607, 470] on p "Kubisms" at bounding box center [925, 478] width 780 height 17
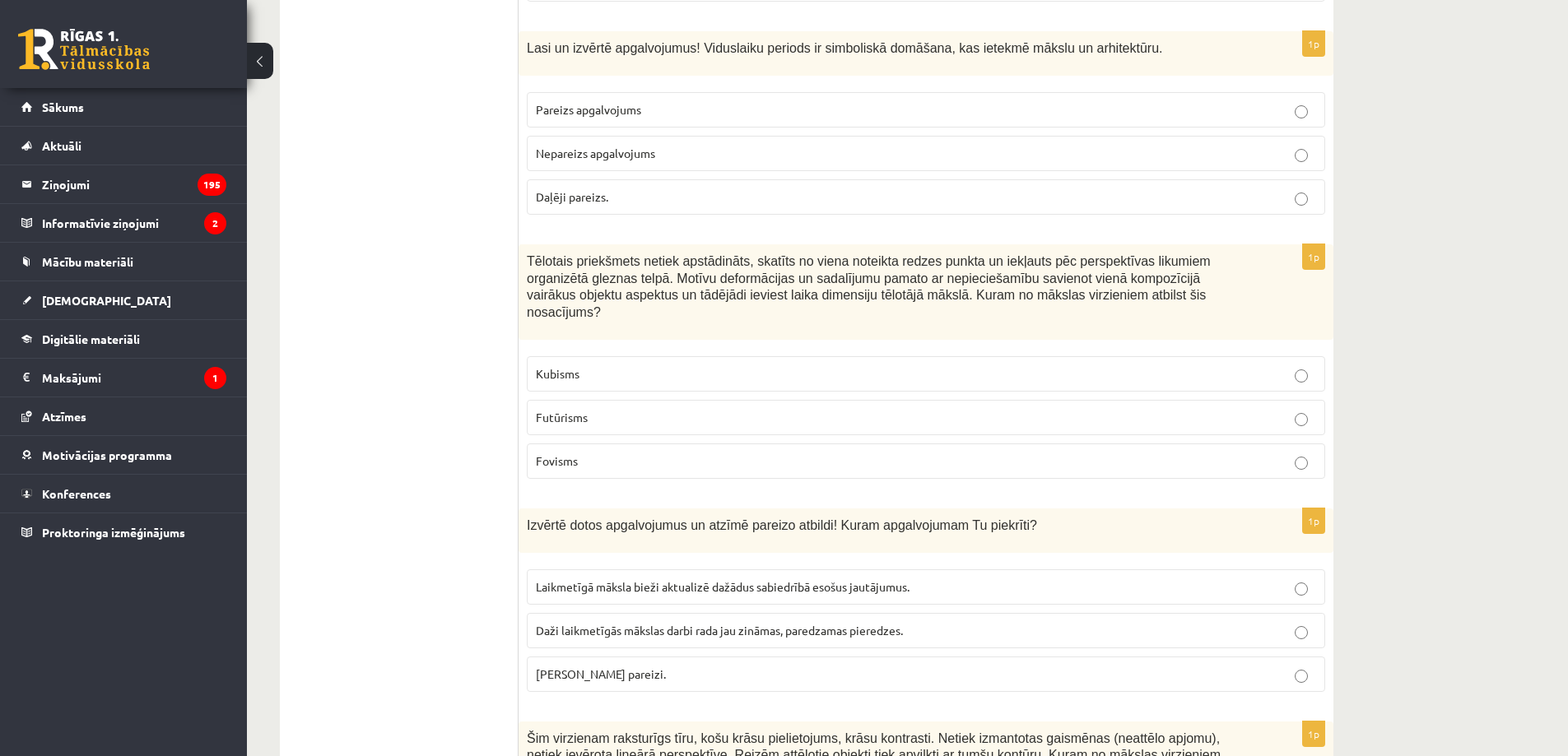
scroll to position [6247, 0]
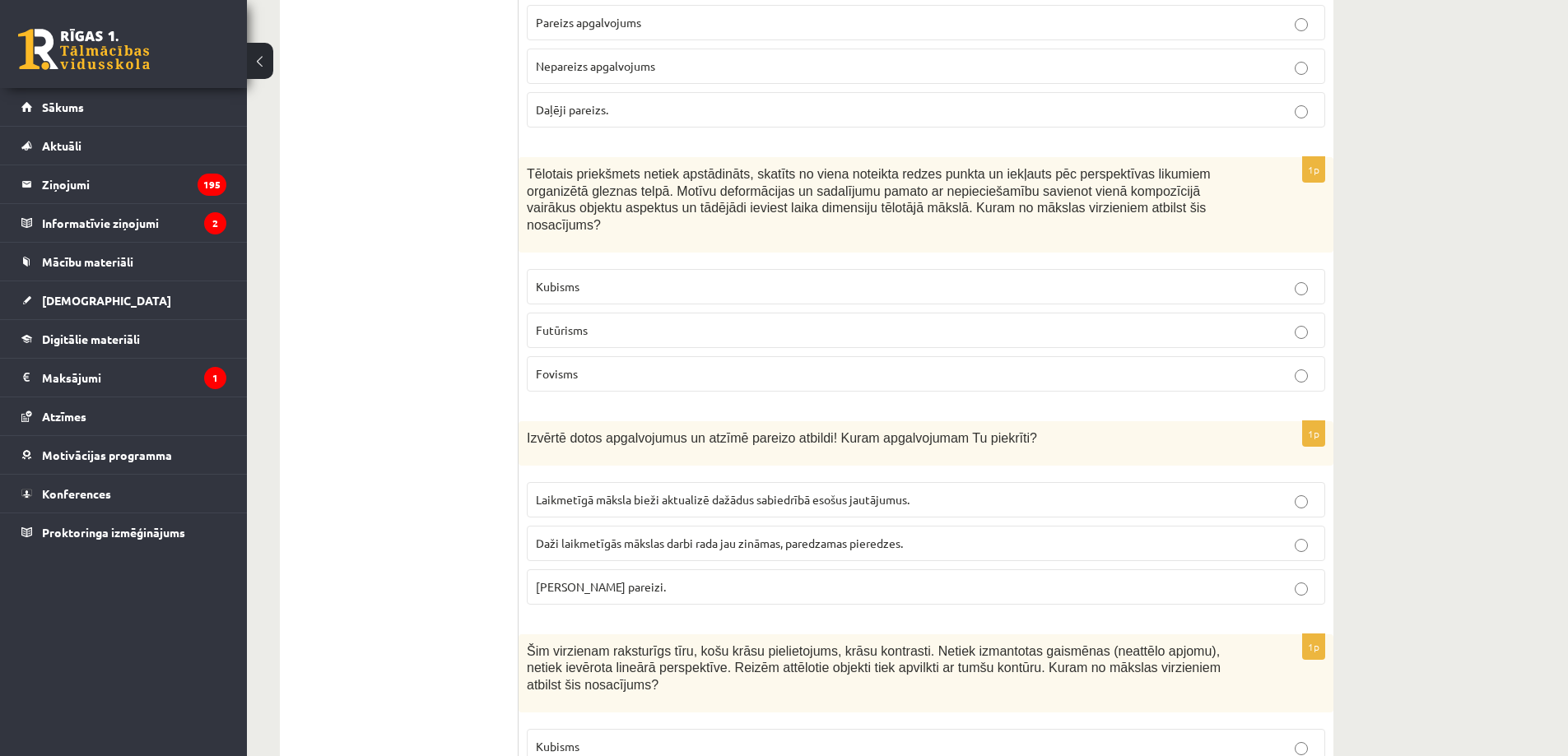
drag, startPoint x: 623, startPoint y: 514, endPoint x: 615, endPoint y: 523, distance: 12.0
click at [623, 579] on span "Abi apgalvojumi pareizi." at bounding box center [600, 586] width 130 height 15
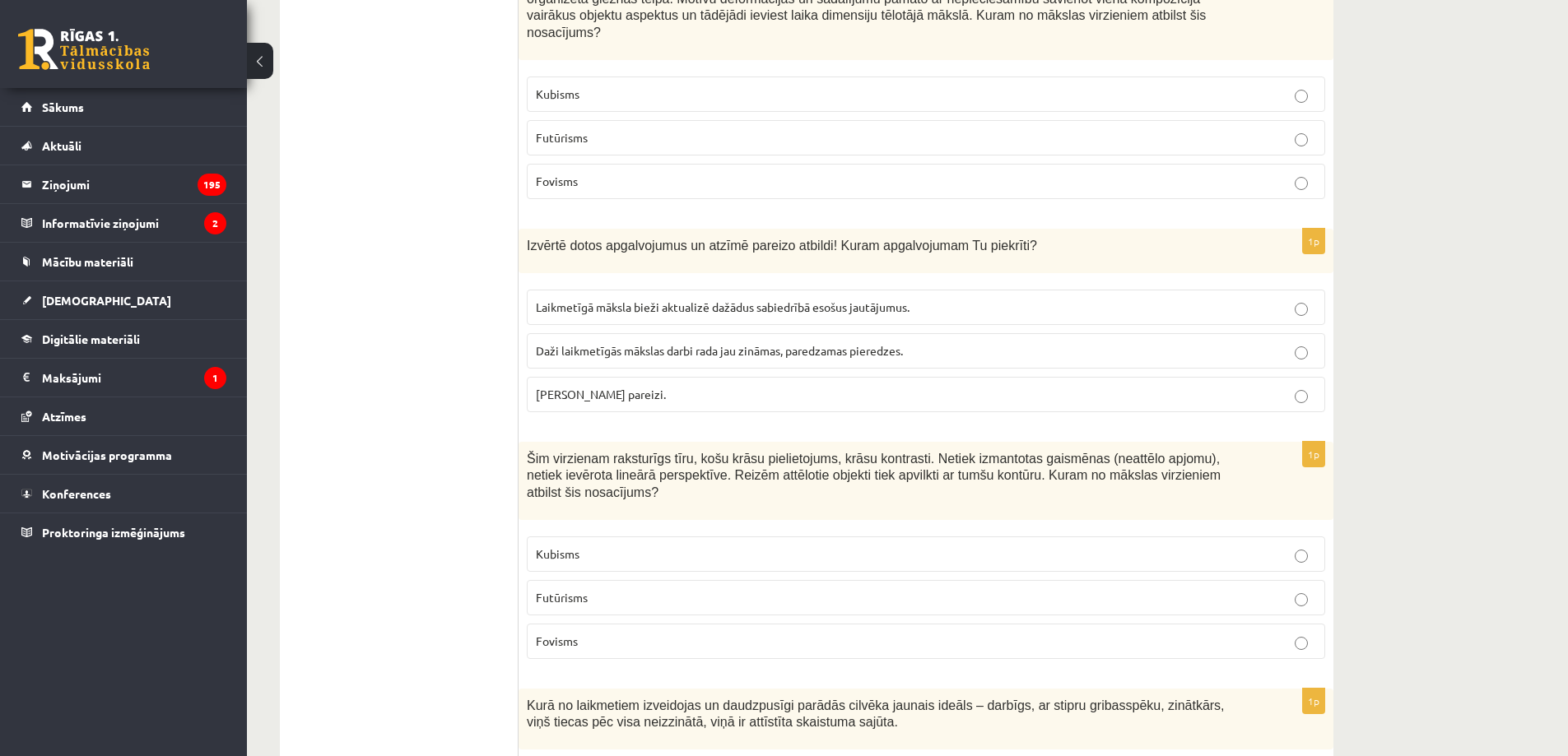
click at [581, 633] on p "Fovisms" at bounding box center [925, 641] width 780 height 17
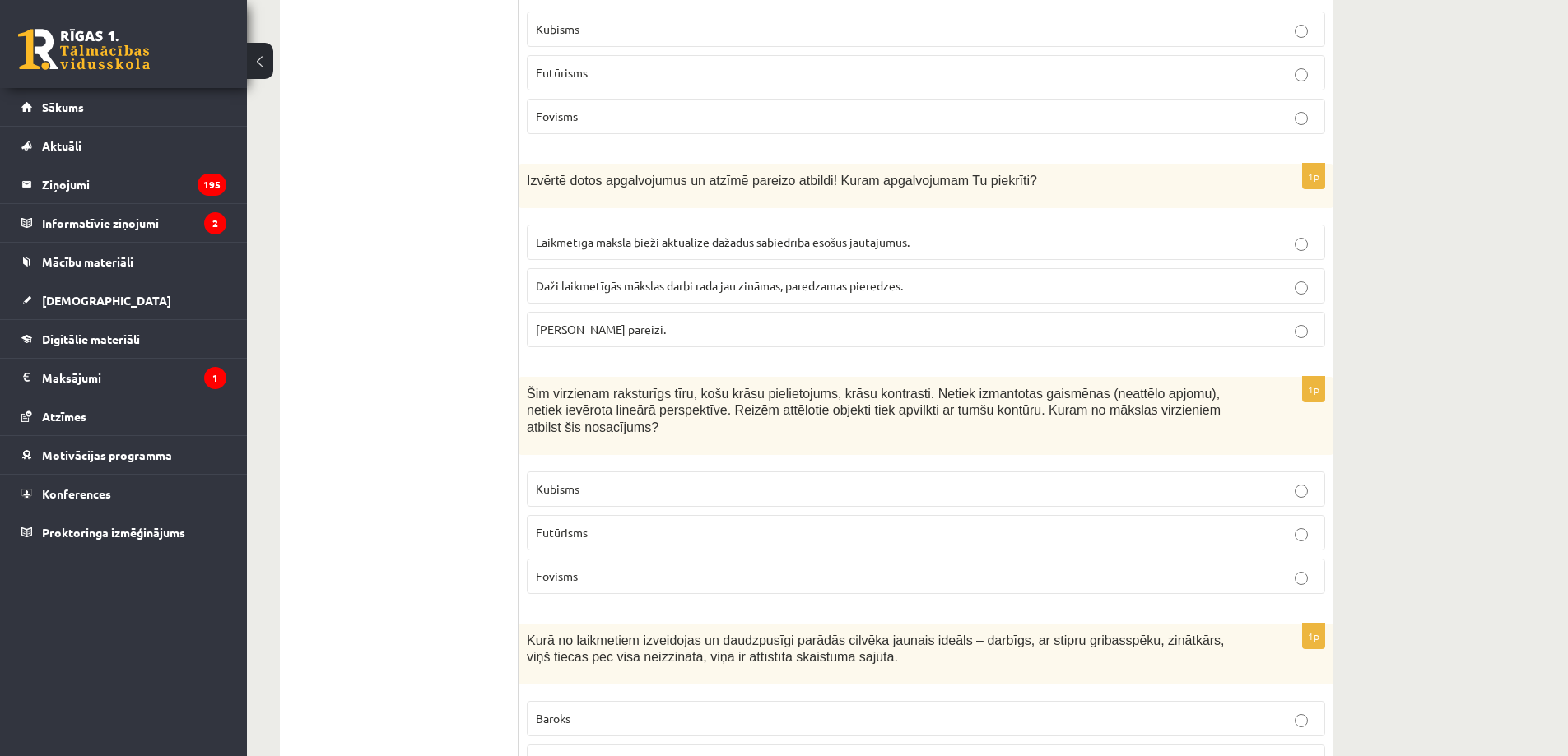
scroll to position [6631, 0]
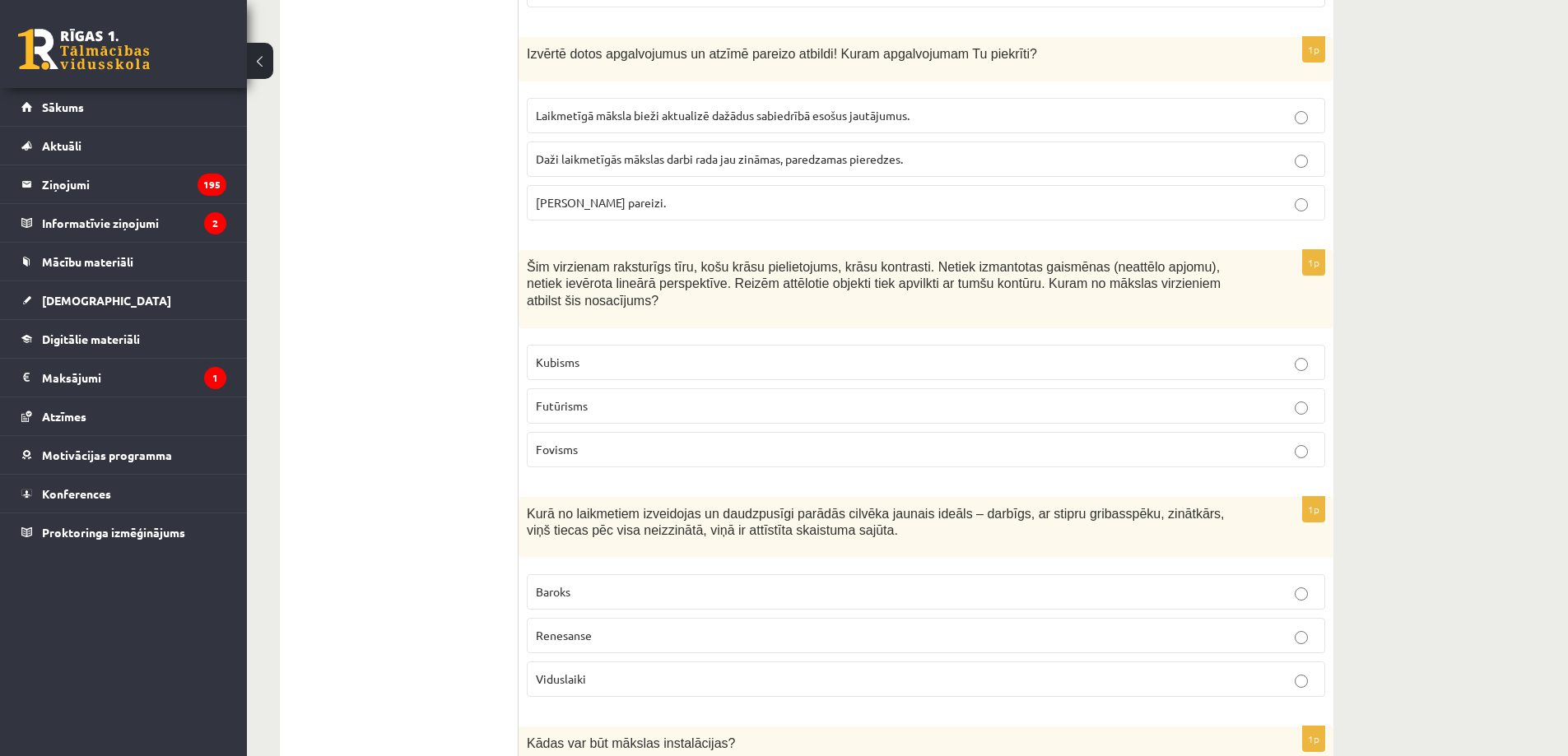
click at [631, 627] on p "Renesanse" at bounding box center [925, 635] width 780 height 17
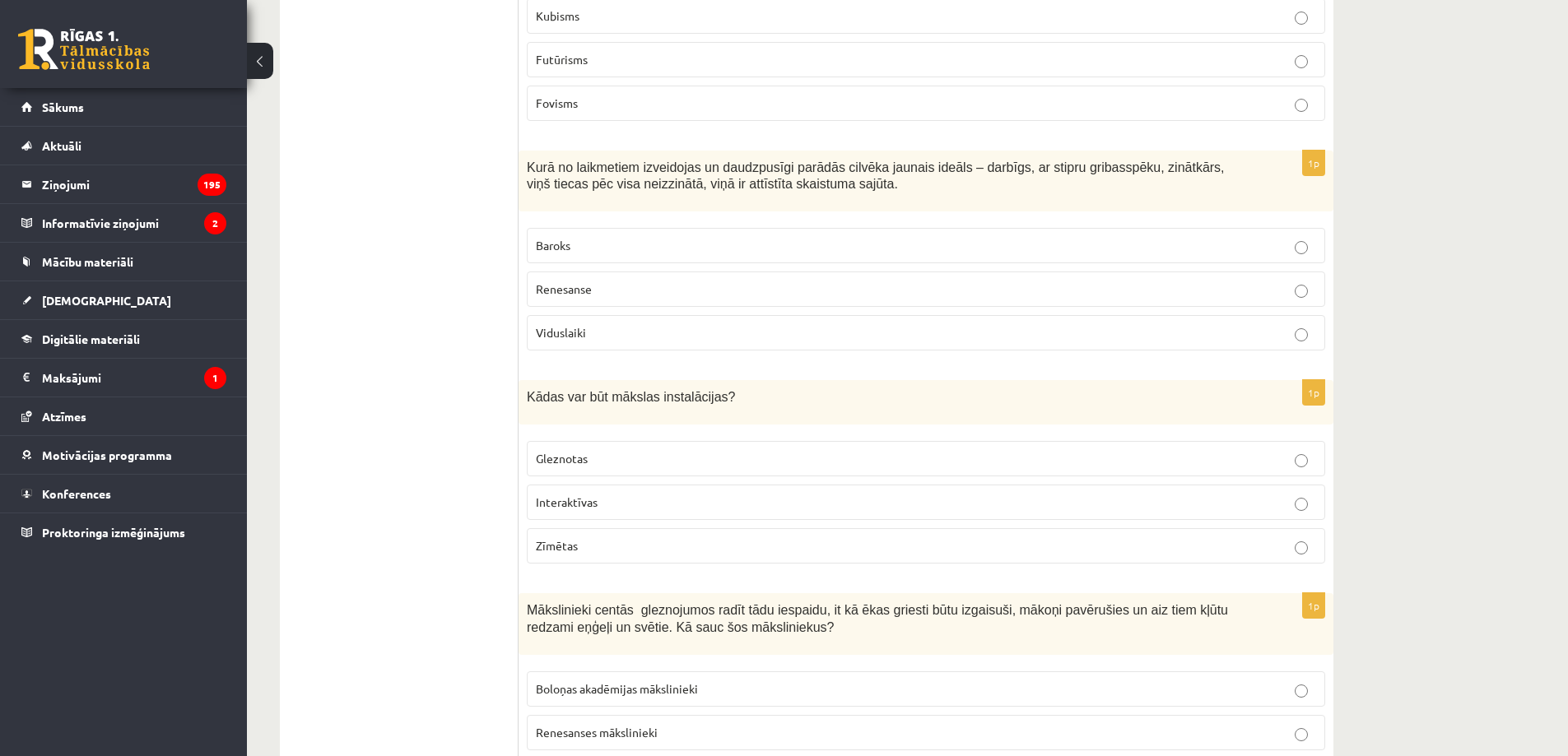
scroll to position [7016, 0]
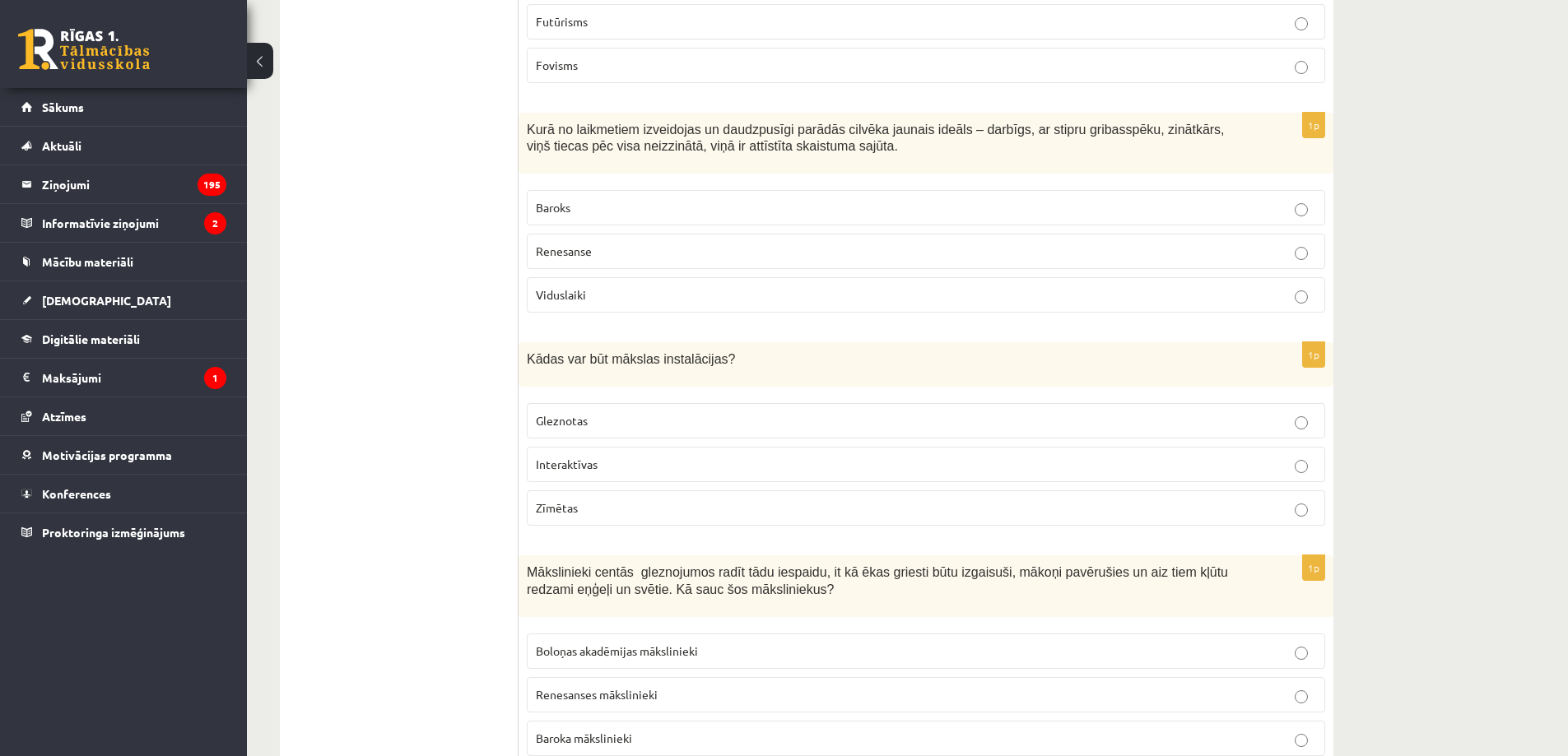
click at [602, 456] on p "Interaktīvas" at bounding box center [925, 464] width 780 height 17
click at [591, 731] on span "Baroka mākslinieki" at bounding box center [583, 738] width 96 height 15
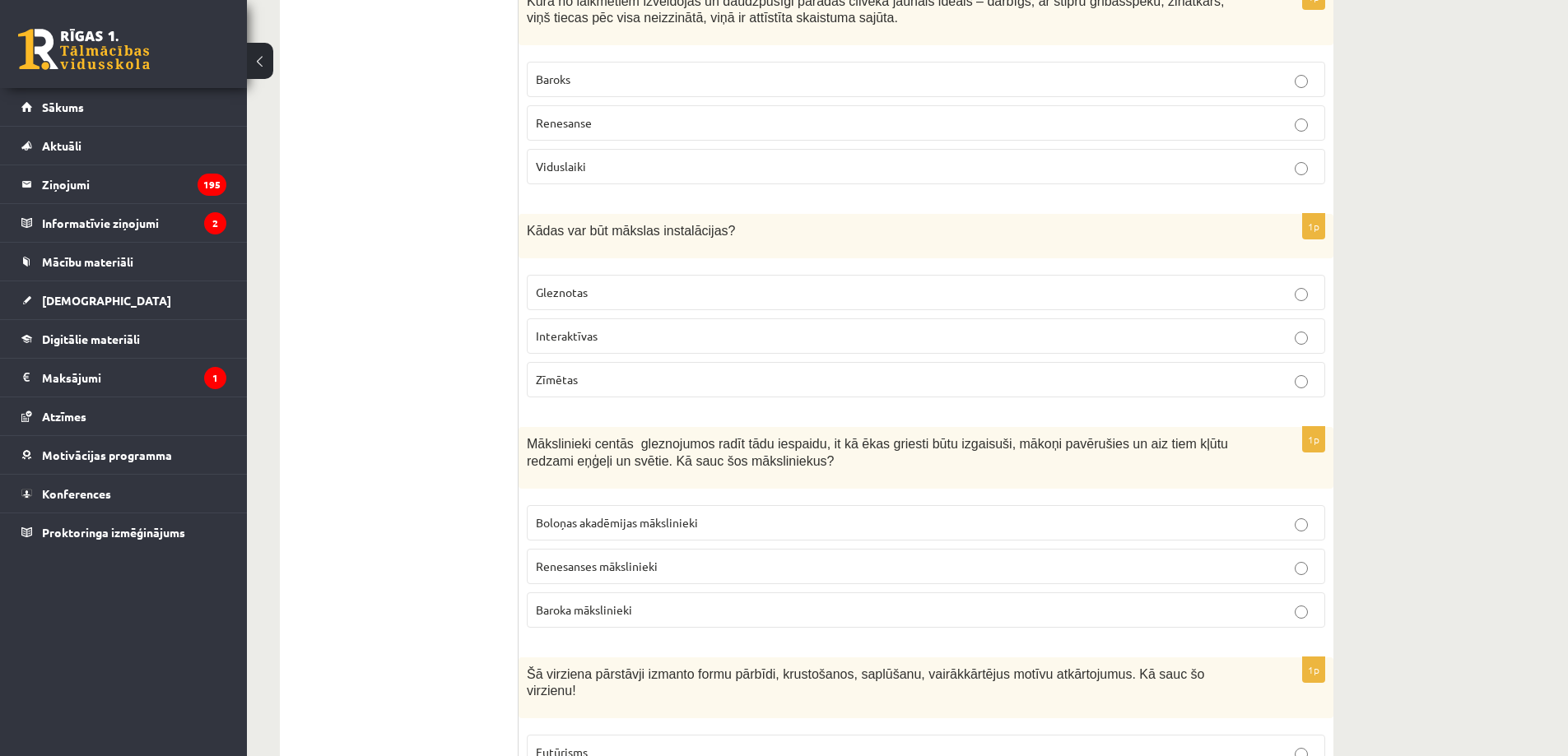
scroll to position [7208, 0]
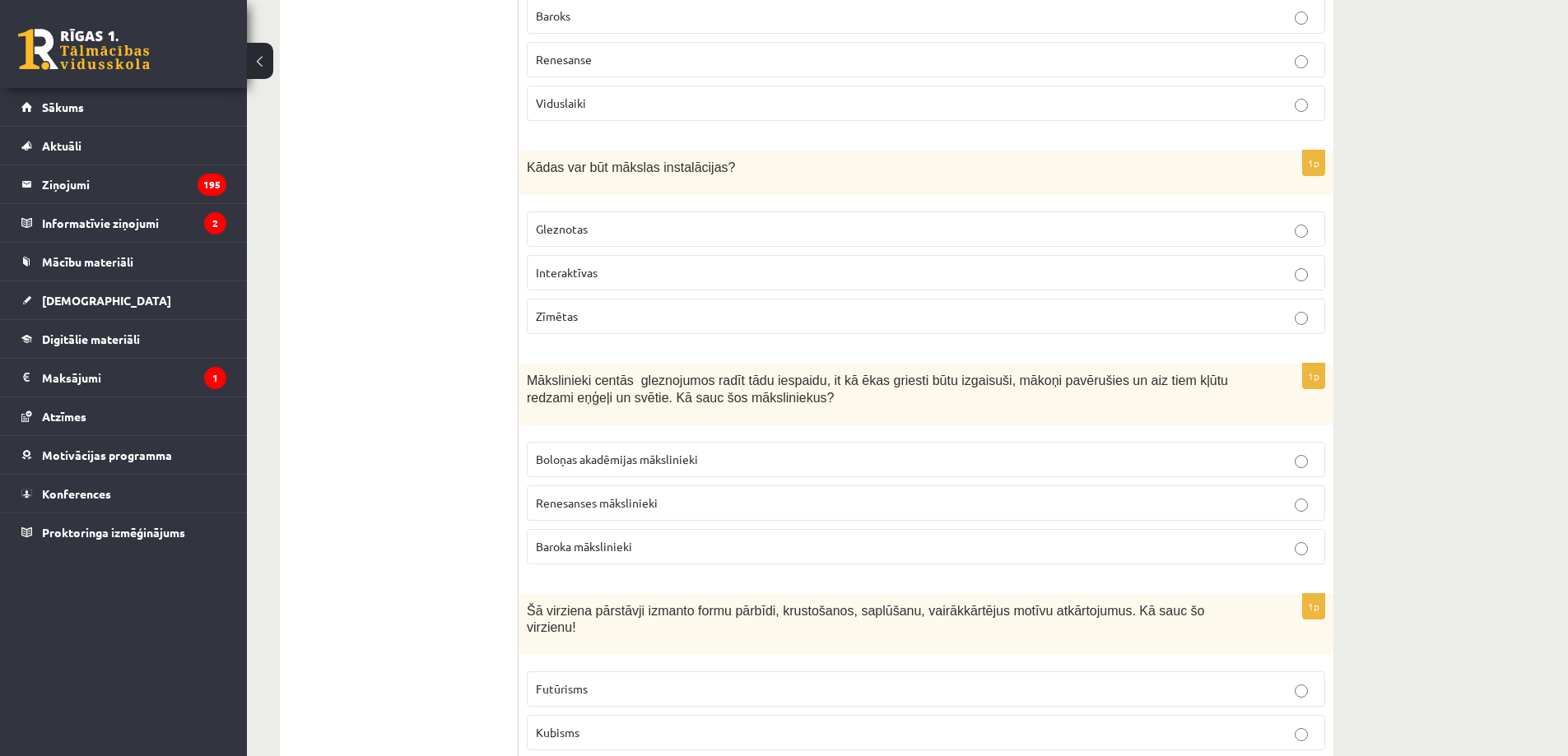
click at [614, 680] on p "Futūrisms" at bounding box center [925, 688] width 780 height 17
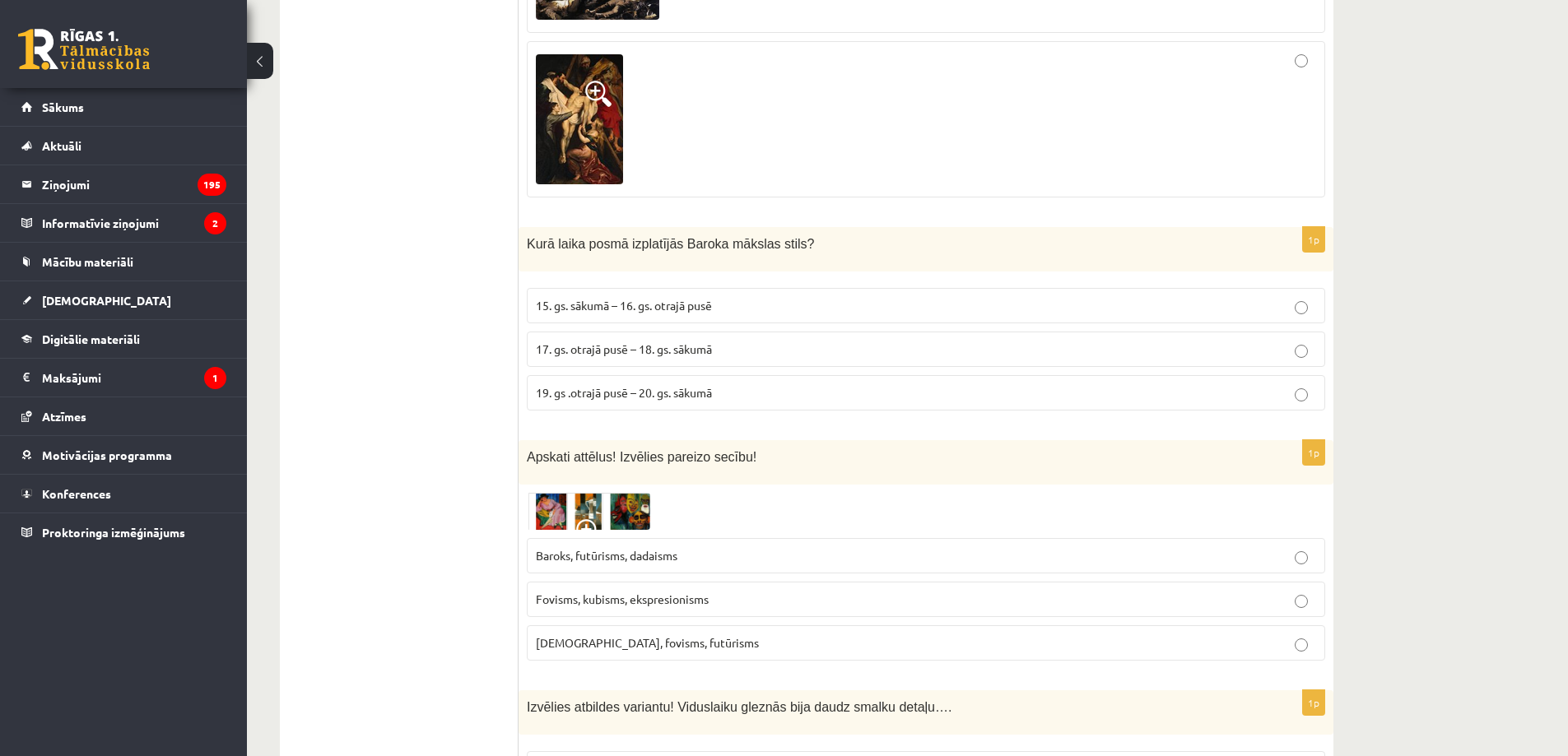
scroll to position [5480, 0]
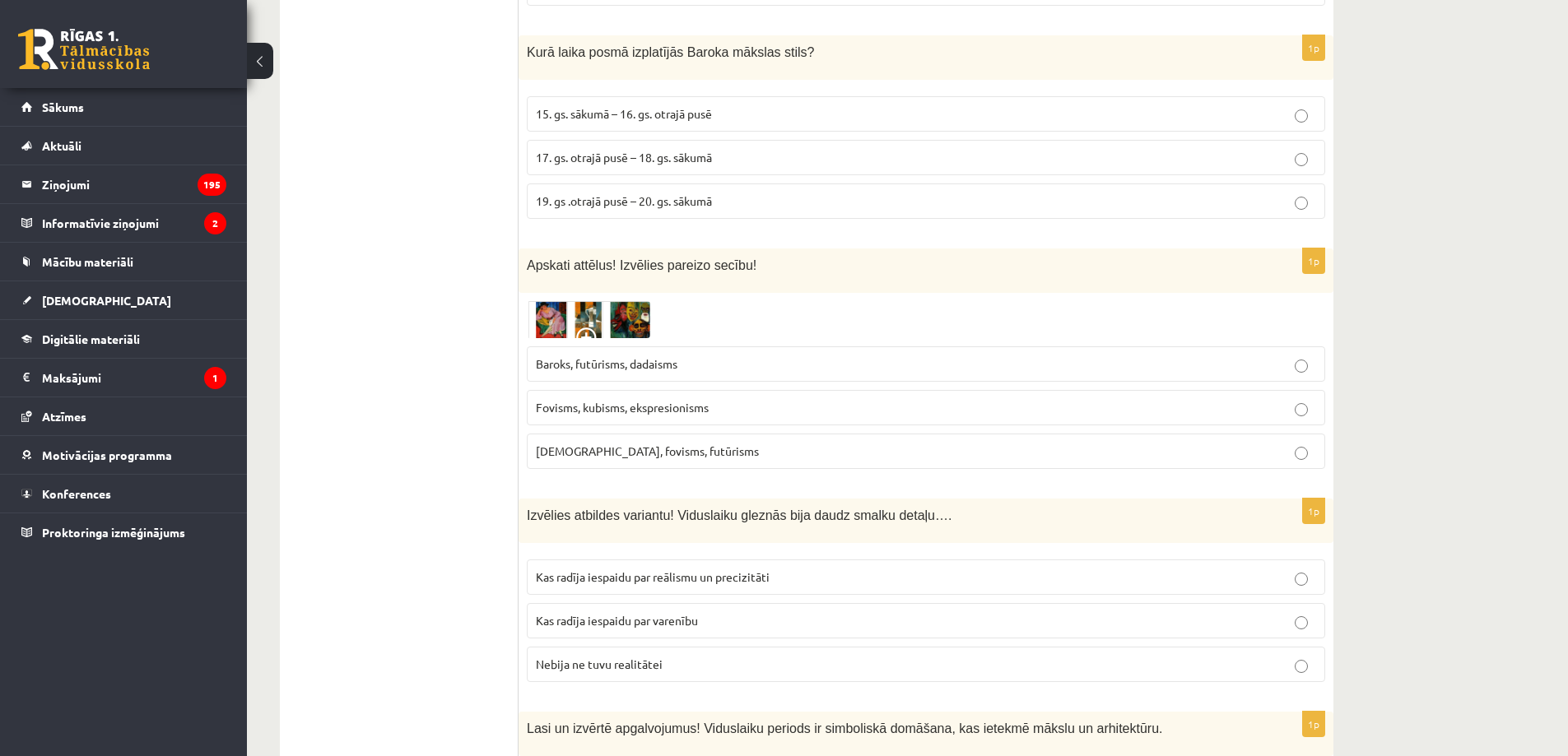
click at [766, 434] on label "Kubisms, fovisms, futūrisms" at bounding box center [926, 452] width 799 height 36
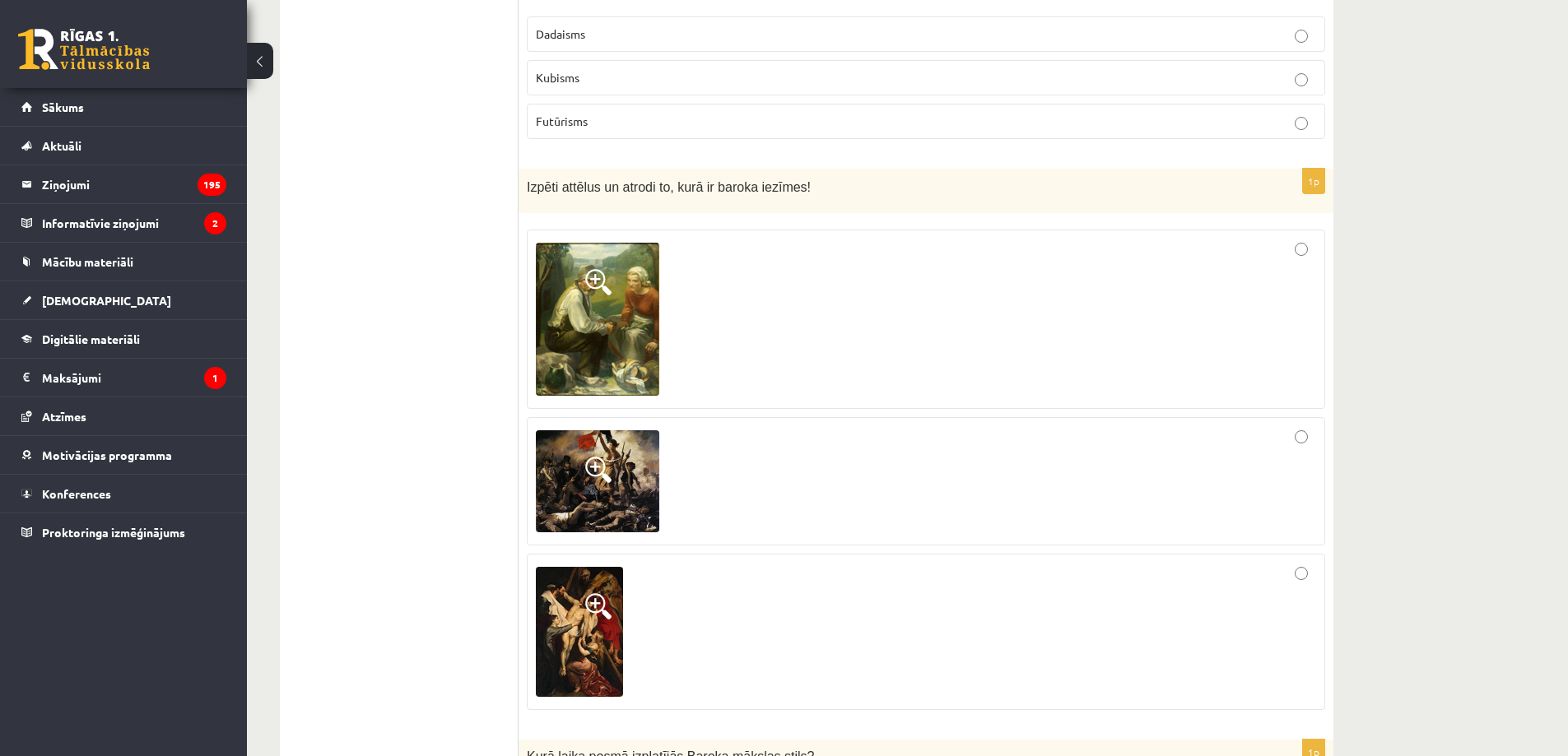
scroll to position [4519, 0]
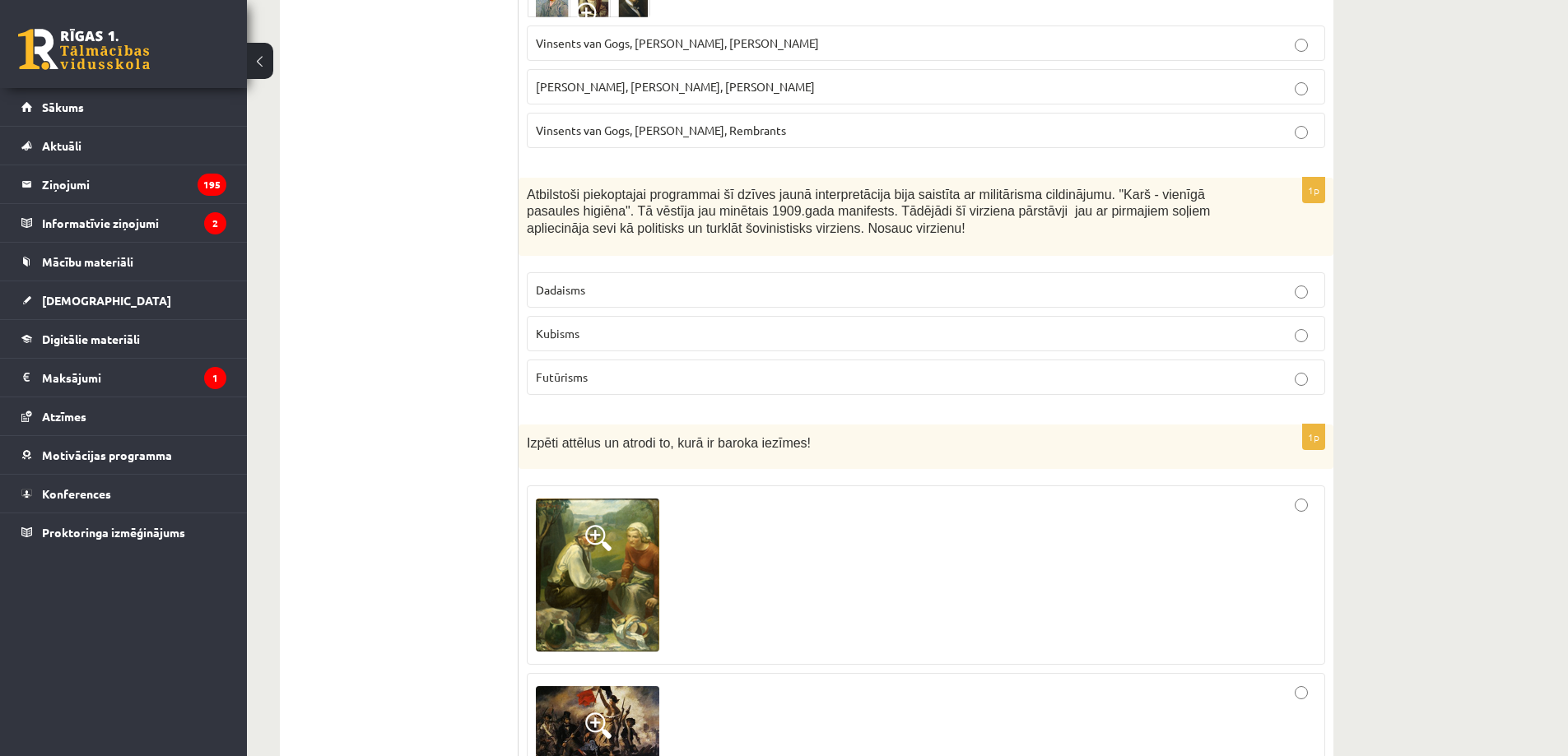
click at [897, 539] on div at bounding box center [925, 575] width 780 height 161
click at [973, 682] on div at bounding box center [925, 737] width 780 height 110
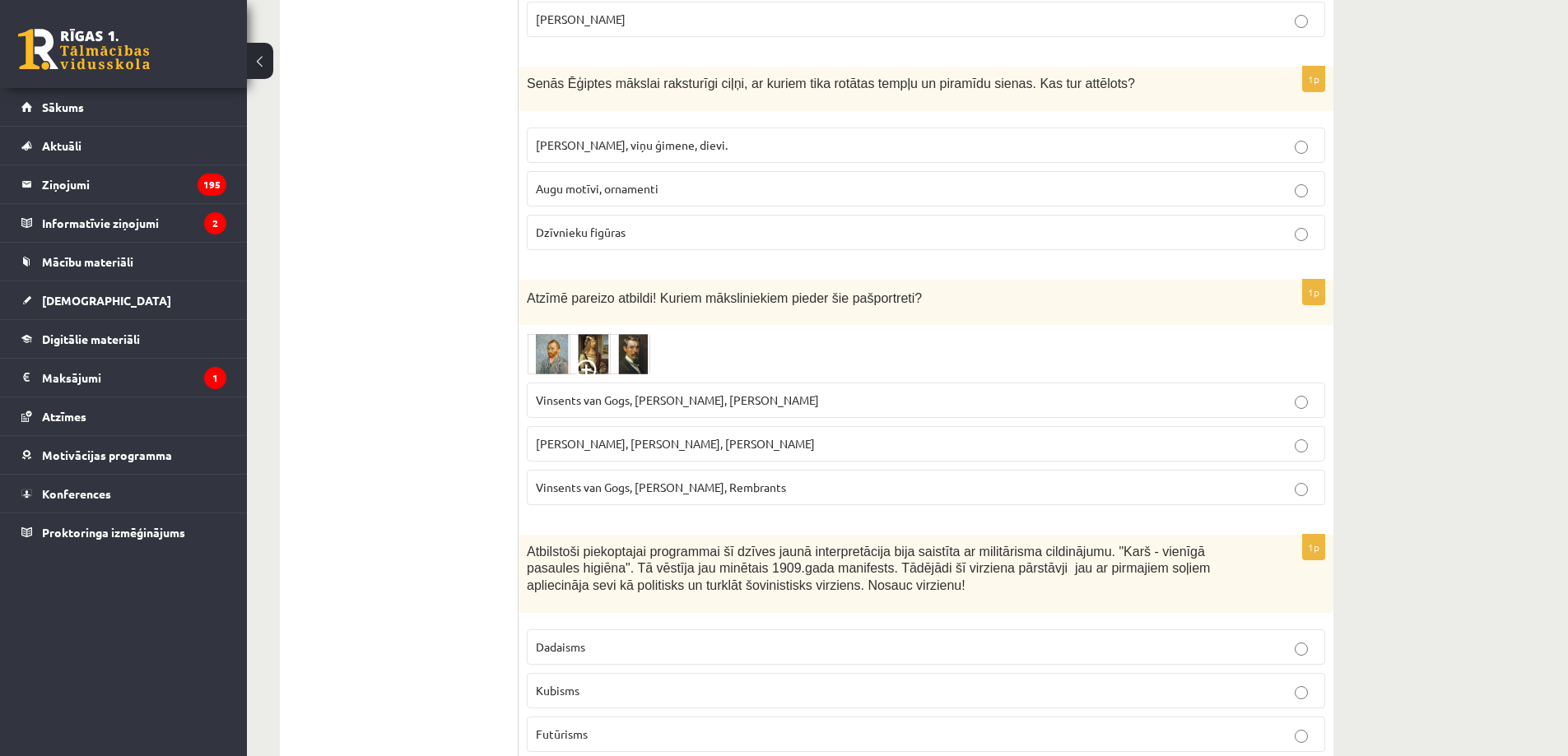
scroll to position [4136, 0]
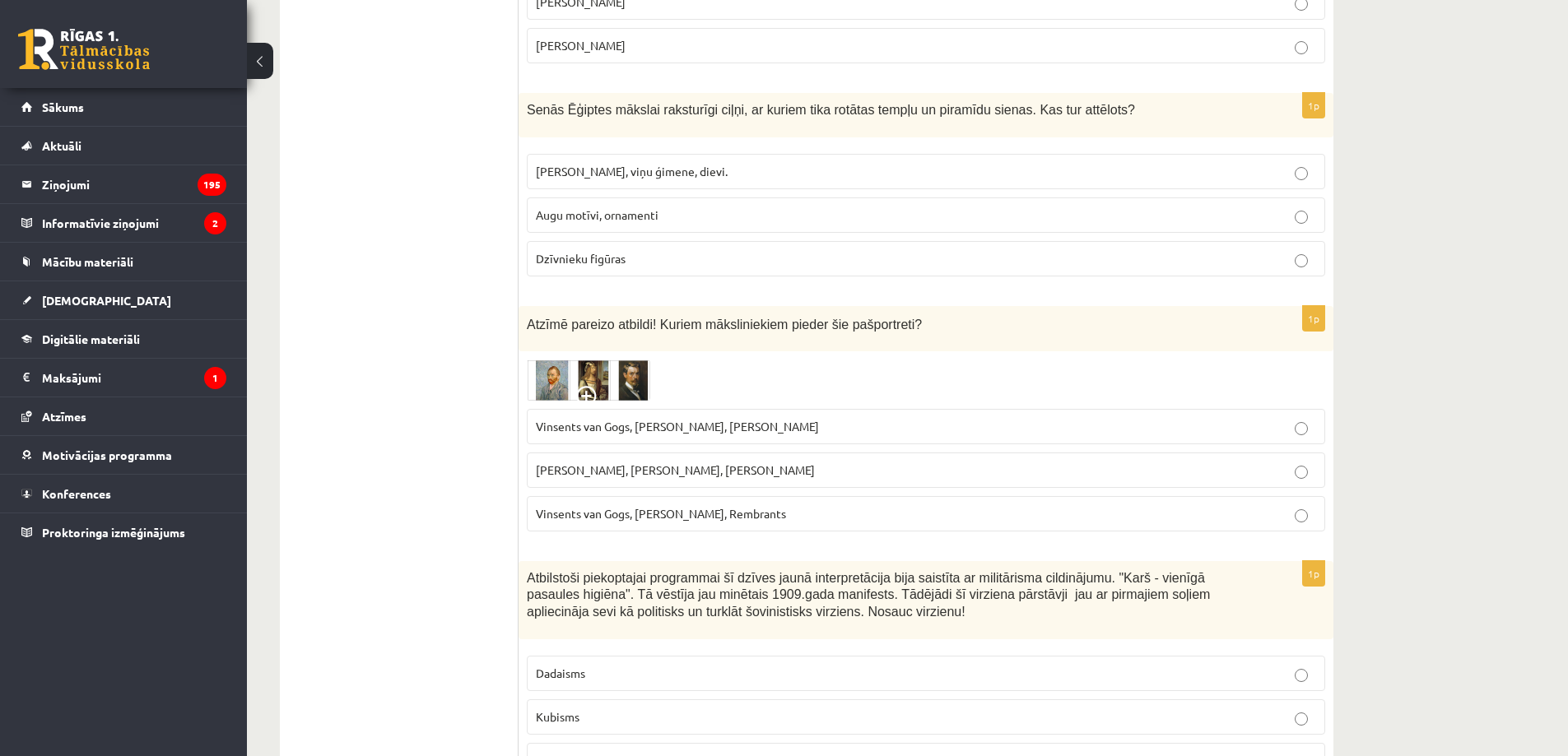
click at [856, 418] on p "Vinsents van Gogs, Albrehts Dīrers, Janis Rozentāls" at bounding box center [925, 426] width 780 height 17
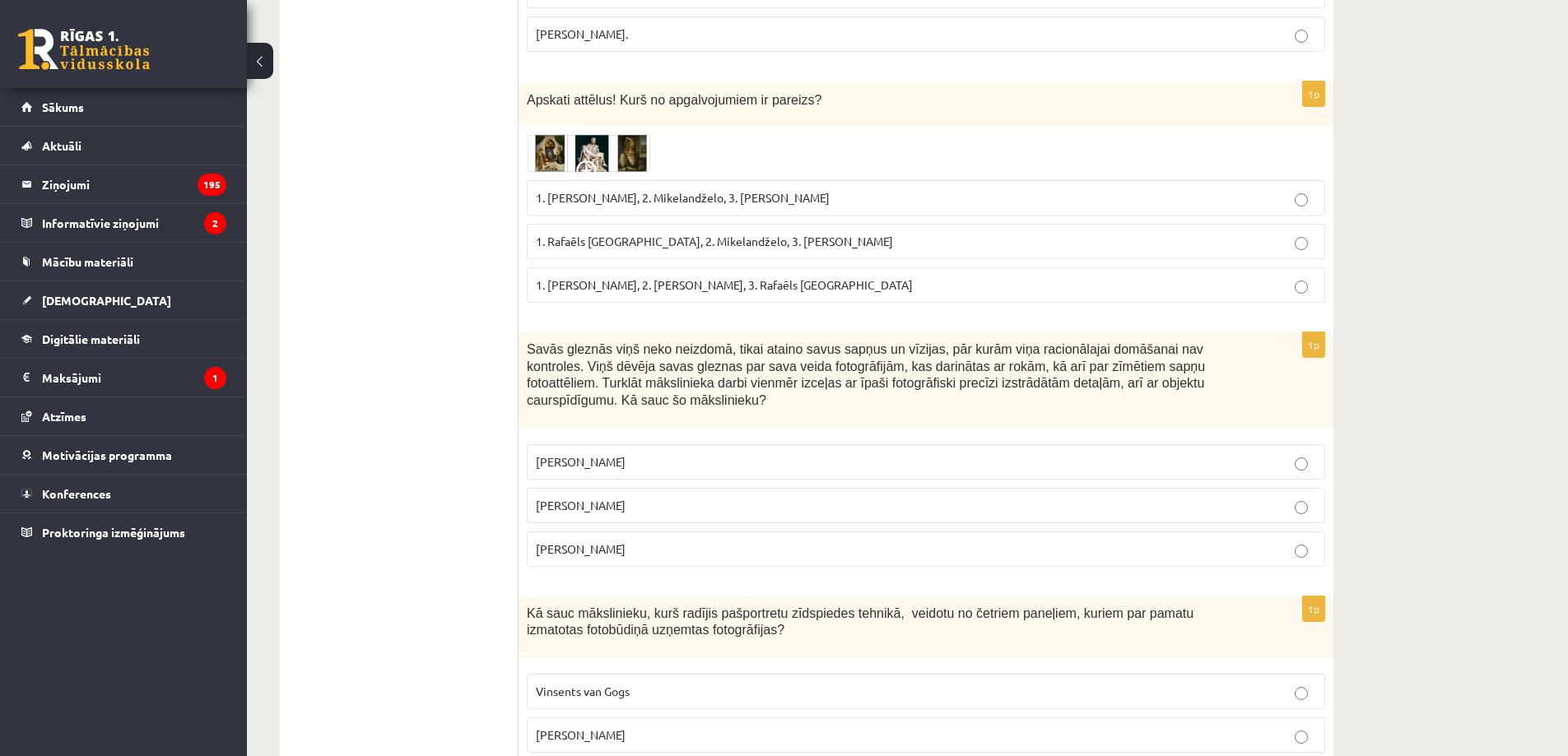
scroll to position [3175, 0]
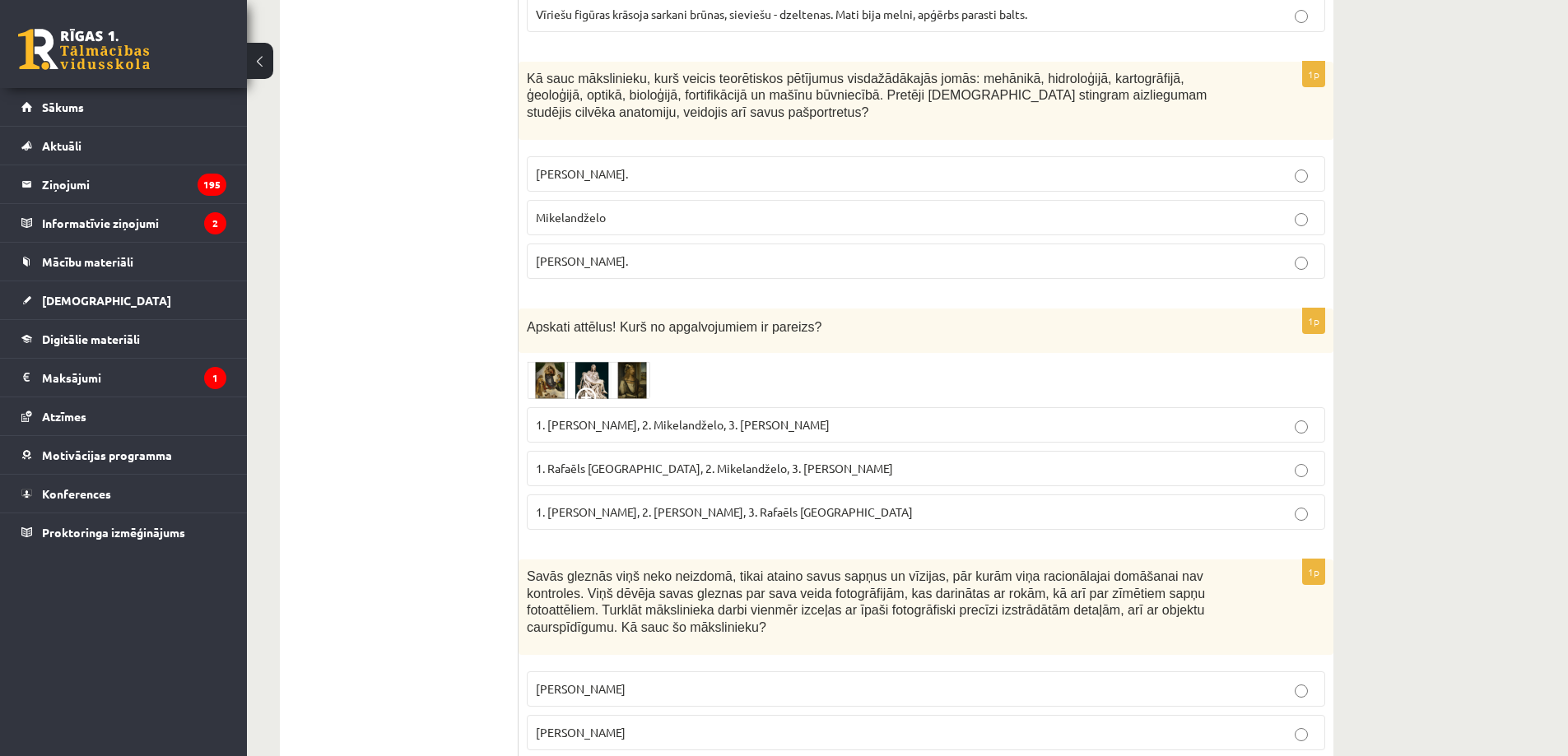
click at [771, 504] on span "1. Albrehts Dīrers, 2. Leonardo da Vinči, 3. Rafaēls Sancio da Urbīno" at bounding box center [724, 511] width 377 height 15
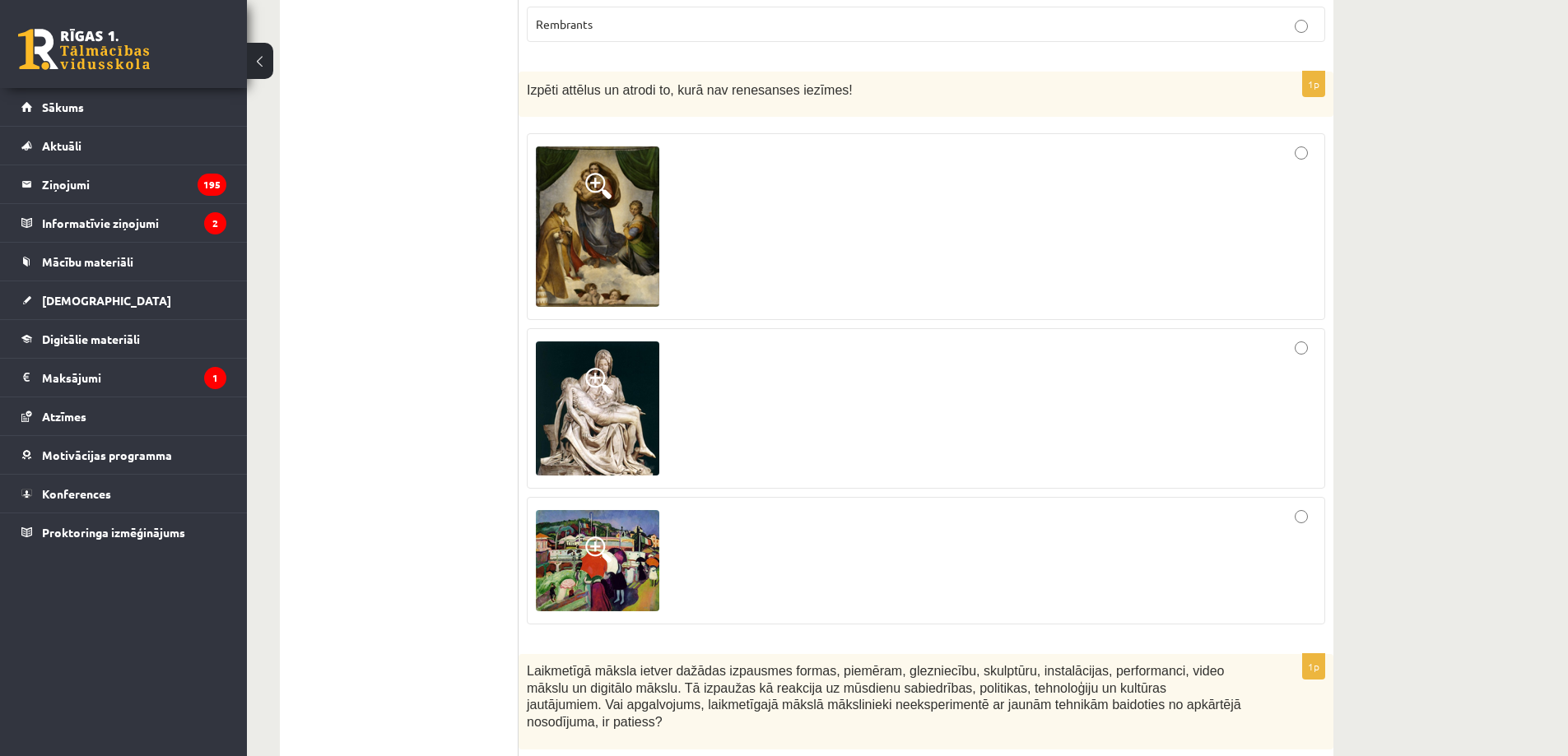
click at [953, 239] on div at bounding box center [925, 227] width 780 height 169
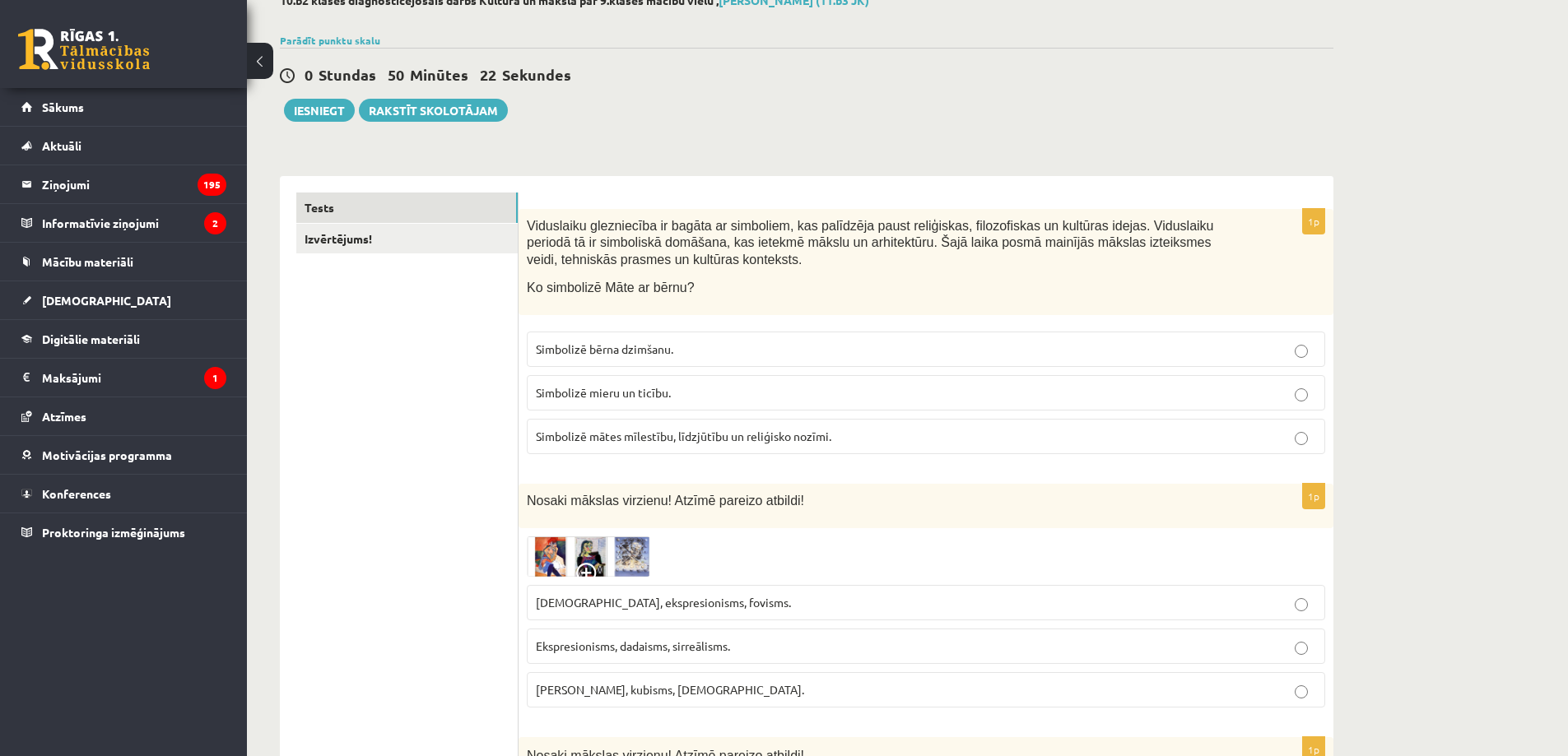
scroll to position [0, 0]
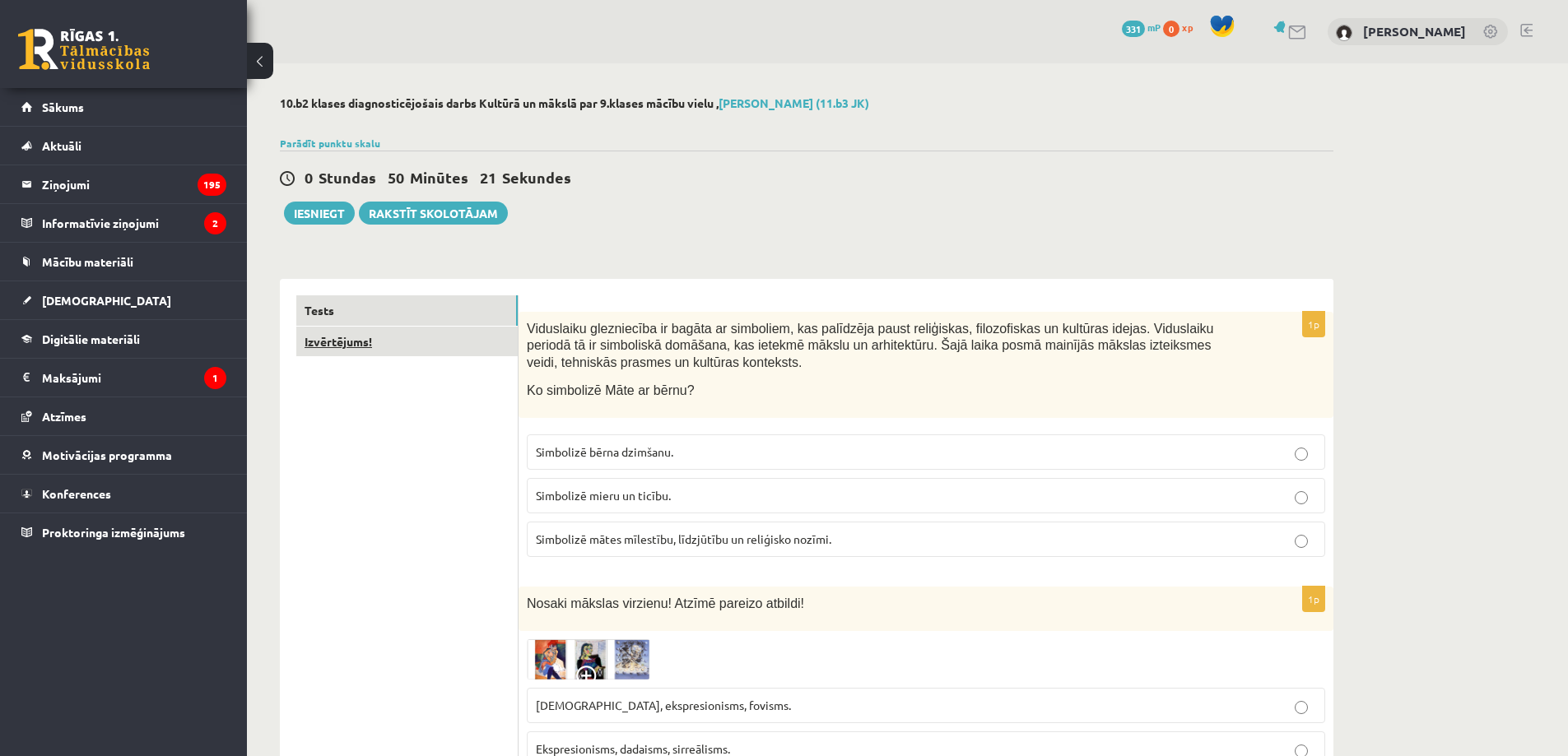
click at [345, 338] on link "Izvērtējums!" at bounding box center [406, 342] width 221 height 30
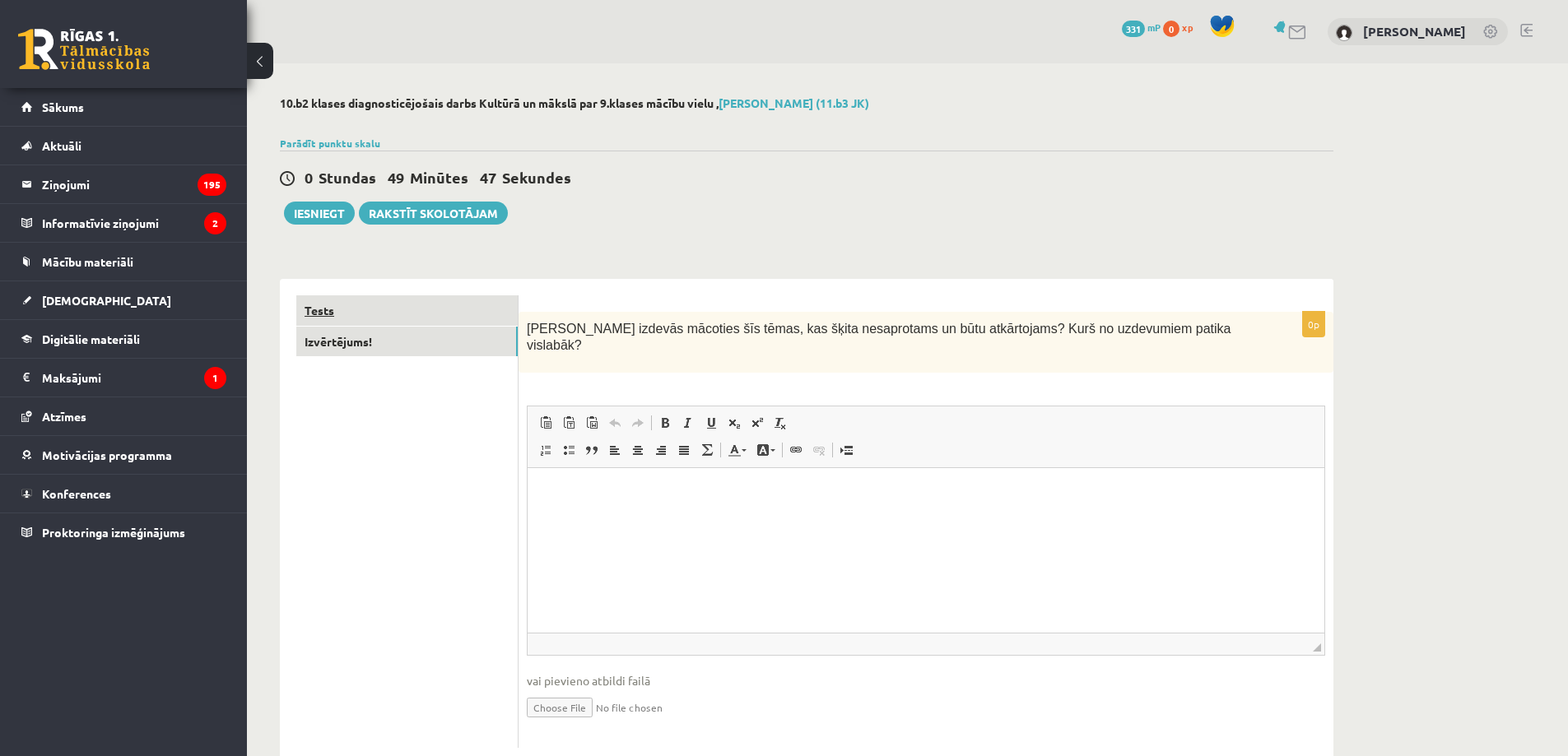
click at [439, 305] on link "Tests" at bounding box center [406, 310] width 221 height 30
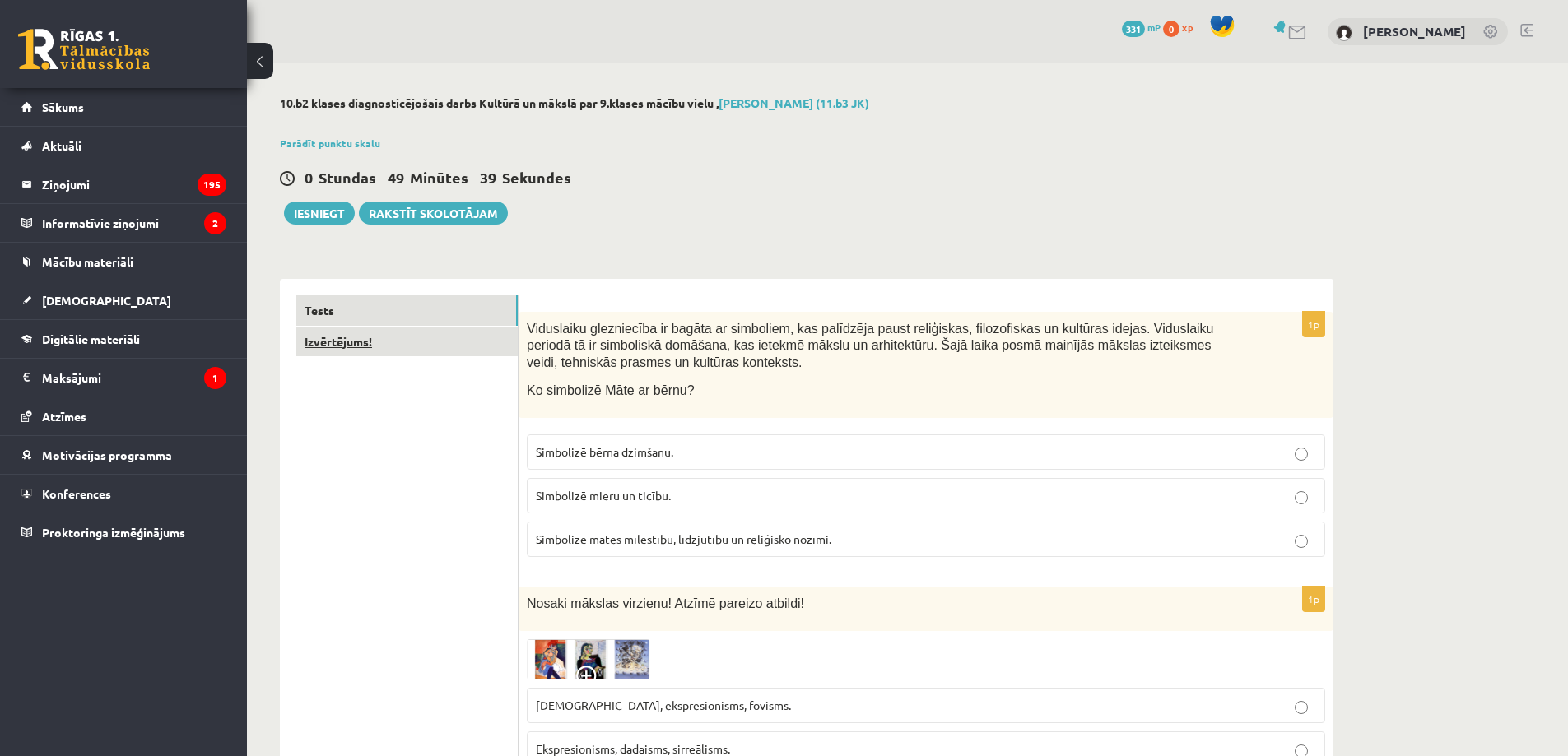
click at [457, 342] on link "Izvērtējums!" at bounding box center [406, 342] width 221 height 30
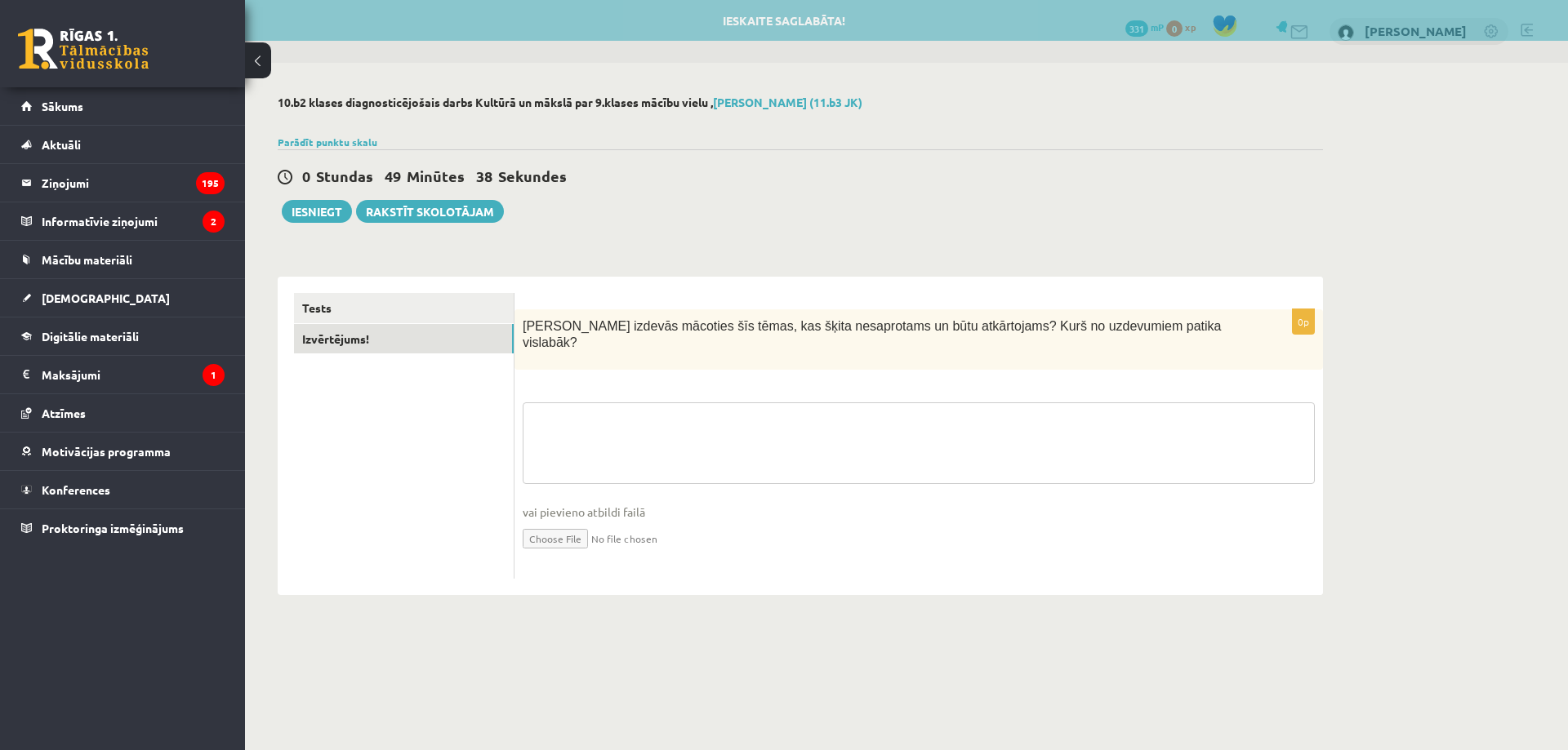
click at [671, 402] on textarea at bounding box center [919, 443] width 792 height 82
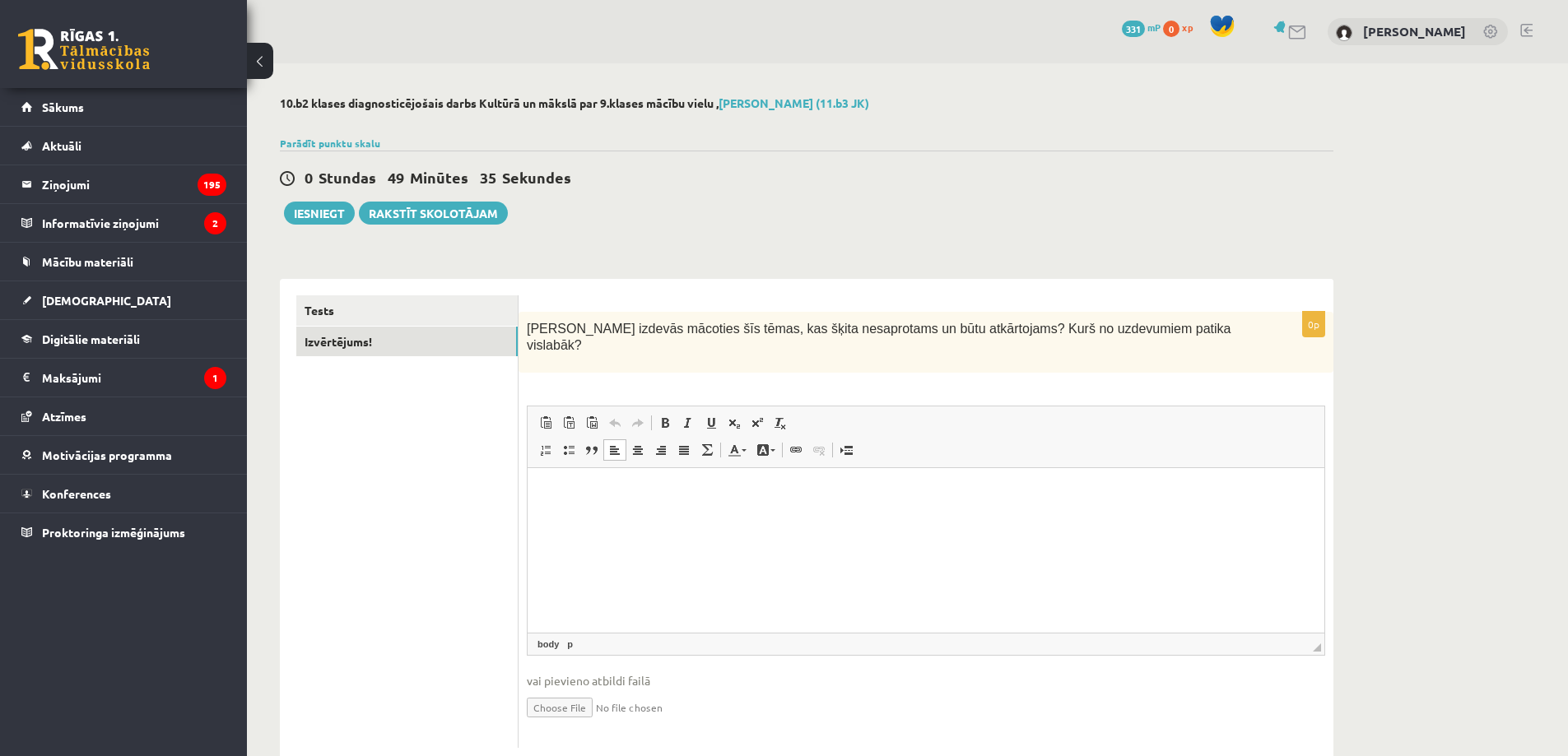
click at [937, 519] on html at bounding box center [926, 493] width 797 height 50
click at [639, 497] on p "**********" at bounding box center [926, 493] width 764 height 17
drag, startPoint x: 813, startPoint y: 491, endPoint x: 531, endPoint y: 491, distance: 282.0
click at [531, 491] on html "**********" at bounding box center [926, 493] width 797 height 50
click at [624, 516] on span "Kopēt" at bounding box center [623, 519] width 48 height 24
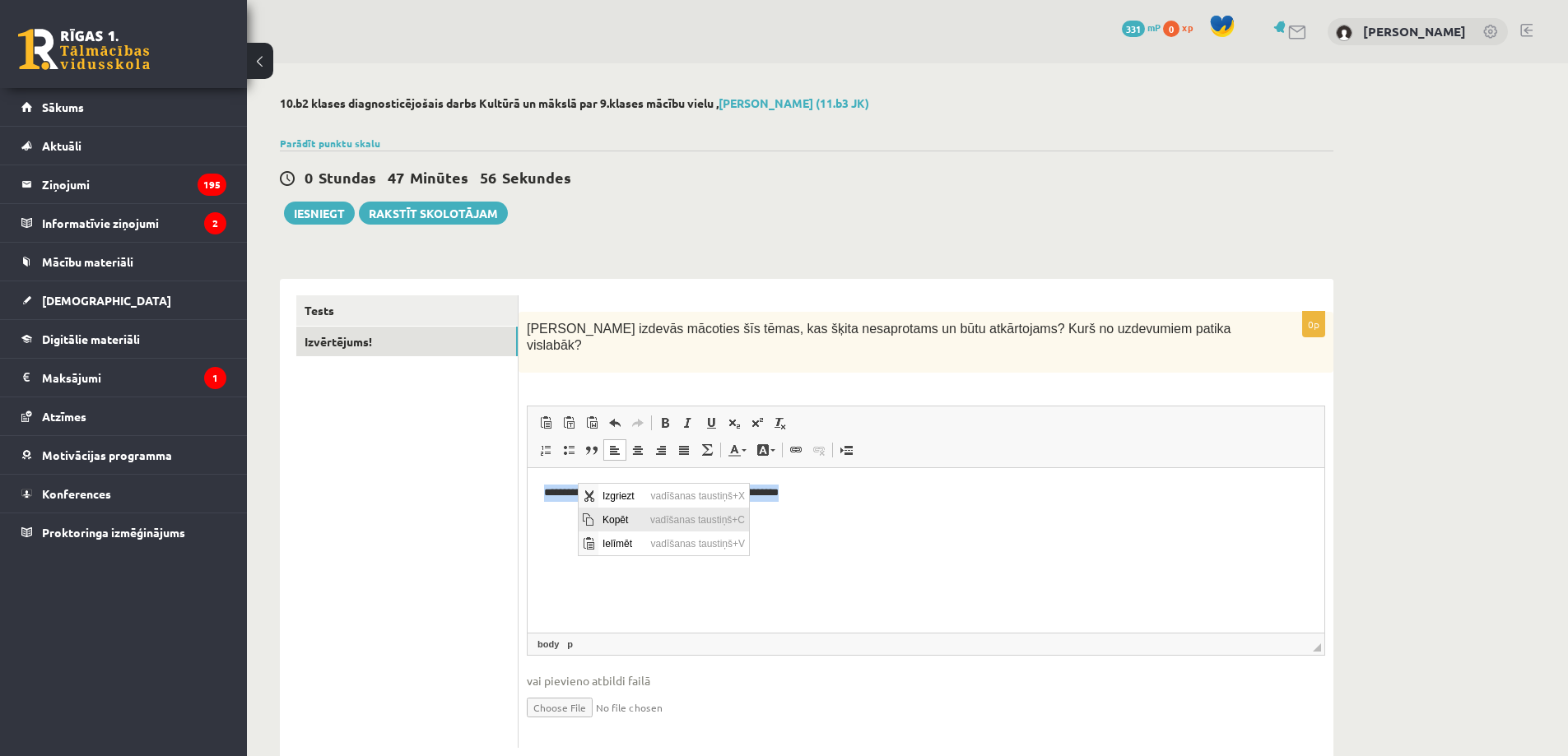
copy p "**********"
click at [846, 519] on html "**********" at bounding box center [926, 493] width 797 height 50
click at [823, 503] on html "**********" at bounding box center [926, 493] width 797 height 50
click at [538, 519] on html at bounding box center [926, 493] width 797 height 50
click at [547, 491] on p "**********" at bounding box center [926, 493] width 764 height 17
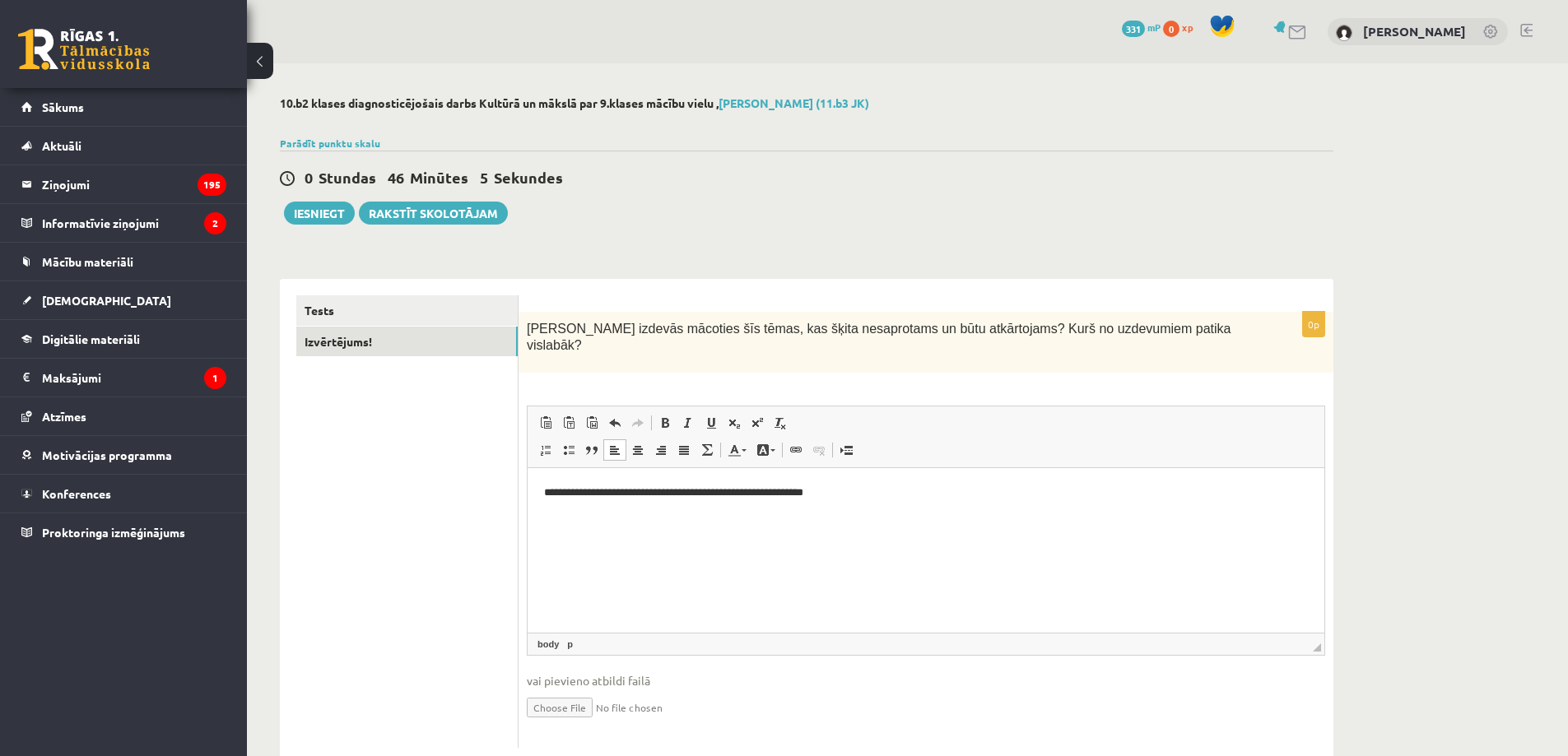
click at [559, 499] on p "**********" at bounding box center [926, 493] width 764 height 17
click at [828, 494] on p "**********" at bounding box center [926, 493] width 764 height 17
click at [815, 499] on p "**********" at bounding box center [926, 493] width 764 height 17
click at [681, 496] on p "**********" at bounding box center [926, 493] width 764 height 17
click at [382, 318] on link "Tests" at bounding box center [406, 310] width 221 height 30
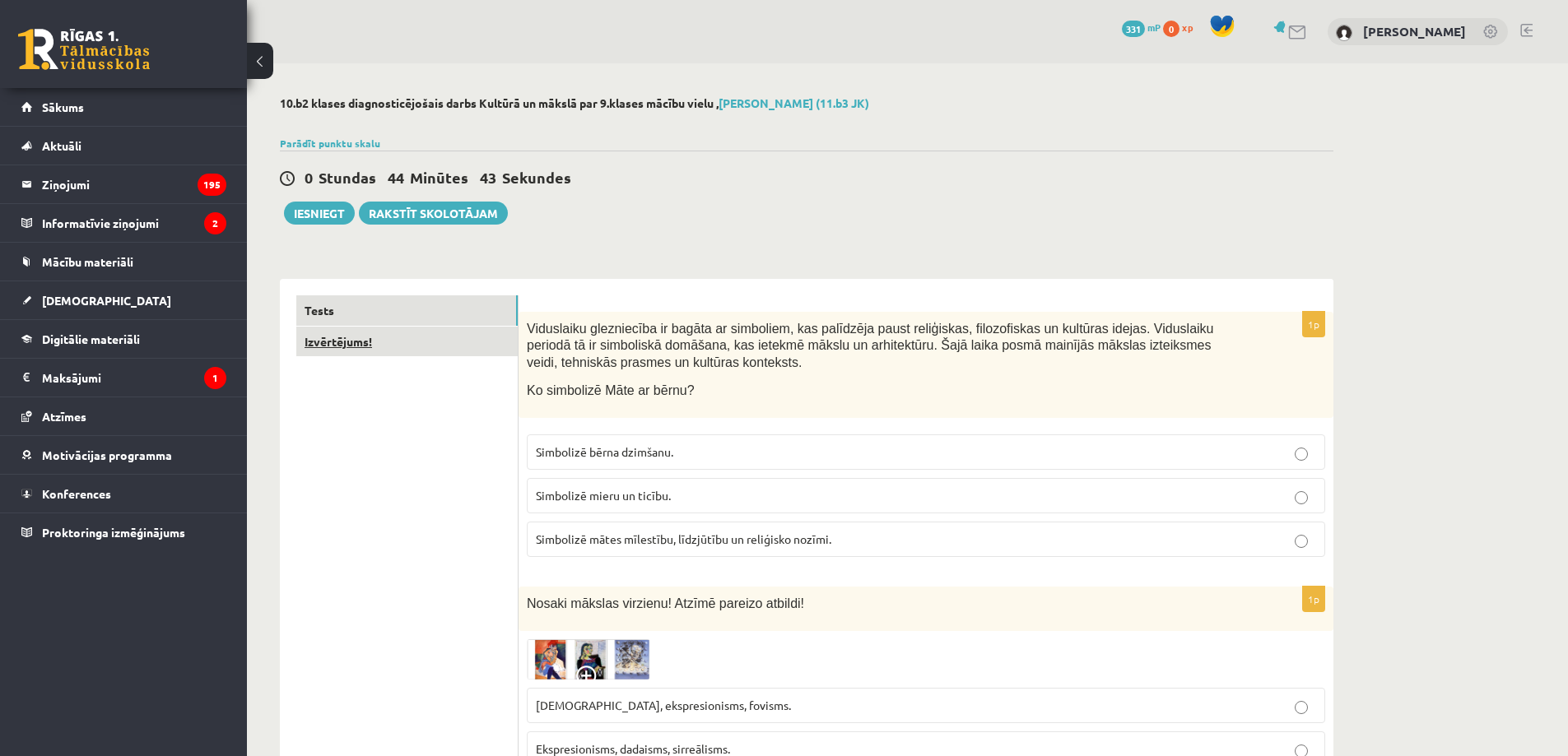
click at [478, 345] on link "Izvērtējums!" at bounding box center [406, 342] width 221 height 30
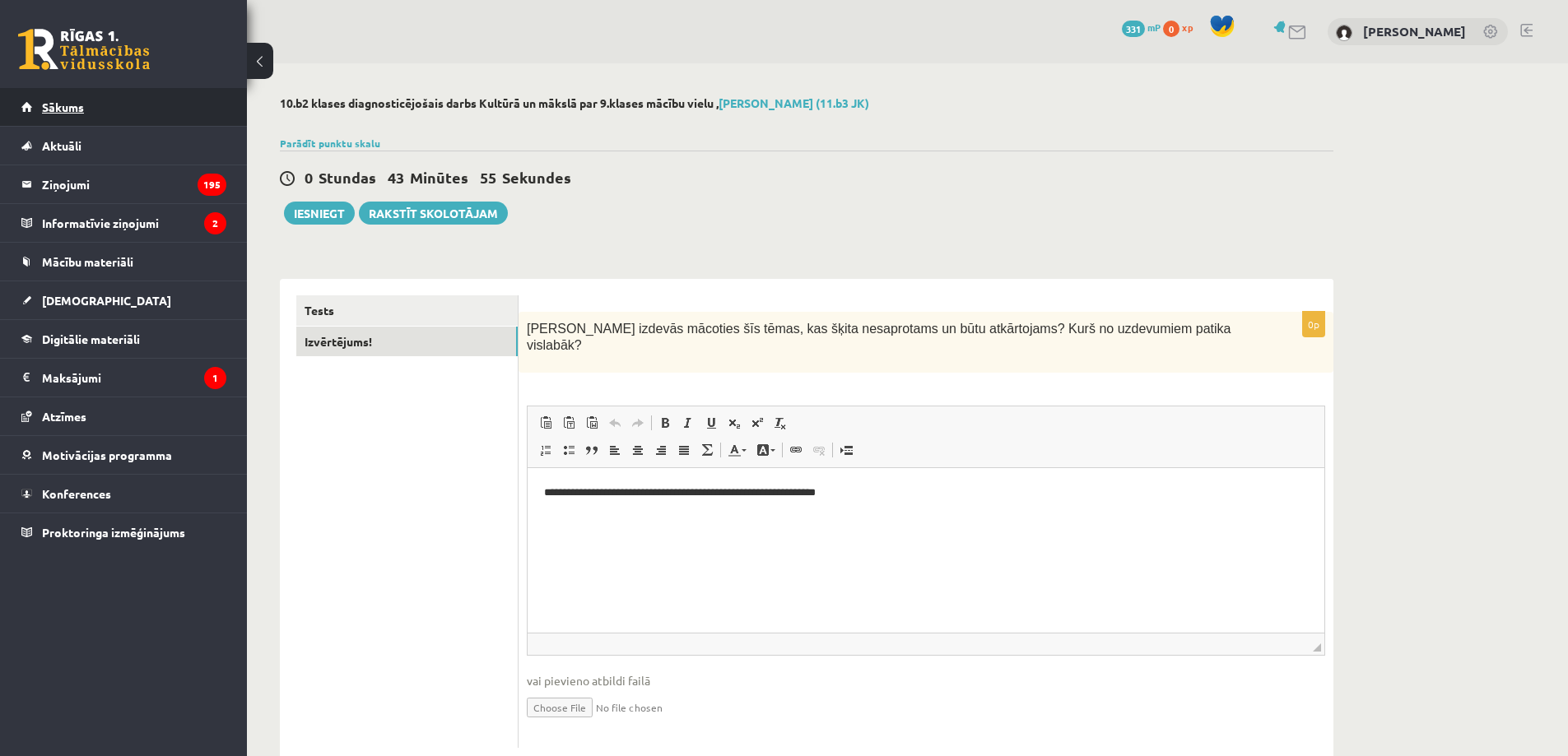
click at [108, 117] on link "Sākums" at bounding box center [124, 107] width 205 height 38
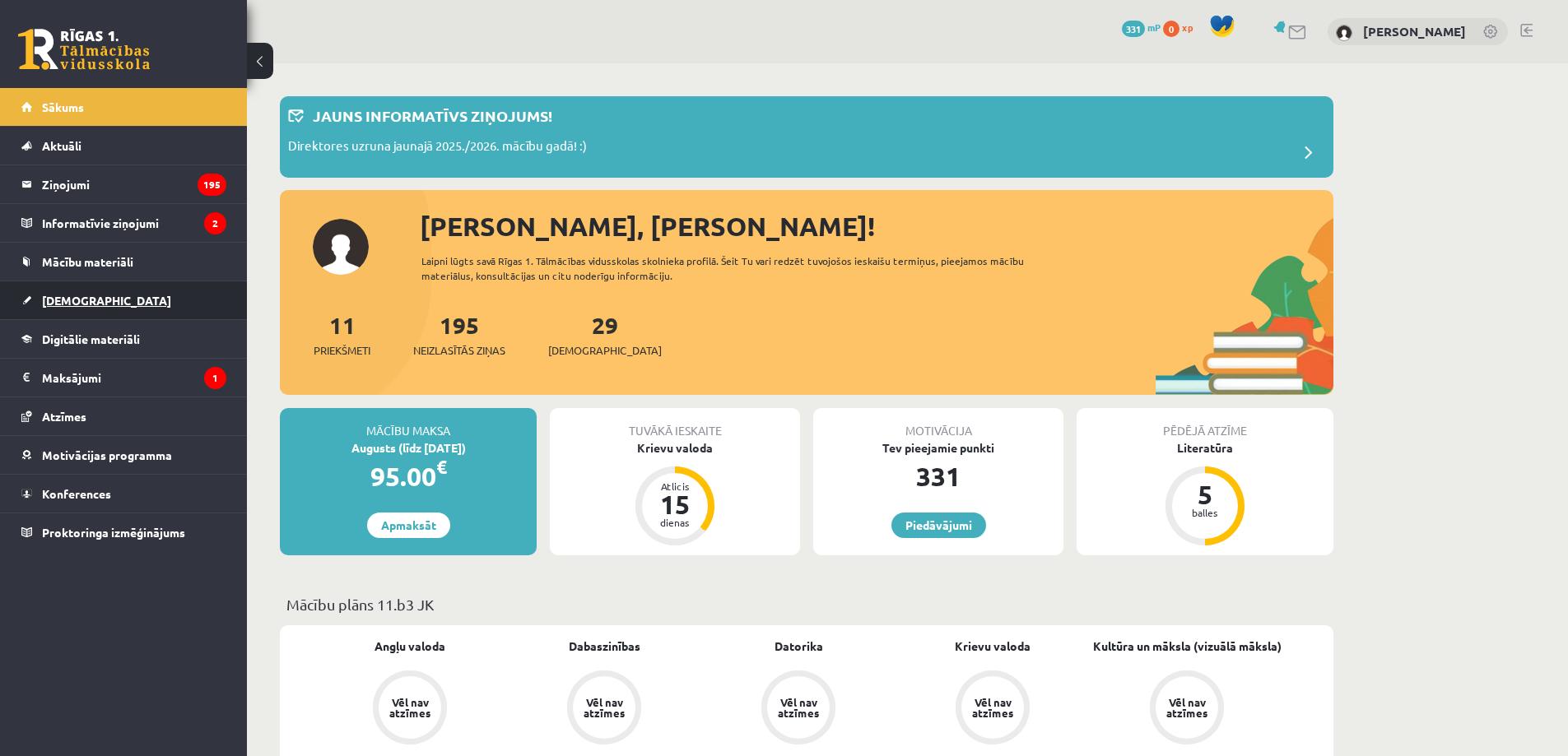
click at [69, 299] on span "[DEMOGRAPHIC_DATA]" at bounding box center [106, 300] width 129 height 15
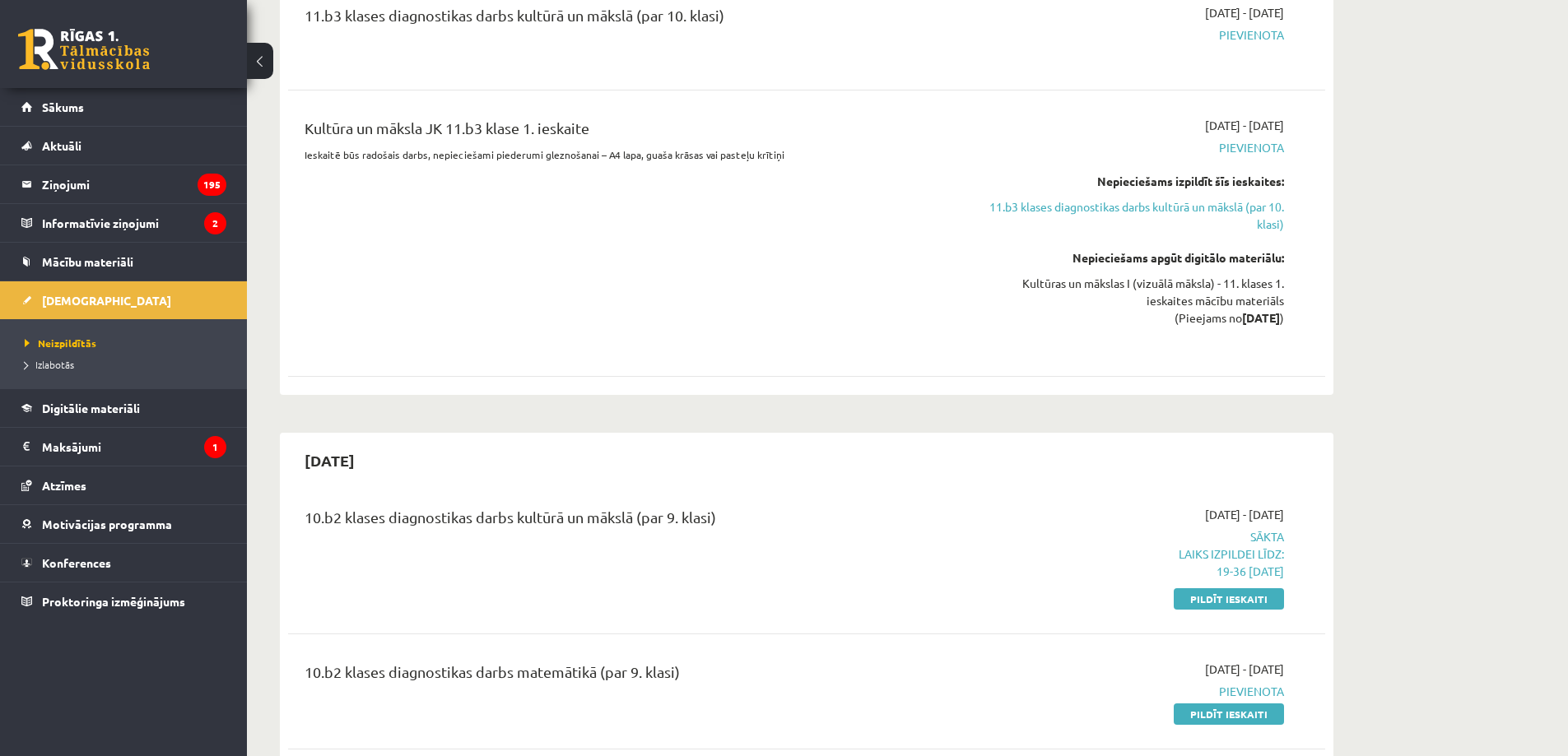
scroll to position [1344, 0]
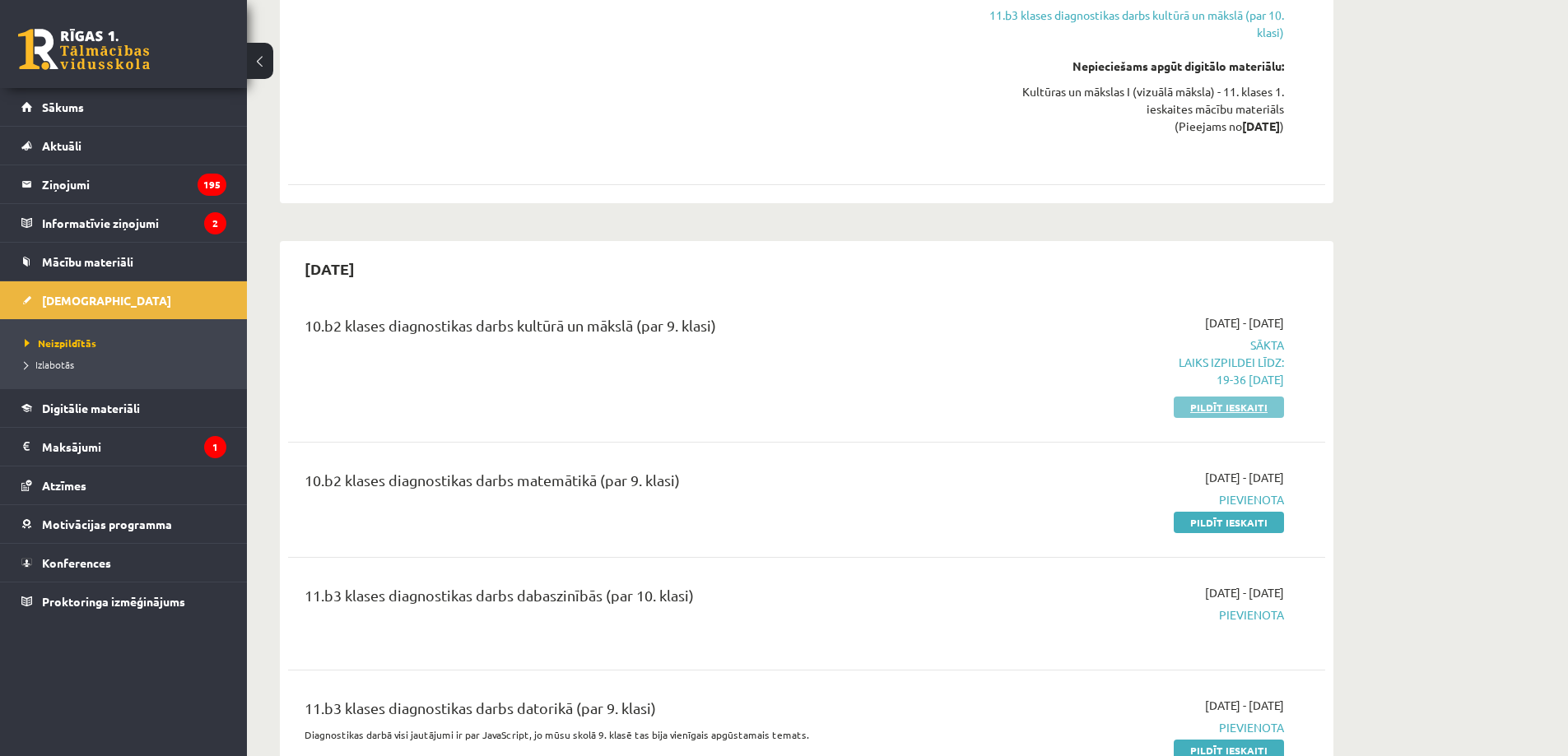
click at [1226, 409] on link "Pildīt ieskaiti" at bounding box center [1228, 407] width 110 height 21
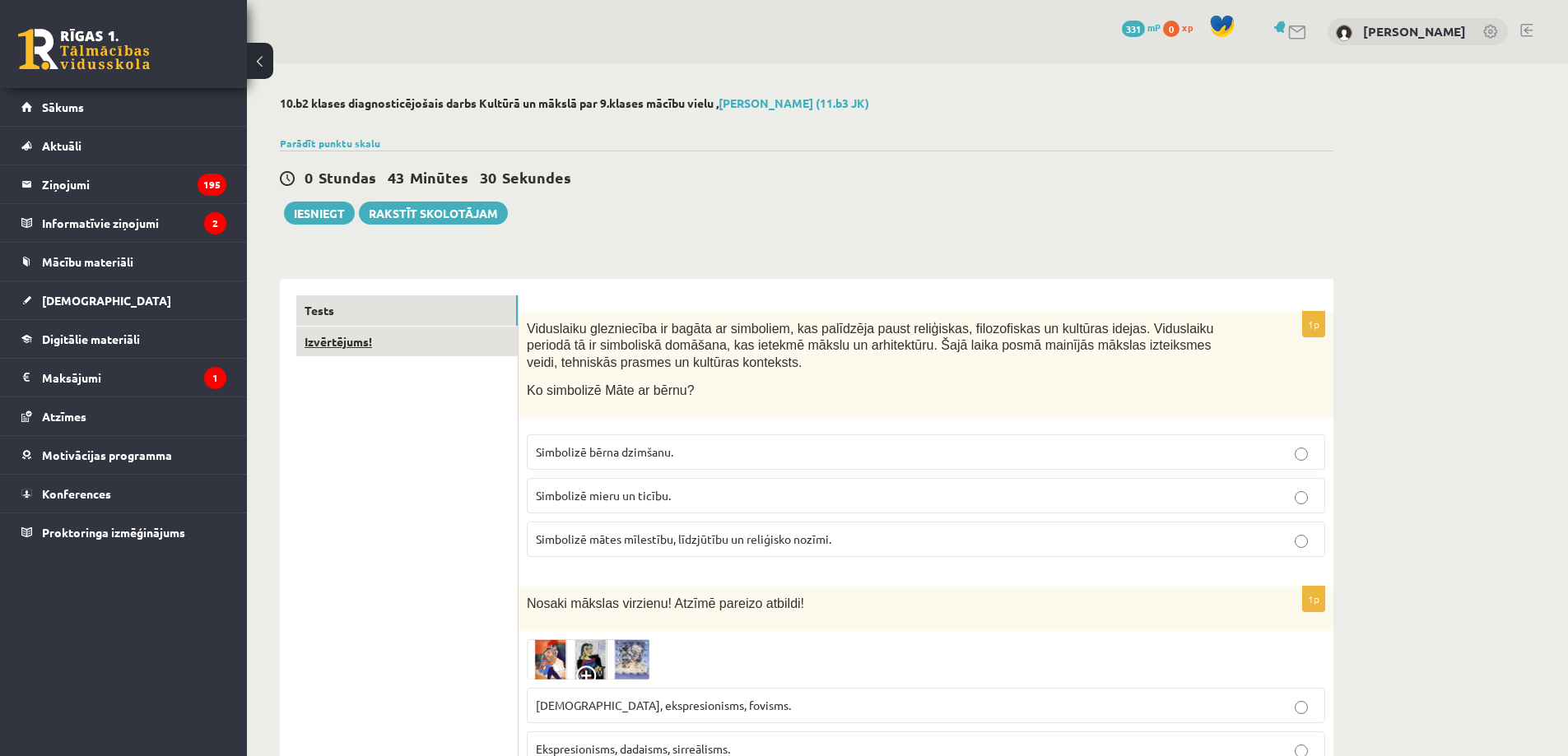
click at [428, 342] on link "Izvērtējums!" at bounding box center [406, 342] width 221 height 30
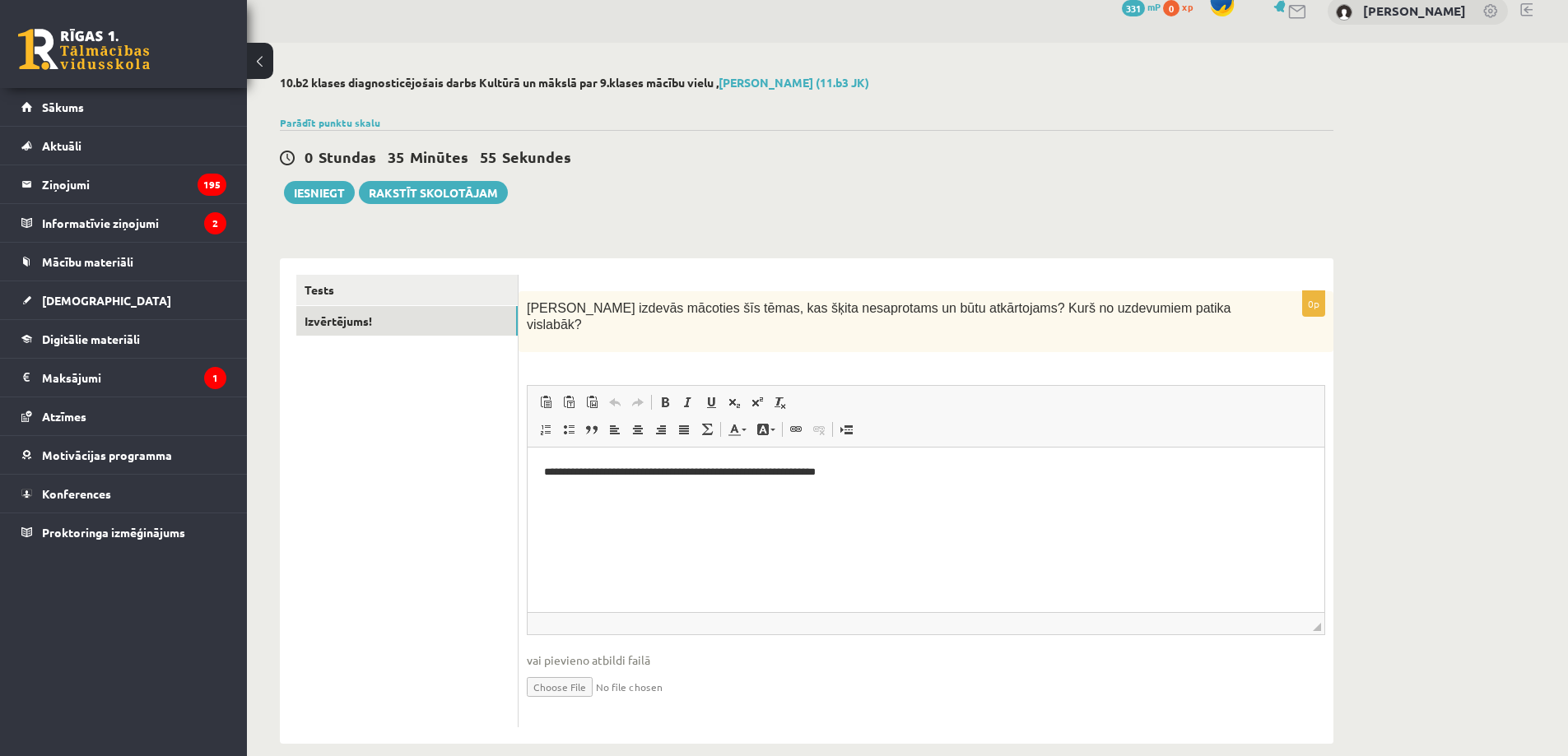
scroll to position [27, 0]
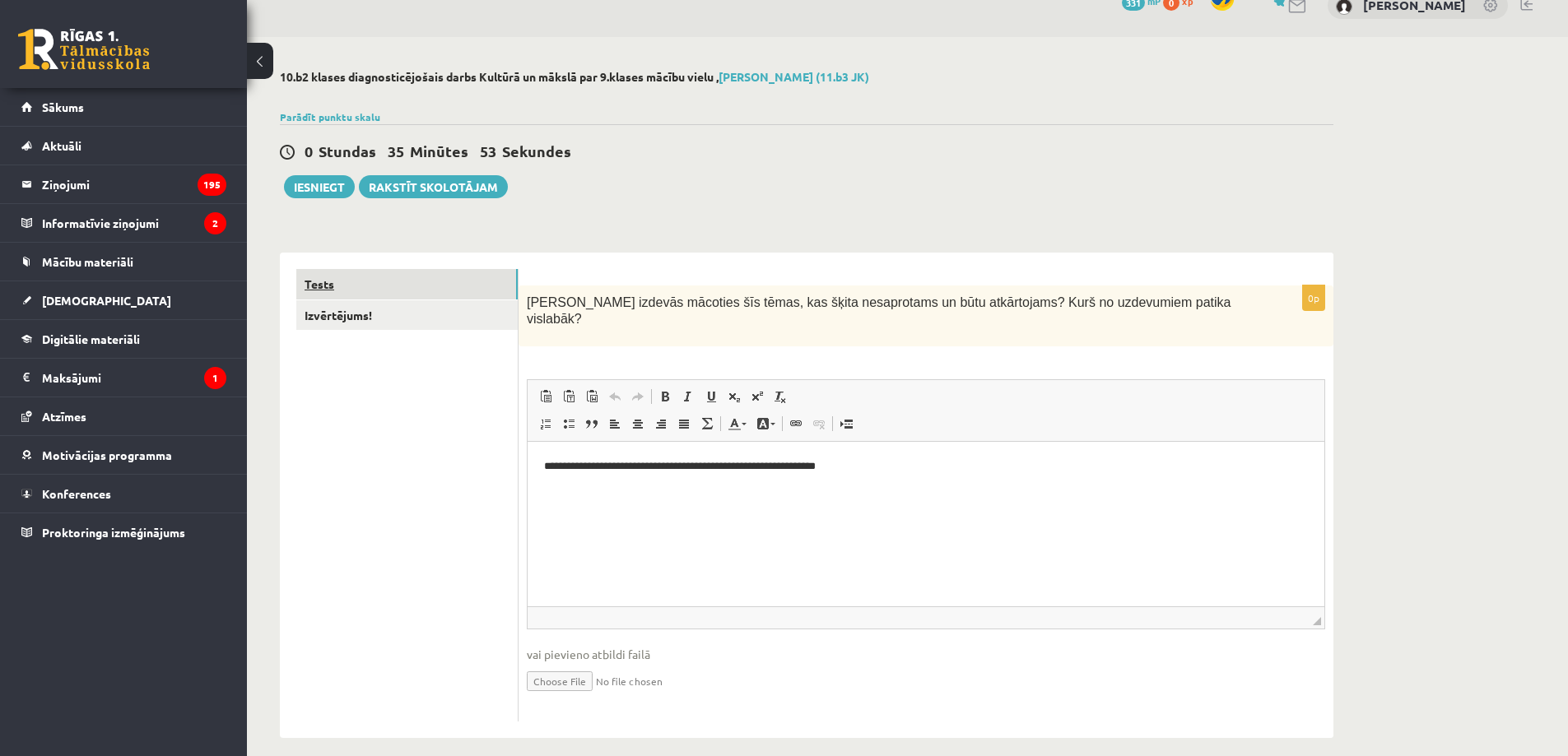
click at [458, 290] on link "Tests" at bounding box center [406, 285] width 221 height 30
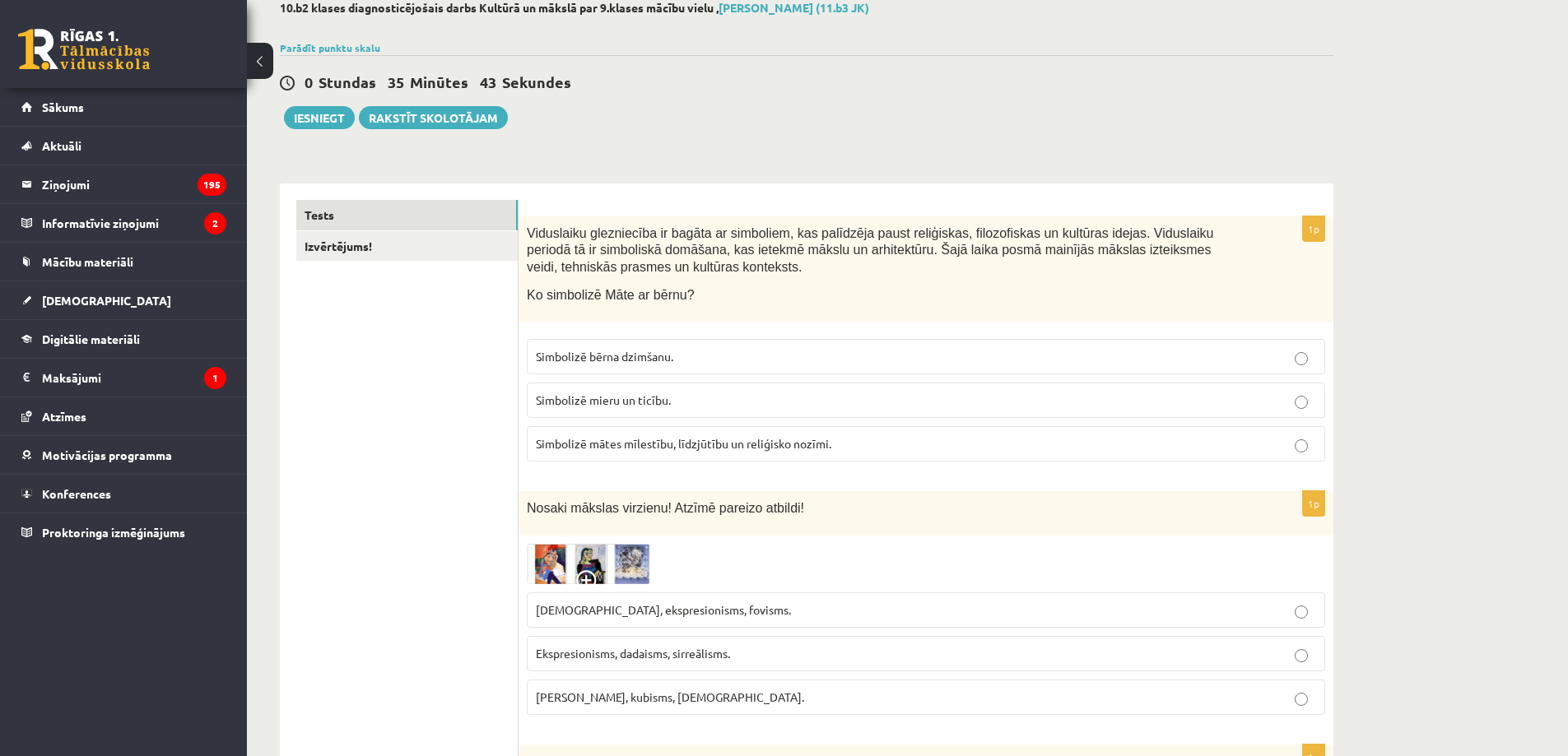
scroll to position [0, 0]
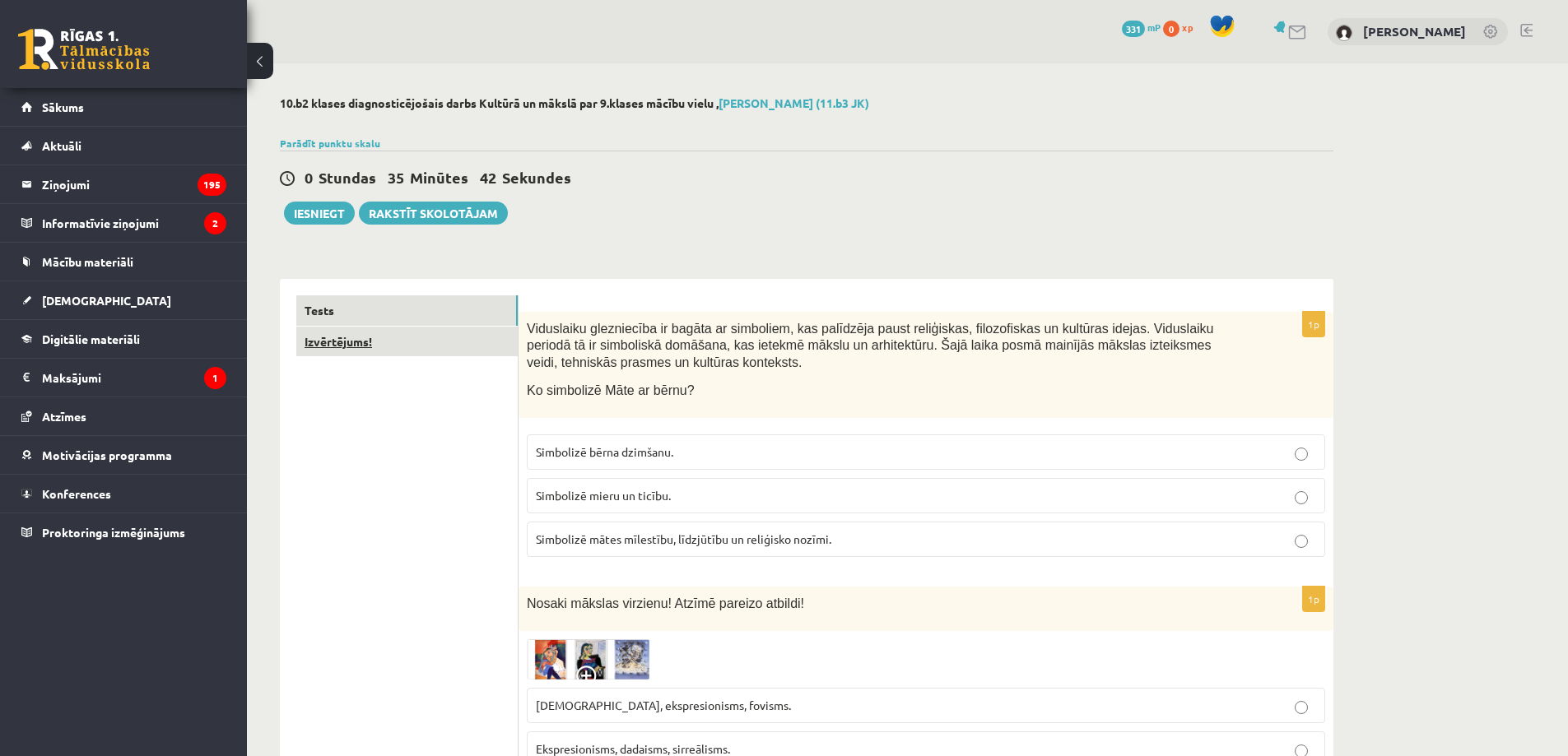
click at [391, 336] on link "Izvērtējums!" at bounding box center [406, 342] width 221 height 30
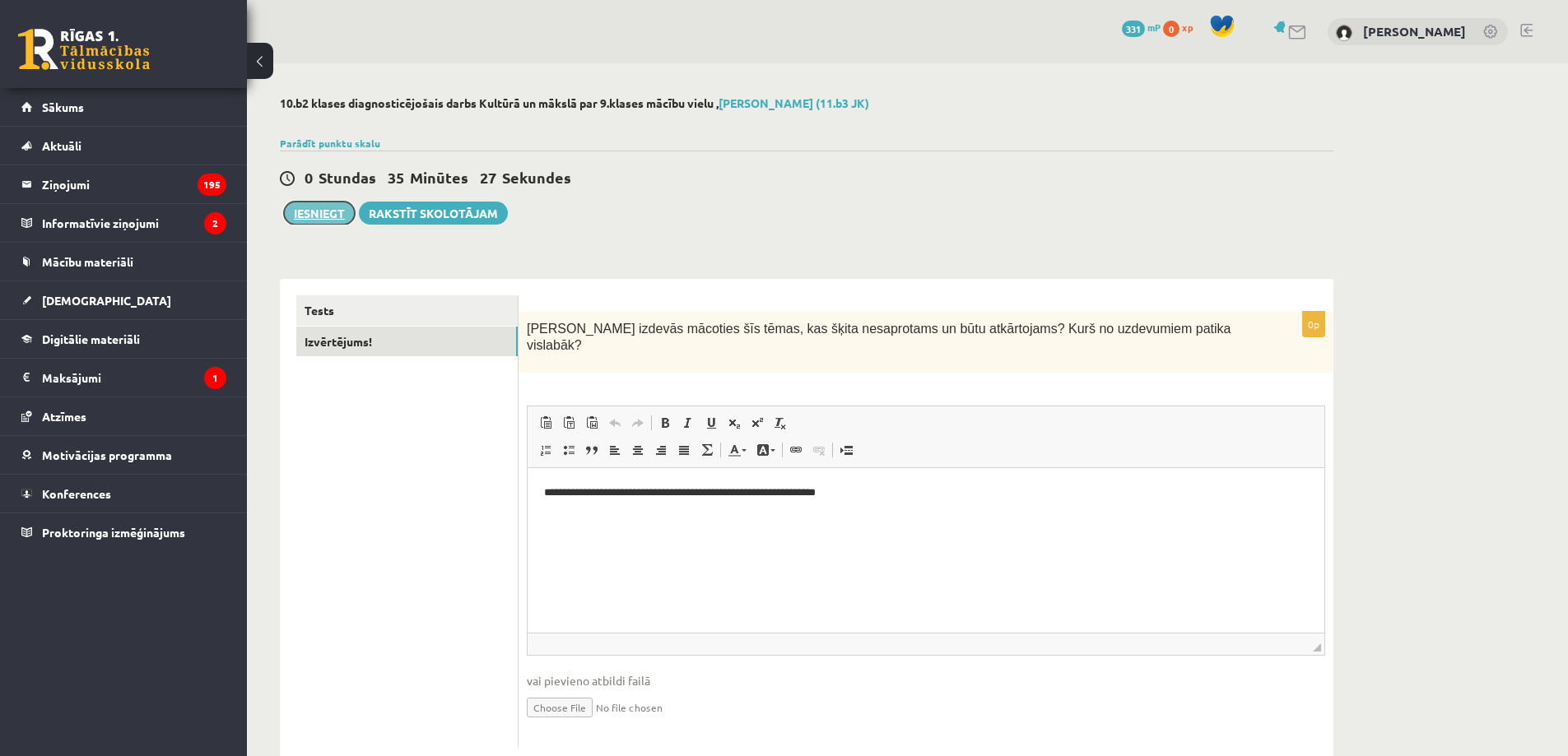
click at [320, 211] on button "Iesniegt" at bounding box center [319, 213] width 71 height 23
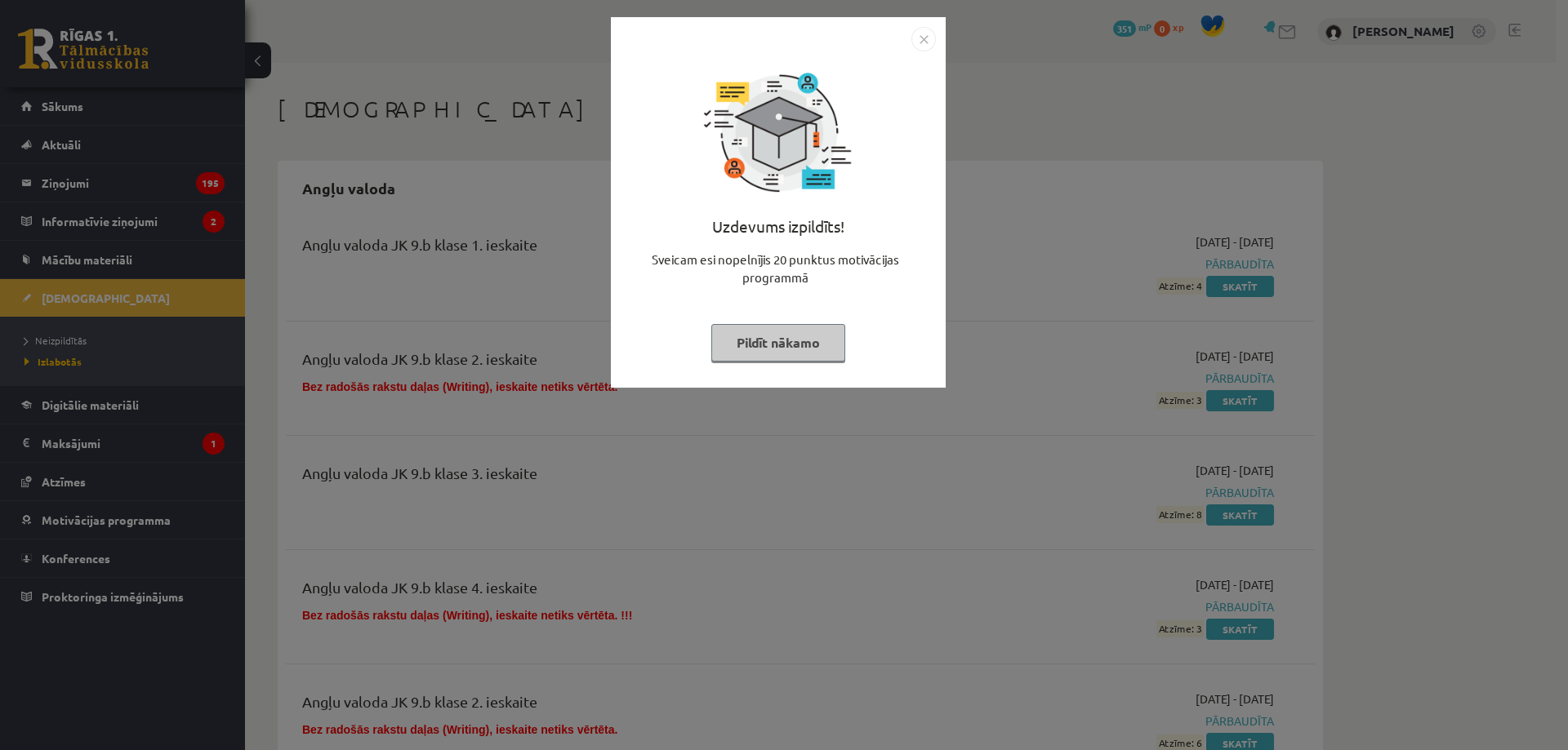
click at [924, 41] on img "Close" at bounding box center [924, 40] width 25 height 25
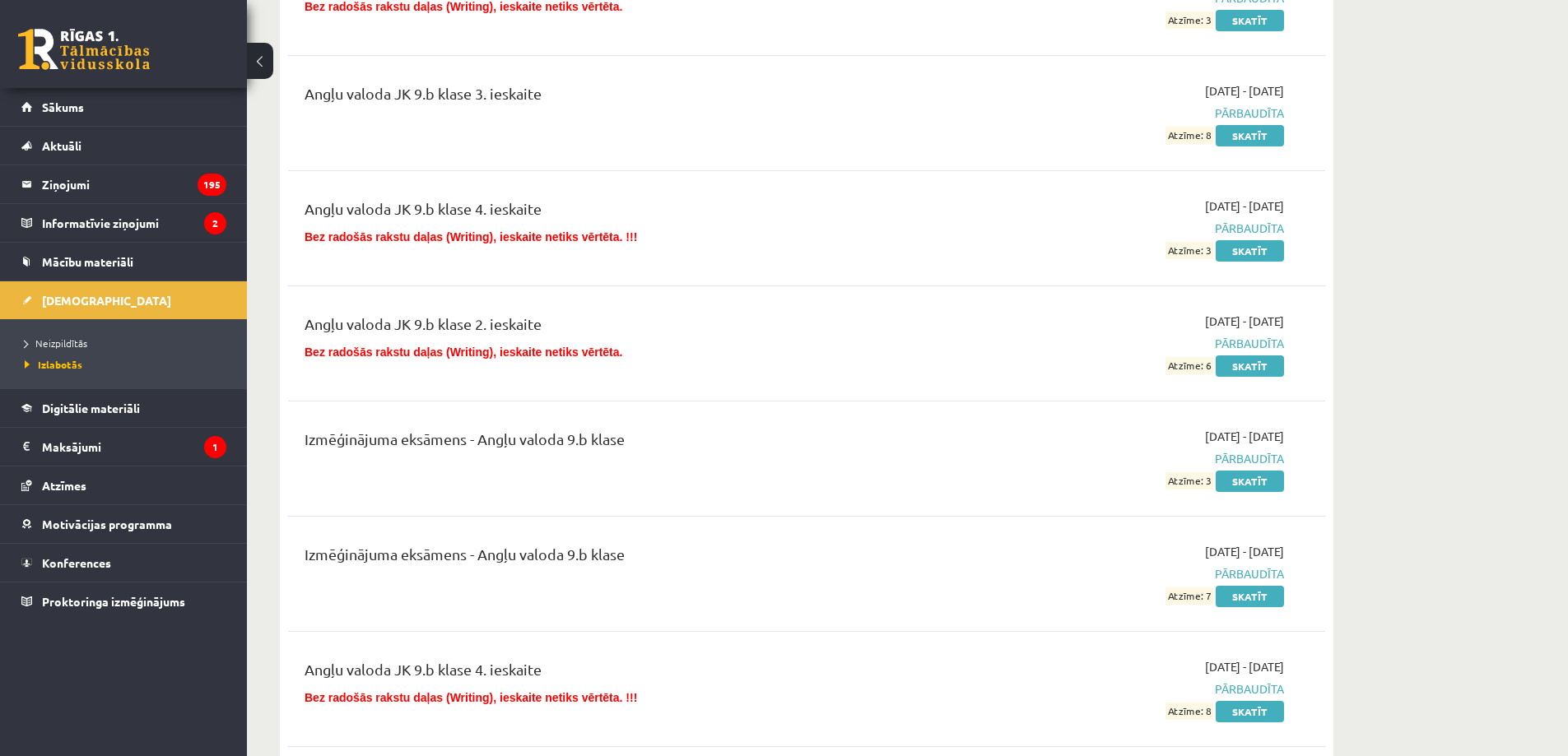
scroll to position [384, 0]
click at [85, 292] on link "[DEMOGRAPHIC_DATA]" at bounding box center [124, 300] width 205 height 38
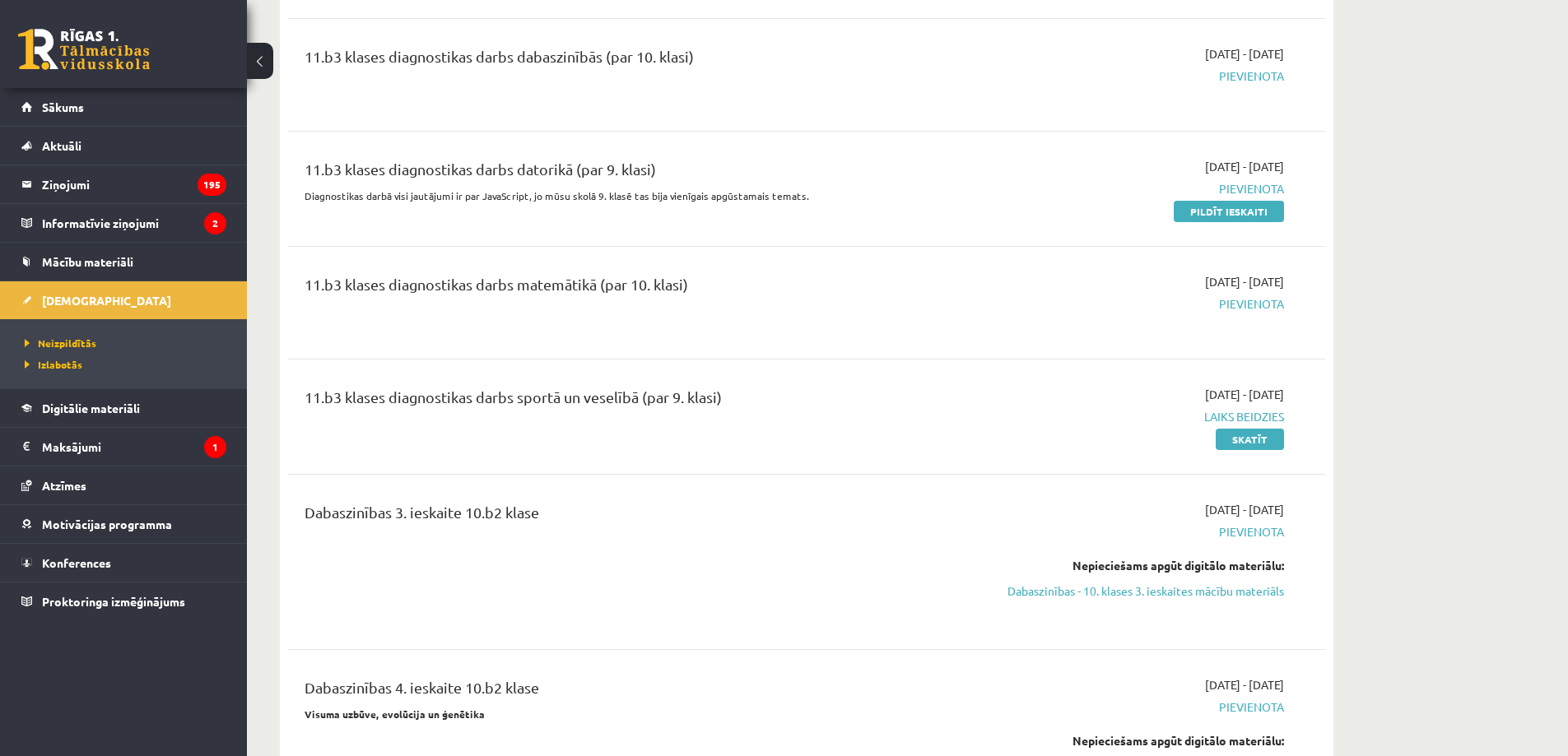
scroll to position [1537, 0]
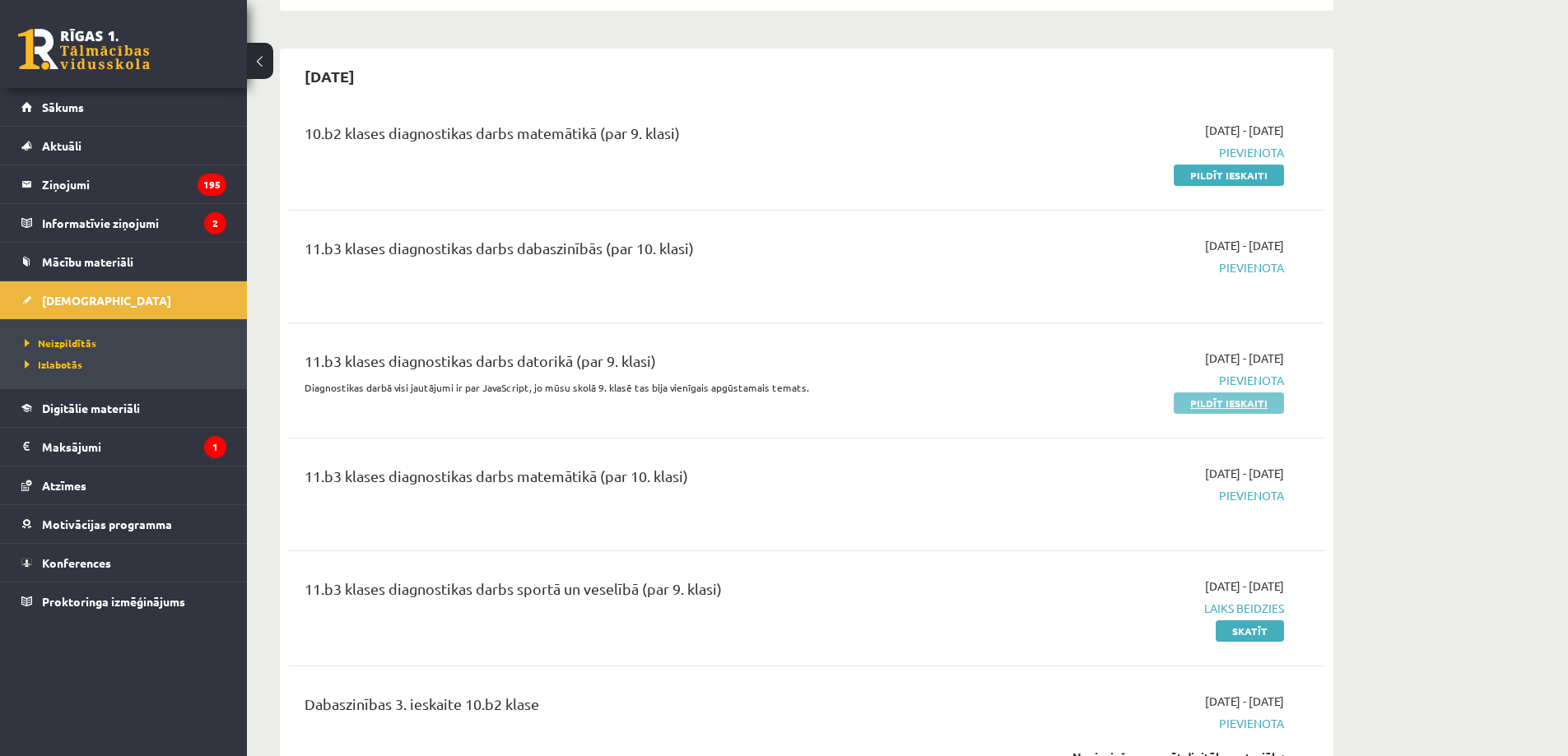
click at [1197, 407] on link "Pildīt ieskaiti" at bounding box center [1228, 403] width 110 height 21
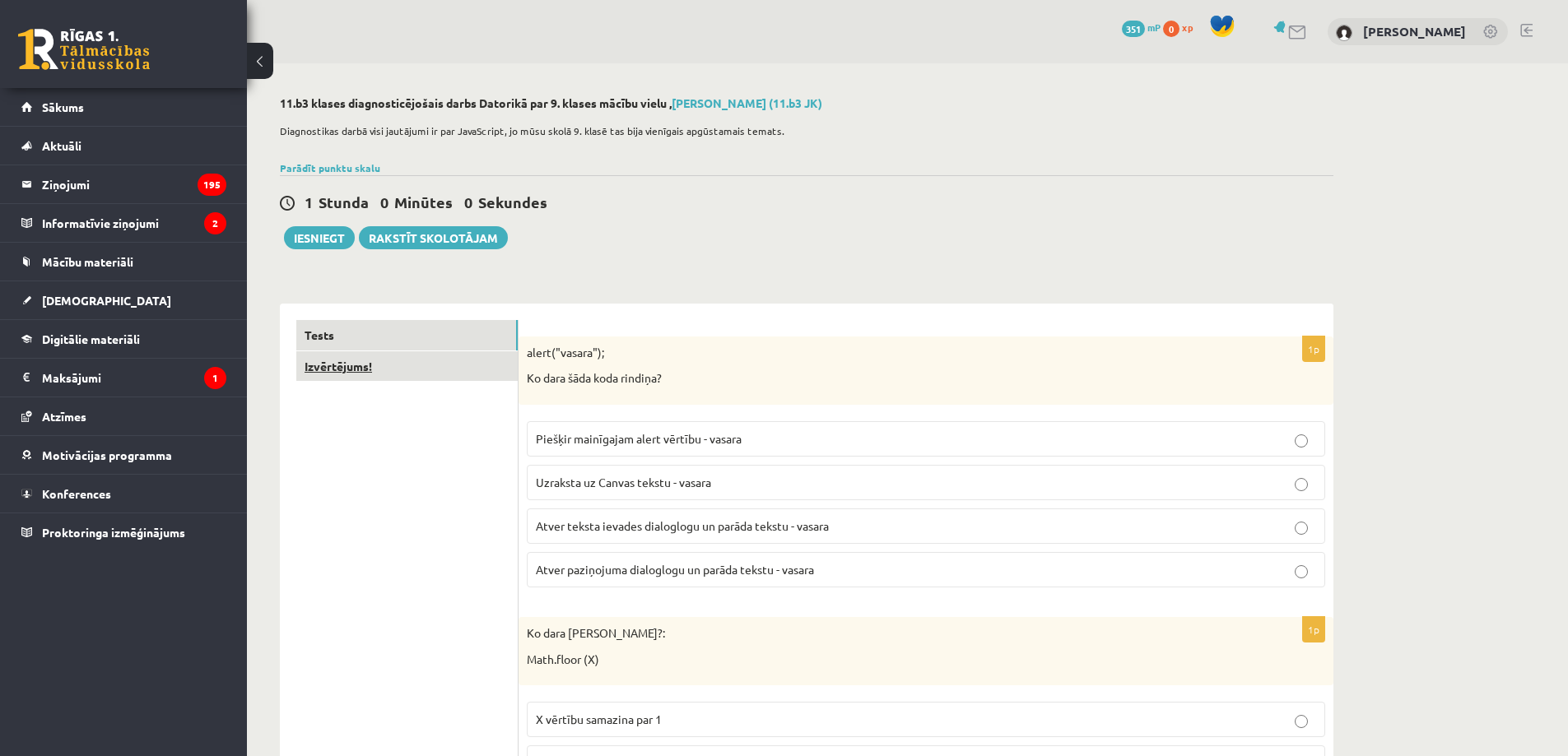
click at [435, 378] on link "Izvērtējums!" at bounding box center [406, 366] width 221 height 30
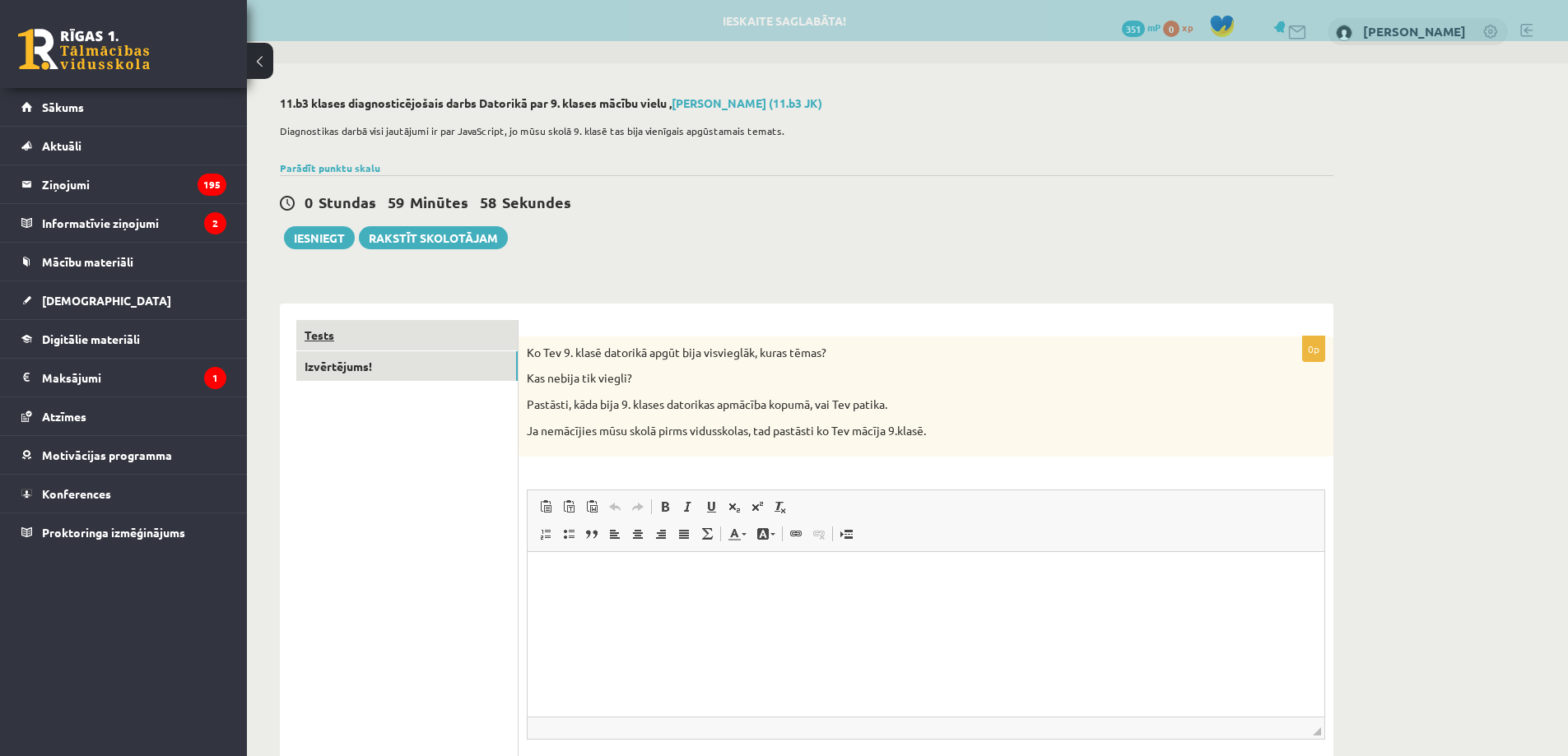
click at [441, 326] on link "Tests" at bounding box center [406, 335] width 221 height 30
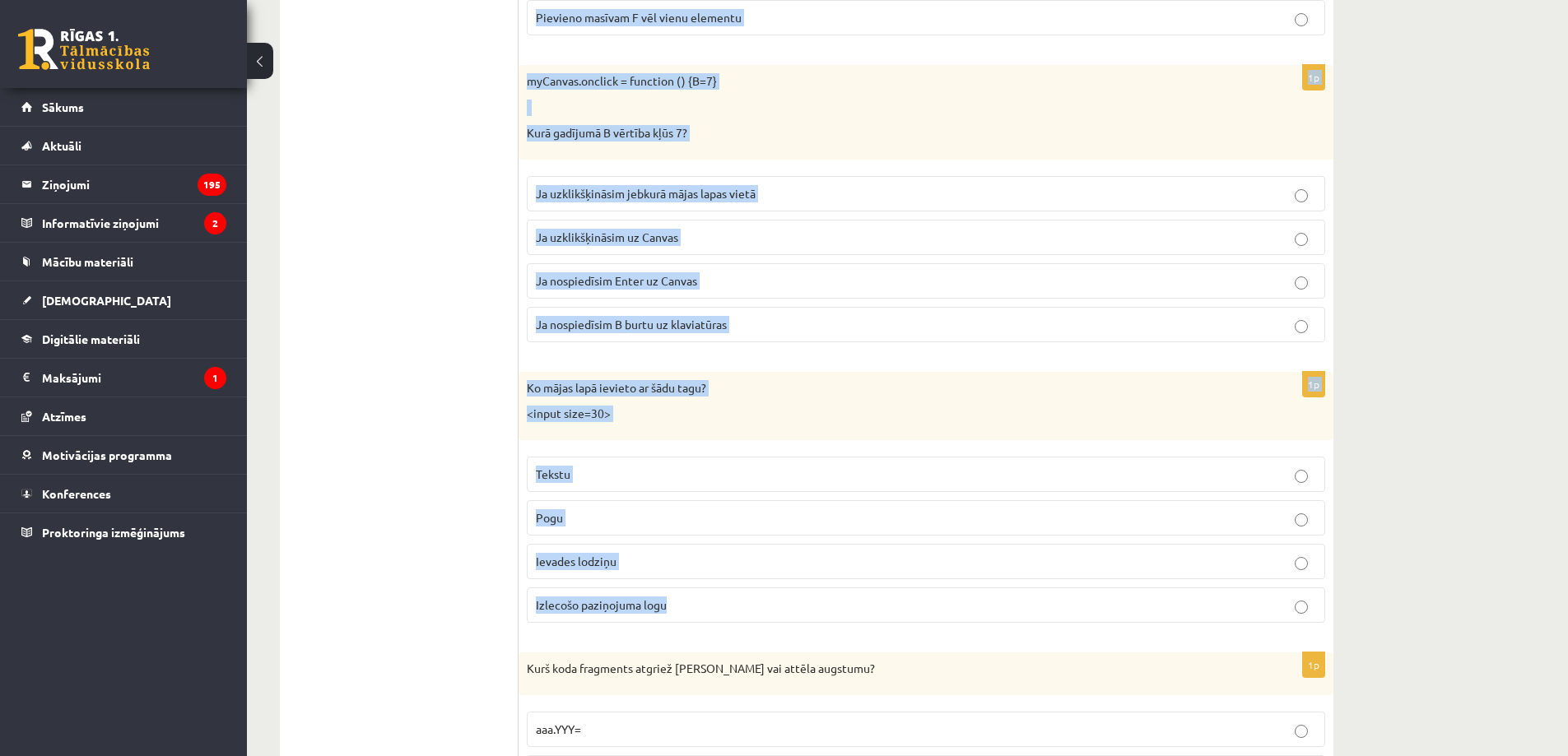
scroll to position [8191, 0]
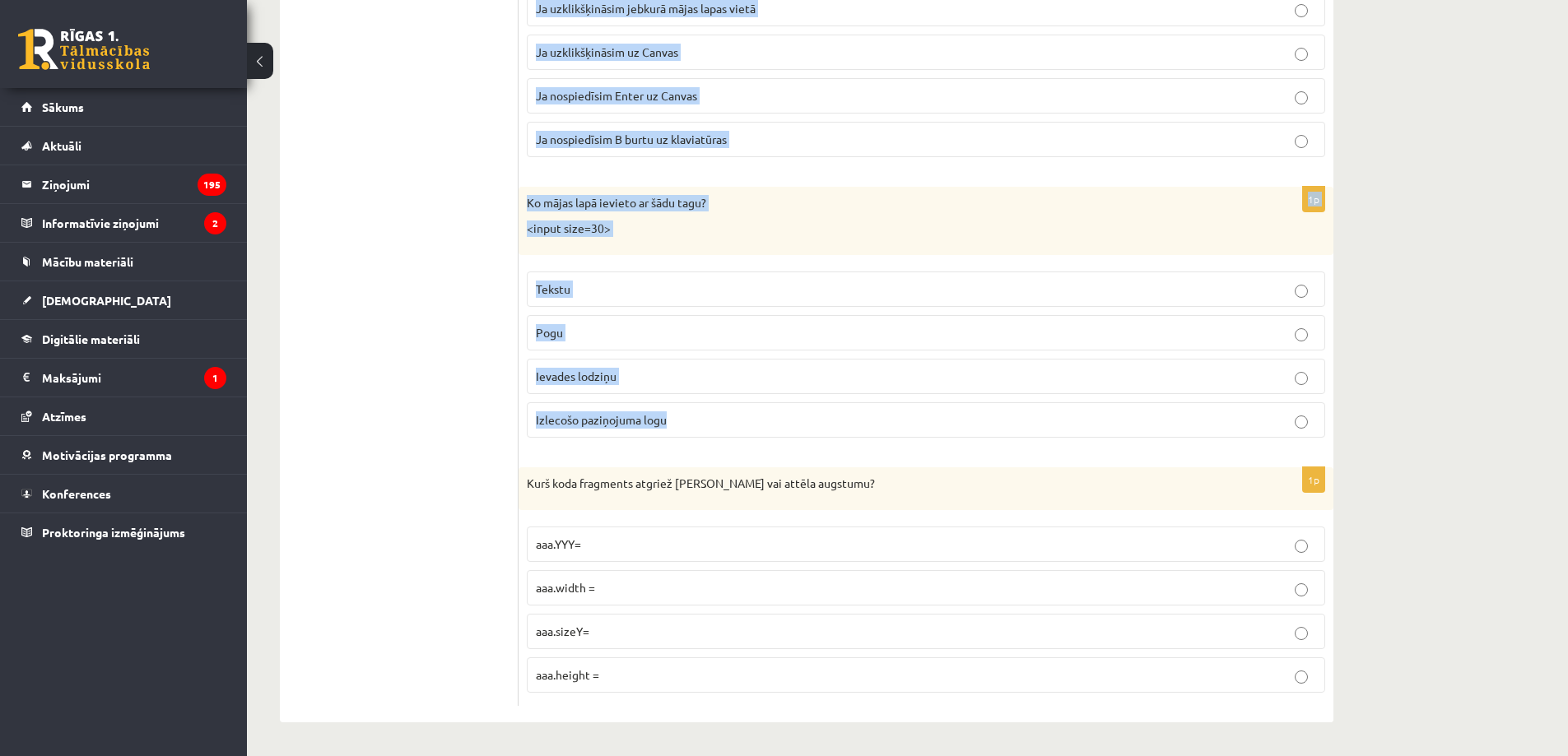
drag, startPoint x: 527, startPoint y: 351, endPoint x: 808, endPoint y: 441, distance: 295.1
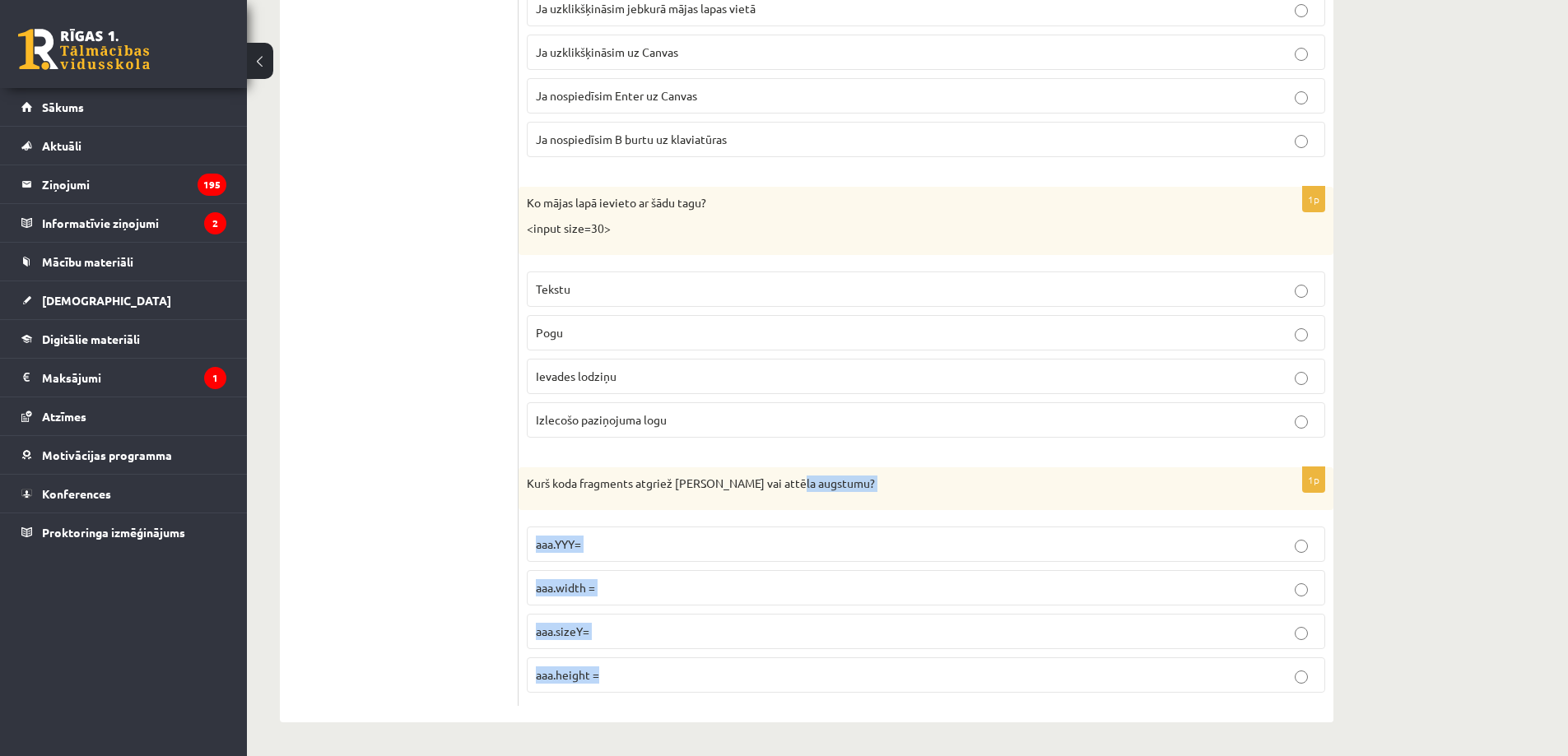
drag, startPoint x: 779, startPoint y: 473, endPoint x: 669, endPoint y: 652, distance: 210.1
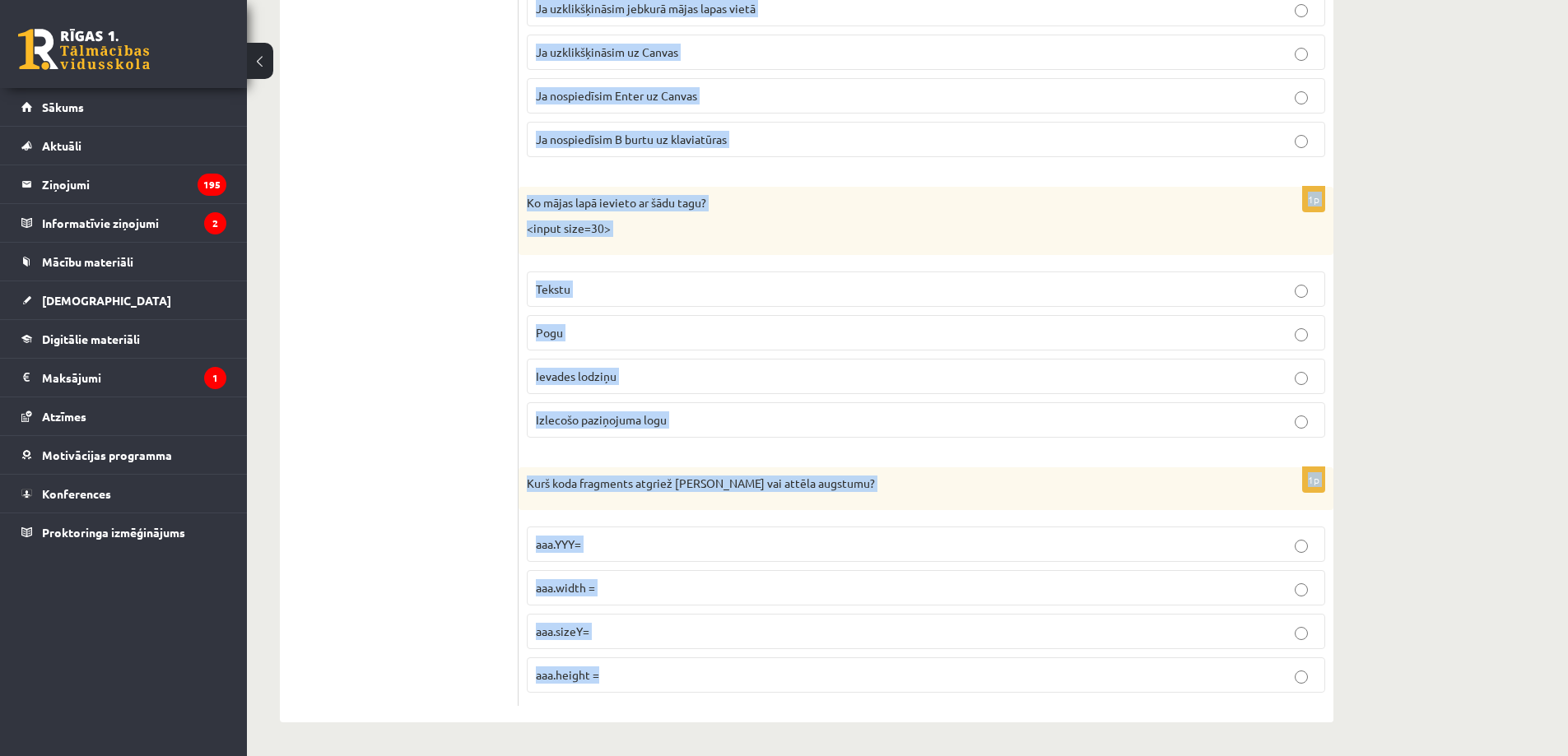
drag, startPoint x: 527, startPoint y: 353, endPoint x: 905, endPoint y: 664, distance: 489.5
copy form "lorem("ipsumd"); Si amet cons adip elitsed? Doeiusm temporinci utlab etdolor - …"
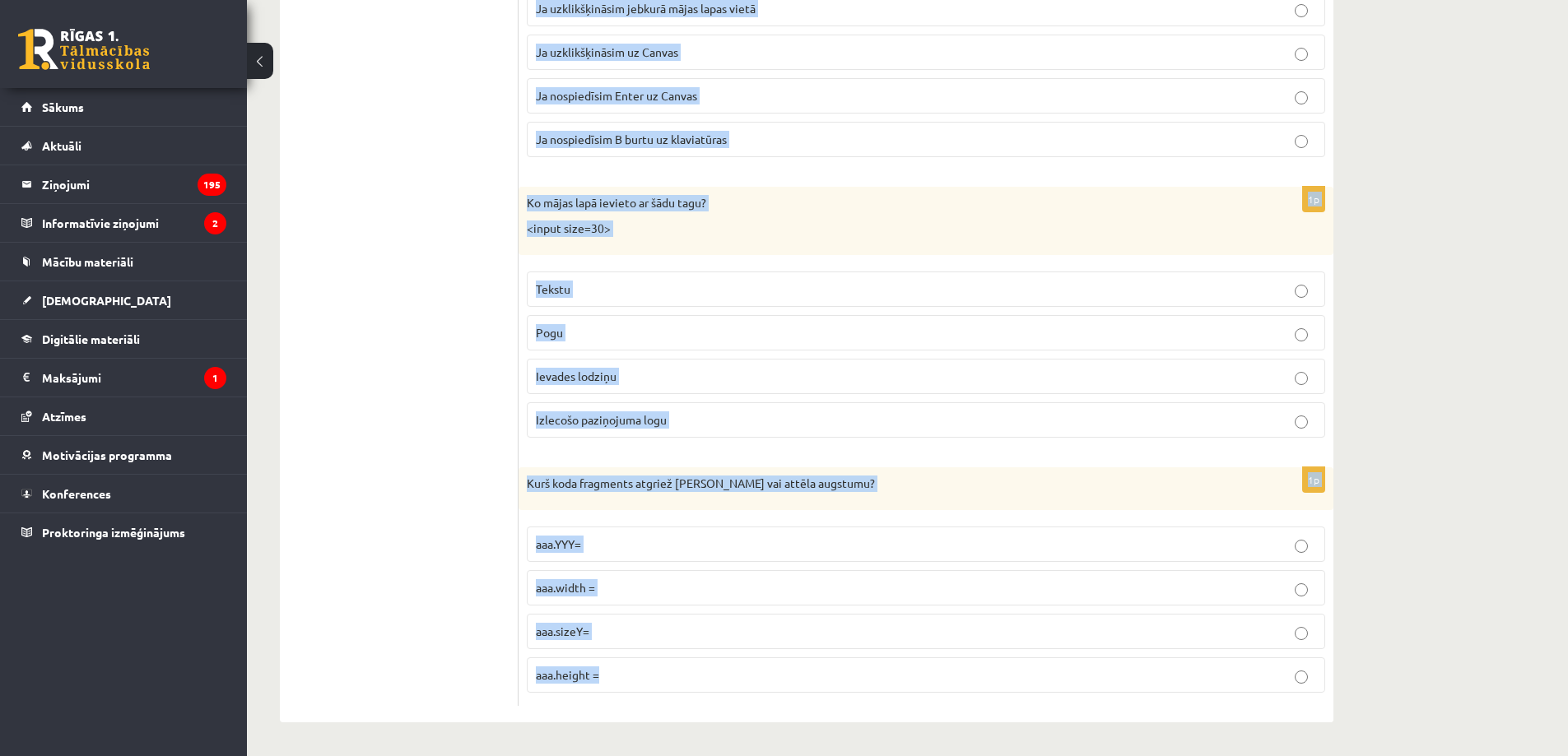
drag, startPoint x: 527, startPoint y: 353, endPoint x: 706, endPoint y: 657, distance: 352.8
copy form "lorem("ipsumd"); Si amet cons adip elitsed? Doeiusm temporinci utlab etdolor - …"
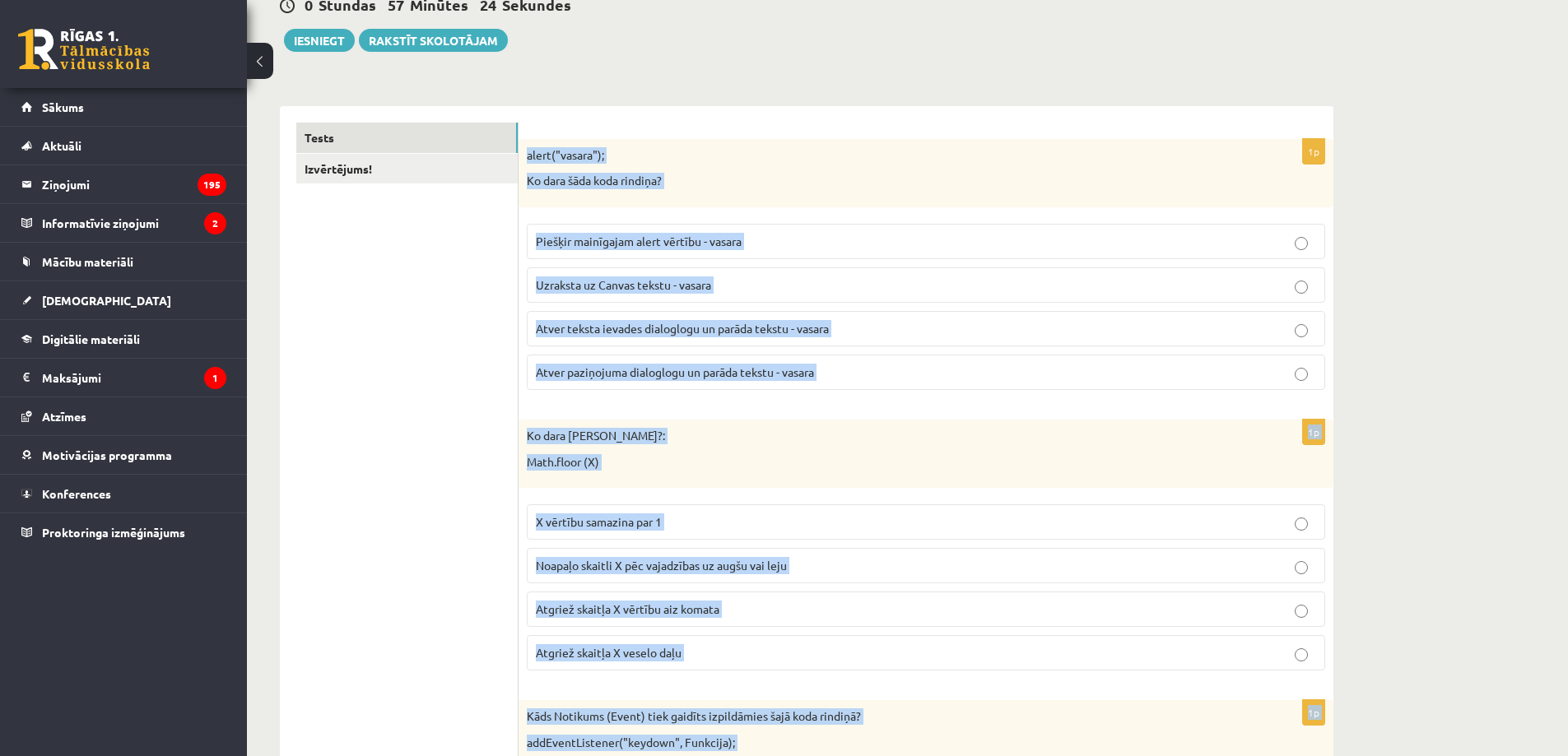
scroll to position [0, 0]
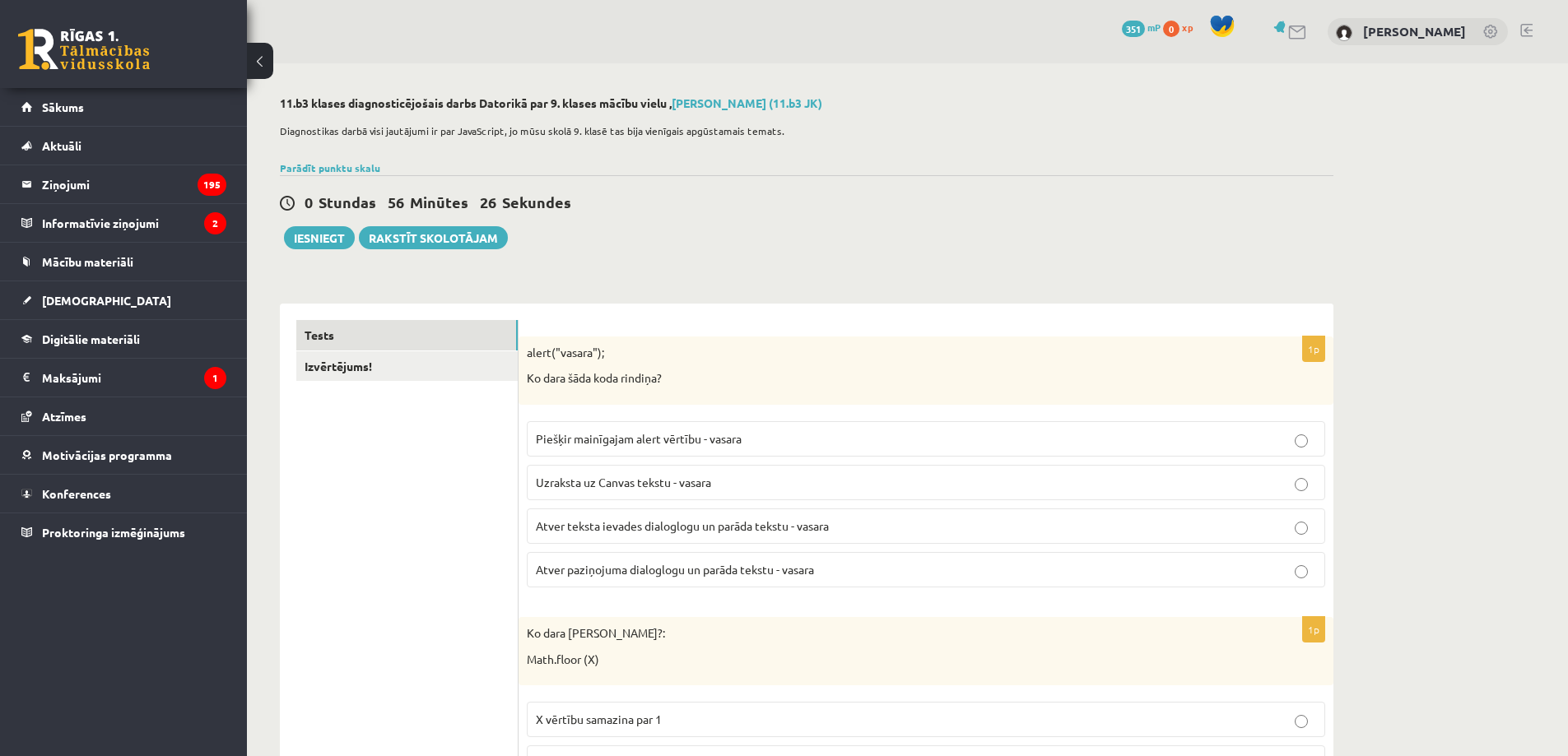
click at [622, 574] on span "Atver paziņojuma dialoglogu un parāda tekstu - vasara" at bounding box center [674, 569] width 278 height 15
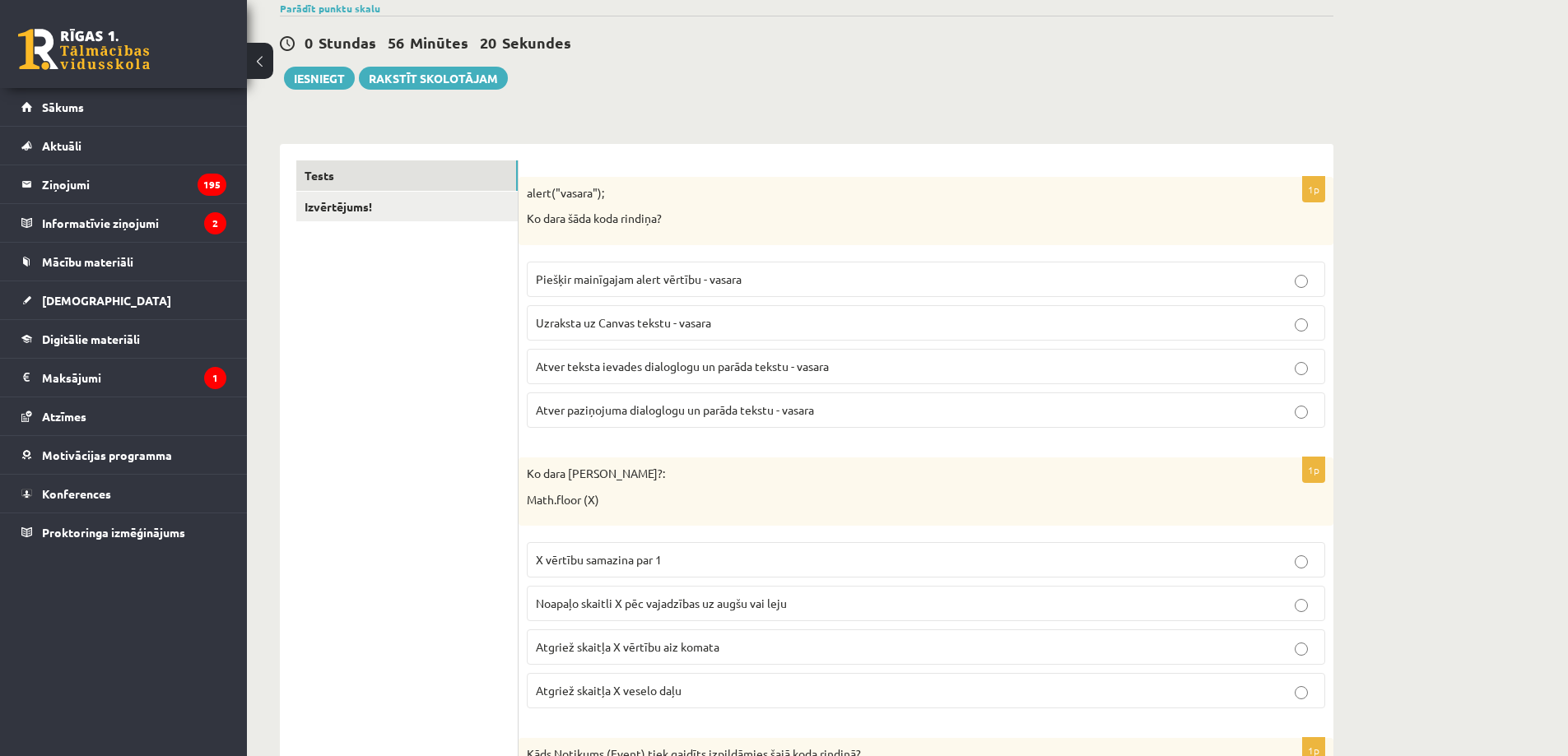
scroll to position [384, 0]
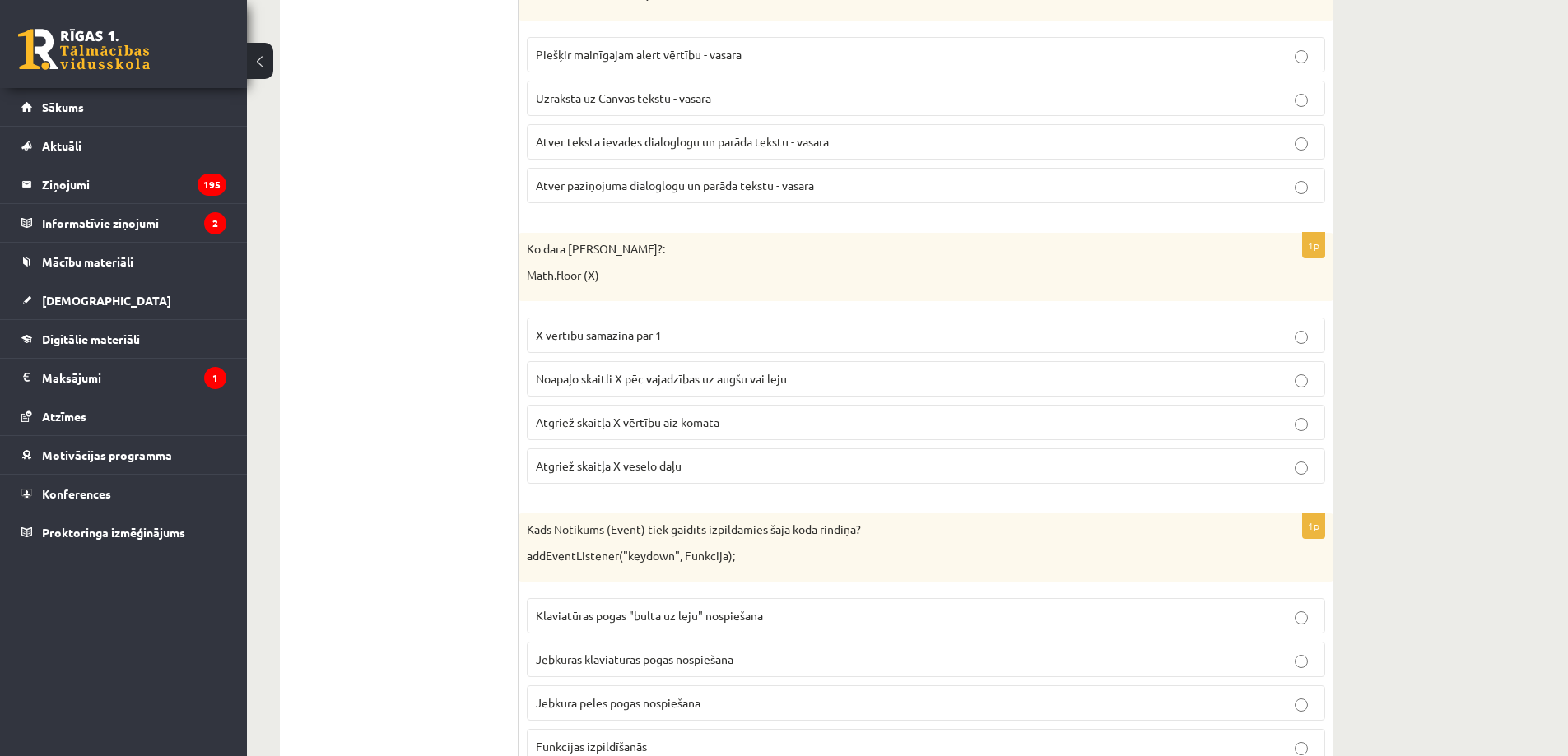
click at [629, 471] on span "Atgriež skaitļa X veselo daļu" at bounding box center [608, 465] width 146 height 15
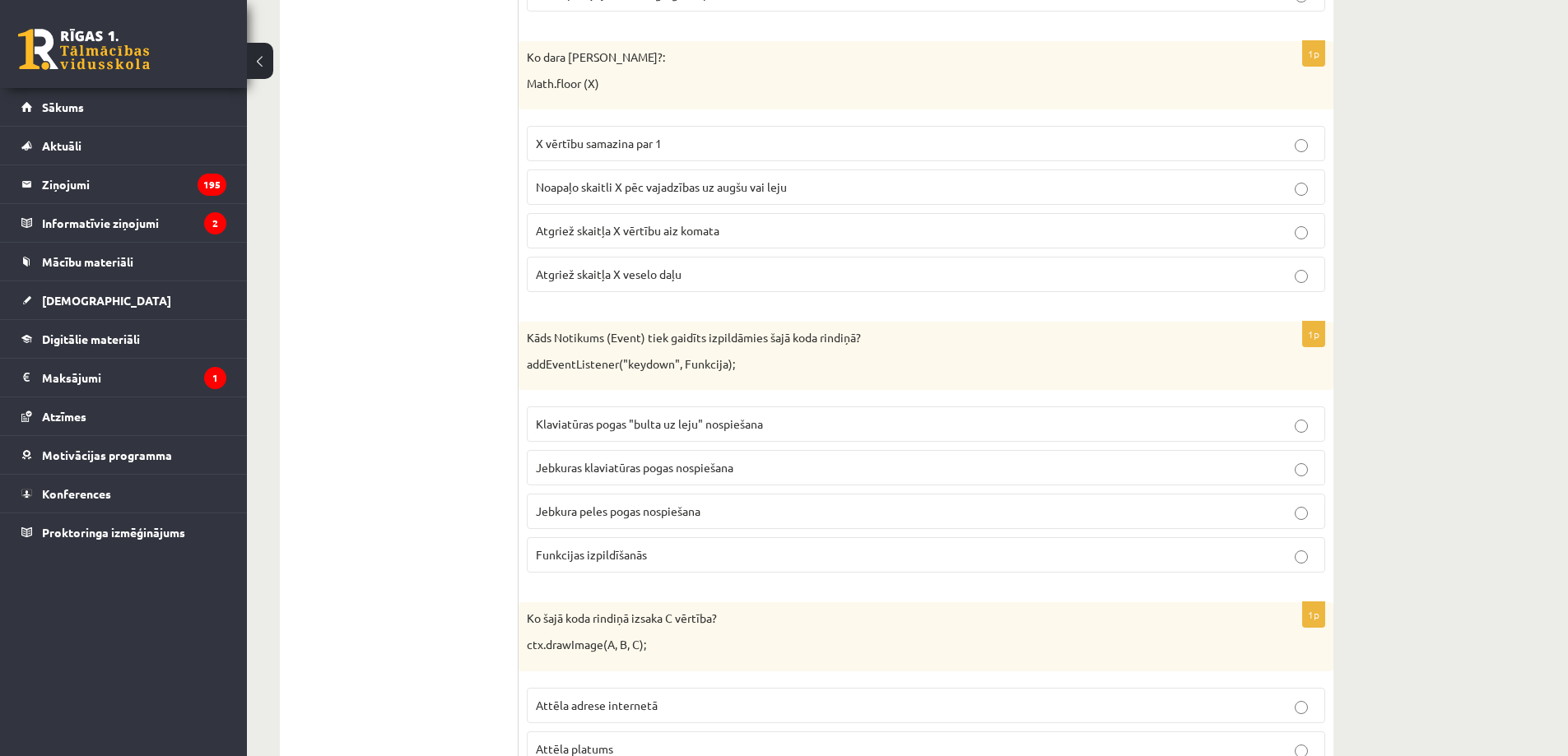
click at [611, 470] on span "Jebkuras klaviatūras pogas nospiešana" at bounding box center [634, 467] width 197 height 15
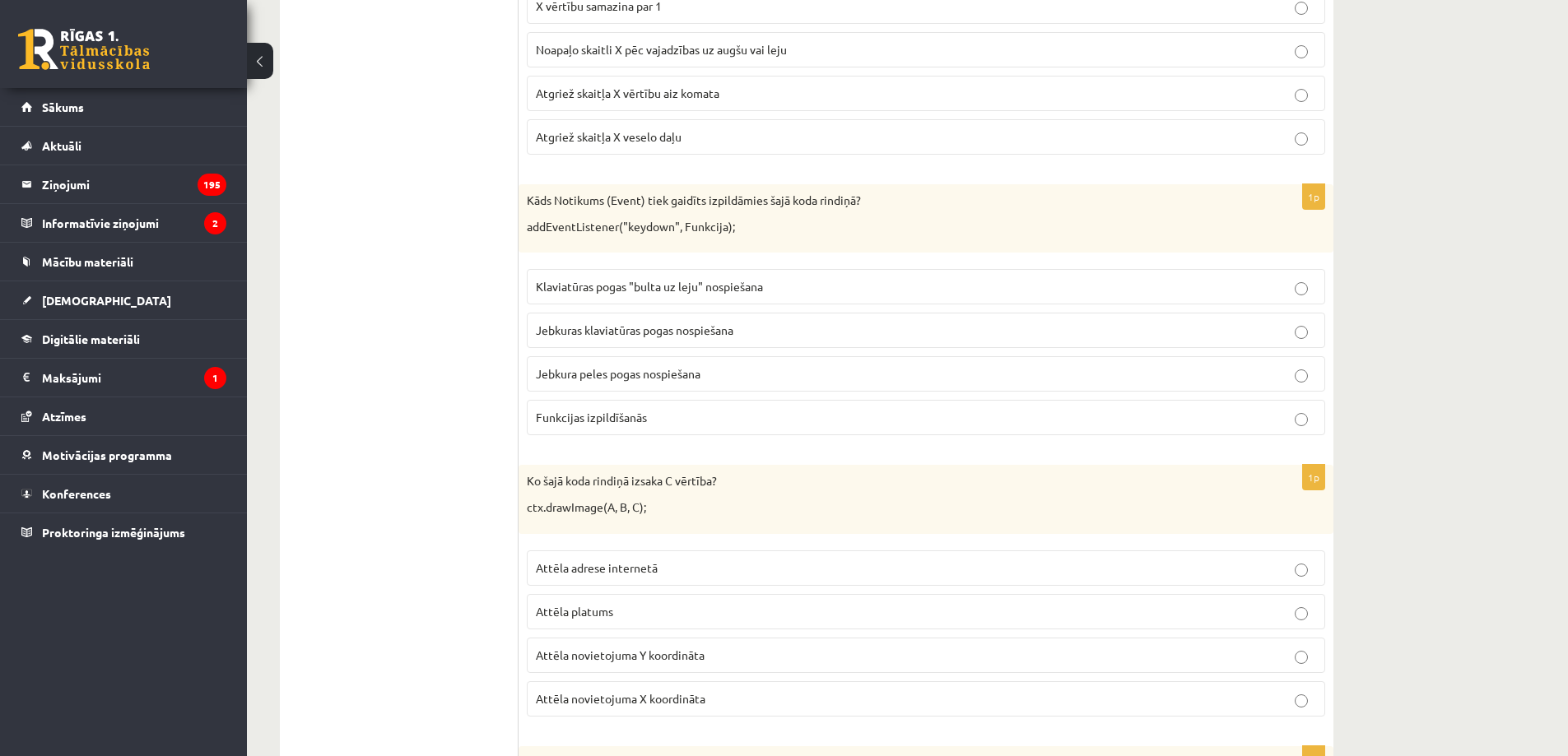
scroll to position [768, 0]
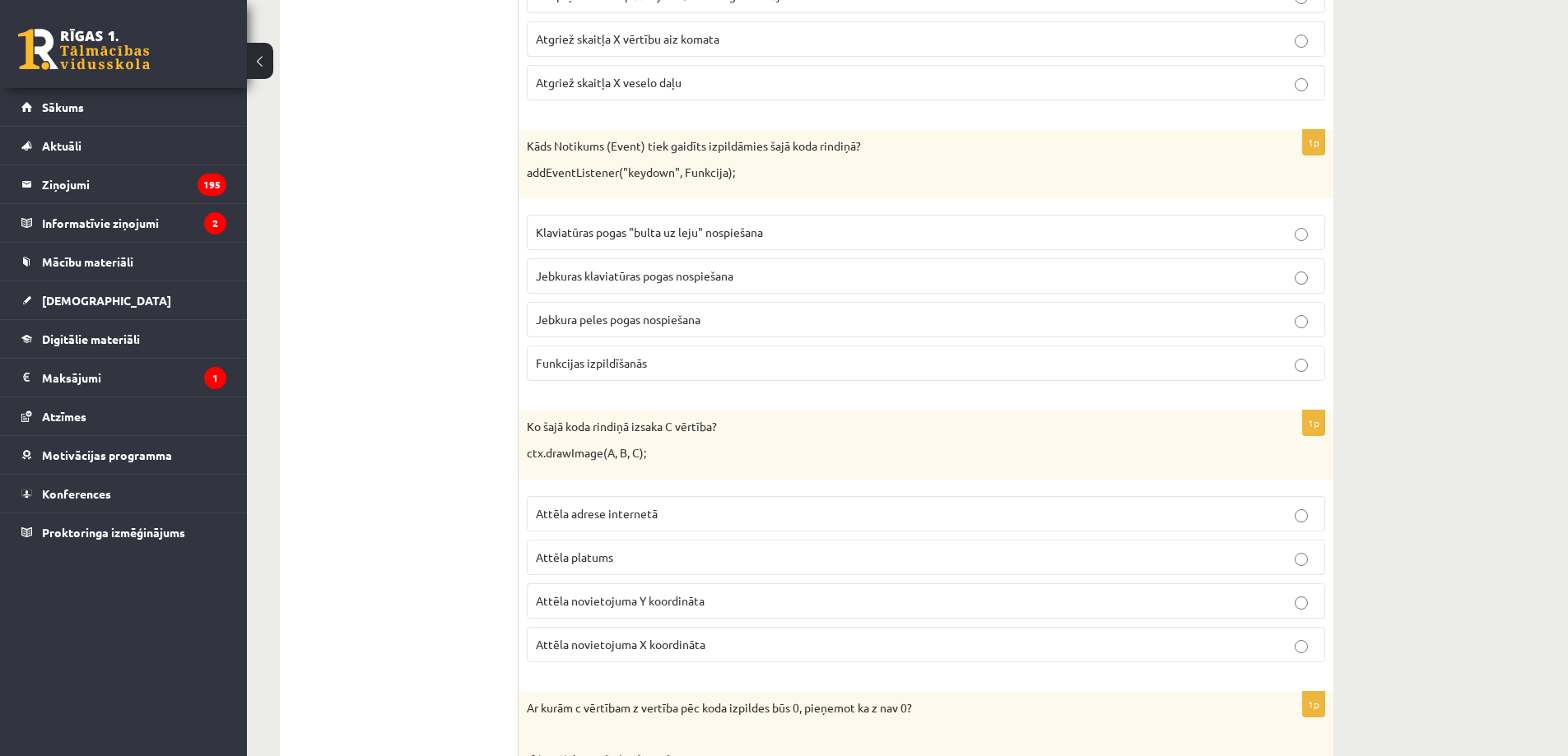
click at [647, 607] on span "Attēla novietojuma Y koordināta" at bounding box center [620, 600] width 169 height 15
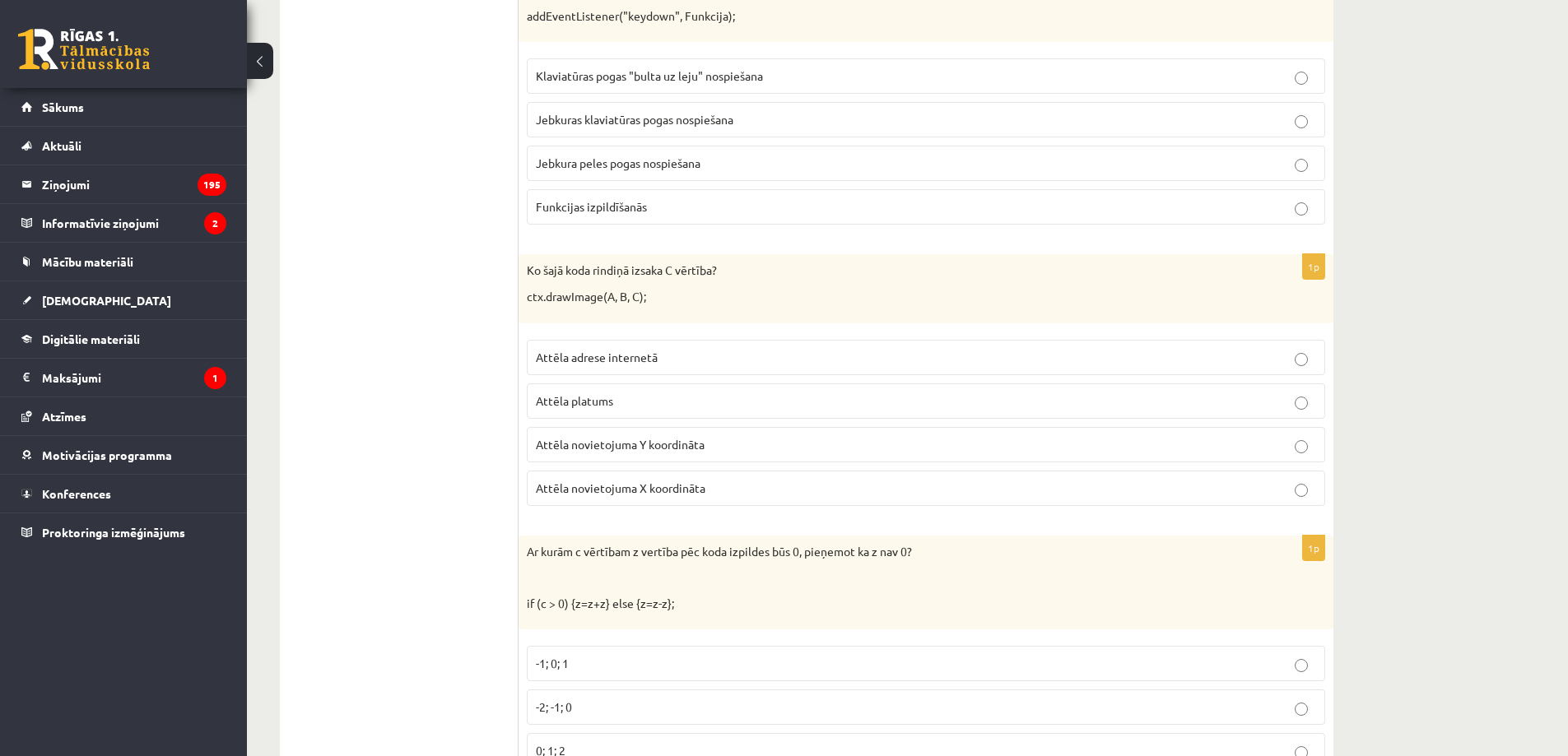
scroll to position [1152, 0]
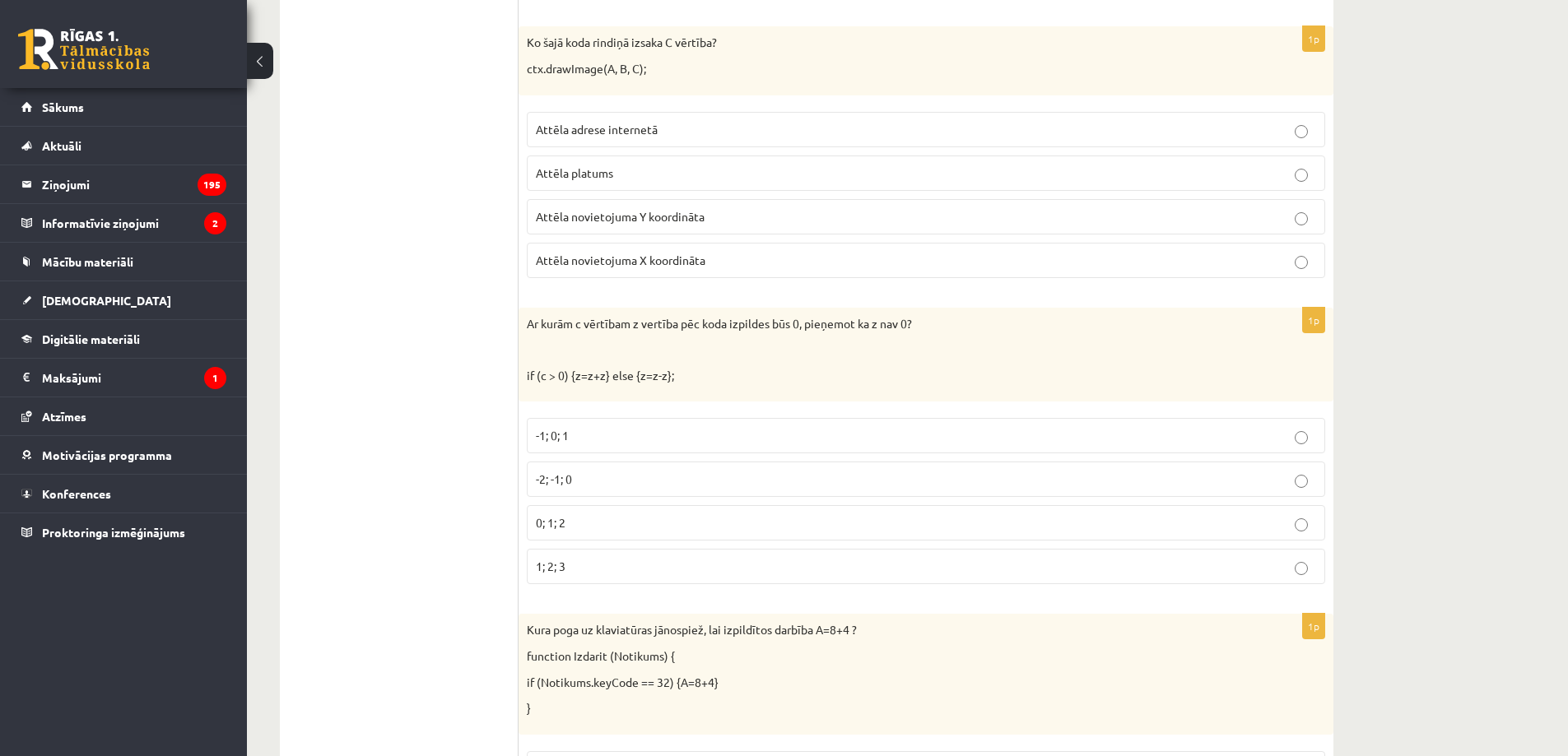
click at [618, 475] on p "-2; -1; 0" at bounding box center [925, 479] width 780 height 17
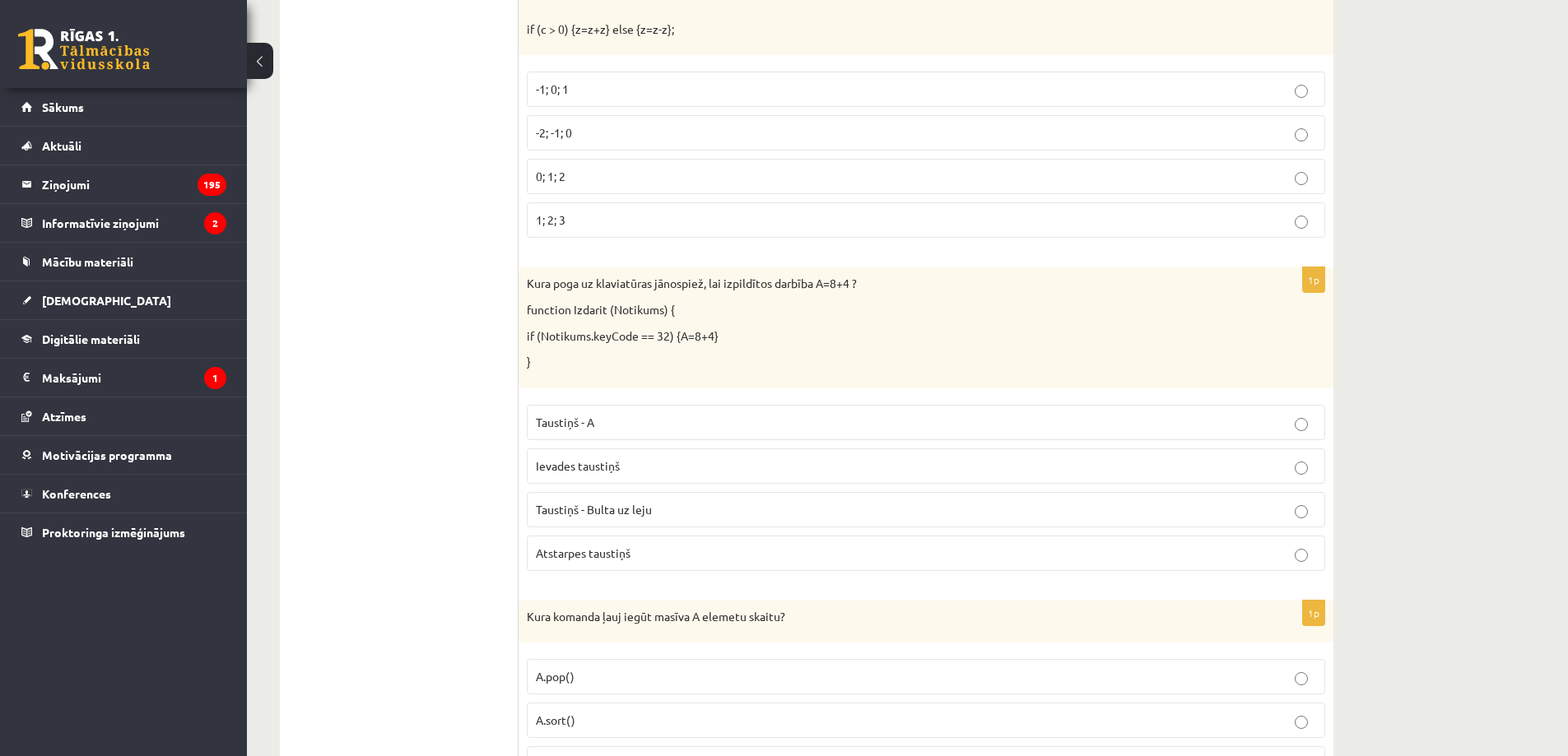
scroll to position [1537, 0]
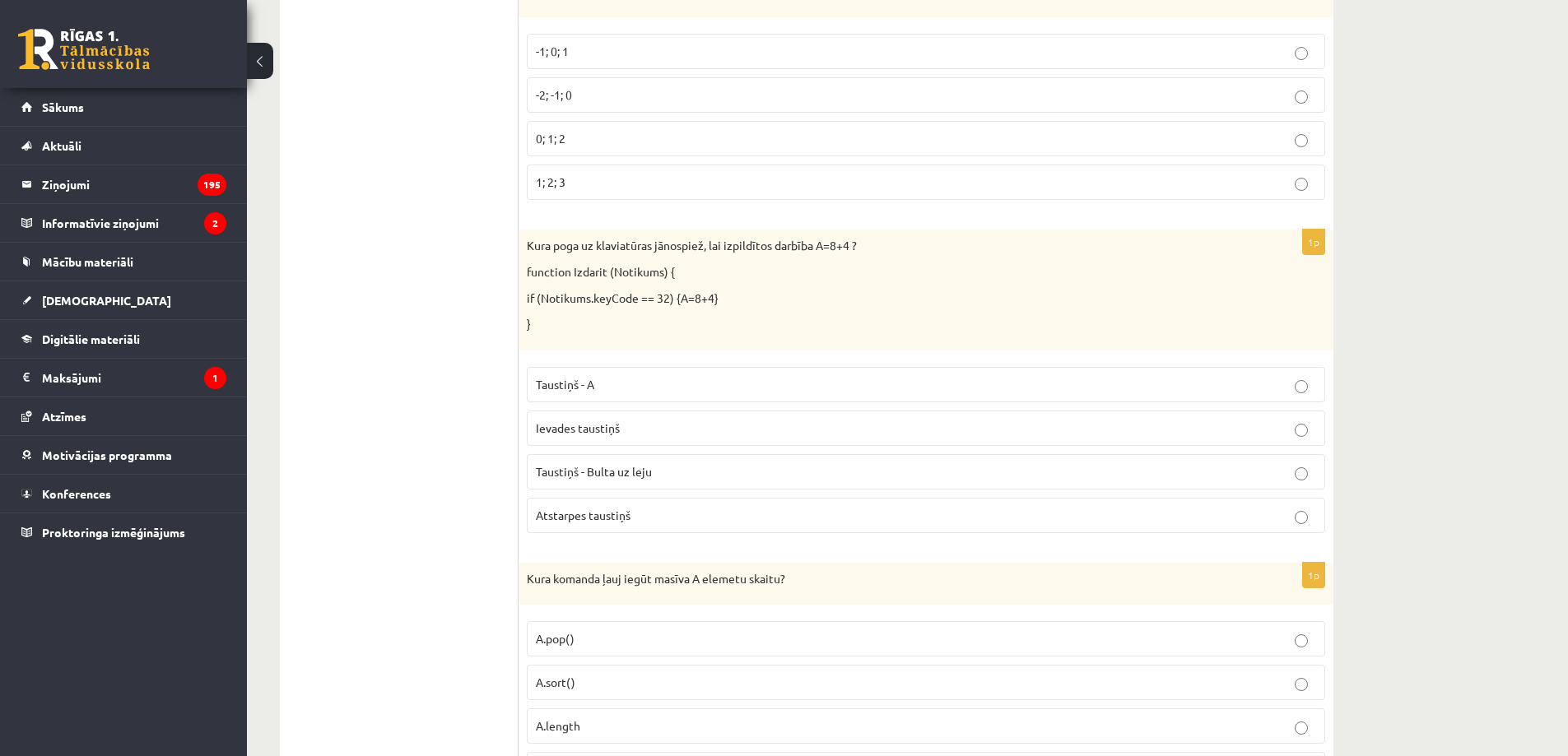
click at [607, 521] on span "Atstarpes taustiņš" at bounding box center [583, 515] width 94 height 15
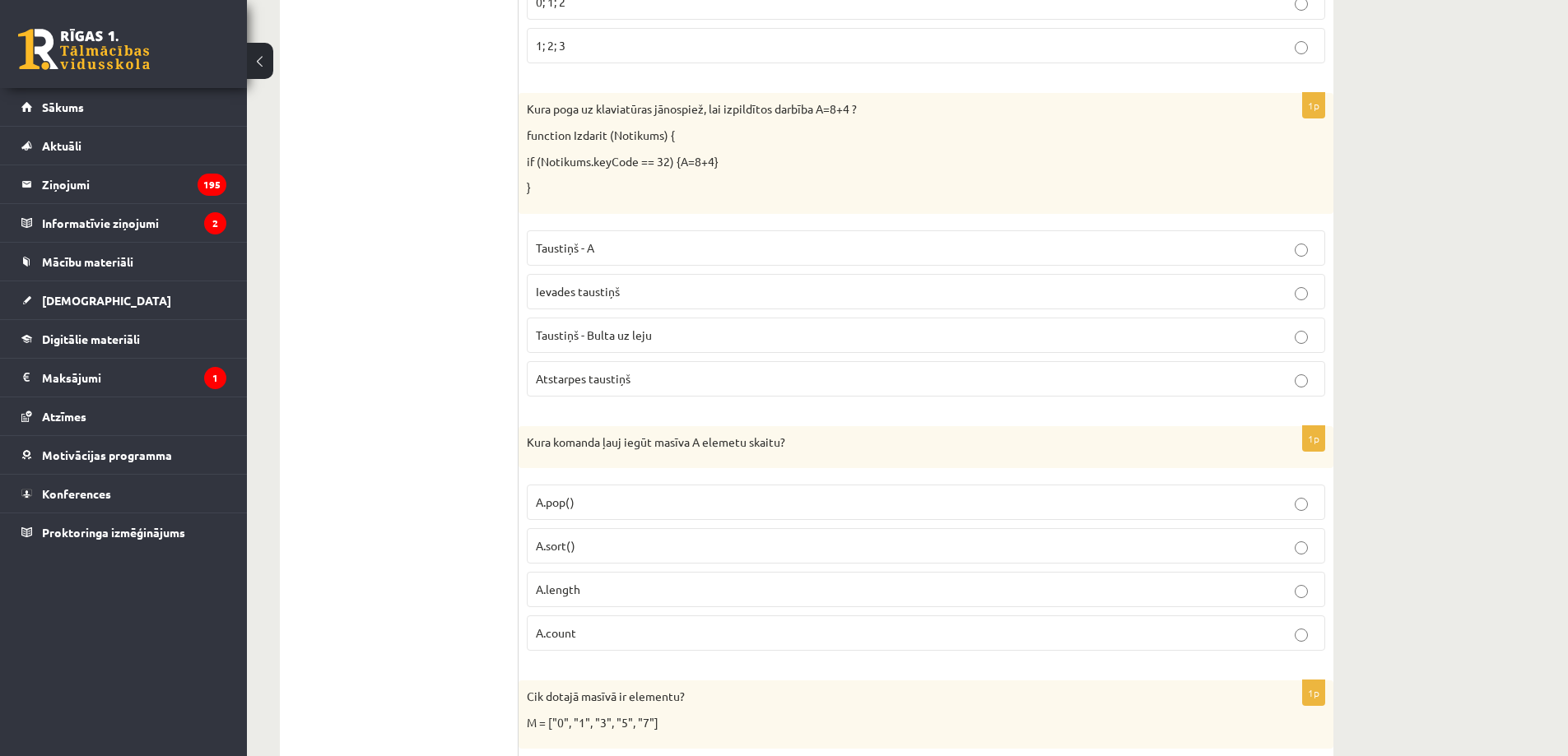
scroll to position [1728, 0]
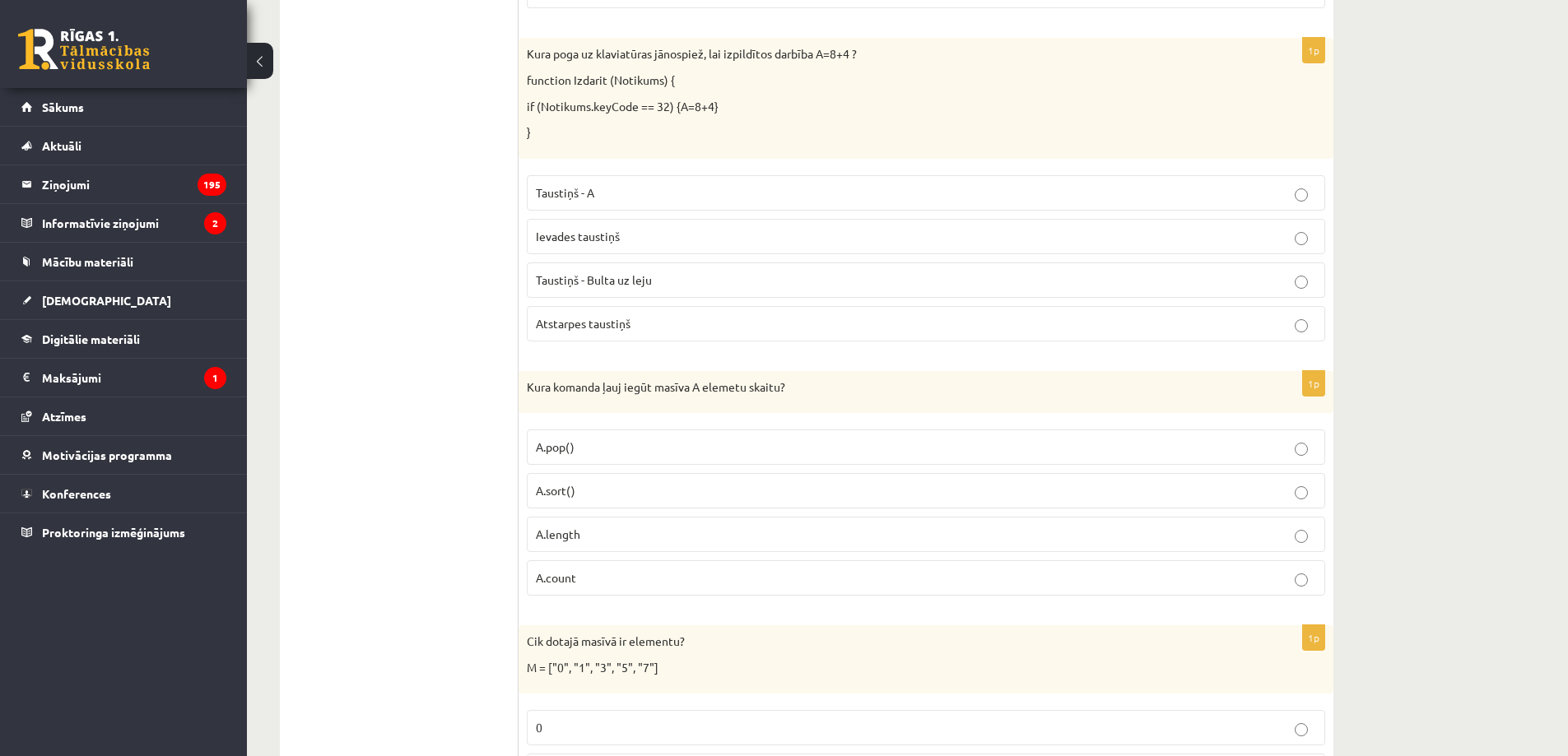
click at [582, 535] on p "A.length" at bounding box center [925, 534] width 780 height 17
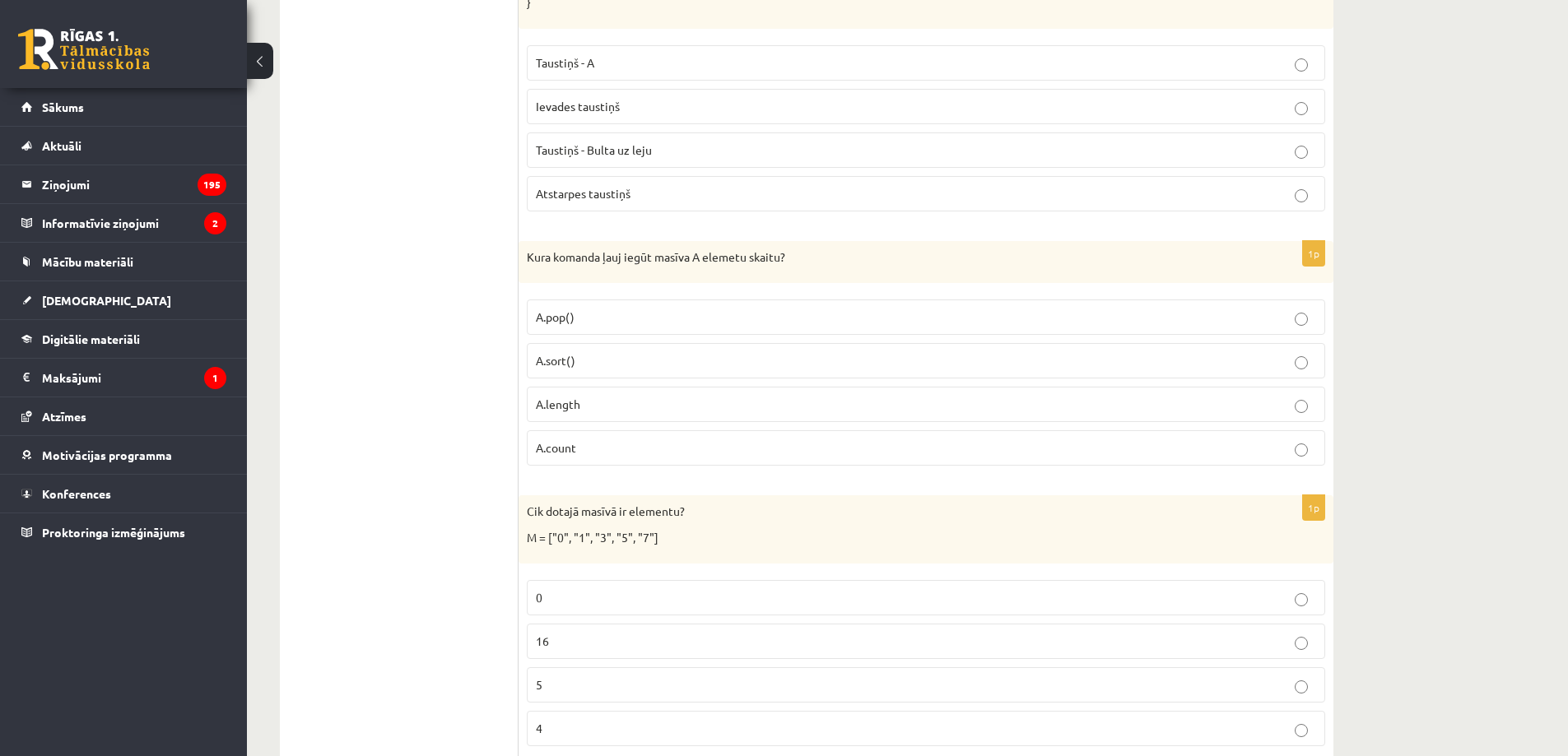
scroll to position [1920, 0]
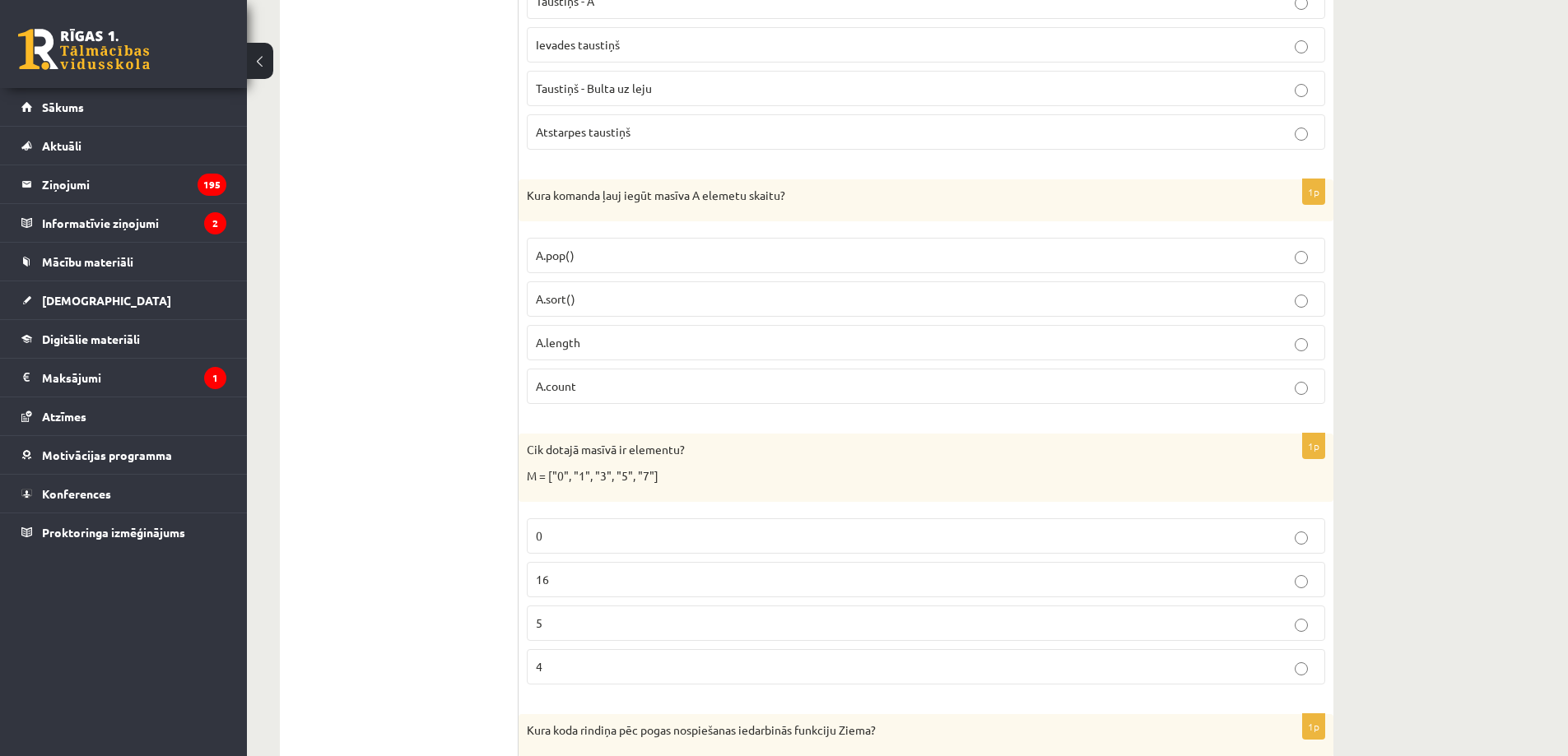
click at [555, 631] on p "5" at bounding box center [925, 623] width 780 height 17
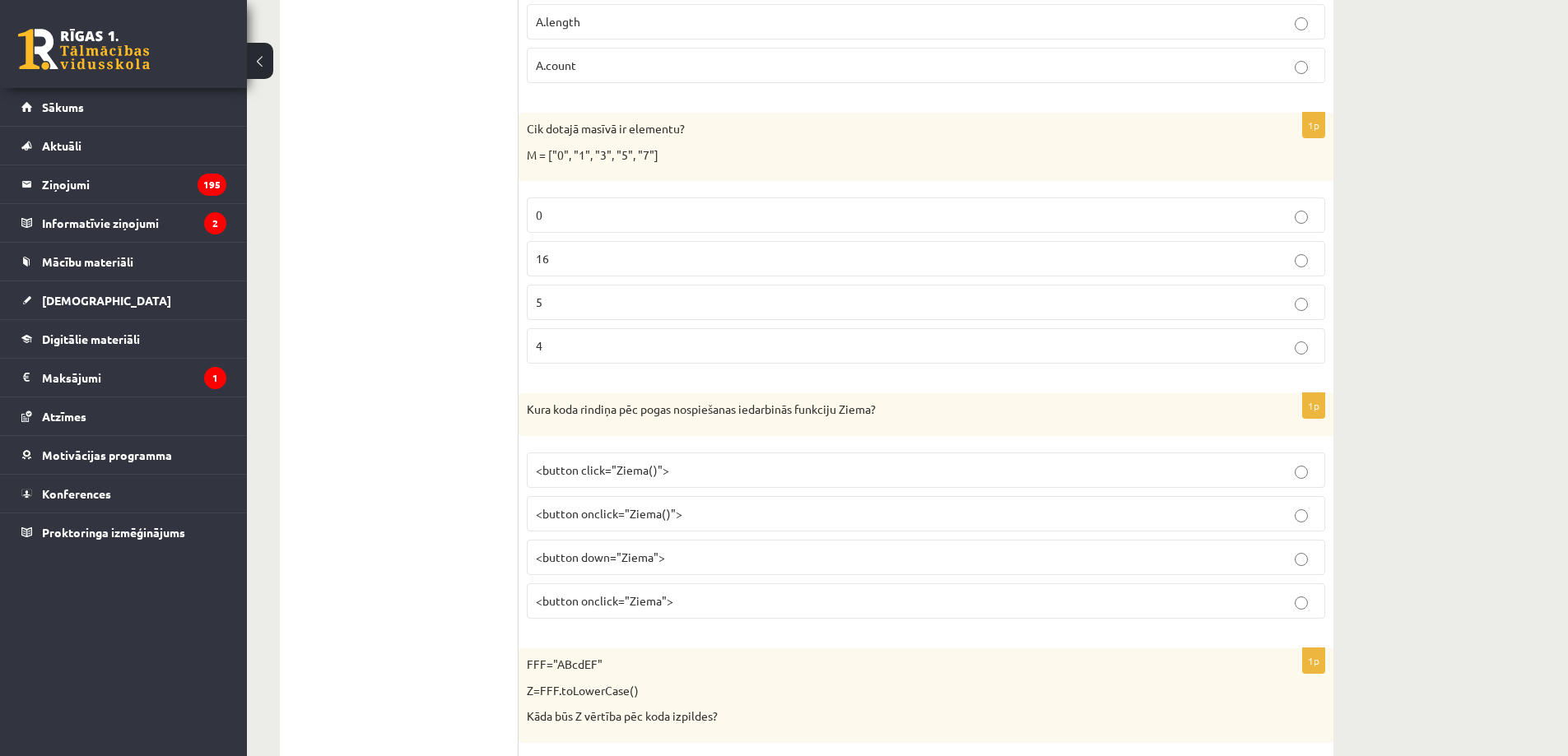
scroll to position [2304, 0]
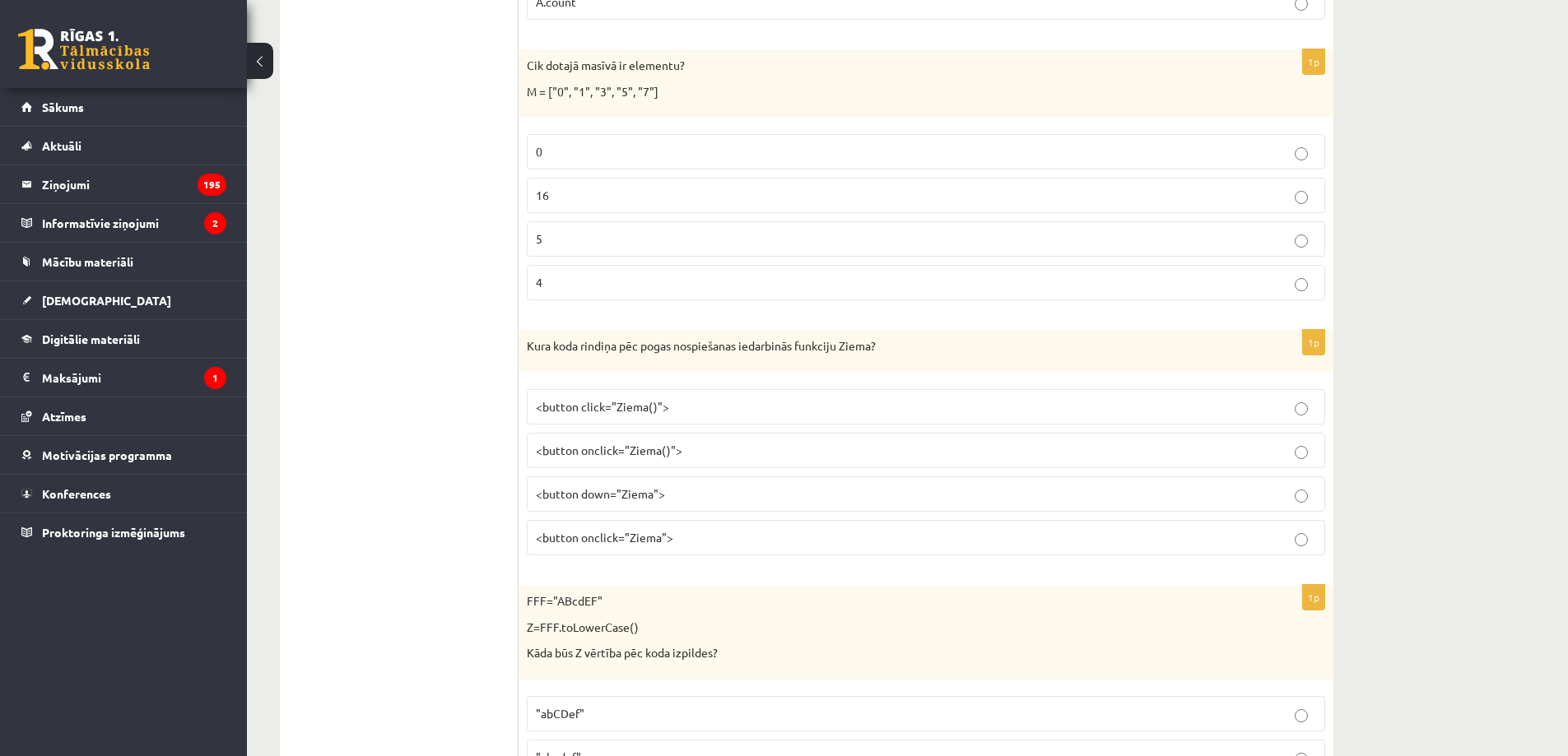
click at [670, 446] on span "<button onclick="Ziema()">" at bounding box center [608, 450] width 147 height 15
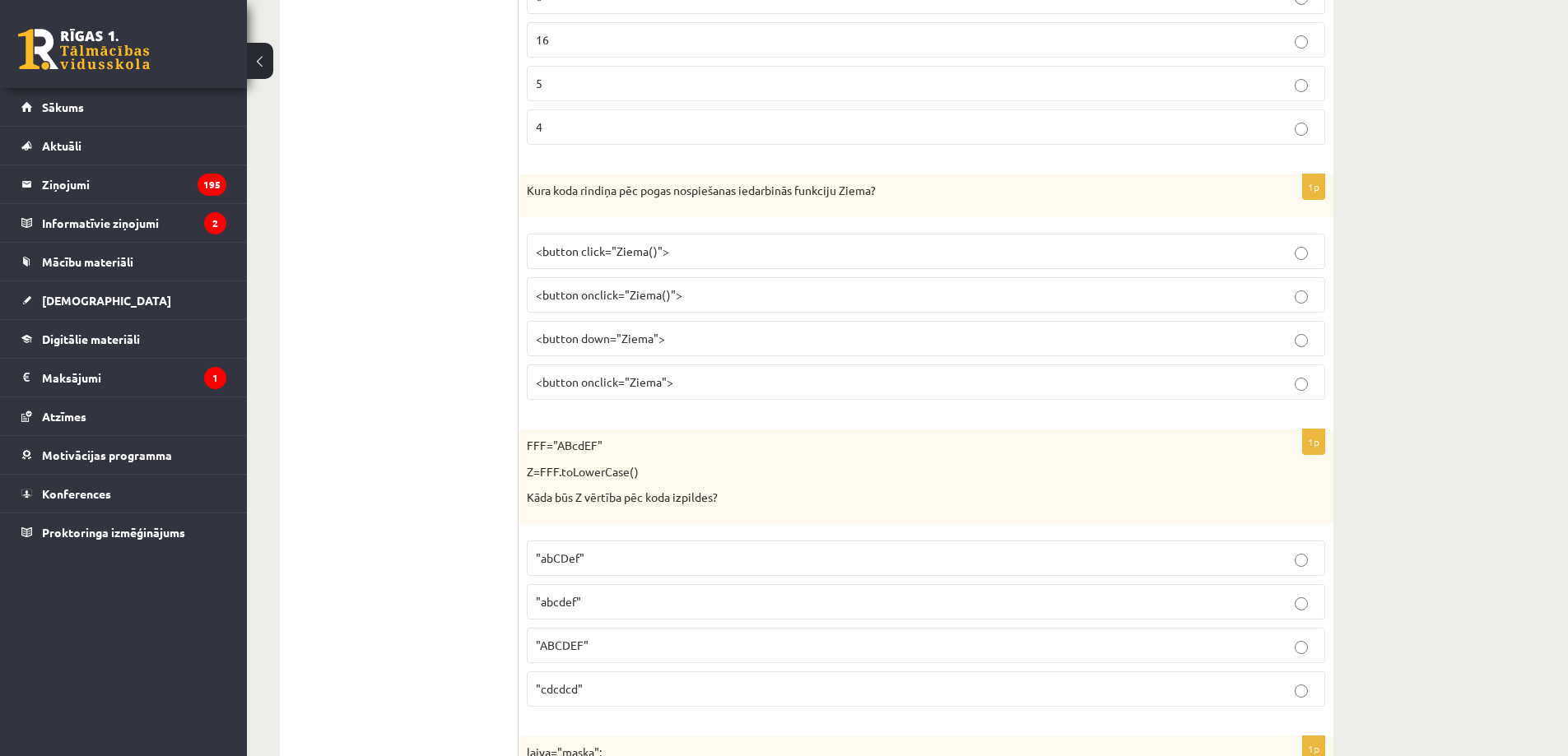
scroll to position [2496, 0]
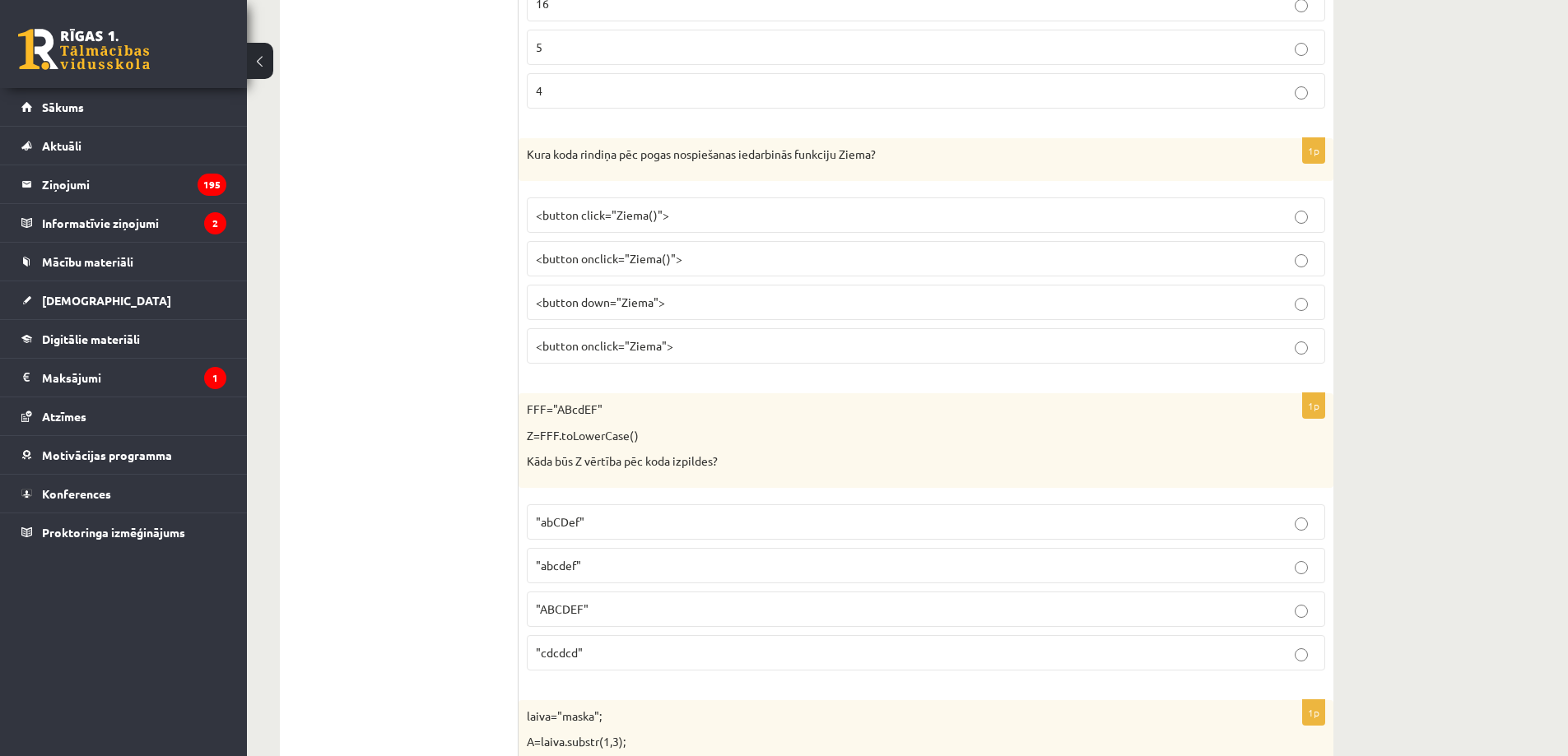
click at [605, 561] on p ""abcdef"" at bounding box center [925, 565] width 780 height 17
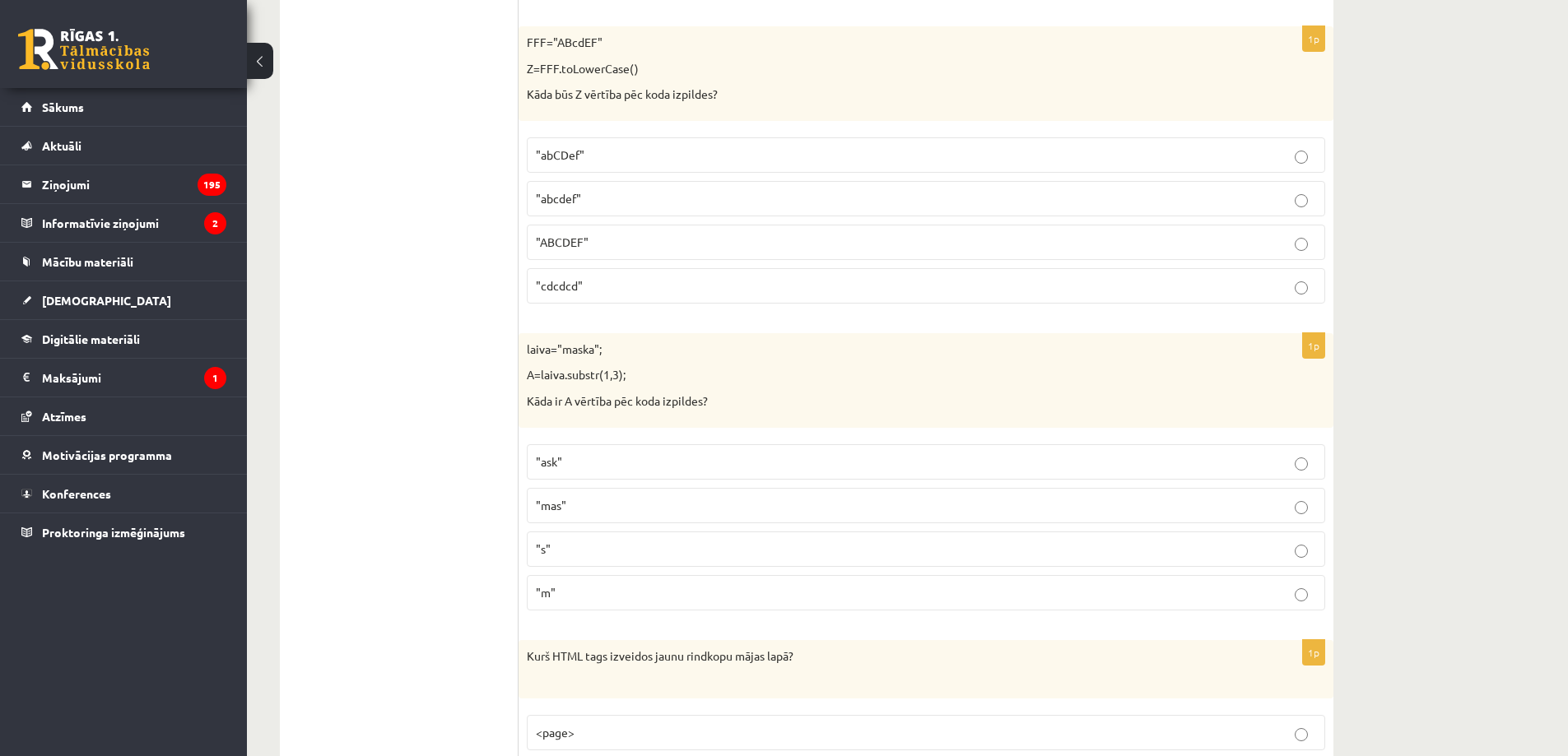
scroll to position [2881, 0]
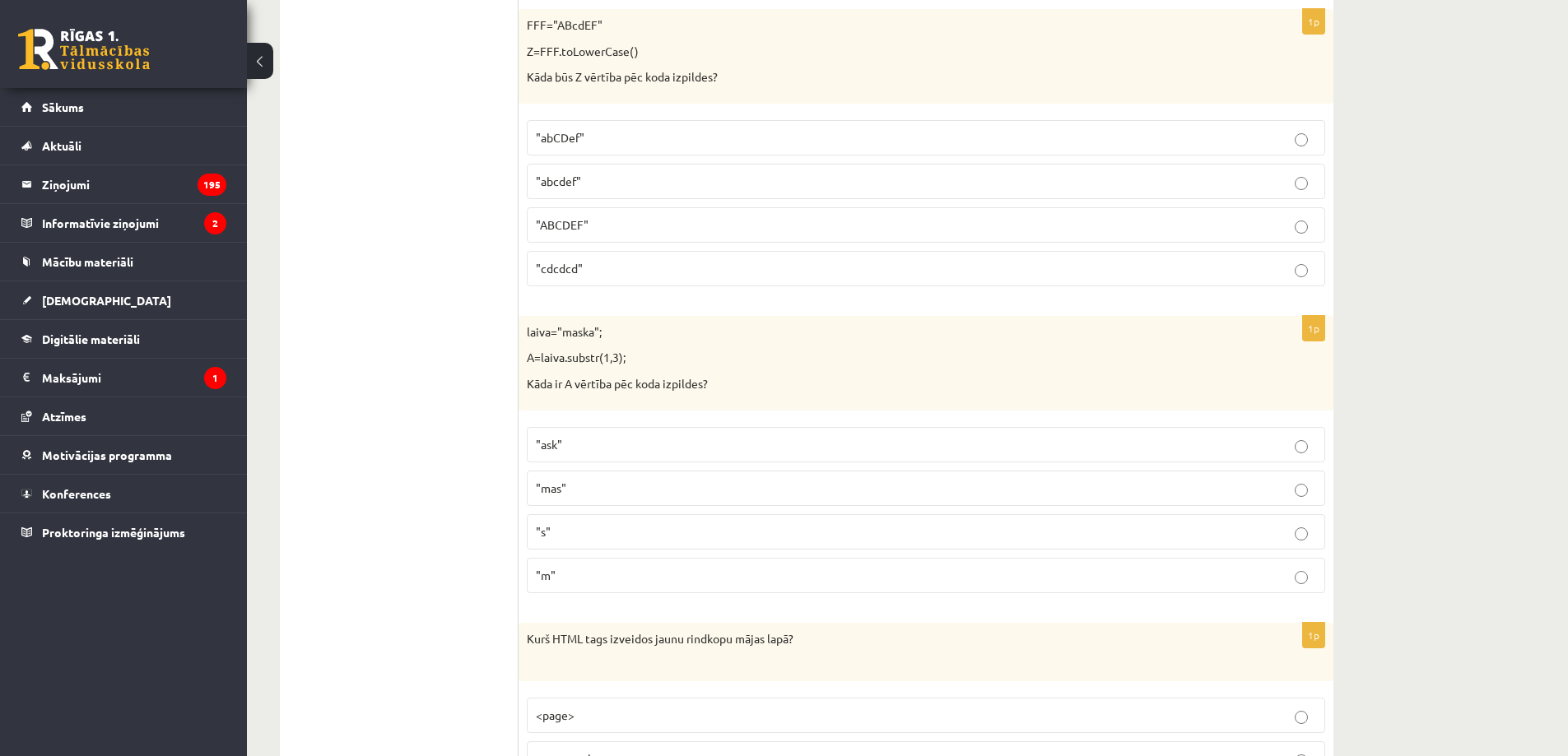
click at [588, 435] on label ""ask"" at bounding box center [926, 445] width 799 height 36
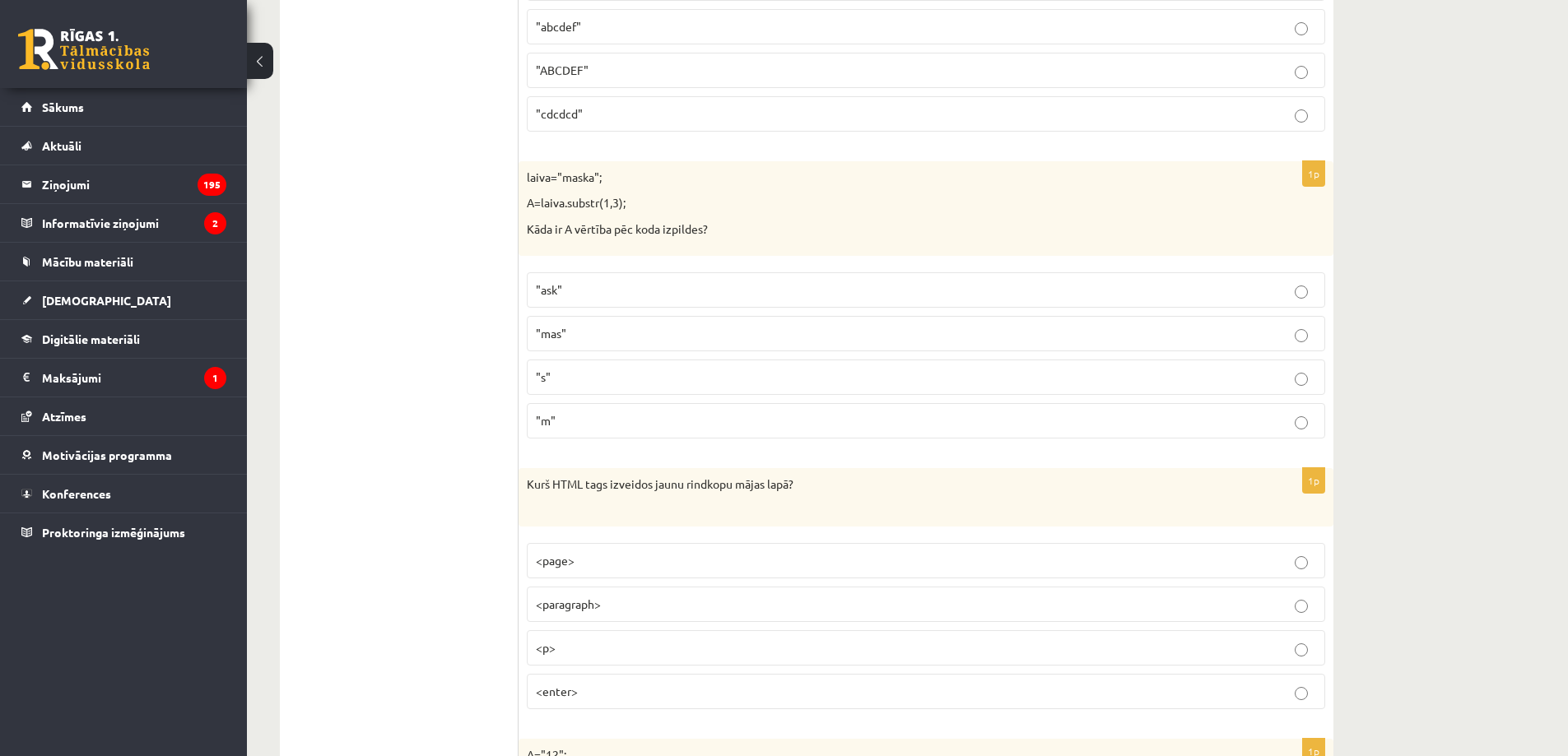
scroll to position [3072, 0]
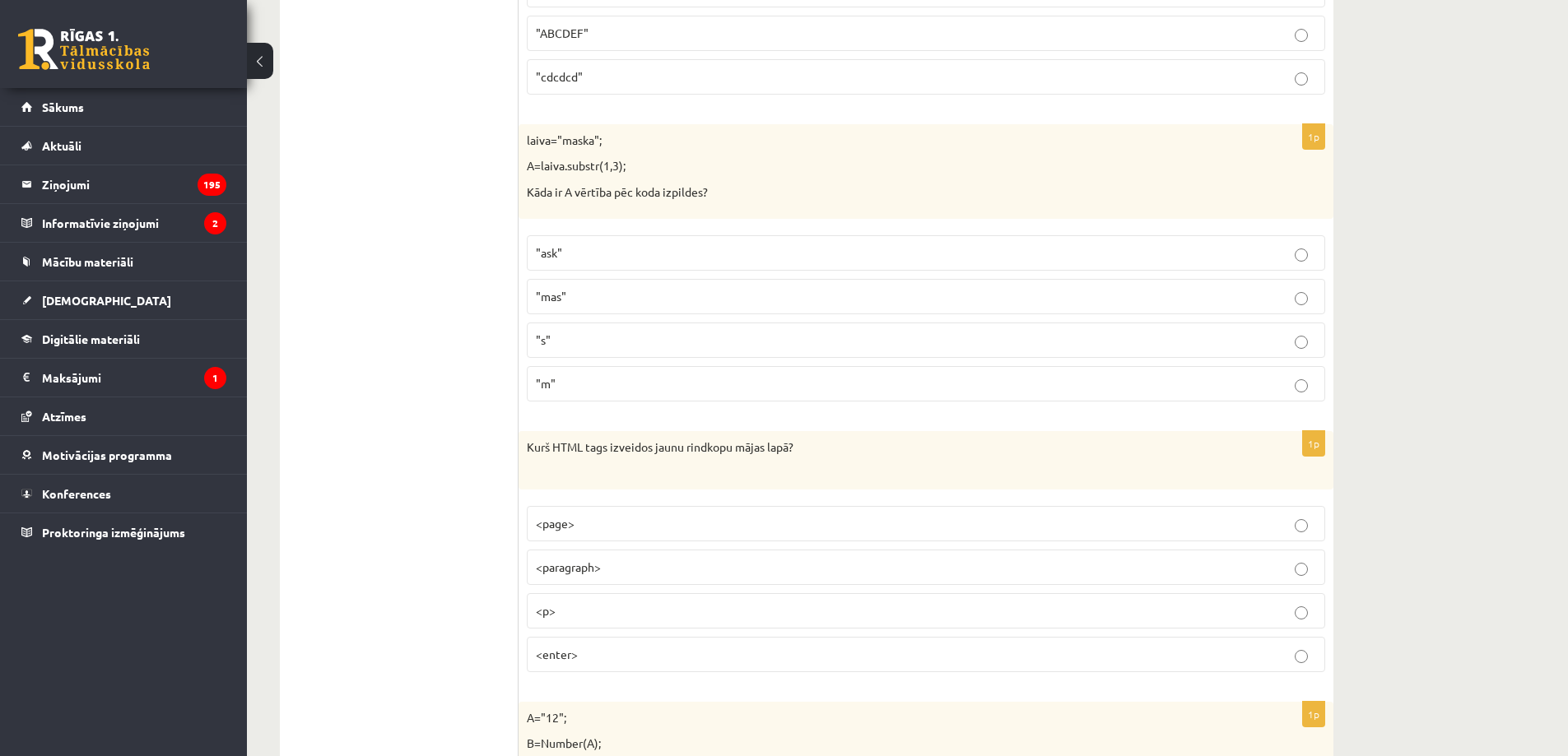
click at [595, 610] on p "<p>" at bounding box center [925, 610] width 780 height 17
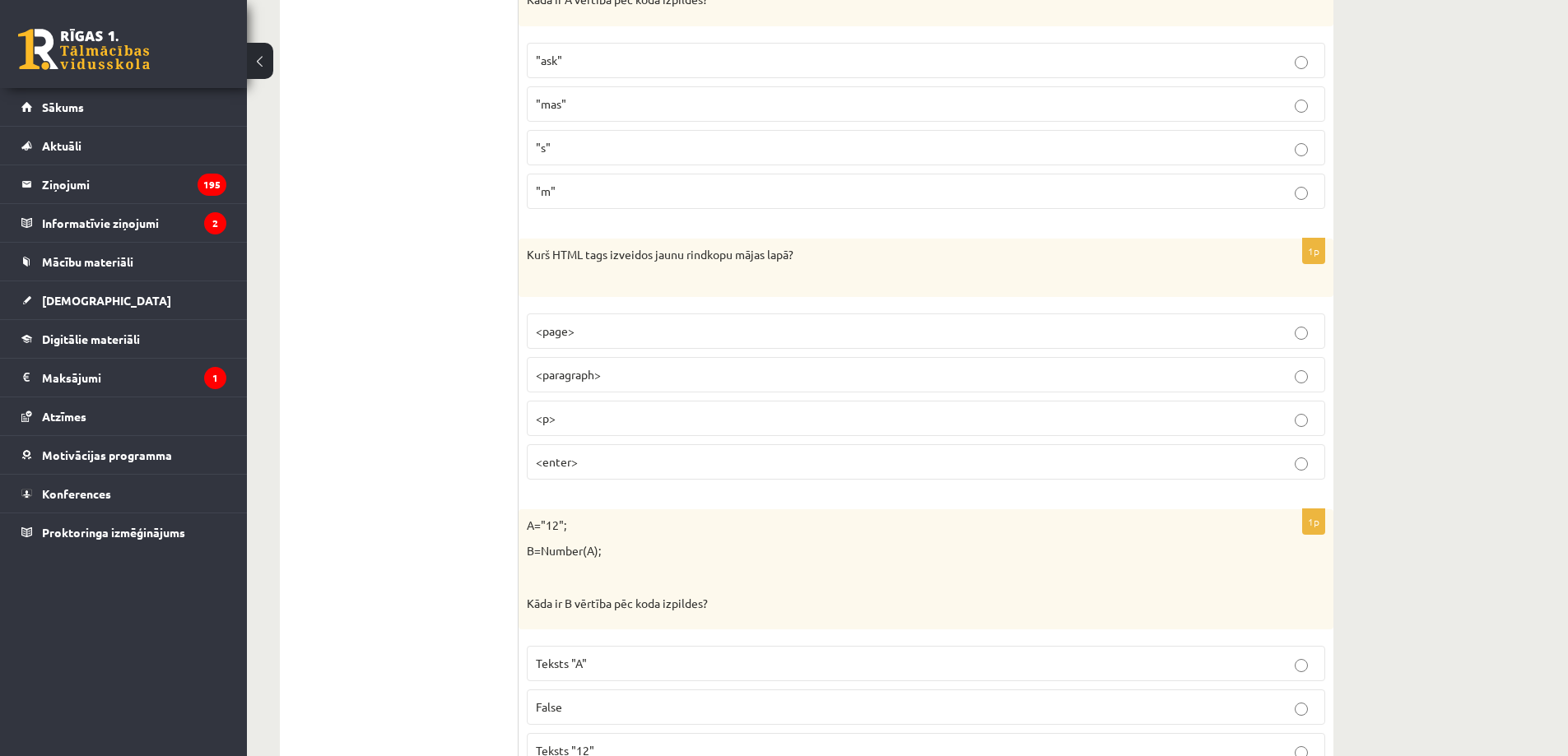
scroll to position [3456, 0]
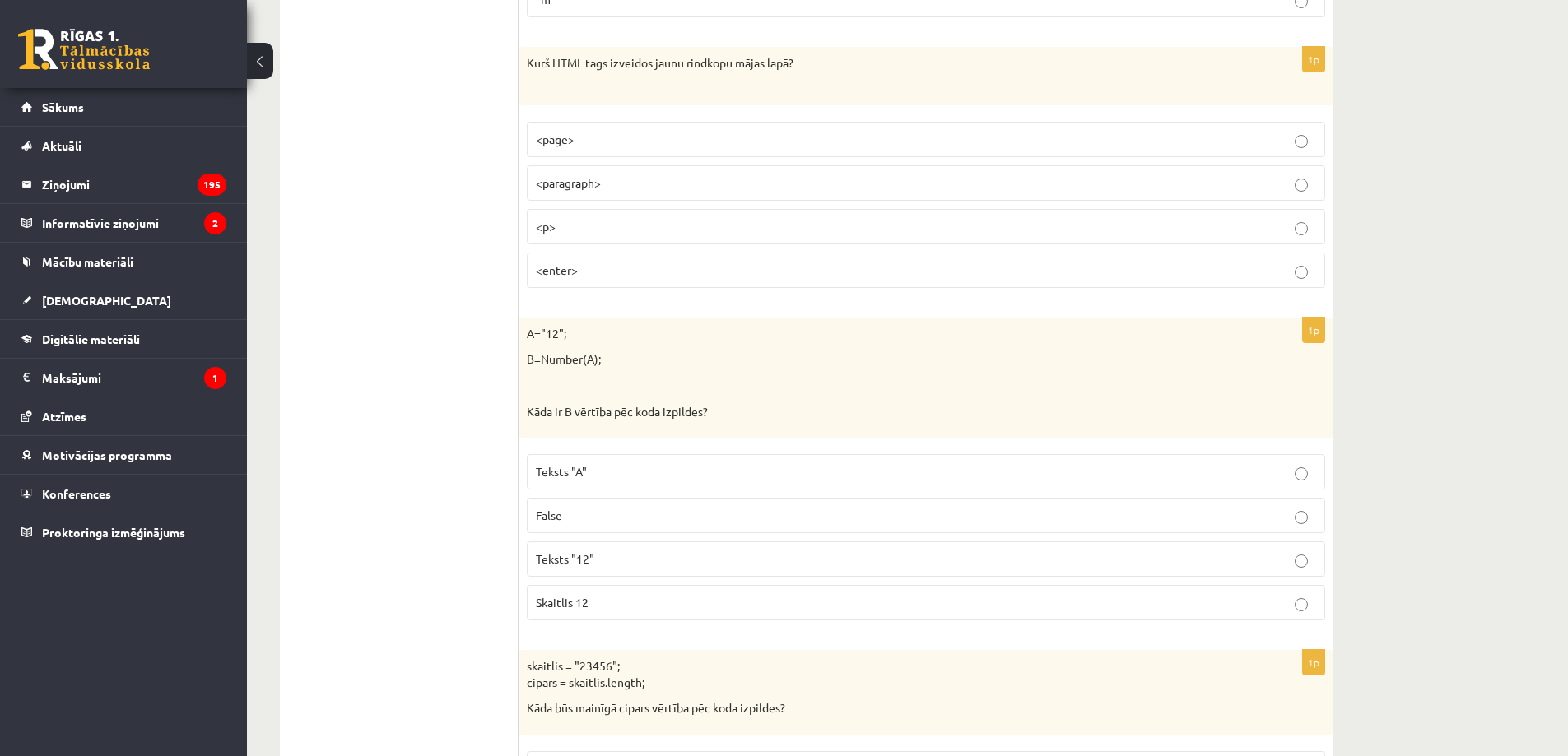
click at [571, 608] on span "Skaitlis 12" at bounding box center [561, 602] width 52 height 15
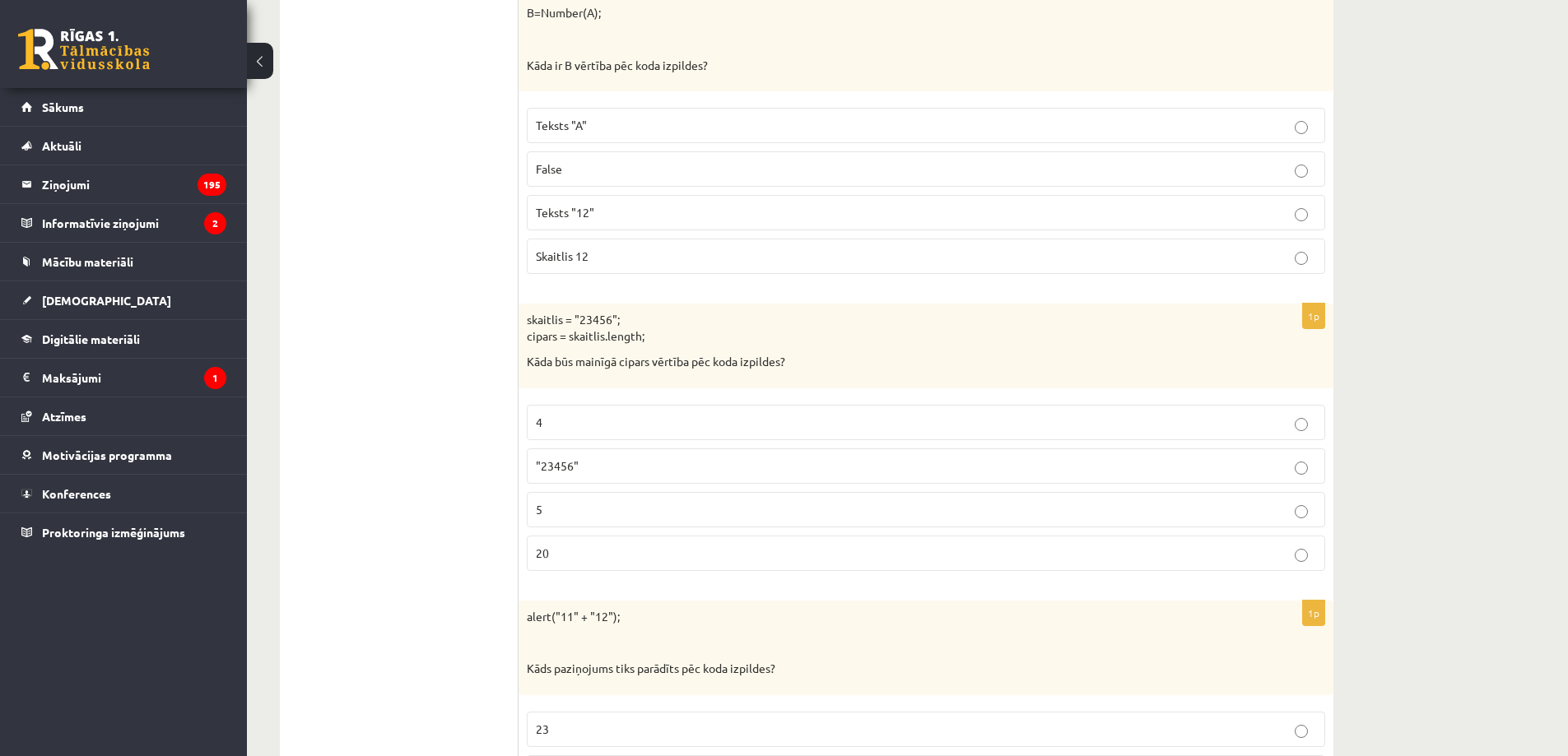
scroll to position [3840, 0]
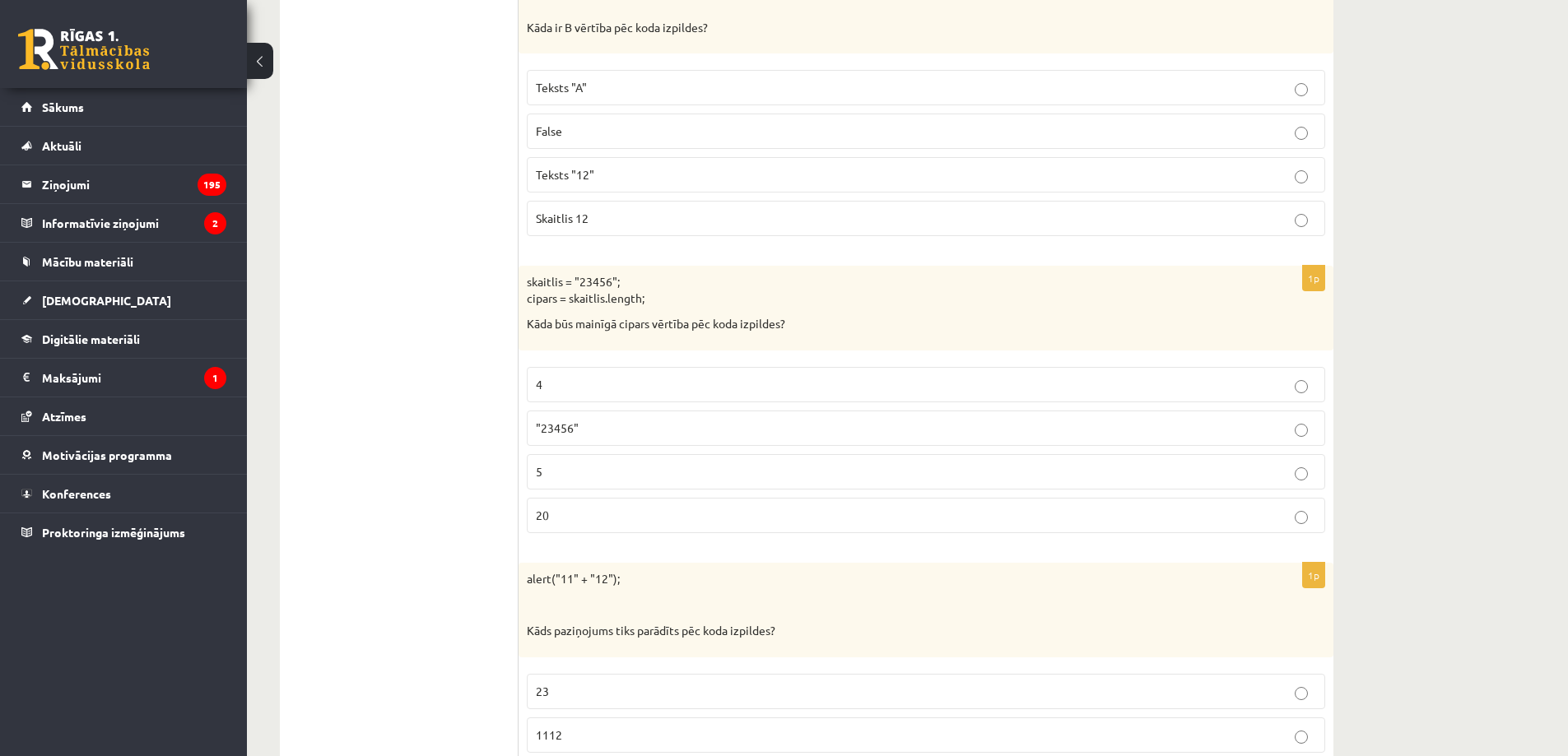
click at [596, 470] on p "5" at bounding box center [925, 471] width 780 height 17
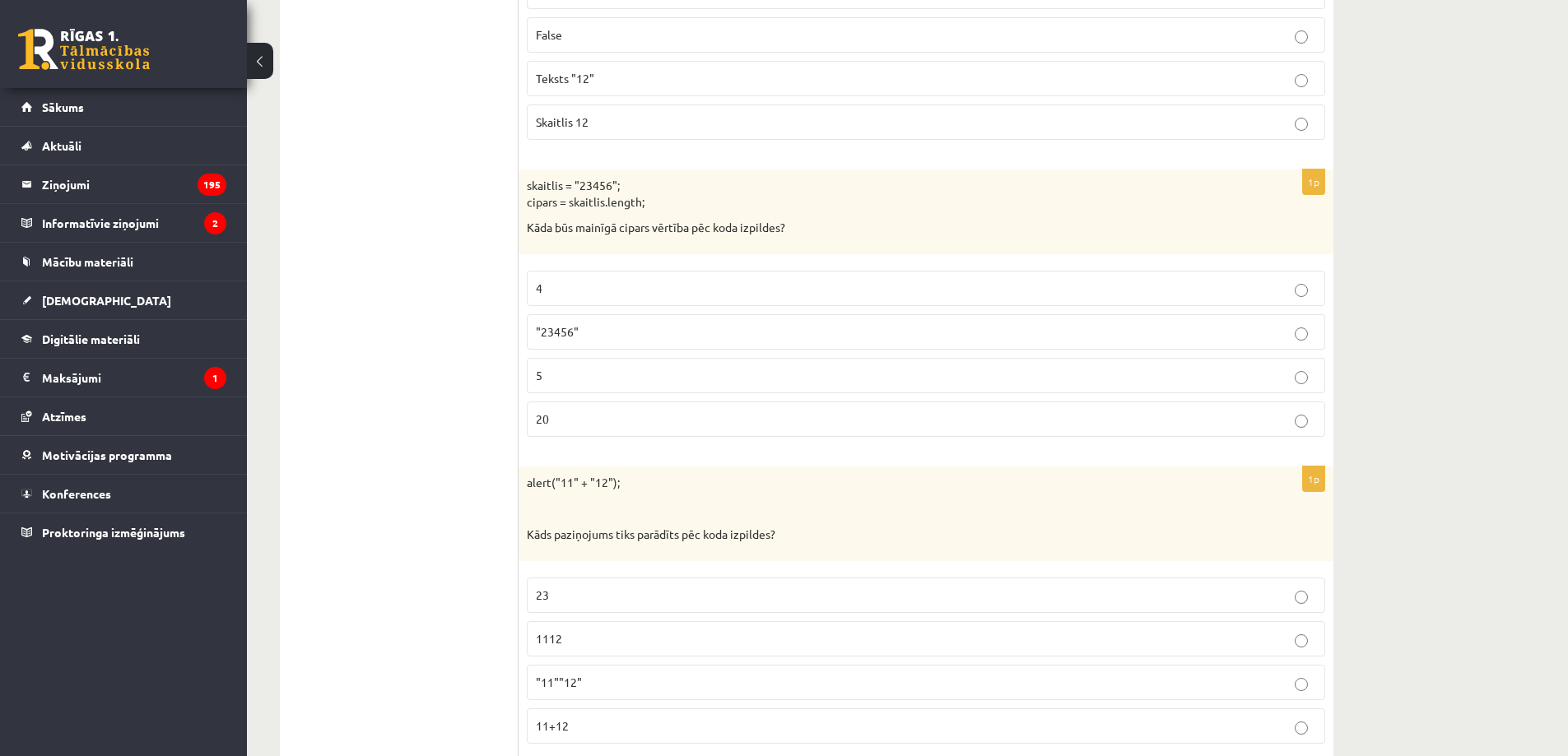
scroll to position [4033, 0]
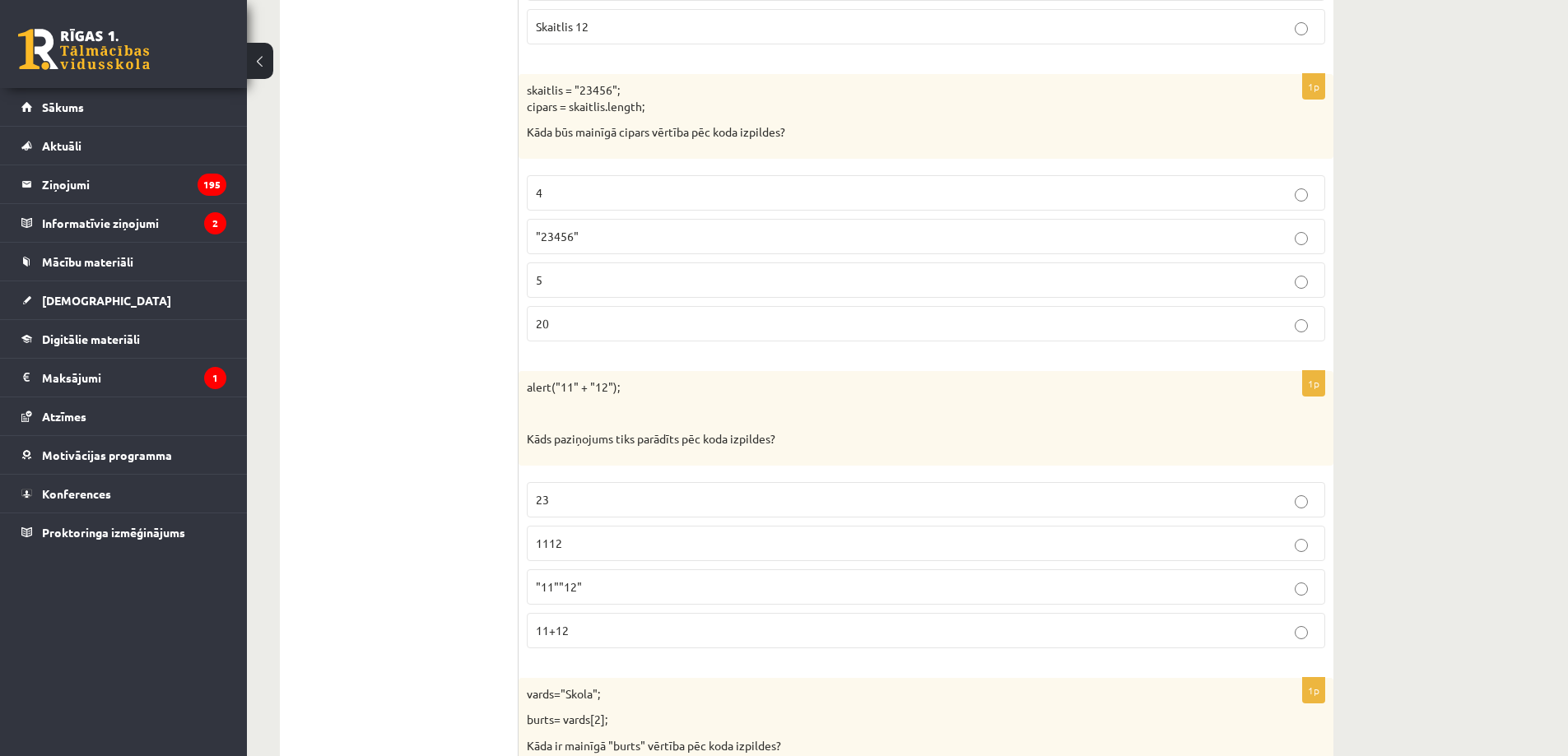
click at [575, 546] on p "1112" at bounding box center [925, 543] width 780 height 17
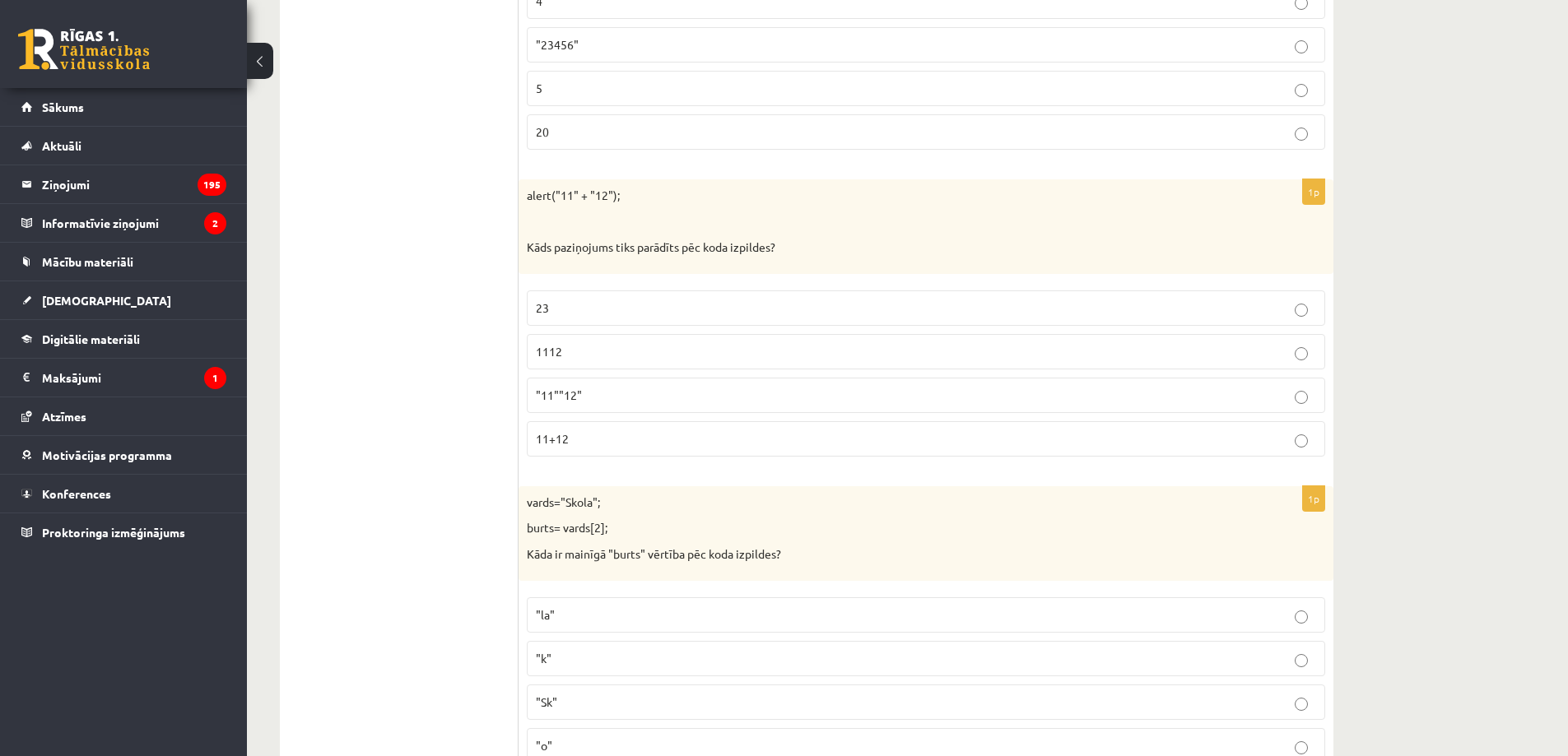
scroll to position [4417, 0]
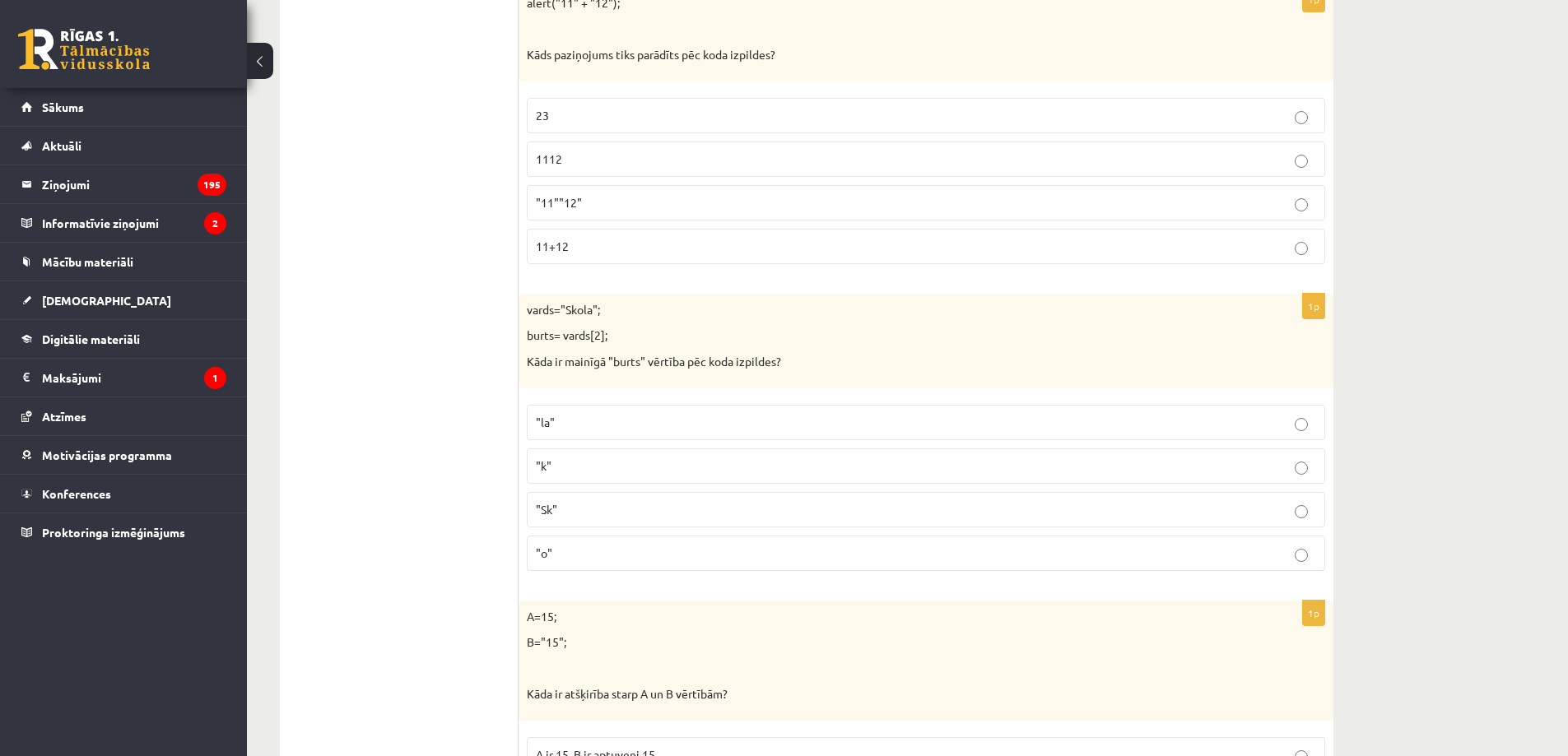
click at [587, 555] on p ""o"" at bounding box center [925, 553] width 780 height 17
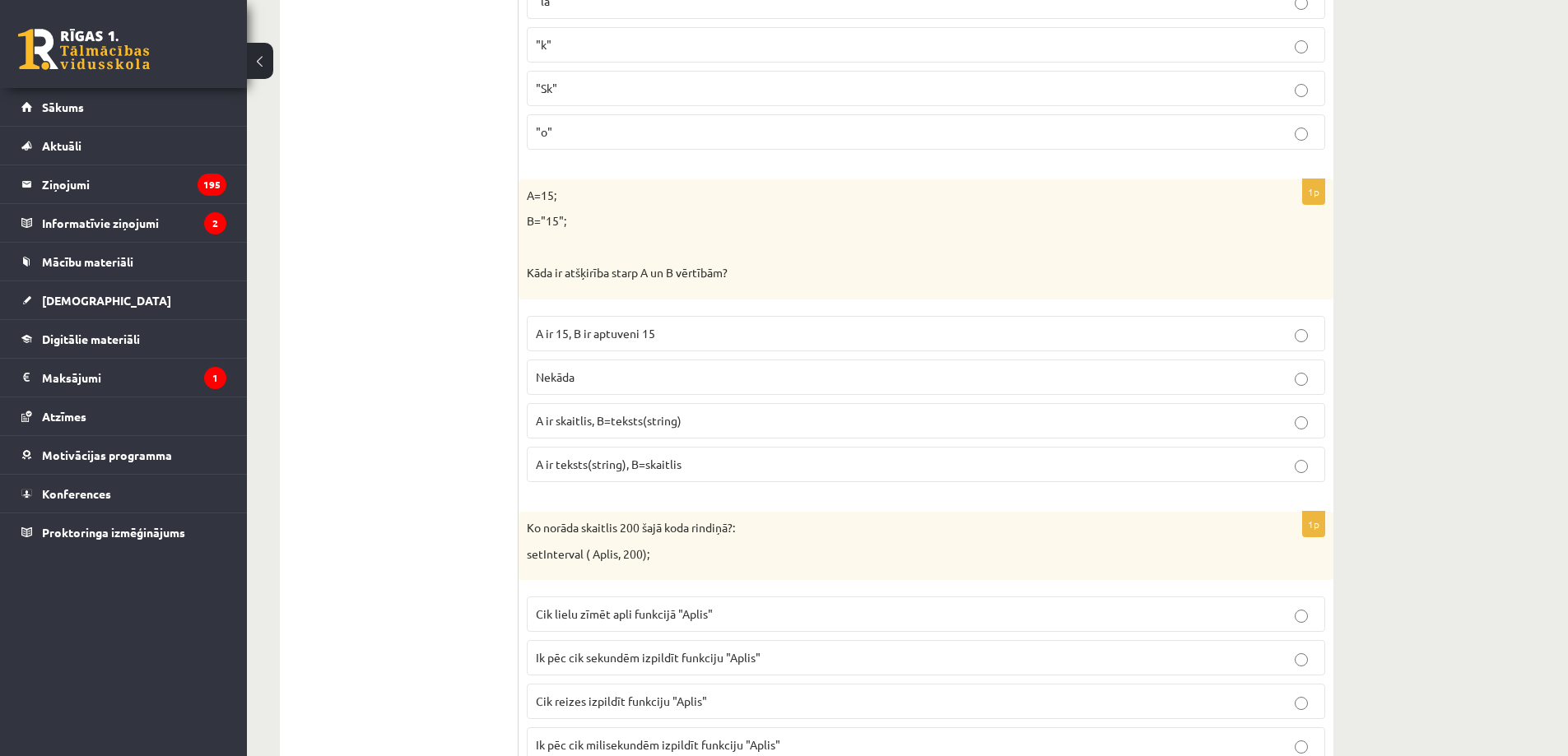
scroll to position [4800, 0]
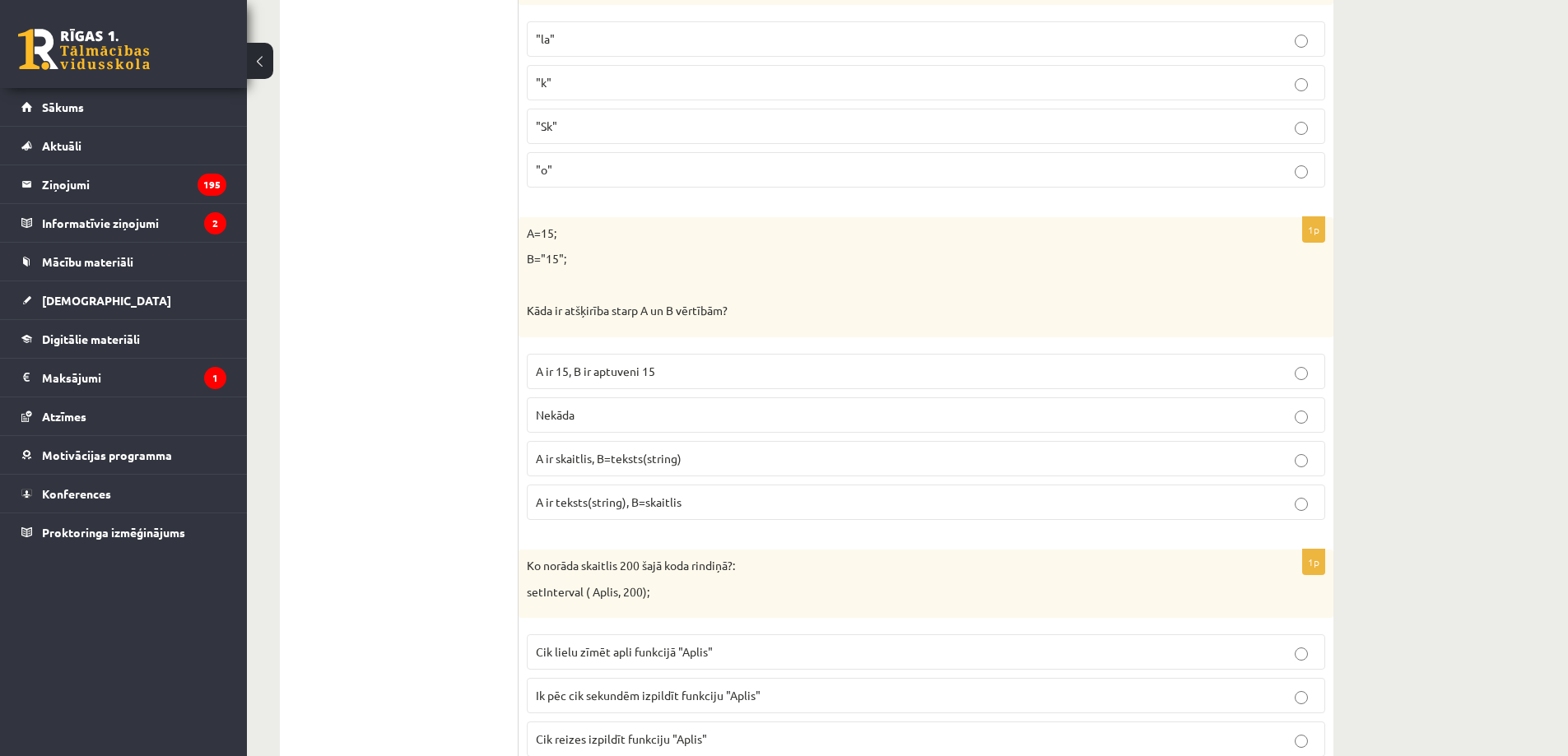
click at [687, 460] on p "A ir skaitlis, B=teksts(string)" at bounding box center [925, 458] width 780 height 17
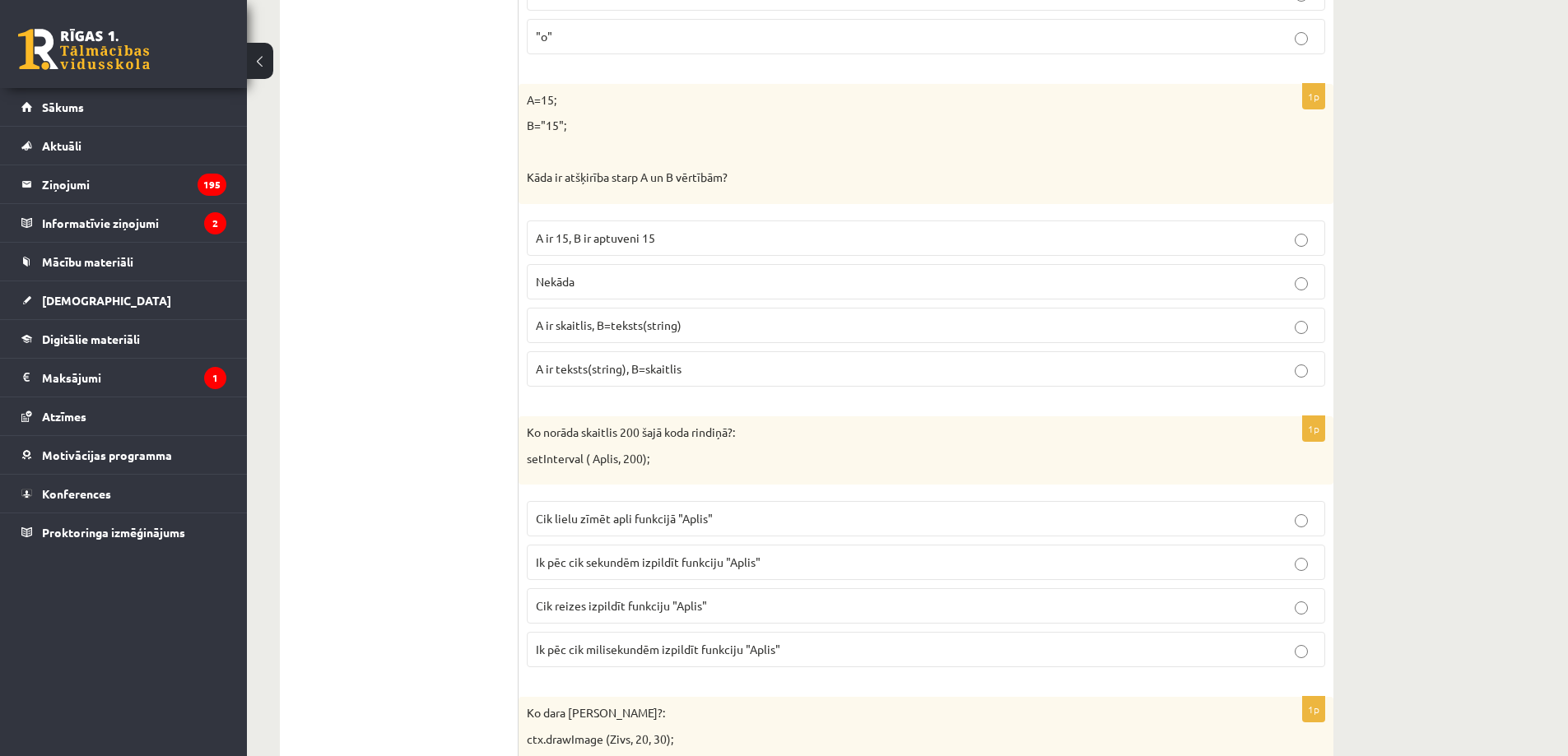
scroll to position [4993, 0]
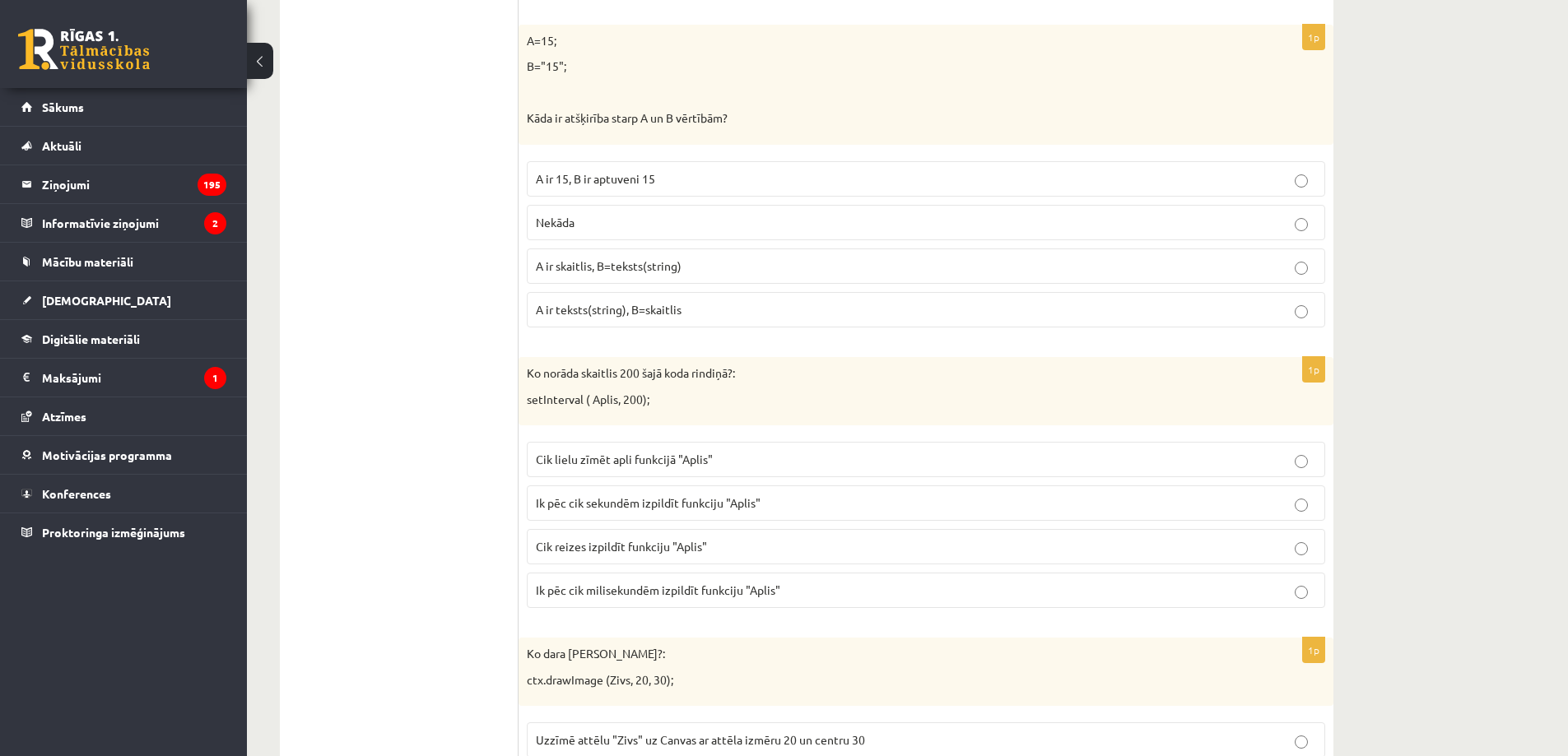
click at [590, 599] on p "Ik pēc cik milisekundēm izpildīt funkciju "Aplis"" at bounding box center [925, 590] width 780 height 17
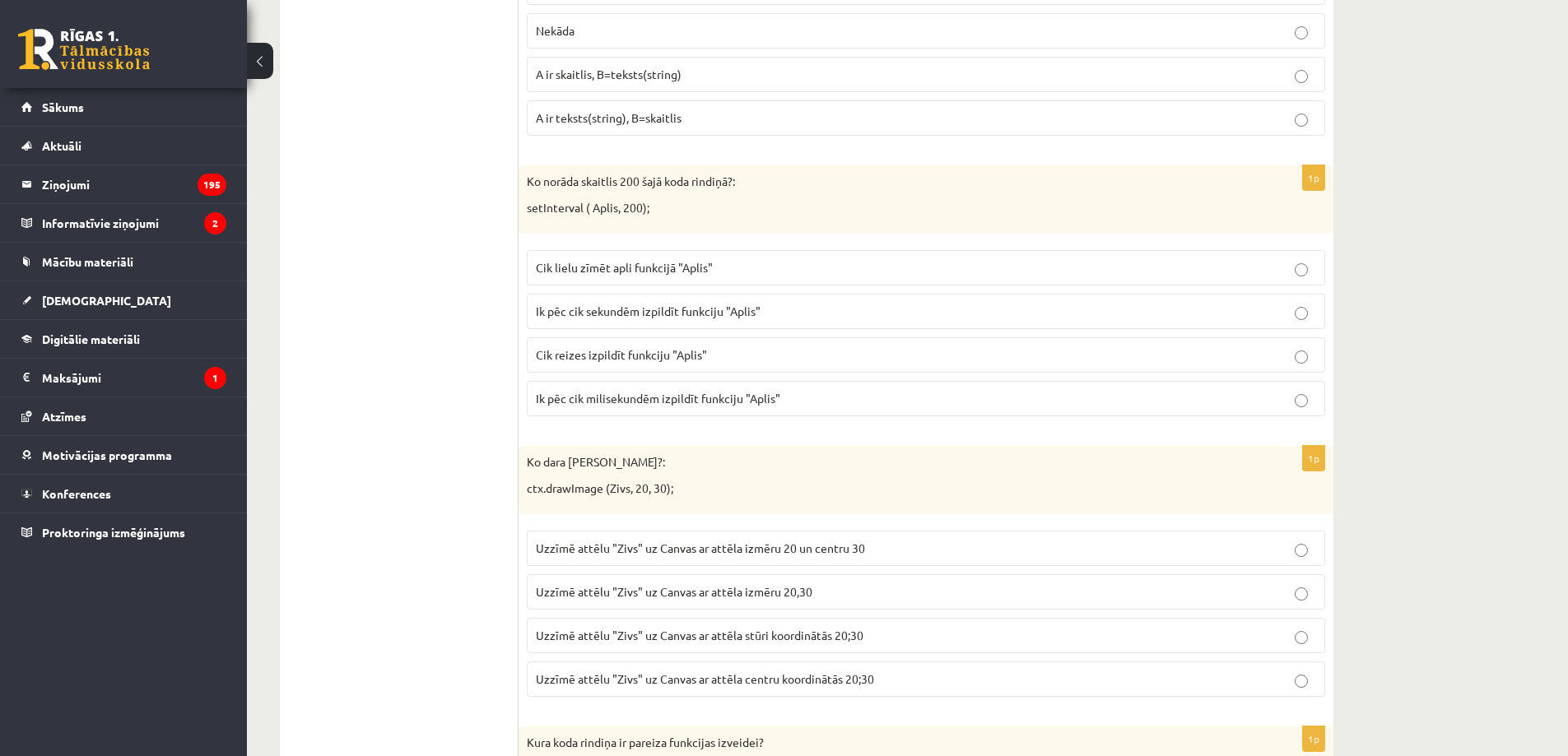
scroll to position [5376, 0]
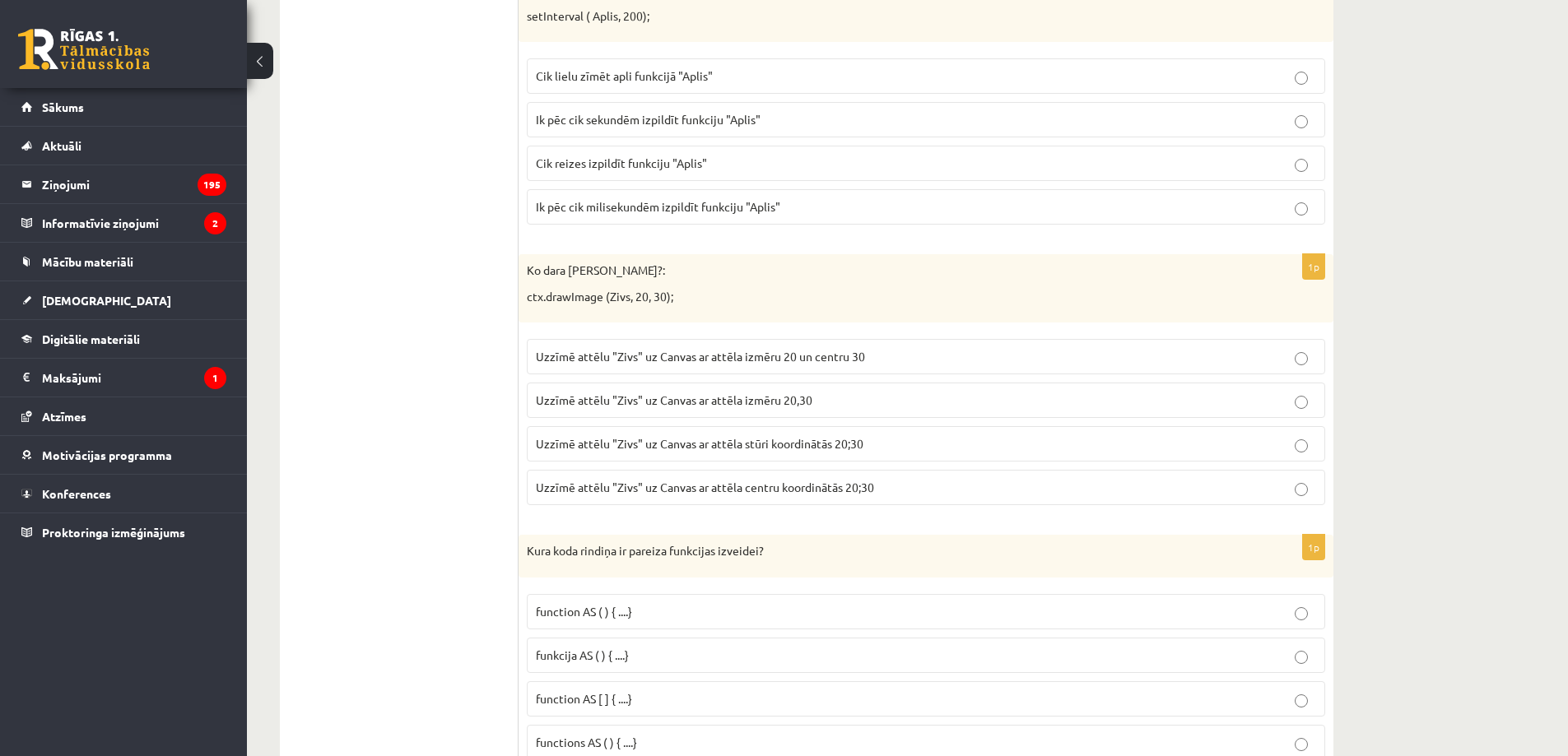
click at [742, 446] on span "Uzzīmē attēlu "Zivs" uz Canvas ar attēla stūri koordinātās 20;30" at bounding box center [699, 443] width 327 height 15
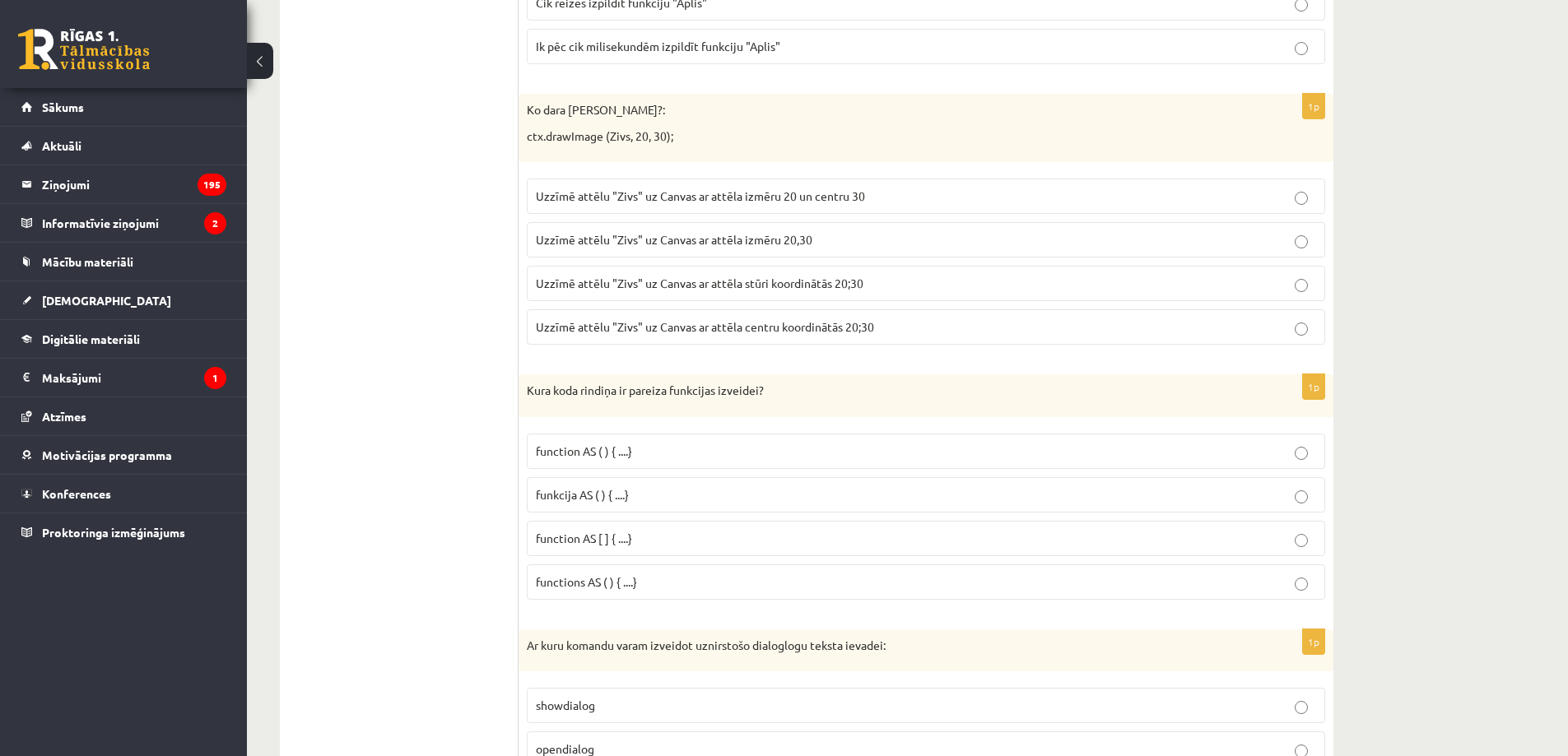
scroll to position [5569, 0]
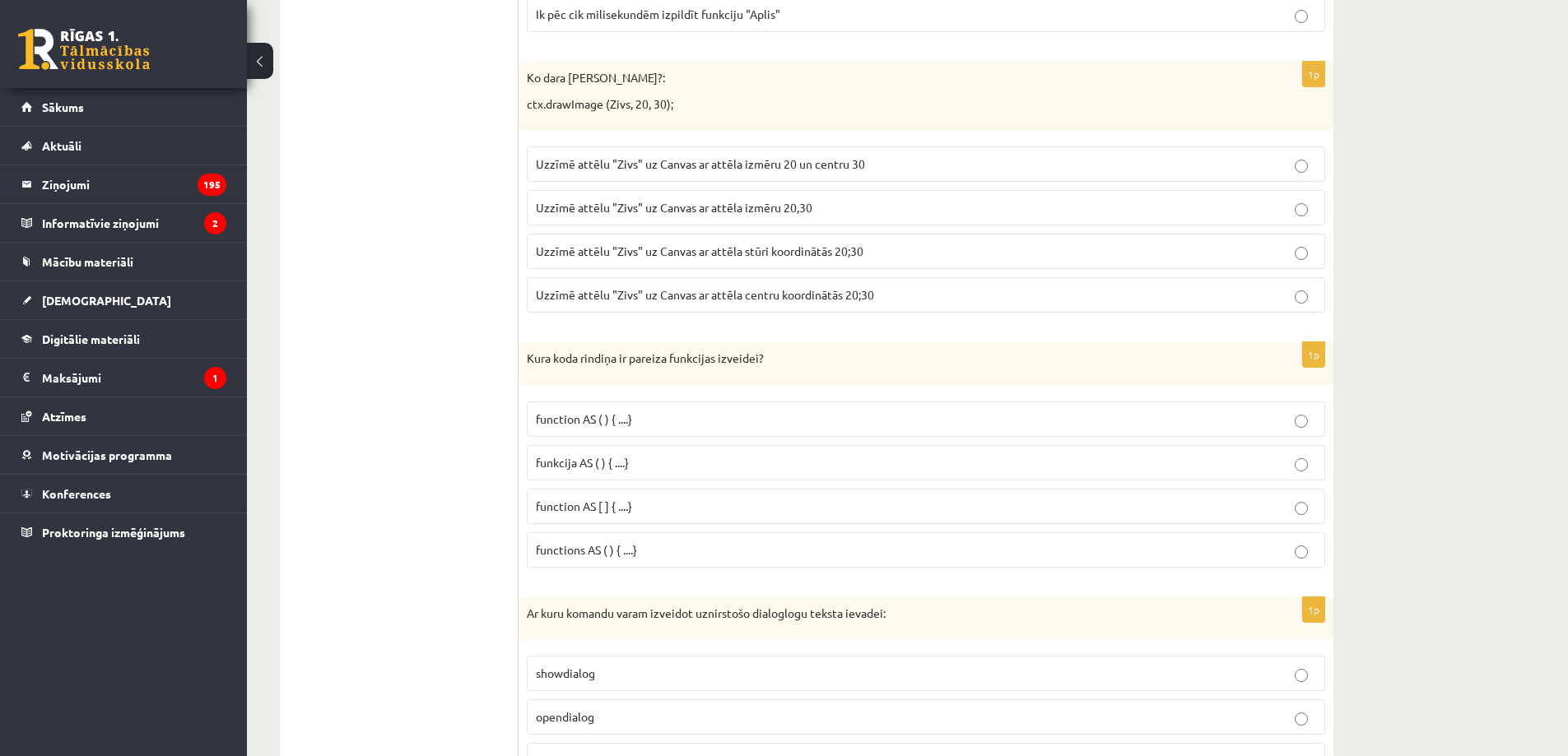
click at [650, 412] on p "function AS ( ) { ....}" at bounding box center [925, 419] width 780 height 17
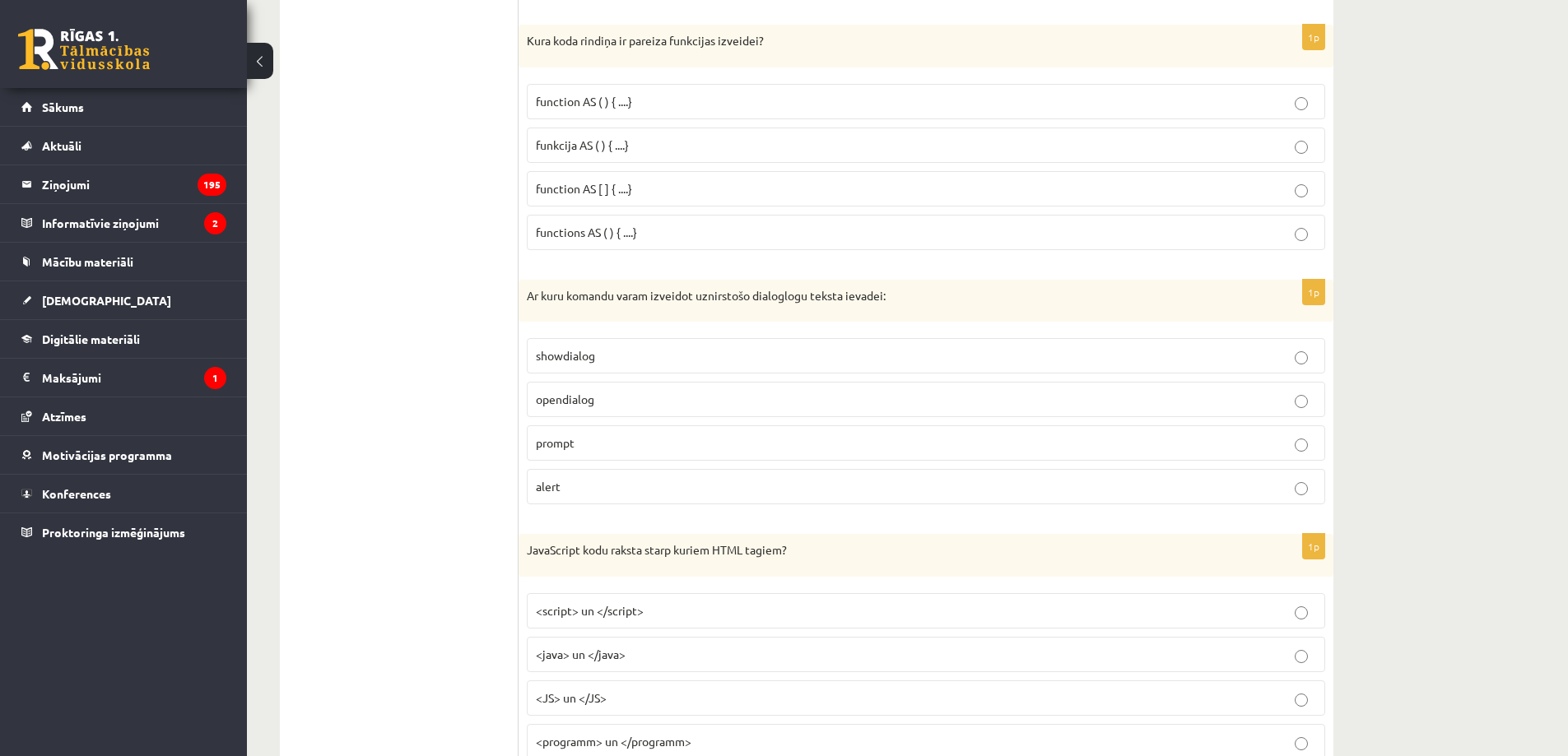
scroll to position [6078, 0]
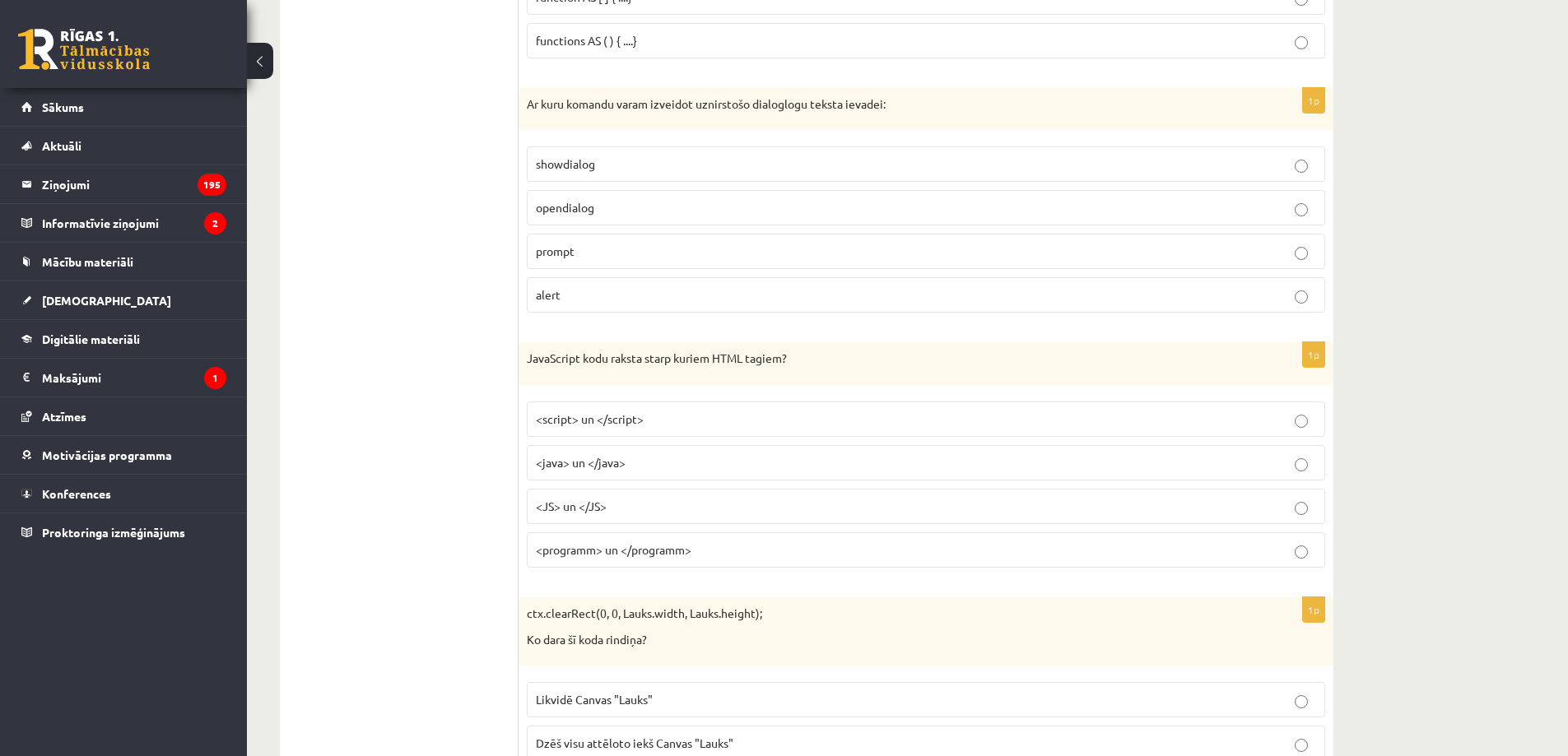
click at [579, 240] on label "prompt" at bounding box center [926, 252] width 799 height 36
click at [663, 411] on label "<script> un </script>" at bounding box center [926, 420] width 799 height 36
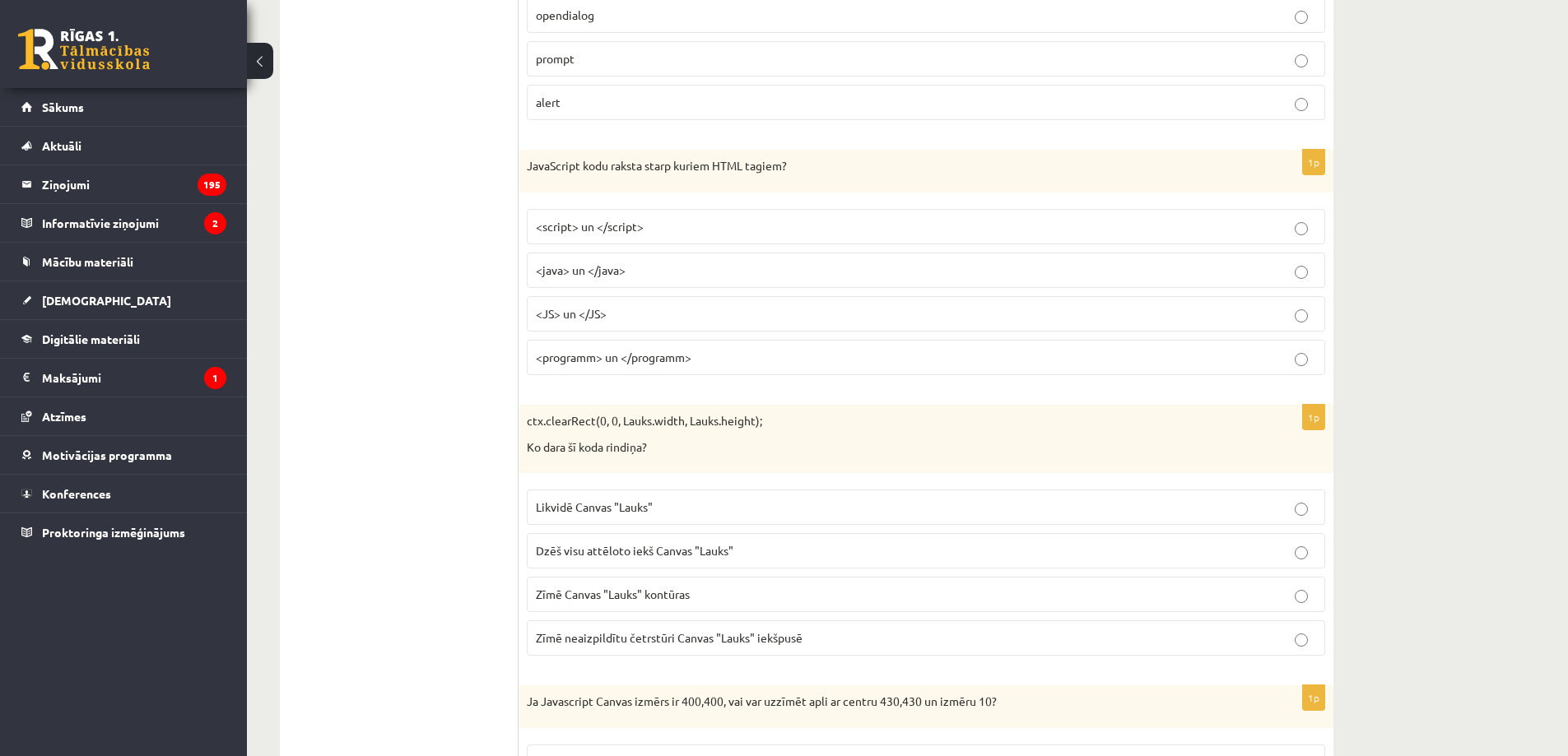
scroll to position [6462, 0]
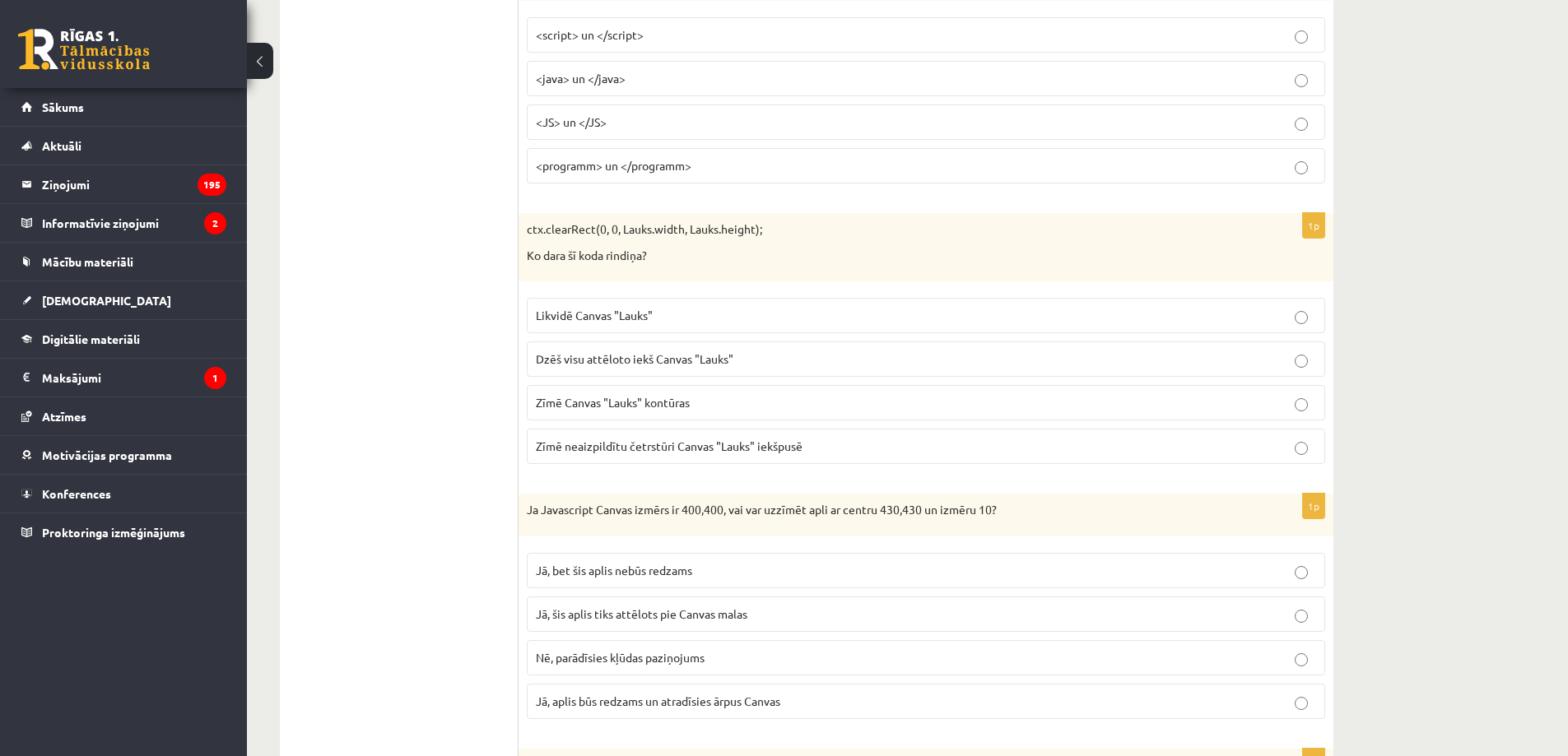
click at [751, 364] on p "Dzēš visu attēloto iekš Canvas "Lauks"" at bounding box center [925, 358] width 780 height 17
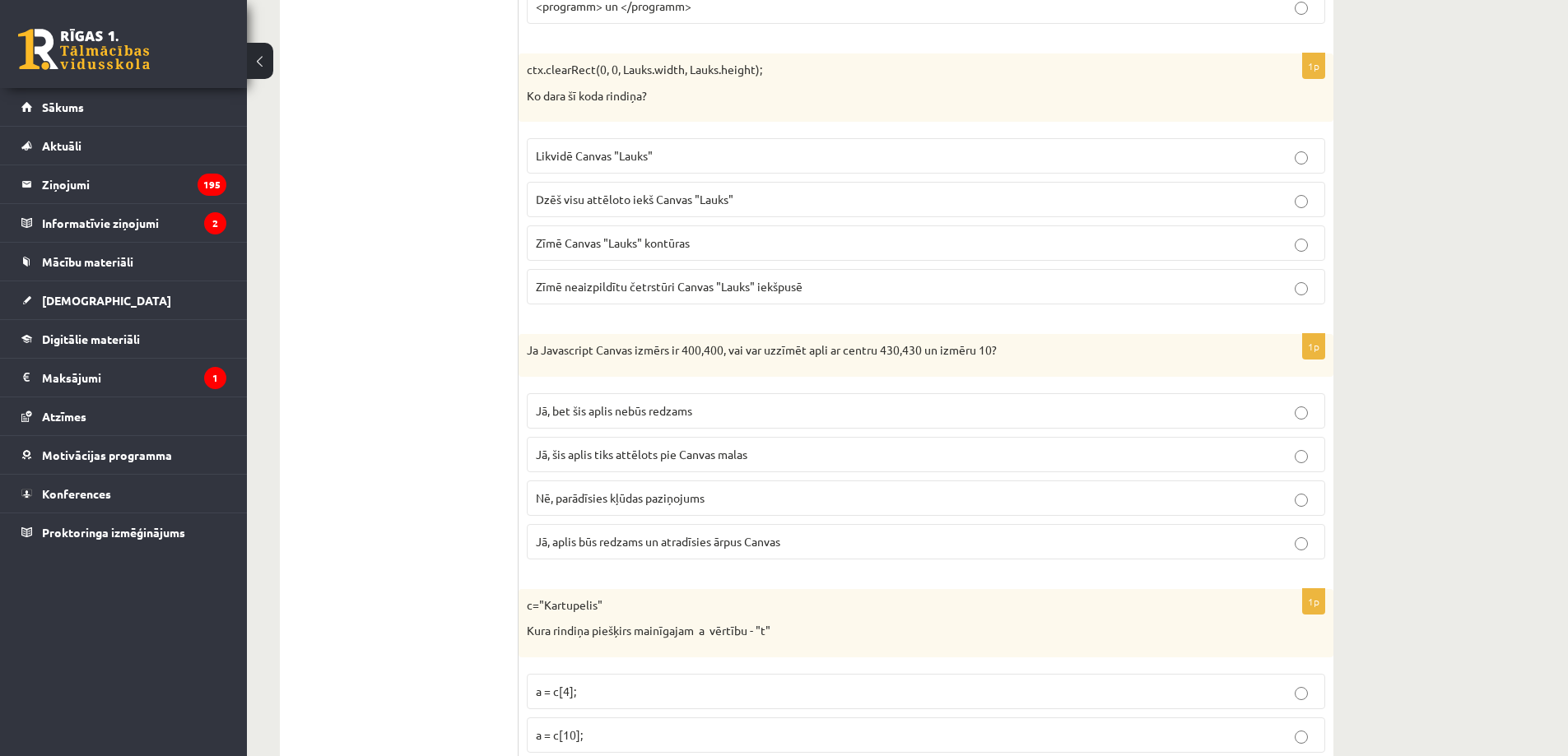
scroll to position [6655, 0]
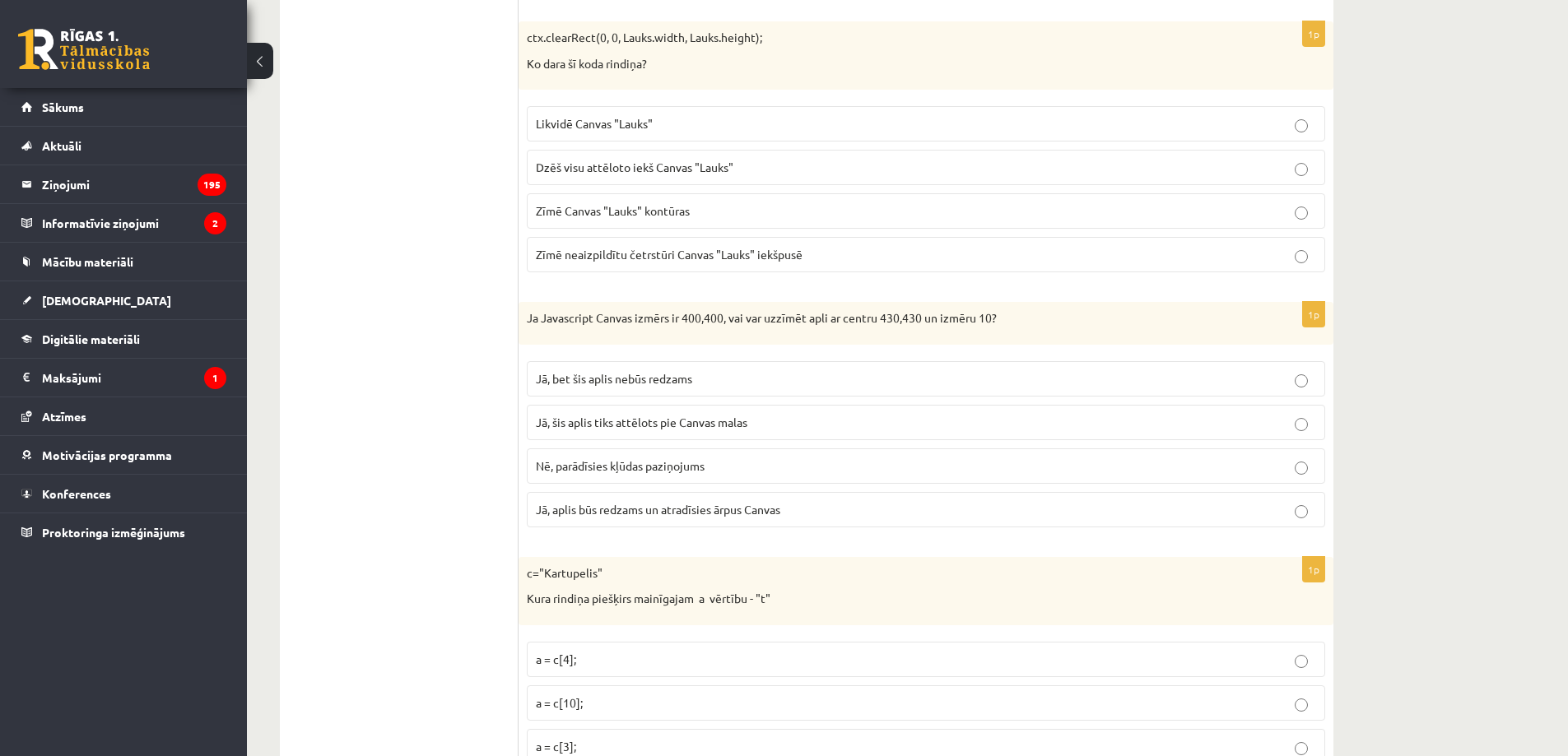
click at [676, 374] on span "Jā, bet šis aplis nebūs redzams" at bounding box center [614, 378] width 157 height 15
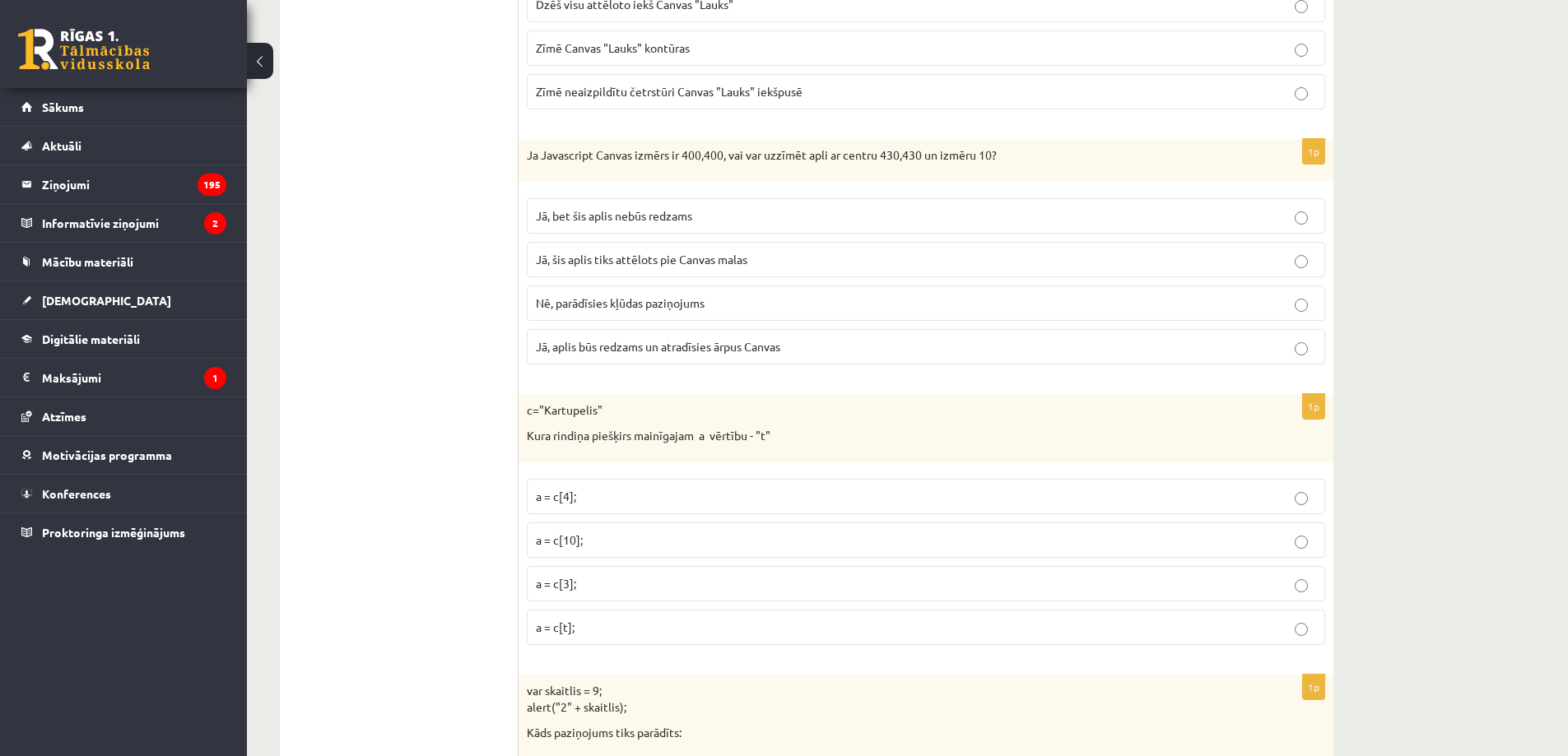
scroll to position [6847, 0]
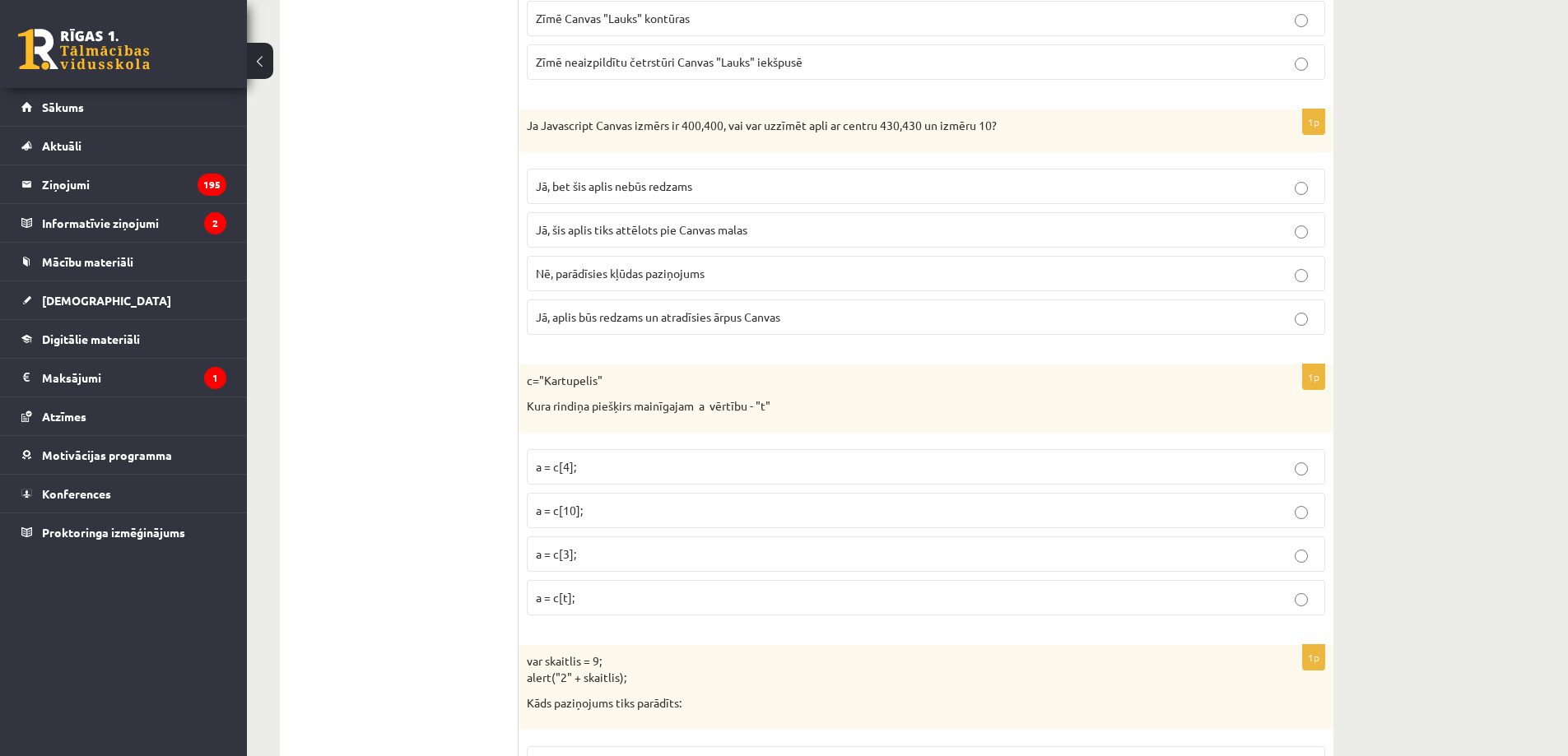
click at [610, 556] on p "a = c[3];" at bounding box center [925, 553] width 780 height 17
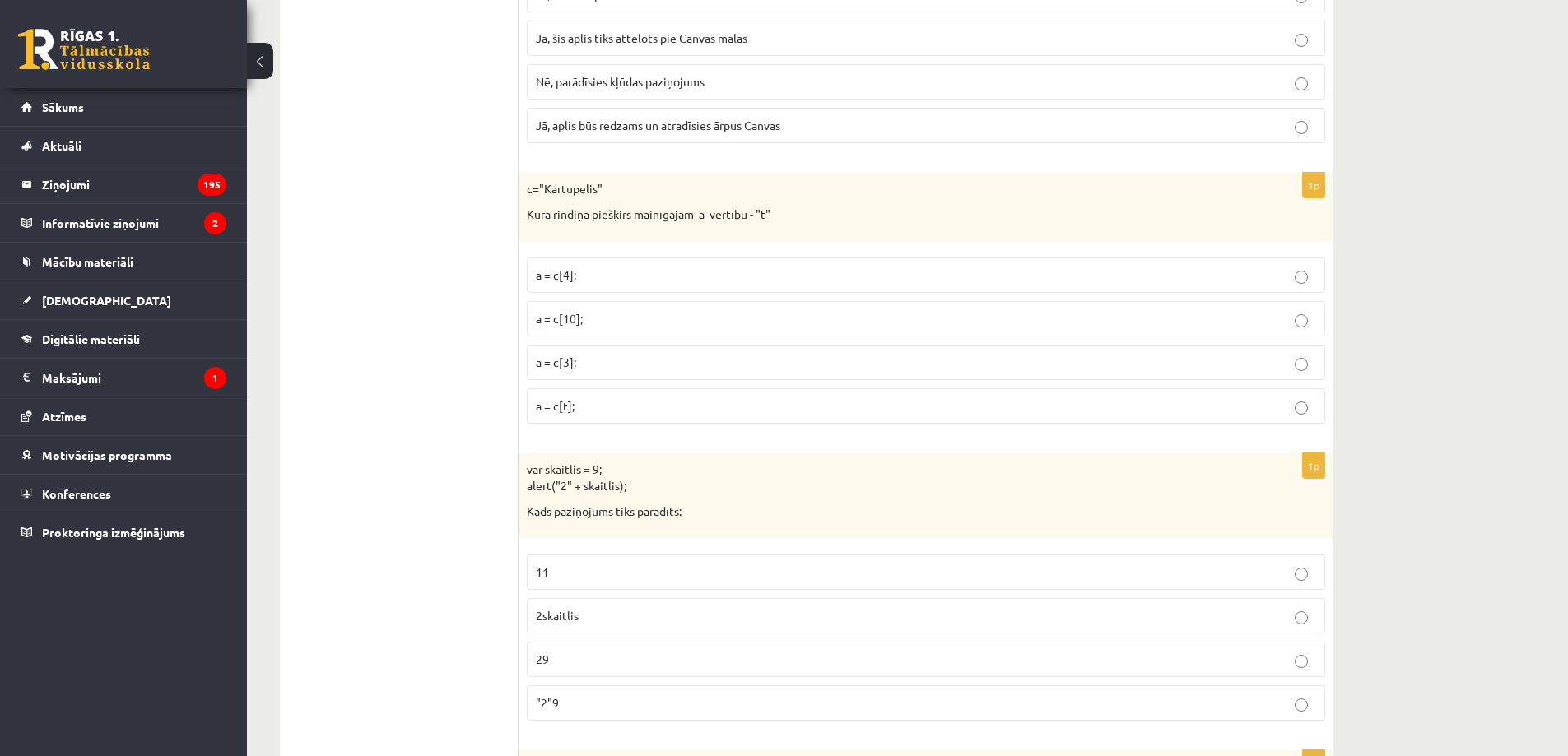
scroll to position [7231, 0]
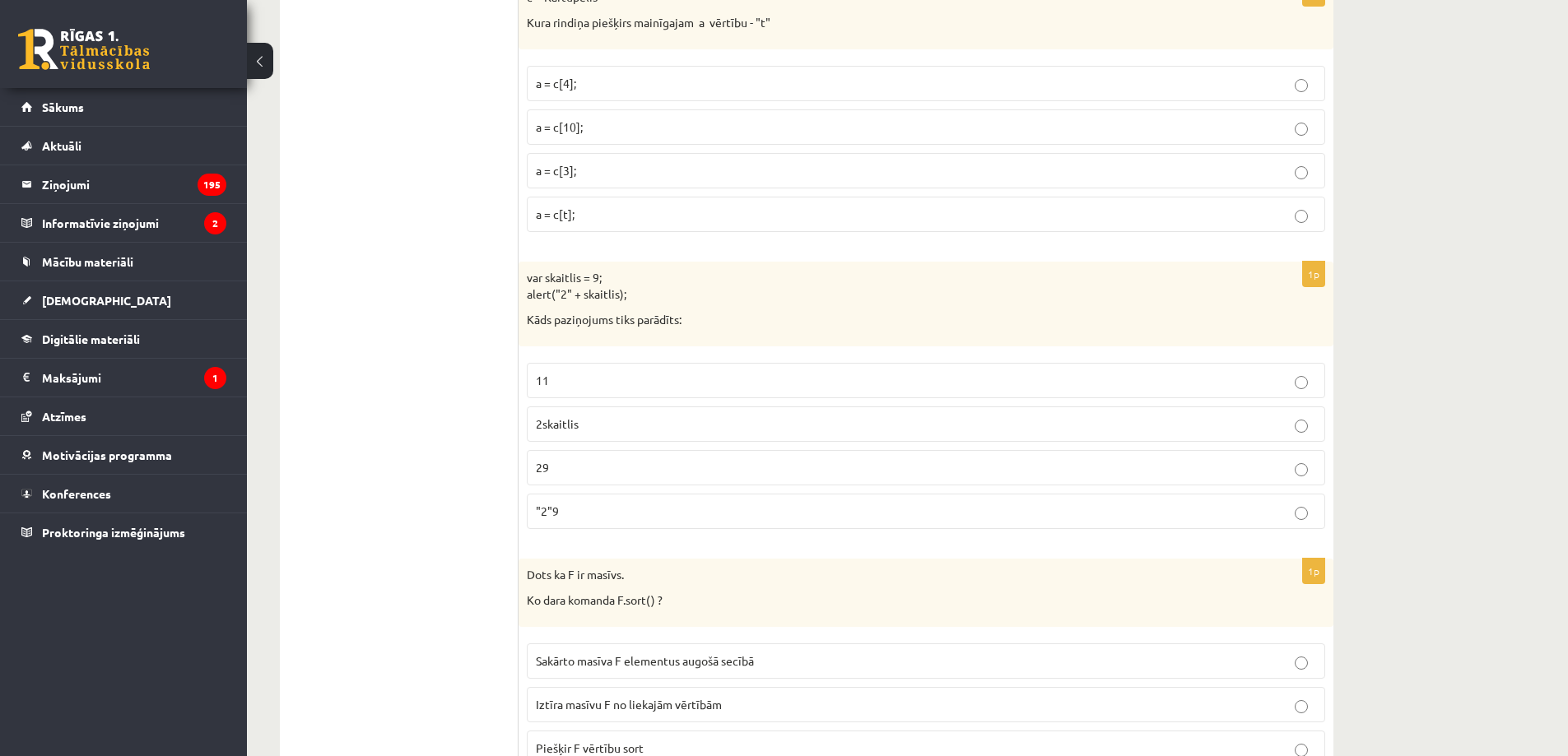
click at [595, 463] on p "29" at bounding box center [925, 467] width 780 height 17
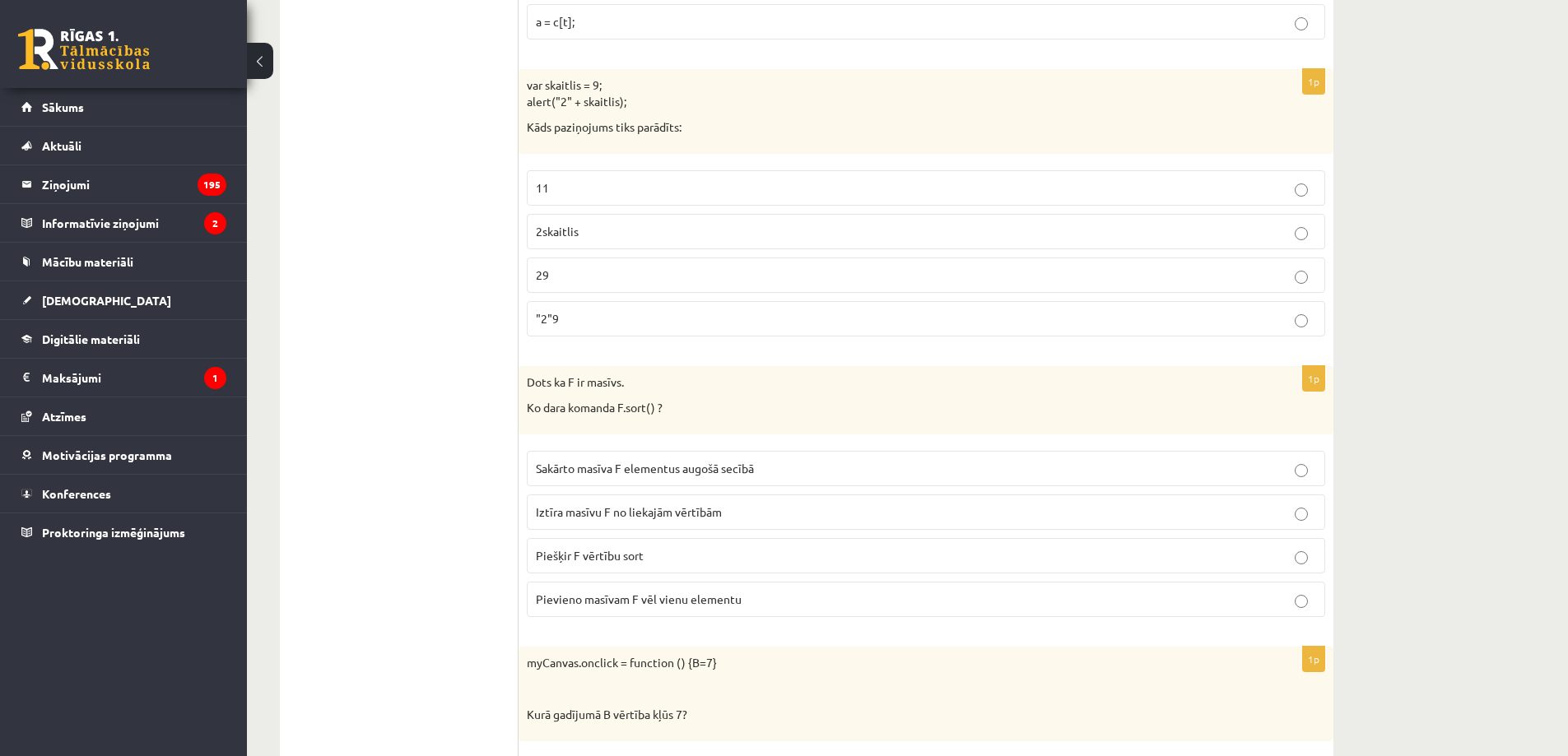
scroll to position [7615, 0]
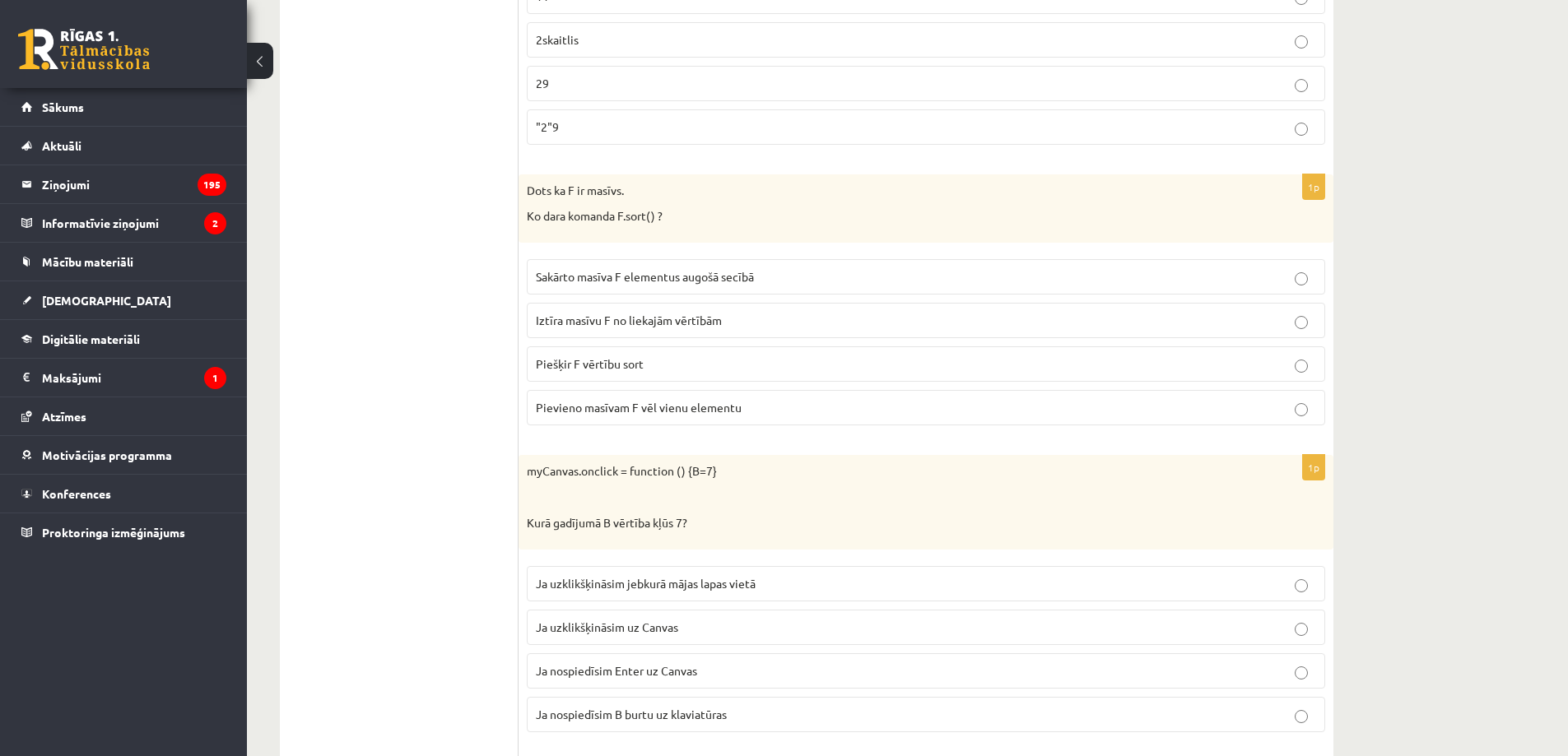
click at [720, 274] on span "Sakārto masīva F elementus augošā secībā" at bounding box center [644, 277] width 218 height 15
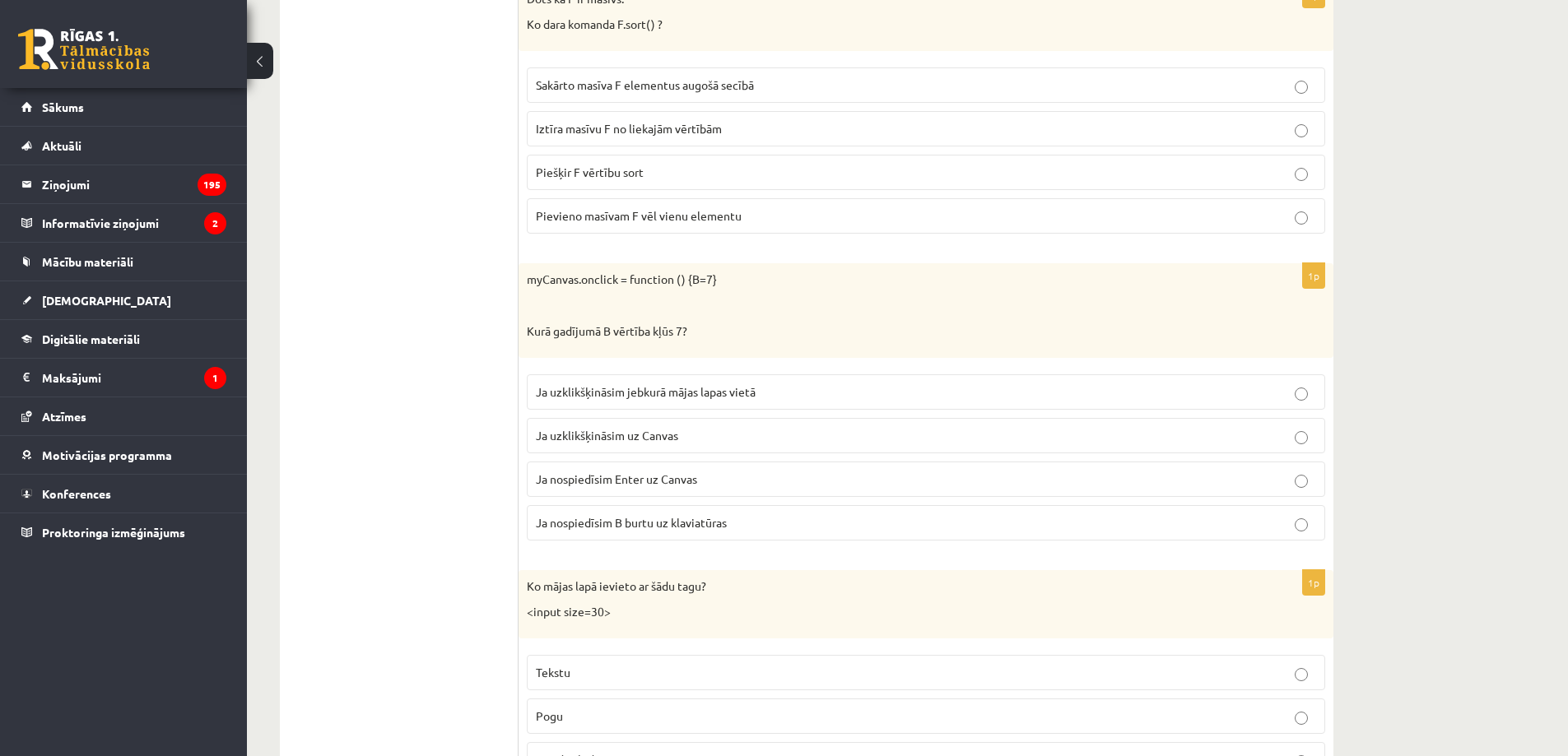
click at [688, 432] on p "Ja uzklikšķināsim uz Canvas" at bounding box center [925, 435] width 780 height 17
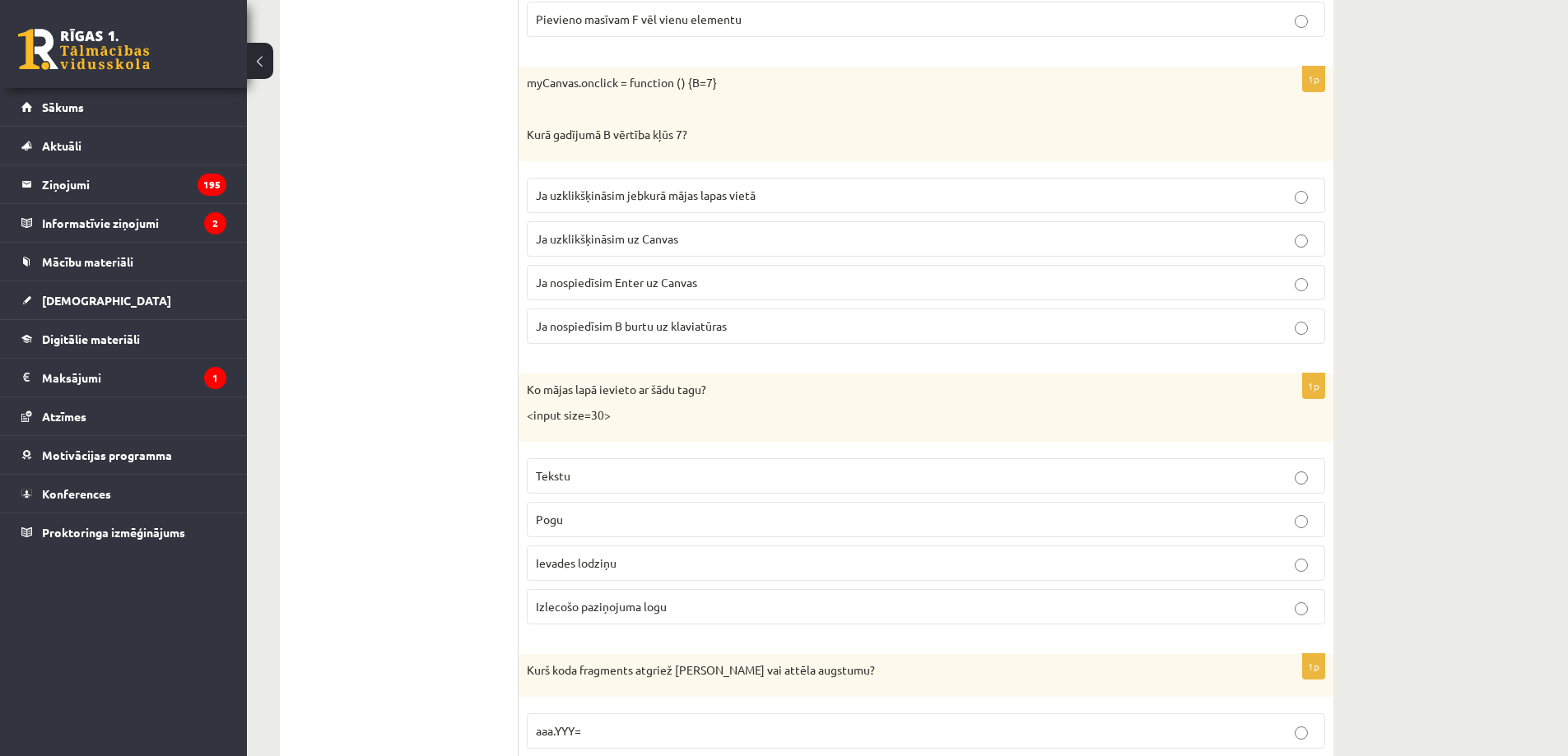
scroll to position [8191, 0]
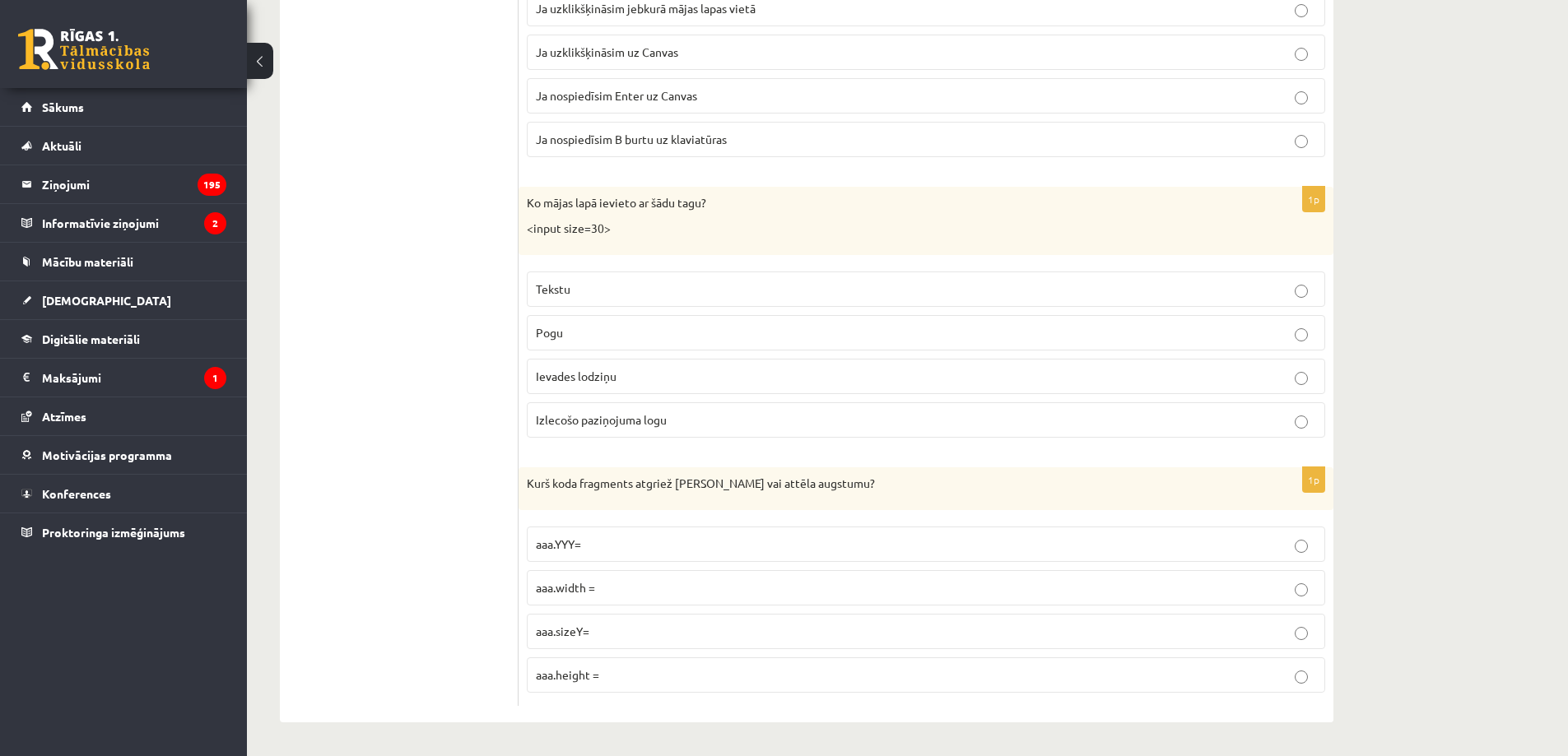
click at [626, 381] on p "Ievades lodziņu" at bounding box center [925, 376] width 780 height 17
click at [610, 624] on p "aaa.sizeY=" at bounding box center [925, 631] width 780 height 17
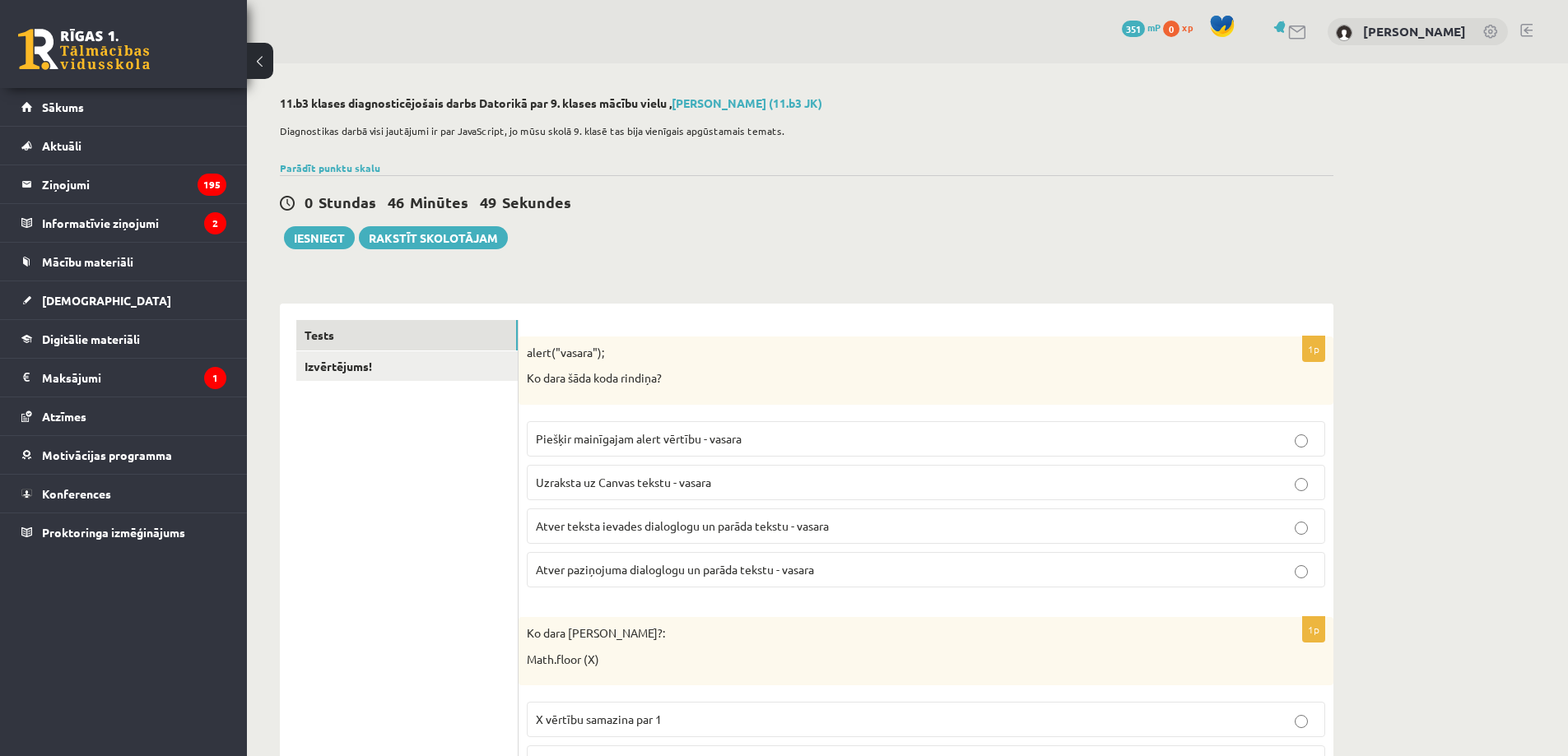
scroll to position [576, 0]
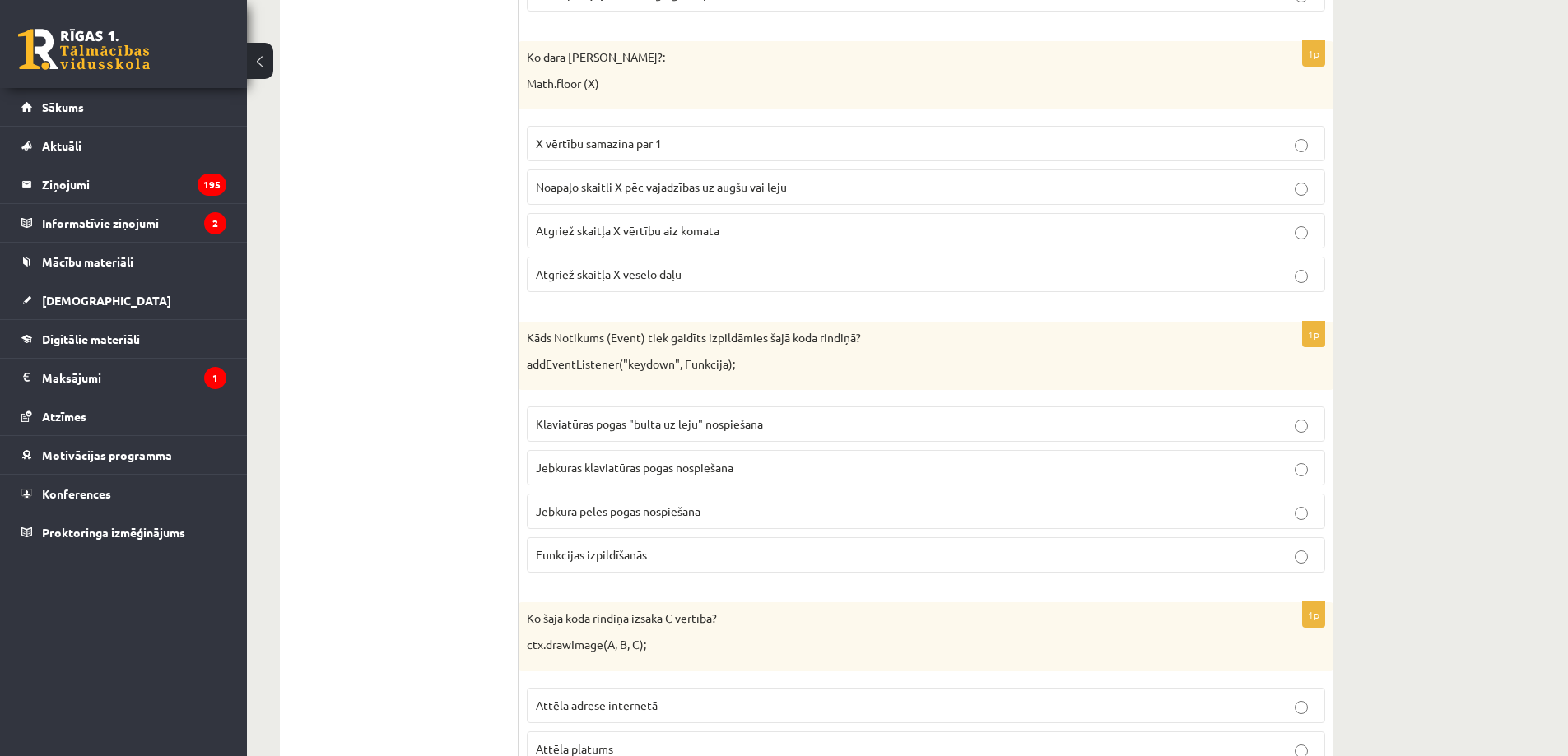
click at [792, 550] on p "Funkcijas izpildīšanās" at bounding box center [925, 554] width 780 height 17
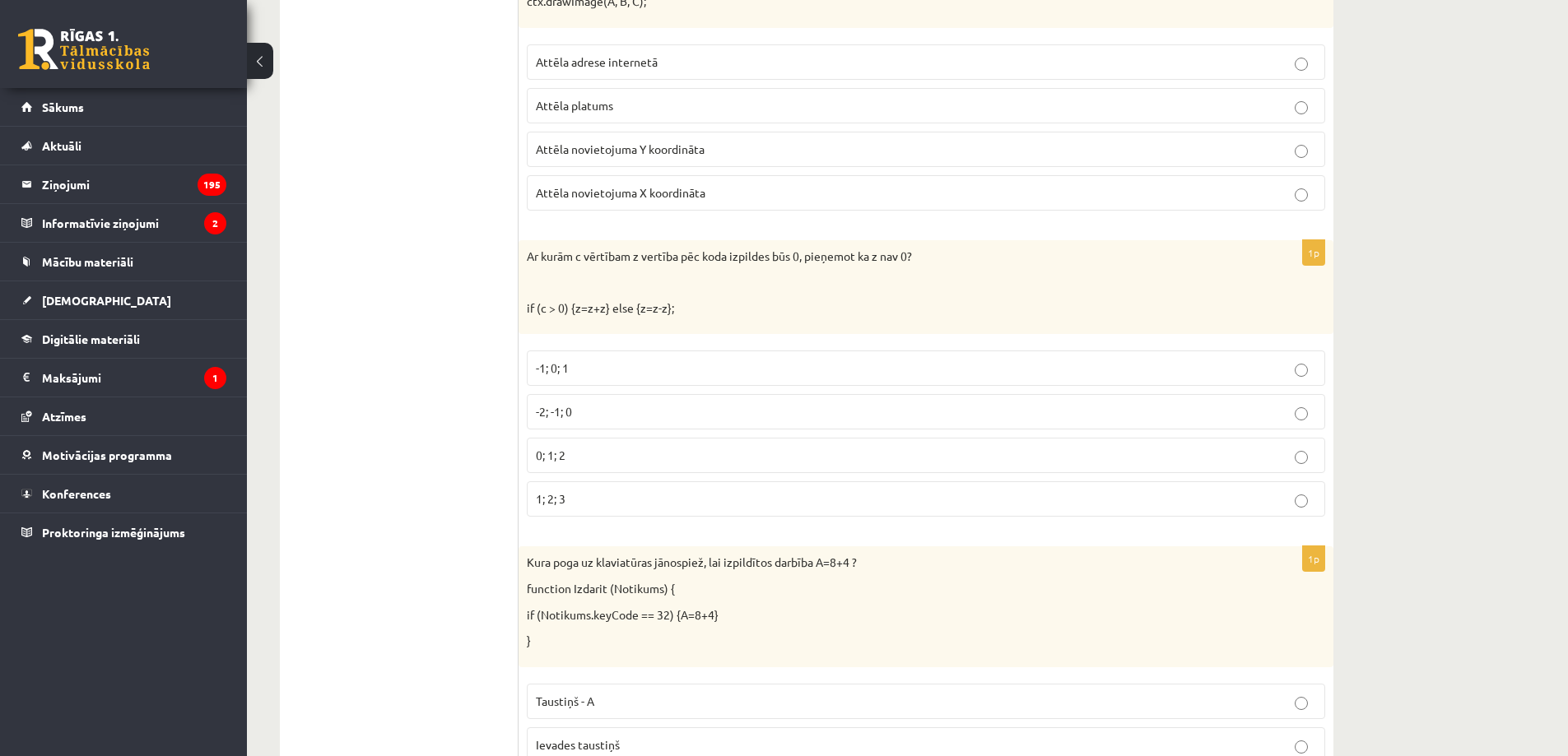
scroll to position [1537, 0]
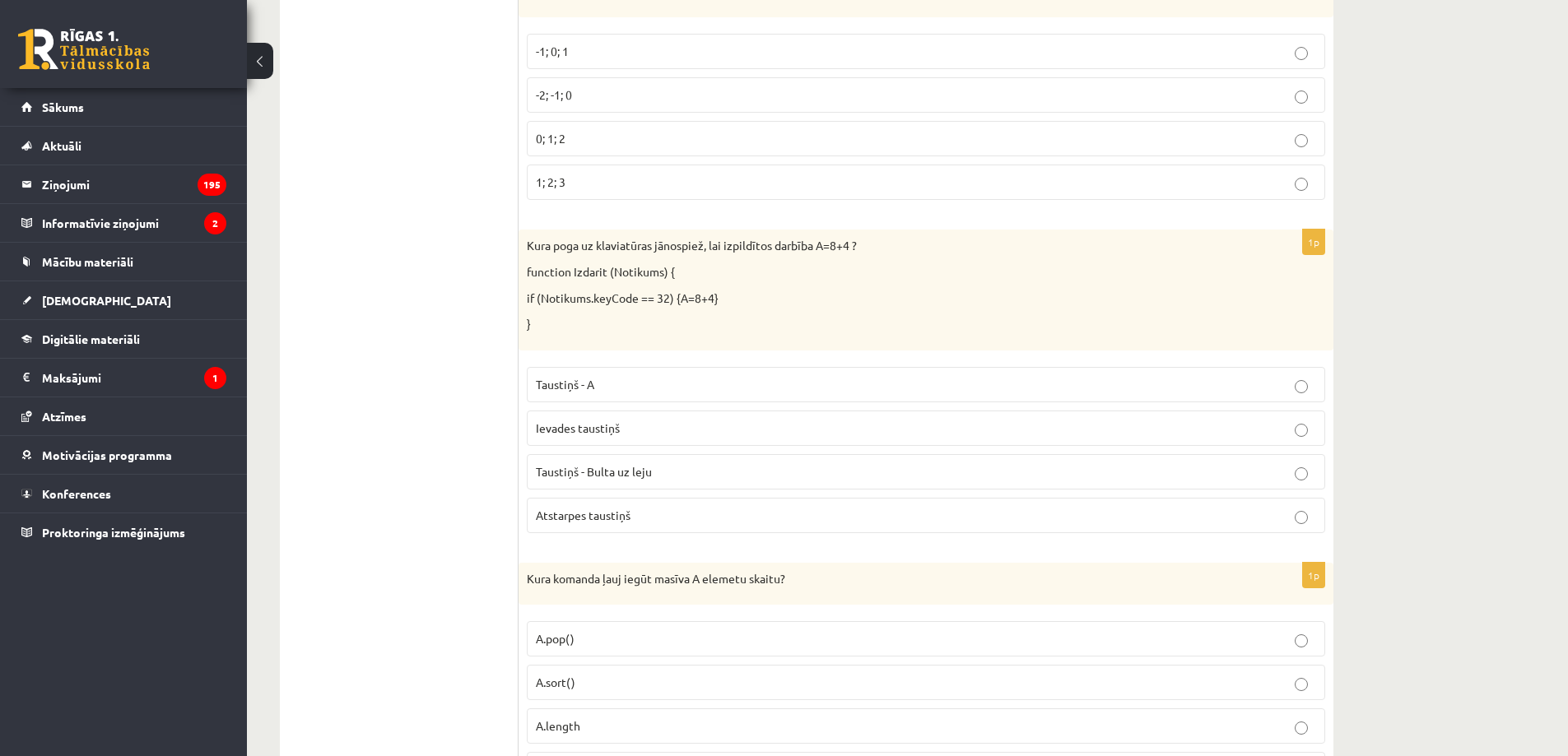
click at [807, 422] on p "Ievades taustiņš" at bounding box center [925, 428] width 780 height 17
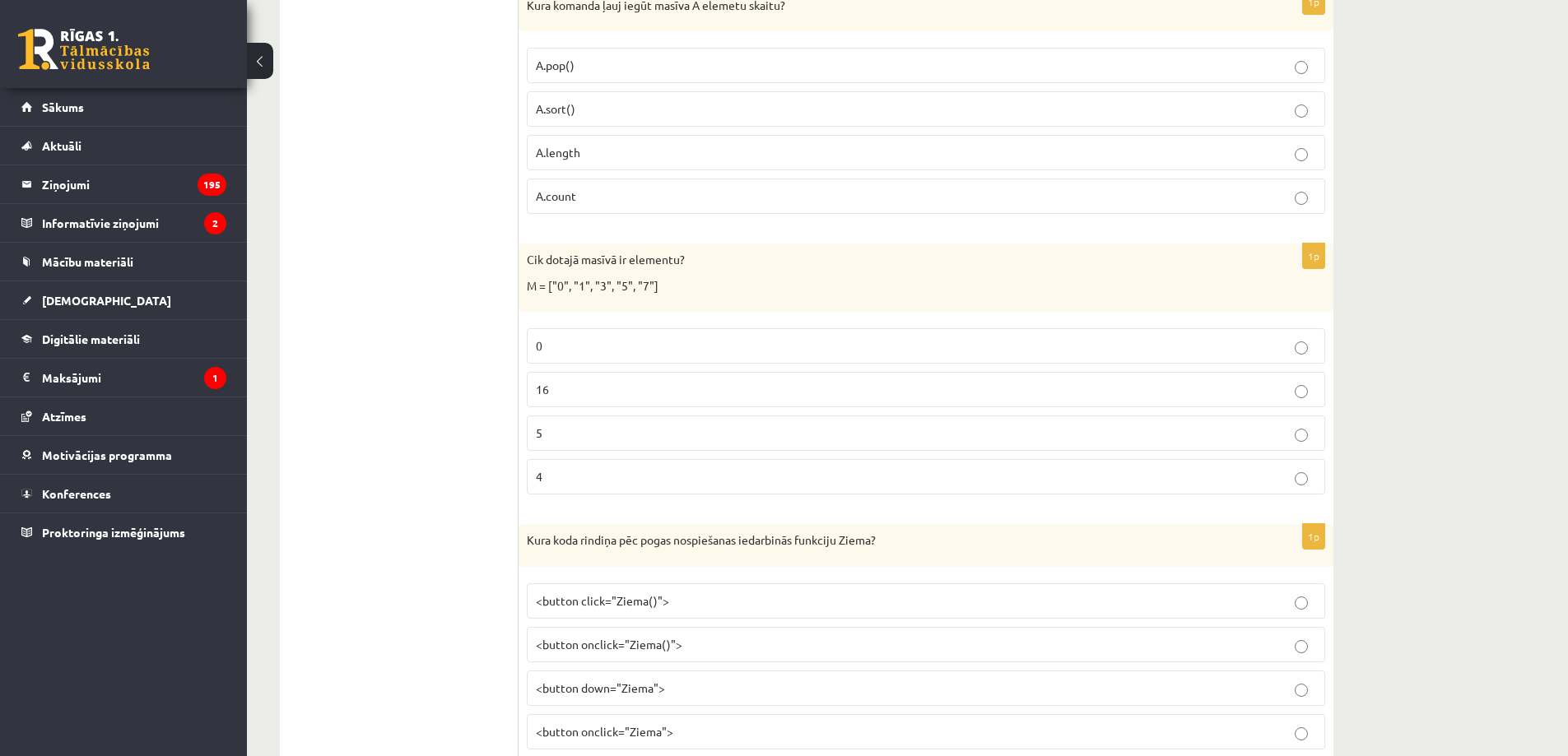
scroll to position [2112, 0]
click at [668, 479] on p "4" at bounding box center [925, 474] width 780 height 17
click at [687, 426] on p "5" at bounding box center [925, 430] width 780 height 17
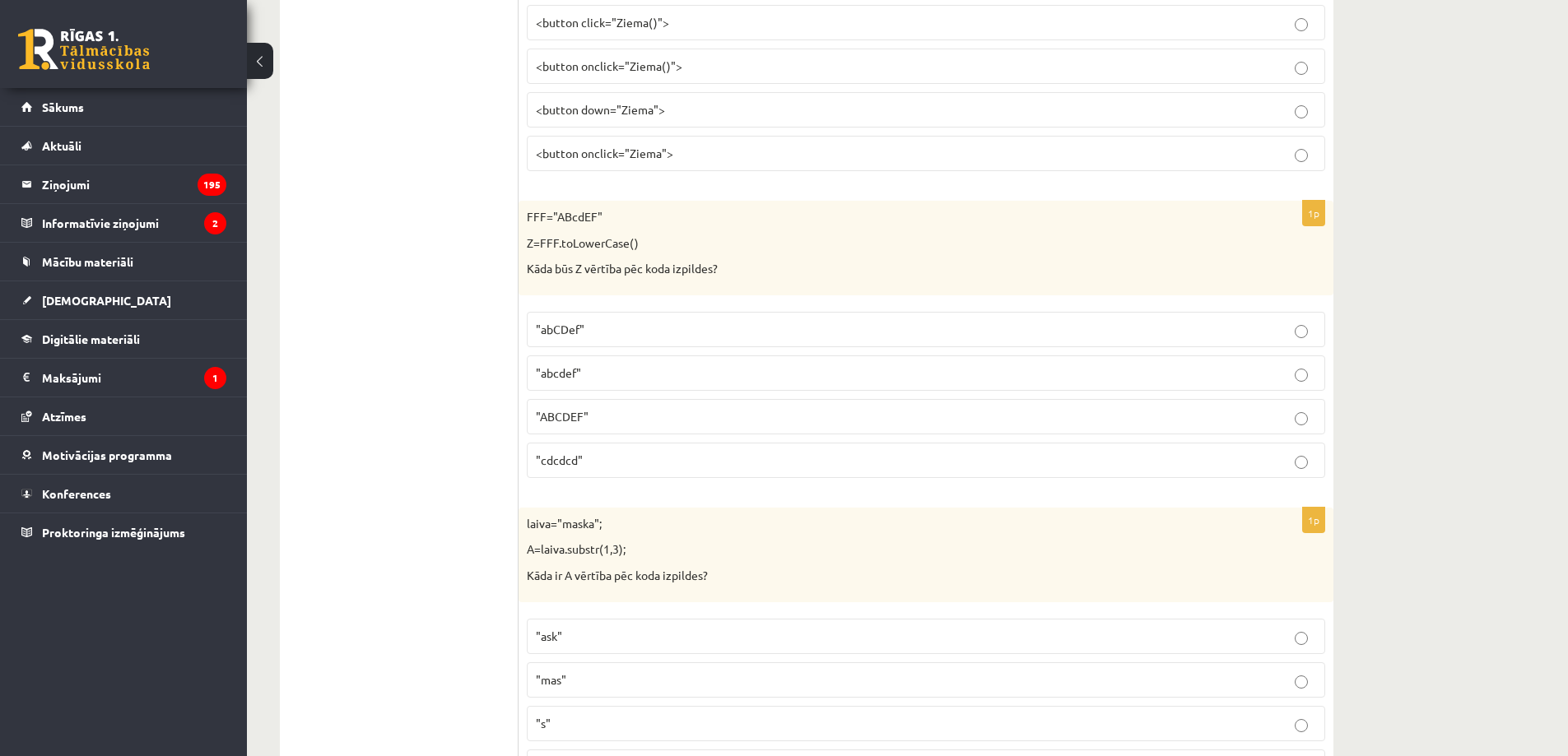
scroll to position [2881, 0]
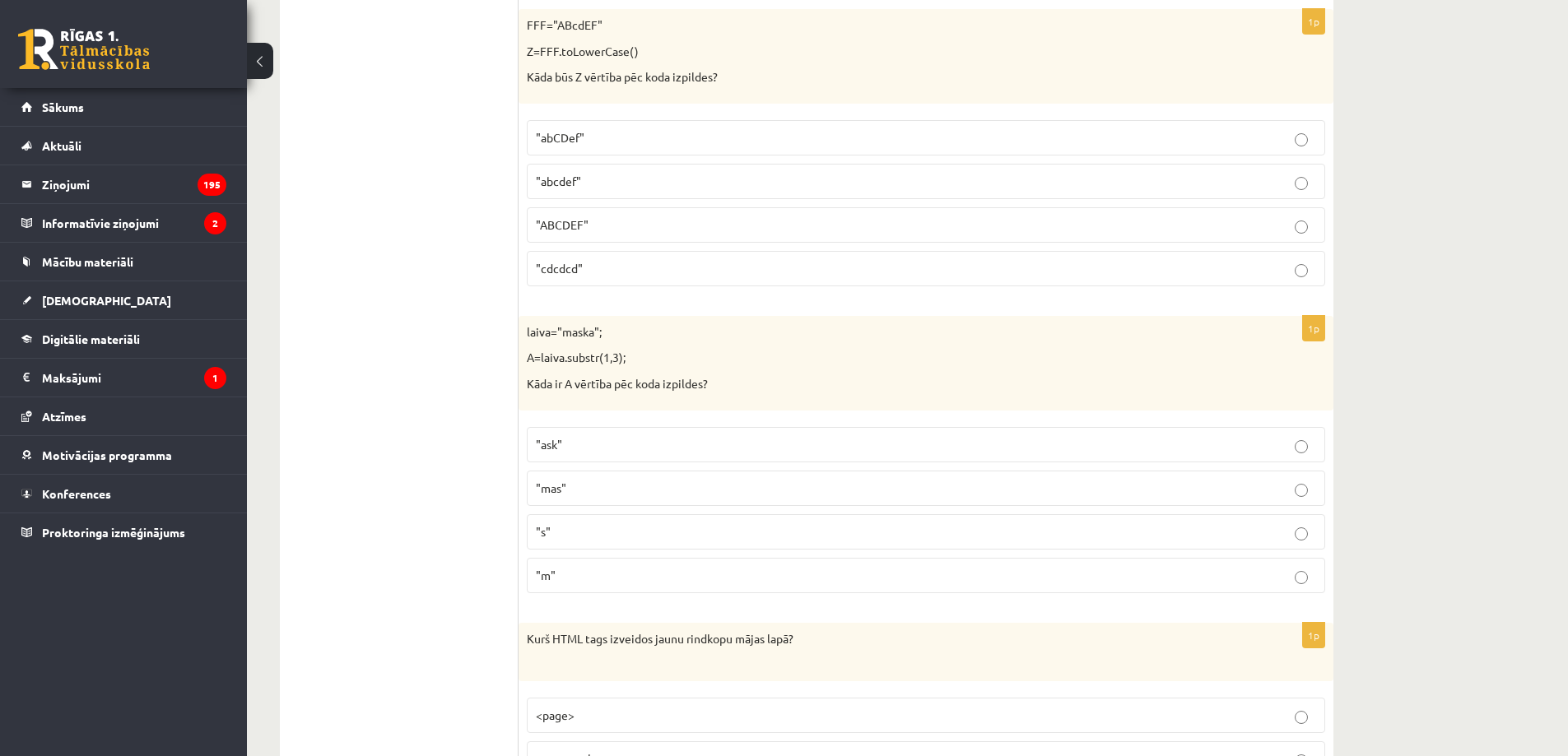
click at [655, 488] on p ""mas"" at bounding box center [925, 487] width 780 height 17
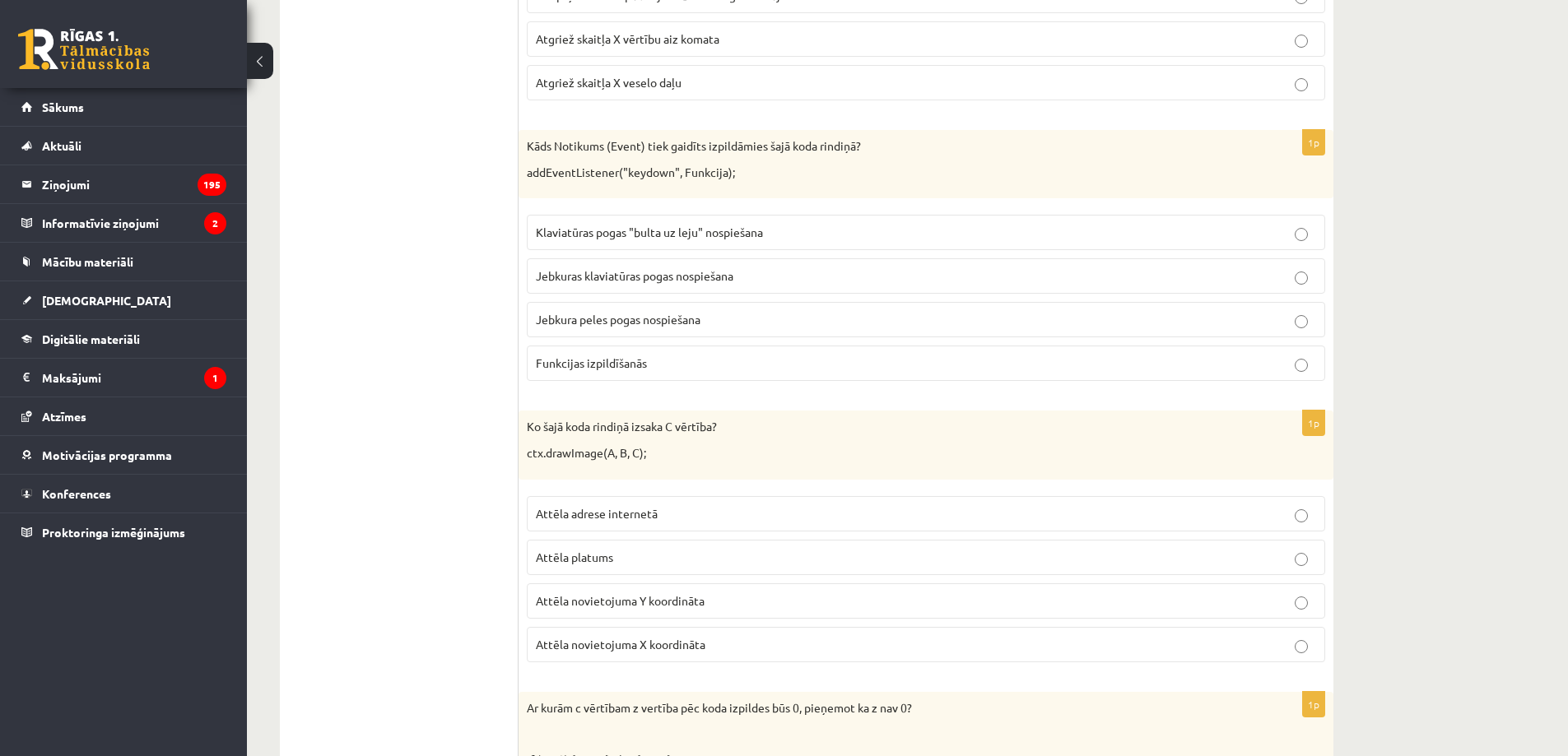
scroll to position [0, 0]
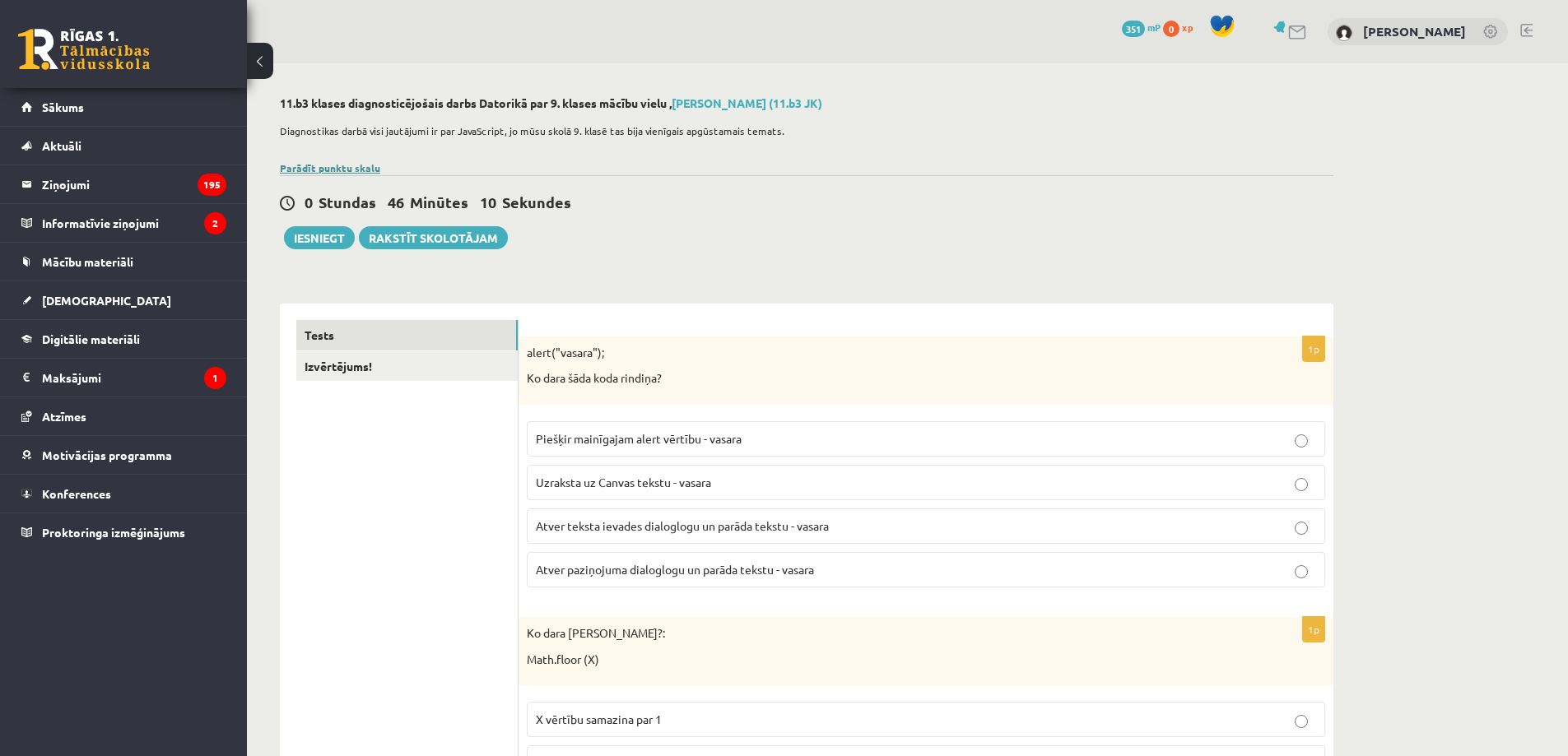
click at [342, 167] on link "Parādīt punktu skalu" at bounding box center [330, 167] width 101 height 13
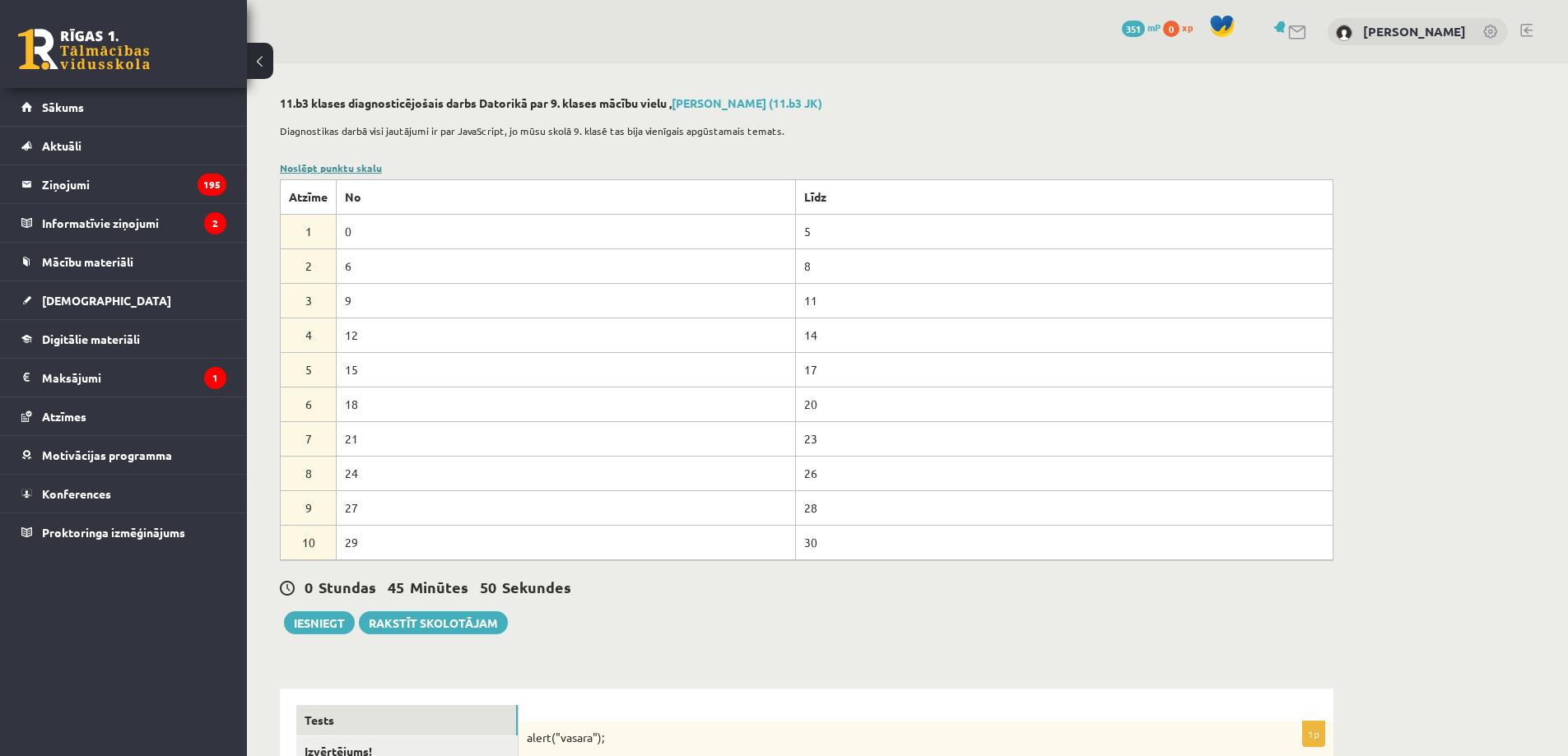
click at [346, 166] on link "Noslēpt punktu skalu" at bounding box center [331, 167] width 102 height 13
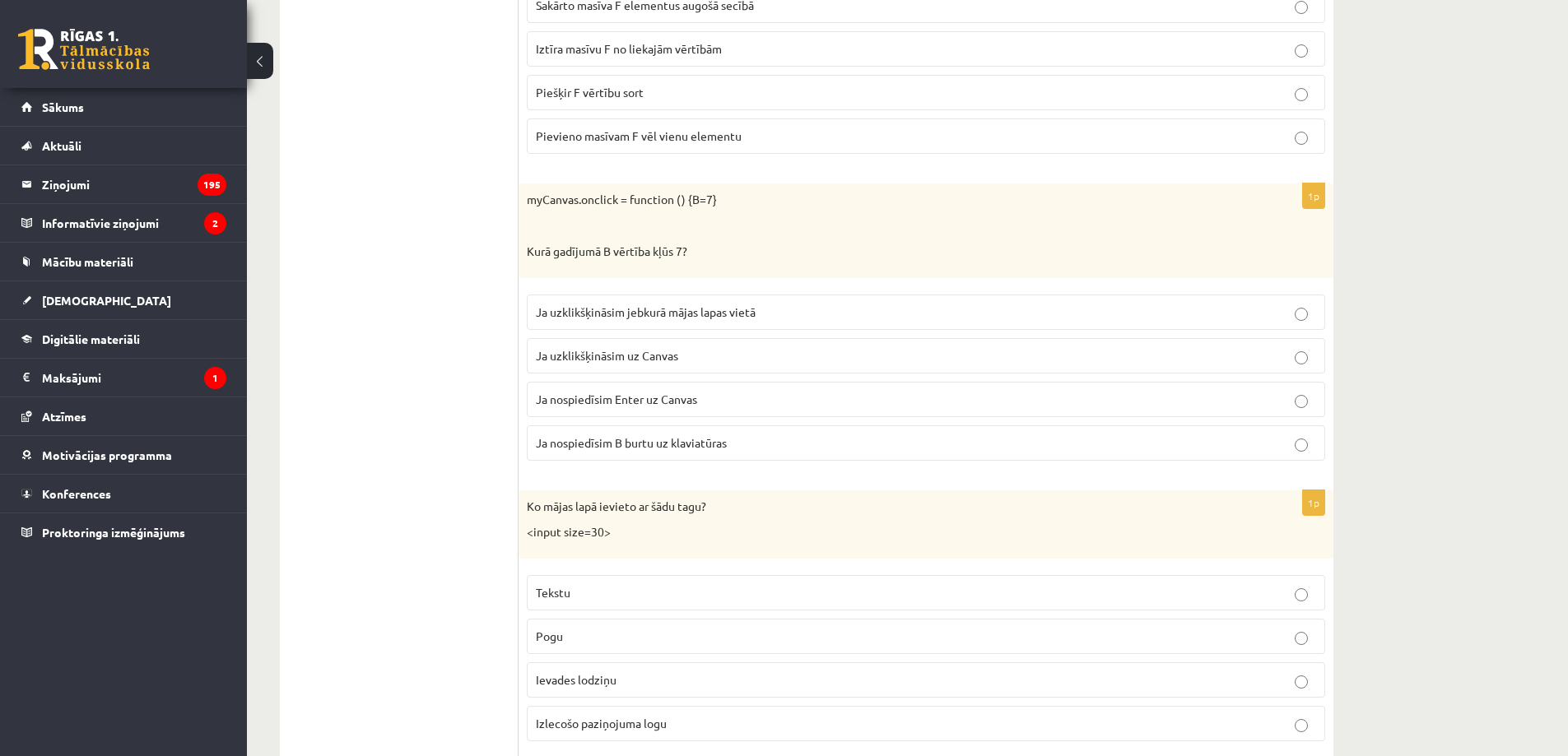
scroll to position [8191, 0]
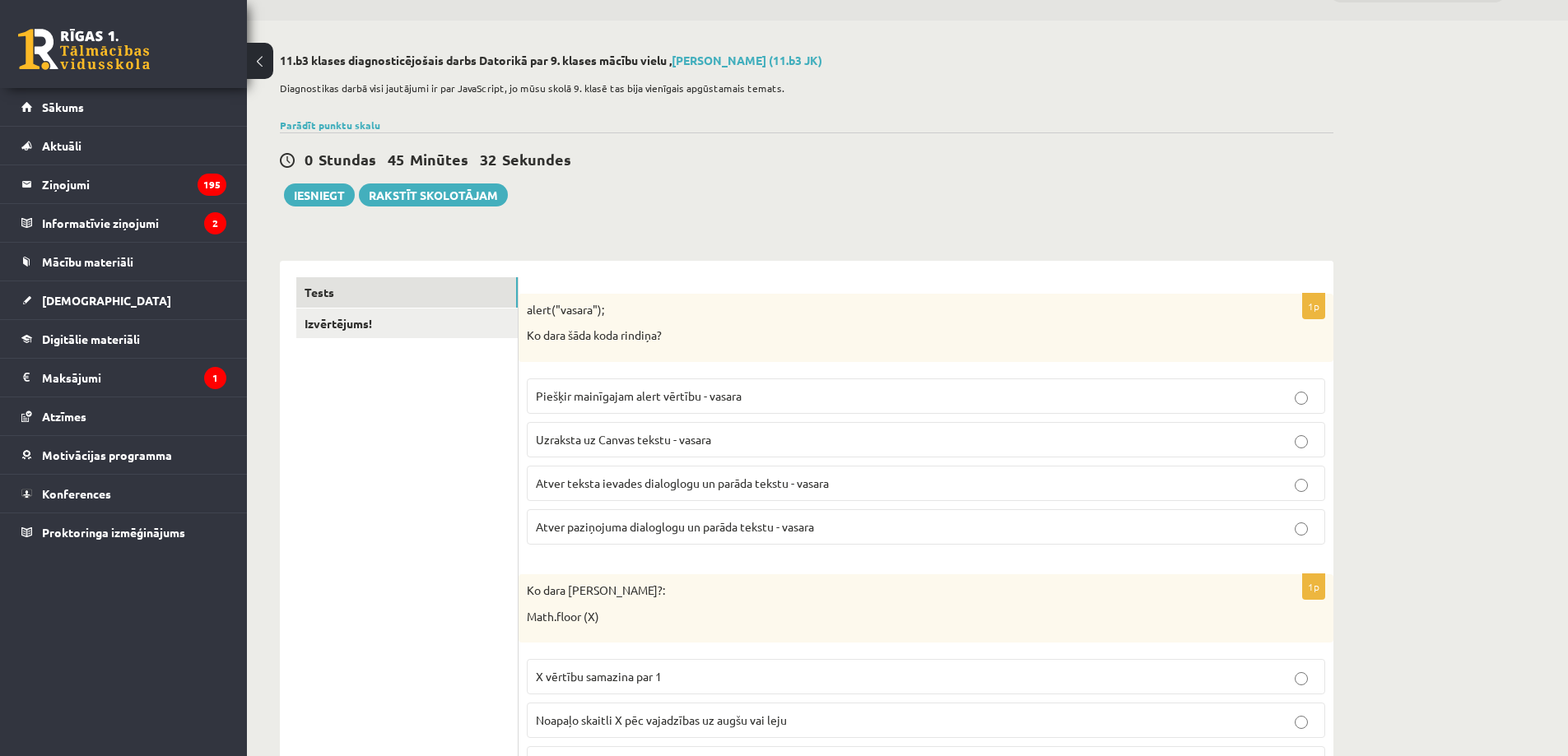
scroll to position [0, 0]
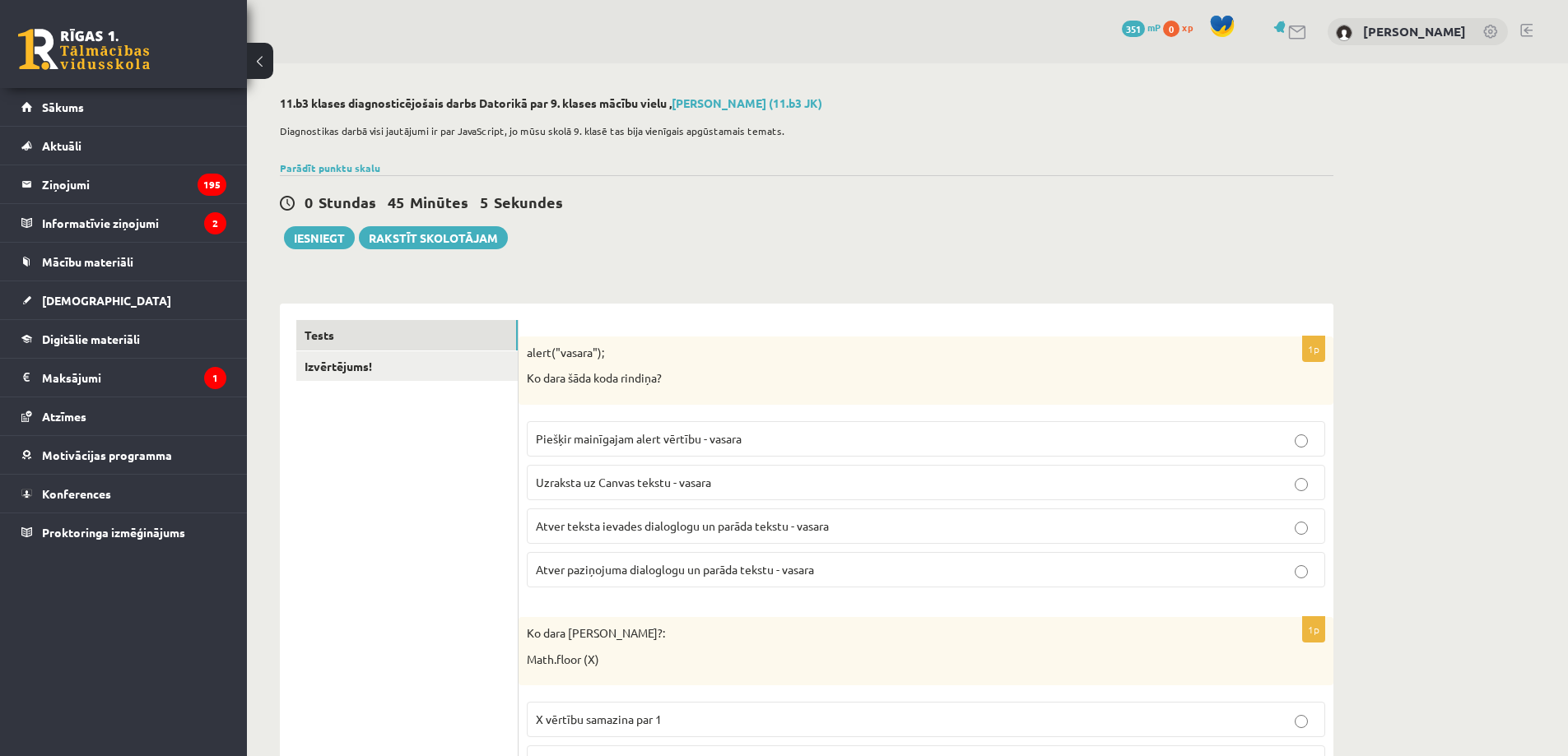
click at [1146, 23] on link "351 mP" at bounding box center [1140, 27] width 38 height 13
click at [433, 369] on link "Izvērtējums!" at bounding box center [406, 366] width 221 height 30
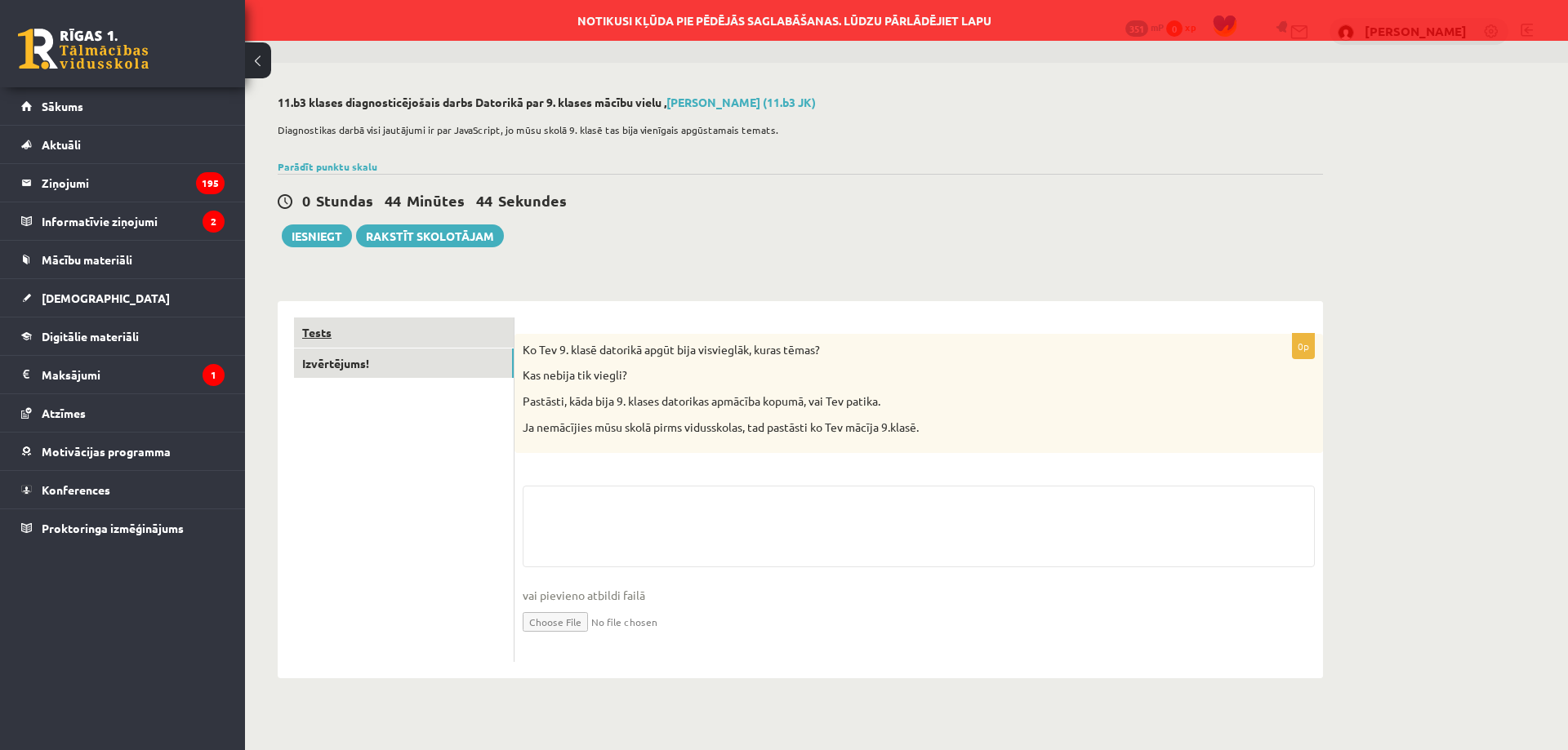
click at [462, 334] on link "Tests" at bounding box center [403, 333] width 220 height 30
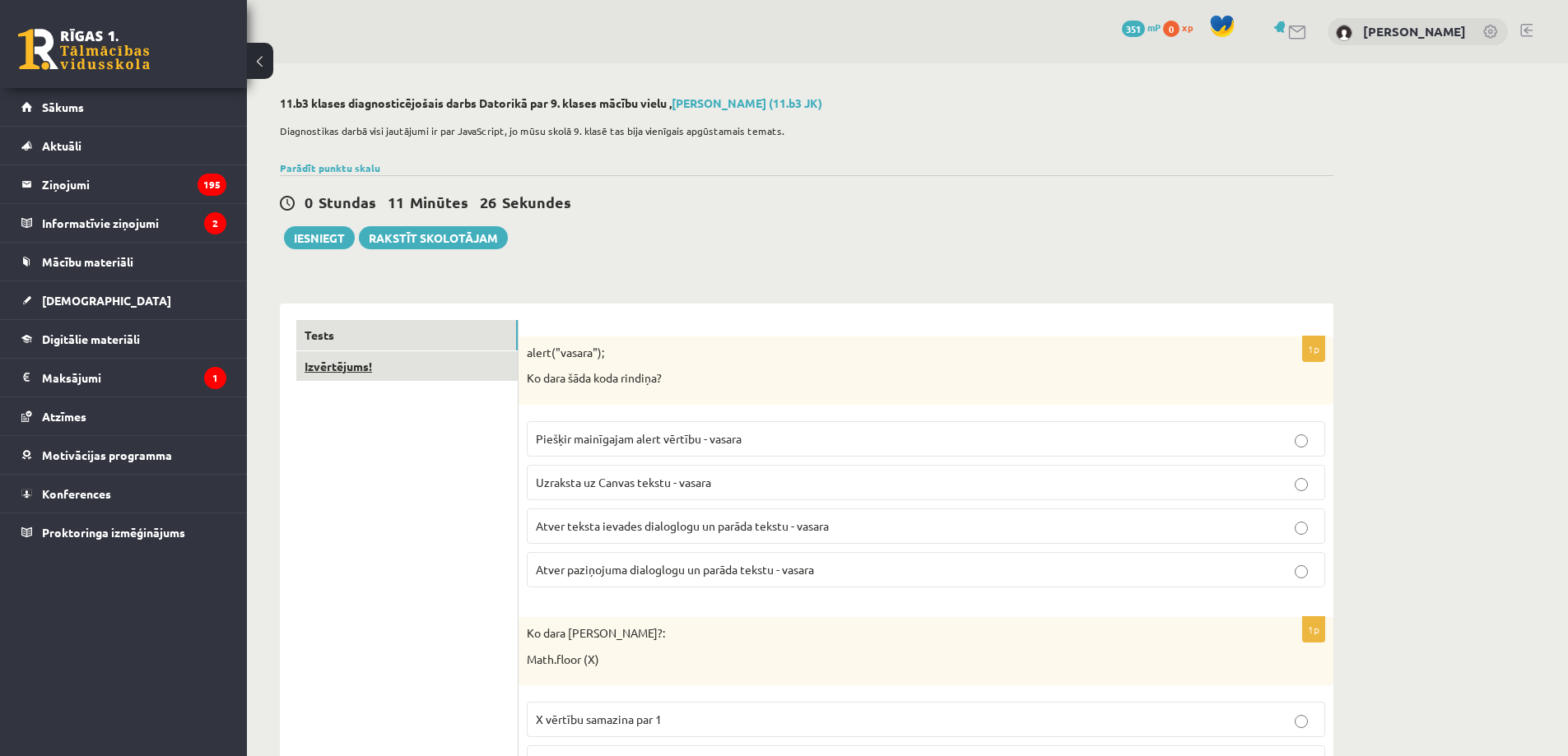
click at [358, 374] on link "Izvērtējums!" at bounding box center [406, 366] width 221 height 30
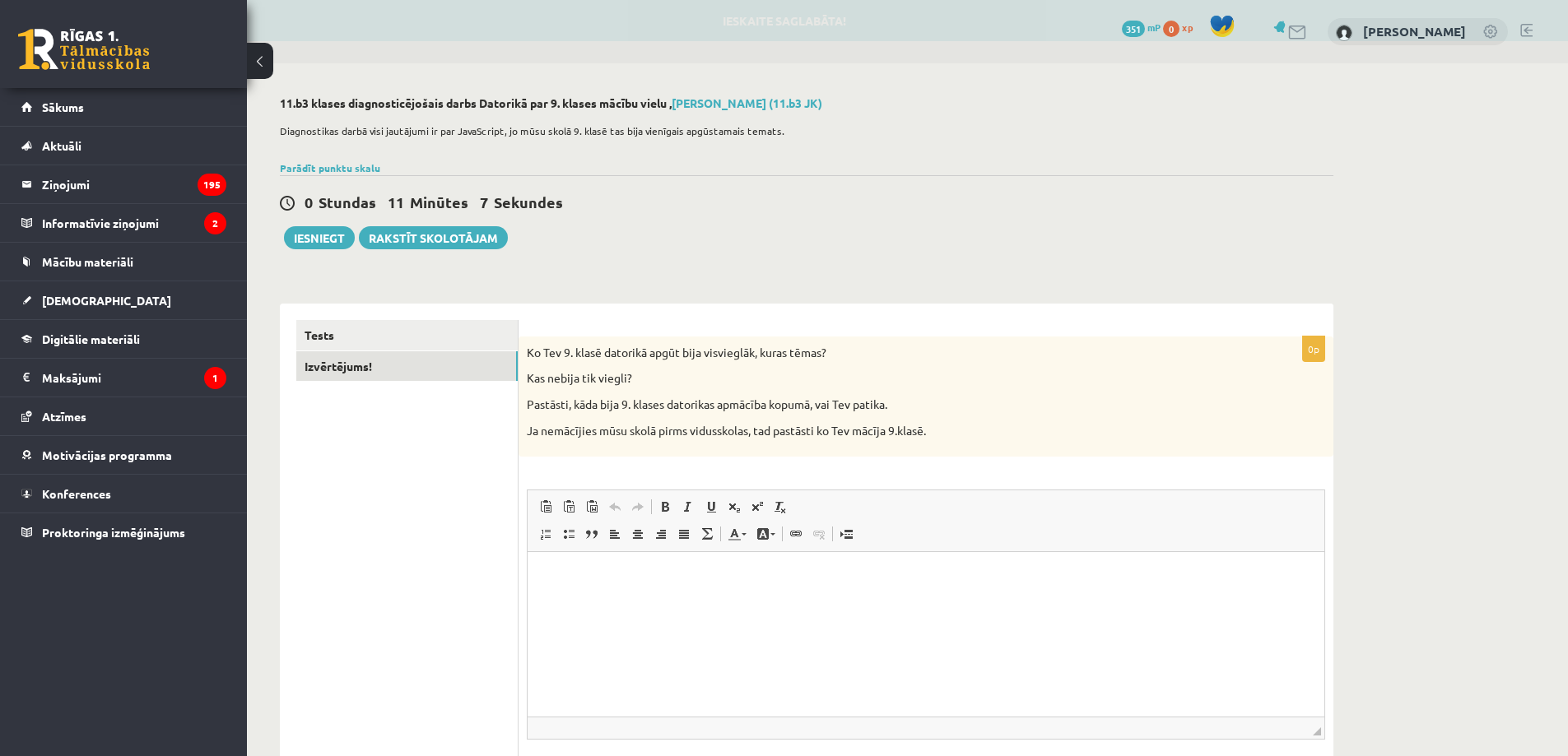
scroll to position [126, 0]
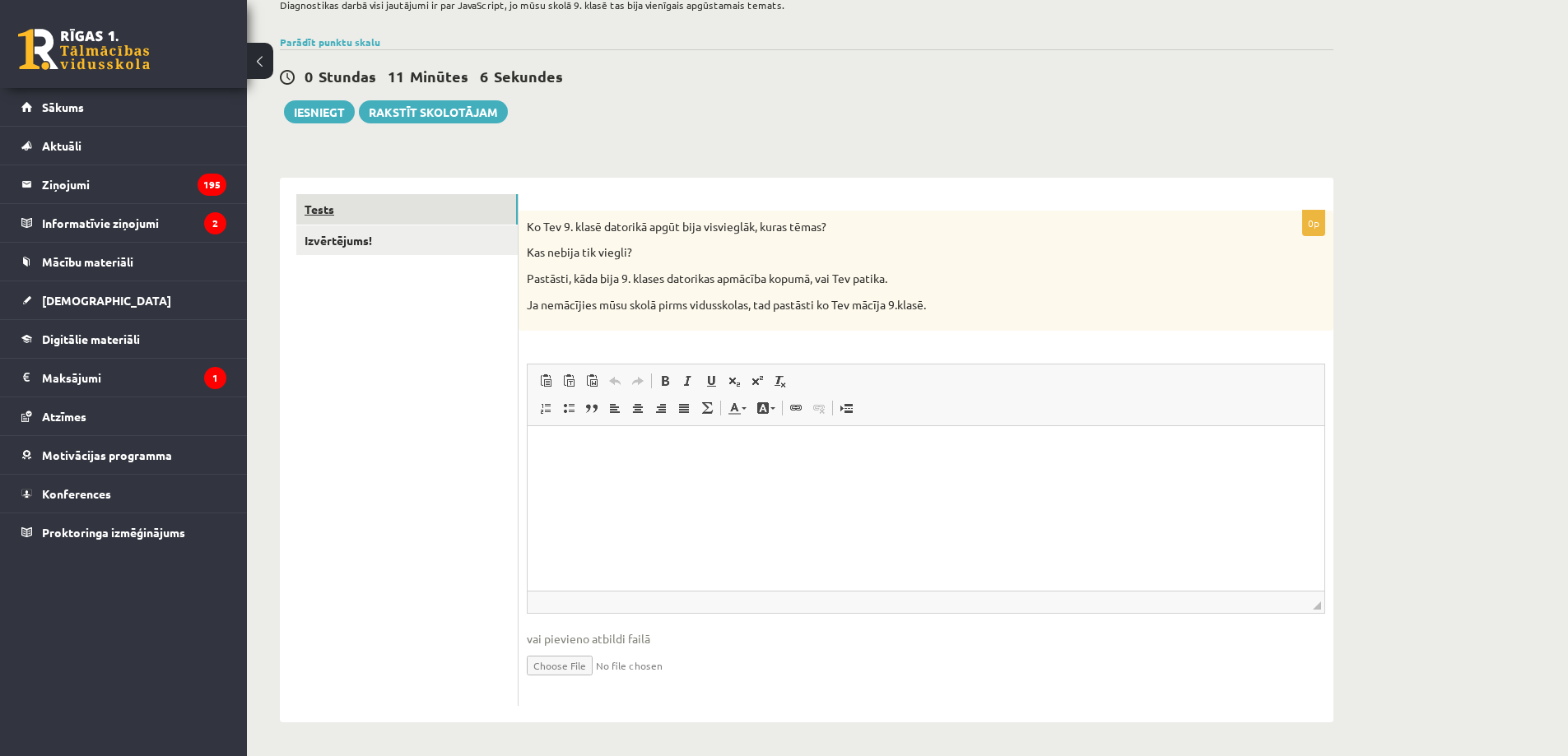
click at [380, 212] on link "Tests" at bounding box center [406, 209] width 221 height 30
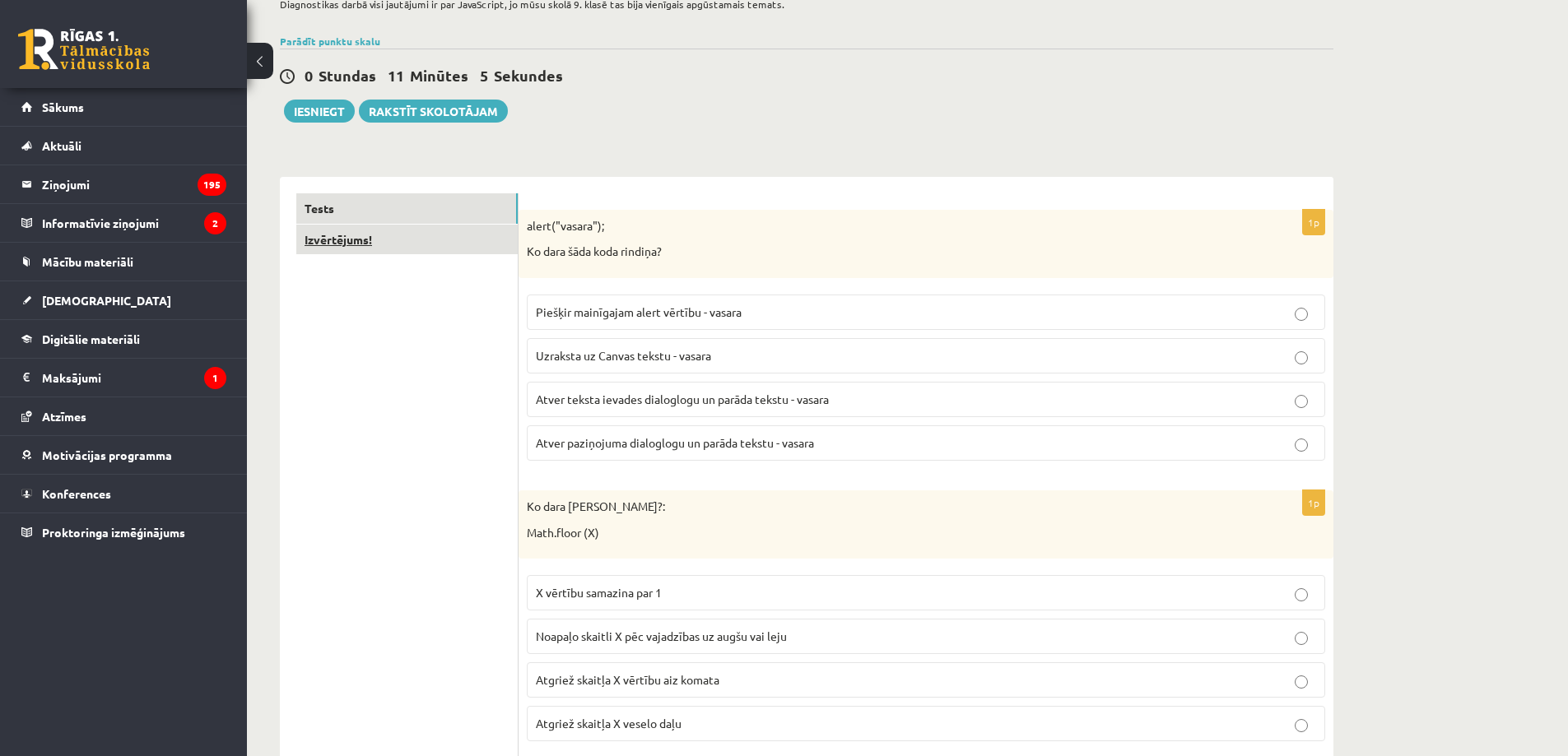
click at [380, 244] on link "Izvērtējums!" at bounding box center [406, 240] width 221 height 30
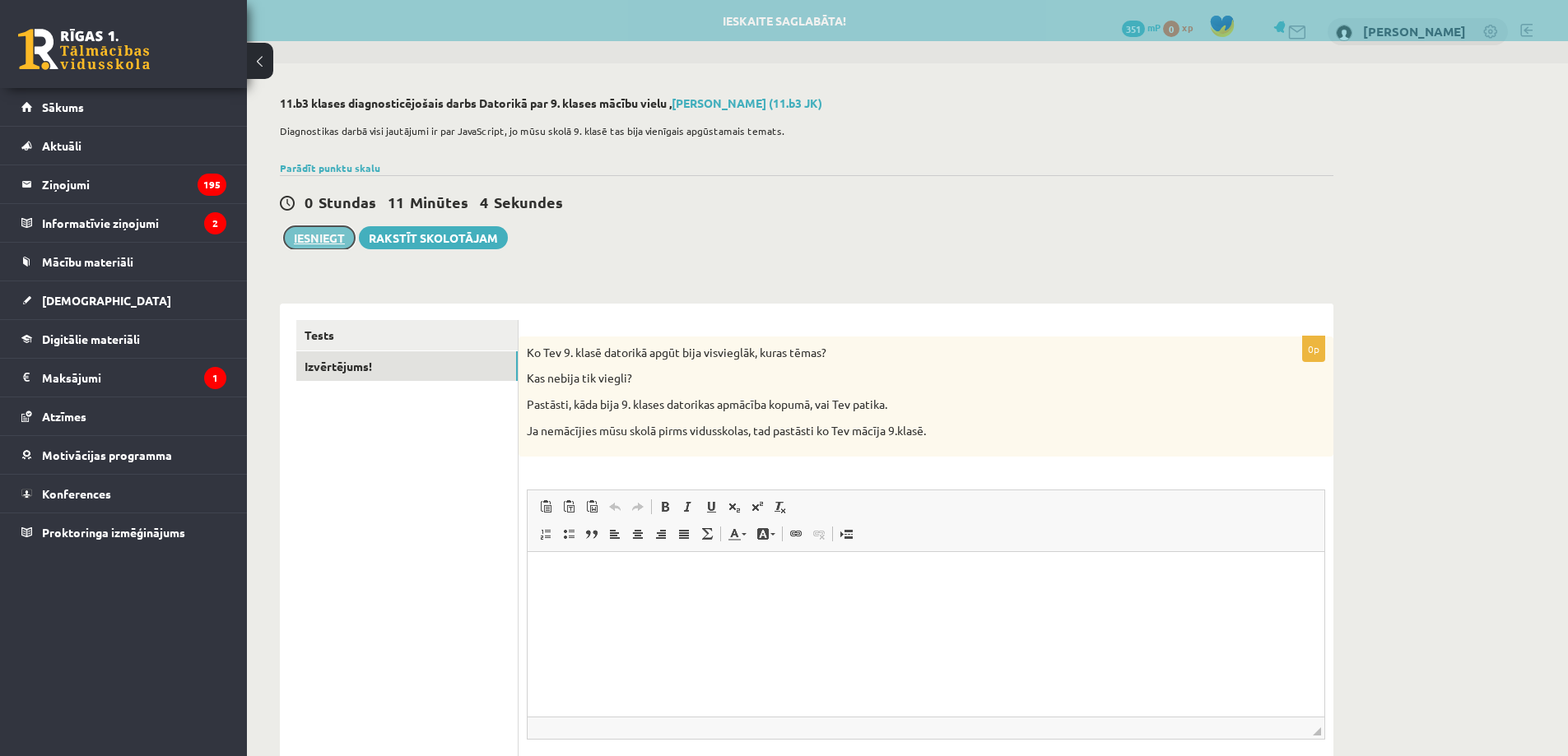
scroll to position [0, 0]
click at [326, 237] on button "Iesniegt" at bounding box center [319, 237] width 71 height 23
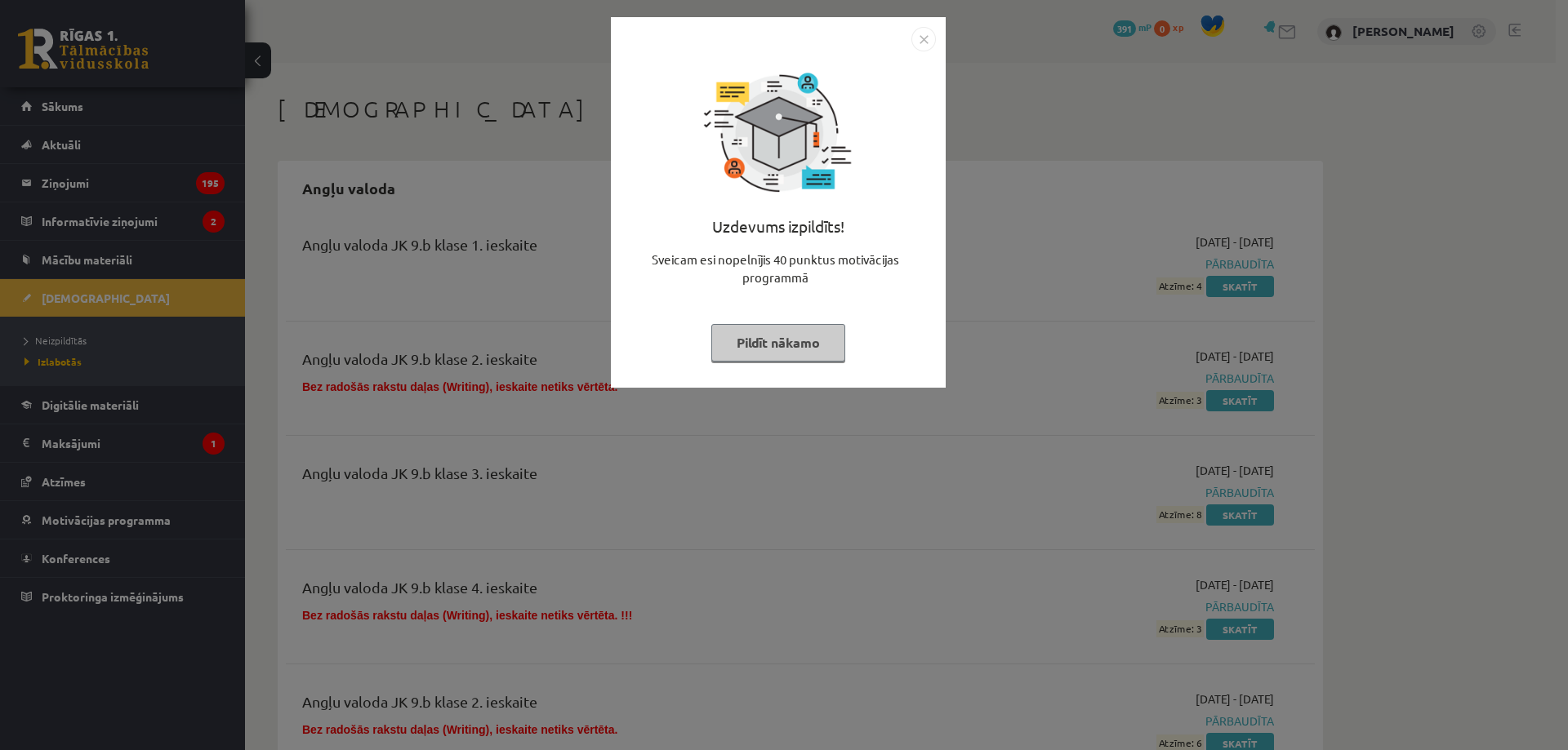
click at [927, 45] on img "Close" at bounding box center [924, 40] width 25 height 25
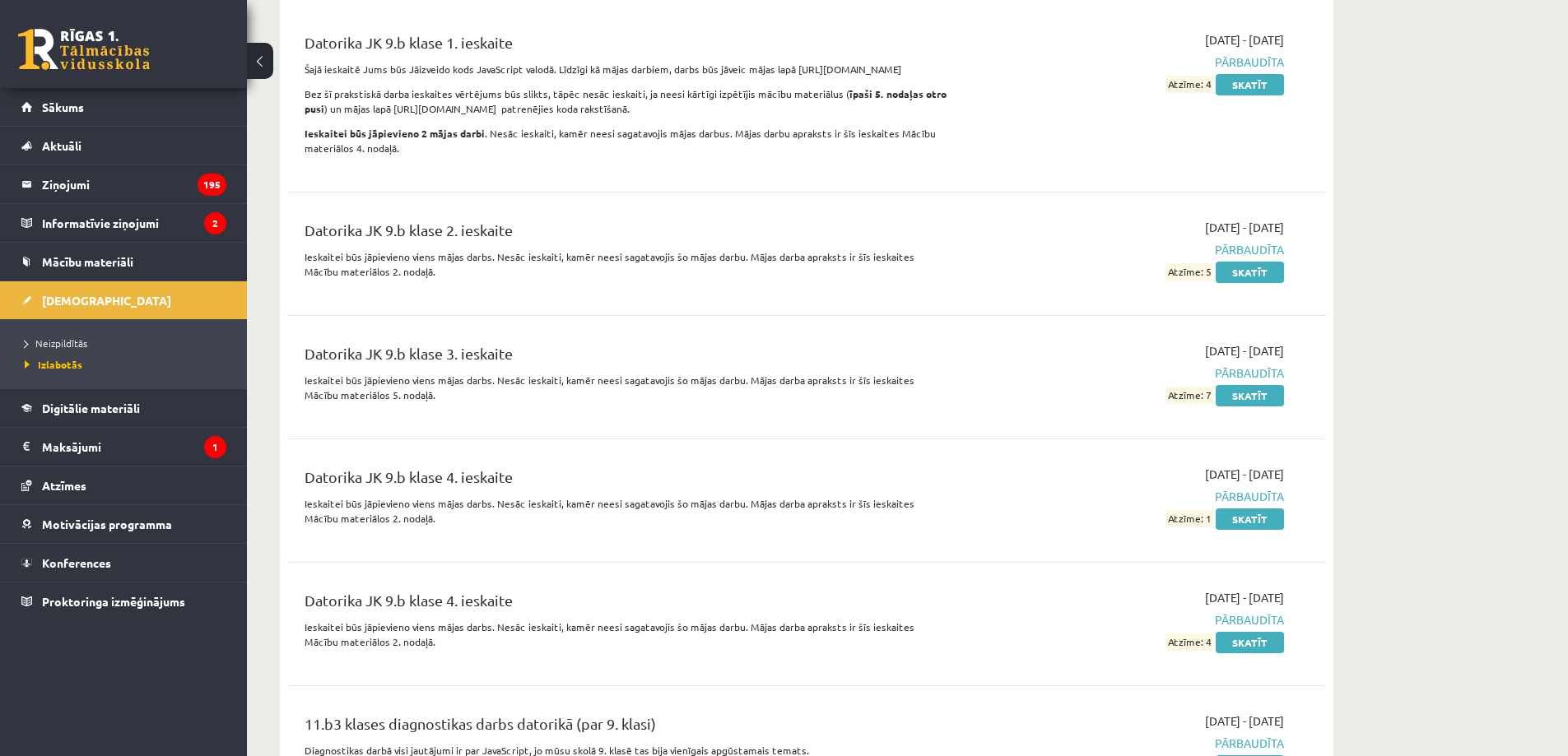
scroll to position [1920, 0]
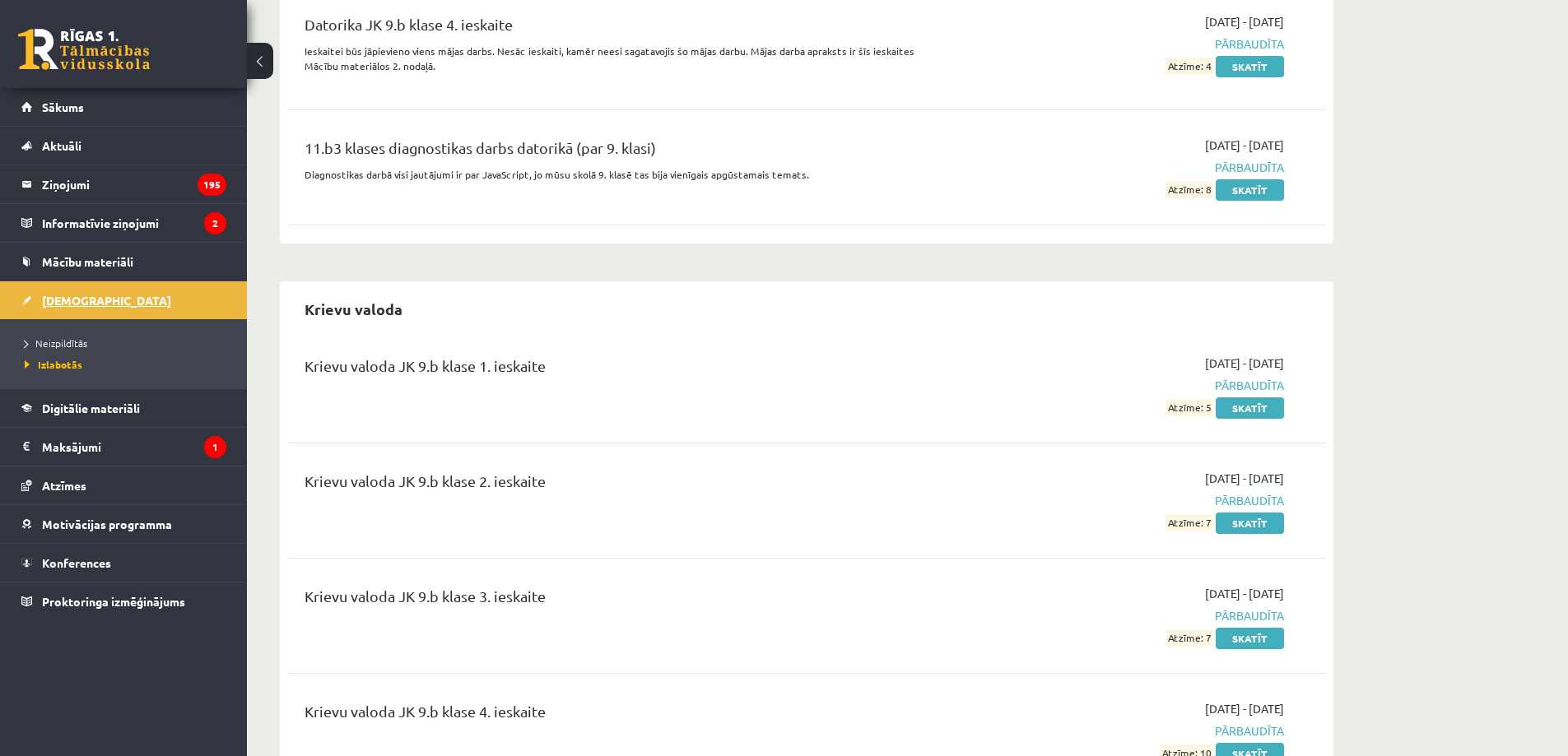
click at [60, 308] on link "[DEMOGRAPHIC_DATA]" at bounding box center [124, 300] width 205 height 38
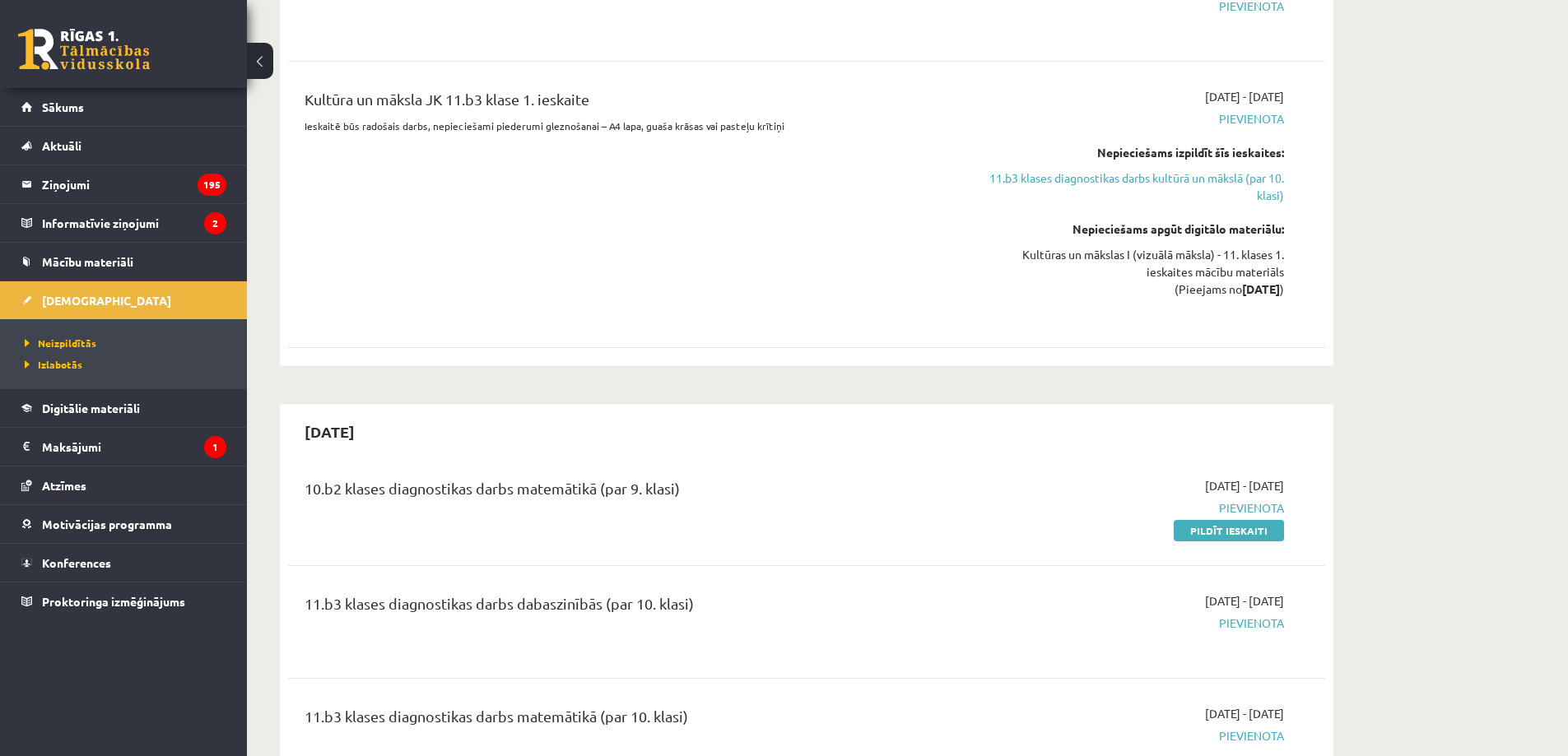
scroll to position [1152, 0]
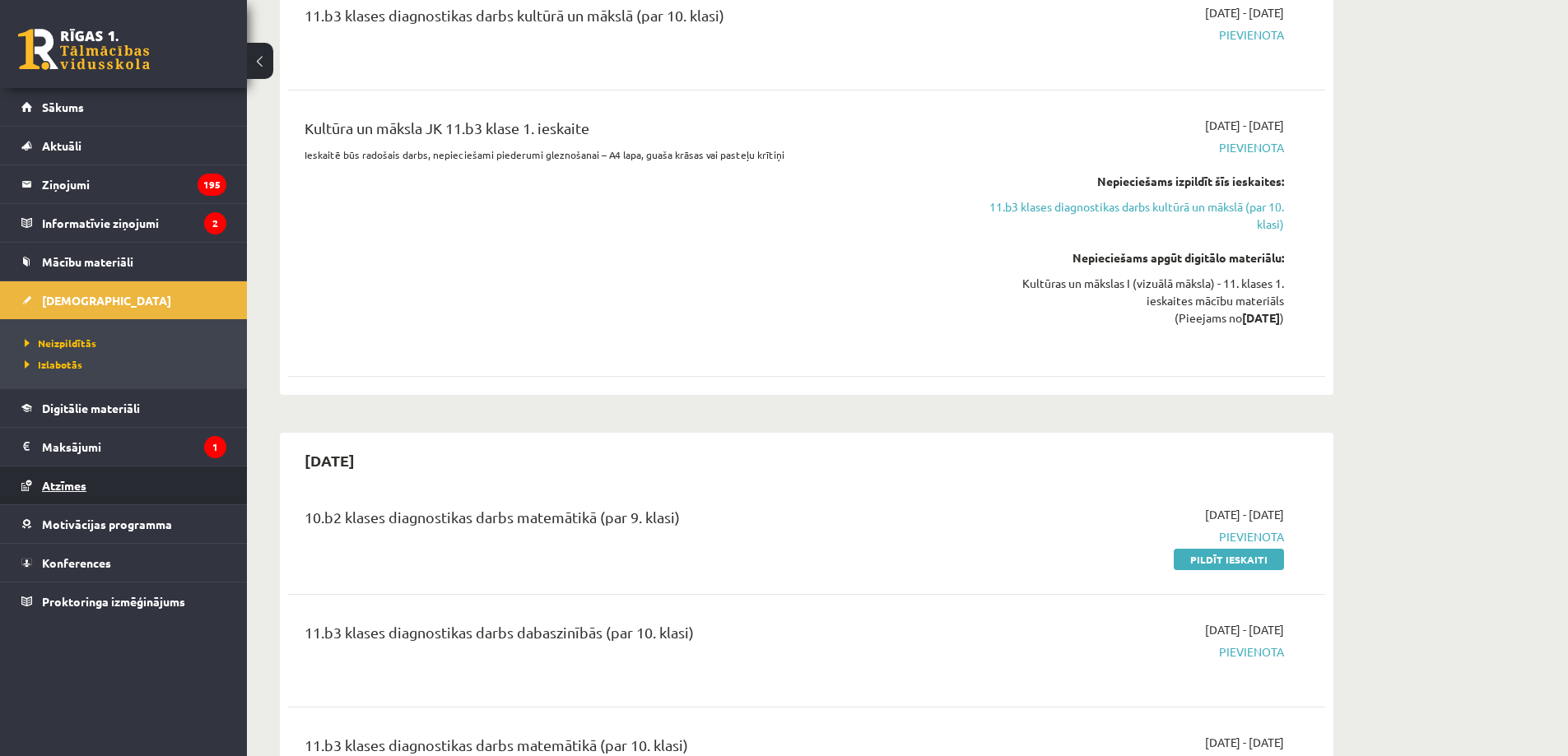
click at [67, 484] on span "Atzīmes" at bounding box center [64, 486] width 44 height 15
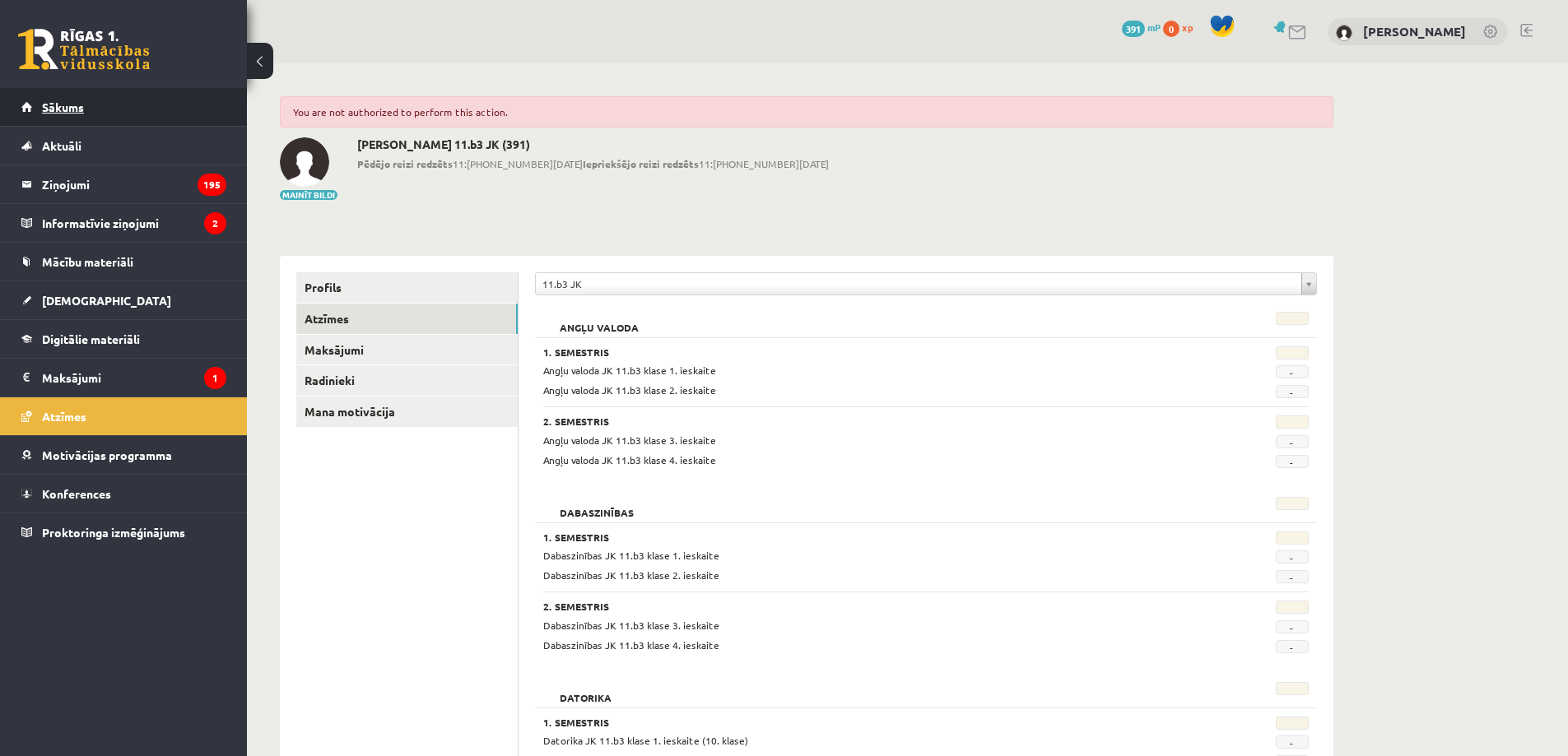
click at [68, 104] on span "Sākums" at bounding box center [62, 107] width 42 height 15
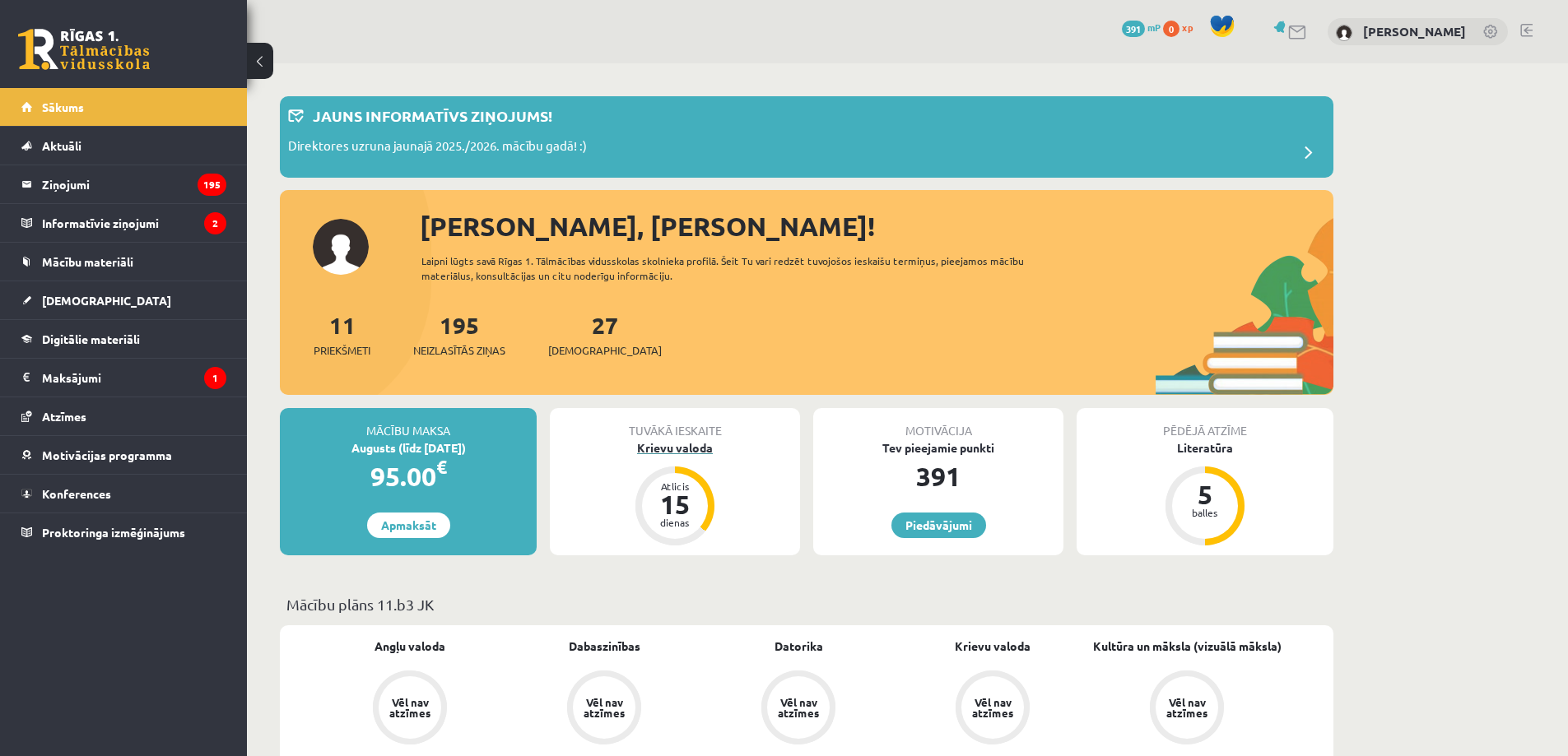
click at [696, 451] on div "Krievu valoda" at bounding box center [674, 447] width 250 height 17
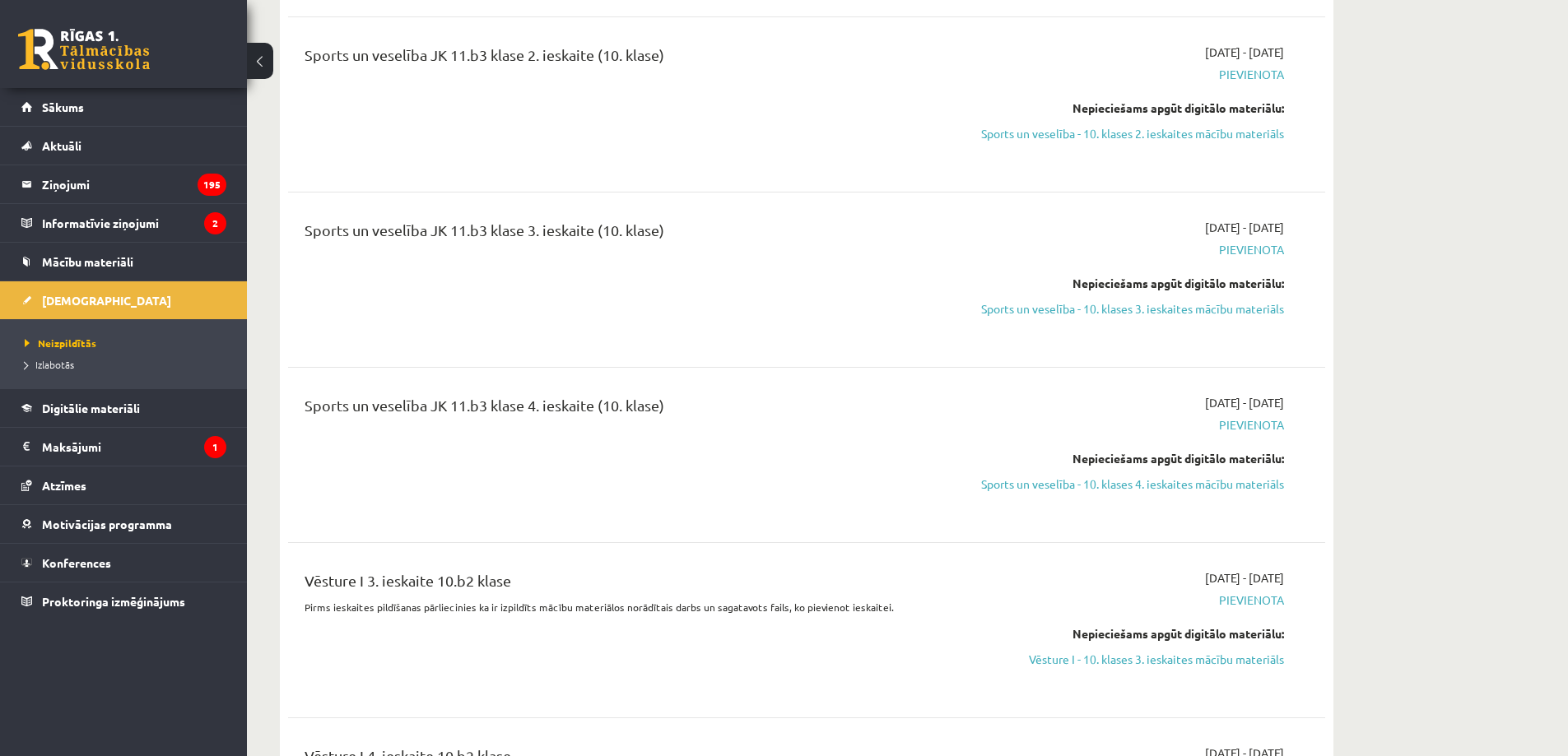
scroll to position [7919, 0]
